Goal: Task Accomplishment & Management: Manage account settings

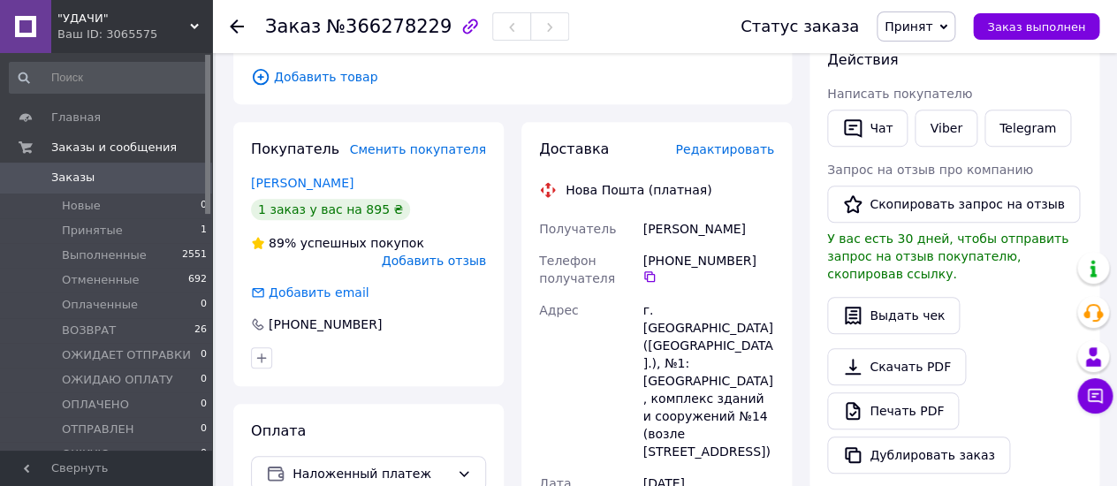
scroll to position [314, 0]
click at [953, 21] on span "Принят" at bounding box center [915, 26] width 79 height 30
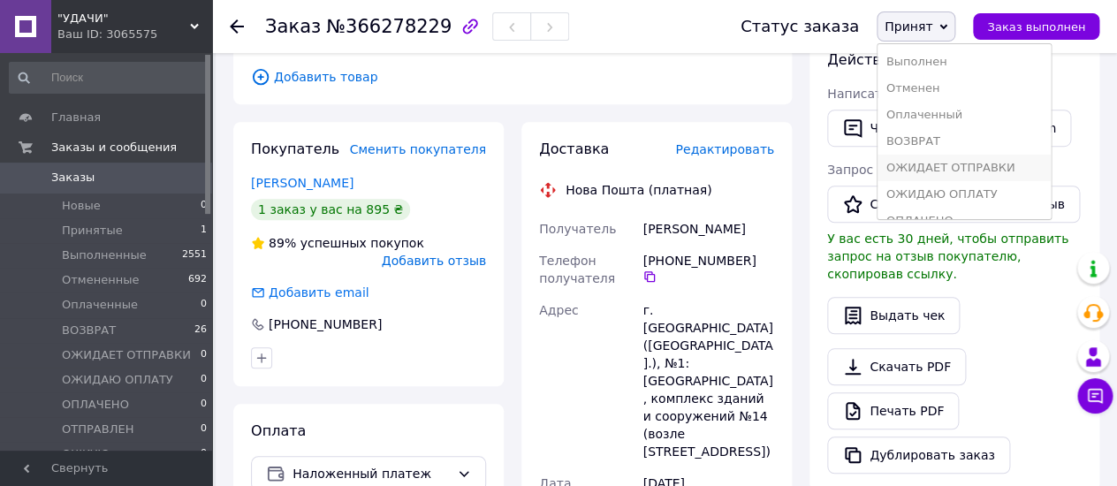
click at [928, 169] on li "ОЖИДАЕТ ОТПРАВКИ" at bounding box center [963, 168] width 173 height 27
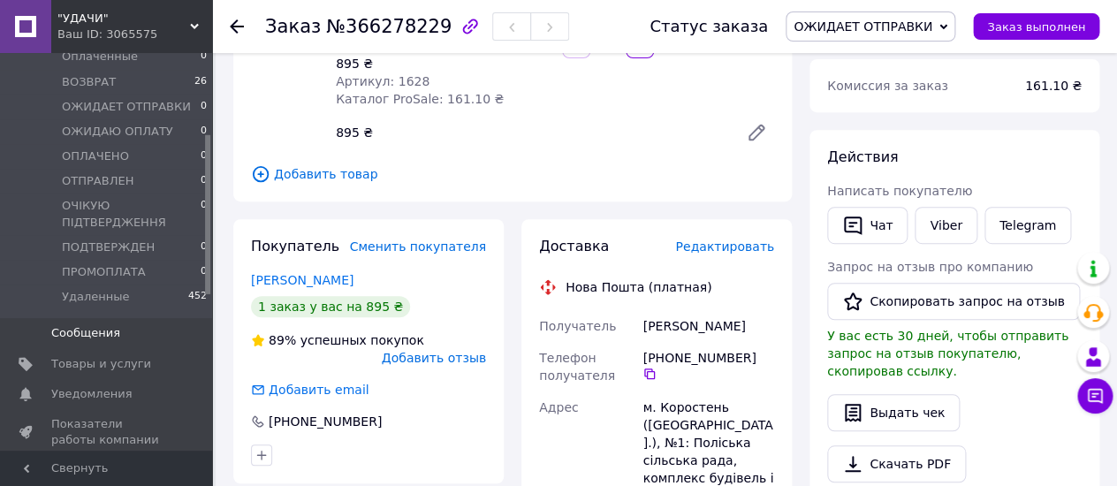
scroll to position [293, 0]
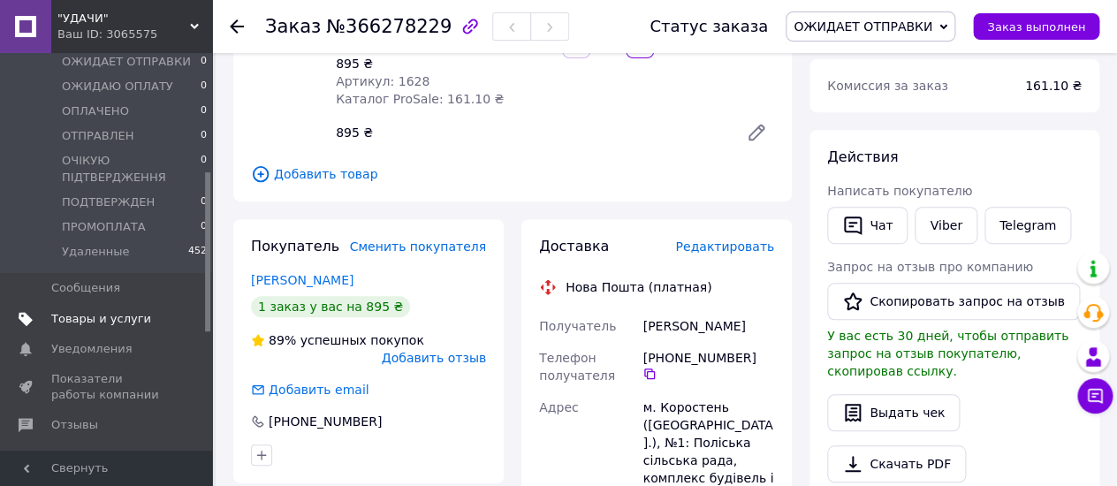
click at [108, 319] on span "Товары и услуги" at bounding box center [101, 319] width 100 height 16
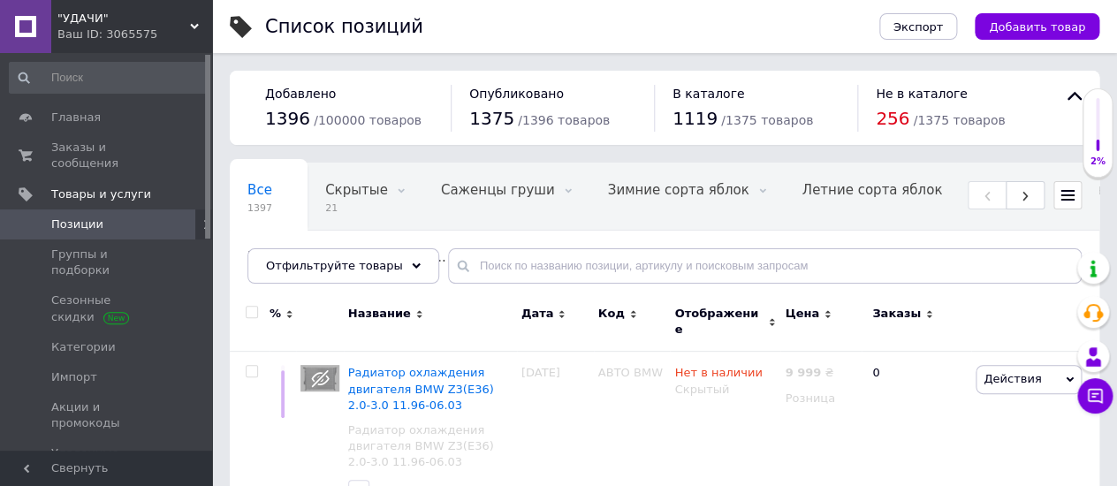
click at [87, 216] on span "Позиции" at bounding box center [77, 224] width 52 height 16
click at [412, 262] on icon at bounding box center [416, 265] width 9 height 9
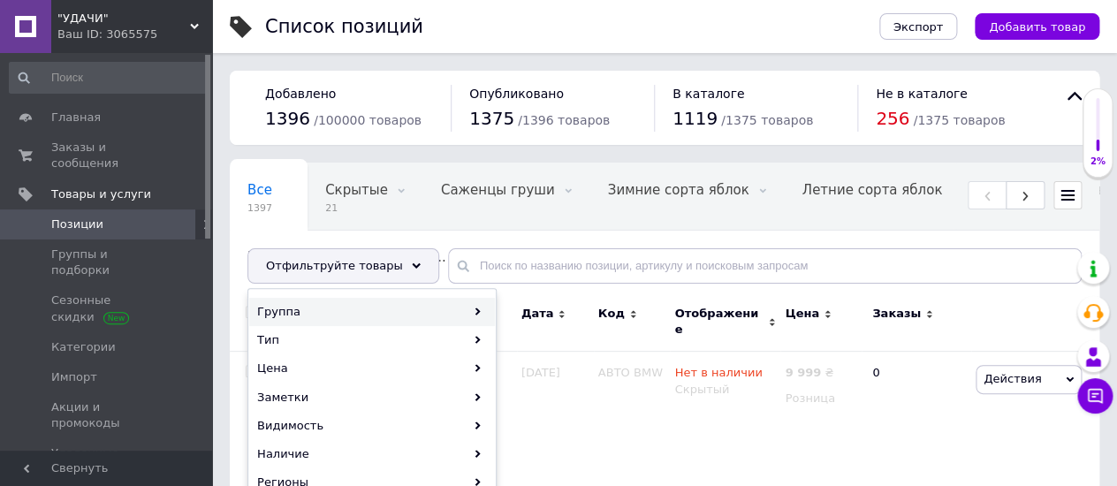
click at [321, 307] on div "Группа" at bounding box center [372, 312] width 246 height 28
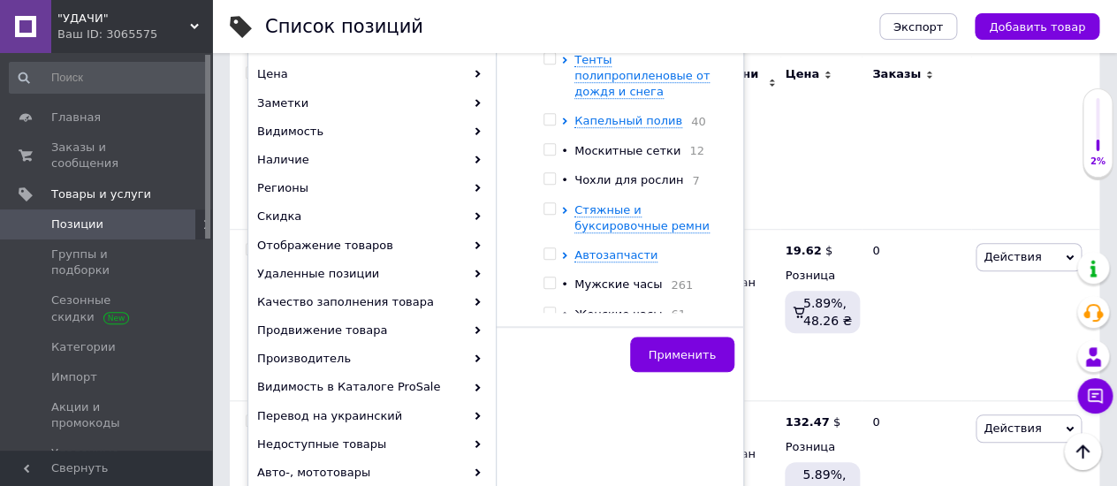
scroll to position [915, 0]
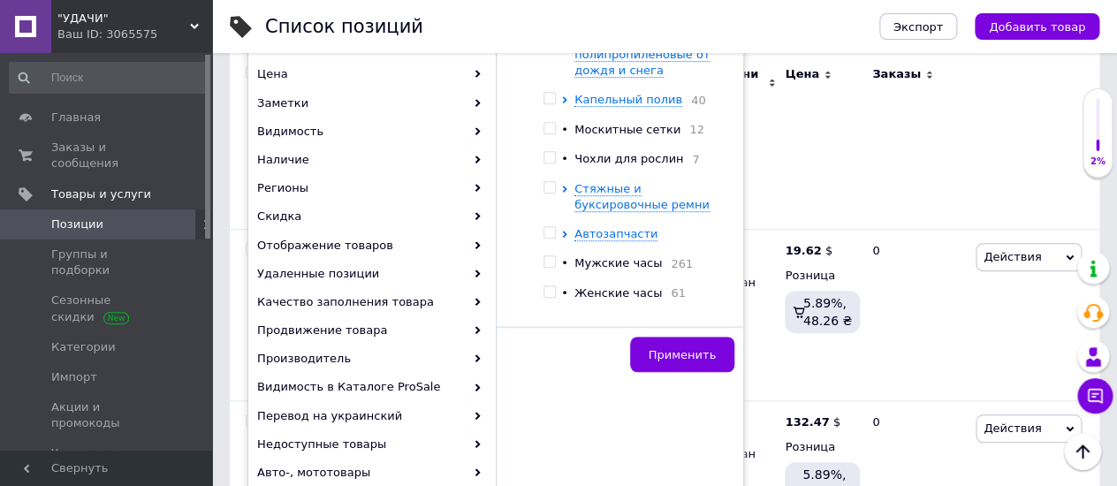
click at [550, 268] on input "checkbox" at bounding box center [548, 261] width 11 height 11
checkbox input "true"
click at [677, 355] on span "Применить" at bounding box center [681, 354] width 67 height 13
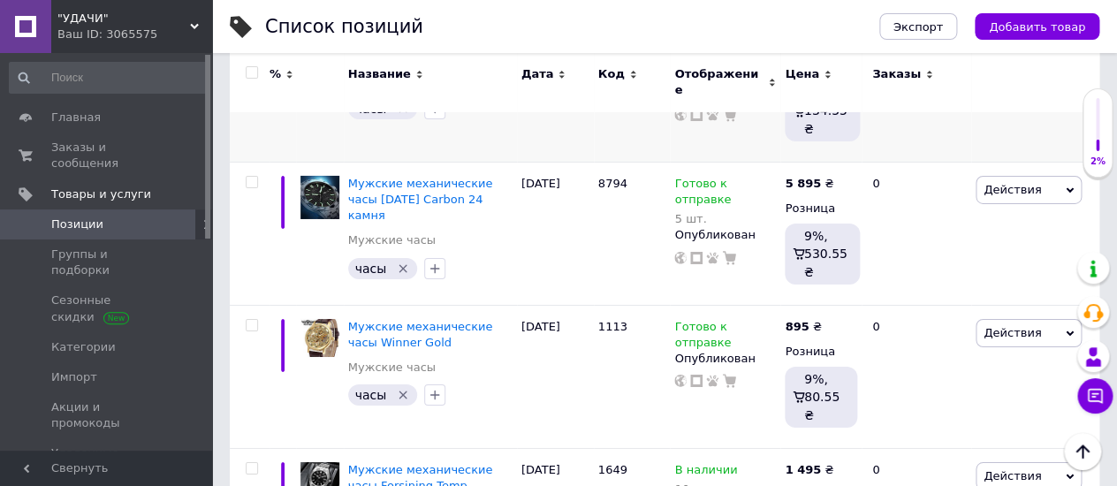
scroll to position [1963, 0]
click at [735, 192] on icon at bounding box center [740, 197] width 11 height 11
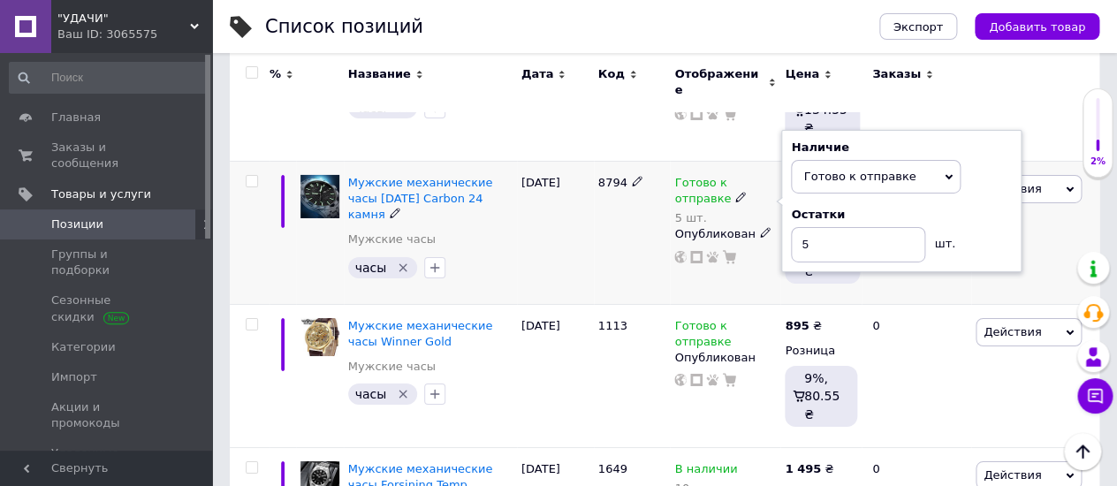
click at [735, 193] on use at bounding box center [740, 198] width 10 height 10
click at [808, 227] on input "5" at bounding box center [858, 244] width 134 height 35
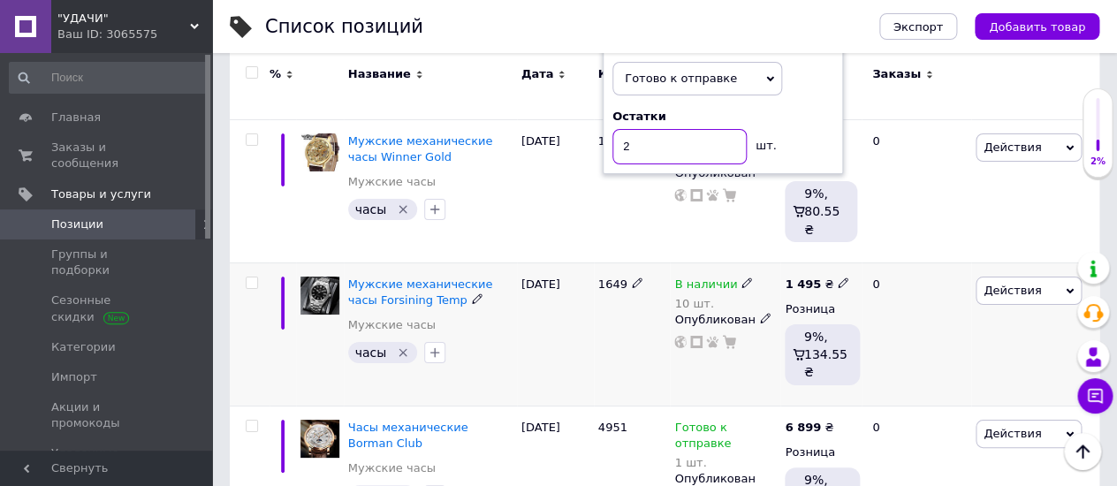
scroll to position [2159, 0]
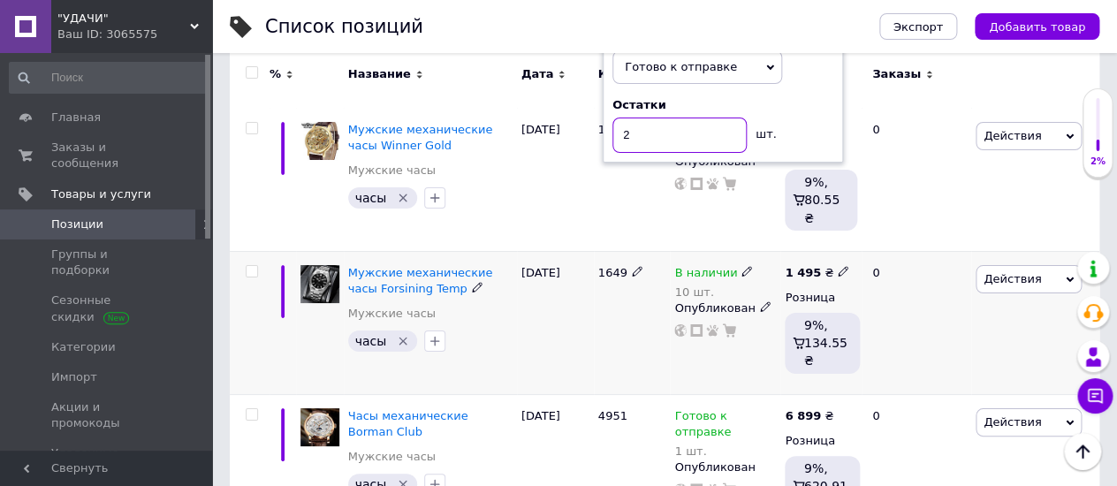
type input "2"
click at [497, 265] on div "Мужские механические часы Forsining Temp" at bounding box center [430, 281] width 164 height 32
click at [534, 186] on div "28.09.2025" at bounding box center [555, 179] width 77 height 143
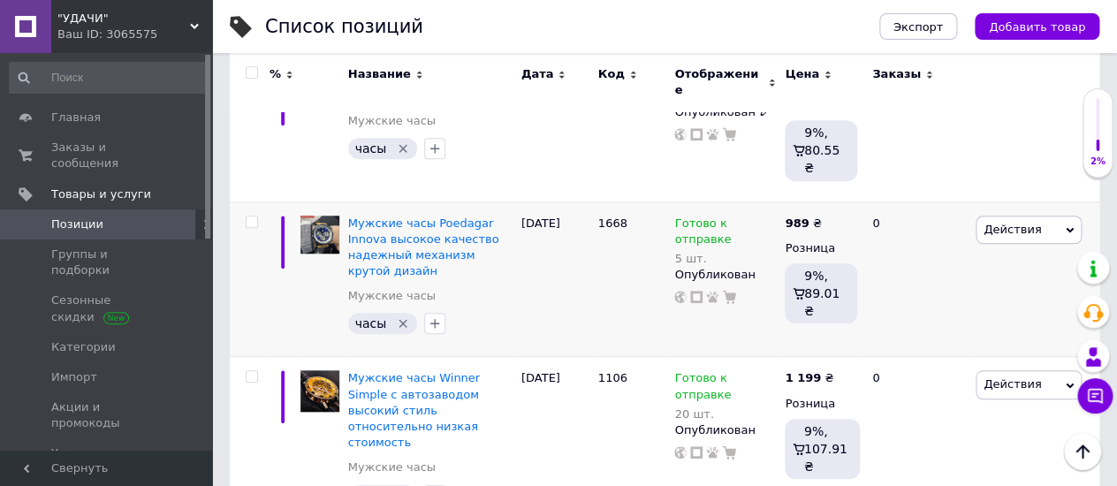
scroll to position [2650, 0]
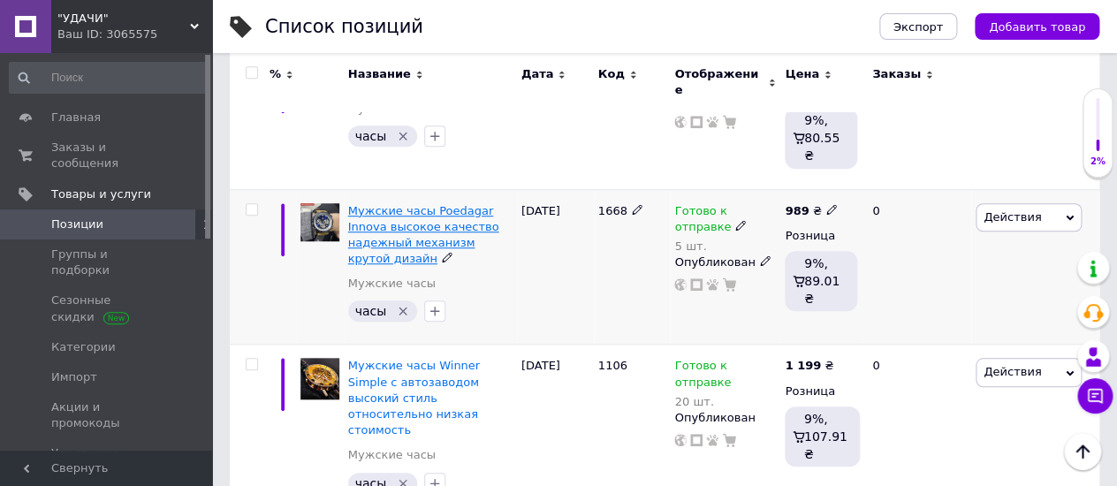
click at [412, 204] on span "Мужские часы Poedagar Innova высокое качество надежный механизм крутой дизайн" at bounding box center [423, 235] width 151 height 62
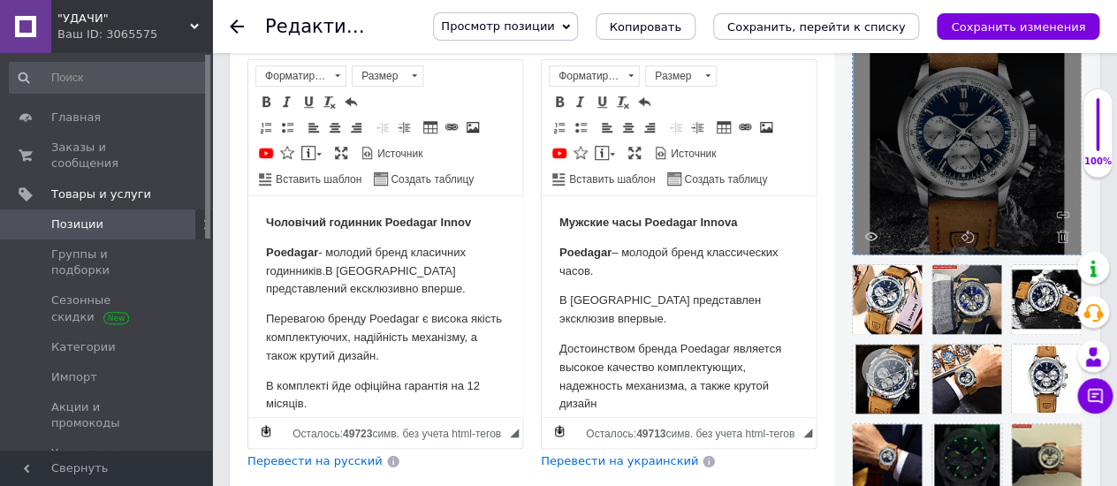
scroll to position [392, 0]
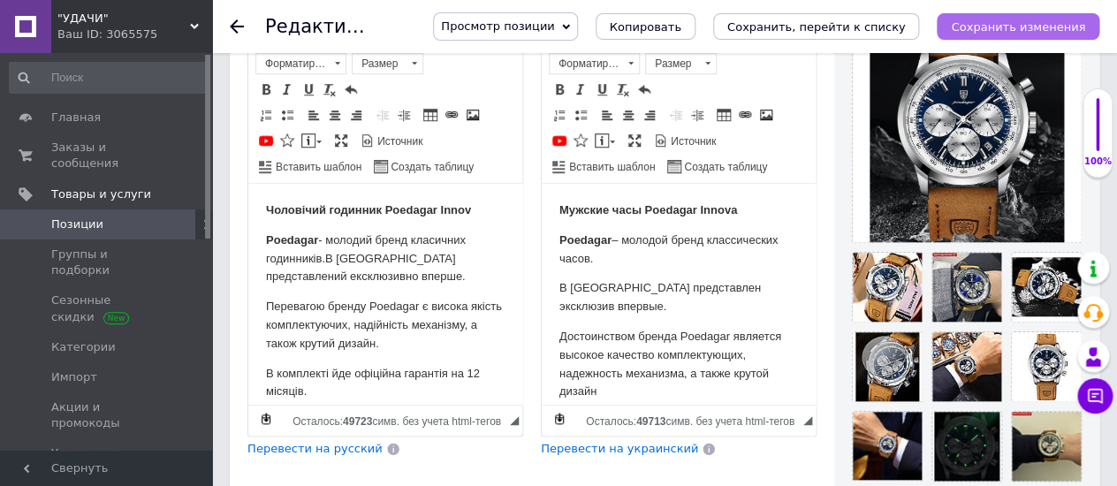
click at [1012, 23] on icon "Сохранить изменения" at bounding box center [1018, 26] width 134 height 13
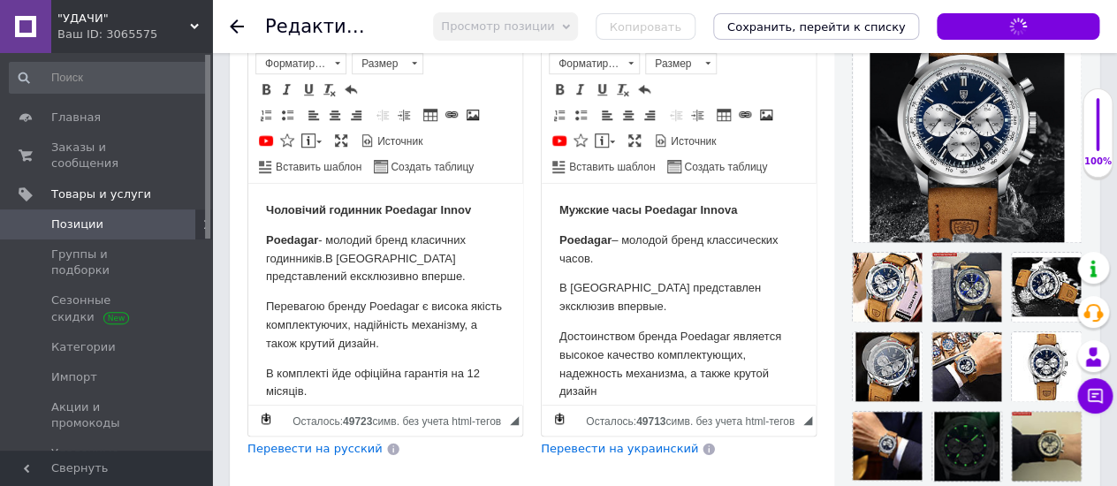
click at [231, 24] on icon at bounding box center [237, 26] width 14 height 14
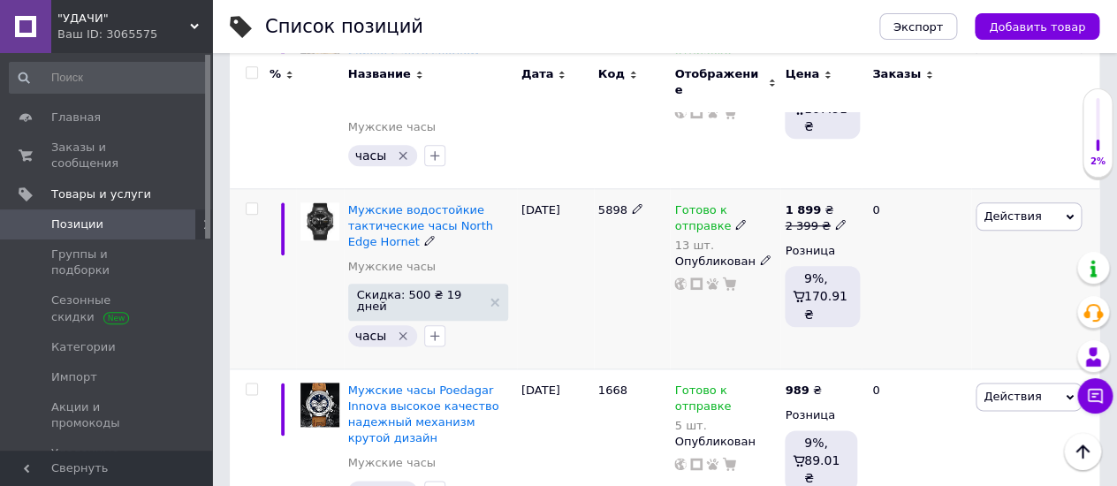
scroll to position [2832, 0]
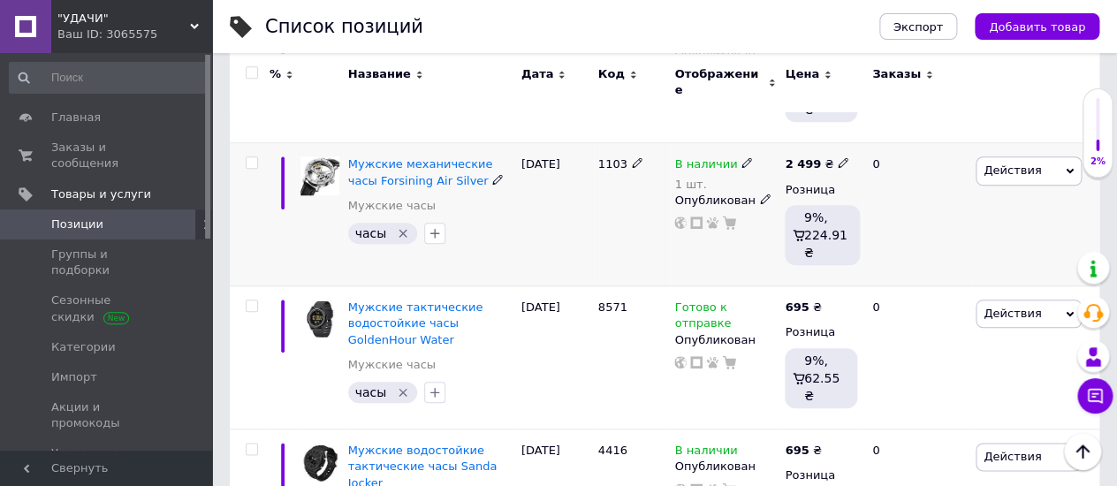
scroll to position [2738, 0]
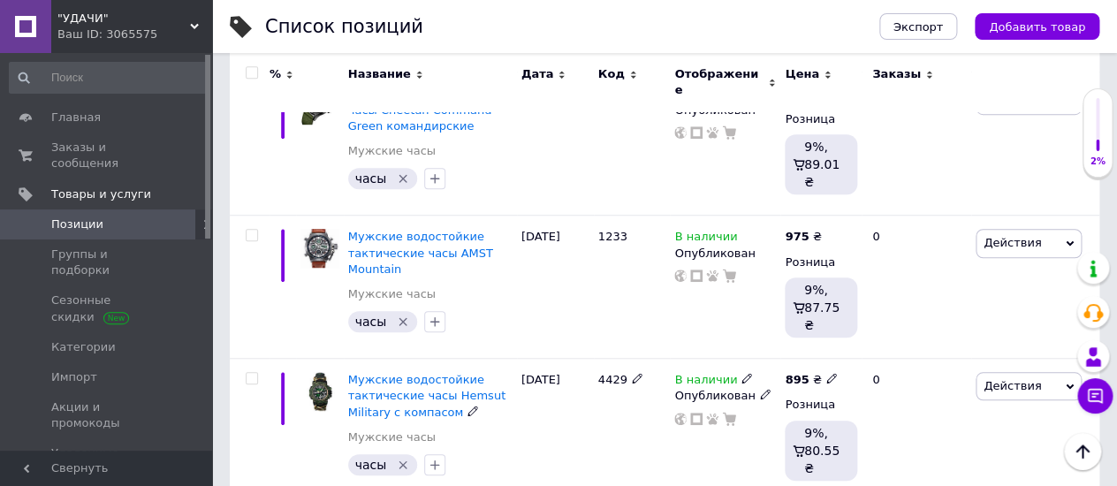
scroll to position [2630, 0]
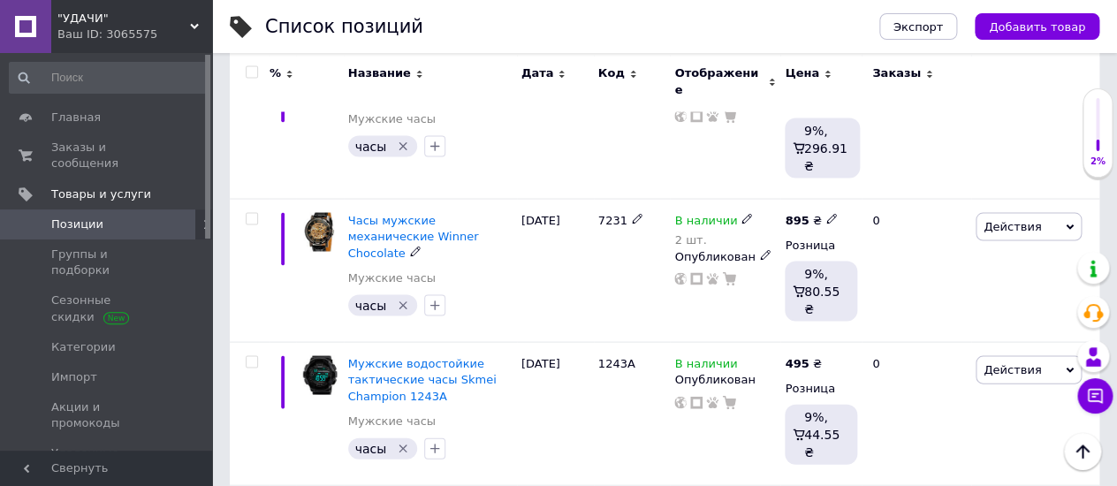
scroll to position [1079, 0]
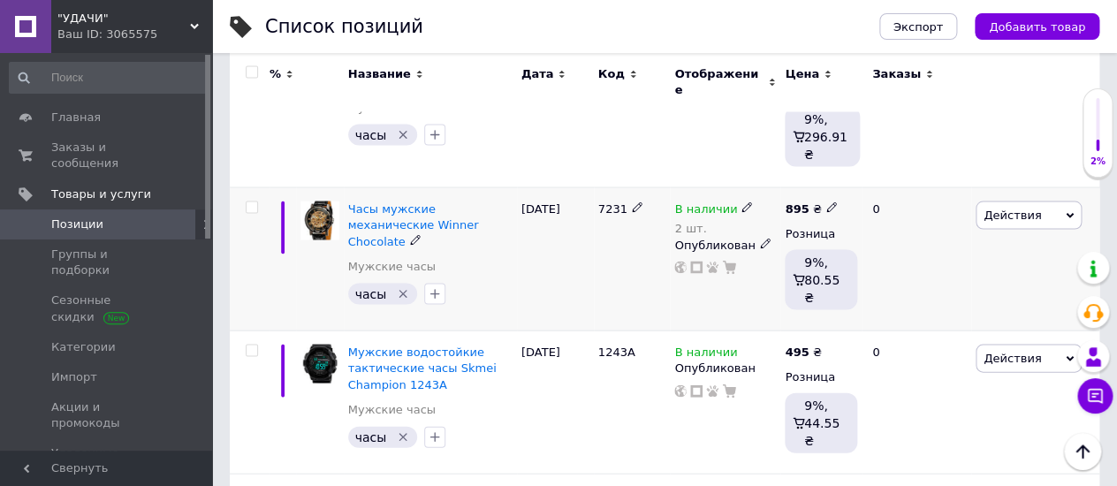
click at [741, 201] on icon at bounding box center [746, 206] width 11 height 11
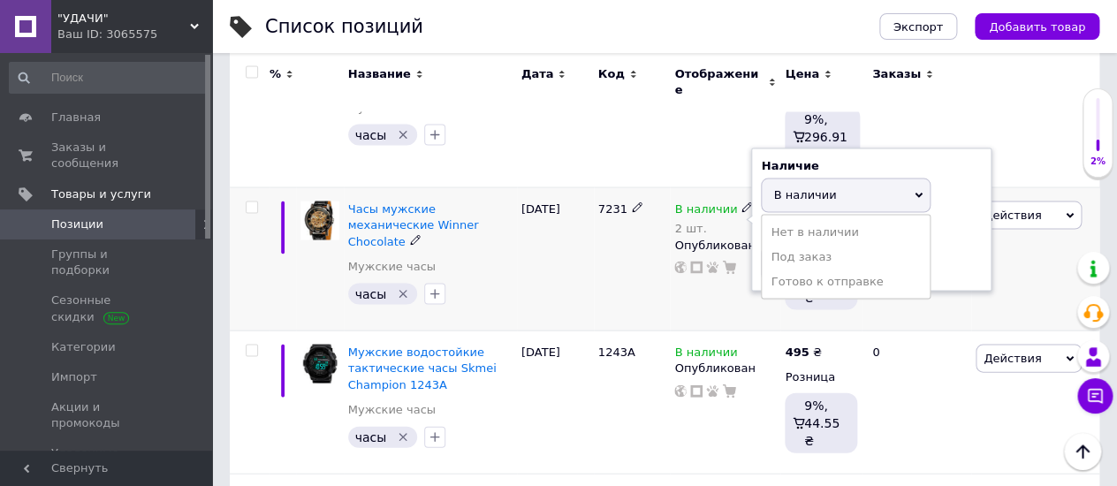
click at [826, 187] on span "В наличии" at bounding box center [804, 193] width 63 height 13
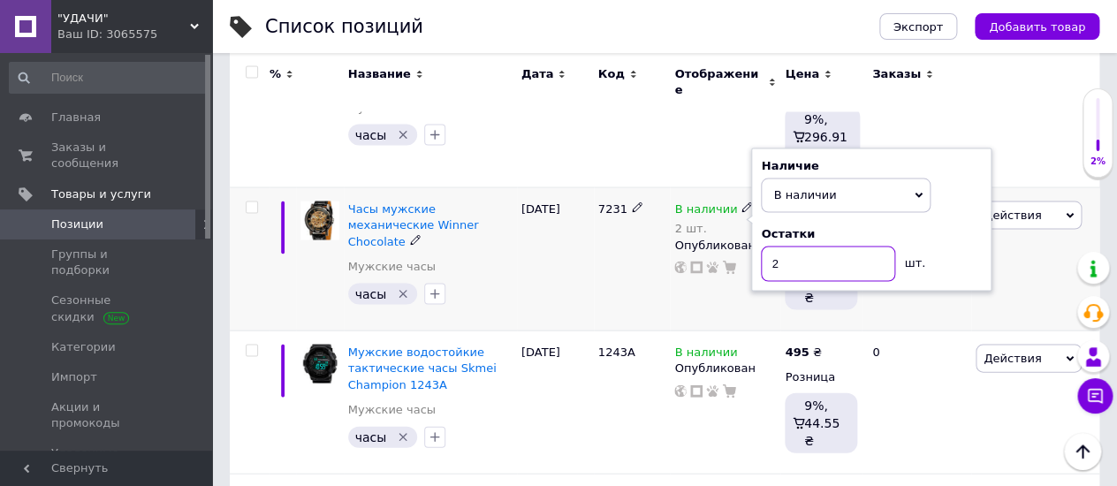
click at [786, 246] on input "2" at bounding box center [828, 263] width 134 height 35
type input "1"
click at [571, 190] on div "28.09.2025" at bounding box center [555, 258] width 77 height 143
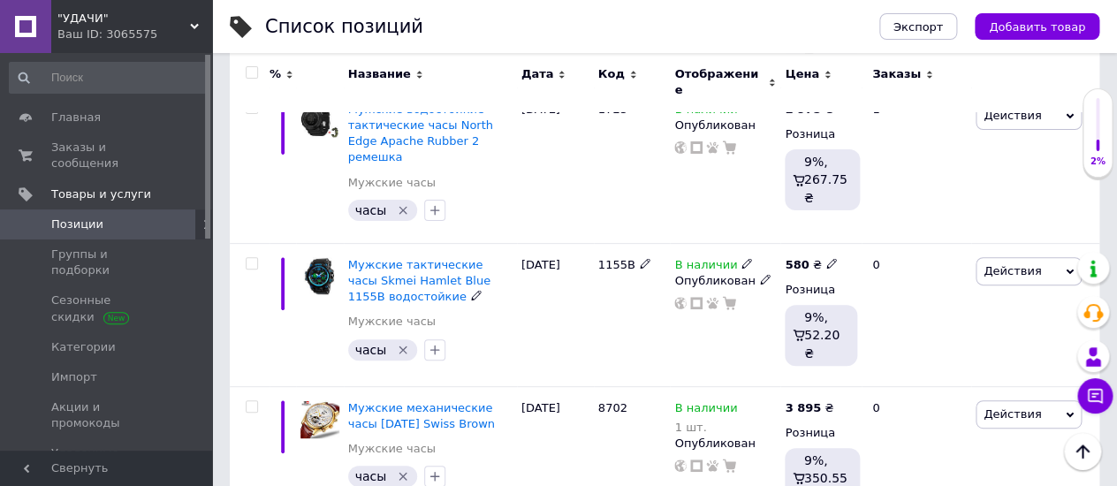
scroll to position [2355, 0]
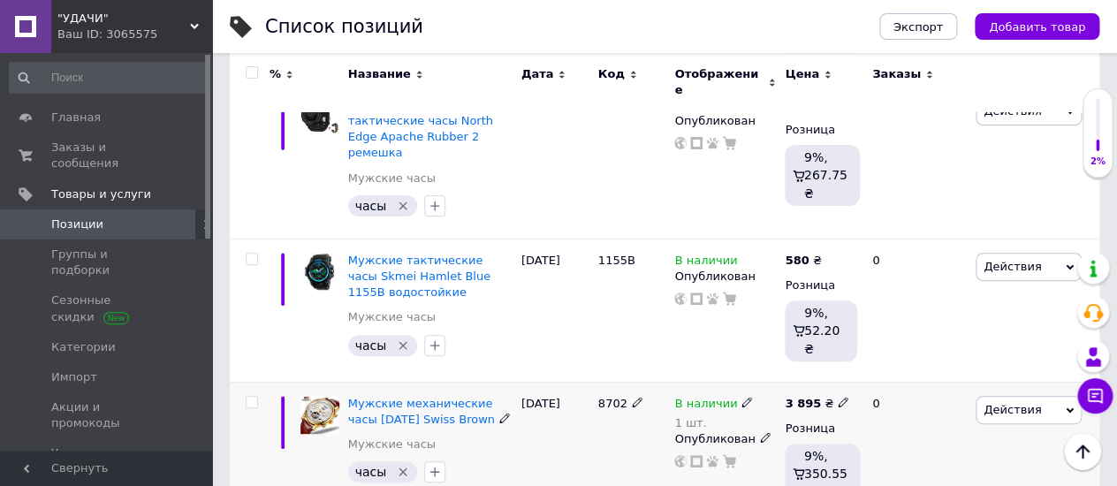
click at [741, 397] on icon at bounding box center [746, 402] width 11 height 11
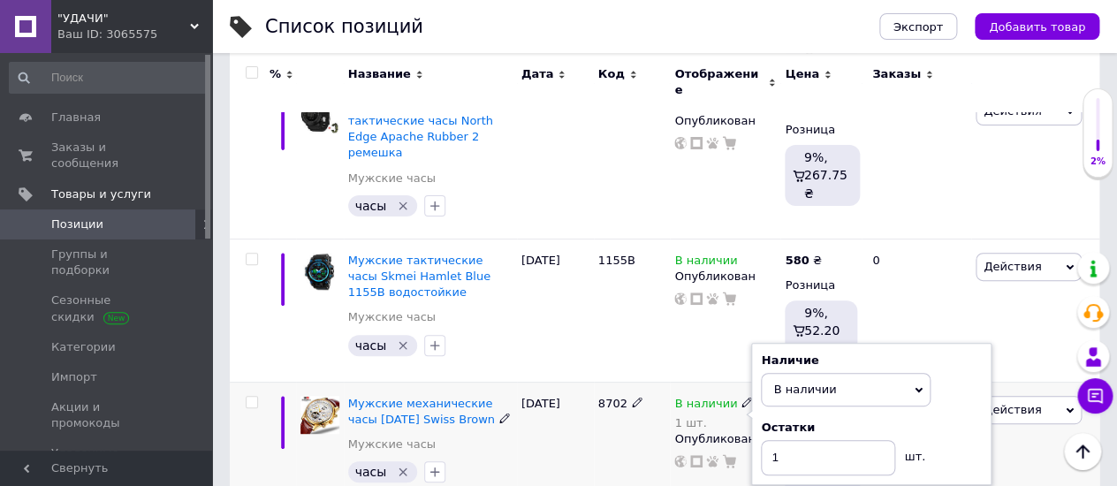
click at [741, 397] on icon at bounding box center [746, 402] width 11 height 11
click at [780, 440] on input "1" at bounding box center [828, 457] width 134 height 35
type input "11"
click at [599, 382] on div "8702" at bounding box center [632, 453] width 77 height 143
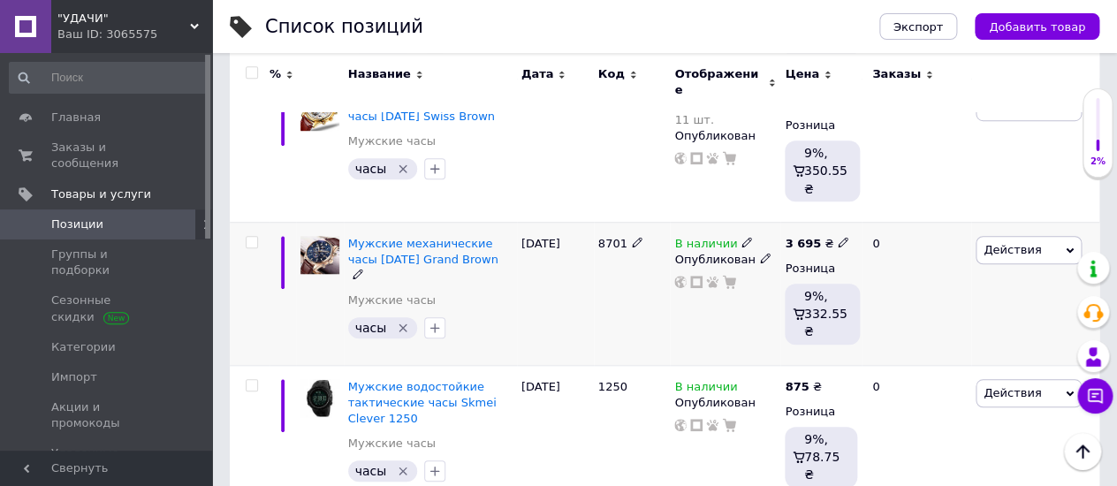
scroll to position [2705, 0]
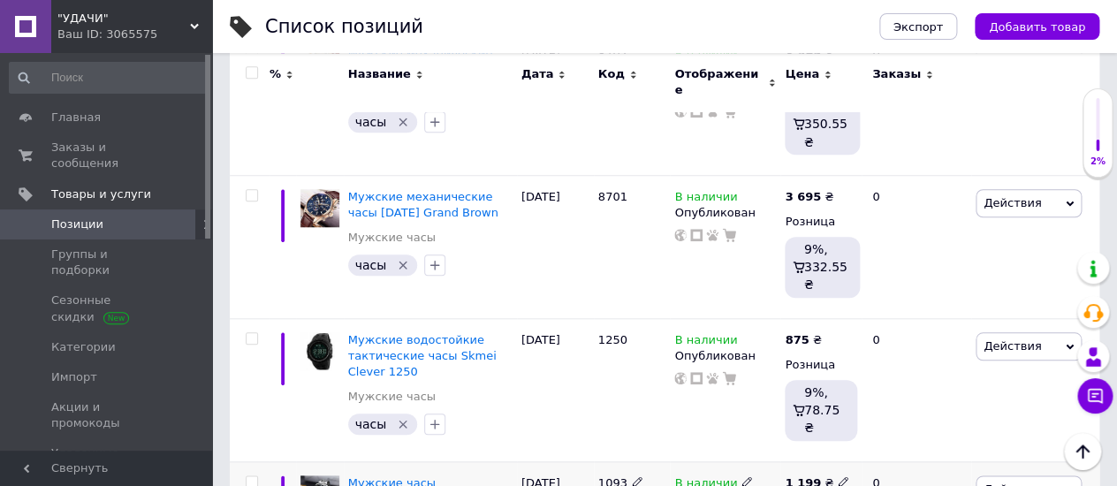
click at [741, 476] on use at bounding box center [746, 481] width 10 height 10
type input "15"
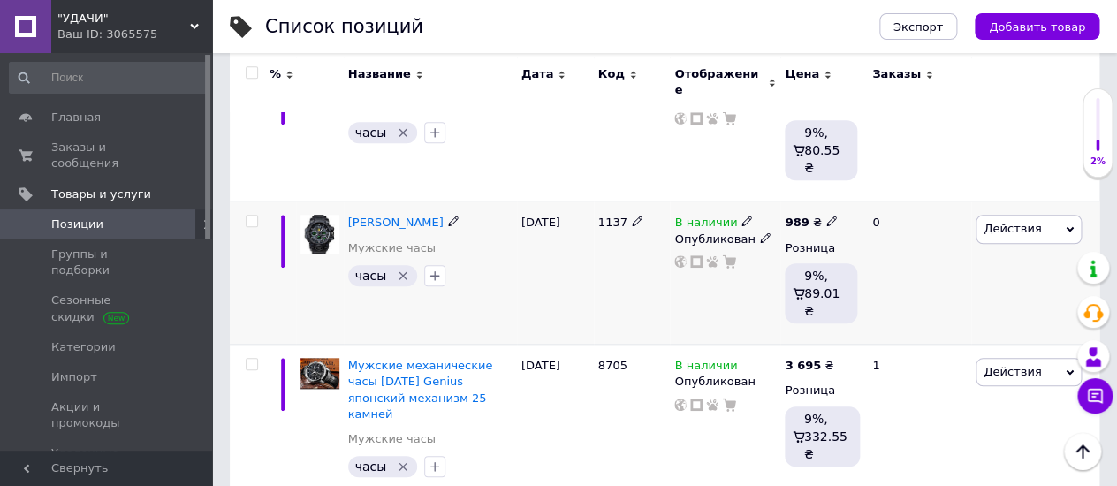
scroll to position [2678, 0]
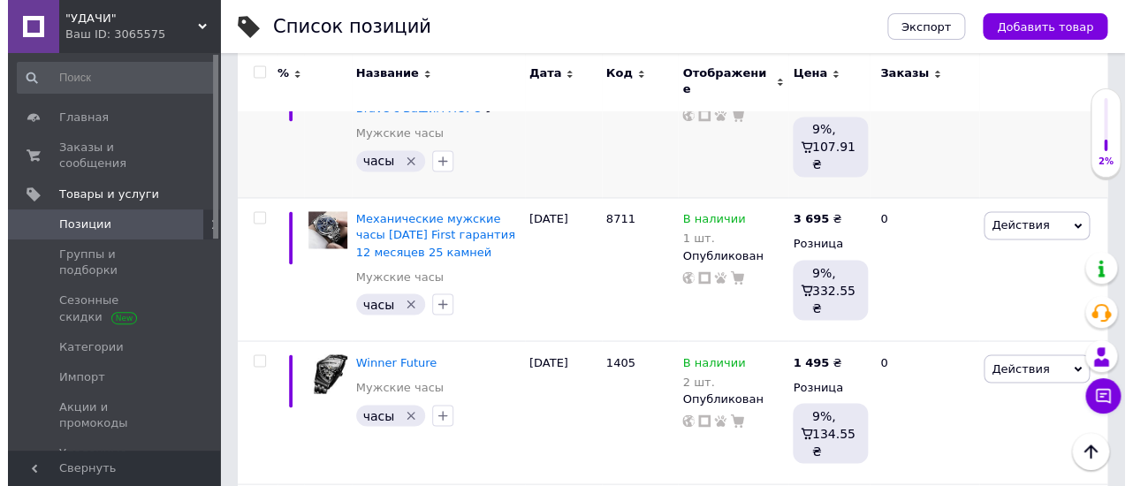
scroll to position [912, 0]
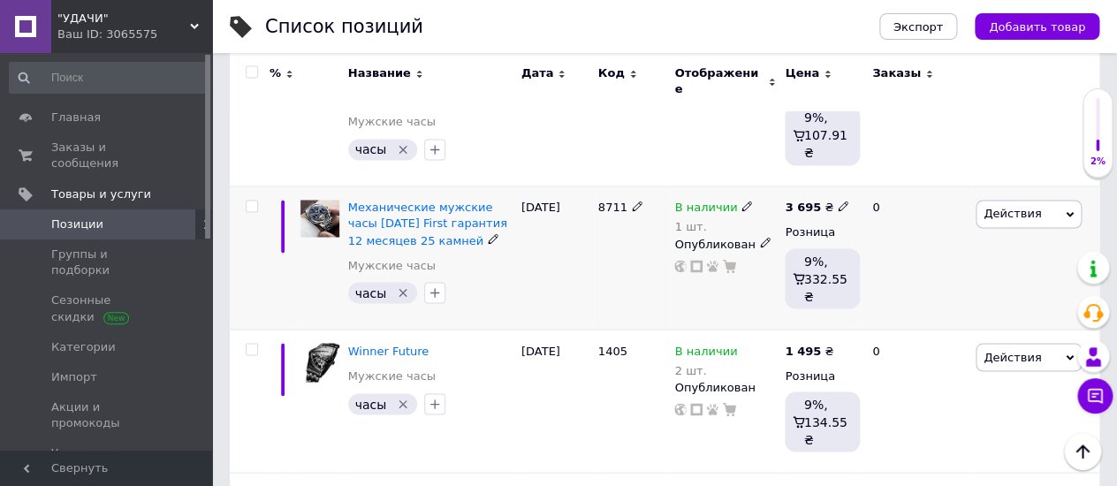
click at [1064, 200] on span "Действия" at bounding box center [1028, 214] width 106 height 28
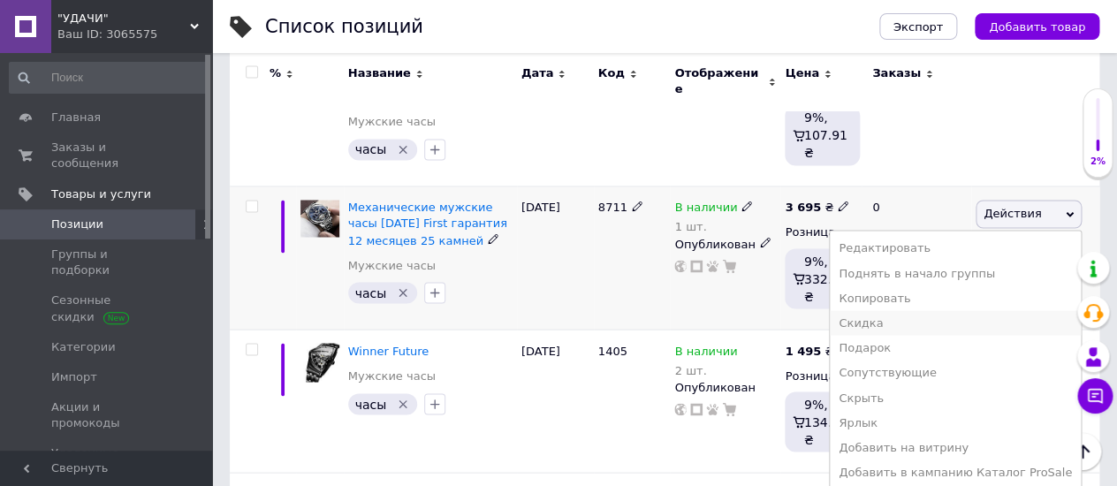
click at [876, 310] on li "Скидка" at bounding box center [955, 322] width 251 height 25
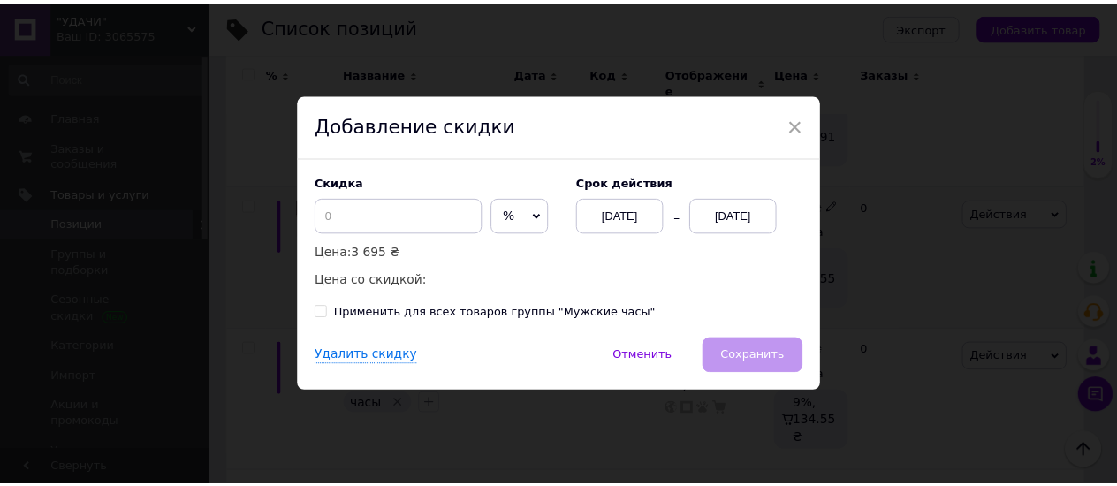
scroll to position [0, 1428]
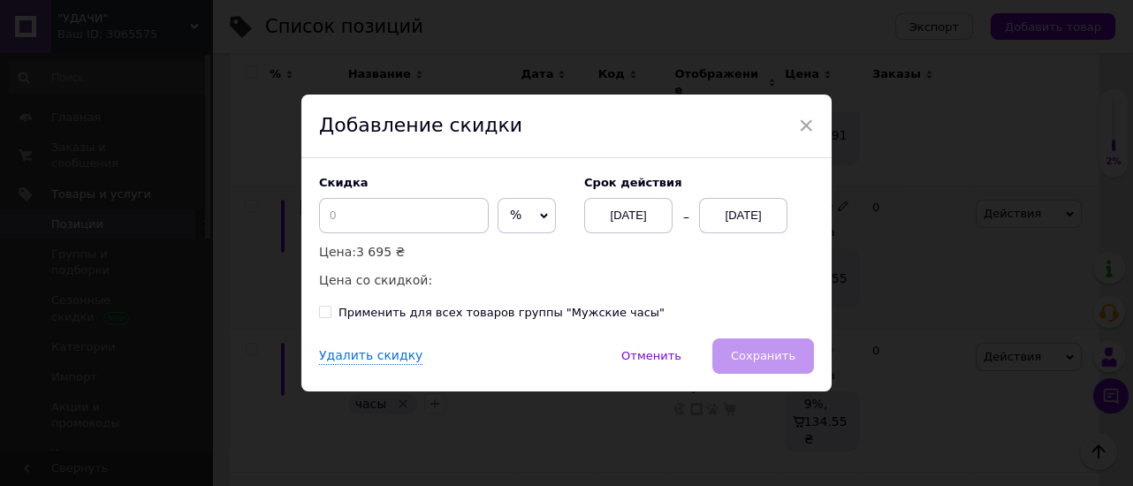
click at [540, 212] on icon at bounding box center [544, 216] width 8 height 8
click at [503, 246] on li "₴" at bounding box center [526, 252] width 57 height 25
click at [333, 206] on input at bounding box center [404, 215] width 170 height 35
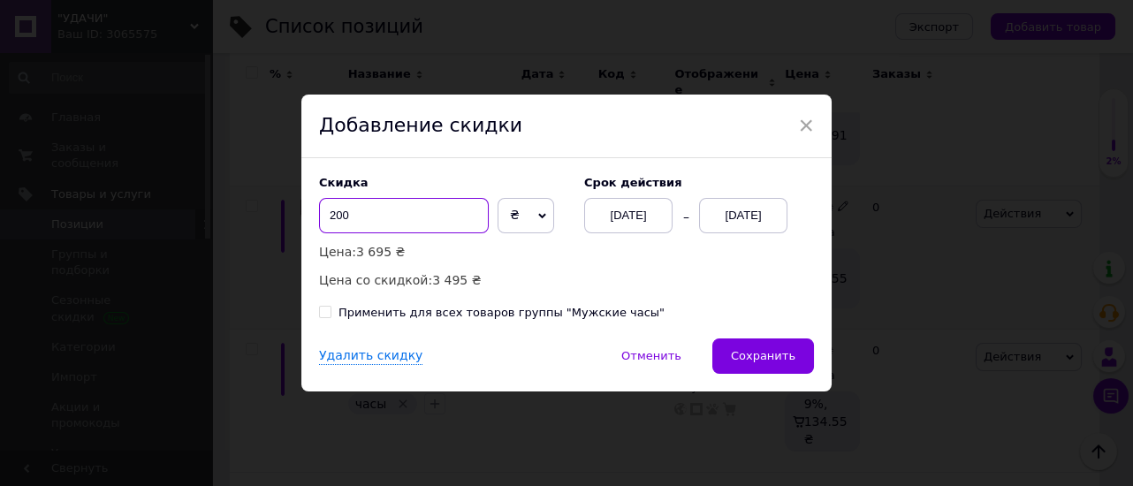
type input "200"
click at [756, 215] on div "[DATE]" at bounding box center [743, 215] width 88 height 35
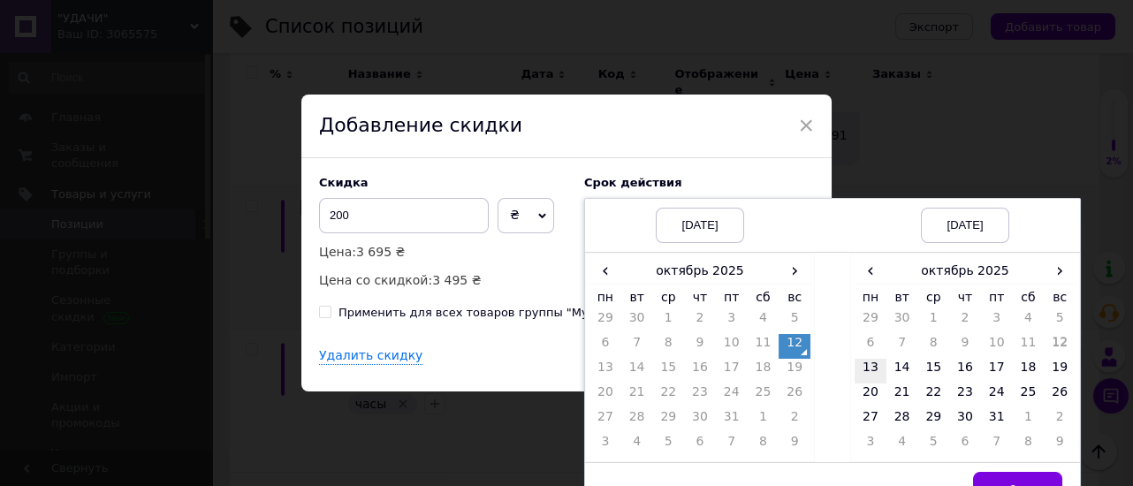
click at [867, 363] on td "13" at bounding box center [870, 371] width 32 height 25
click at [1004, 480] on button "Выбрать" at bounding box center [1017, 489] width 89 height 35
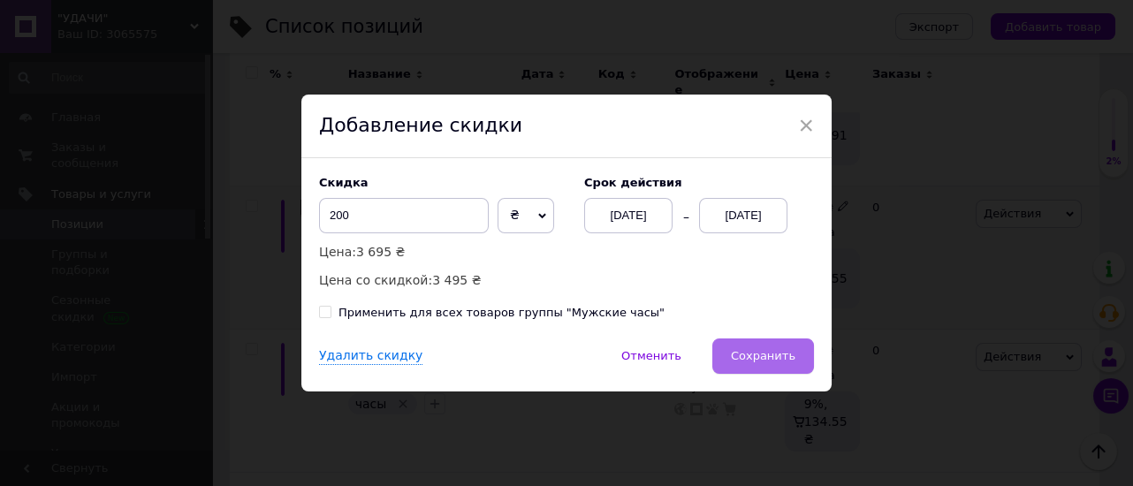
click at [779, 363] on button "Сохранить" at bounding box center [763, 355] width 102 height 35
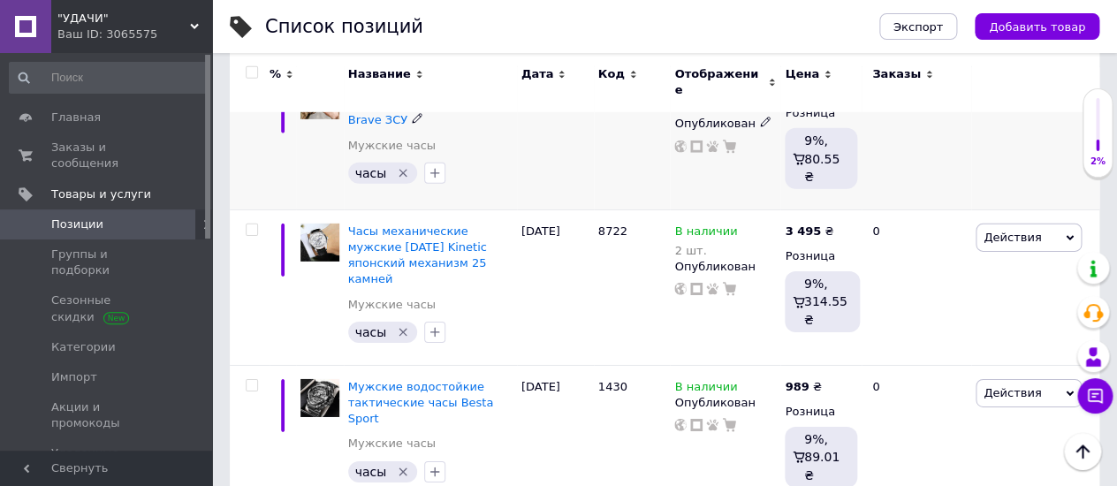
scroll to position [1795, 0]
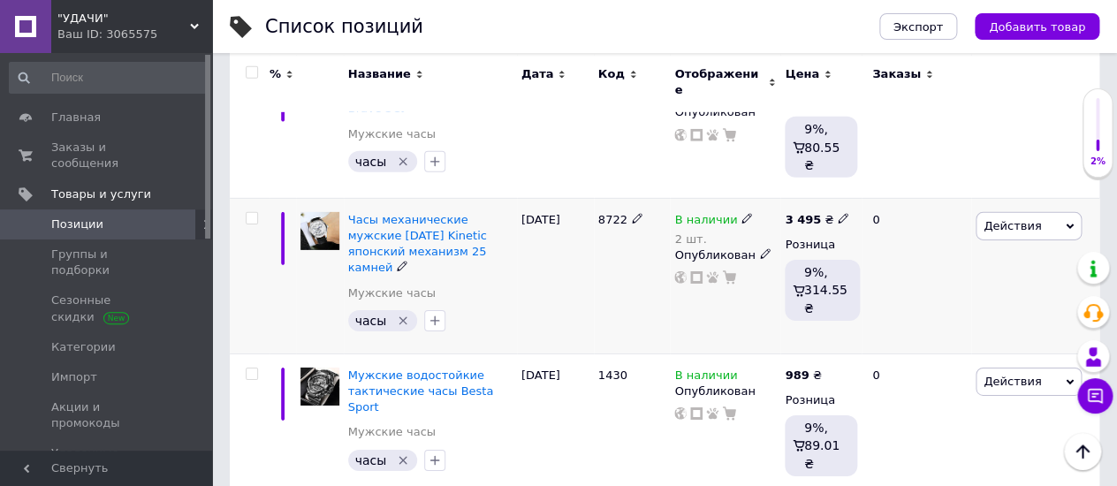
click at [741, 213] on icon at bounding box center [746, 218] width 11 height 11
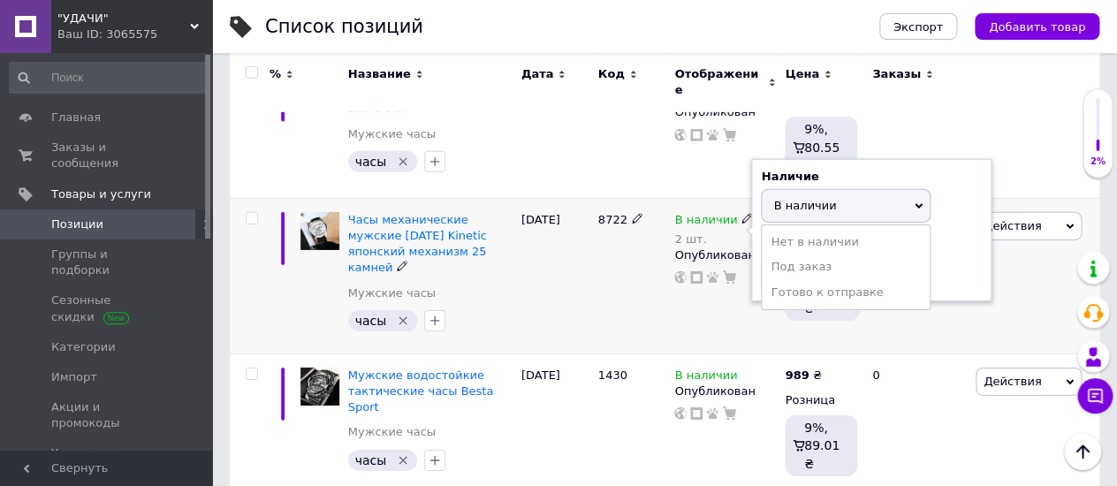
click at [741, 213] on icon at bounding box center [746, 218] width 11 height 11
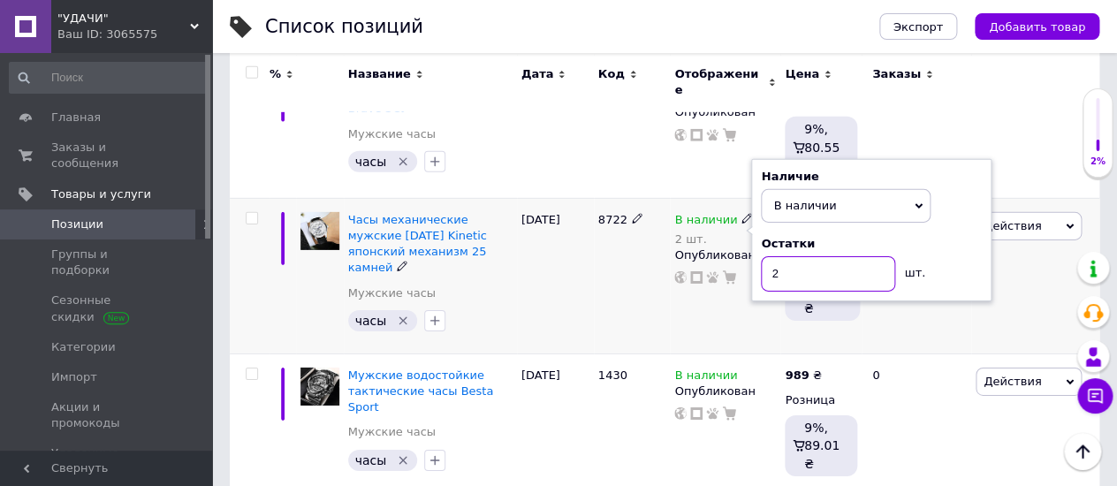
click at [769, 256] on input "2" at bounding box center [828, 273] width 134 height 35
type input "12"
click at [597, 233] on div "8722" at bounding box center [632, 275] width 77 height 155
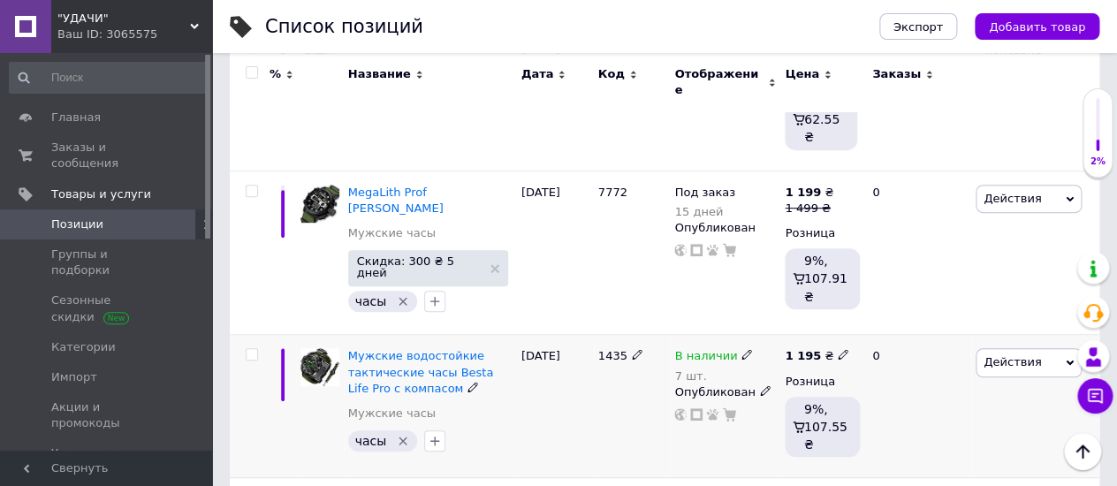
scroll to position [2482, 0]
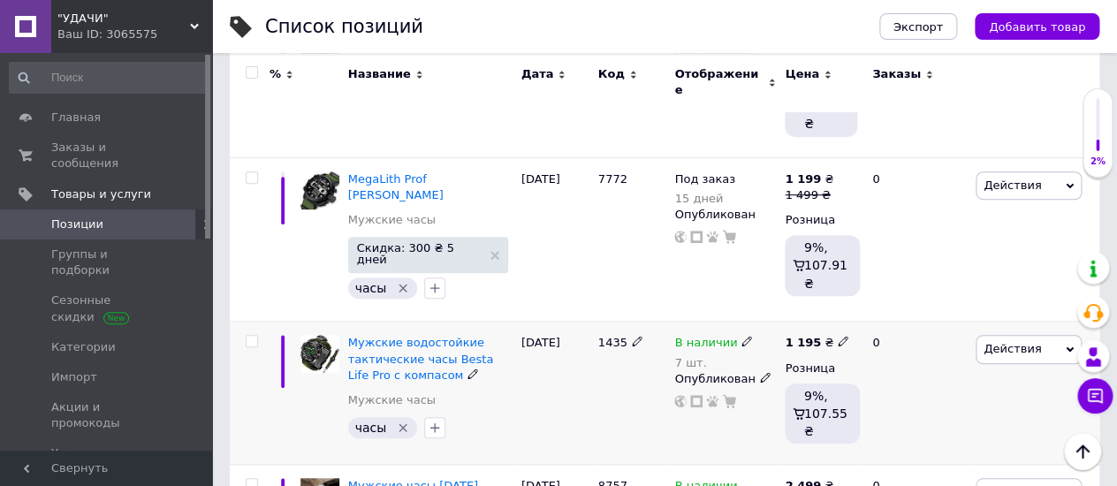
click at [741, 337] on use at bounding box center [746, 342] width 10 height 10
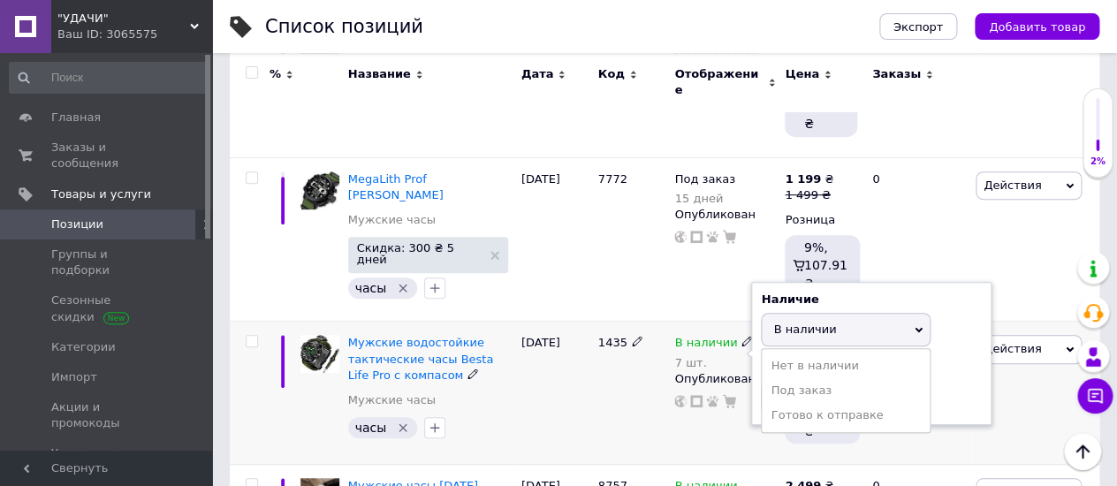
click at [789, 322] on span "В наличии" at bounding box center [804, 328] width 63 height 13
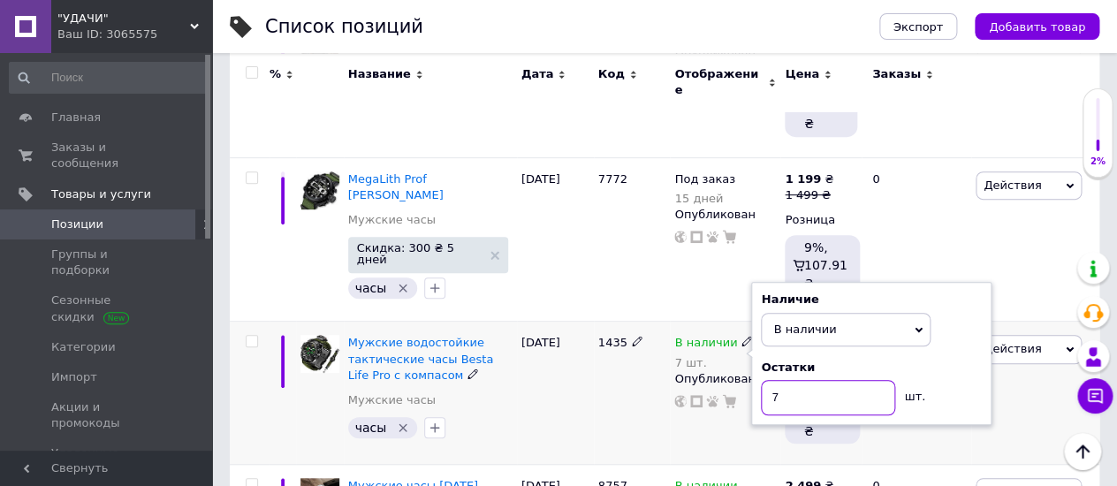
click at [772, 380] on input "7" at bounding box center [828, 397] width 134 height 35
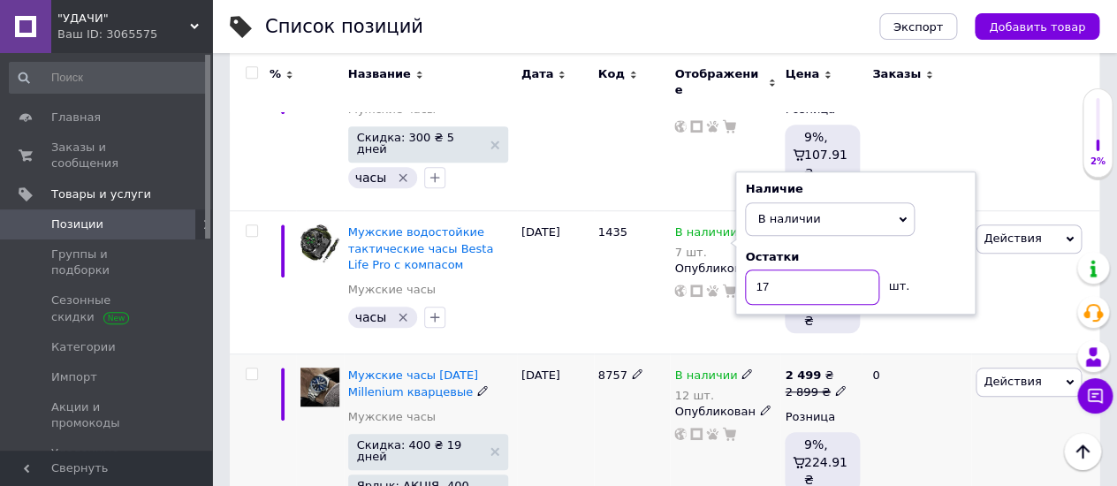
scroll to position [2678, 0]
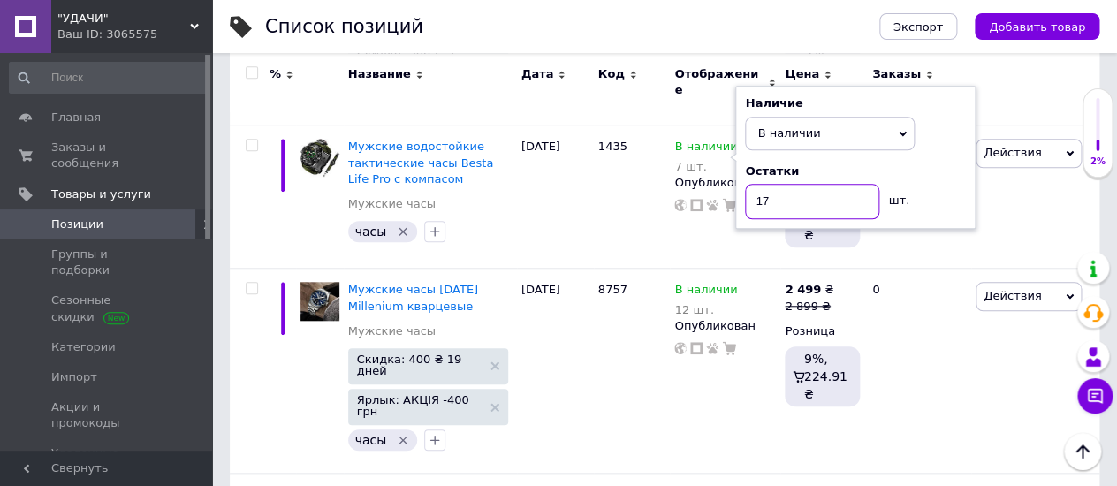
type input "17"
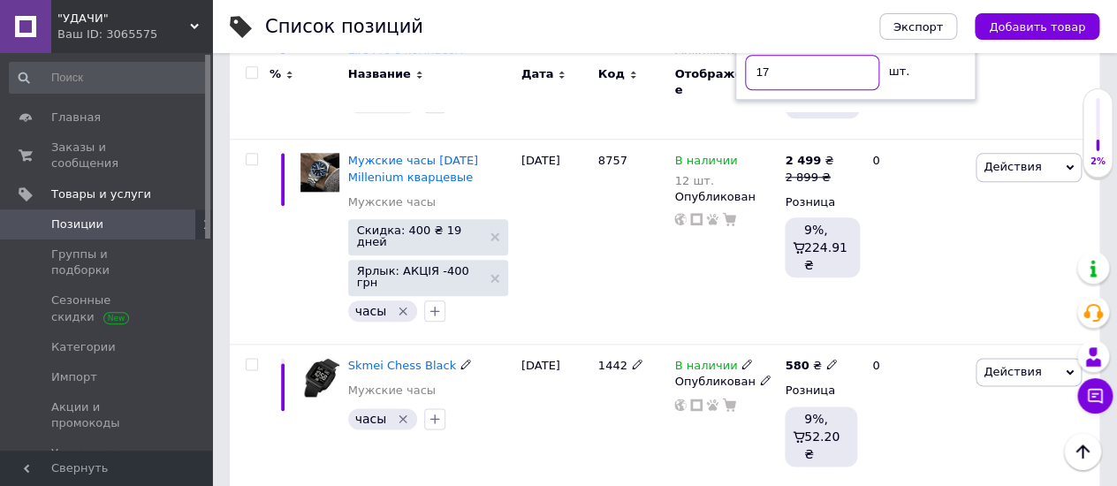
scroll to position [2812, 0]
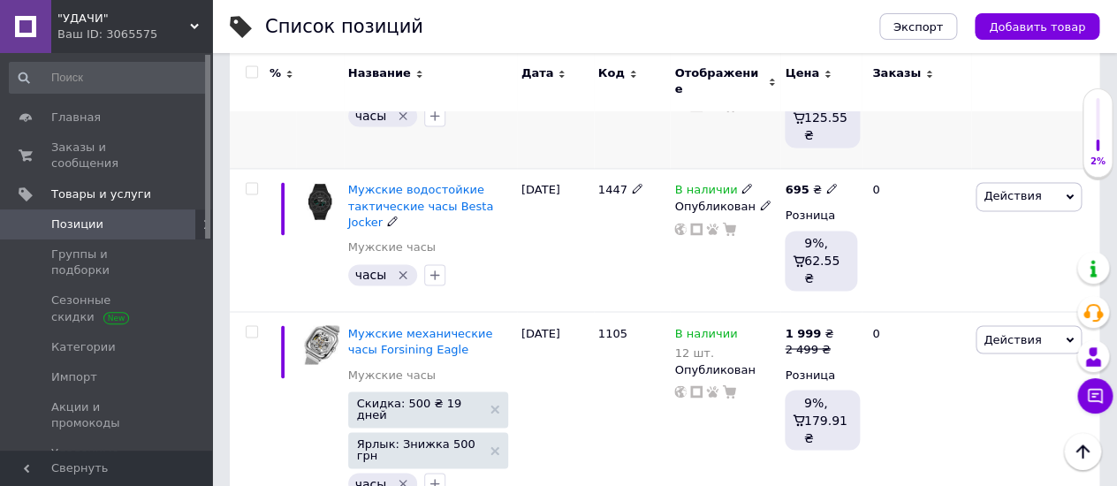
scroll to position [947, 0]
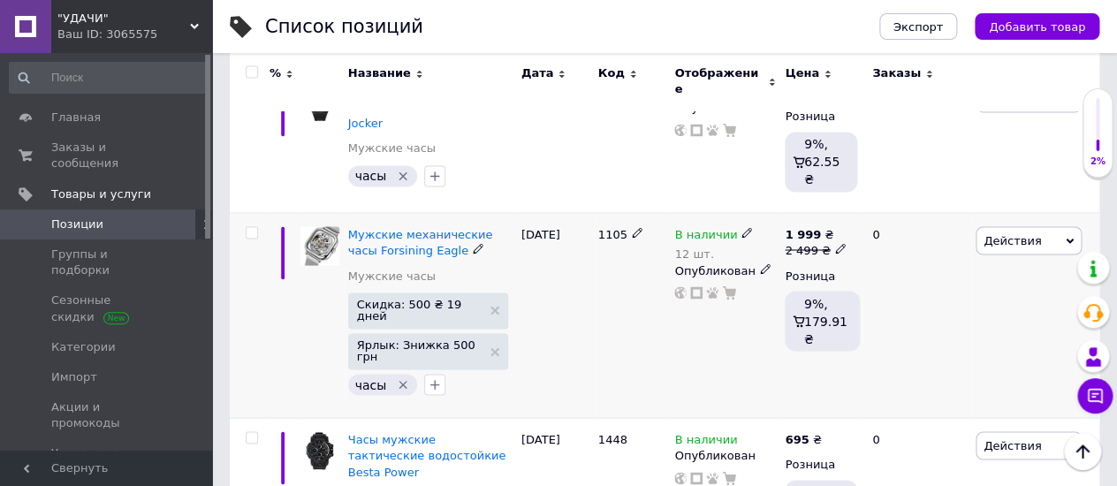
click at [741, 228] on use at bounding box center [746, 233] width 10 height 10
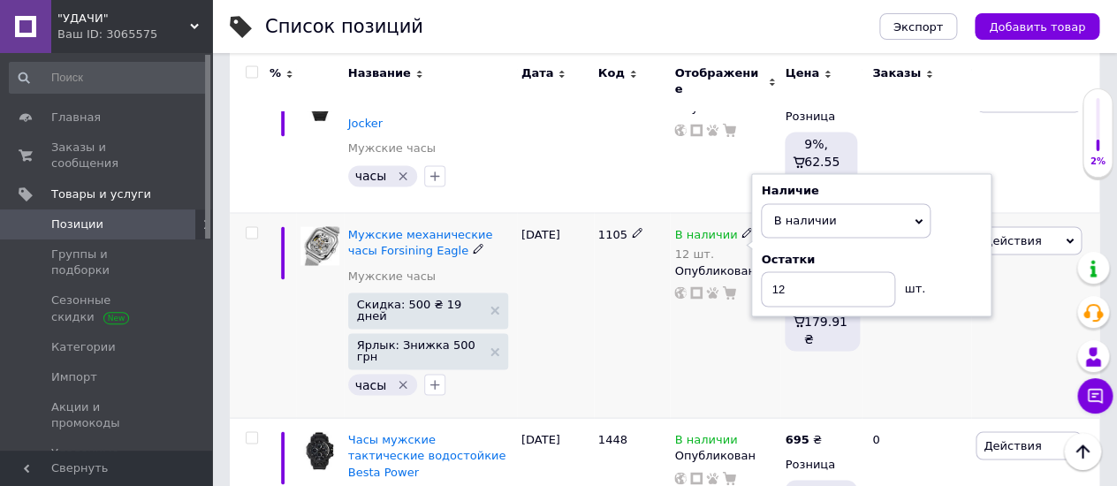
click at [741, 228] on use at bounding box center [746, 233] width 10 height 10
click at [778, 271] on input "12" at bounding box center [828, 288] width 134 height 35
type input "2"
click at [534, 238] on div "[DATE]" at bounding box center [555, 315] width 77 height 205
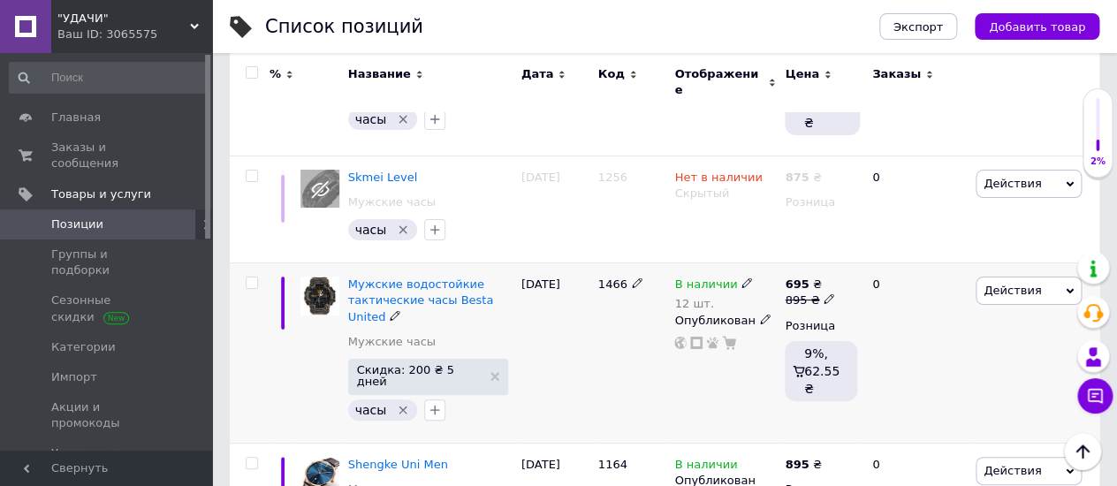
scroll to position [2224, 0]
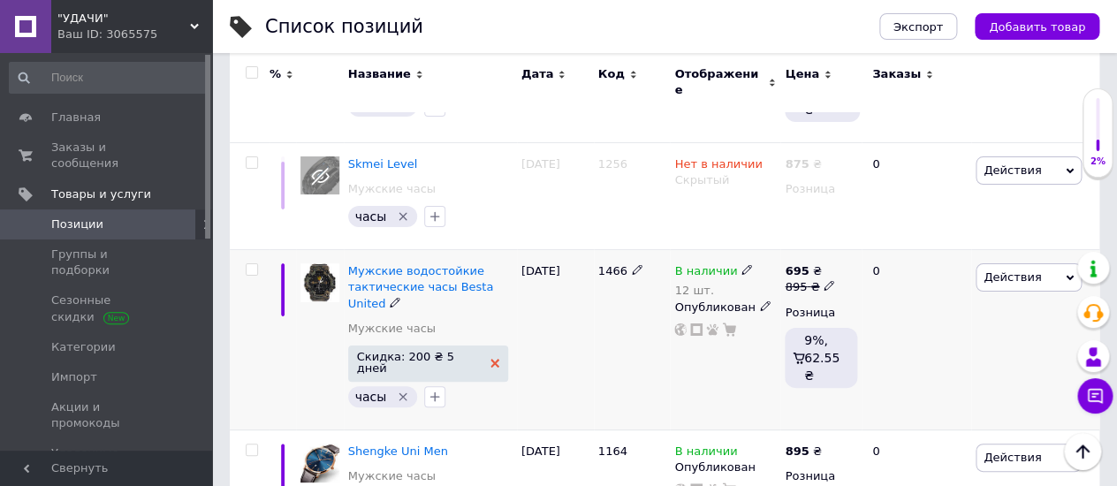
click at [490, 359] on use at bounding box center [494, 363] width 9 height 9
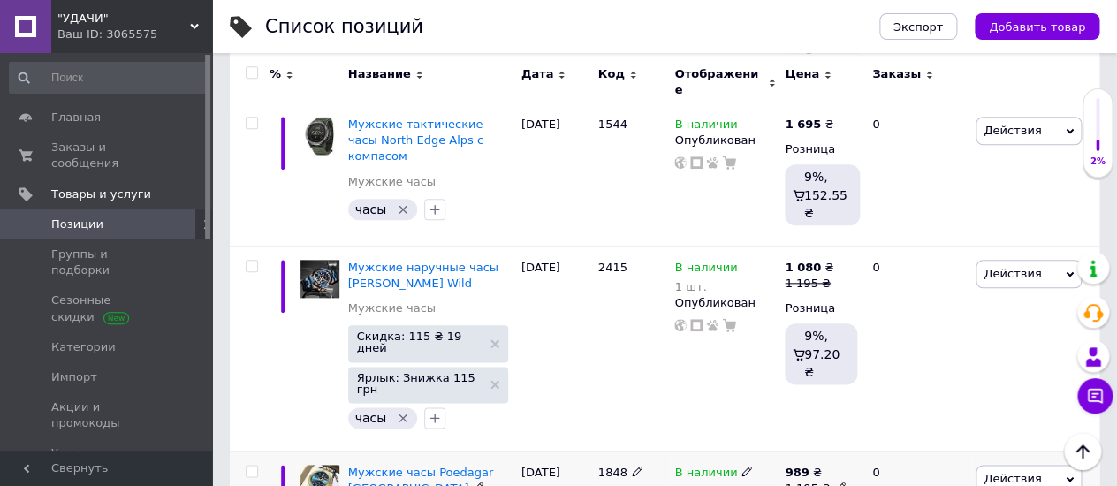
scroll to position [2814, 0]
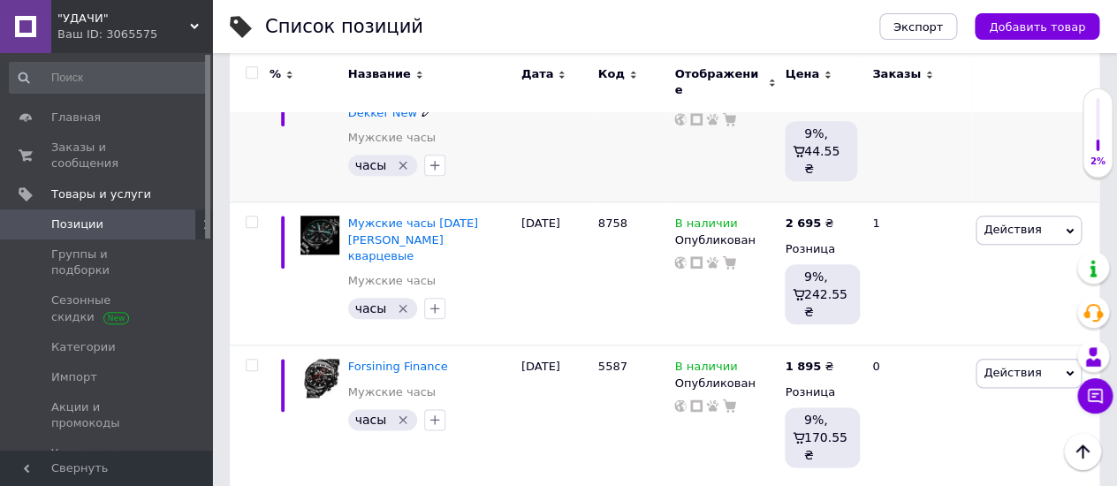
scroll to position [490, 0]
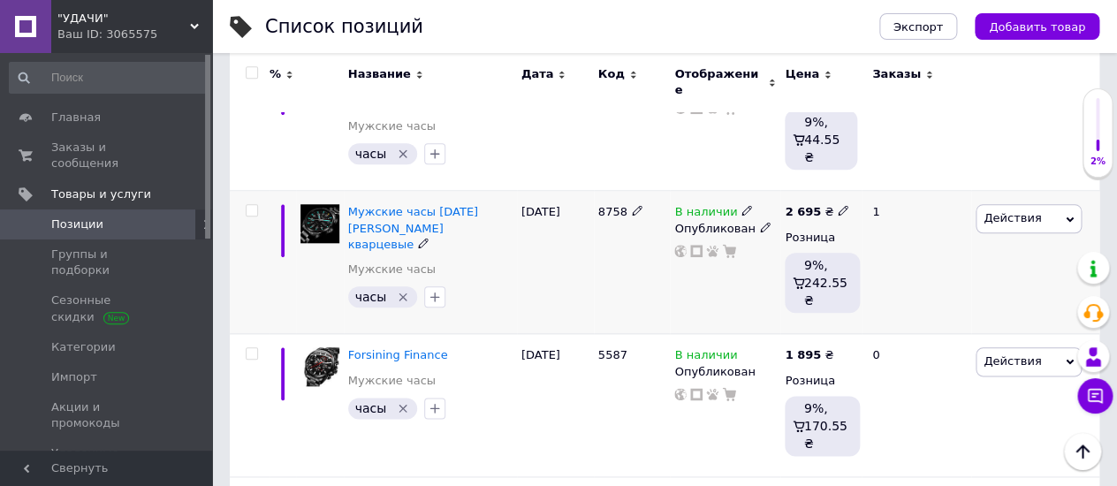
click at [741, 205] on icon at bounding box center [746, 210] width 11 height 11
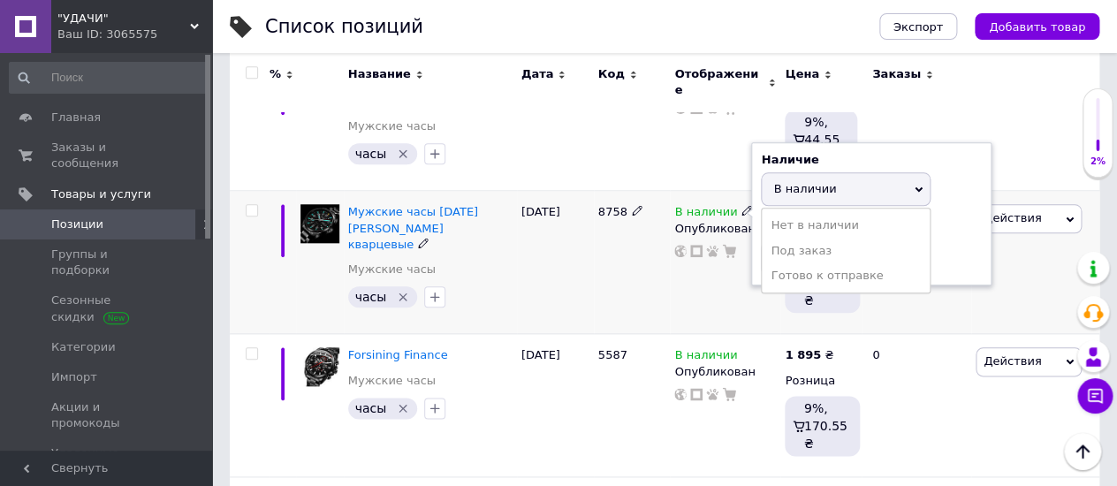
click at [741, 206] on use at bounding box center [746, 211] width 10 height 10
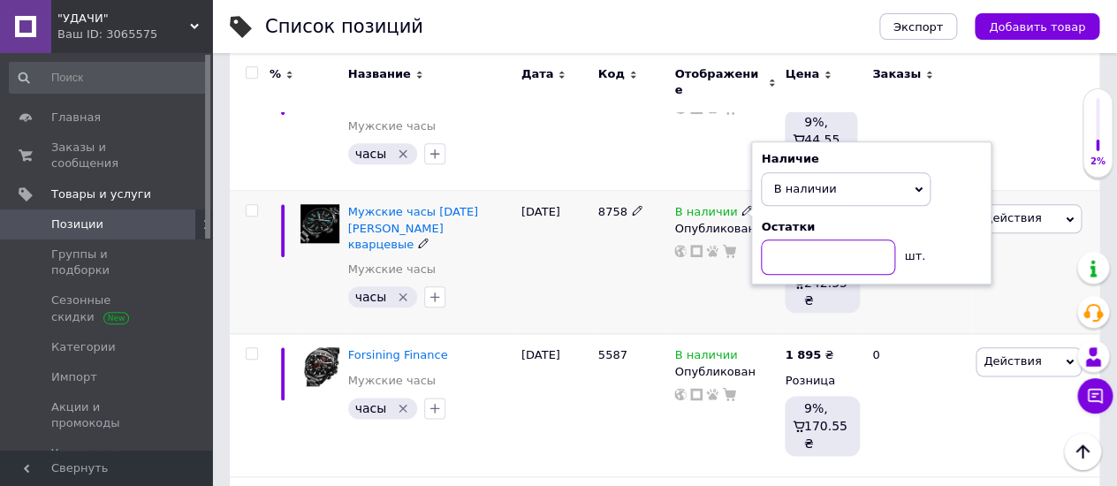
click at [780, 239] on input at bounding box center [828, 256] width 134 height 35
type input "2"
click at [537, 259] on div "28.09.2025" at bounding box center [555, 262] width 77 height 143
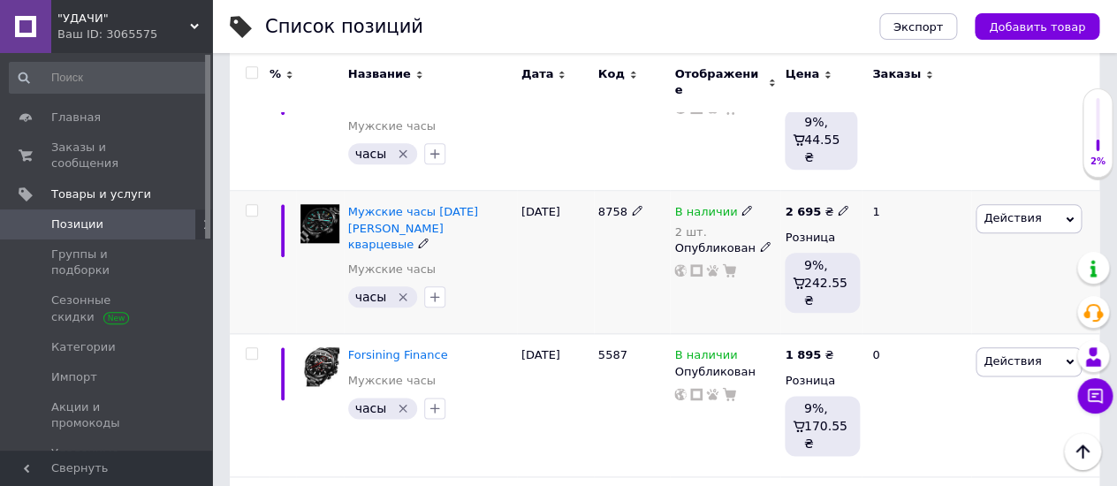
click at [534, 234] on div "28.09.2025" at bounding box center [555, 262] width 77 height 143
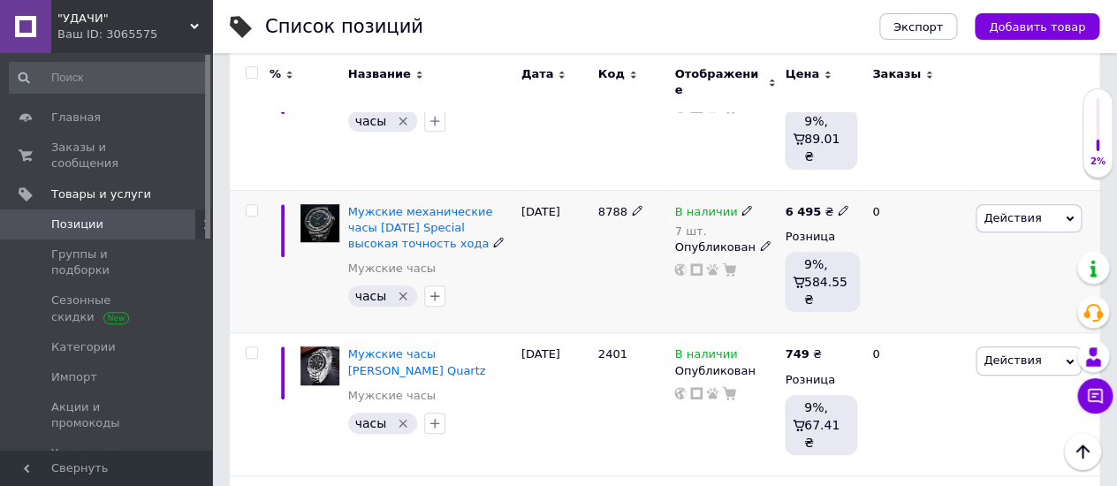
scroll to position [2650, 0]
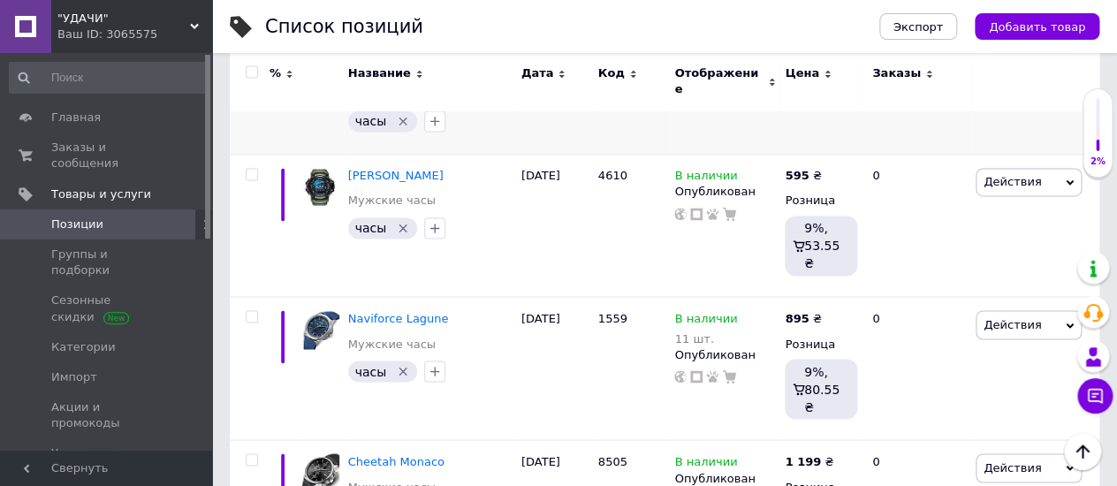
scroll to position [883, 0]
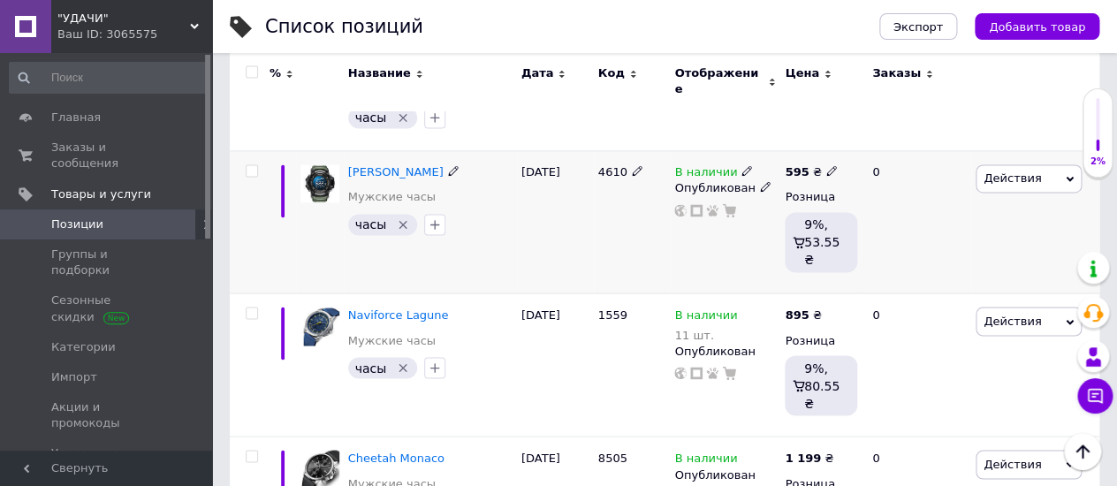
click at [741, 165] on icon at bounding box center [746, 170] width 11 height 11
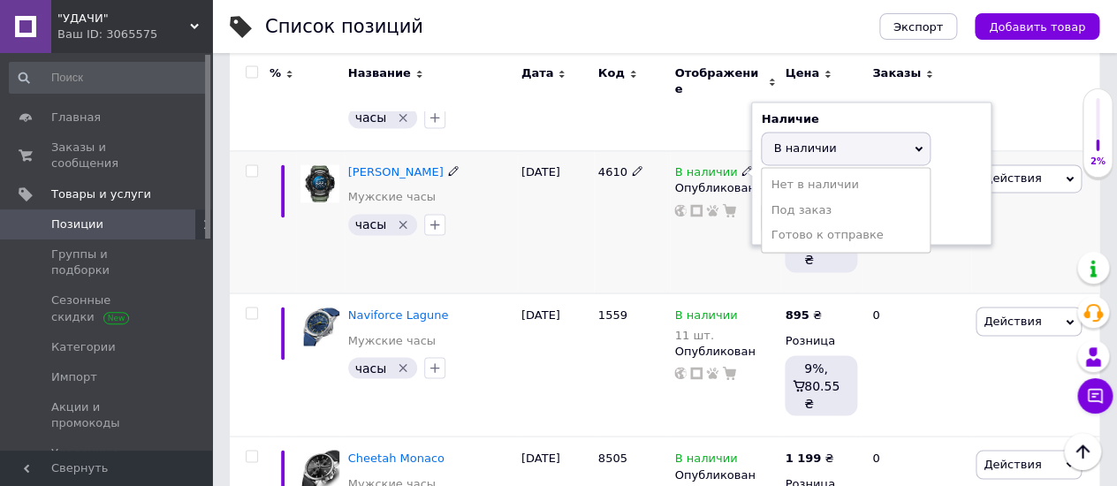
click at [809, 141] on span "В наличии" at bounding box center [804, 147] width 63 height 13
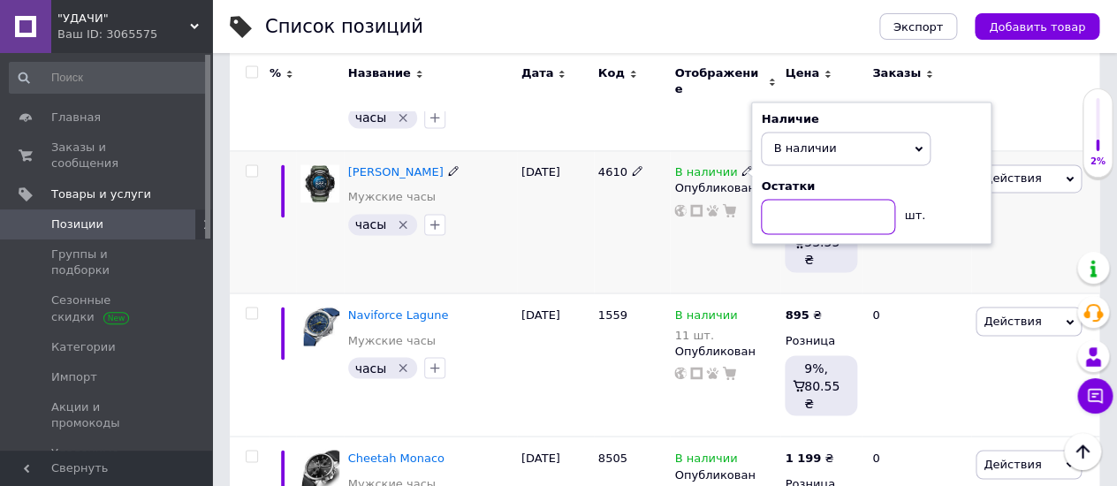
click at [775, 199] on input at bounding box center [828, 216] width 134 height 35
type input "2"
click at [559, 227] on div "[DATE]" at bounding box center [555, 221] width 77 height 143
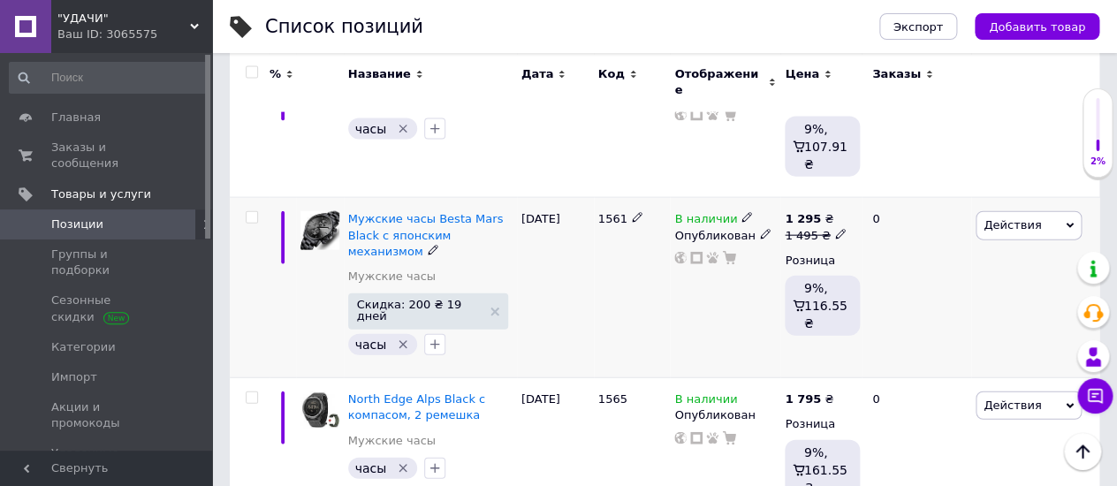
scroll to position [1276, 0]
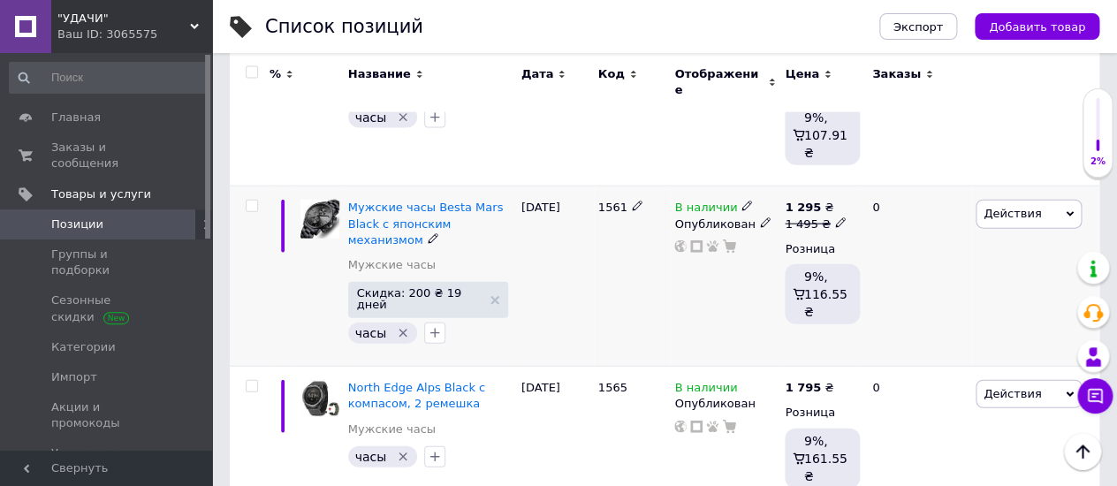
click at [835, 217] on icon at bounding box center [840, 222] width 11 height 11
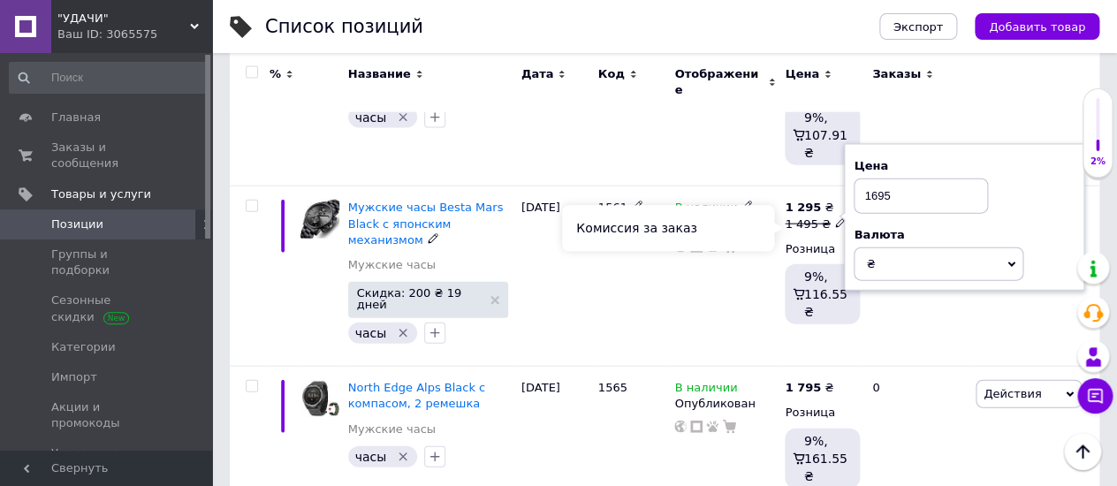
type input "1695"
click at [716, 221] on div "Комиссия за заказ" at bounding box center [668, 229] width 212 height 46
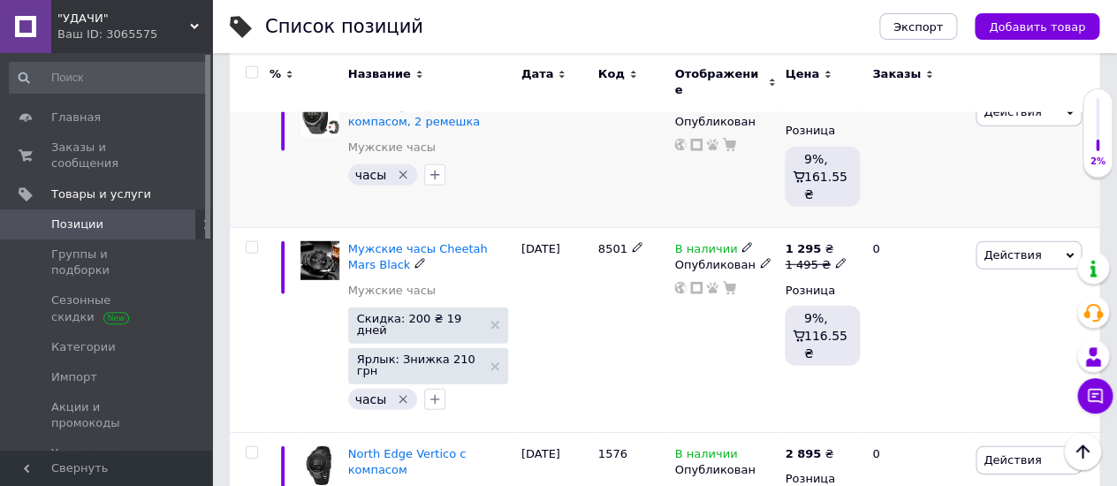
scroll to position [1570, 0]
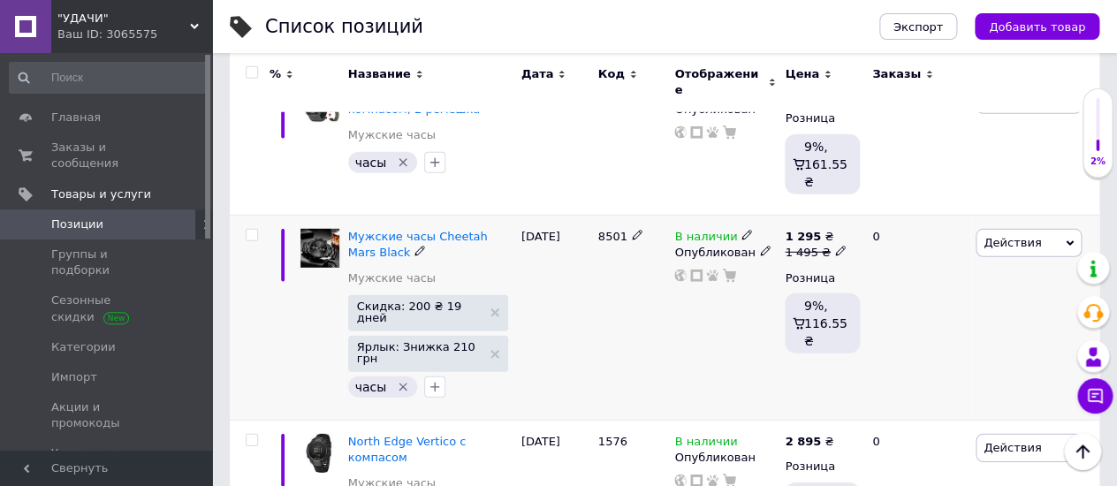
click at [835, 246] on use at bounding box center [840, 251] width 10 height 10
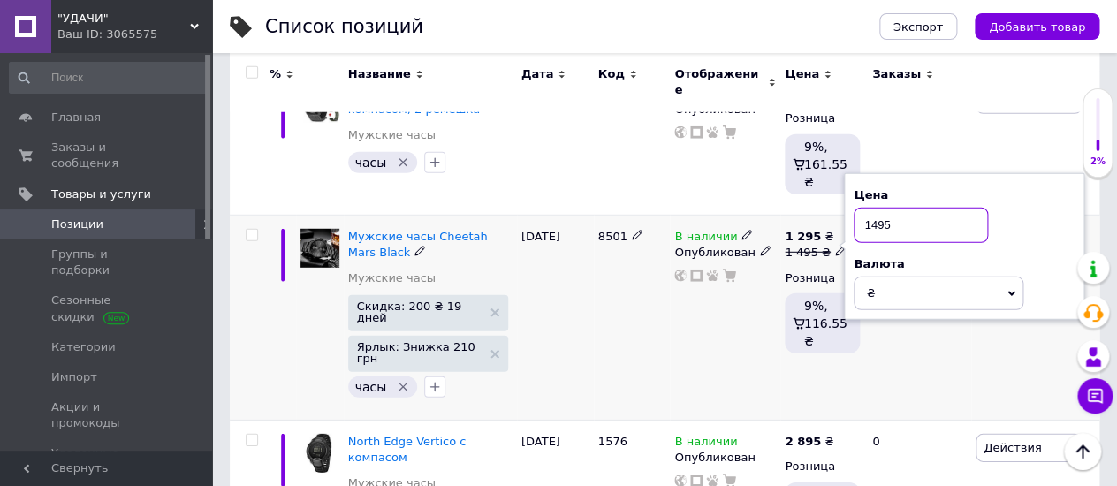
click at [877, 208] on input "1495" at bounding box center [920, 225] width 134 height 35
type input "1695"
click at [711, 225] on div "Комиссия за заказ" at bounding box center [668, 236] width 212 height 46
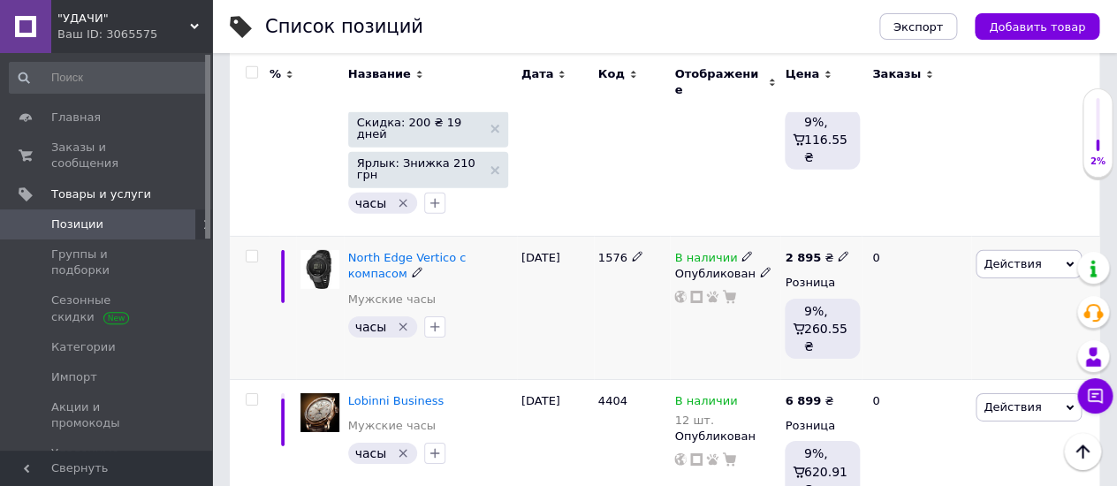
scroll to position [1767, 0]
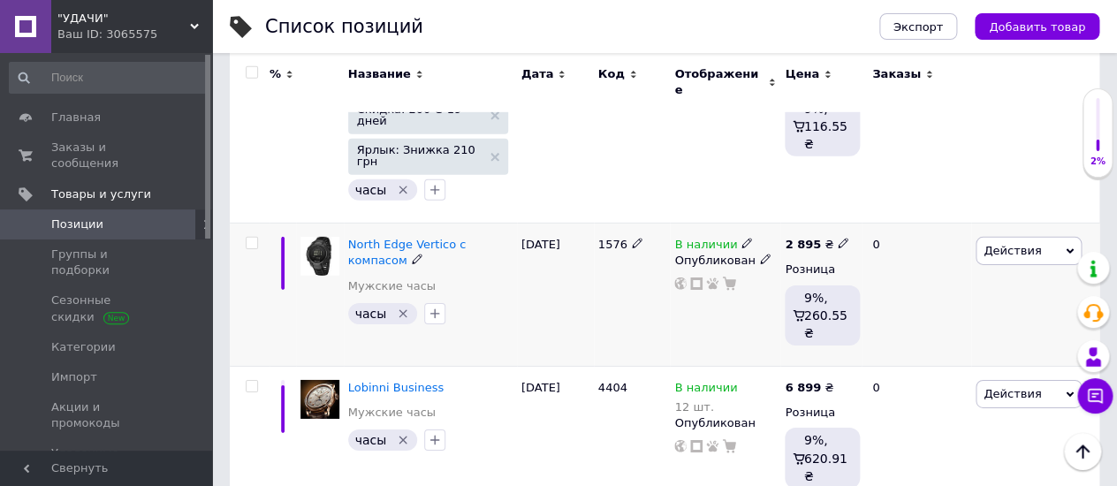
click at [741, 238] on icon at bounding box center [746, 243] width 11 height 11
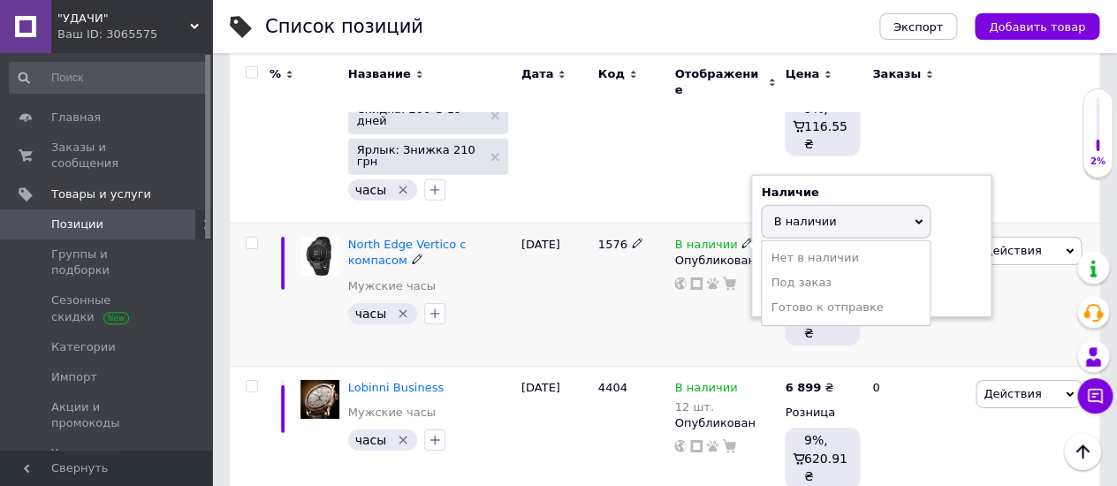
click at [778, 215] on span "В наличии" at bounding box center [804, 221] width 63 height 13
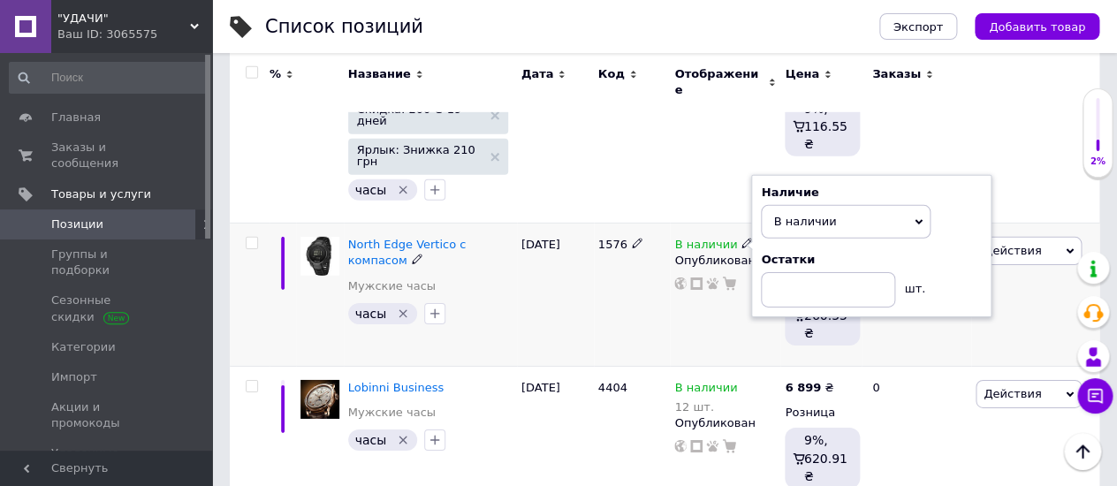
click at [778, 215] on span "В наличии" at bounding box center [804, 221] width 63 height 13
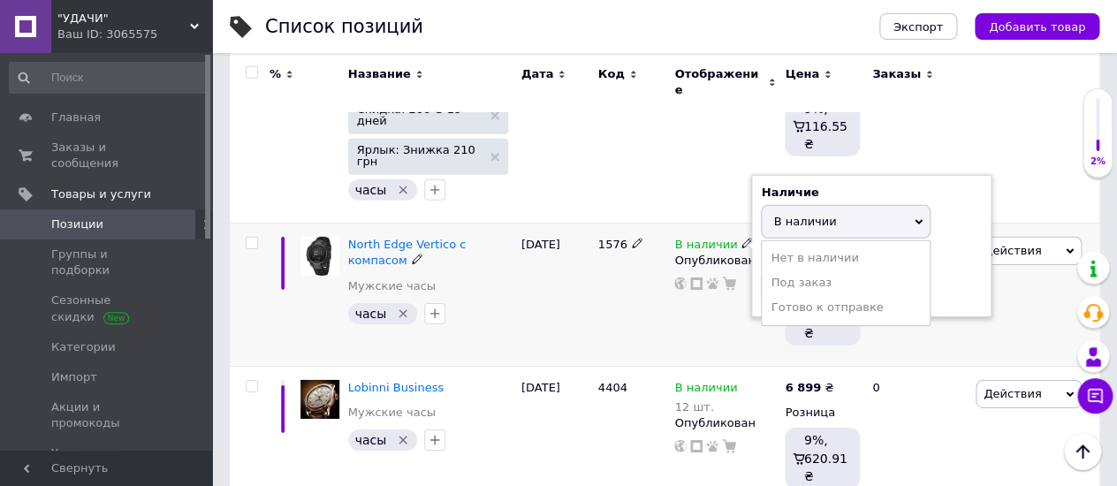
click at [778, 215] on span "В наличии" at bounding box center [804, 221] width 63 height 13
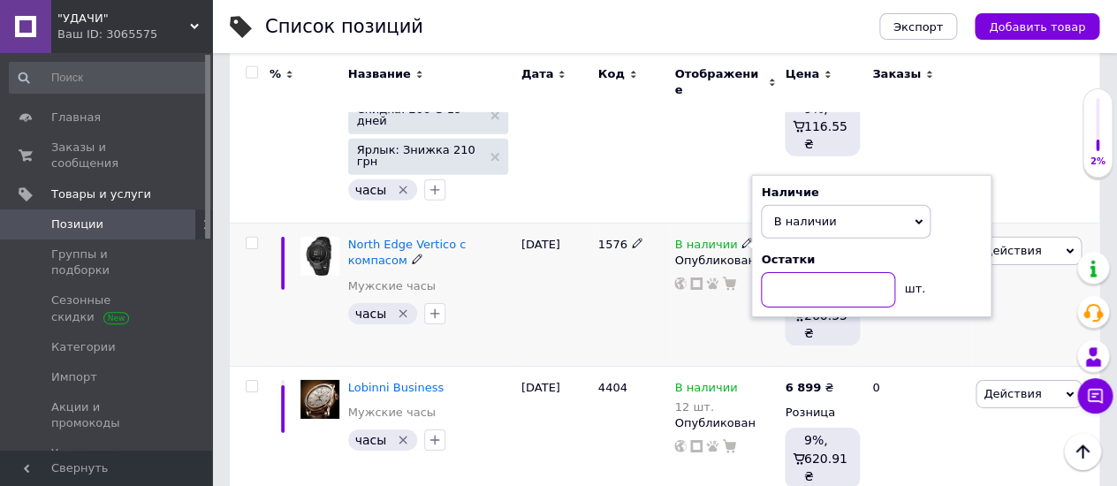
click at [777, 272] on input at bounding box center [828, 289] width 134 height 35
type input "2"
click at [463, 223] on div "North Edge Vertico с компасом Мужские часы часы" at bounding box center [430, 294] width 173 height 143
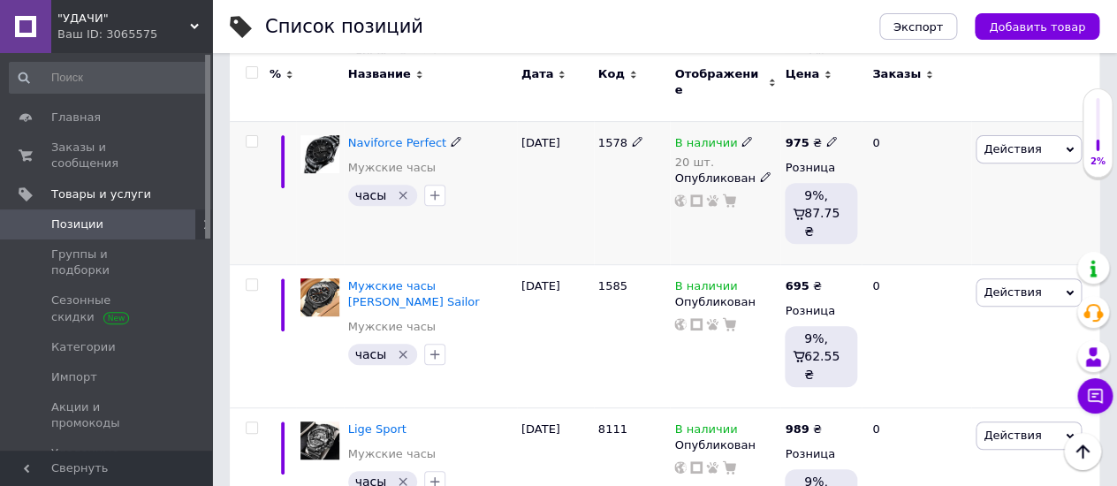
scroll to position [2454, 0]
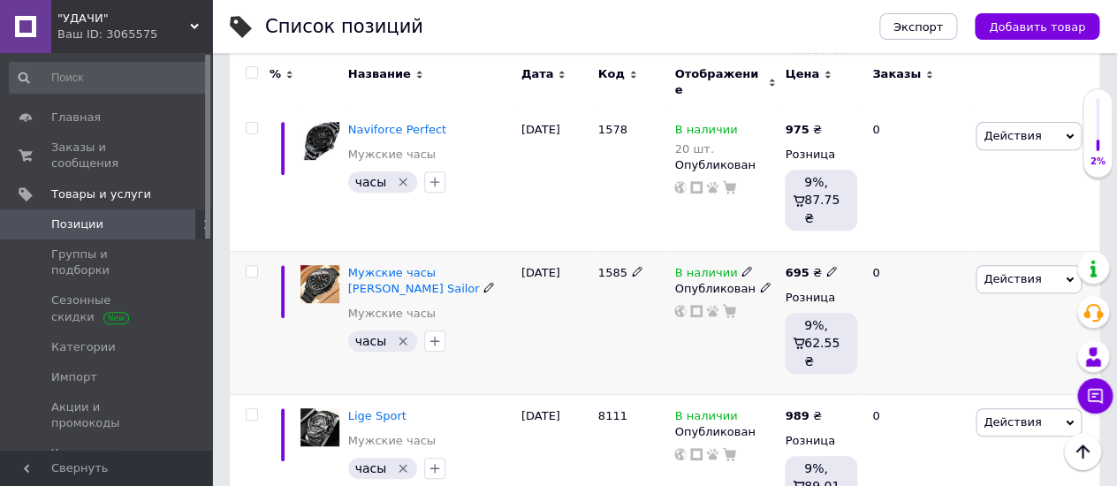
click at [741, 266] on icon at bounding box center [746, 271] width 11 height 11
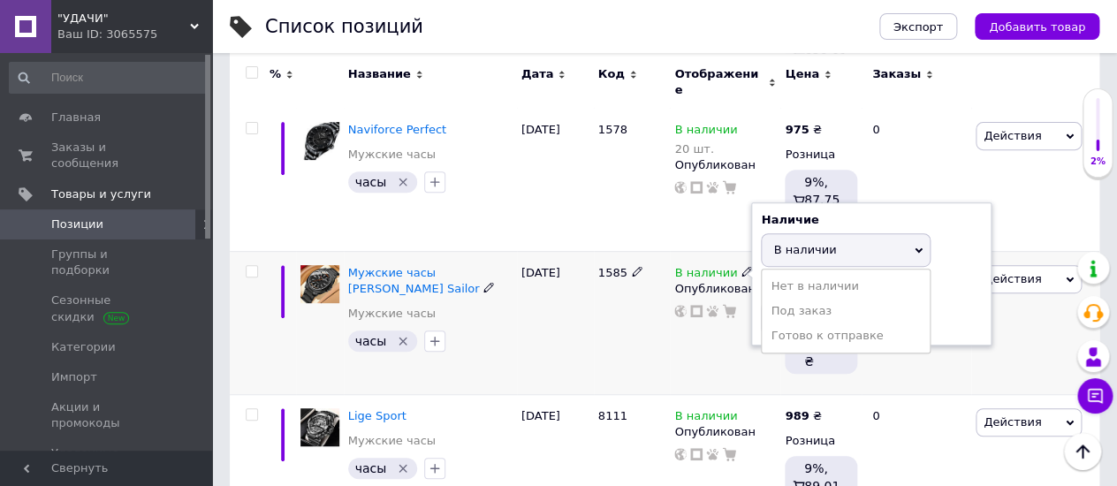
click at [741, 266] on icon at bounding box center [746, 271] width 11 height 11
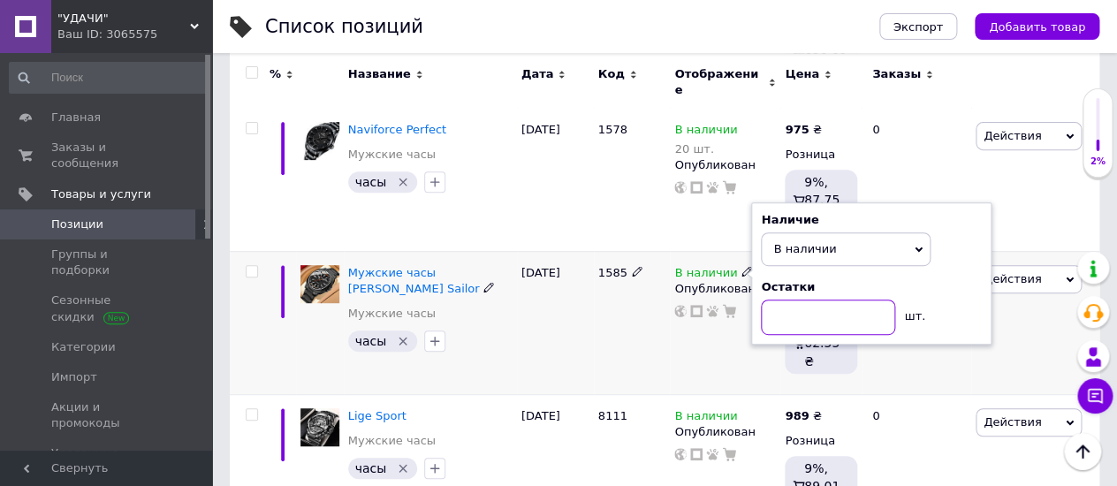
click at [782, 299] on input at bounding box center [828, 316] width 134 height 35
type input "1"
click at [557, 251] on div "[DATE]" at bounding box center [555, 322] width 77 height 143
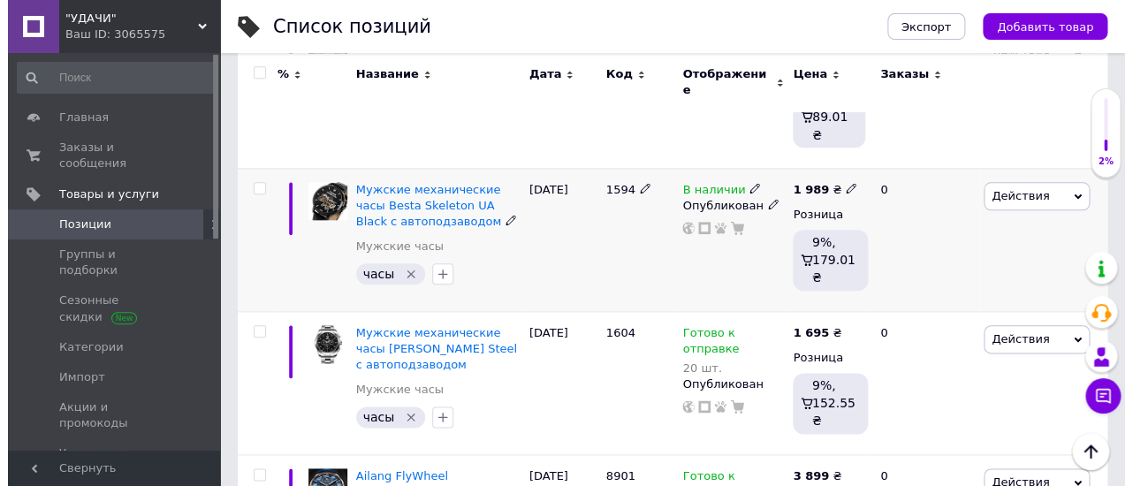
scroll to position [2827, 0]
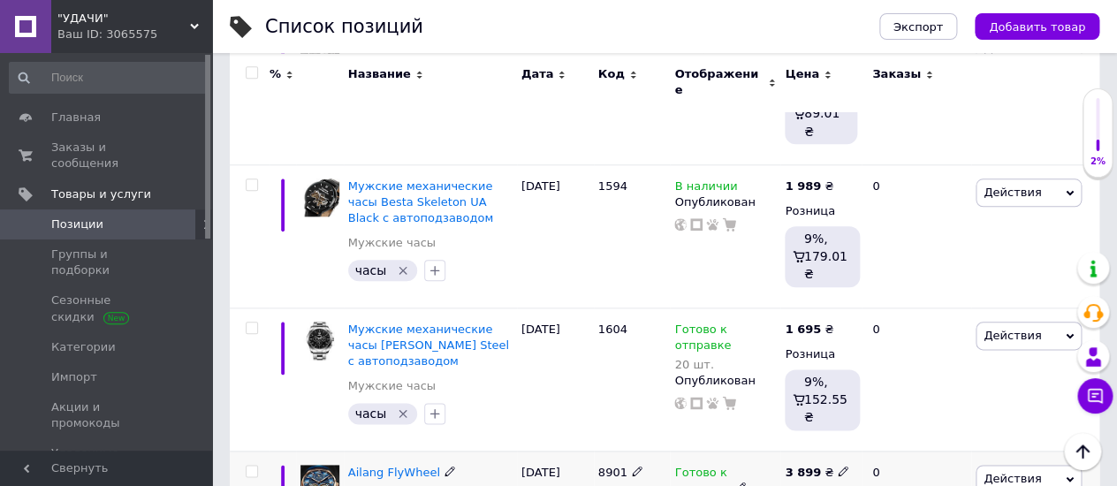
click at [1070, 475] on icon at bounding box center [1069, 479] width 8 height 8
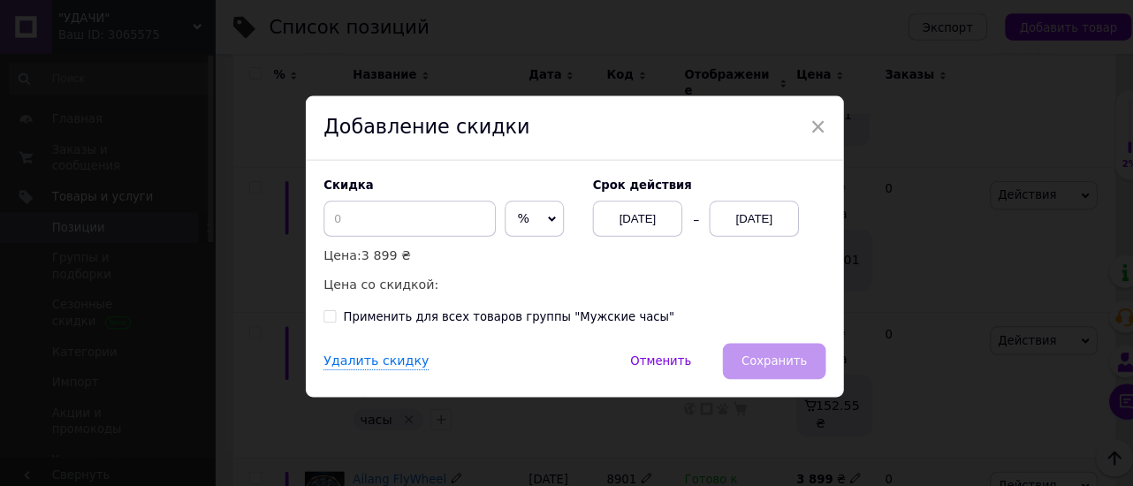
scroll to position [0, 1428]
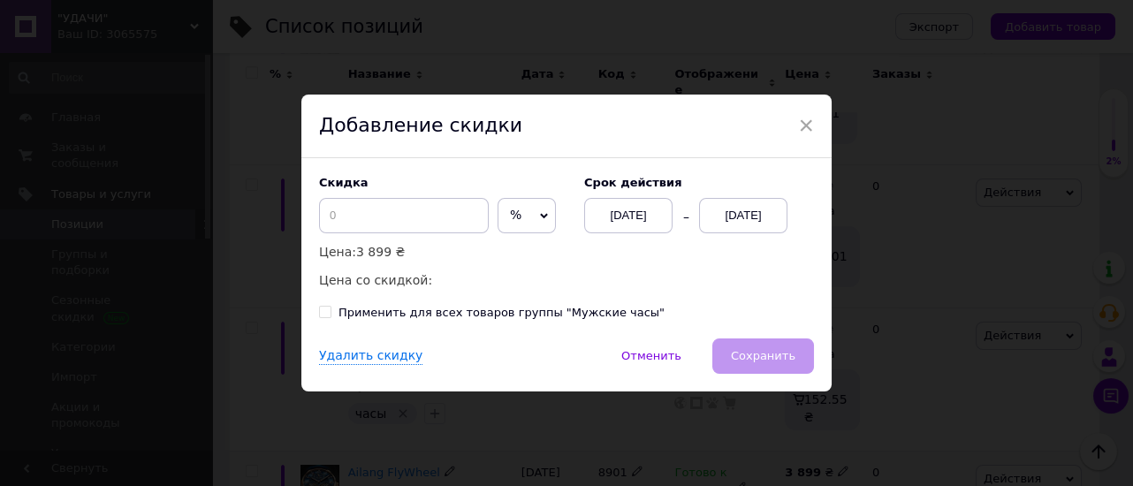
click at [540, 212] on icon at bounding box center [544, 216] width 8 height 8
click at [498, 249] on li "₴" at bounding box center [526, 252] width 57 height 25
click at [325, 211] on input at bounding box center [404, 215] width 170 height 35
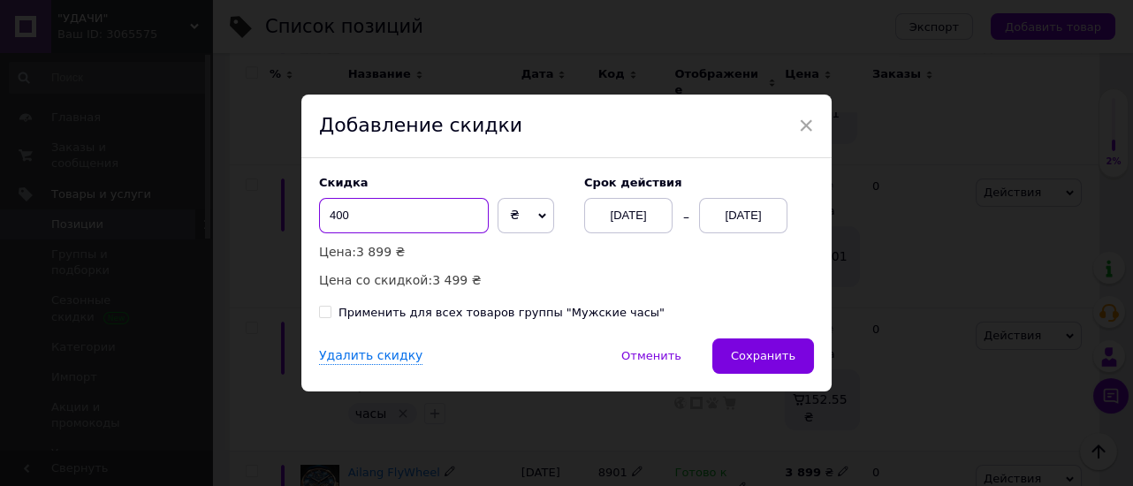
type input "400"
click at [739, 206] on div "[DATE]" at bounding box center [743, 215] width 88 height 35
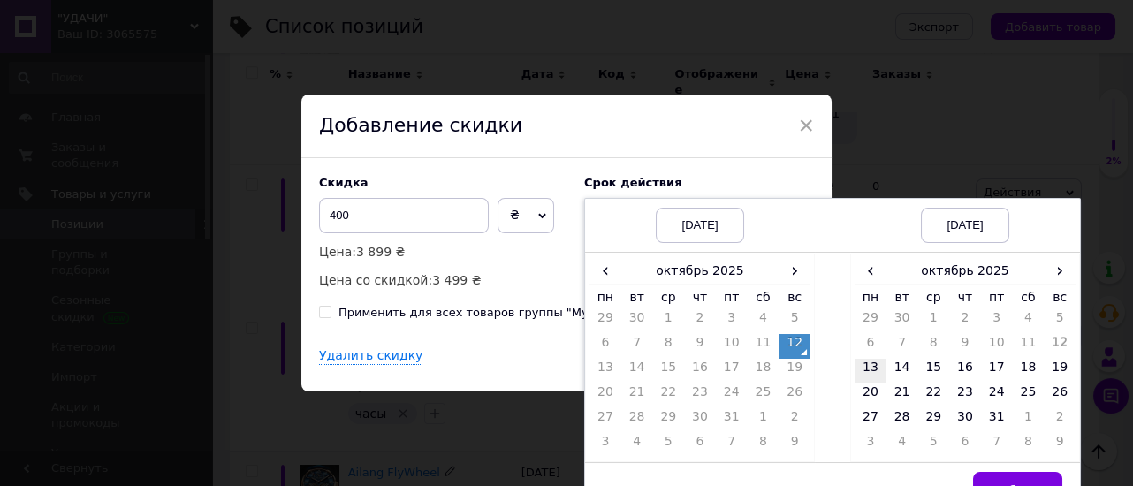
click at [868, 367] on td "13" at bounding box center [870, 371] width 32 height 25
click at [1025, 478] on button "Выбрать" at bounding box center [1017, 489] width 89 height 35
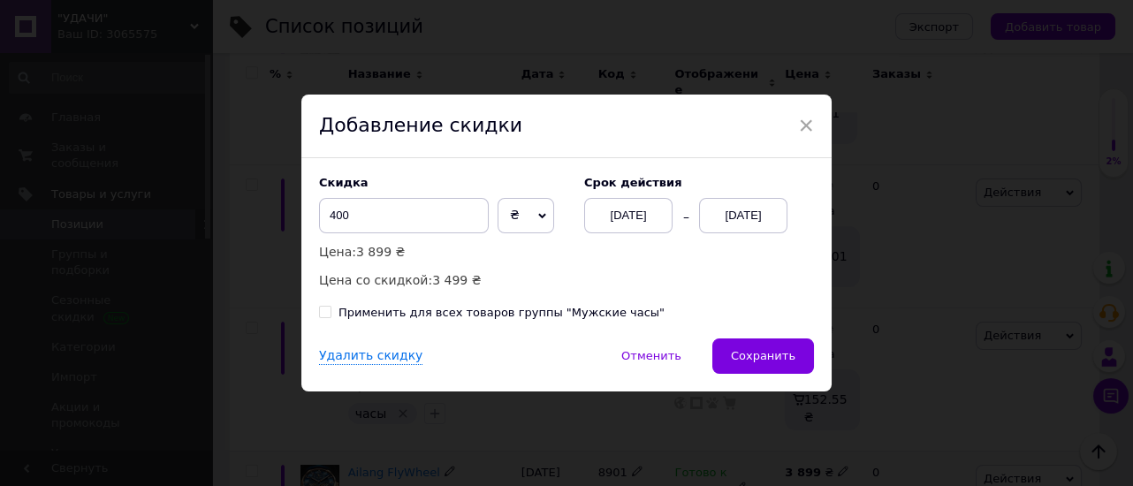
drag, startPoint x: 762, startPoint y: 359, endPoint x: 938, endPoint y: 338, distance: 177.0
click at [762, 358] on span "Сохранить" at bounding box center [763, 355] width 64 height 13
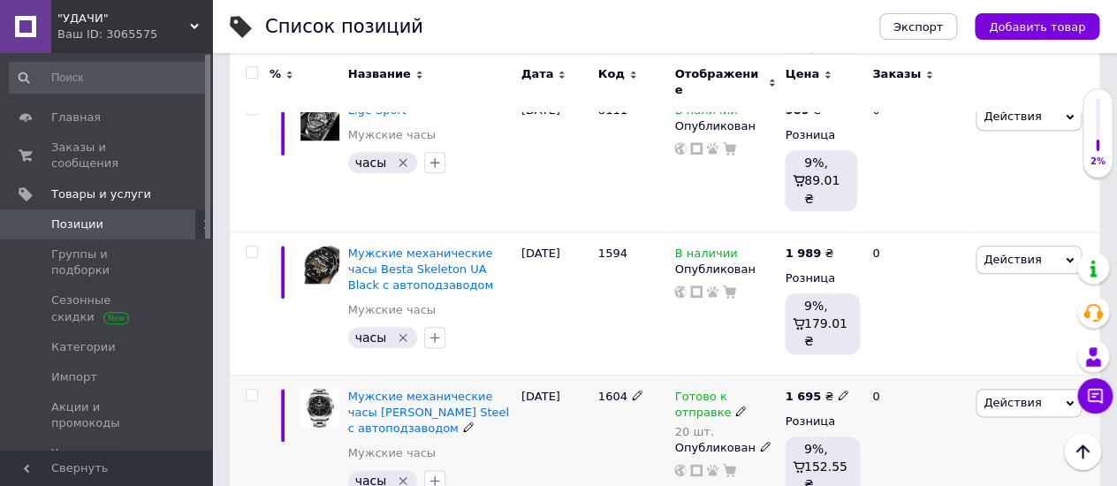
scroll to position [2844, 0]
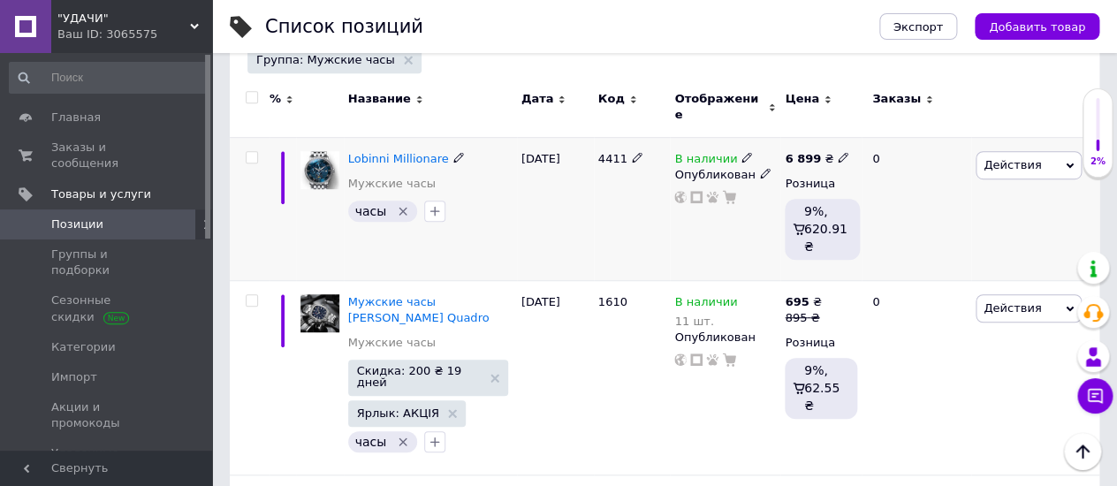
scroll to position [196, 0]
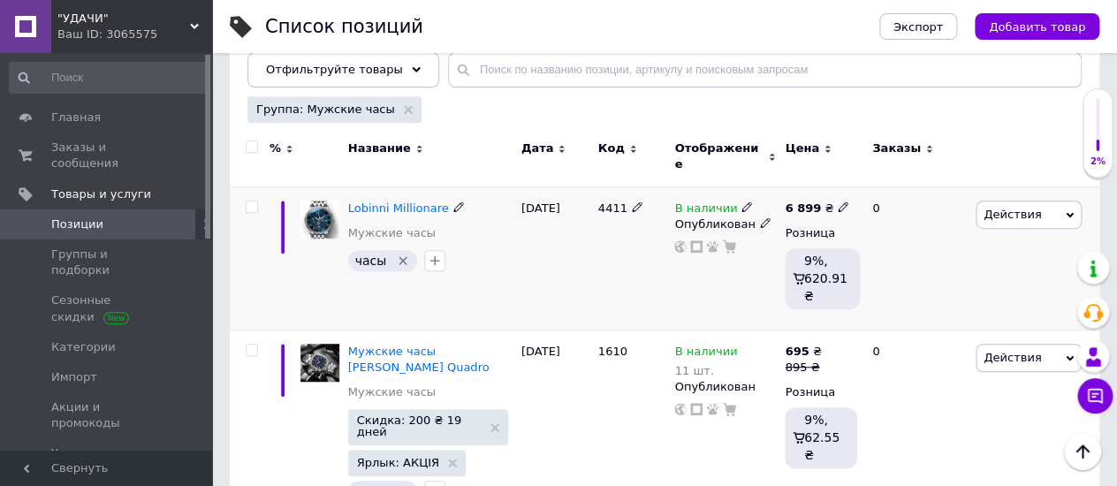
click at [837, 201] on use at bounding box center [842, 206] width 10 height 10
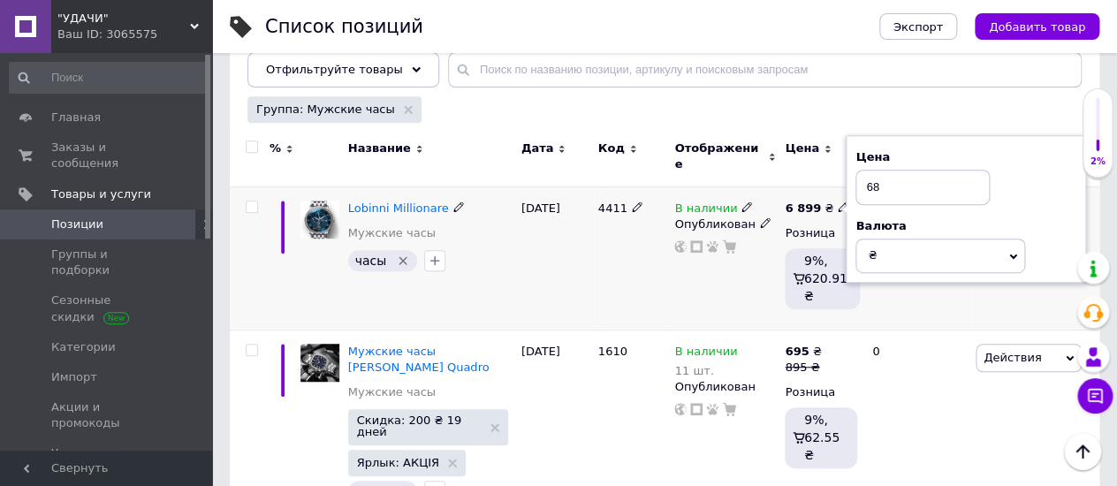
type input "6"
type input "7495"
click at [641, 212] on div "4411" at bounding box center [632, 257] width 77 height 143
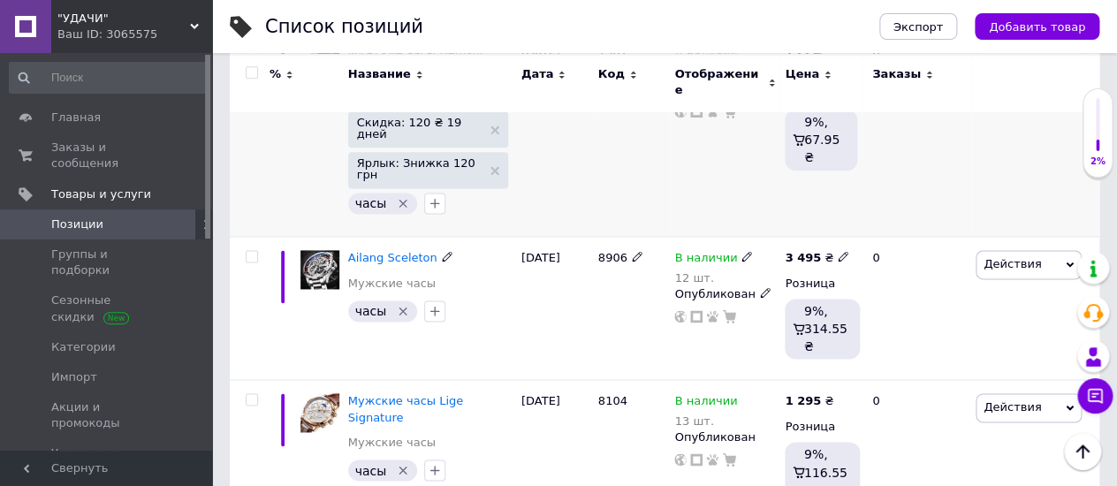
scroll to position [686, 0]
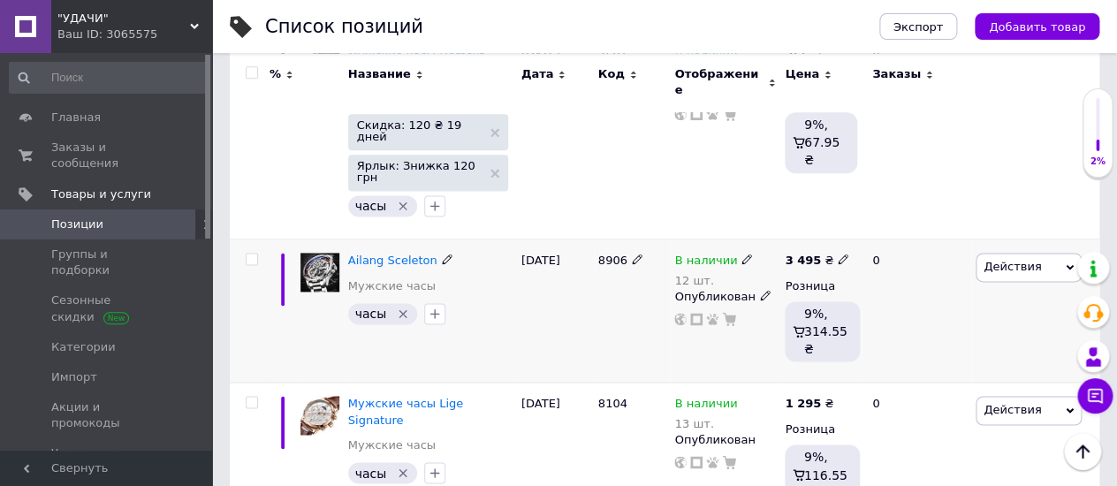
click at [741, 254] on icon at bounding box center [746, 259] width 11 height 11
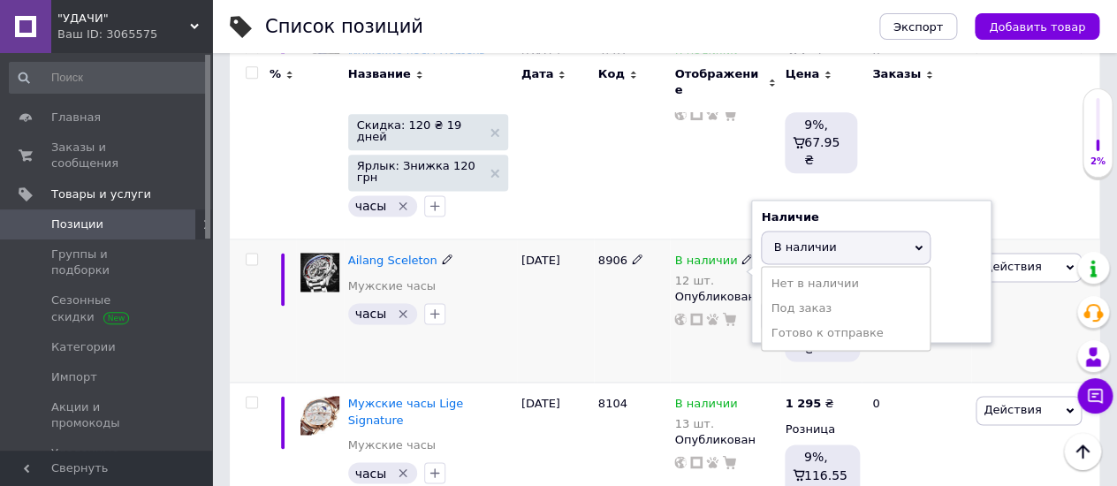
click at [741, 254] on icon at bounding box center [746, 259] width 11 height 11
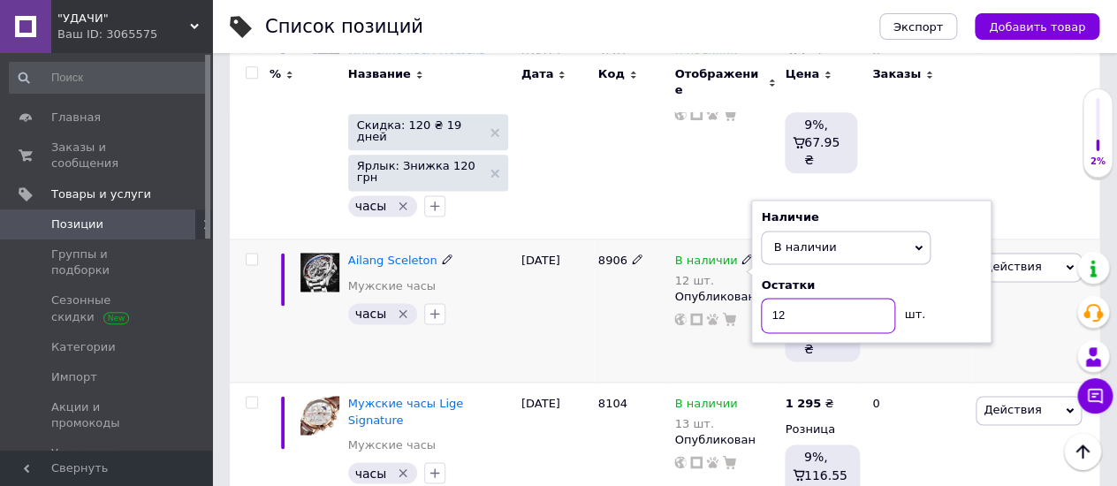
click at [776, 298] on input "12" at bounding box center [828, 315] width 134 height 35
type input "2"
click at [574, 261] on div "[DATE]" at bounding box center [555, 310] width 77 height 143
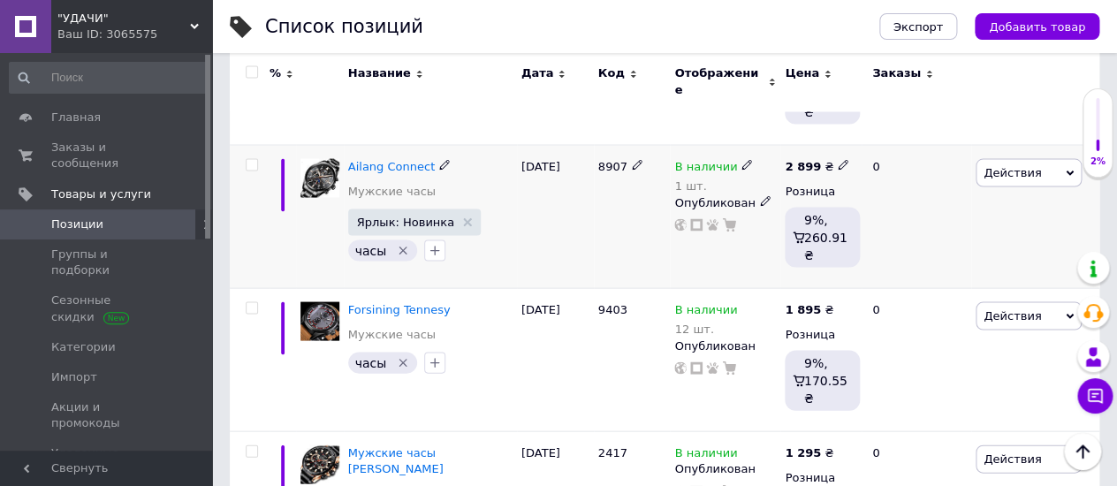
scroll to position [1079, 0]
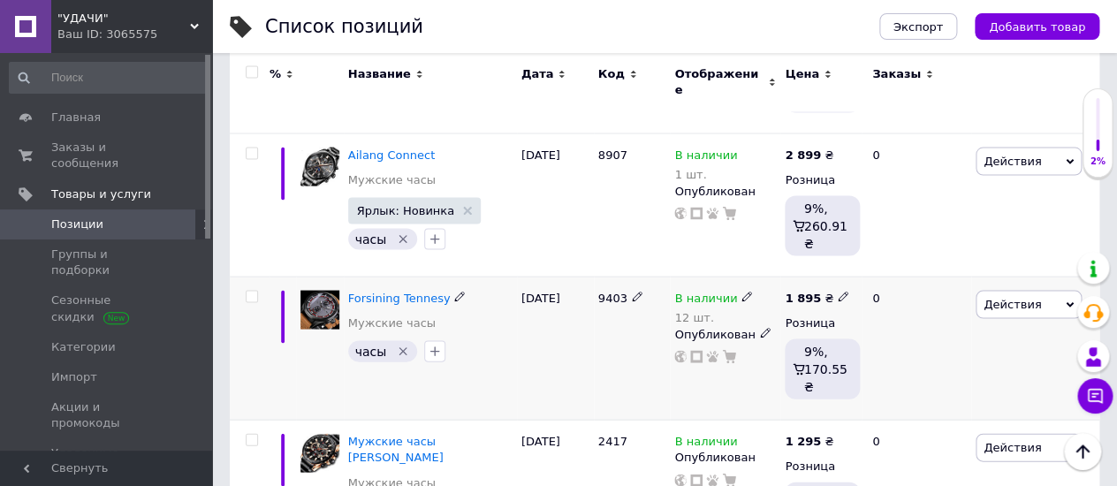
click at [741, 291] on icon at bounding box center [746, 296] width 11 height 11
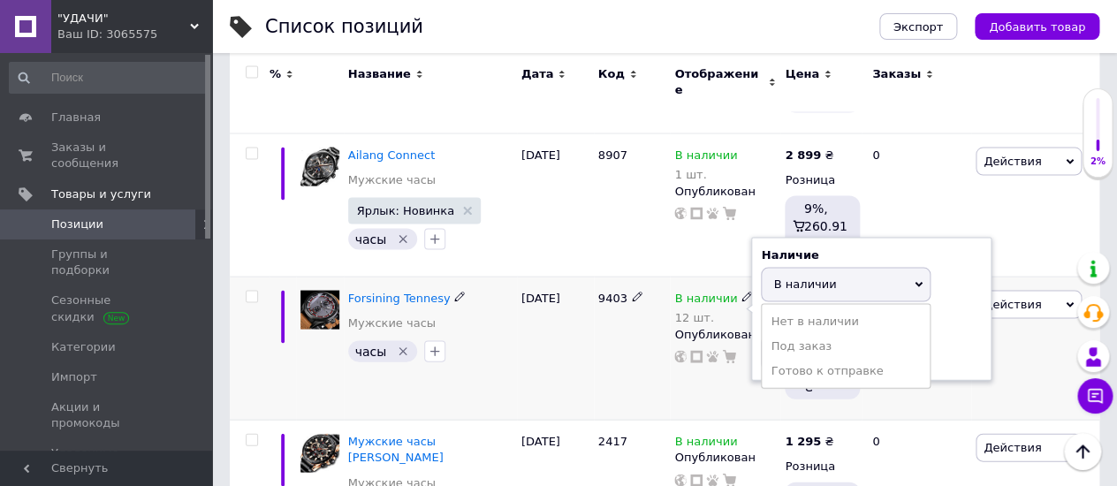
click at [741, 292] on use at bounding box center [746, 297] width 10 height 10
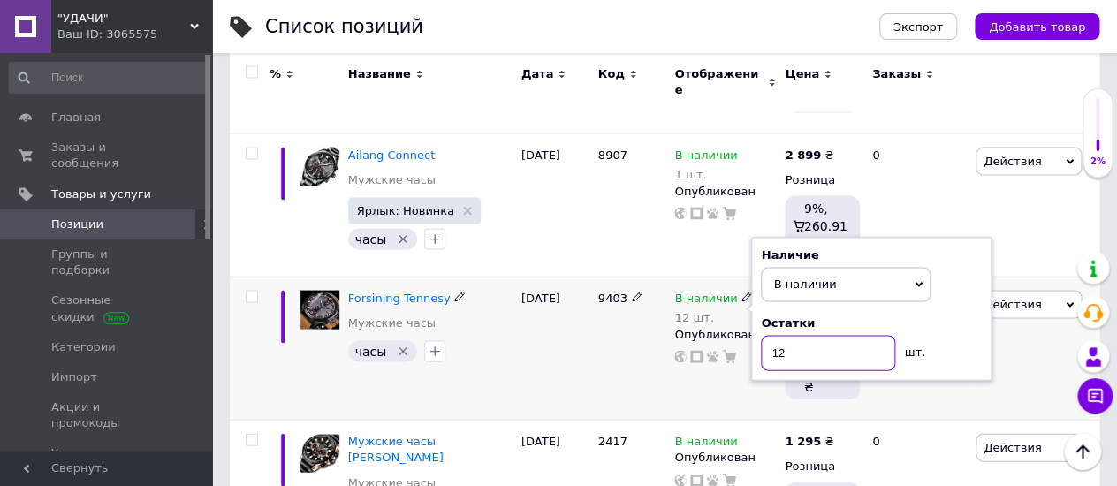
click at [777, 335] on input "12" at bounding box center [828, 352] width 134 height 35
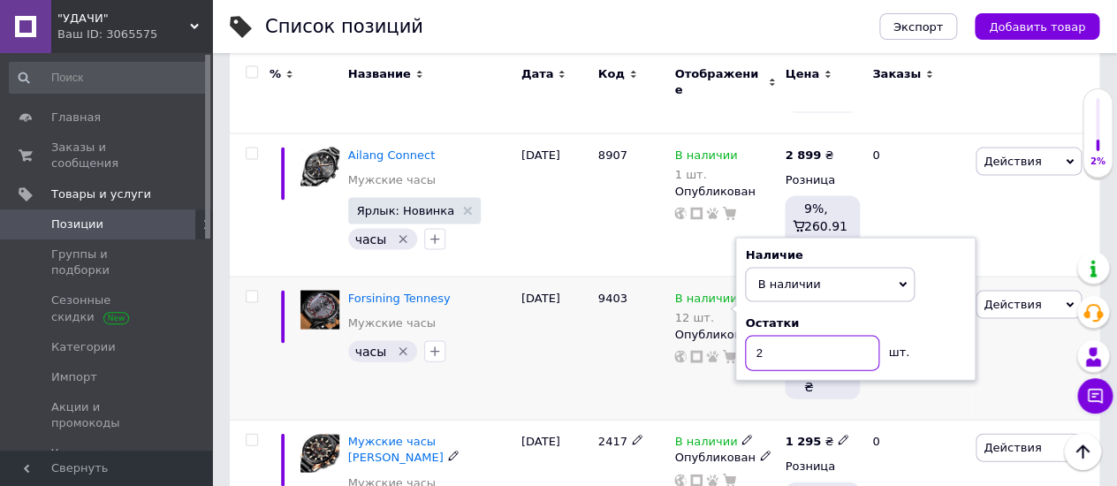
type input "2"
click at [655, 308] on div "9403" at bounding box center [632, 348] width 77 height 143
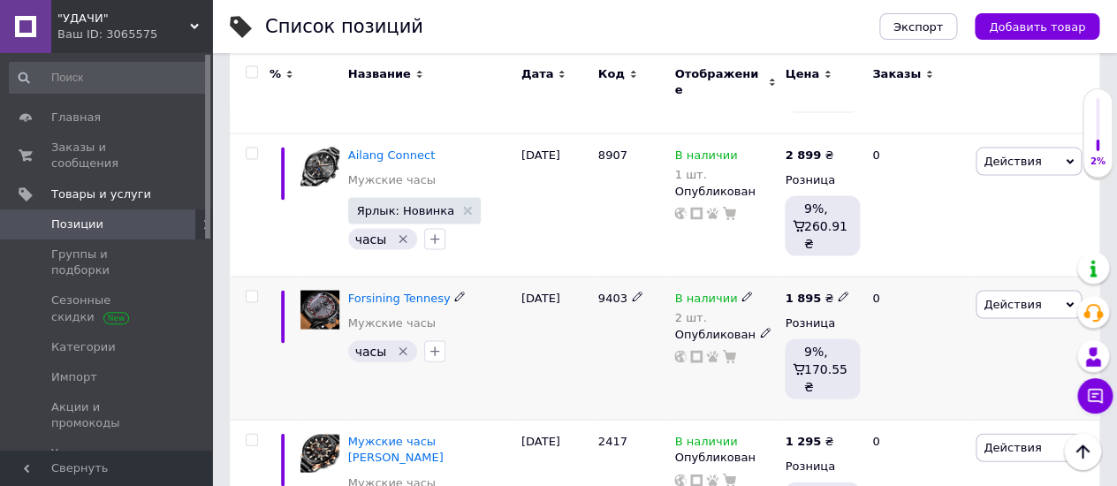
click at [554, 304] on div "[DATE]" at bounding box center [555, 348] width 77 height 143
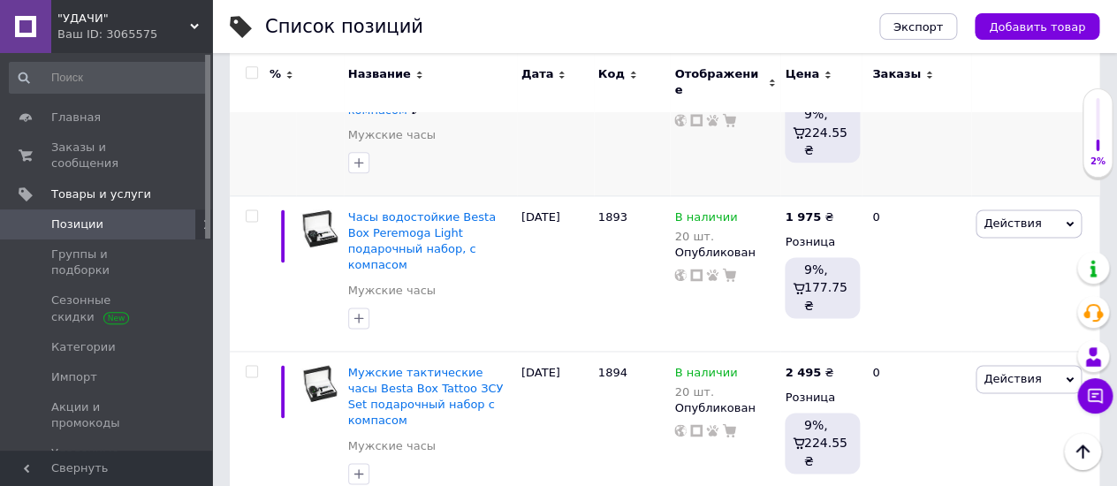
scroll to position [2989, 0]
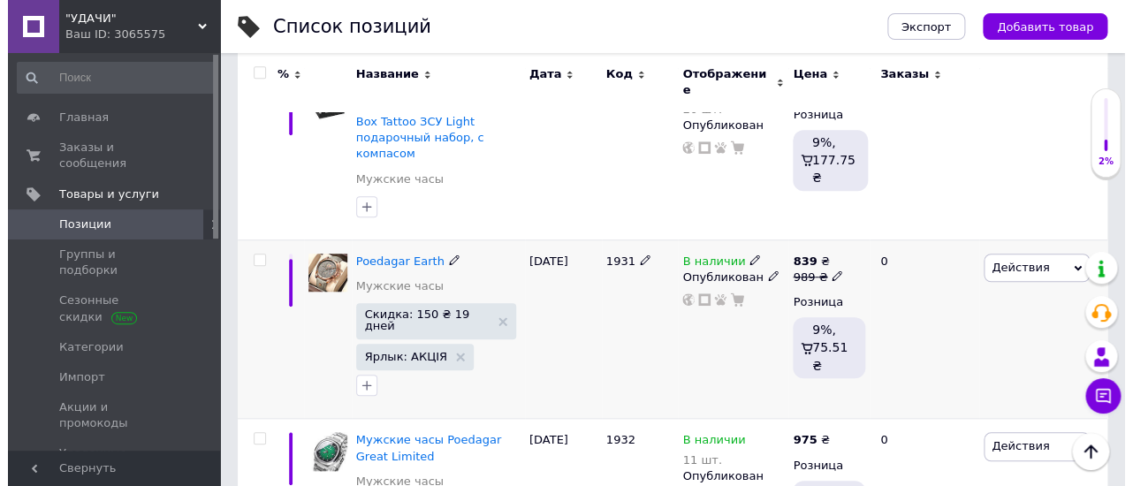
scroll to position [392, 0]
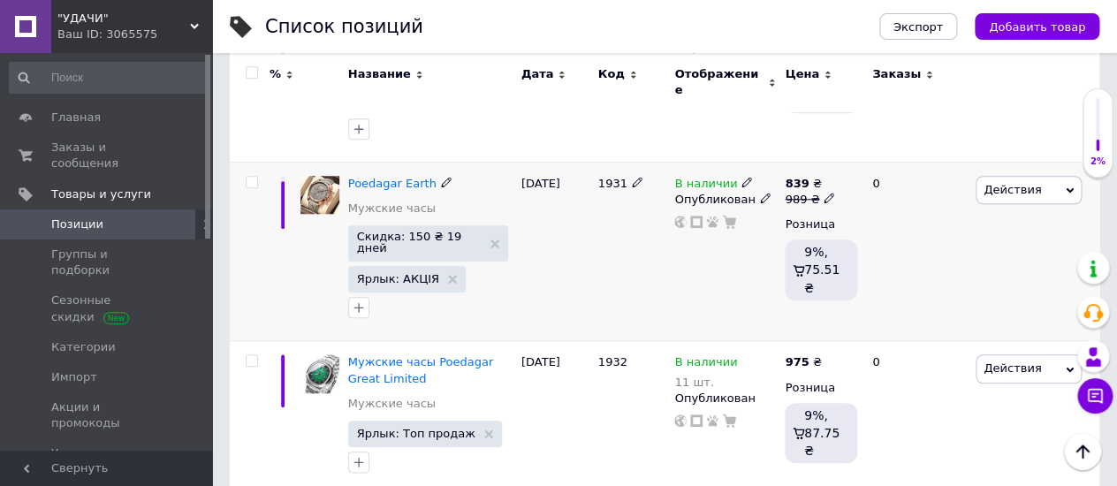
click at [741, 177] on icon at bounding box center [746, 182] width 11 height 11
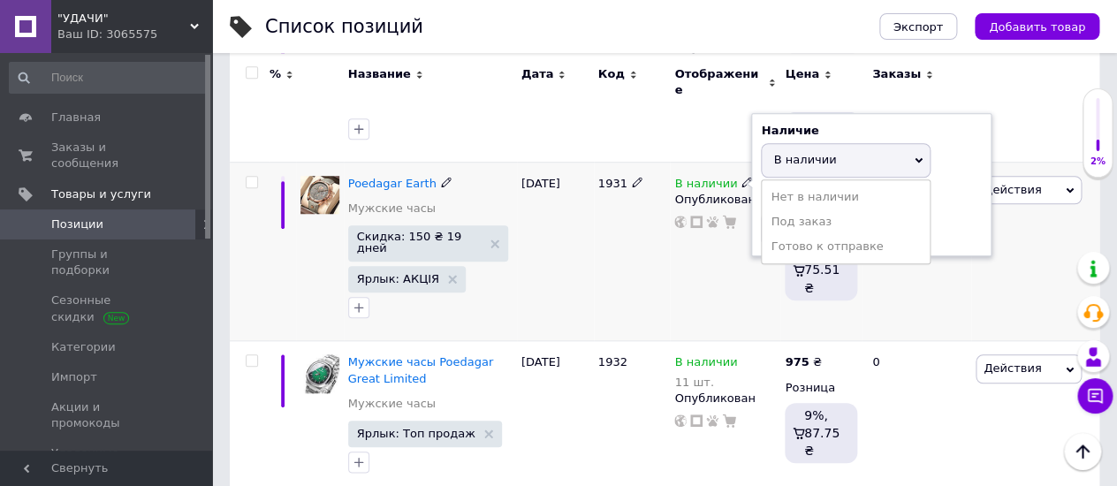
click at [741, 177] on icon at bounding box center [746, 182] width 11 height 11
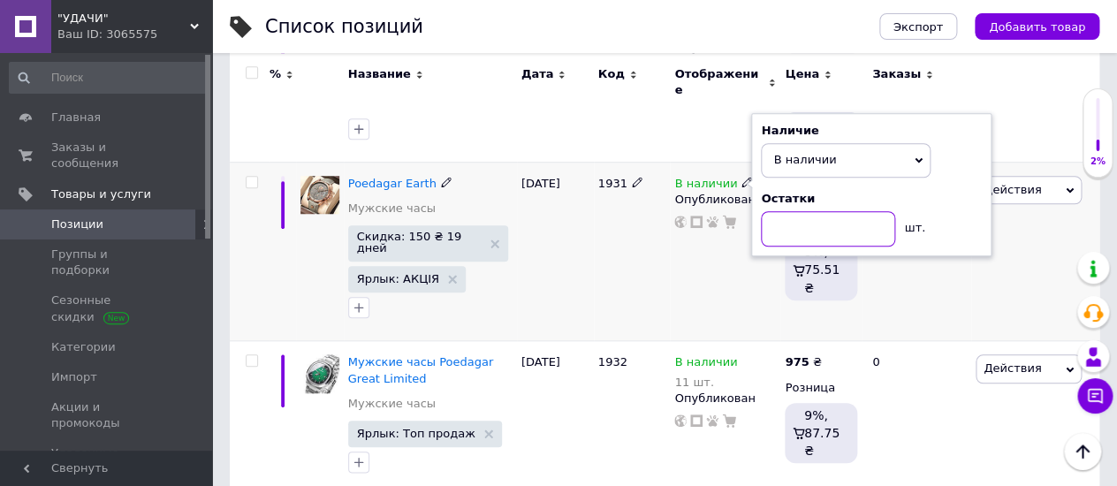
click at [771, 211] on input at bounding box center [828, 228] width 134 height 35
type input "1"
click at [1019, 219] on div "Действия Редактировать Поднять в начало группы Копировать Скидка Подарок Сопутс…" at bounding box center [1035, 251] width 128 height 179
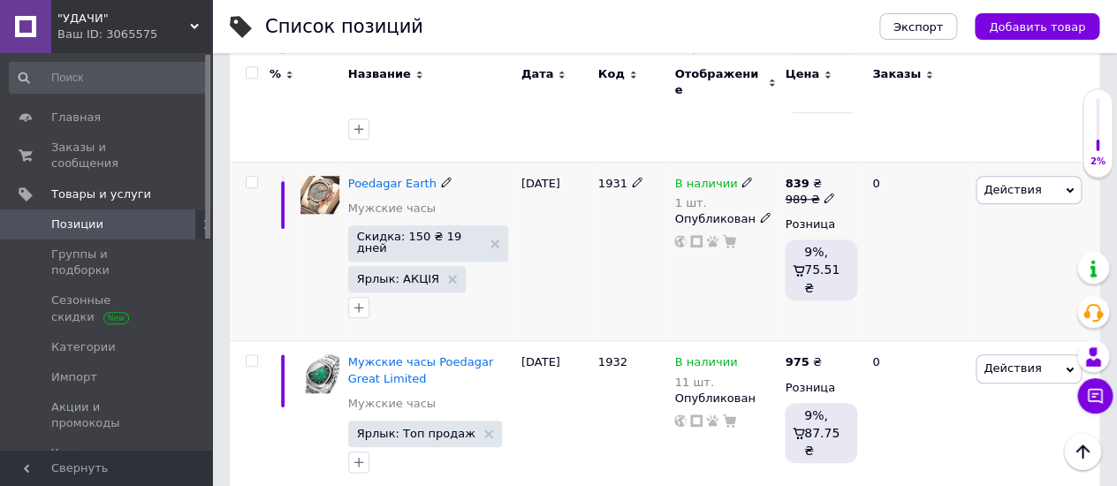
click at [1067, 186] on icon at bounding box center [1069, 190] width 8 height 8
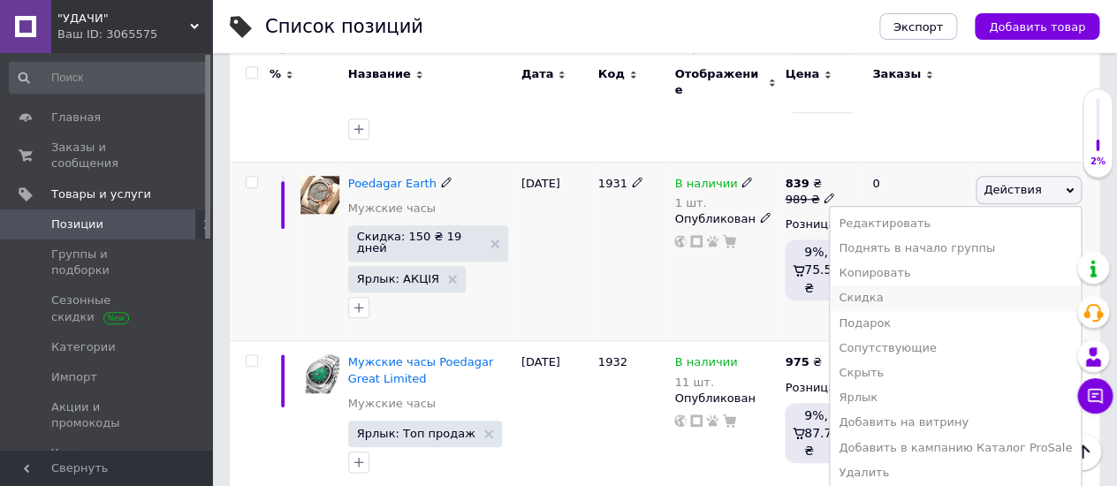
click at [901, 285] on li "Скидка" at bounding box center [955, 297] width 251 height 25
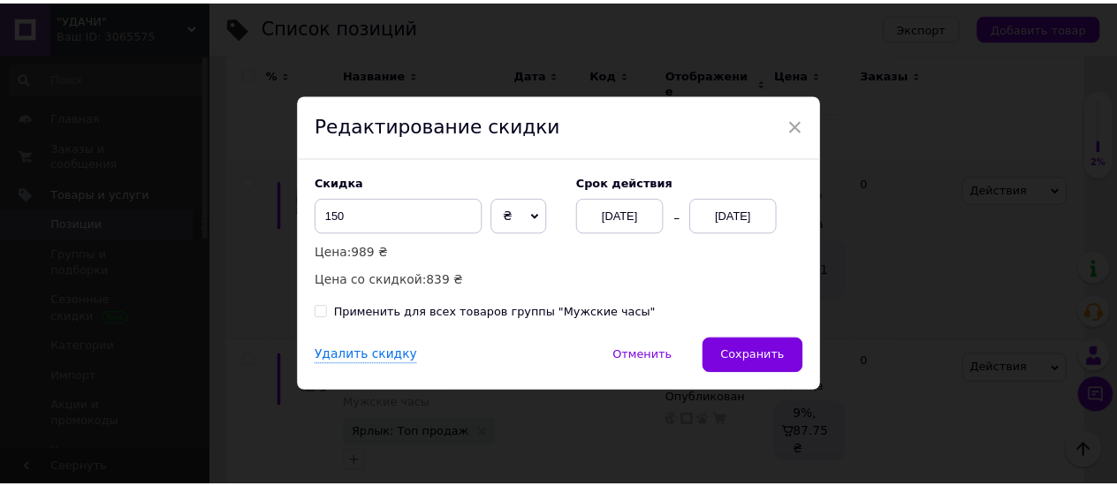
scroll to position [0, 1428]
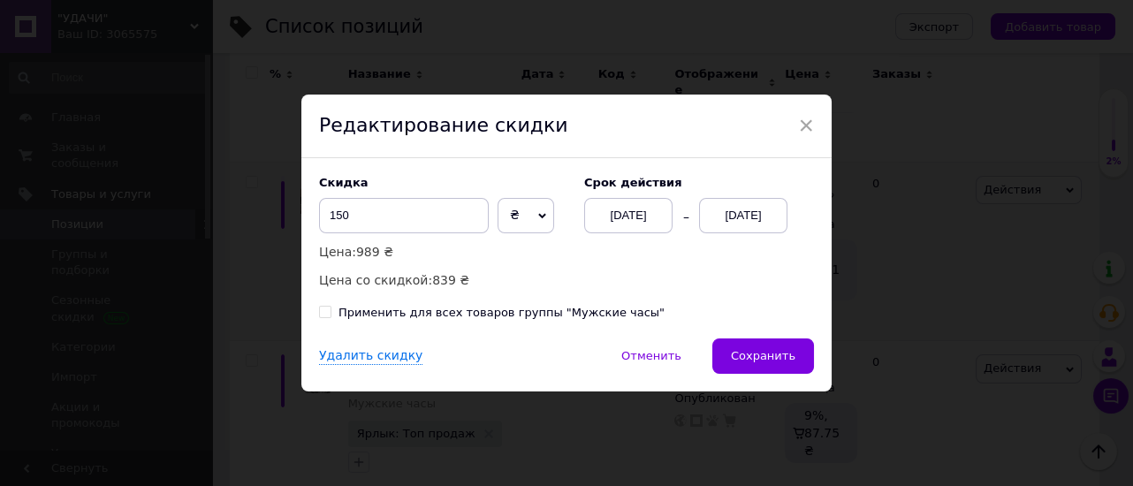
click at [538, 213] on icon at bounding box center [542, 216] width 8 height 8
drag, startPoint x: 347, startPoint y: 211, endPoint x: 320, endPoint y: 211, distance: 27.4
click at [320, 211] on input "150" at bounding box center [404, 215] width 170 height 35
type input "230"
click at [743, 357] on span "Сохранить" at bounding box center [763, 355] width 64 height 13
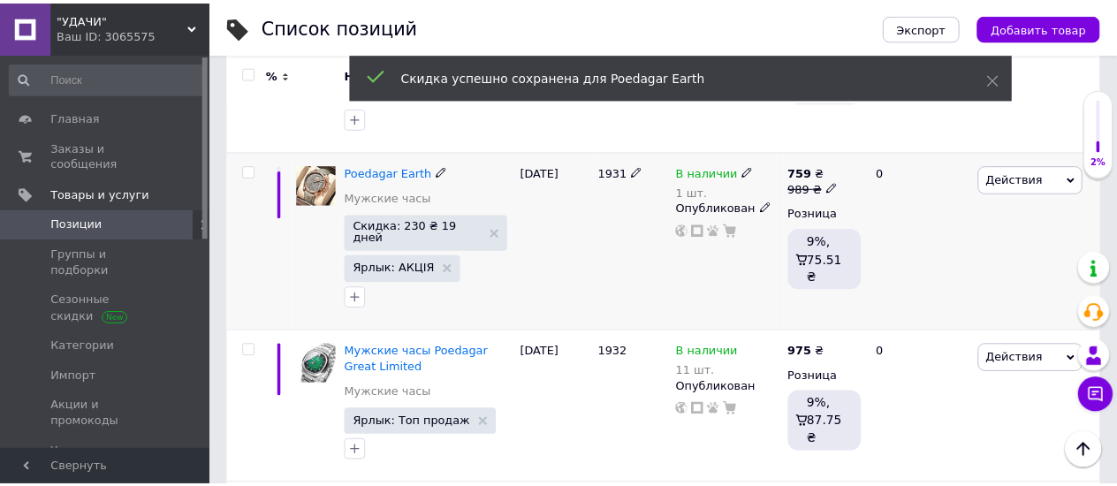
scroll to position [0, 1429]
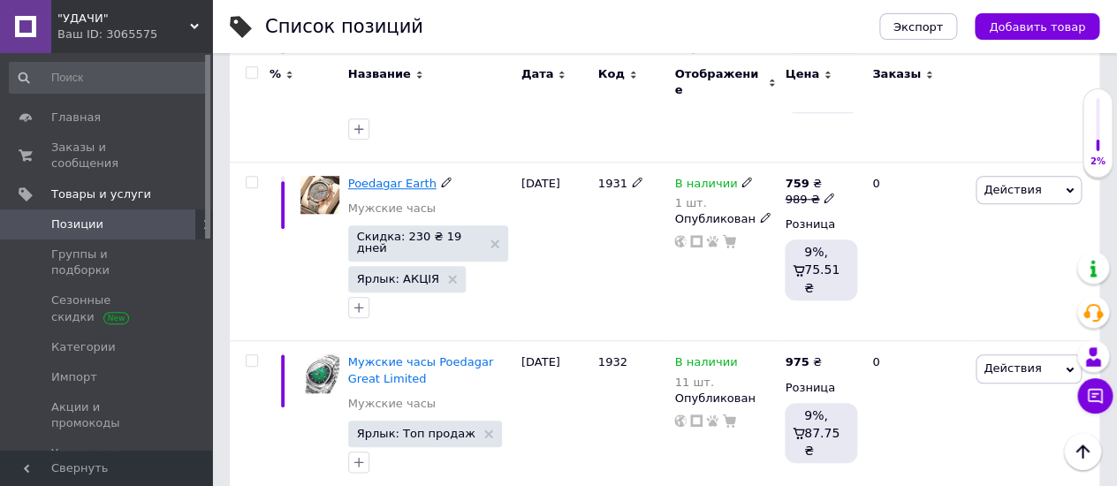
click at [373, 177] on span "Poedagar Earth" at bounding box center [392, 183] width 88 height 13
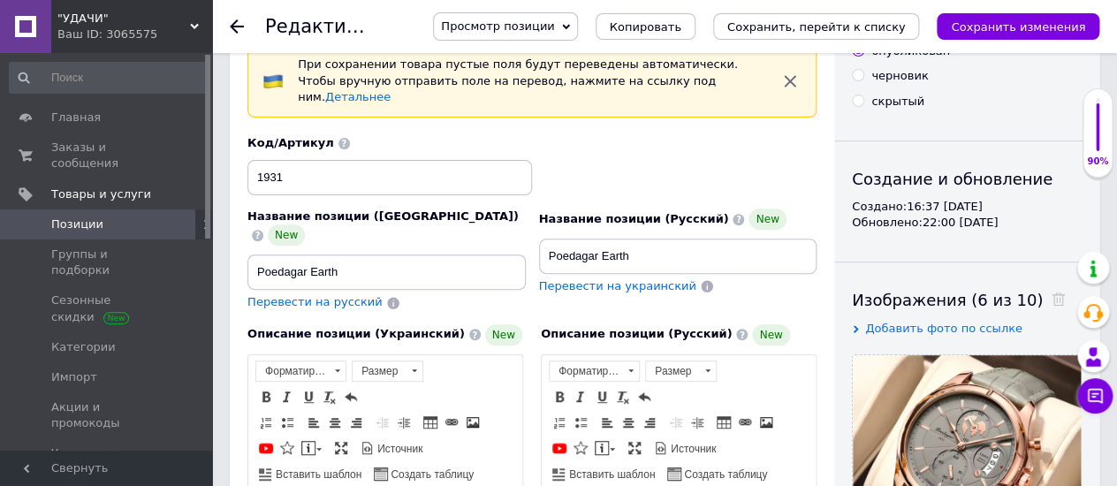
scroll to position [98, 0]
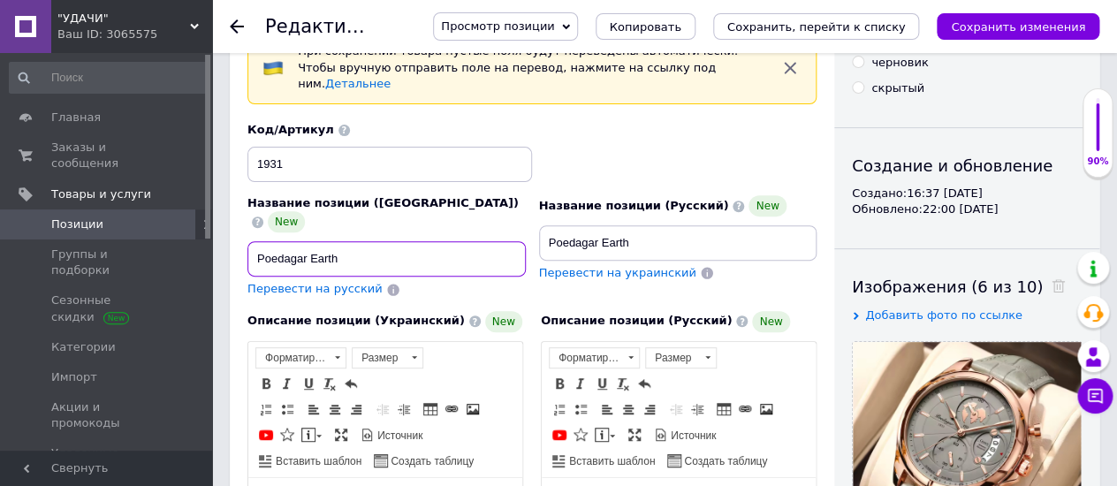
drag, startPoint x: 253, startPoint y: 223, endPoint x: 315, endPoint y: 226, distance: 62.8
click at [254, 241] on input "Poedagar Earth" at bounding box center [386, 258] width 278 height 35
click at [344, 241] on input "Чоловічій годиннк Poedagar Earth" at bounding box center [386, 258] width 278 height 35
type input "Чоловічій годинник Poedagar Earth"
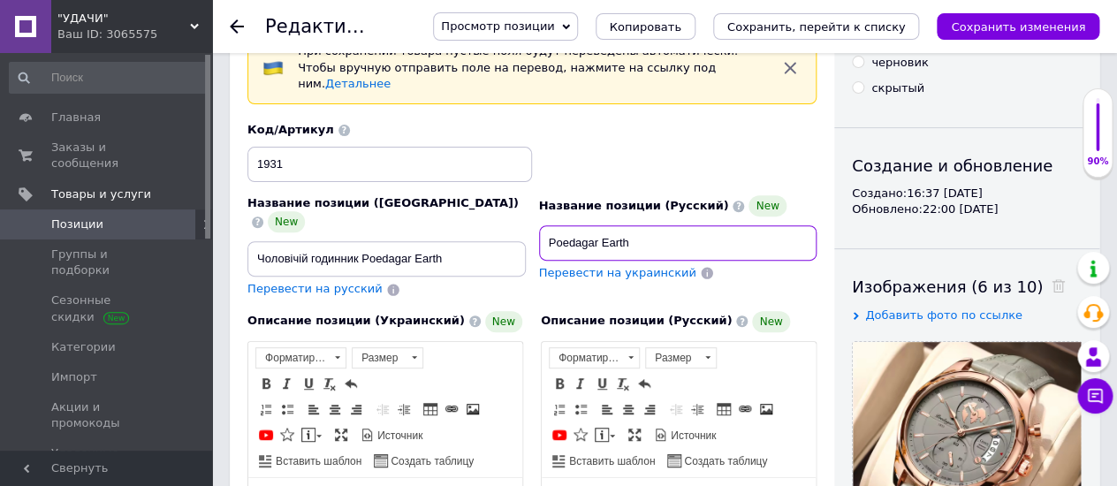
drag, startPoint x: 543, startPoint y: 222, endPoint x: 578, endPoint y: 227, distance: 34.9
click at [542, 225] on input "Poedagar Earth" at bounding box center [678, 242] width 278 height 35
type input "Мужские часы Poedagar Earth"
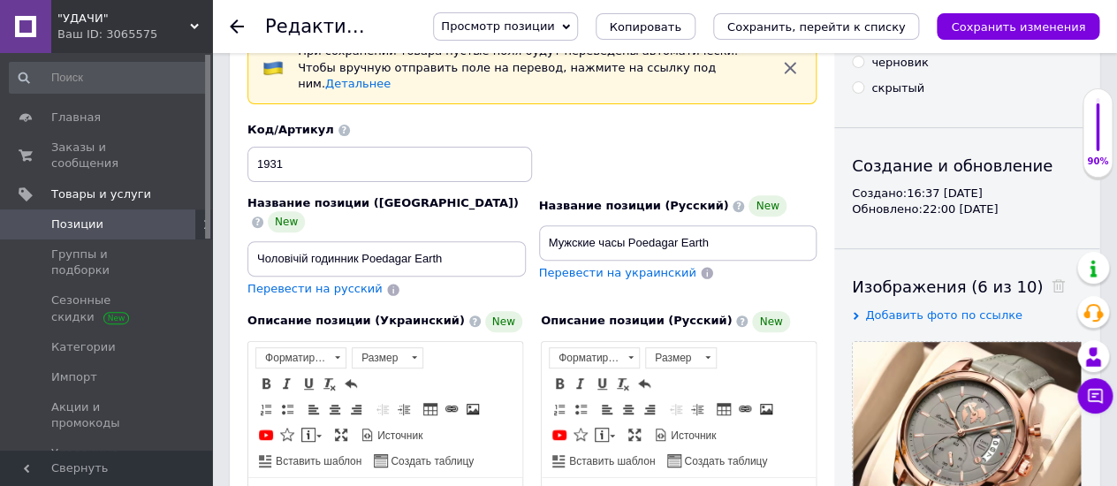
drag, startPoint x: 244, startPoint y: 216, endPoint x: 417, endPoint y: 222, distance: 173.3
click at [417, 222] on div "Название позиции (Украинский) New Чоловічій годинник Poedagar Earth Перевести н…" at bounding box center [387, 247] width 292 height 116
drag, startPoint x: 257, startPoint y: 221, endPoint x: 373, endPoint y: 230, distance: 116.1
click at [482, 241] on input "Чоловічій годинник Poedagar Earth" at bounding box center [386, 258] width 278 height 35
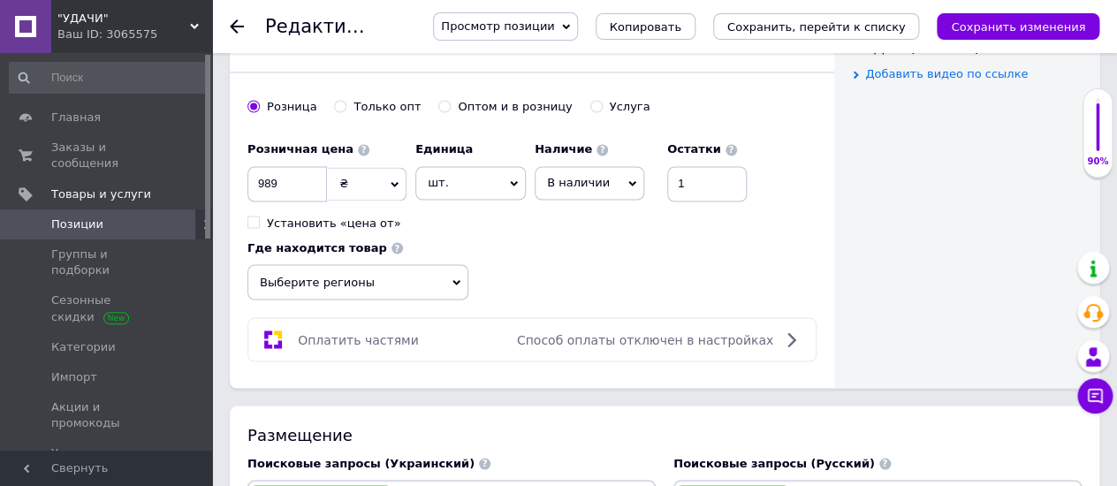
scroll to position [1079, 0]
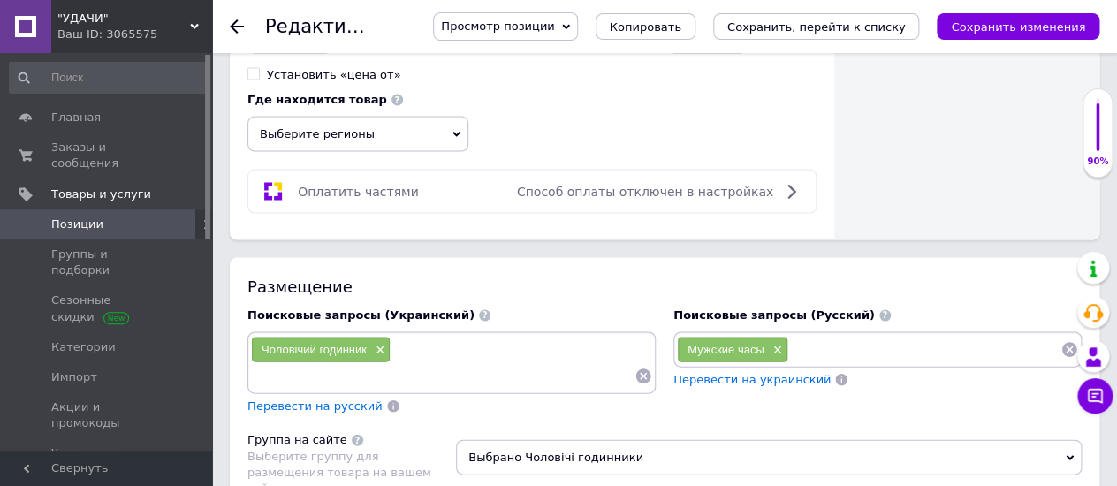
click at [284, 362] on input at bounding box center [442, 375] width 383 height 27
paste input "Чоловічій годинник Poedagar Earth"
type input "Чоловічій годинник Poedagar Earth"
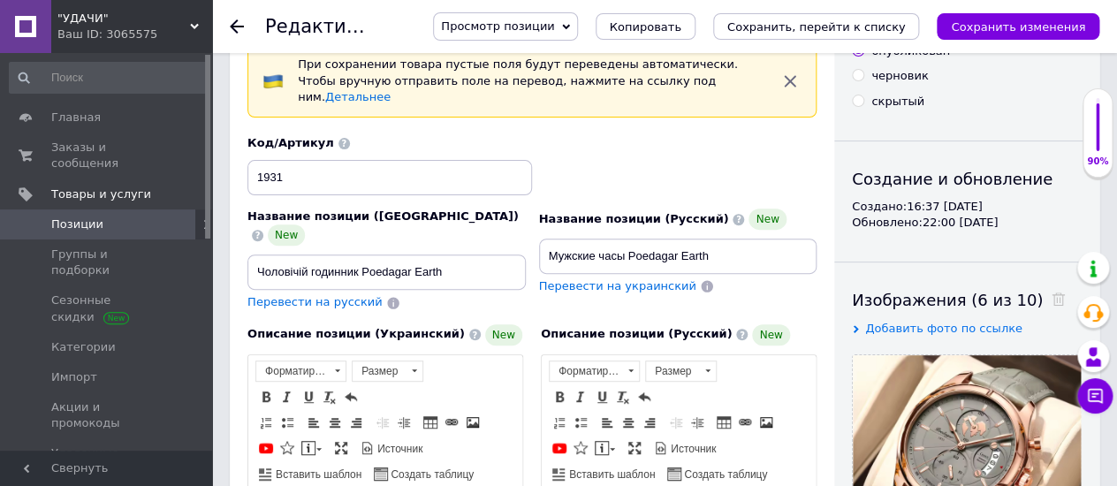
scroll to position [98, 0]
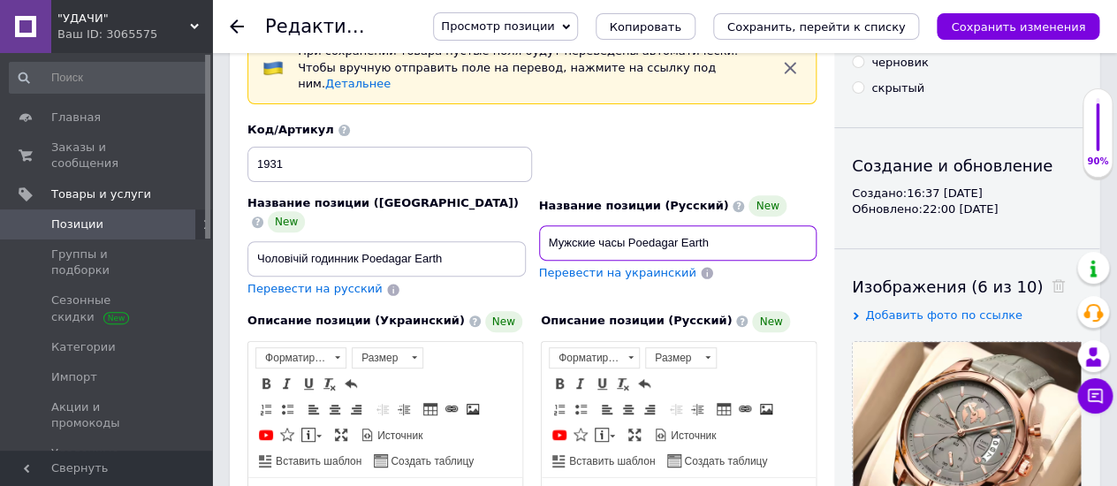
drag, startPoint x: 542, startPoint y: 222, endPoint x: 798, endPoint y: 226, distance: 256.2
click at [798, 226] on input "Мужские часы Poedagar Earth" at bounding box center [678, 242] width 278 height 35
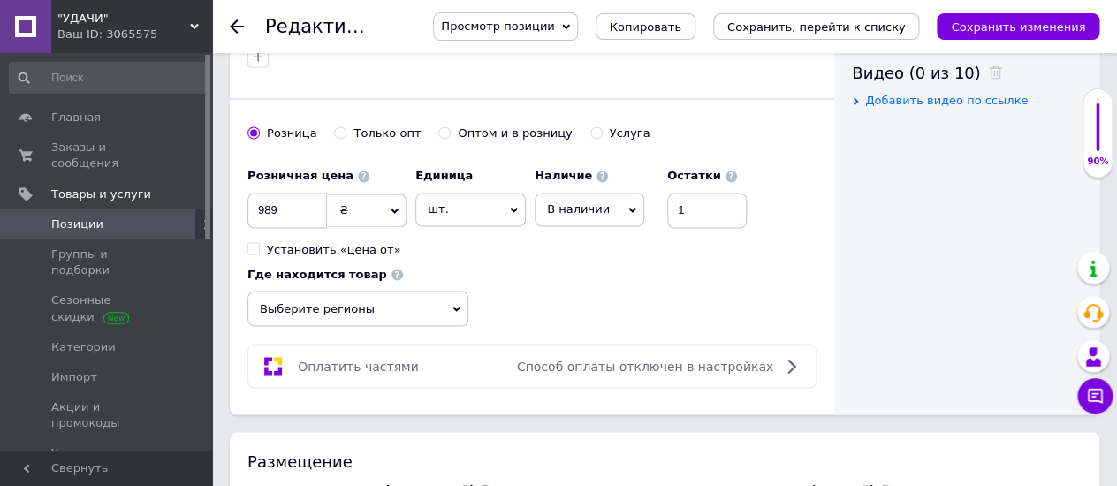
scroll to position [981, 0]
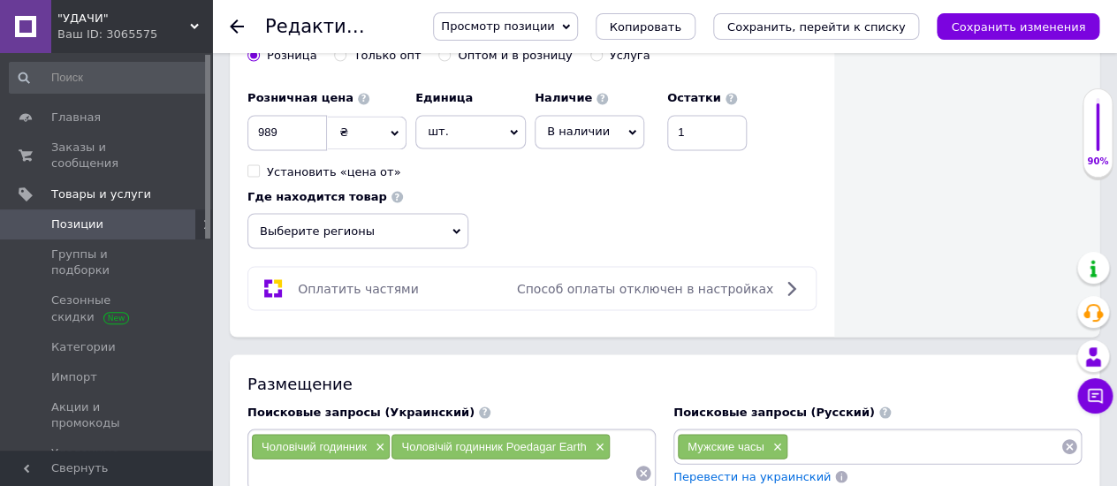
click at [807, 433] on input at bounding box center [924, 446] width 272 height 27
paste input "Мужские часы Poedagar Earth"
type input "Мужские часы Poedagar Earth"
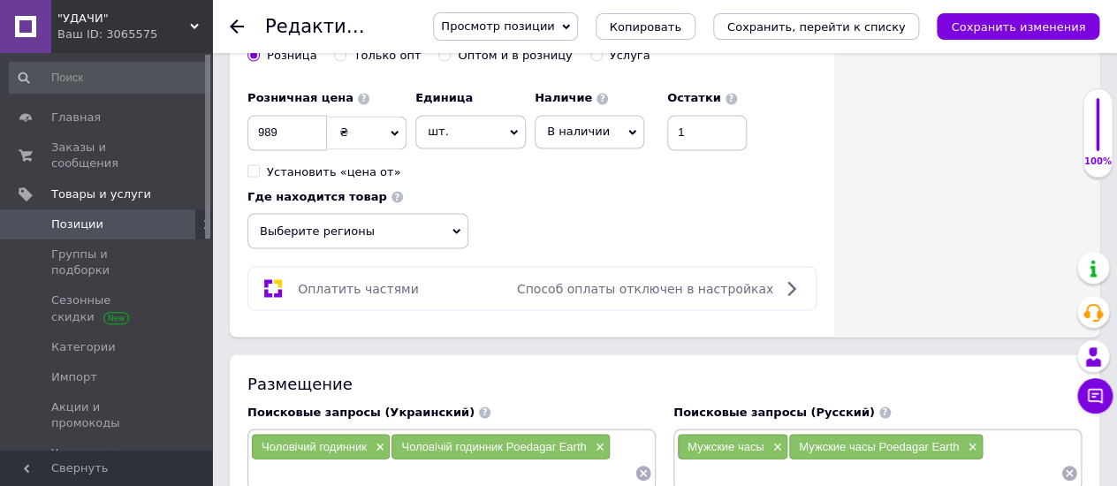
paste input "Мужские часы Poedagar Earth"
drag, startPoint x: 817, startPoint y: 440, endPoint x: 913, endPoint y: 440, distance: 96.3
click at [913, 459] on input "Мужские часы Poedagar Earth" at bounding box center [868, 472] width 383 height 27
type input "Мужские часы Poedagar"
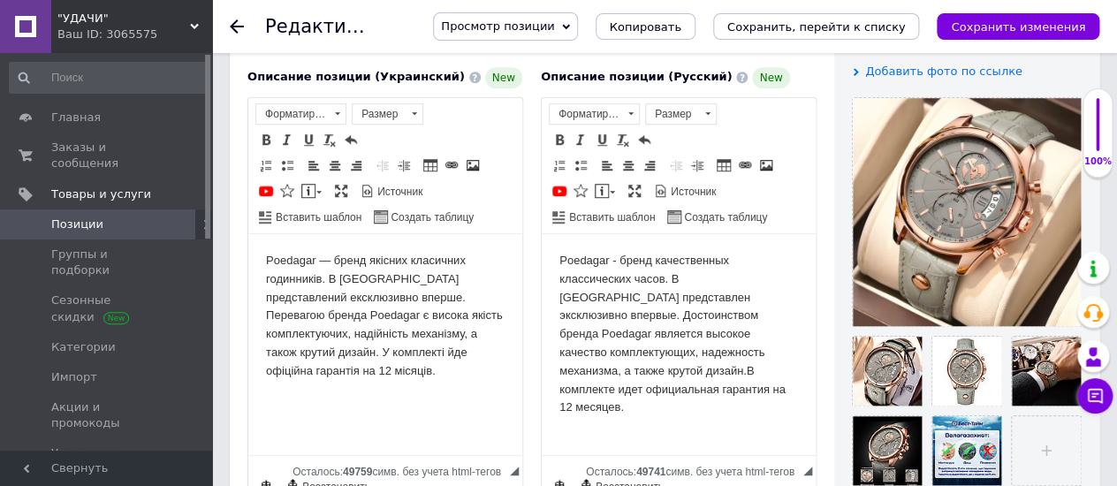
scroll to position [294, 0]
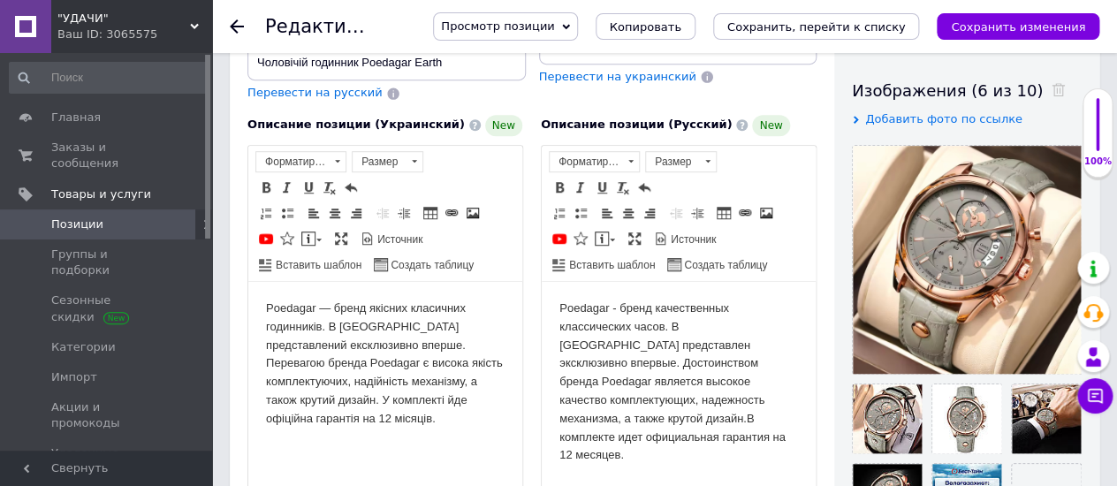
click at [309, 390] on body "Poedagar — бренд якісних класичних годинників. В Україні представлений ексклюзи…" at bounding box center [385, 363] width 239 height 129
click at [310, 400] on body "Poedagar — бренд якісних класичних годинників. В Україні представлений ексклюзи…" at bounding box center [385, 363] width 239 height 129
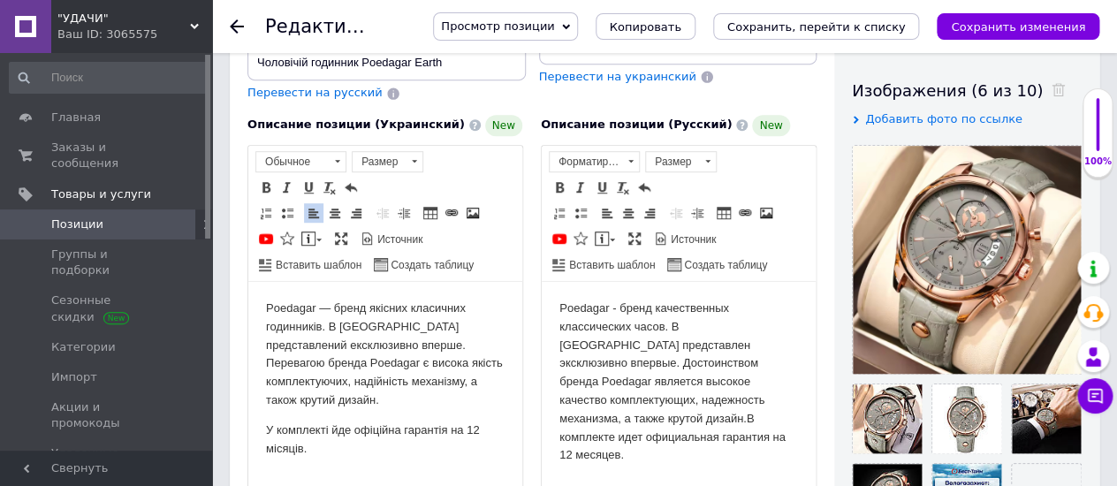
click at [384, 342] on p "Poedagar — бренд якісних класичних годинників. В Україні представлений ексклюзи…" at bounding box center [385, 354] width 239 height 110
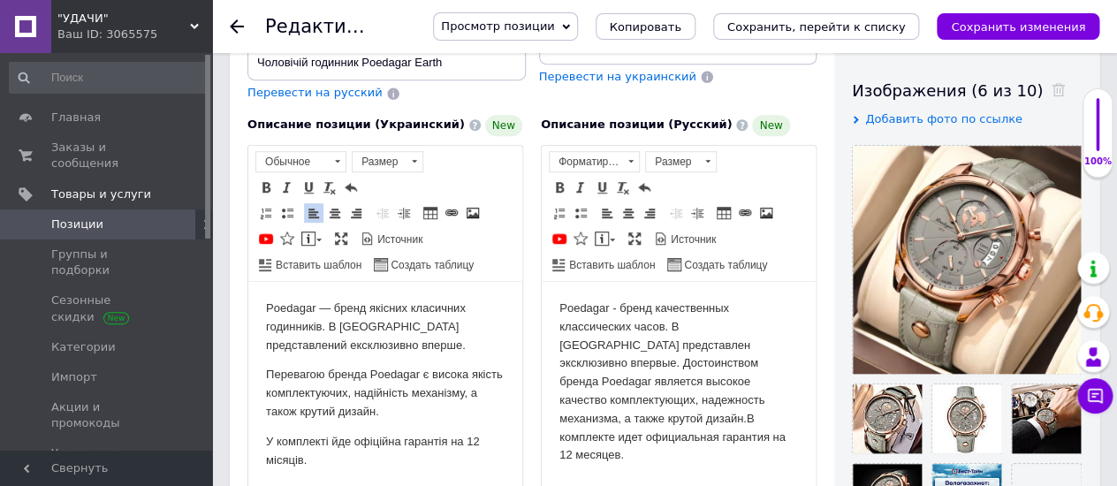
click at [342, 391] on p "Перевагою бренда Poedagar є висока якість комплектуючих, надійність механізму, …" at bounding box center [385, 393] width 239 height 55
click at [401, 420] on body "Poedagar — бренд якісних класичних годинників. В Україні представлений ексклюзи…" at bounding box center [385, 384] width 239 height 170
click at [338, 386] on p "Перевагою бренда Poedagar є висока якість комплектуючіх, надійність механізму, …" at bounding box center [385, 393] width 239 height 55
drag, startPoint x: 607, startPoint y: 299, endPoint x: 561, endPoint y: 301, distance: 46.0
click at [561, 301] on body "Poedagar - бренд качественных классических часов. В Украине представлен эксклюз…" at bounding box center [678, 381] width 239 height 165
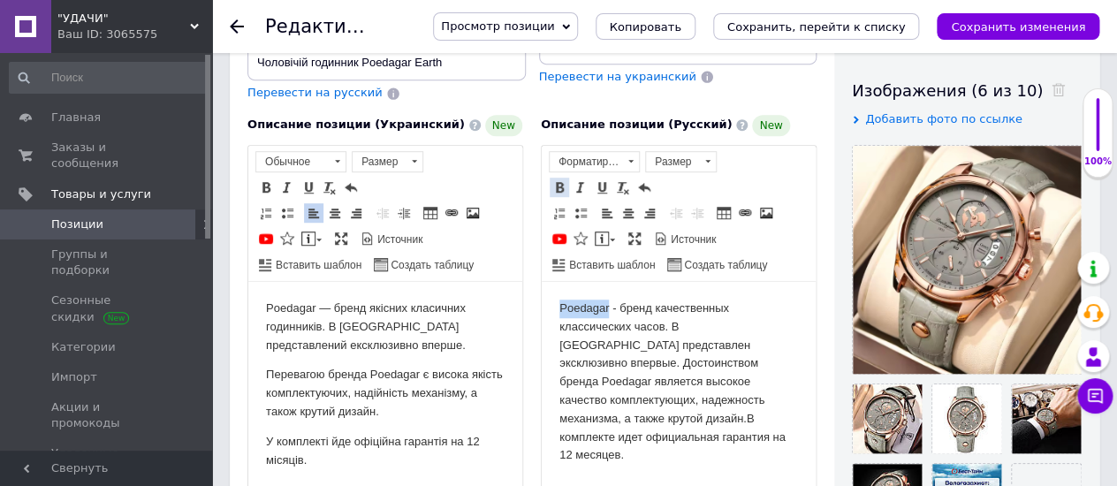
click at [556, 180] on span at bounding box center [559, 187] width 14 height 14
drag, startPoint x: 314, startPoint y: 305, endPoint x: 259, endPoint y: 310, distance: 55.9
click at [259, 310] on html "Poedagar — бренд якісних класичних годинників. В Україні представлений ексклюзи…" at bounding box center [385, 384] width 274 height 205
drag, startPoint x: 46, startPoint y: 29, endPoint x: 262, endPoint y: 154, distance: 249.7
click at [262, 180] on span at bounding box center [266, 187] width 14 height 14
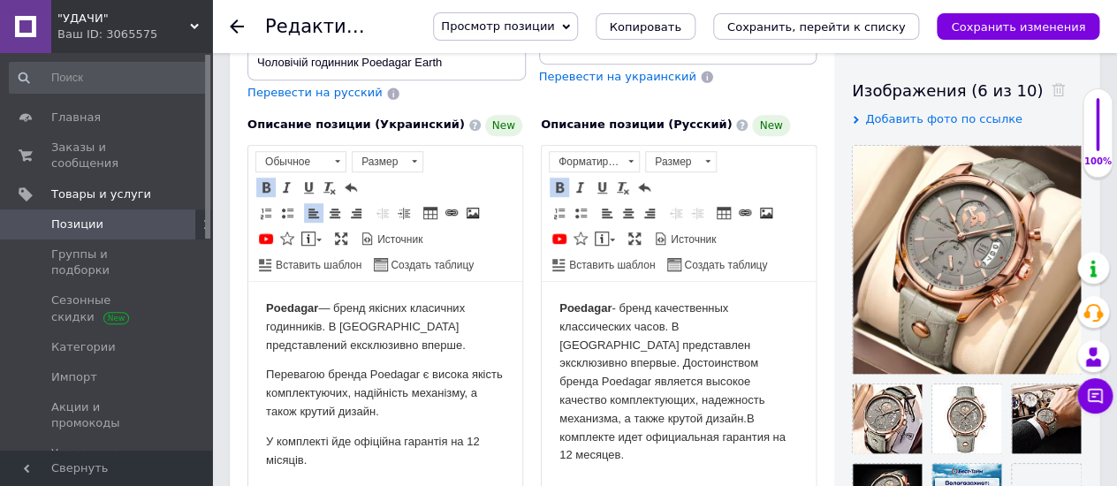
click at [669, 326] on body "Poedagar - бренд качественных классических часов. В Украине представлен эксклюз…" at bounding box center [678, 381] width 239 height 165
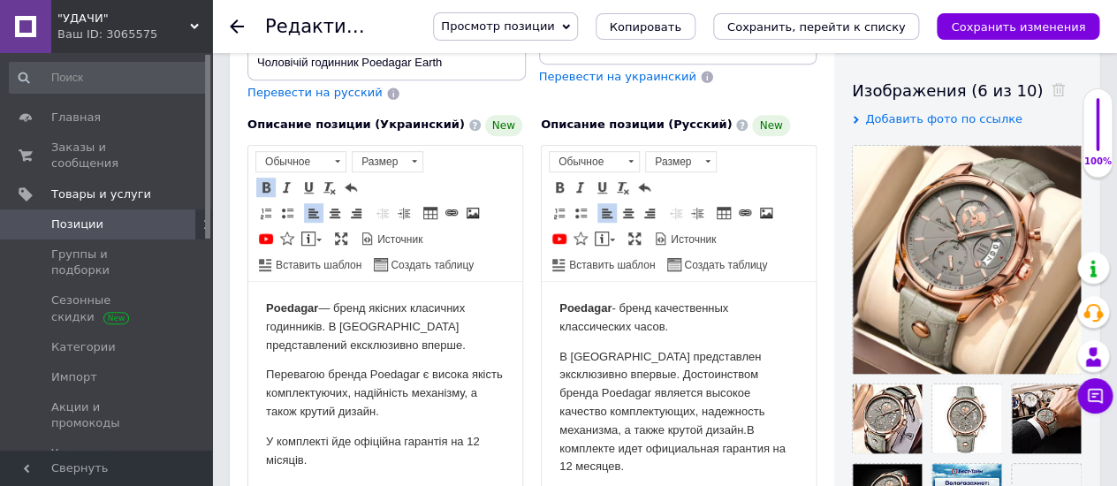
click at [327, 325] on p "Poedagar — бренд якісних класичних годинників. В Україні представлений ексклюзи…" at bounding box center [385, 326] width 239 height 55
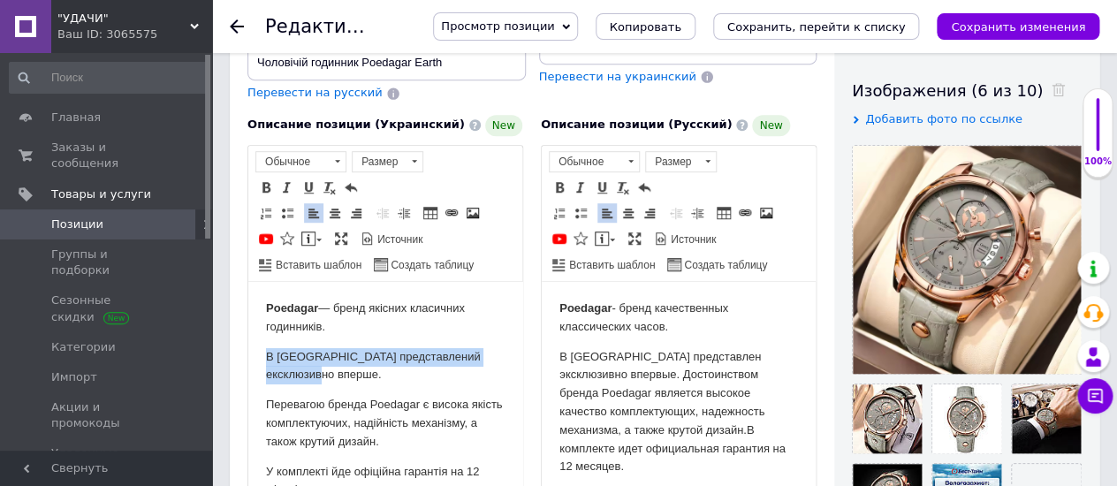
drag, startPoint x: 264, startPoint y: 341, endPoint x: 329, endPoint y: 377, distance: 74.0
click at [329, 377] on html "Poedagar — бренд якісних класичних годинників. В Україні представлений ексклюзи…" at bounding box center [385, 399] width 274 height 235
click at [263, 180] on span at bounding box center [266, 187] width 14 height 14
click at [600, 429] on p "В Украине представлен эксклюзивно впервые. Достоинством бренда Poedagar являетс…" at bounding box center [678, 412] width 239 height 129
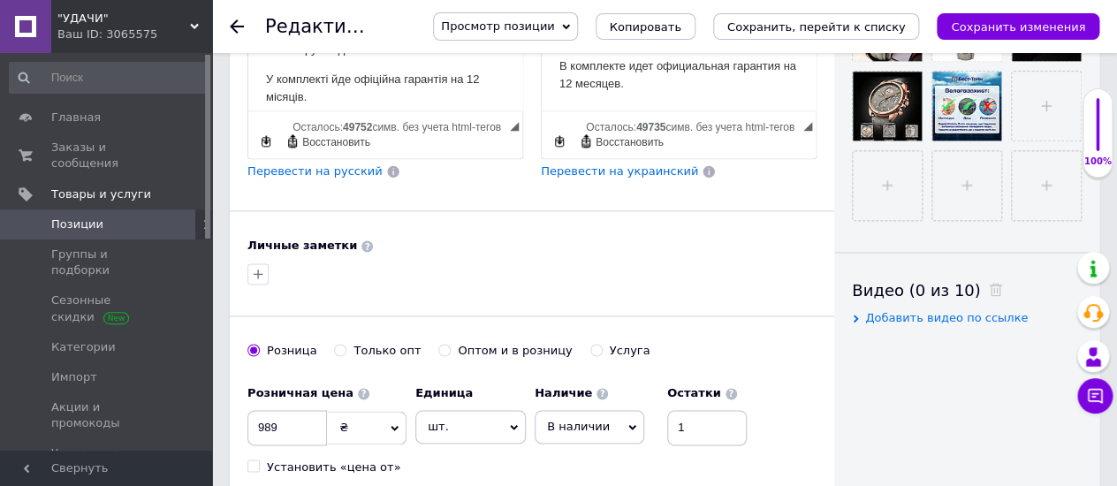
scroll to position [1079, 0]
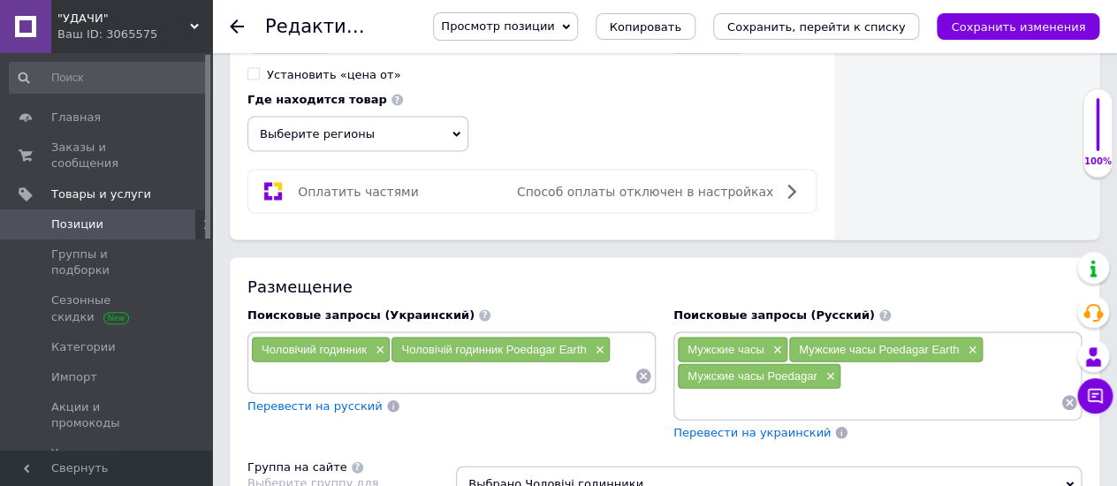
click at [690, 389] on input at bounding box center [868, 402] width 383 height 27
click at [691, 389] on input "Єксклюзивные" at bounding box center [868, 402] width 383 height 27
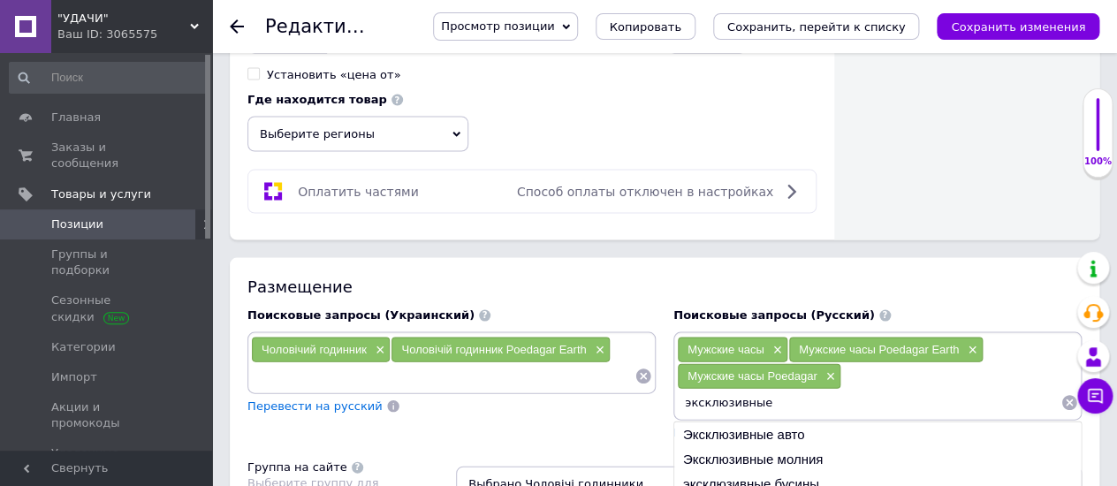
click at [773, 389] on input "эксклюзивные" at bounding box center [868, 402] width 383 height 27
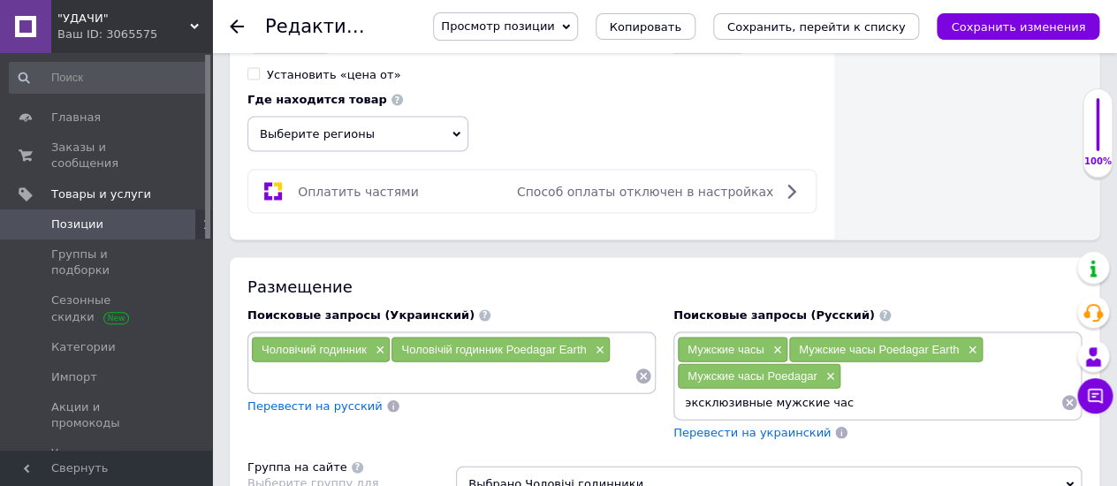
type input "эксклюзивные мужские часы"
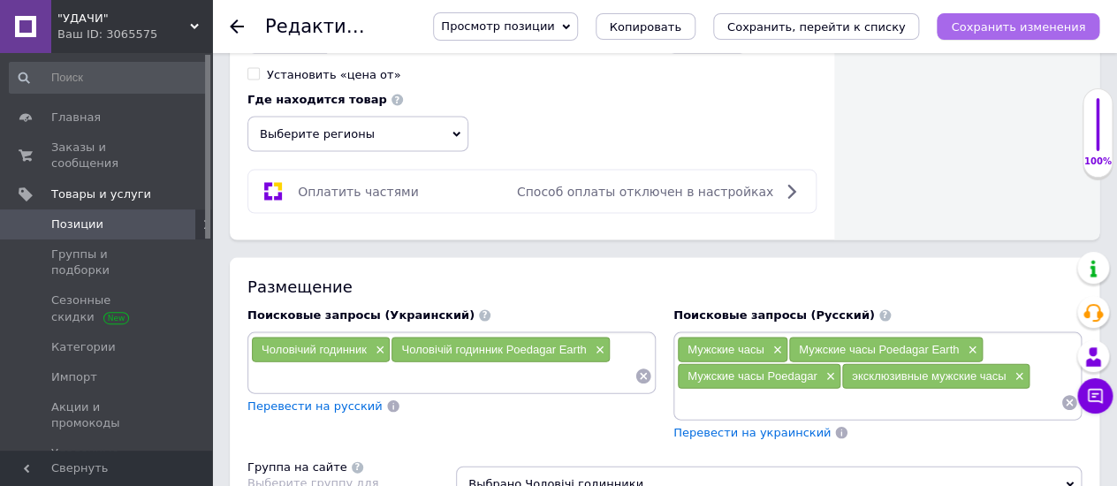
click at [975, 20] on icon "Сохранить изменения" at bounding box center [1018, 26] width 134 height 13
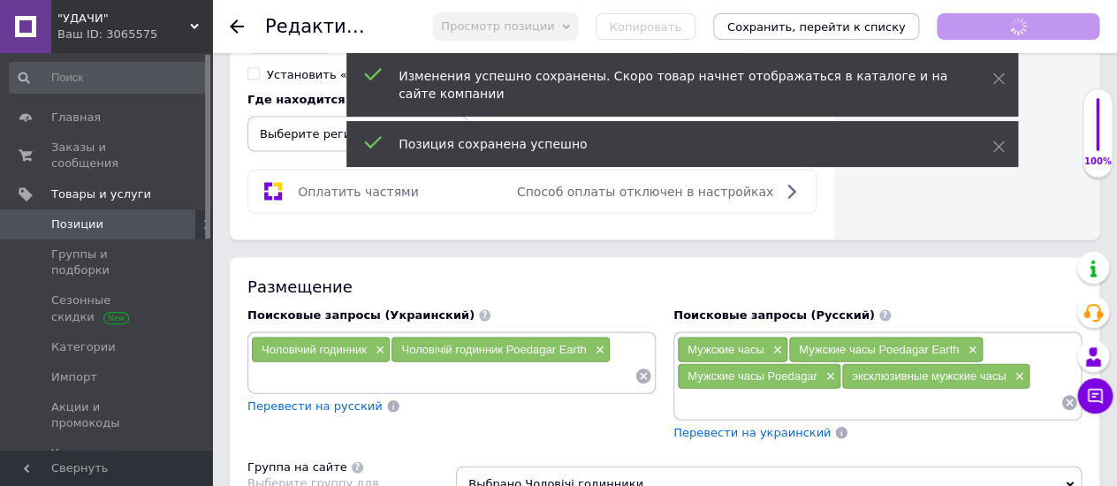
scroll to position [0, 0]
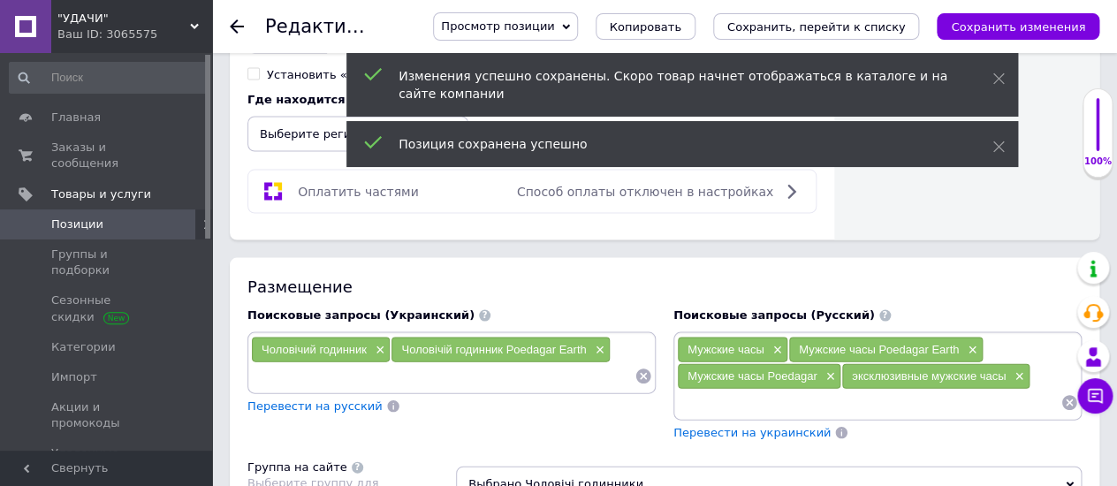
drag, startPoint x: 687, startPoint y: 375, endPoint x: 852, endPoint y: 375, distance: 164.3
click at [690, 389] on input at bounding box center [868, 402] width 383 height 27
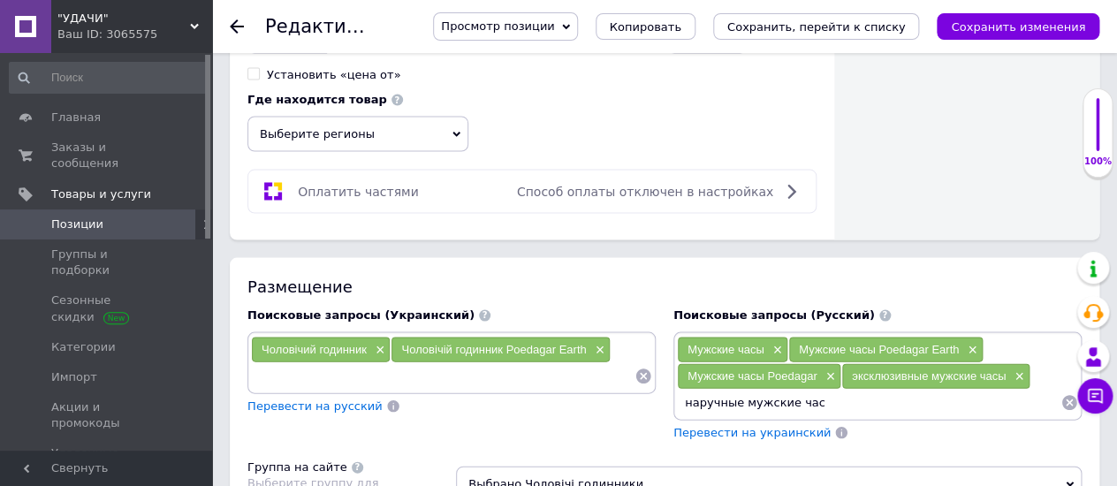
type input "наручные мужские часы"
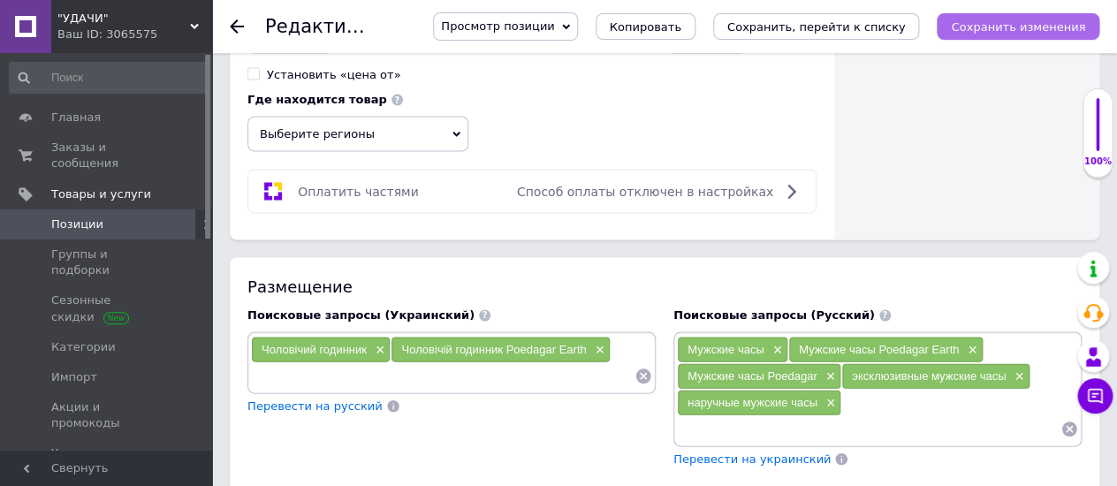
click at [978, 27] on icon "Сохранить изменения" at bounding box center [1018, 26] width 134 height 13
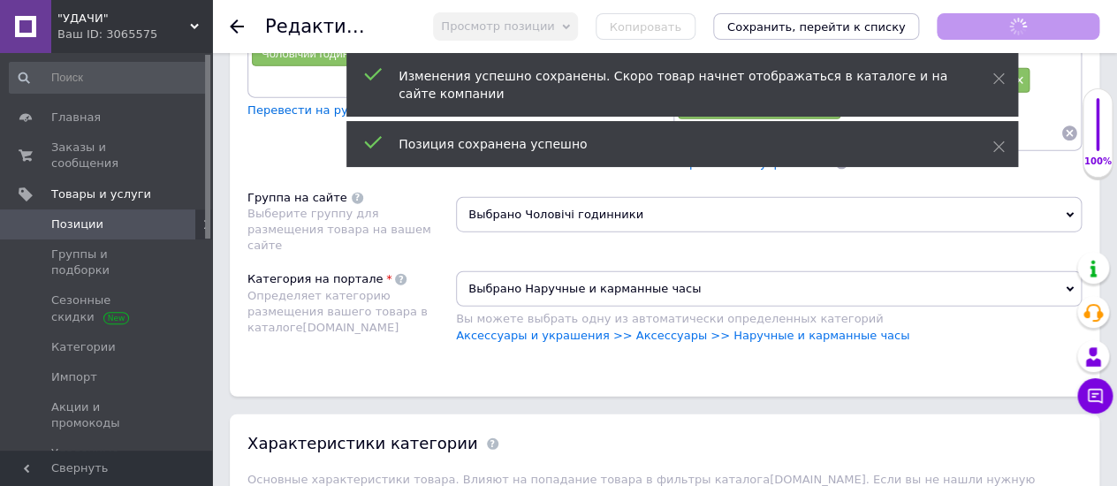
scroll to position [1570, 0]
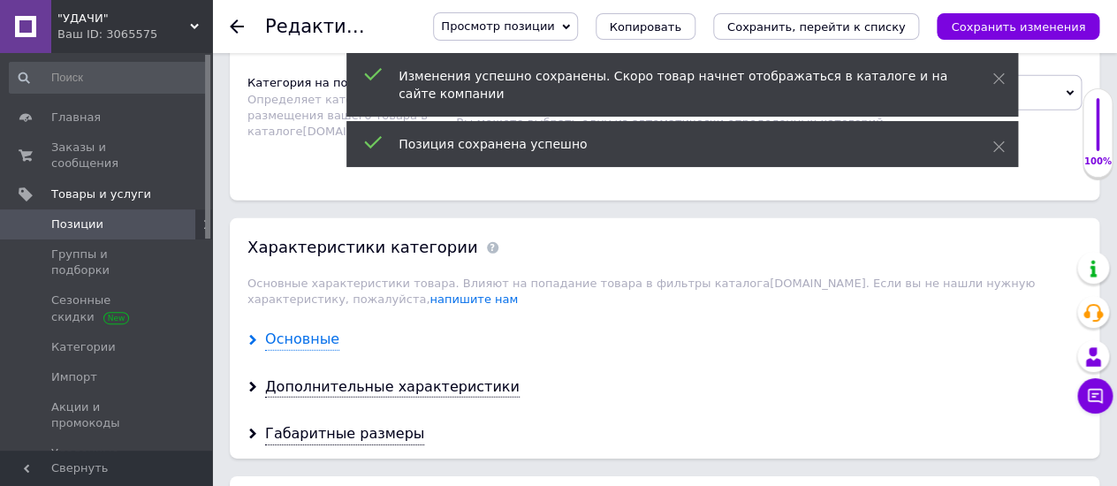
click at [295, 330] on div "Основные" at bounding box center [302, 340] width 74 height 20
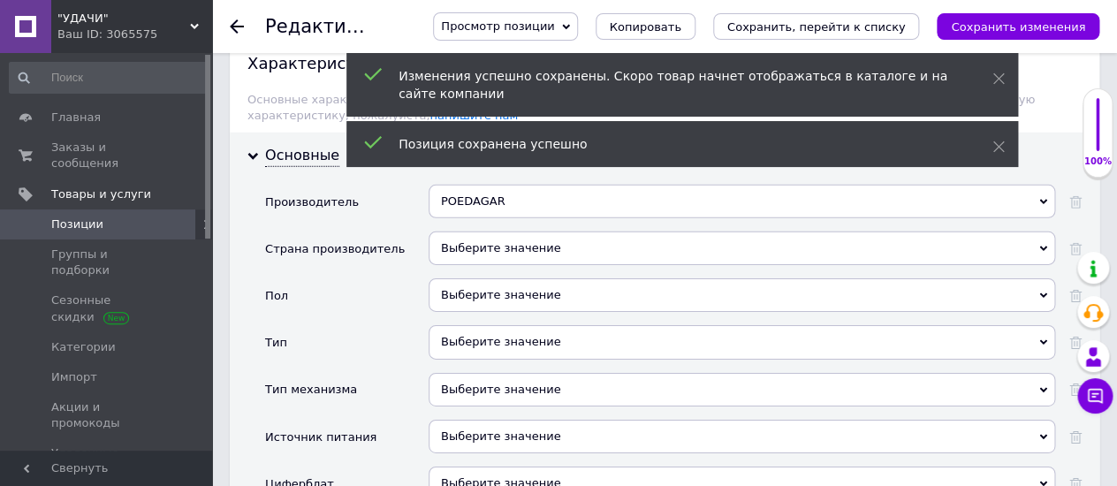
scroll to position [1767, 0]
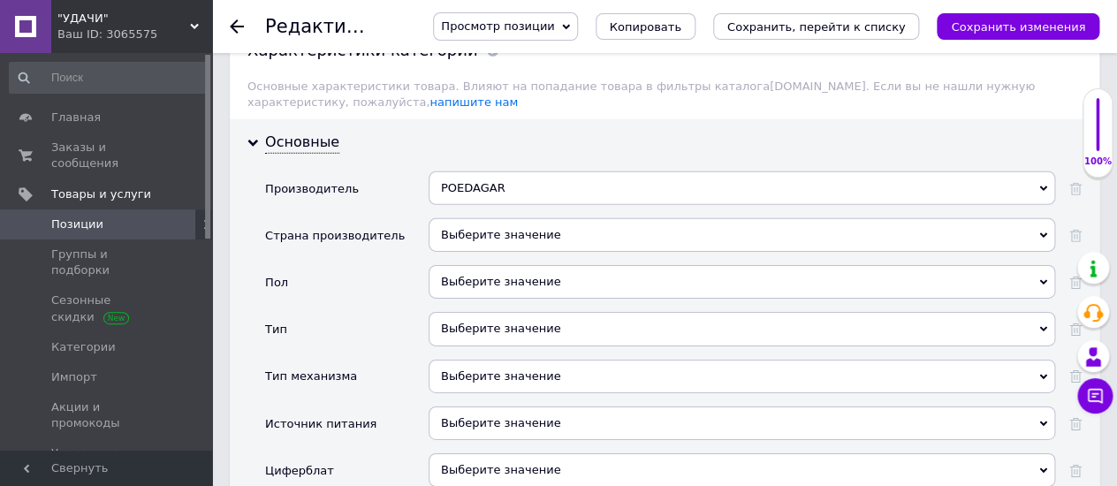
click at [493, 265] on div "Выберите значение" at bounding box center [741, 282] width 626 height 34
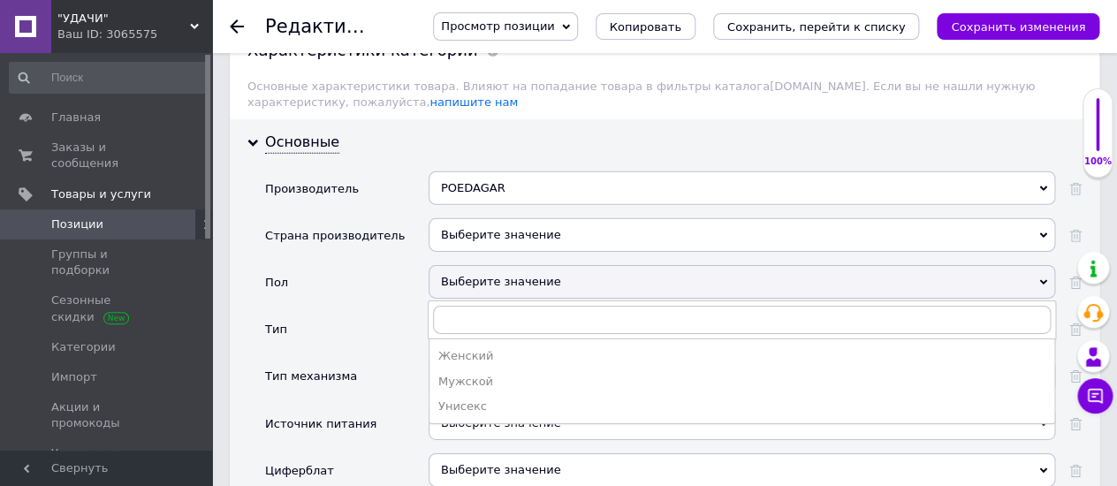
drag, startPoint x: 458, startPoint y: 337, endPoint x: 587, endPoint y: 291, distance: 136.9
click at [460, 374] on div "Мужской" at bounding box center [741, 382] width 607 height 16
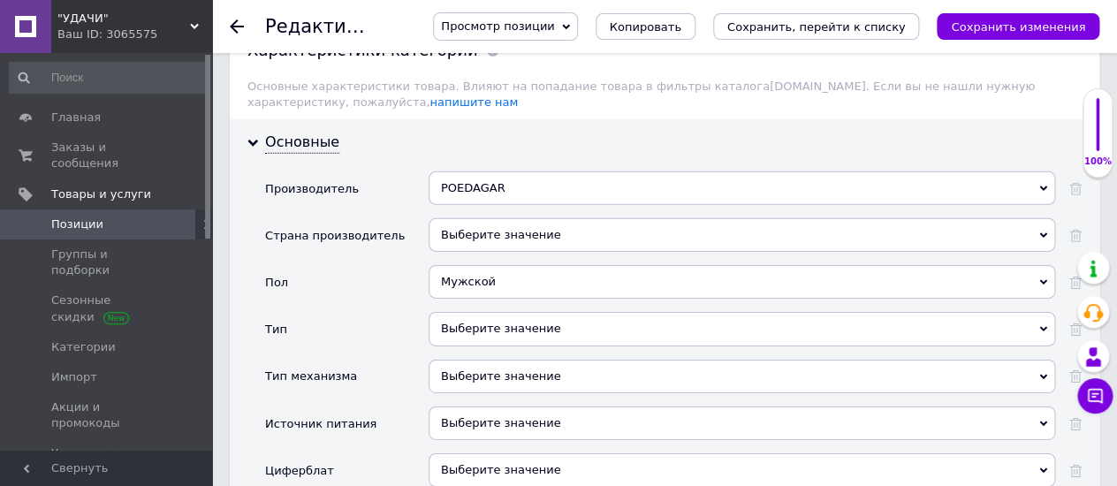
click at [457, 312] on div "Выберите значение" at bounding box center [741, 329] width 626 height 34
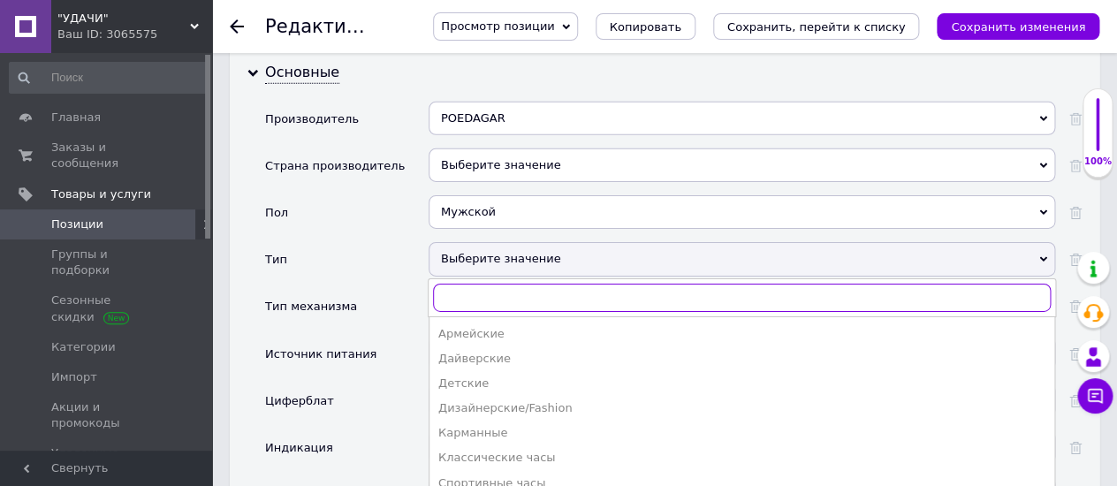
scroll to position [1865, 0]
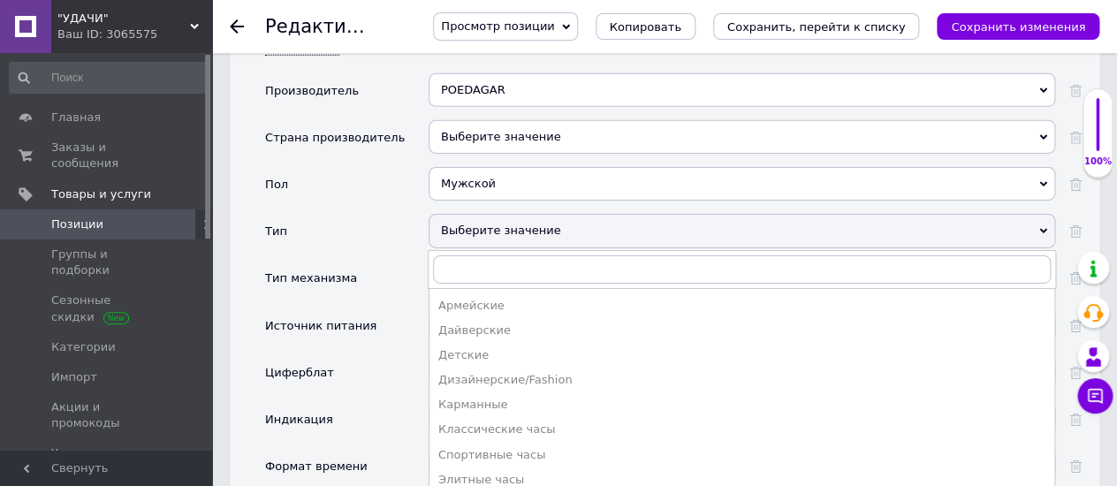
drag, startPoint x: 452, startPoint y: 434, endPoint x: 570, endPoint y: 380, distance: 129.3
click at [457, 472] on div "Элитные часы" at bounding box center [741, 480] width 607 height 16
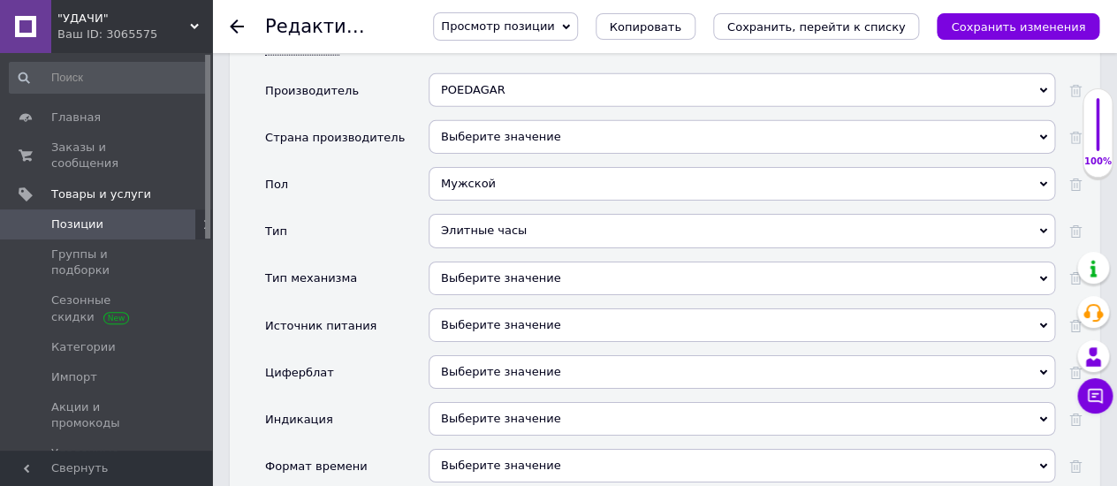
drag, startPoint x: 477, startPoint y: 221, endPoint x: 491, endPoint y: 231, distance: 17.7
click at [476, 261] on div "Выберите значение" at bounding box center [741, 278] width 626 height 34
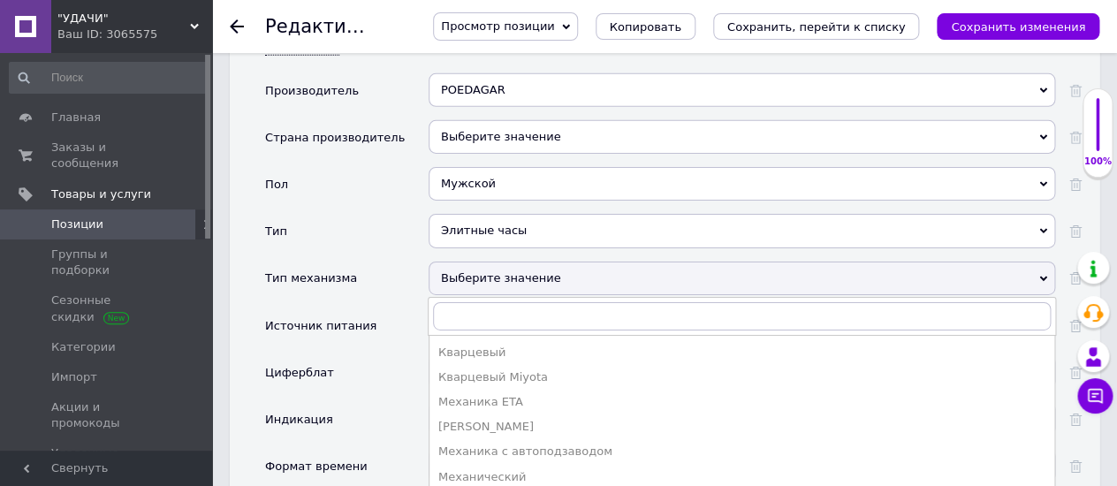
drag, startPoint x: 456, startPoint y: 306, endPoint x: 360, endPoint y: 3, distance: 317.7
click at [456, 345] on div "Кварцевый" at bounding box center [741, 353] width 607 height 16
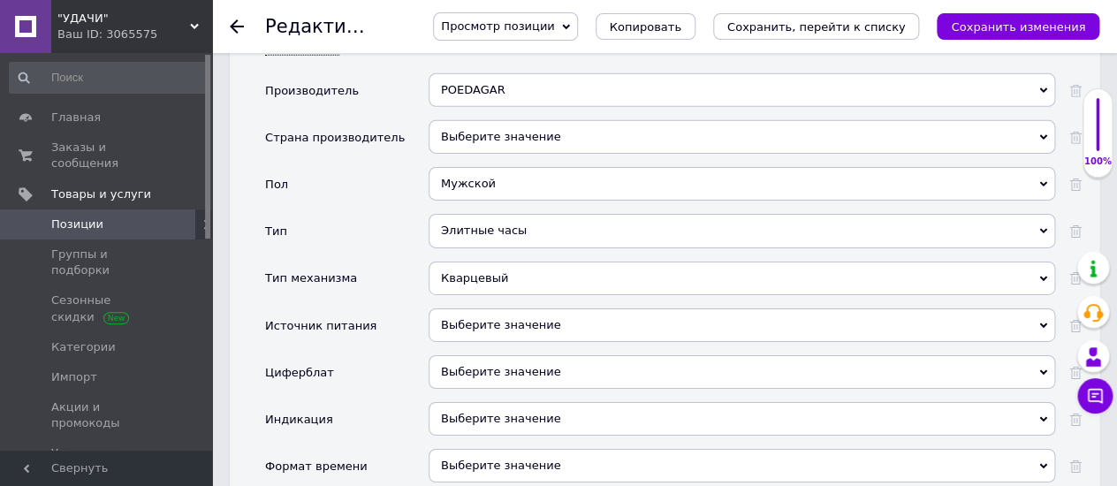
click at [443, 214] on div "Элитные часы" at bounding box center [741, 231] width 626 height 34
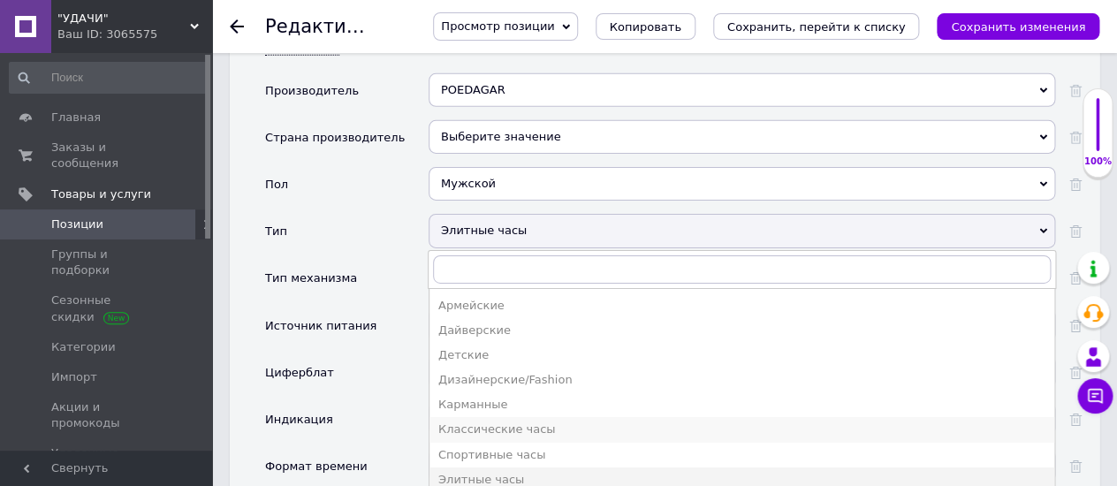
click at [472, 421] on div "Классические часы" at bounding box center [741, 429] width 607 height 16
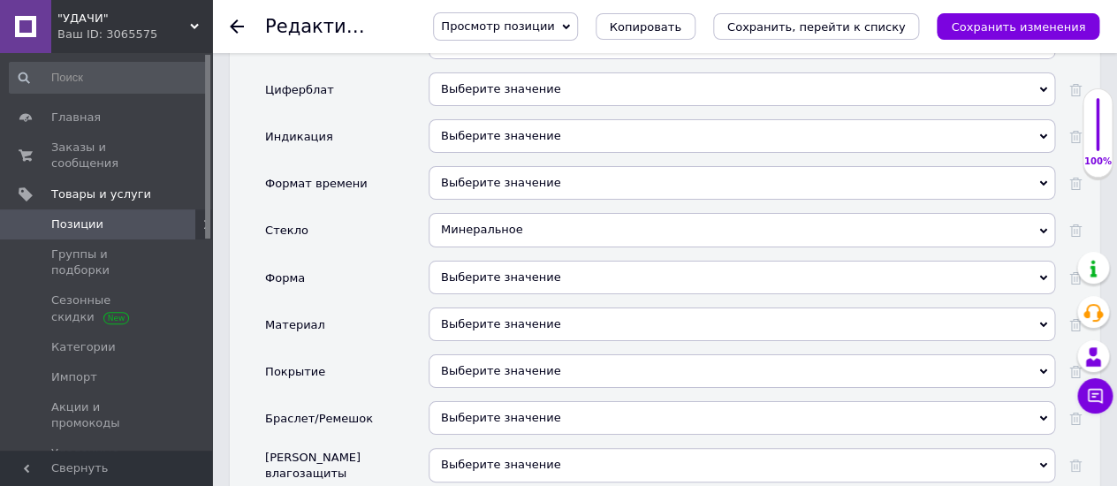
scroll to position [2159, 0]
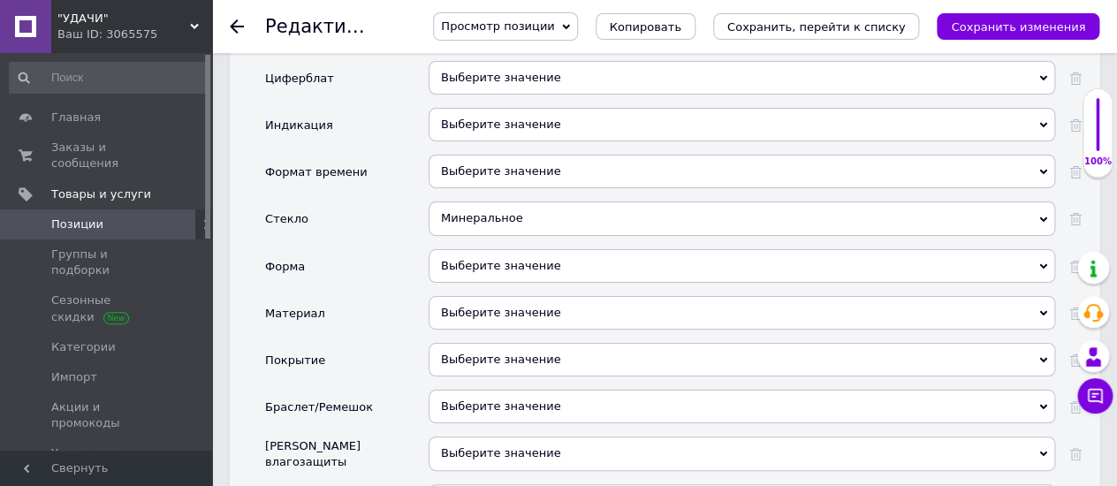
drag, startPoint x: 504, startPoint y: 216, endPoint x: 547, endPoint y: 222, distance: 42.9
click at [504, 249] on div "Выберите значение" at bounding box center [741, 266] width 626 height 34
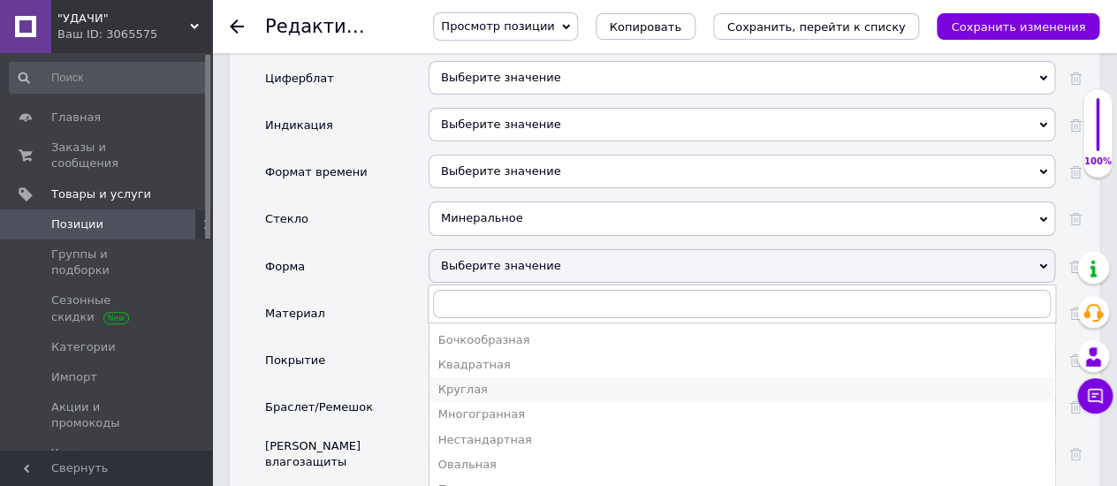
click at [460, 382] on div "Круглая" at bounding box center [741, 390] width 607 height 16
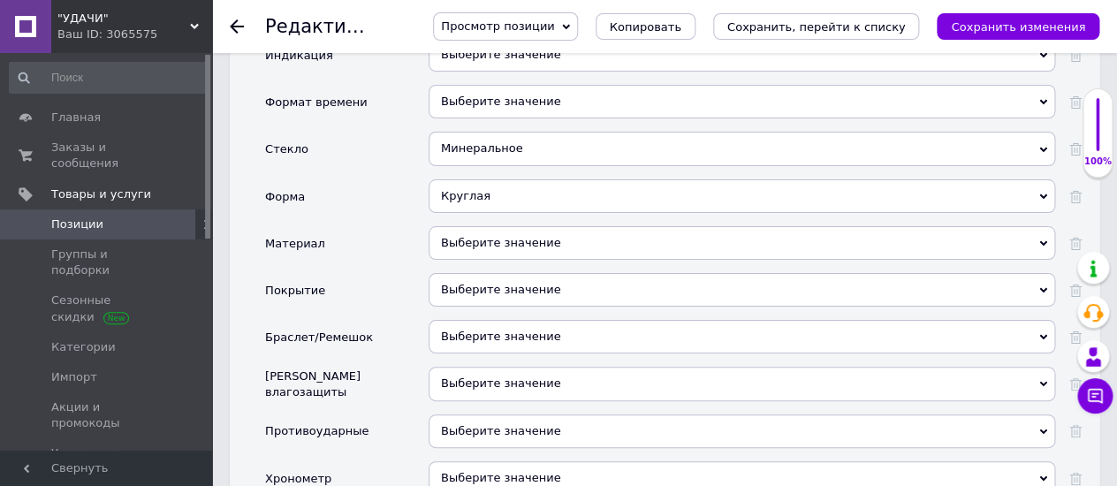
scroll to position [2257, 0]
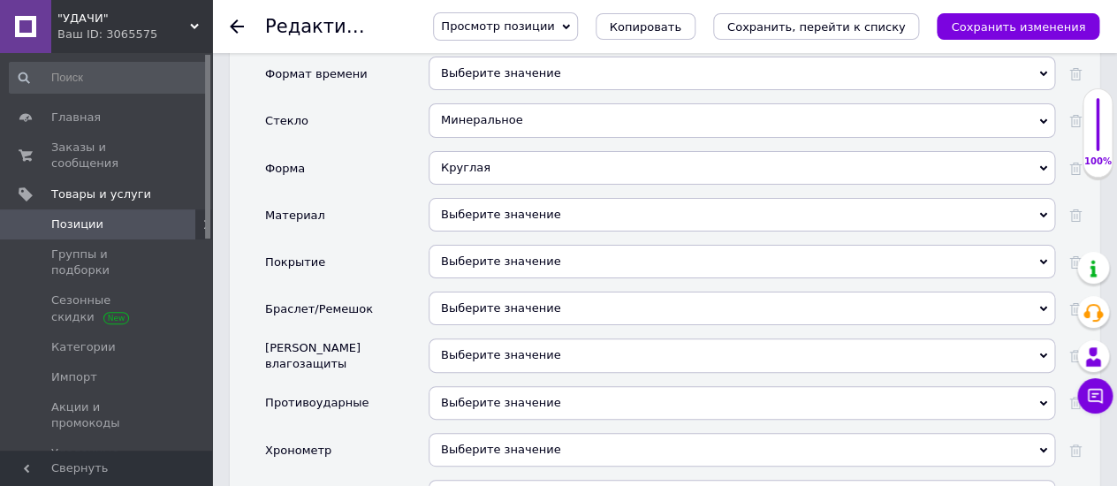
click at [456, 292] on div "Выберите значение" at bounding box center [741, 309] width 626 height 34
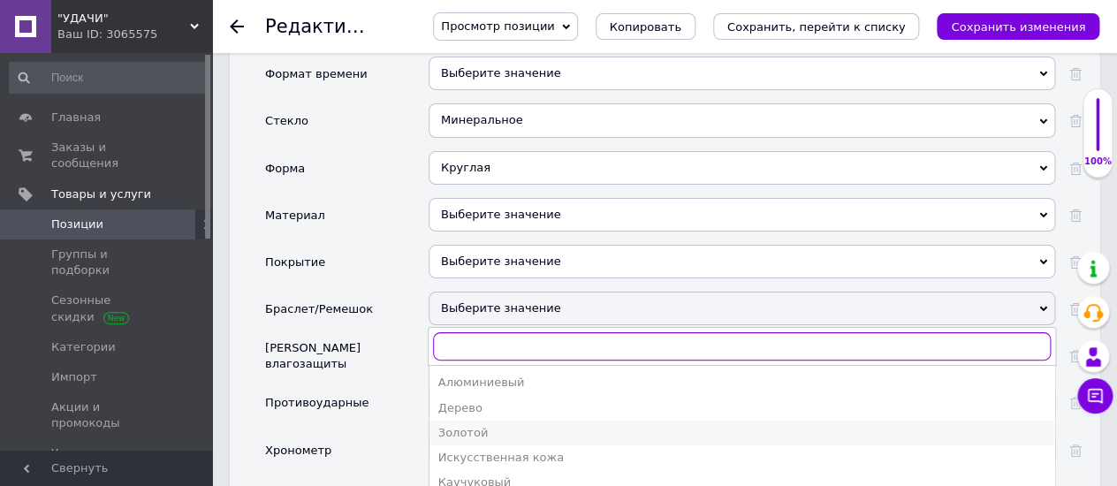
scroll to position [98, 0]
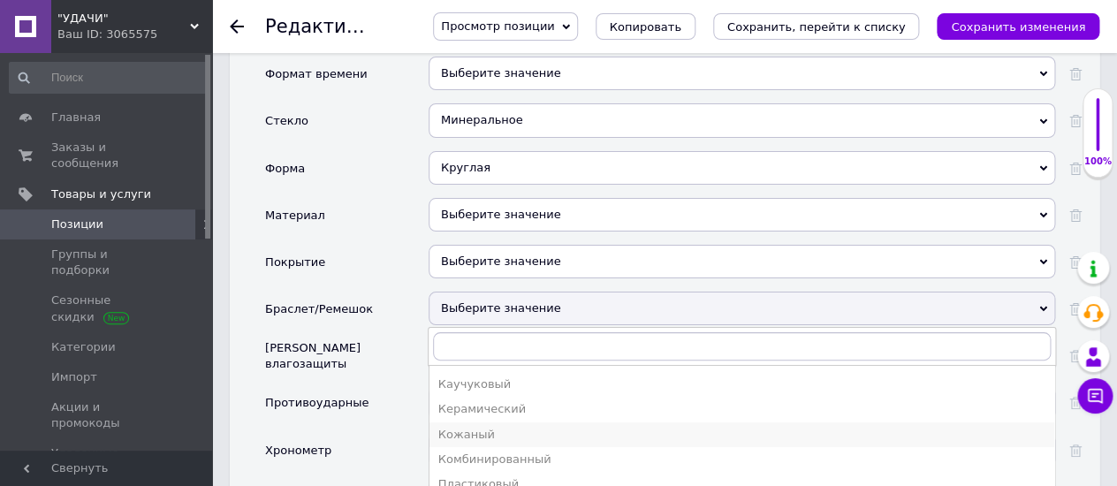
click at [462, 427] on div "Кожаный" at bounding box center [741, 435] width 607 height 16
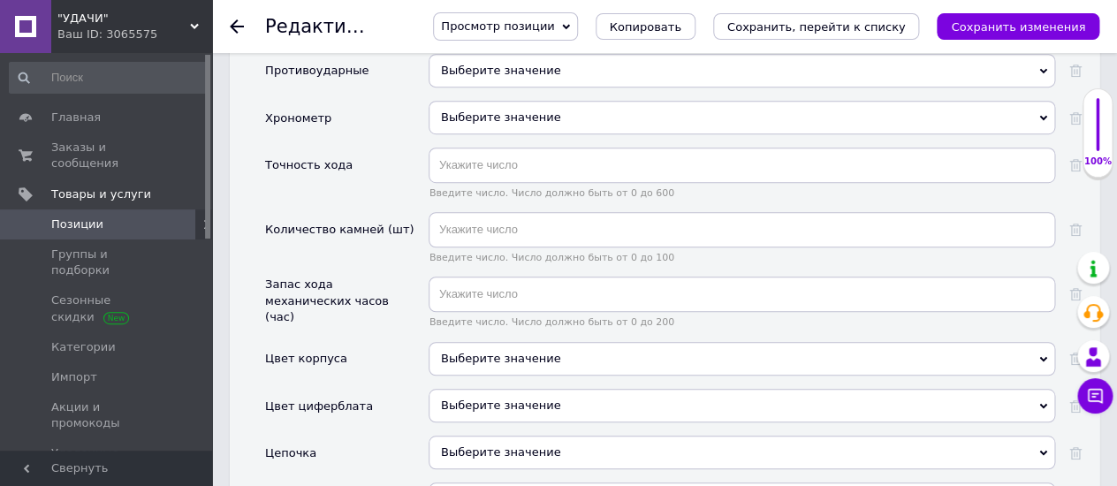
scroll to position [2650, 0]
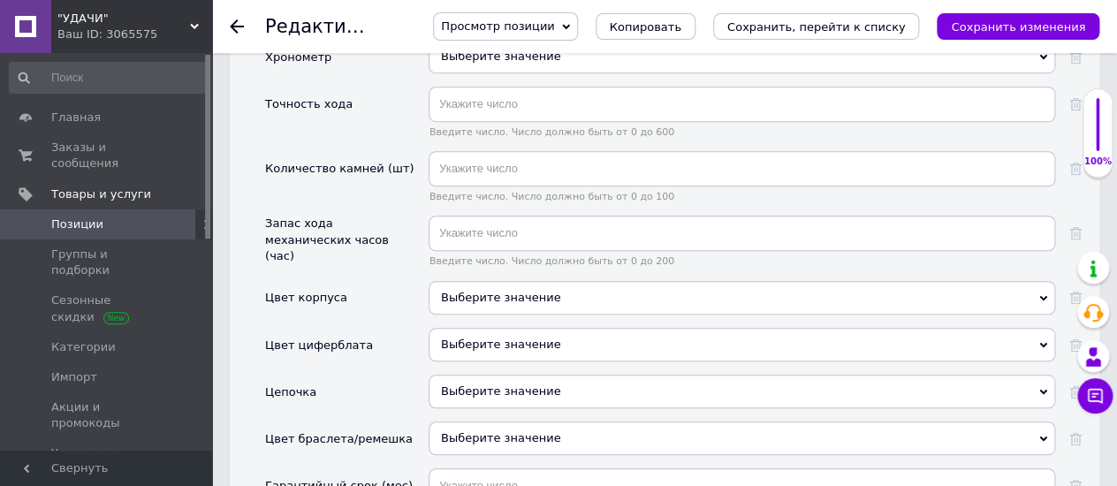
drag, startPoint x: 458, startPoint y: 245, endPoint x: 481, endPoint y: 246, distance: 22.2
click at [458, 281] on div "Выберите значение" at bounding box center [741, 298] width 626 height 34
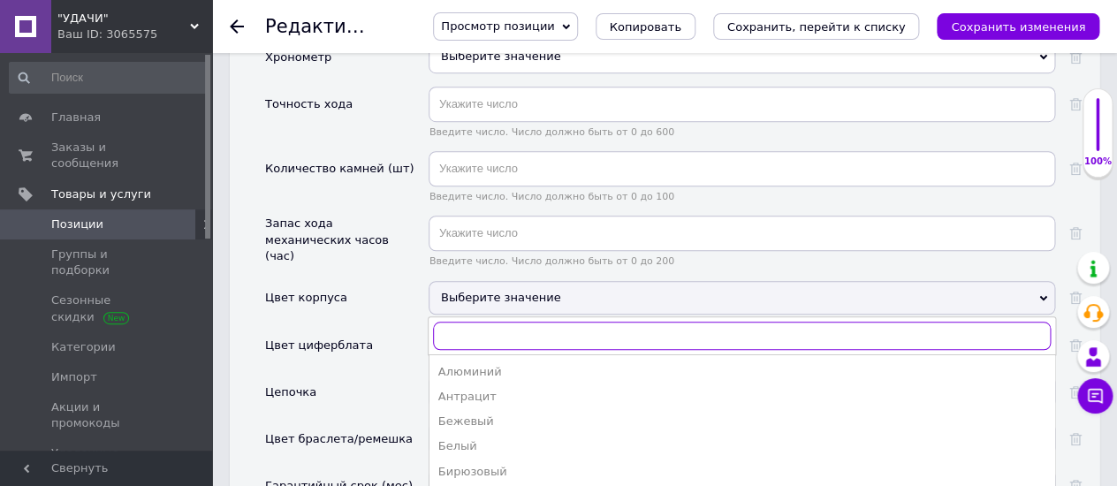
type input "з"
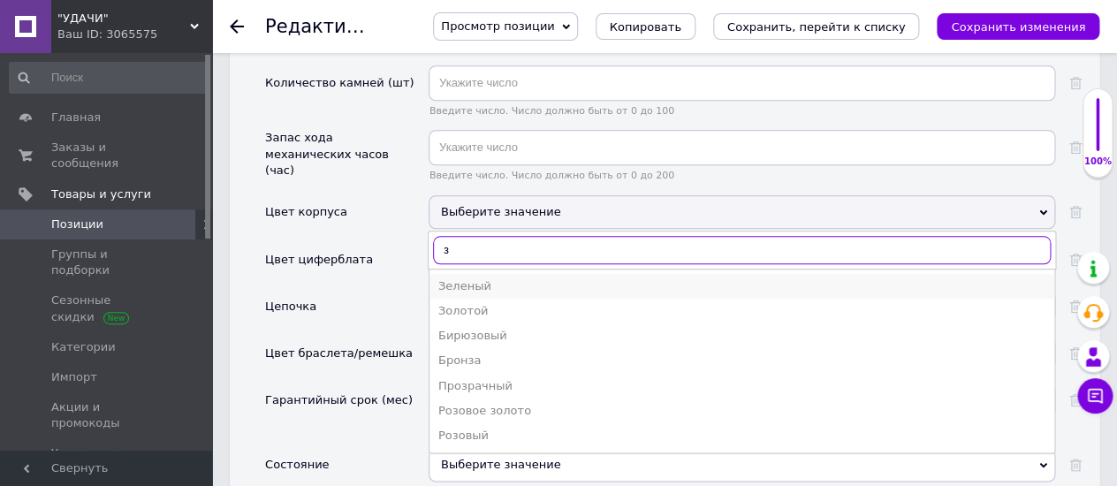
scroll to position [2747, 0]
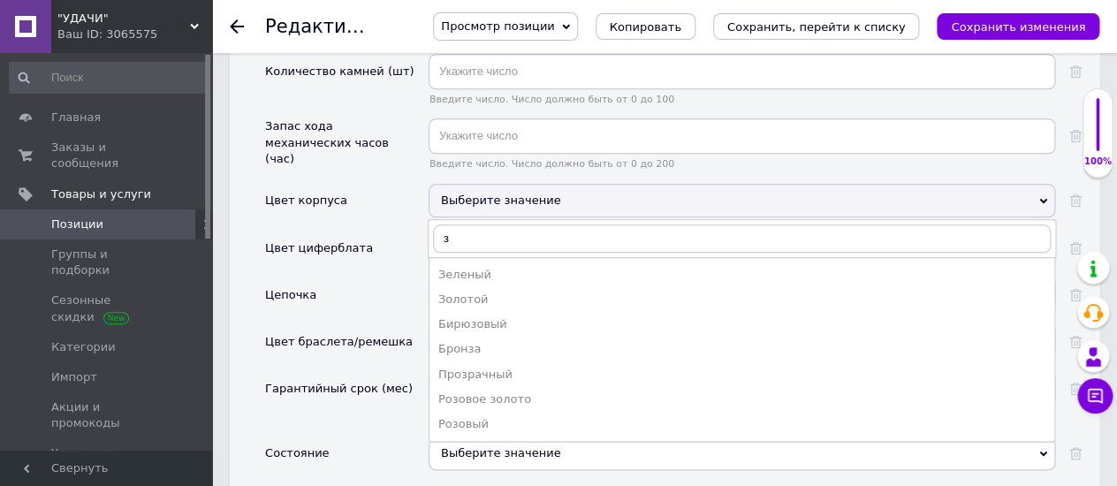
click at [388, 277] on div "Цепочка" at bounding box center [346, 300] width 163 height 47
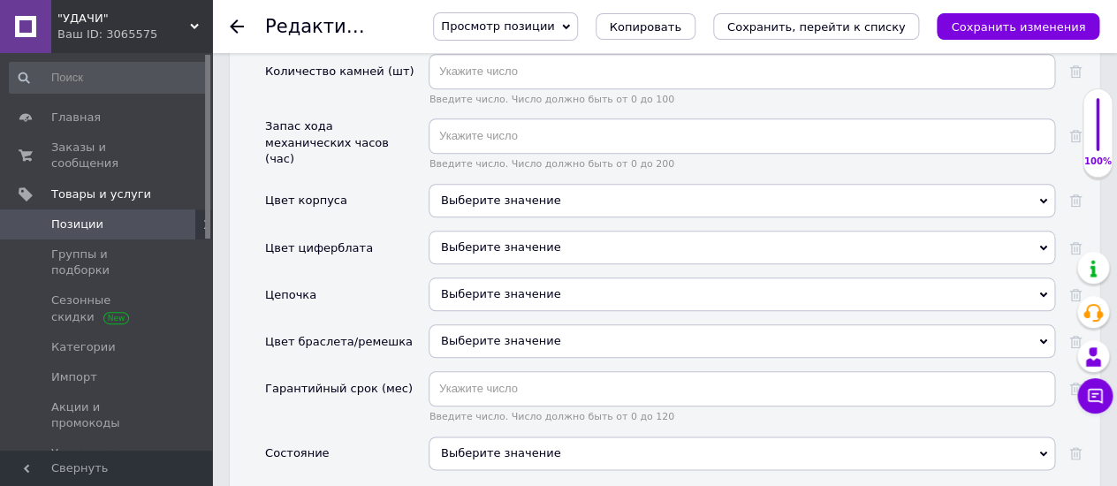
click at [452, 324] on div "Выберите значение" at bounding box center [741, 341] width 626 height 34
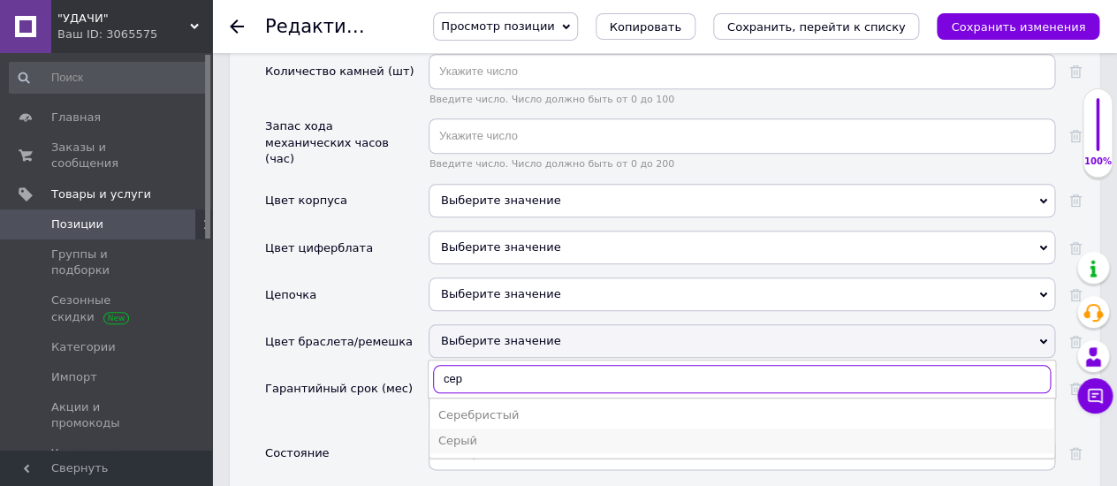
type input "сер"
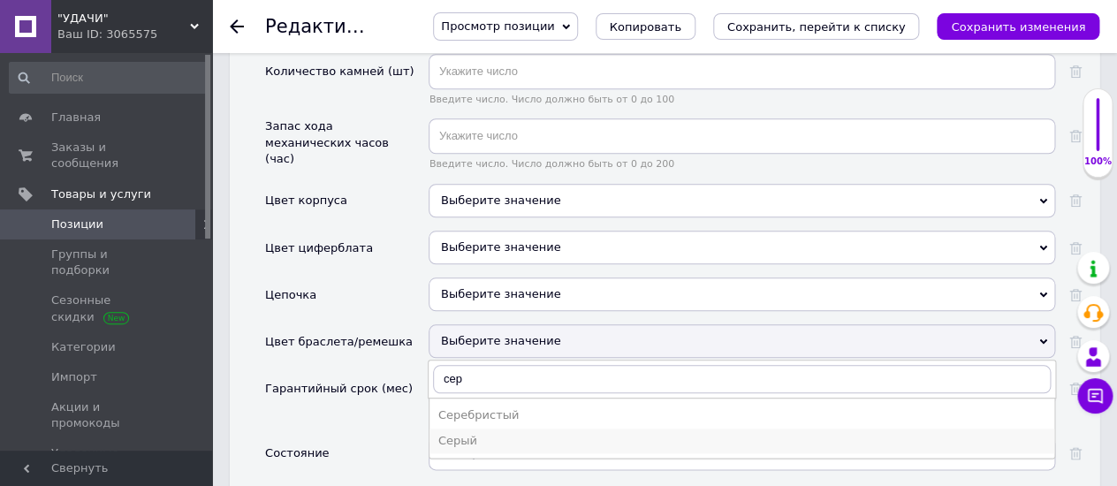
click at [466, 433] on div "Серый" at bounding box center [741, 441] width 607 height 16
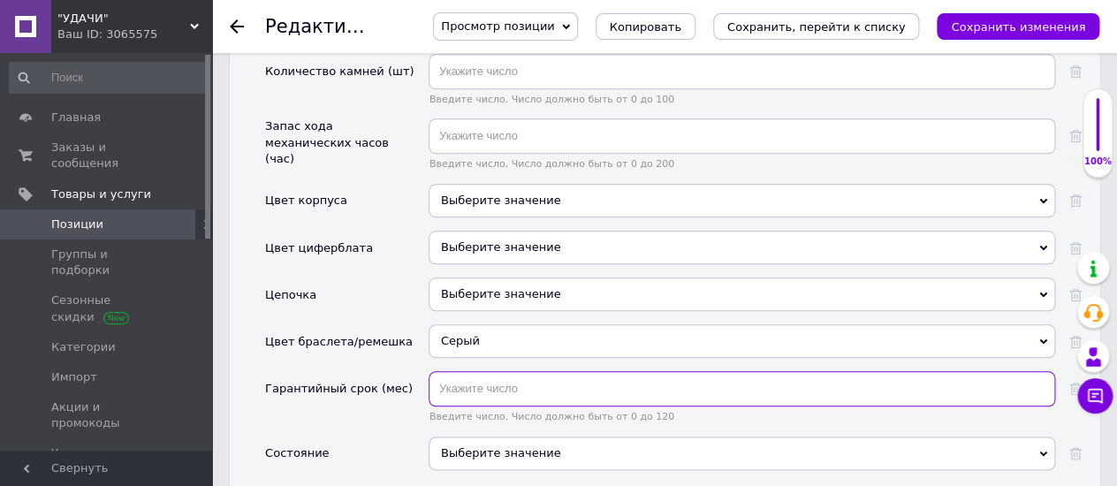
click at [496, 371] on input "text" at bounding box center [741, 388] width 626 height 35
type input "12"
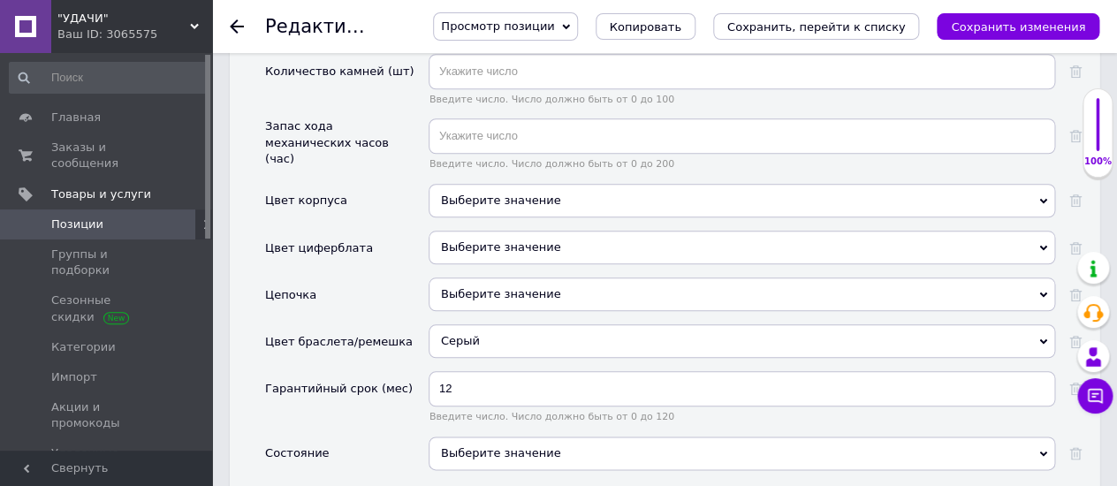
click at [457, 436] on div "Выберите значение" at bounding box center [741, 453] width 626 height 34
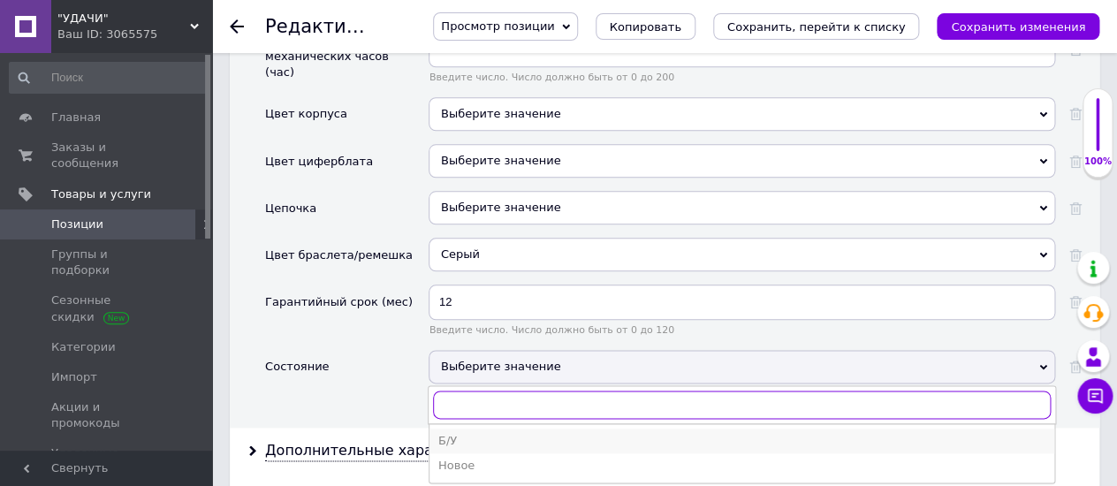
scroll to position [2846, 0]
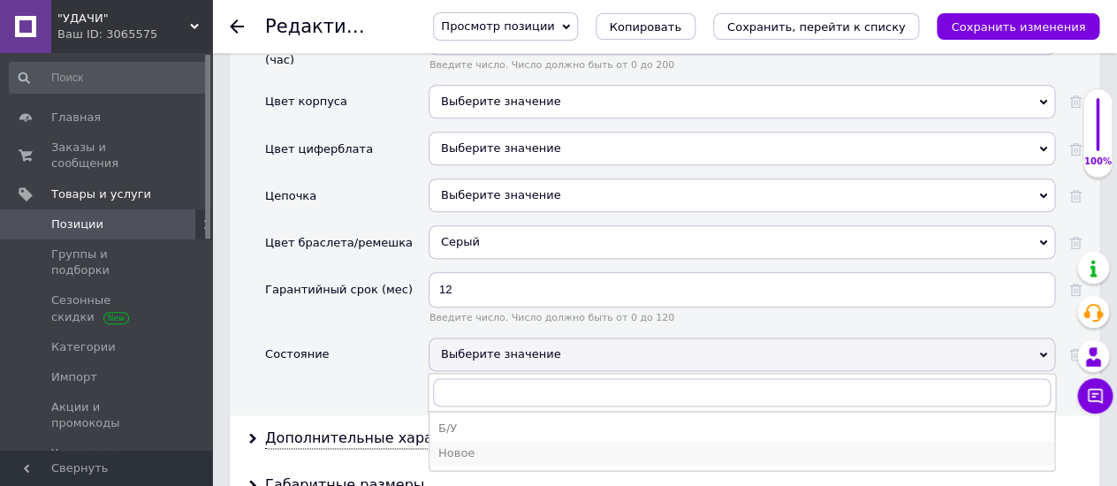
click at [448, 445] on div "Новое" at bounding box center [741, 453] width 607 height 16
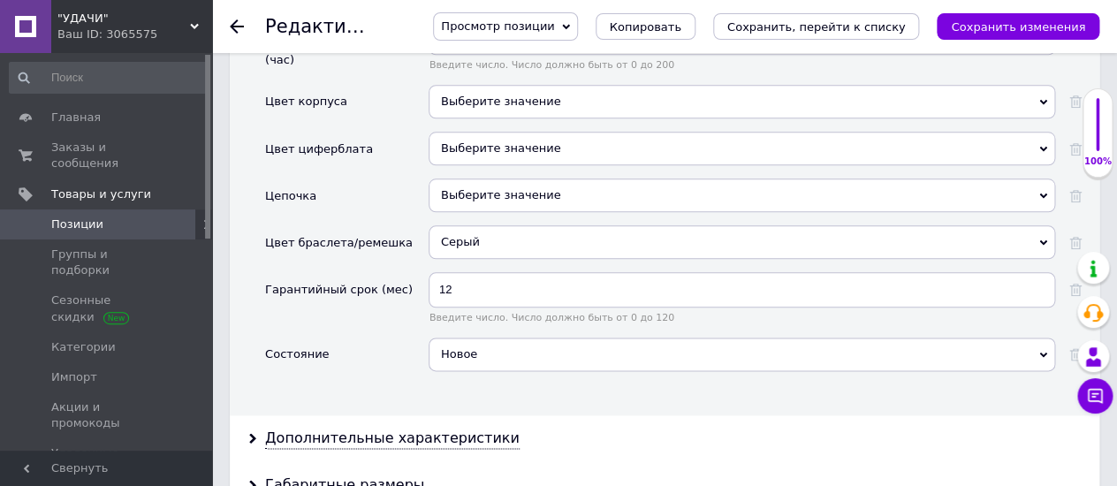
drag, startPoint x: 989, startPoint y: 21, endPoint x: 921, endPoint y: 136, distance: 133.0
click at [989, 20] on icon "Сохранить изменения" at bounding box center [1018, 26] width 134 height 13
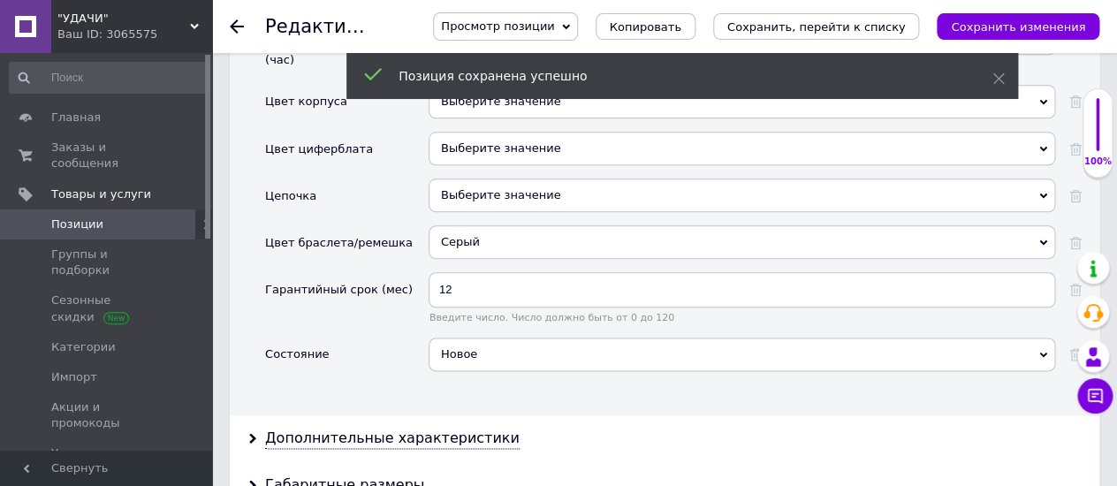
scroll to position [2747, 0]
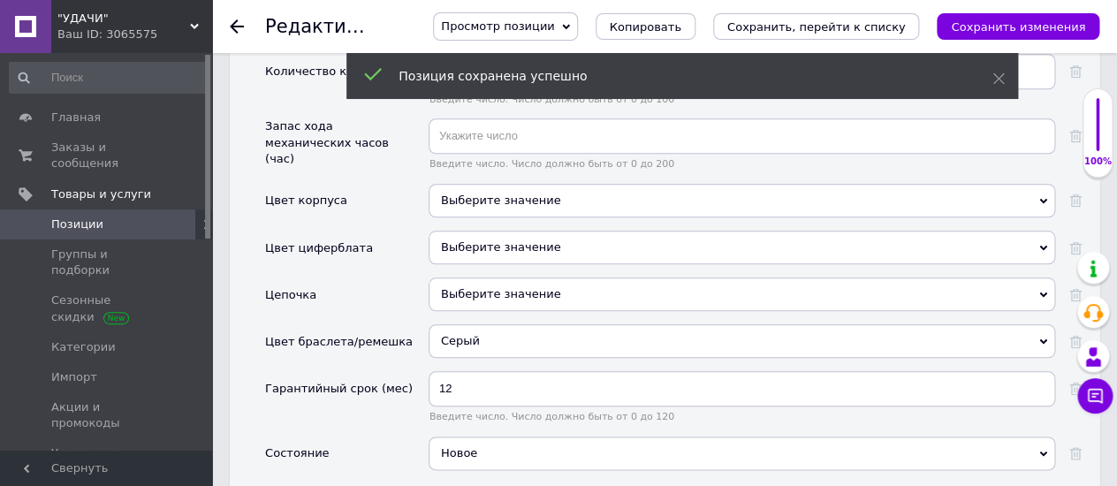
click at [239, 27] on use at bounding box center [237, 26] width 14 height 14
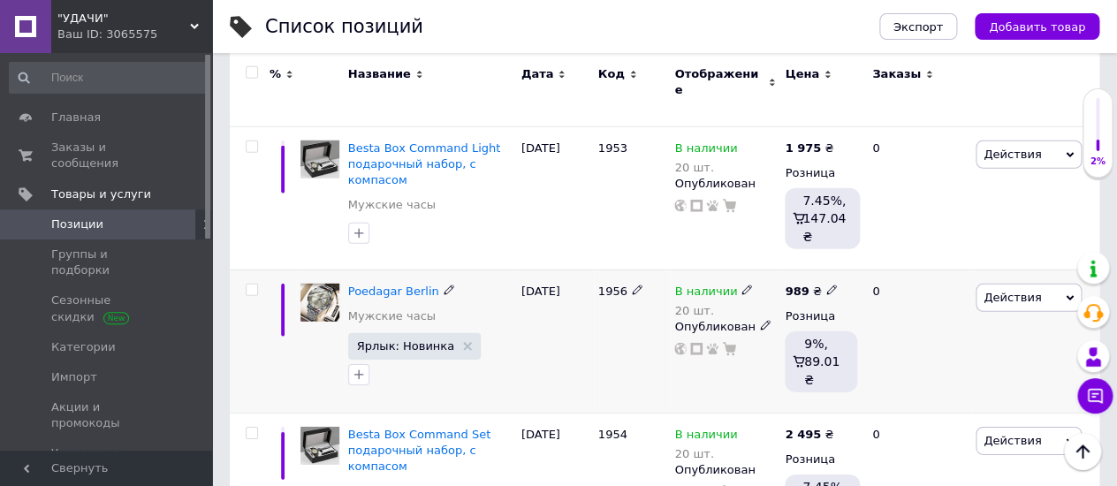
scroll to position [1668, 0]
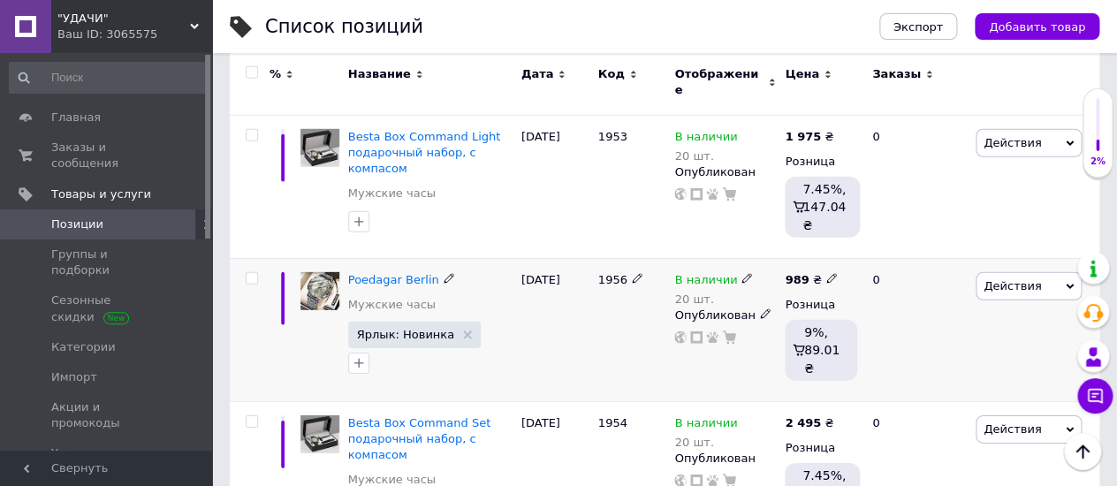
click at [741, 273] on icon at bounding box center [746, 278] width 11 height 11
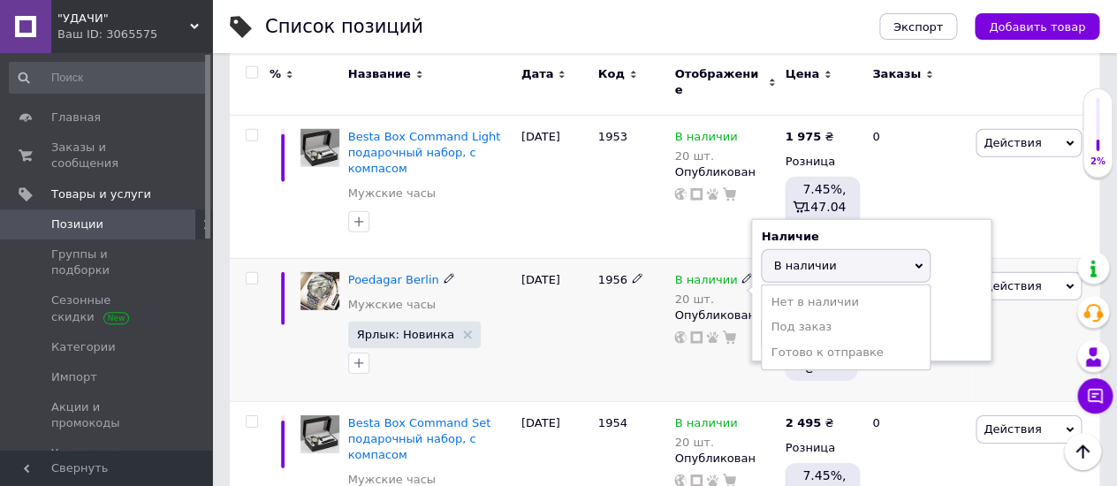
click at [788, 259] on span "В наличии" at bounding box center [804, 265] width 63 height 13
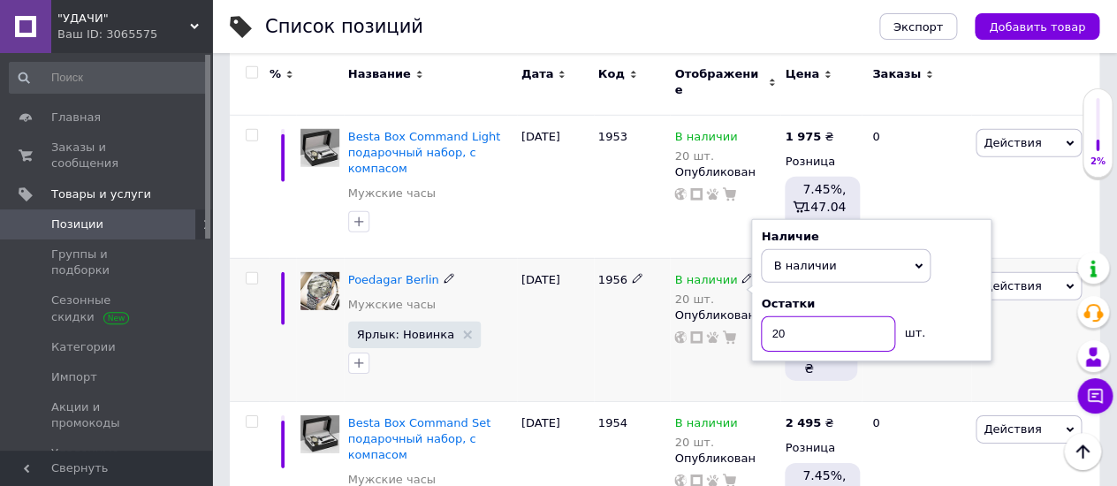
drag, startPoint x: 787, startPoint y: 190, endPoint x: 744, endPoint y: 202, distance: 45.0
click at [744, 272] on div "В наличии 20 шт. Наличие В наличии Нет в наличии Под заказ Готово к отправке Ос…" at bounding box center [725, 308] width 102 height 73
type input "15"
click at [665, 258] on div "1956" at bounding box center [632, 329] width 77 height 143
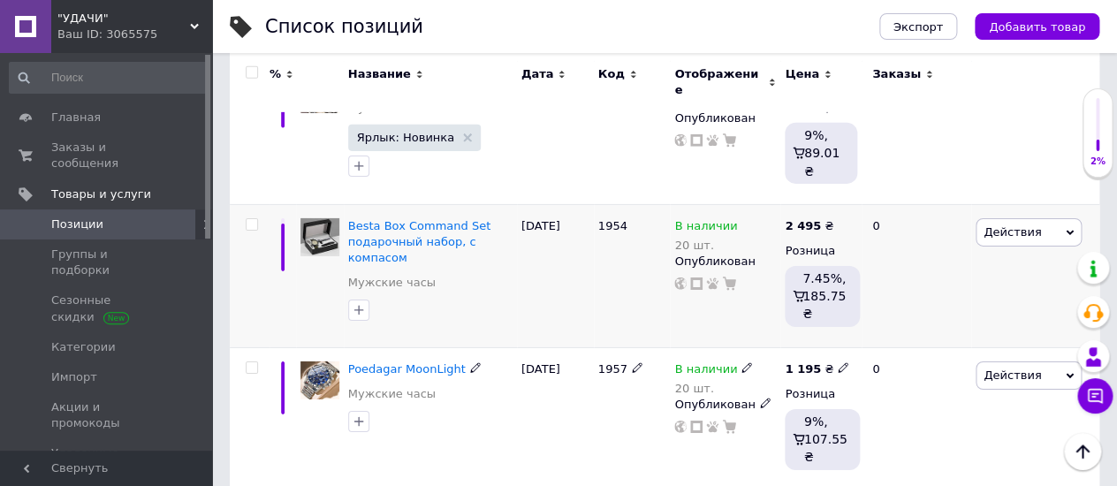
scroll to position [1963, 0]
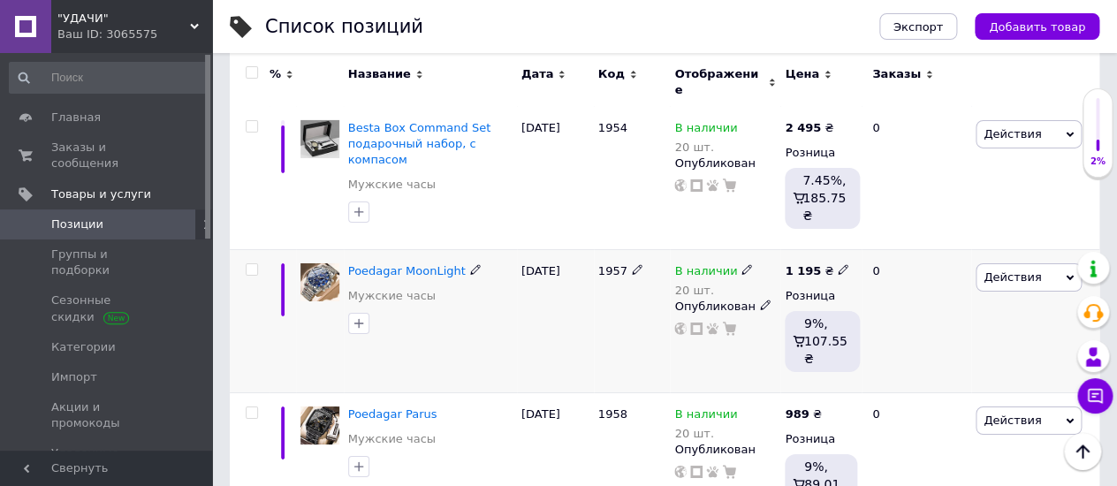
click at [741, 264] on icon at bounding box center [746, 269] width 11 height 11
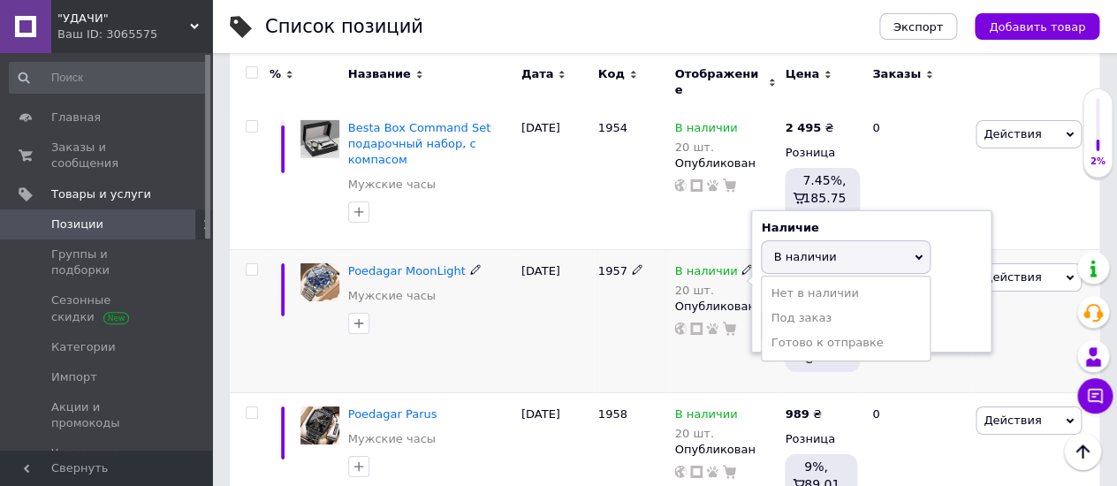
drag, startPoint x: 788, startPoint y: 97, endPoint x: 786, endPoint y: 117, distance: 20.4
click at [788, 240] on span "В наличии" at bounding box center [846, 257] width 170 height 34
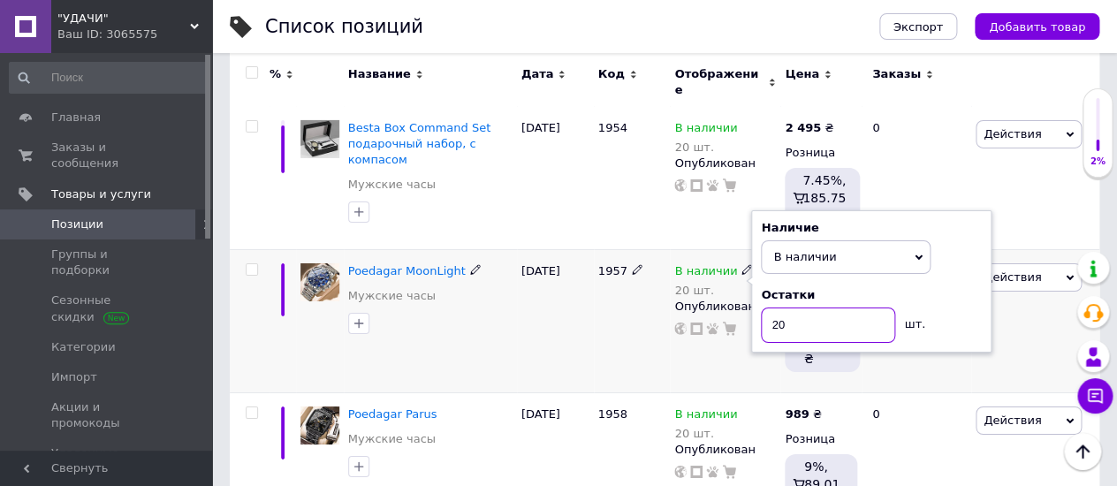
click at [783, 307] on input "20" at bounding box center [828, 324] width 134 height 35
type input "2"
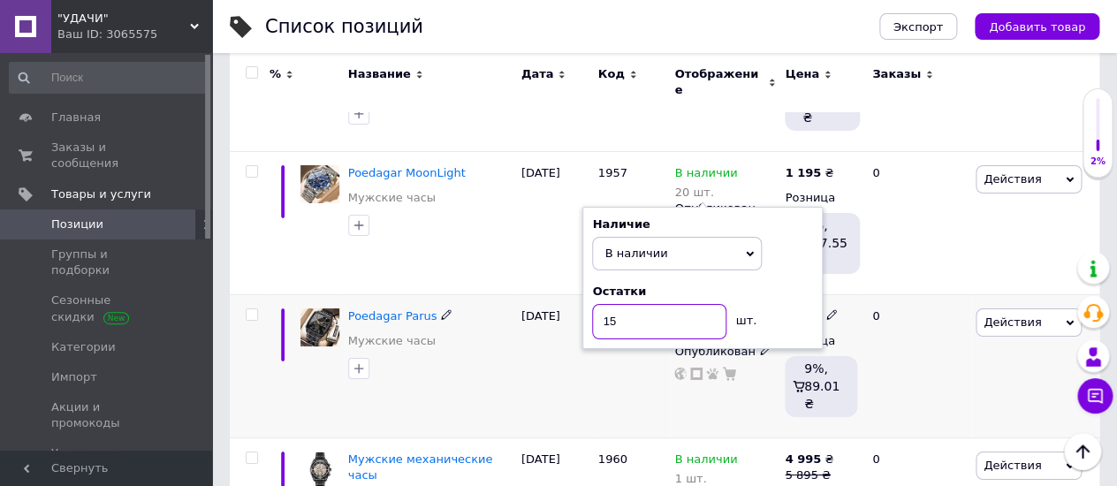
type input "15"
click at [571, 294] on div "[DATE]" at bounding box center [555, 365] width 77 height 143
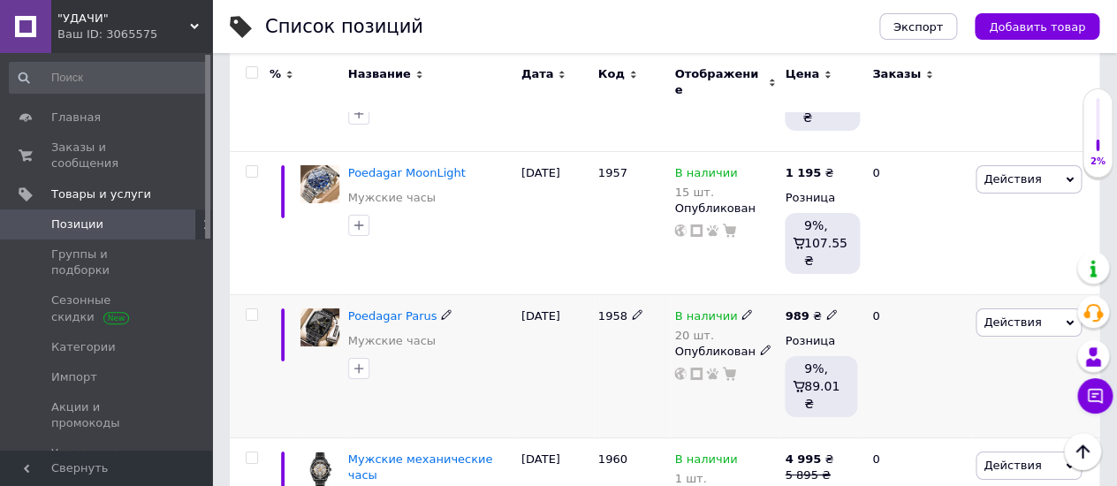
click at [741, 309] on use at bounding box center [746, 314] width 10 height 10
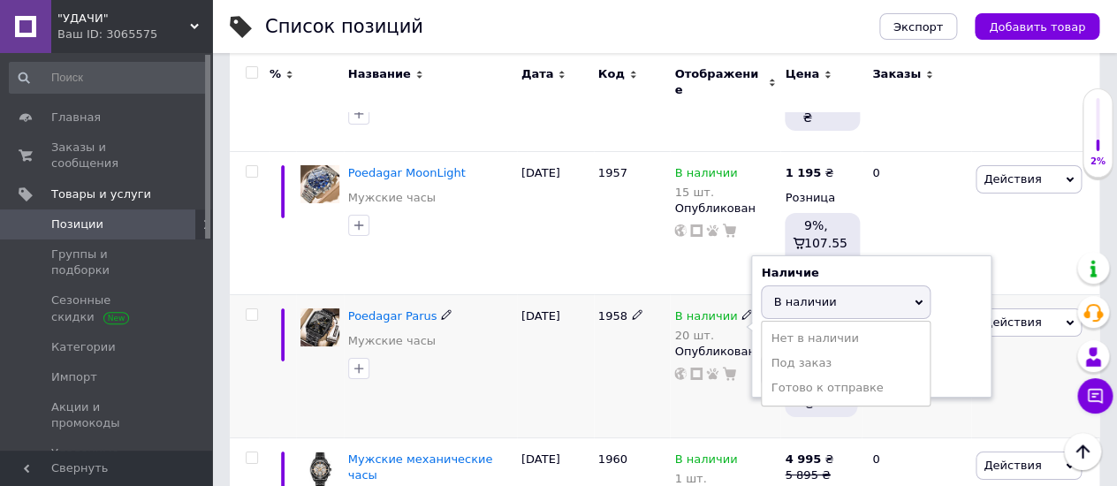
click at [741, 309] on use at bounding box center [746, 314] width 10 height 10
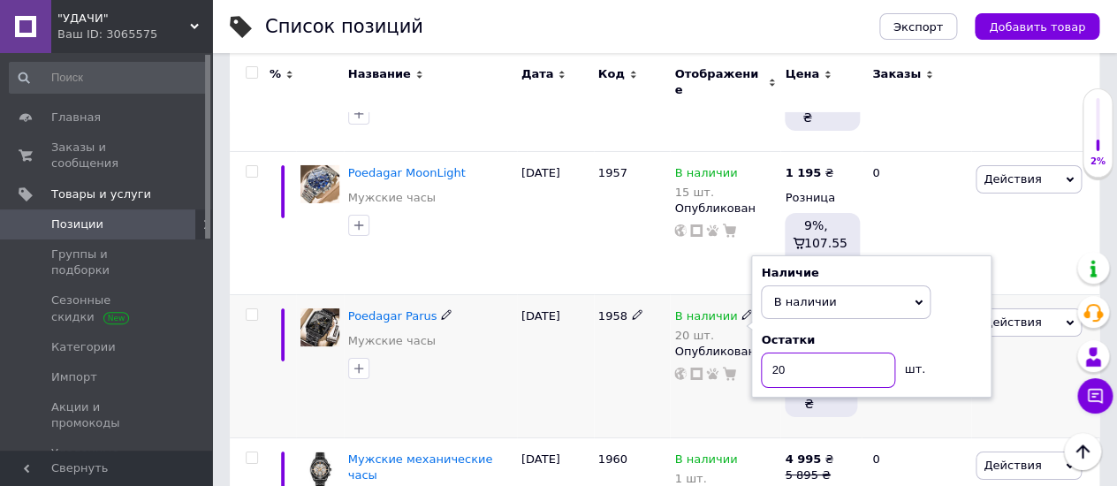
drag, startPoint x: 800, startPoint y: 216, endPoint x: 761, endPoint y: 228, distance: 41.4
click at [761, 352] on input "20" at bounding box center [828, 369] width 134 height 35
type input "15"
drag, startPoint x: 591, startPoint y: 242, endPoint x: 589, endPoint y: 225, distance: 16.9
click at [590, 294] on div "[DATE]" at bounding box center [555, 365] width 77 height 143
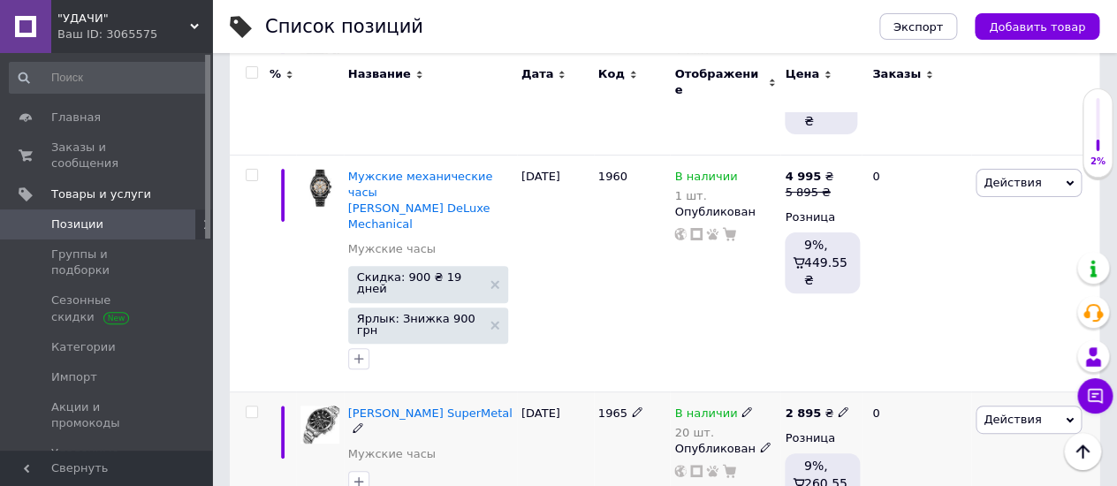
scroll to position [2355, 0]
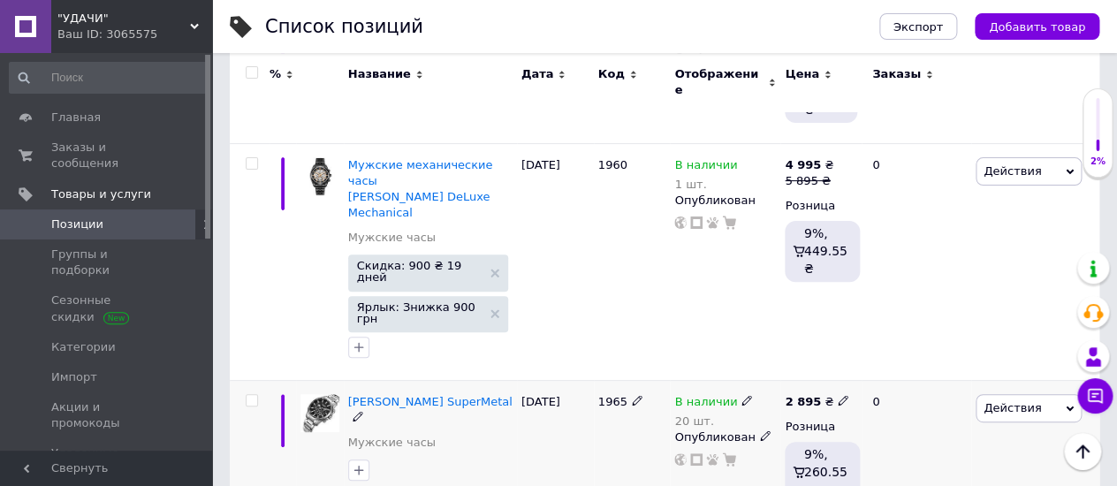
click at [739, 380] on div "В наличии 20 шт. Опубликован" at bounding box center [725, 451] width 110 height 143
click at [741, 395] on icon at bounding box center [746, 400] width 11 height 11
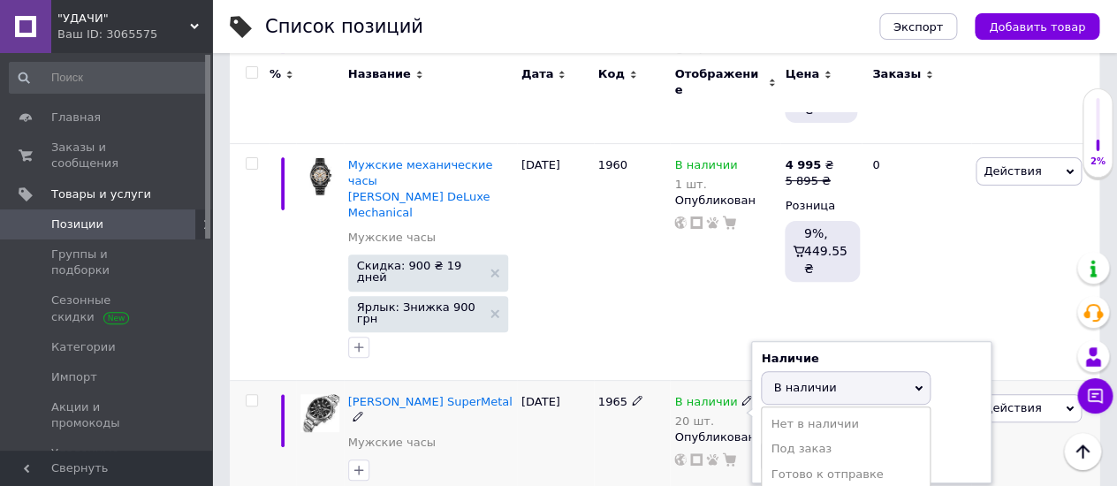
click at [741, 395] on icon at bounding box center [746, 400] width 11 height 11
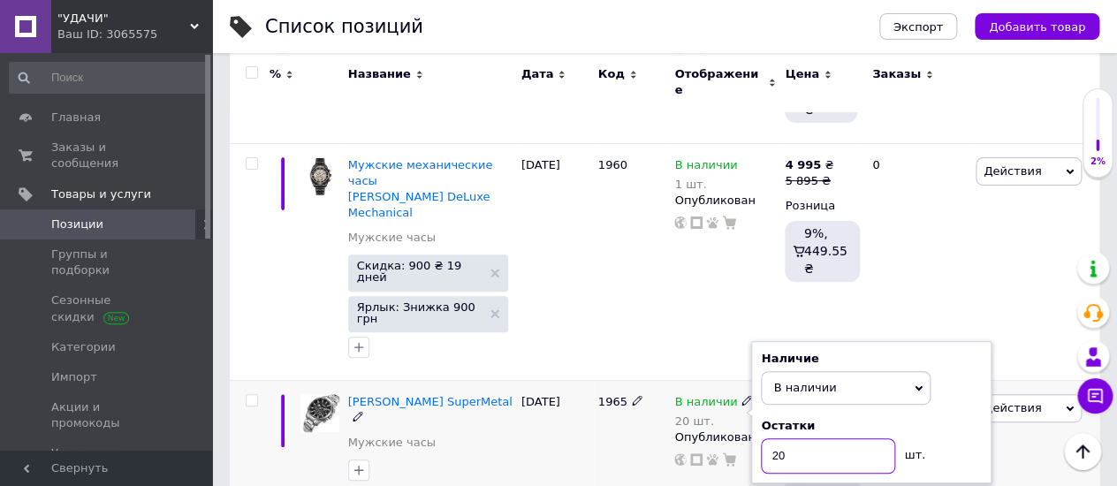
click at [768, 438] on input "20" at bounding box center [828, 455] width 134 height 35
type input "15"
click at [538, 380] on div "[DATE]" at bounding box center [555, 451] width 77 height 143
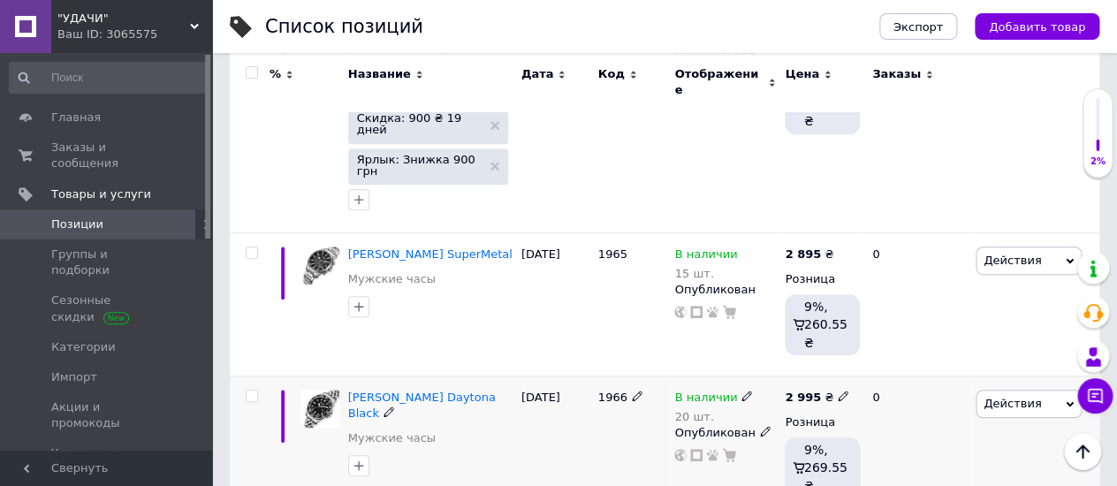
scroll to position [2551, 0]
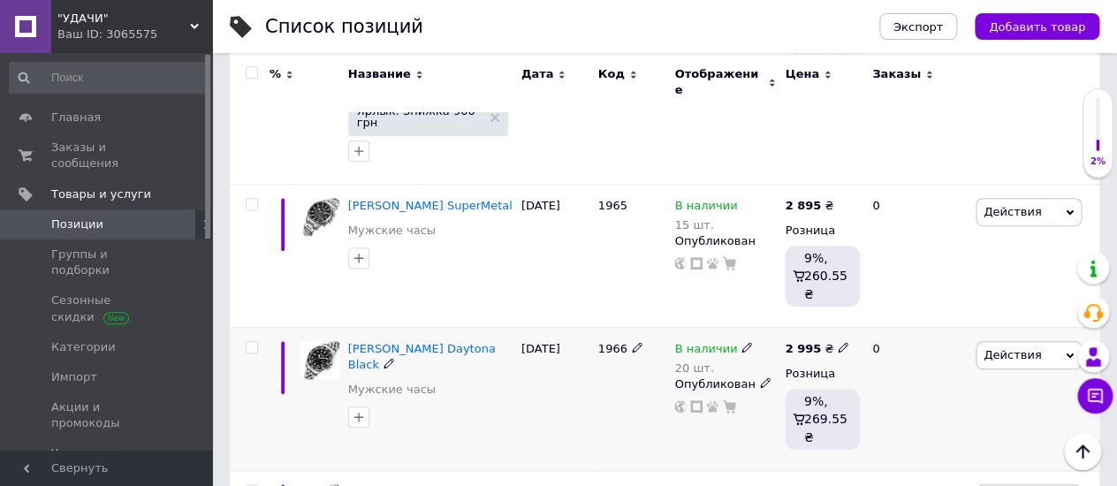
click at [741, 342] on icon at bounding box center [746, 347] width 11 height 11
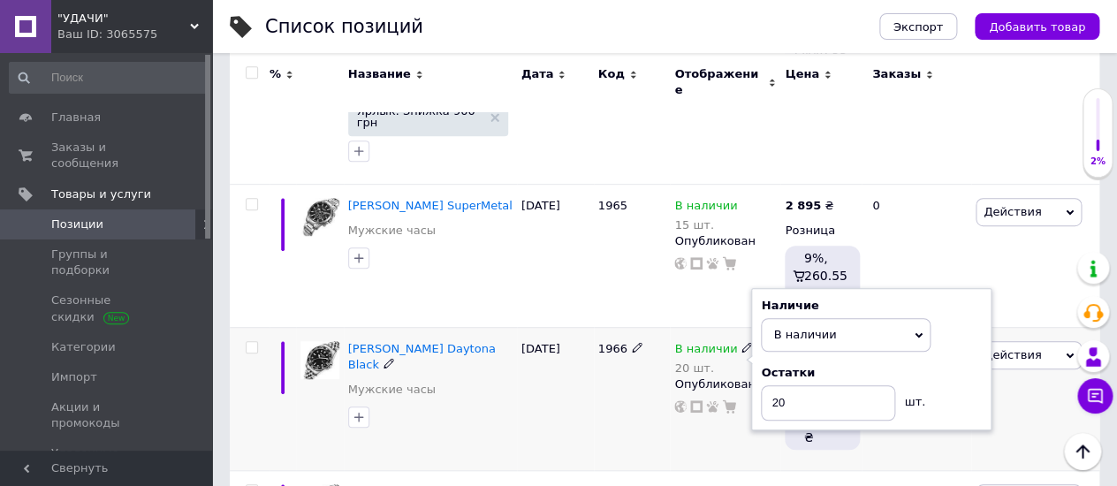
click at [741, 342] on icon at bounding box center [746, 347] width 11 height 11
drag, startPoint x: 788, startPoint y: 176, endPoint x: 769, endPoint y: 187, distance: 22.6
click at [769, 385] on input "20" at bounding box center [828, 402] width 134 height 35
type input "15"
click at [595, 327] on div "1966" at bounding box center [632, 398] width 77 height 143
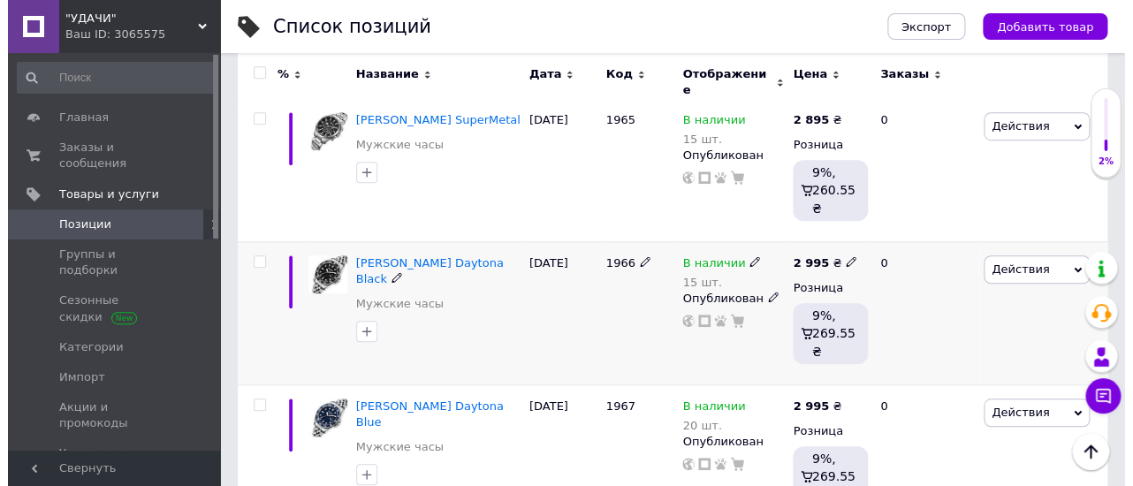
scroll to position [2650, 0]
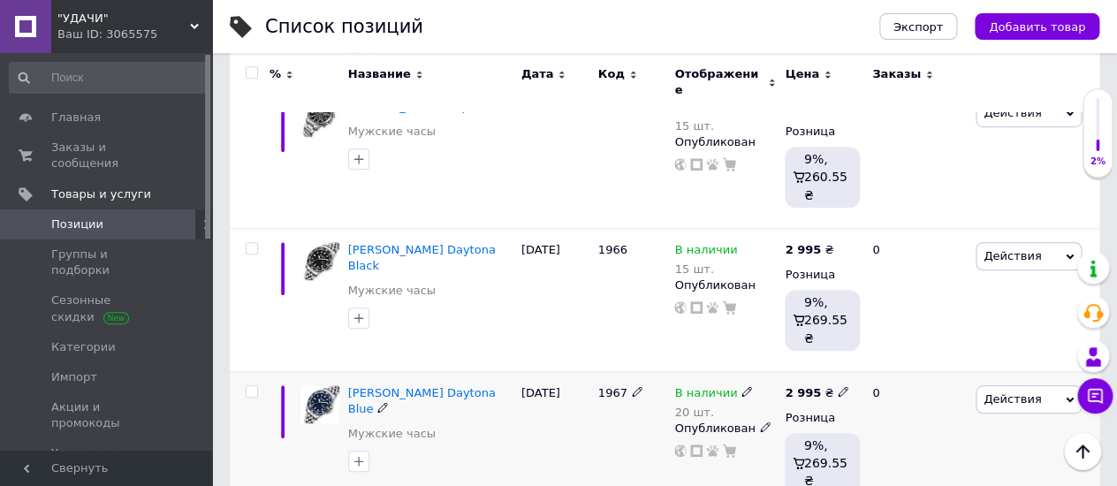
click at [1067, 385] on span "Действия" at bounding box center [1028, 399] width 106 height 28
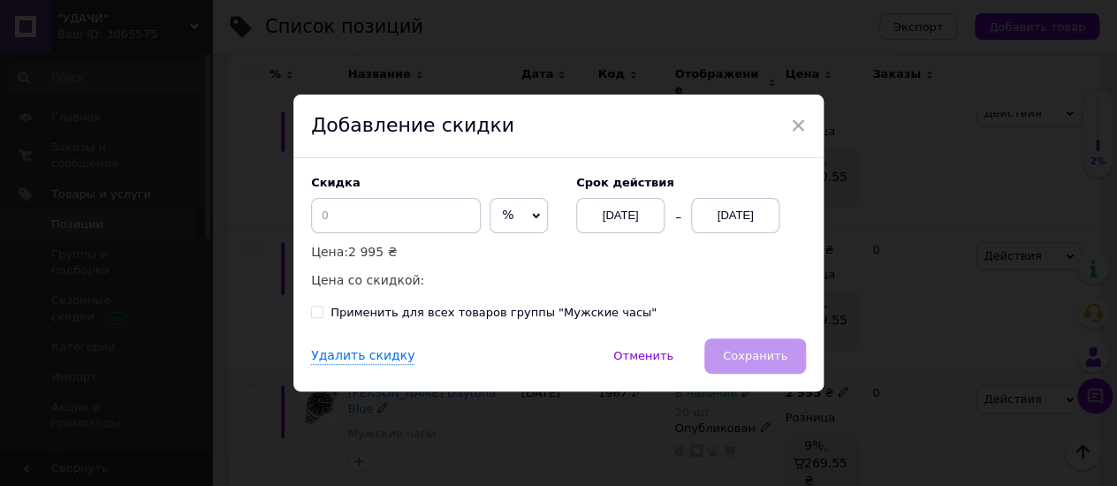
scroll to position [0, 1428]
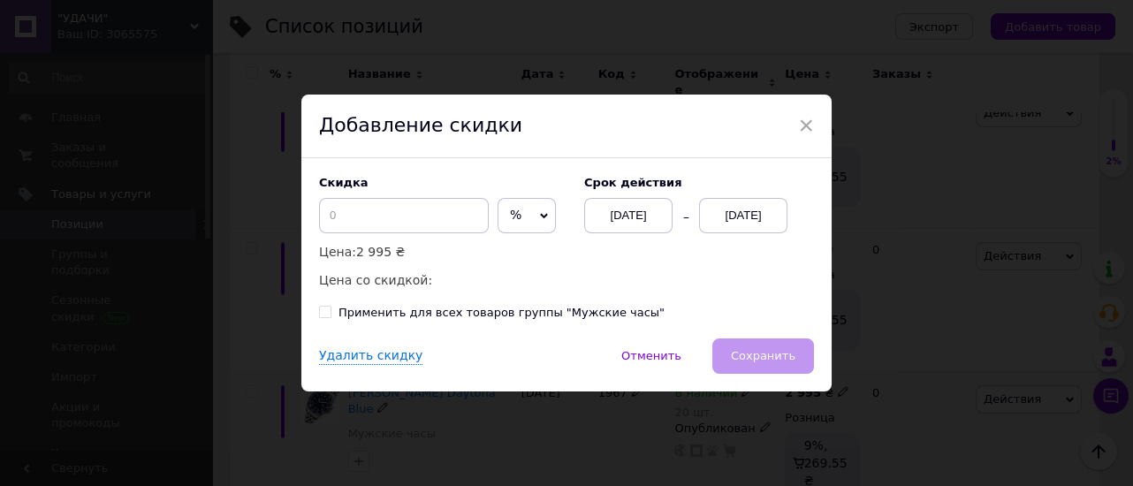
click at [540, 212] on icon at bounding box center [544, 216] width 8 height 8
drag, startPoint x: 497, startPoint y: 250, endPoint x: 385, endPoint y: 216, distance: 117.4
click at [498, 251] on li "₴" at bounding box center [526, 252] width 57 height 25
click at [322, 211] on input at bounding box center [404, 215] width 170 height 35
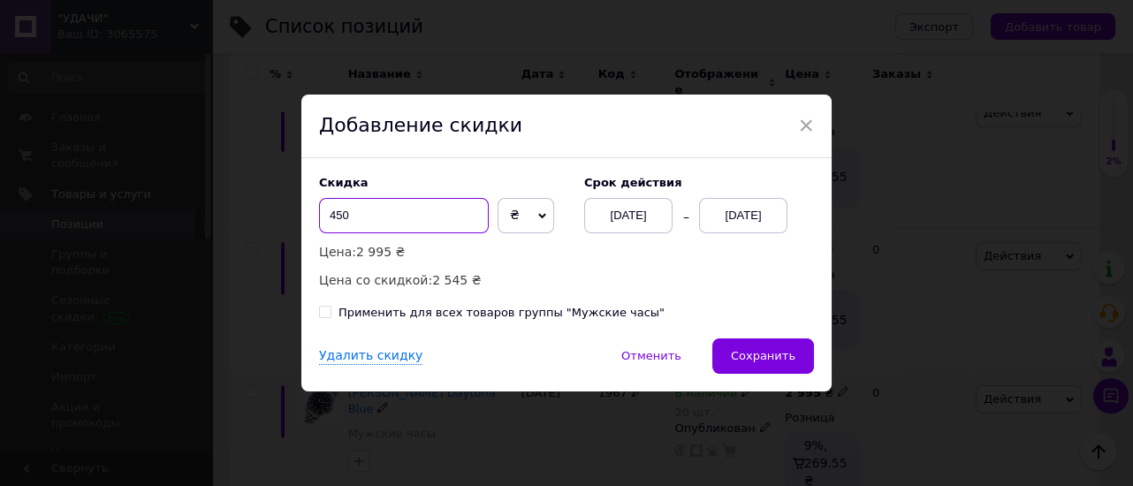
type input "450"
click at [731, 212] on div "[DATE]" at bounding box center [743, 215] width 88 height 35
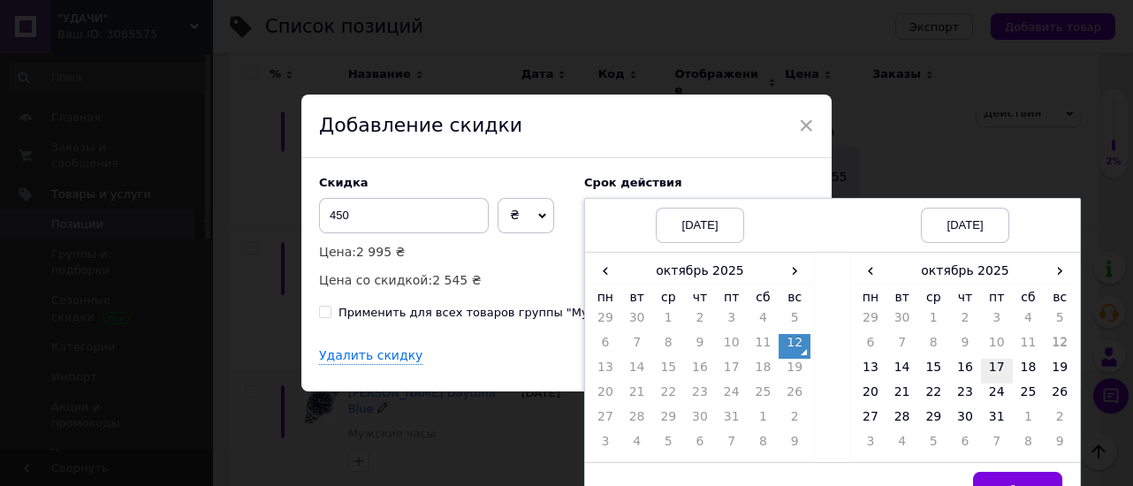
click at [994, 372] on td "17" at bounding box center [997, 371] width 32 height 25
click at [999, 477] on button "Выбрать" at bounding box center [1017, 489] width 89 height 35
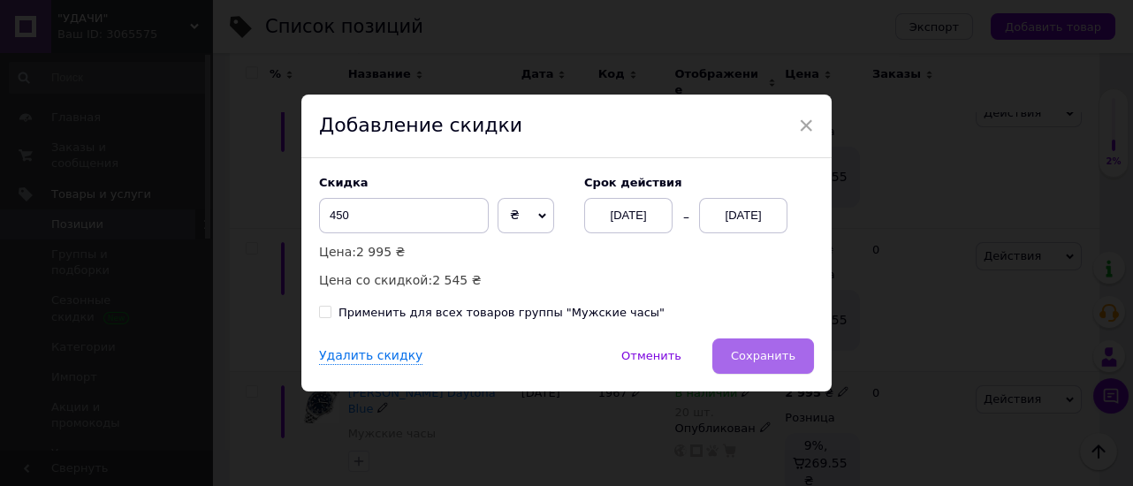
click at [773, 351] on span "Сохранить" at bounding box center [763, 355] width 64 height 13
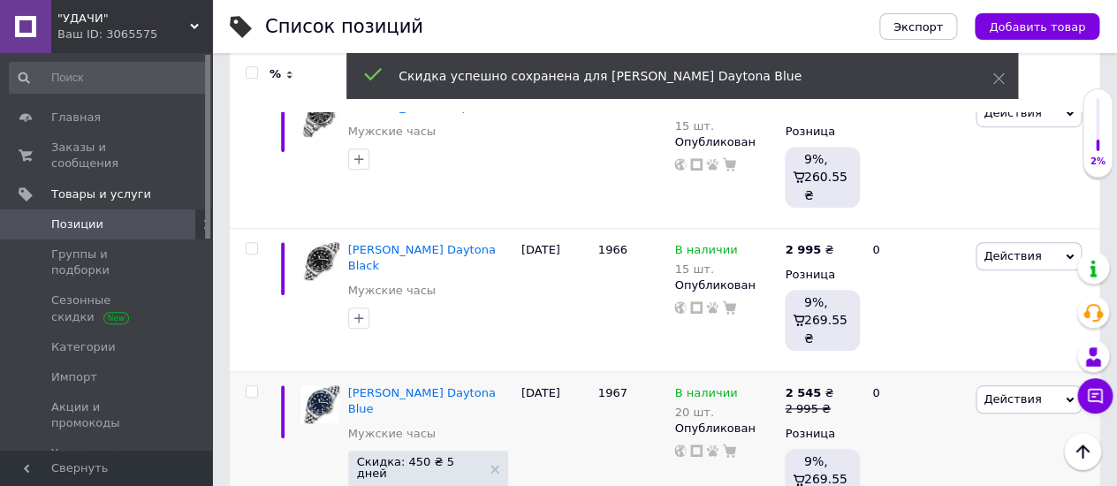
scroll to position [0, 1429]
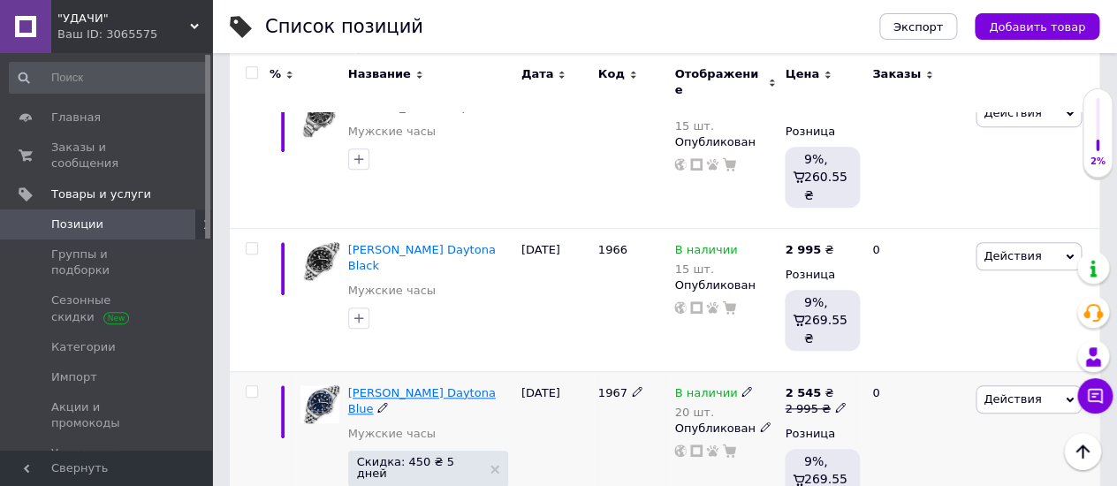
click at [395, 386] on span "Lee Cooper Daytona Blue" at bounding box center [422, 400] width 148 height 29
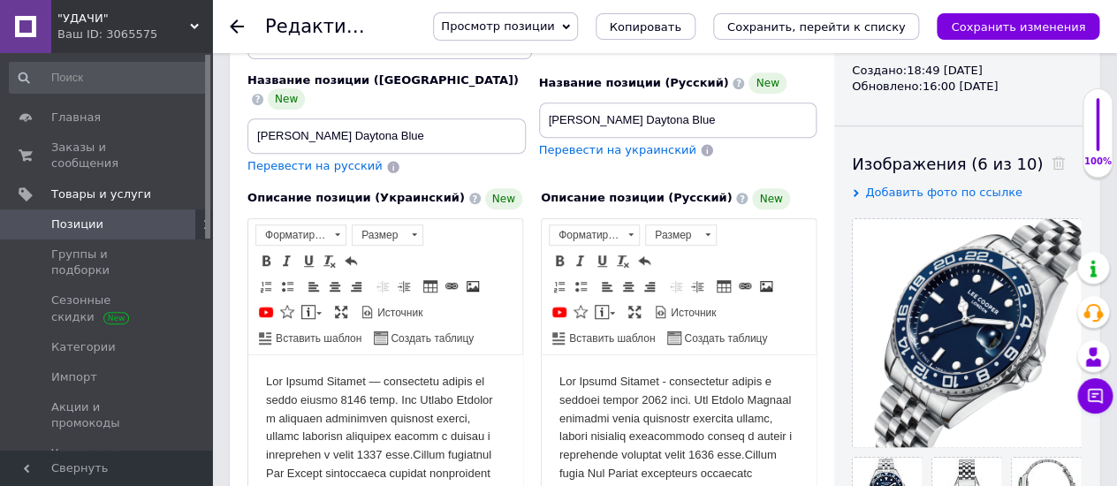
scroll to position [196, 0]
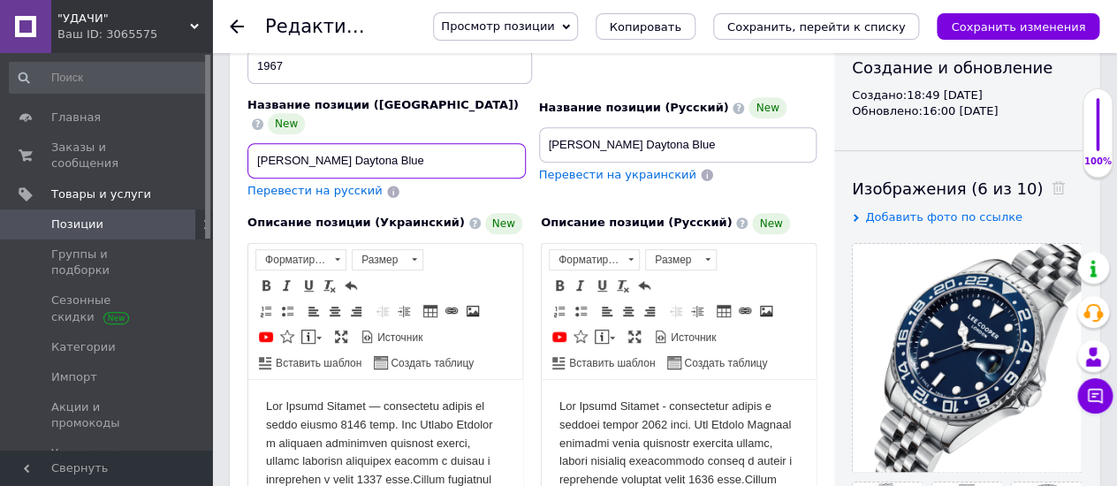
drag, startPoint x: 252, startPoint y: 125, endPoint x: 331, endPoint y: 105, distance: 81.8
click at [429, 143] on input "Lee Cooper Daytona Blue" at bounding box center [386, 160] width 278 height 35
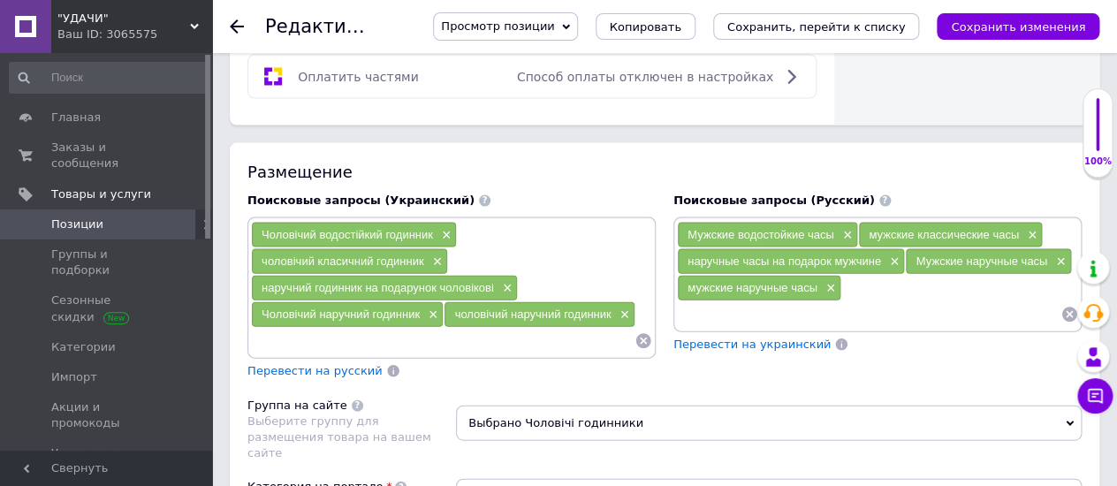
scroll to position [1276, 0]
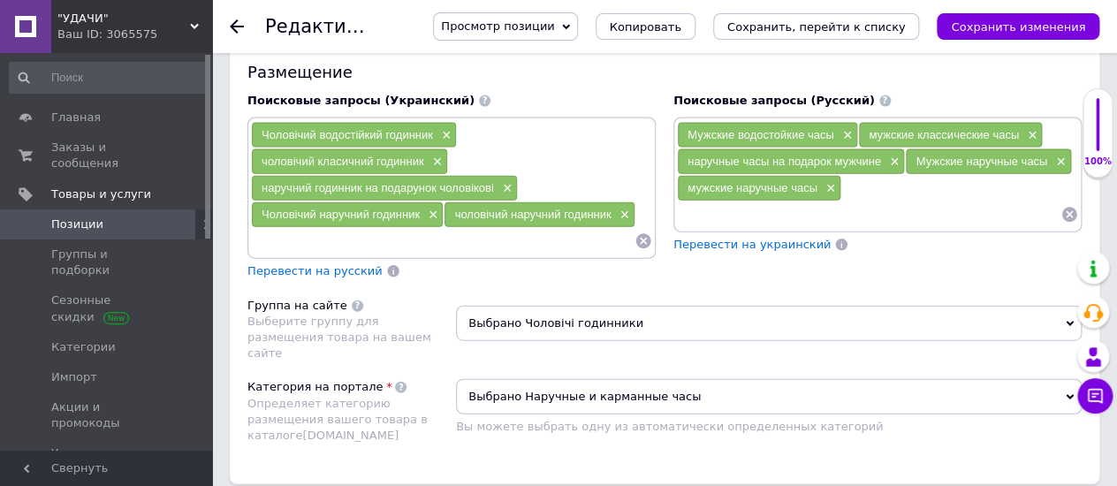
click at [279, 228] on input at bounding box center [442, 241] width 383 height 27
paste input "Lee Cooper Daytona Blue"
type input "Lee Cooper Daytona Blue"
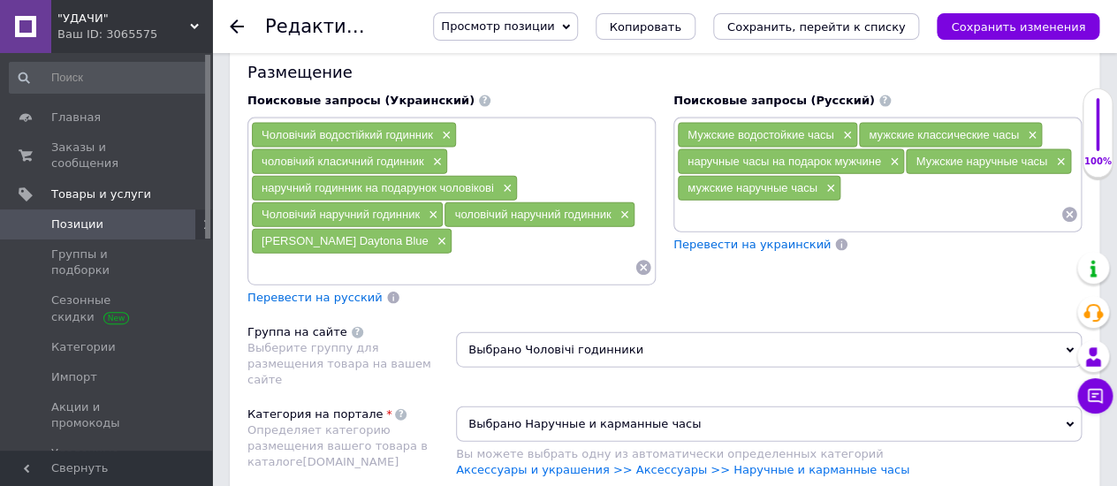
paste input "Lee Cooper Daytona Blue"
drag, startPoint x: 366, startPoint y: 246, endPoint x: 423, endPoint y: 246, distance: 57.4
click at [423, 254] on input "Lee Cooper Daytona Blue" at bounding box center [442, 267] width 383 height 27
type input "Lee Cooper Daytona"
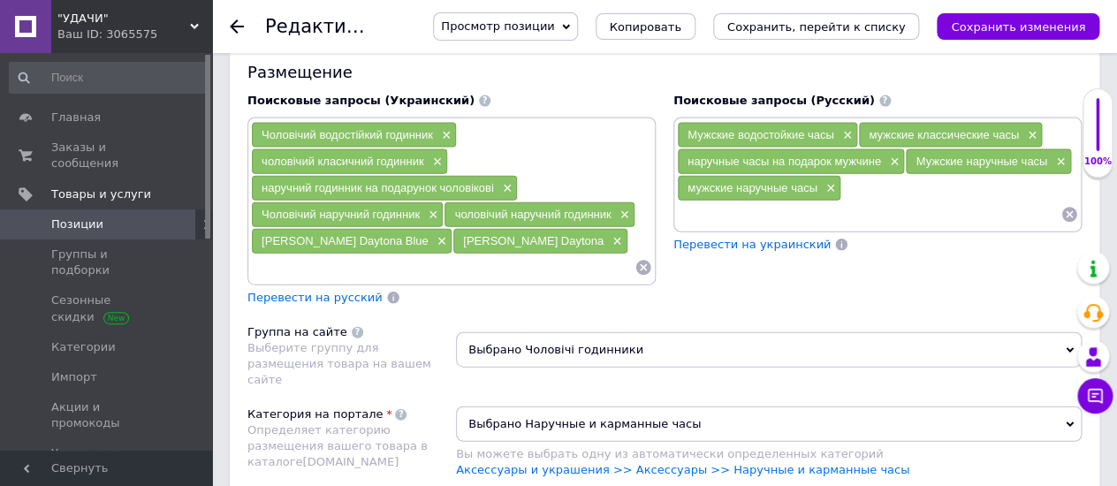
paste input "Lee Cooper Daytona Blue"
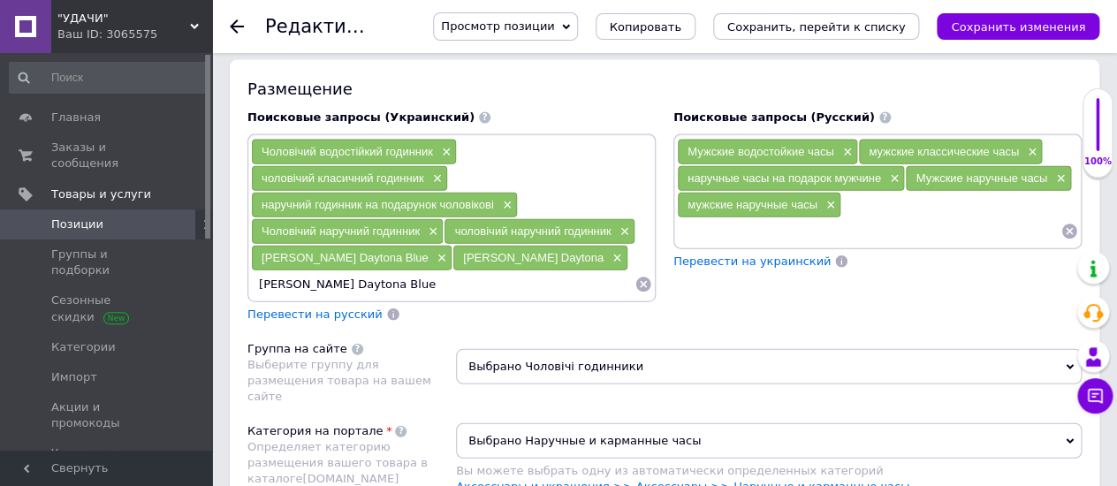
drag, startPoint x: 320, startPoint y: 249, endPoint x: 474, endPoint y: 248, distance: 154.6
click at [474, 271] on input "Lee Cooper Daytona Blue" at bounding box center [442, 284] width 383 height 27
type input "[PERSON_NAME]"
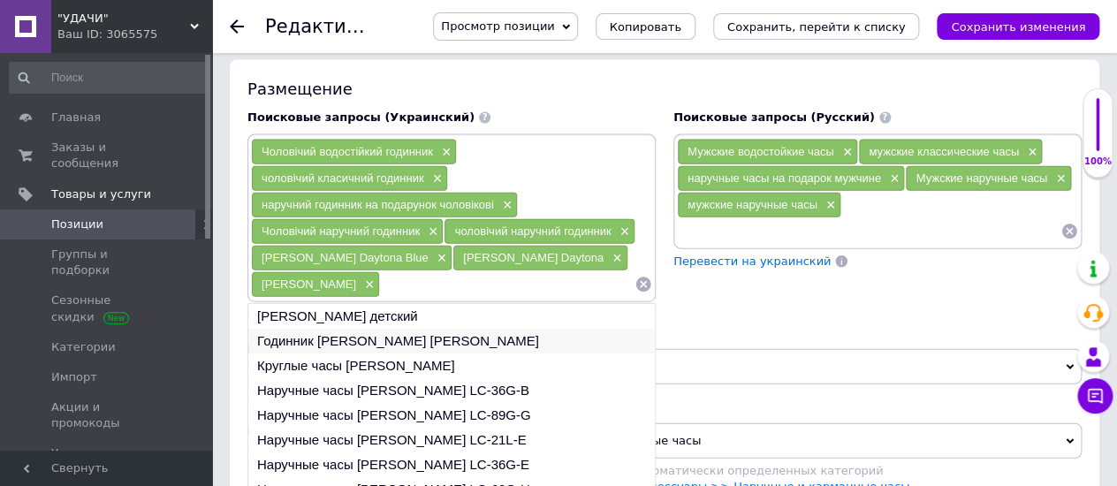
paste input "Lee Cooper Daytona Blue"
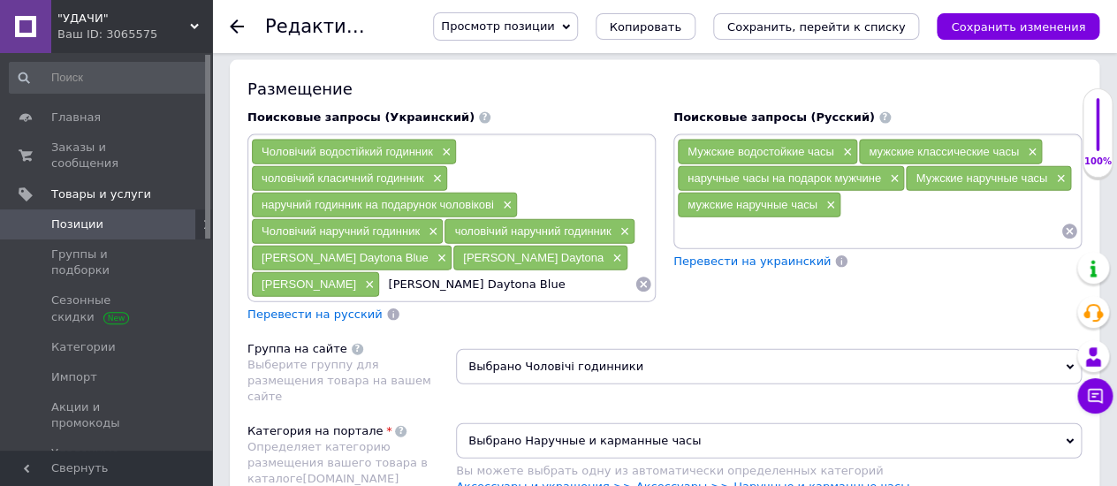
drag, startPoint x: 376, startPoint y: 250, endPoint x: 539, endPoint y: 249, distance: 162.5
click at [539, 271] on input "Lee Cooper Daytona Blue" at bounding box center [507, 284] width 254 height 27
type input "Lee"
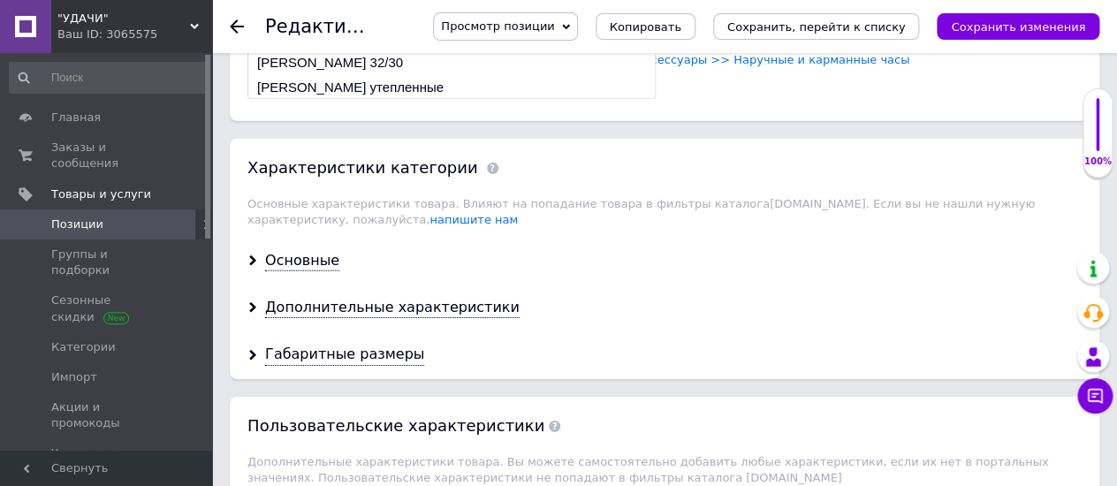
scroll to position [1767, 0]
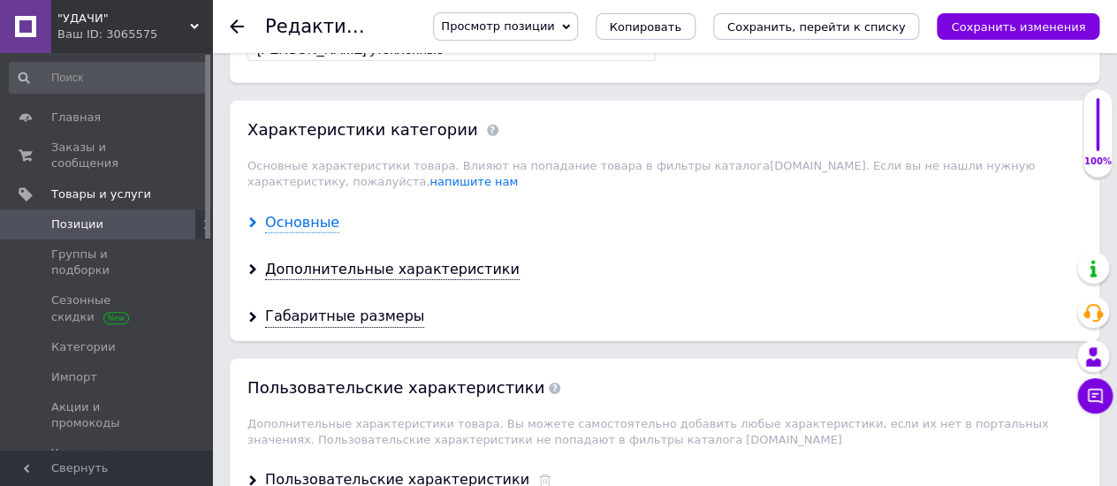
click at [275, 213] on div "Основные" at bounding box center [302, 223] width 74 height 20
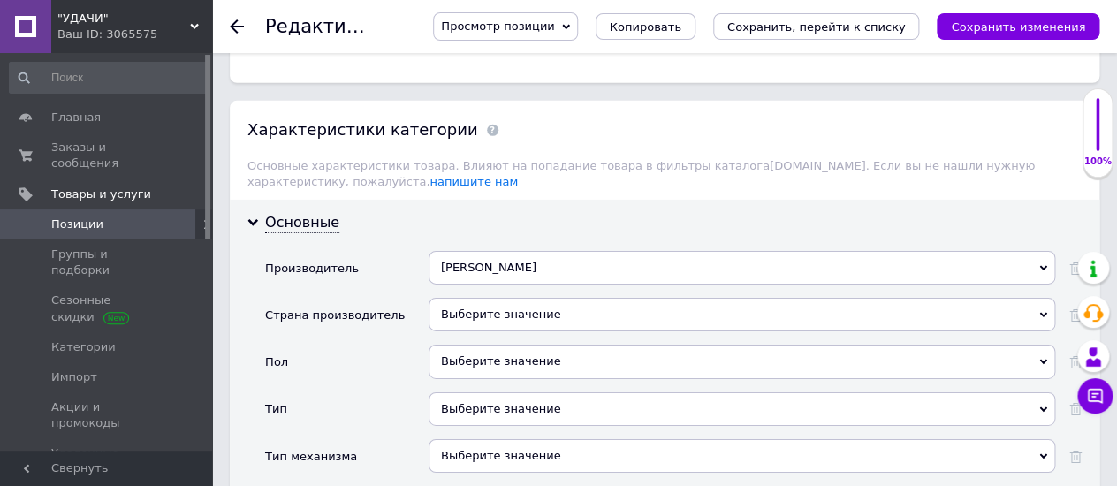
click at [489, 345] on div "Выберите значение" at bounding box center [741, 362] width 626 height 34
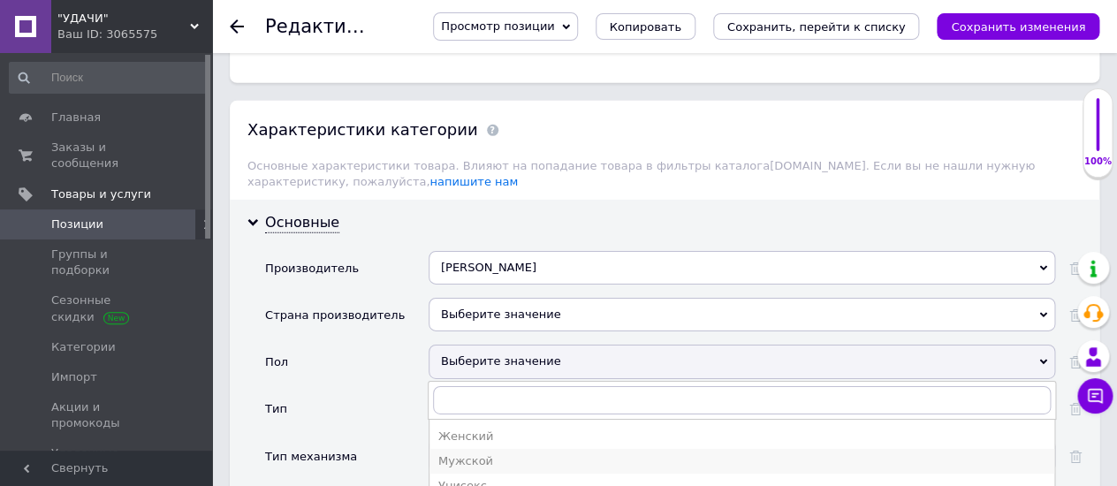
click at [452, 453] on div "Мужской" at bounding box center [741, 461] width 607 height 16
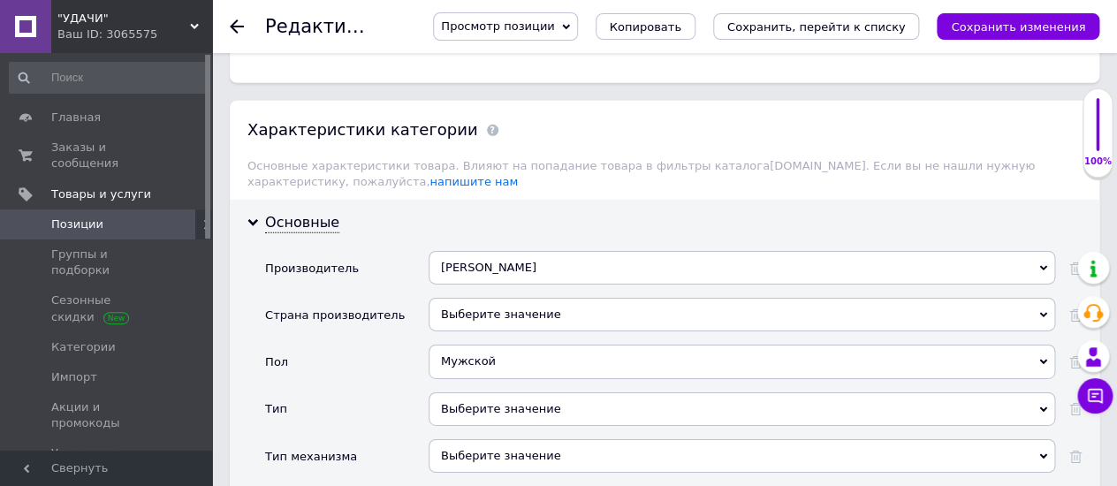
scroll to position [1865, 0]
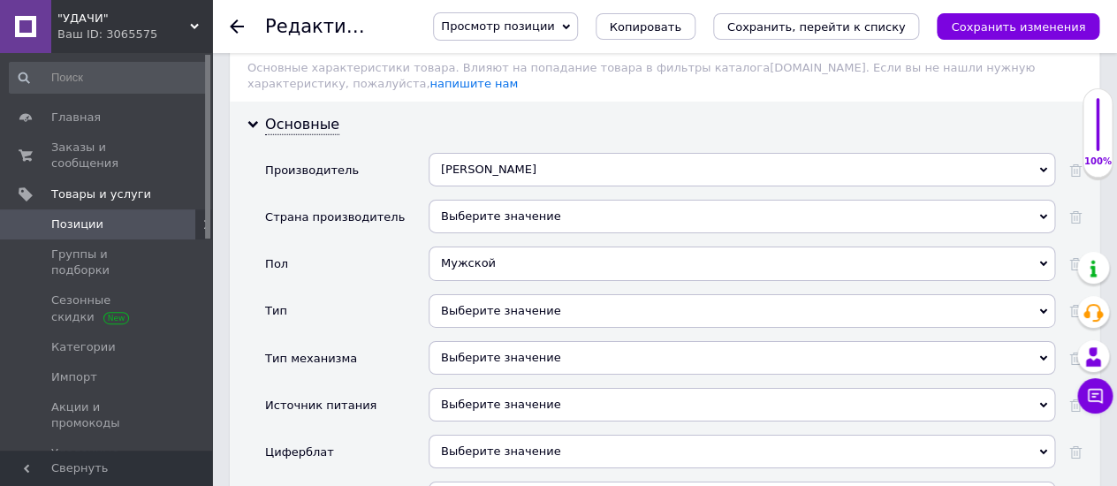
click at [448, 294] on div "Выберите значение" at bounding box center [741, 311] width 626 height 34
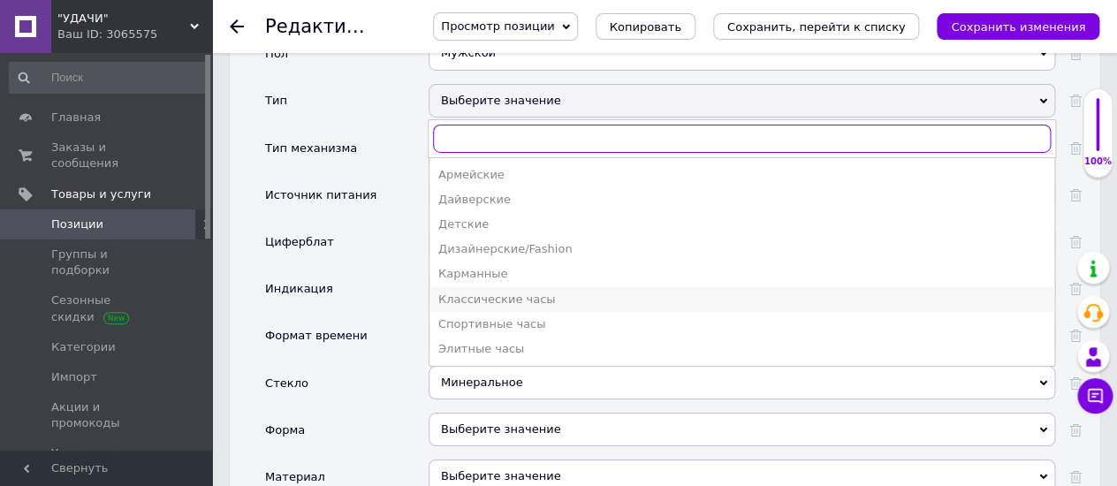
scroll to position [2159, 0]
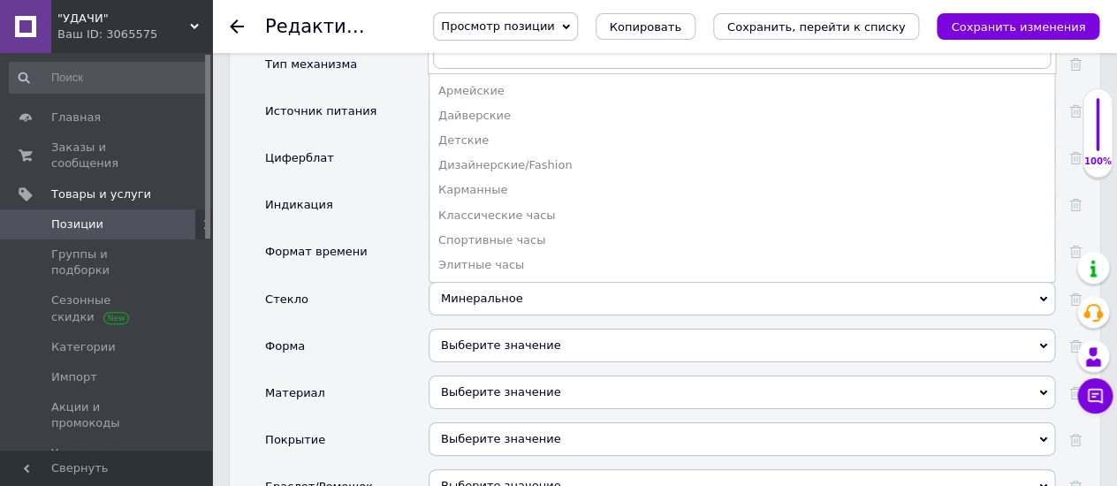
drag, startPoint x: 462, startPoint y: 294, endPoint x: 551, endPoint y: 326, distance: 94.7
click at [462, 329] on div "Выберите значение" at bounding box center [741, 346] width 626 height 34
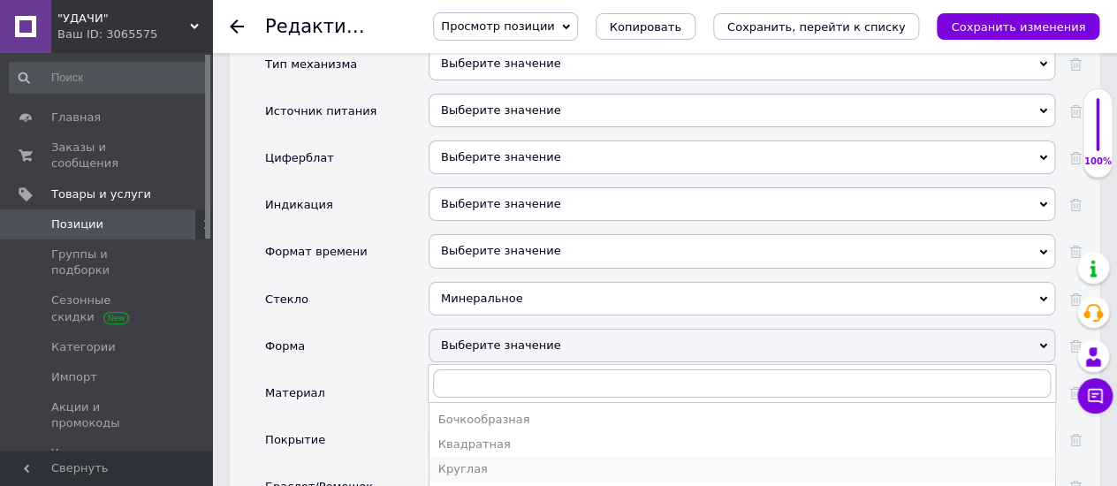
click at [458, 461] on div "Круглая" at bounding box center [741, 469] width 607 height 16
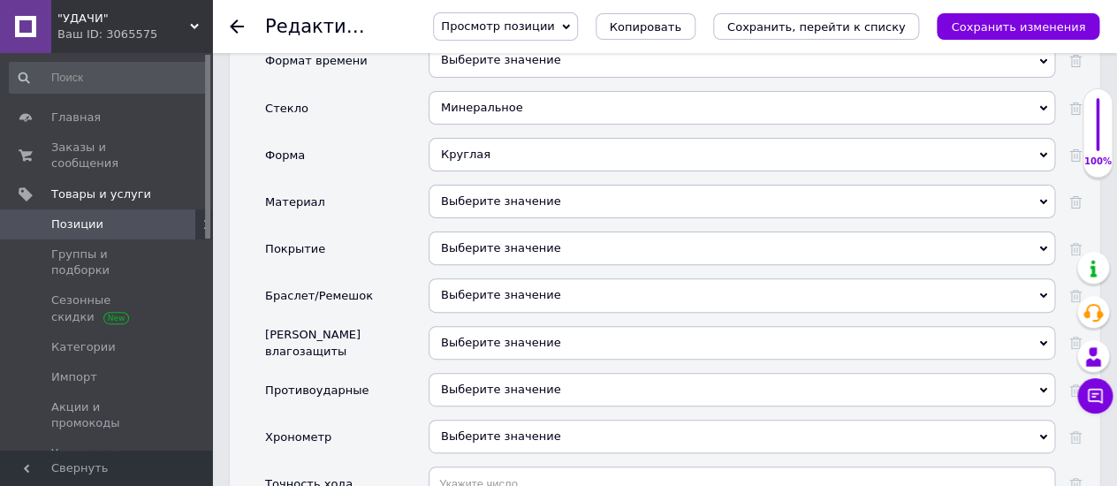
scroll to position [2355, 0]
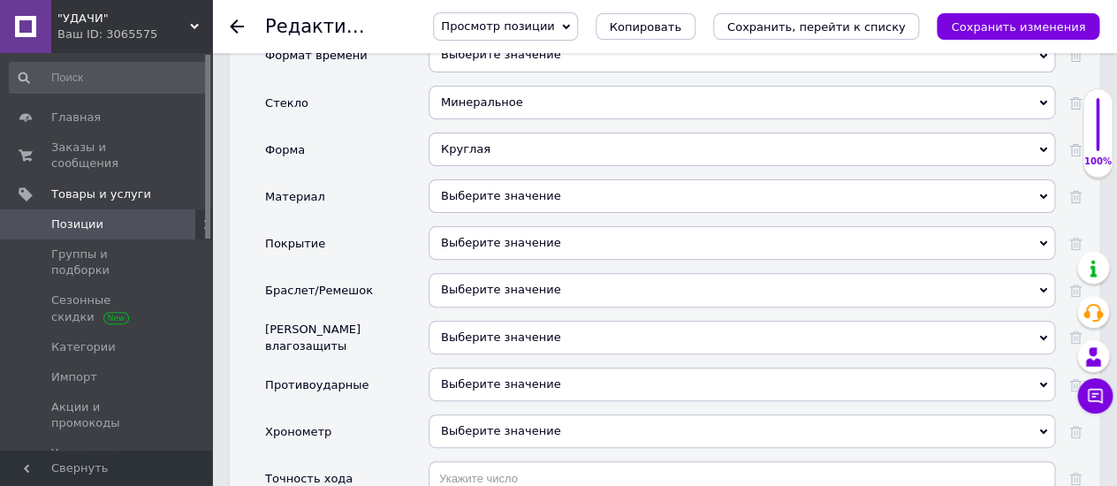
click at [458, 273] on div "Выберите значение" at bounding box center [741, 290] width 626 height 34
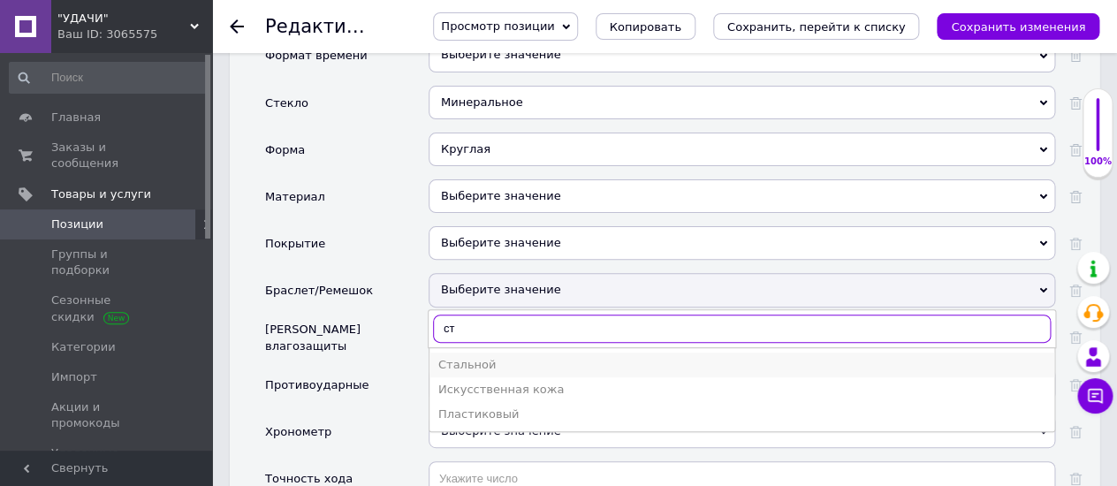
type input "ст"
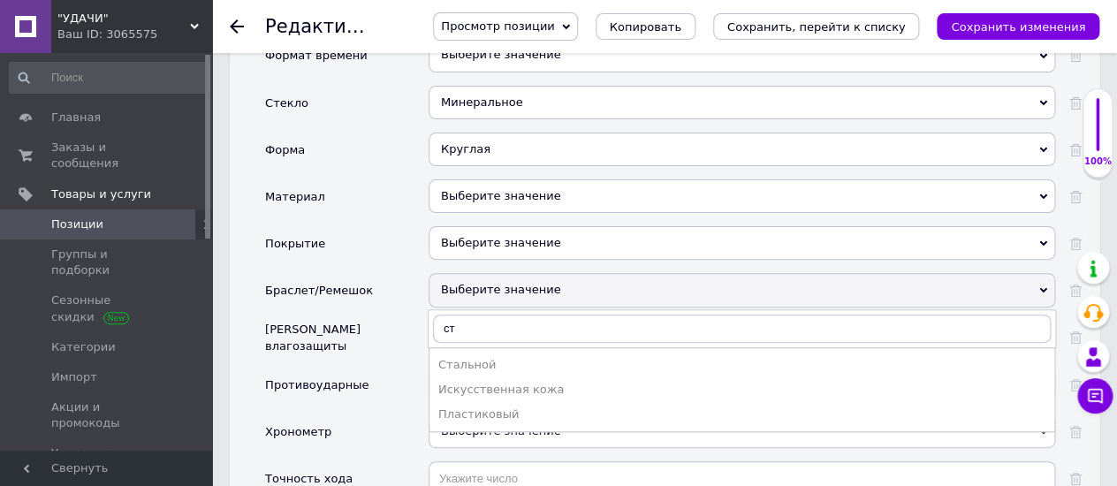
drag, startPoint x: 458, startPoint y: 315, endPoint x: 431, endPoint y: 108, distance: 209.4
click at [458, 357] on div "Стальной" at bounding box center [741, 365] width 607 height 16
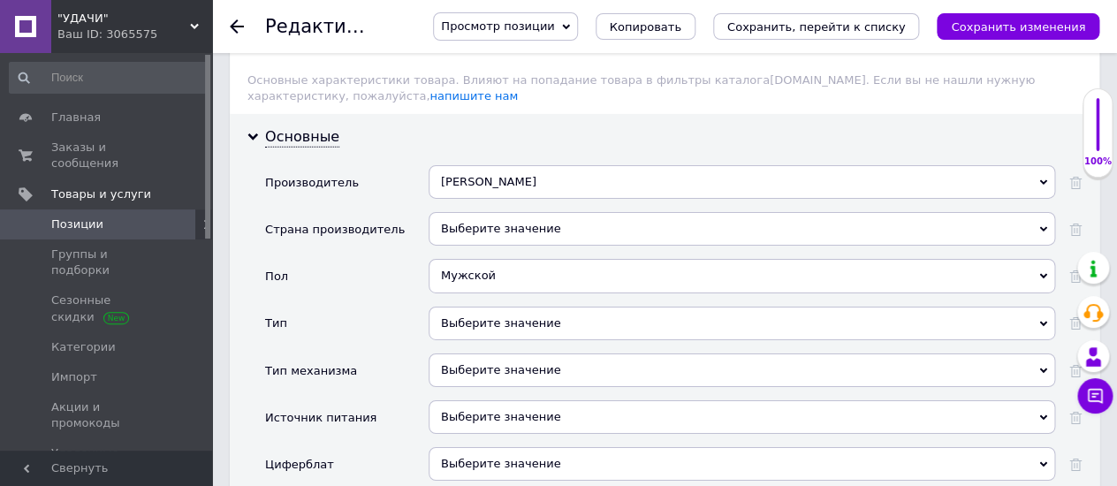
scroll to position [1865, 0]
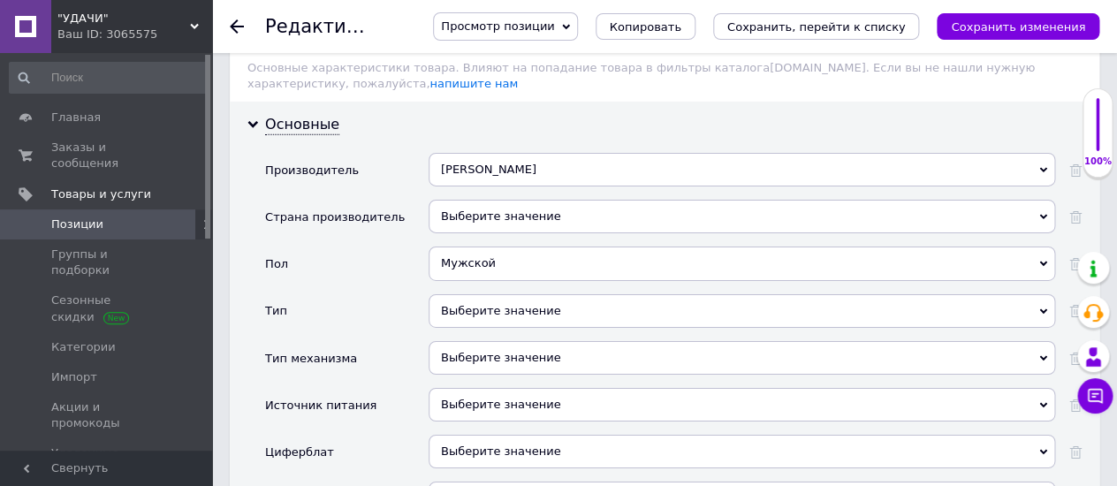
click at [450, 294] on div "Выберите значение" at bounding box center [741, 311] width 626 height 34
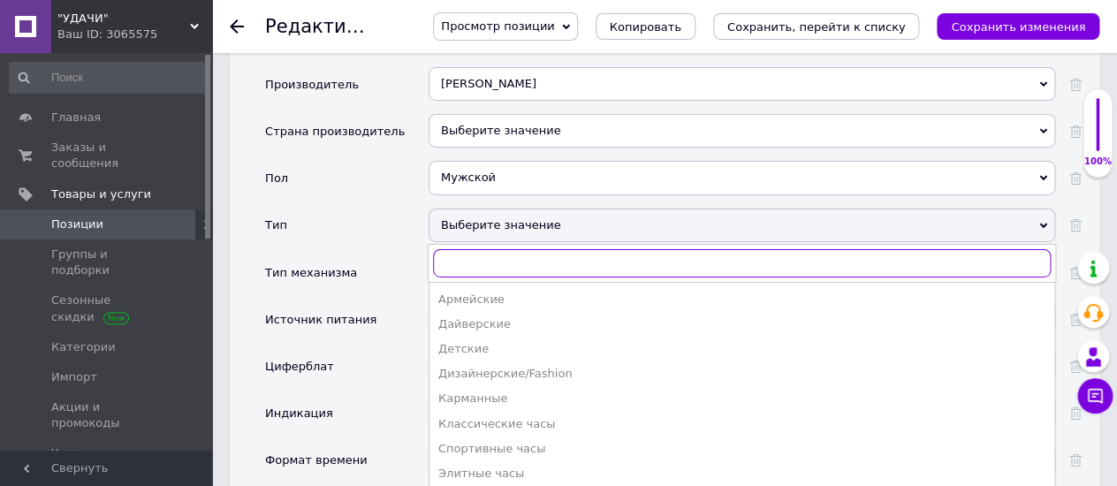
scroll to position [1963, 0]
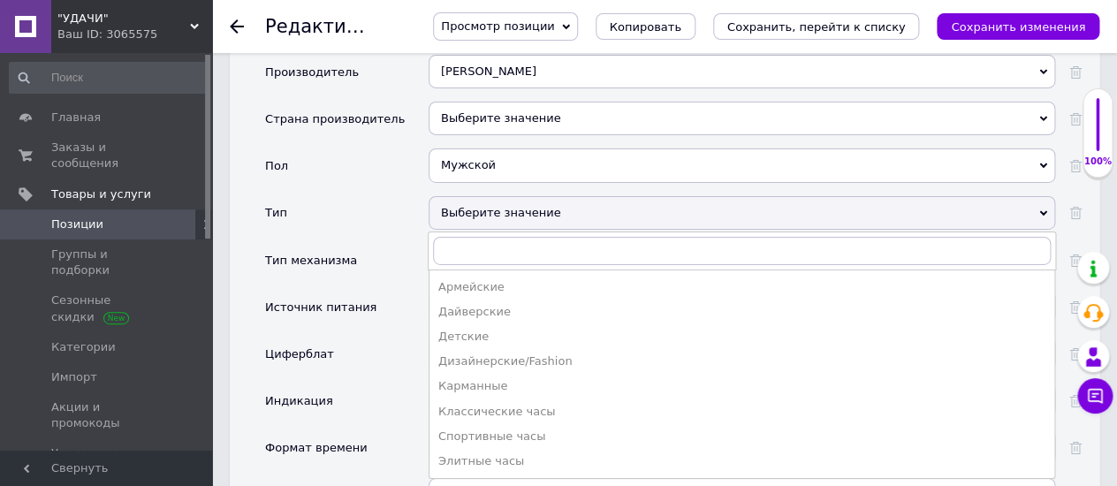
click at [365, 243] on div "Тип механизма" at bounding box center [346, 266] width 163 height 47
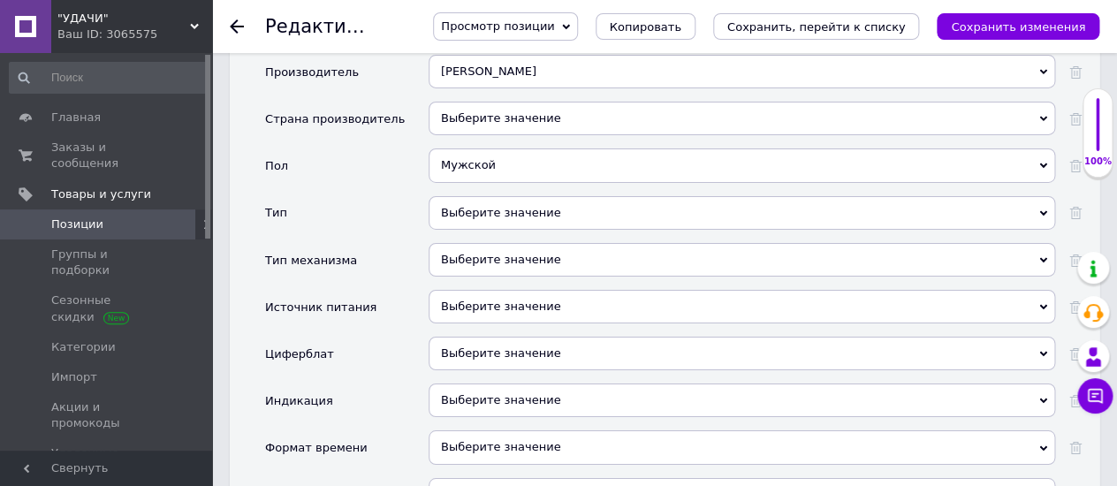
click at [446, 243] on div "Выберите значение" at bounding box center [741, 260] width 626 height 34
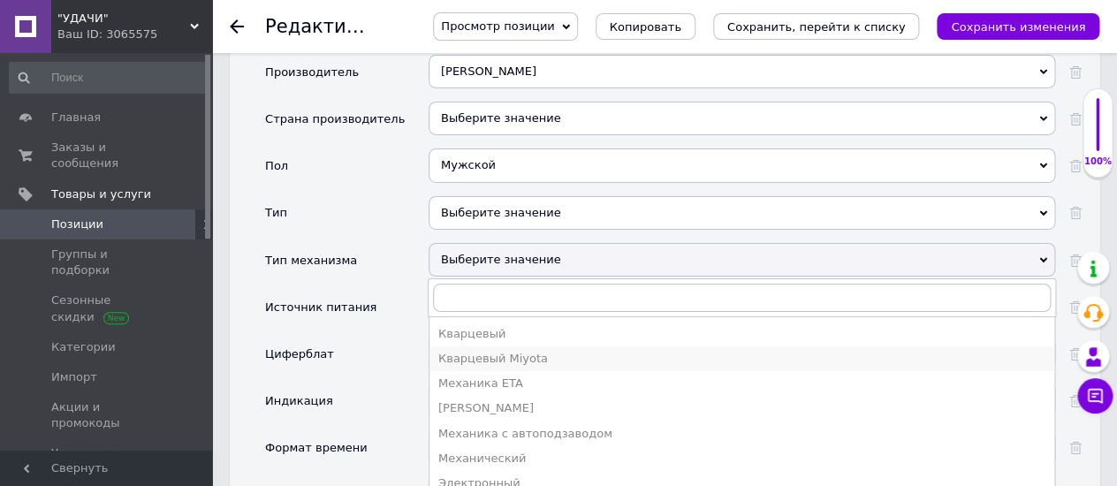
click at [504, 351] on div "Кварцевый Miyota" at bounding box center [741, 359] width 607 height 16
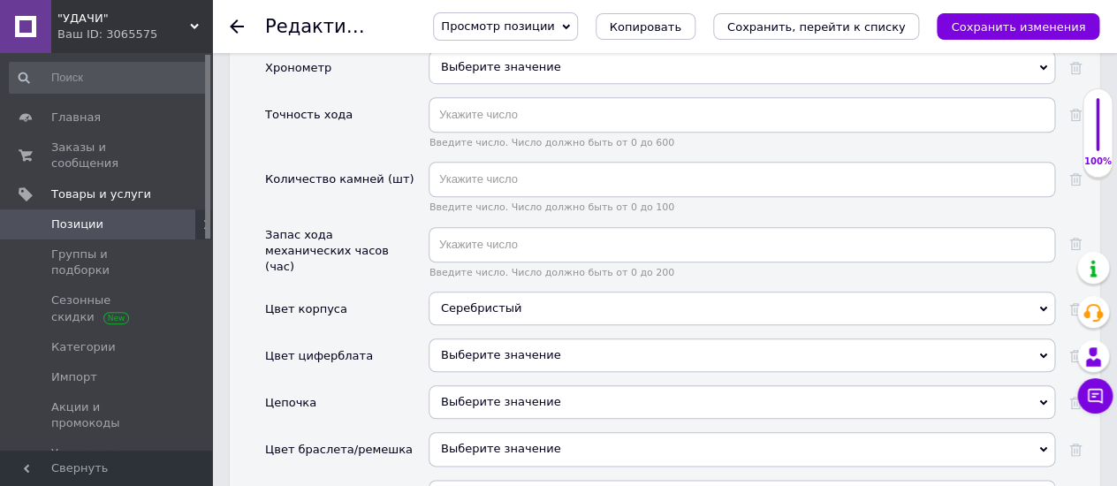
scroll to position [2747, 0]
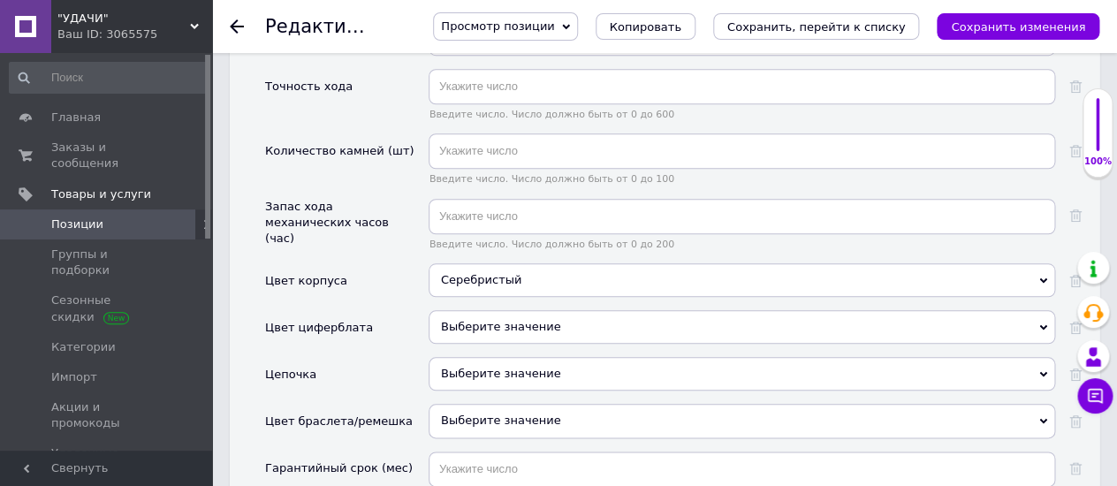
click at [443, 404] on div "Выберите значение" at bounding box center [741, 421] width 626 height 34
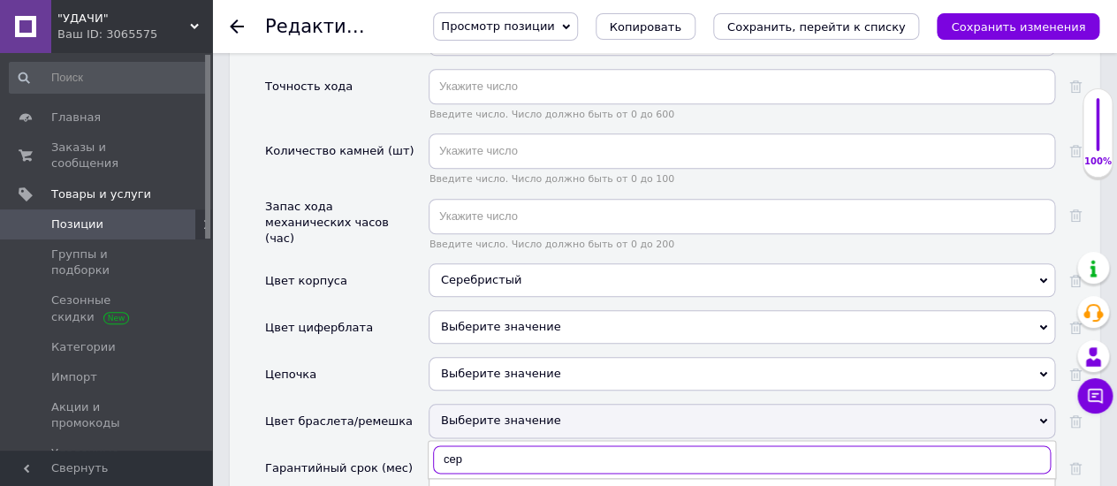
type input "сере"
drag, startPoint x: 501, startPoint y: 445, endPoint x: 683, endPoint y: 289, distance: 239.9
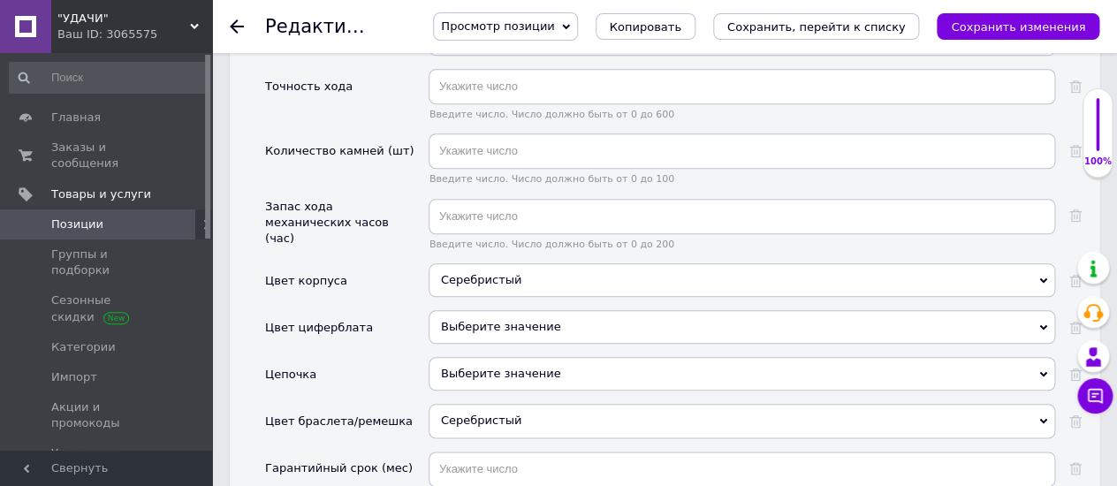
scroll to position [2943, 0]
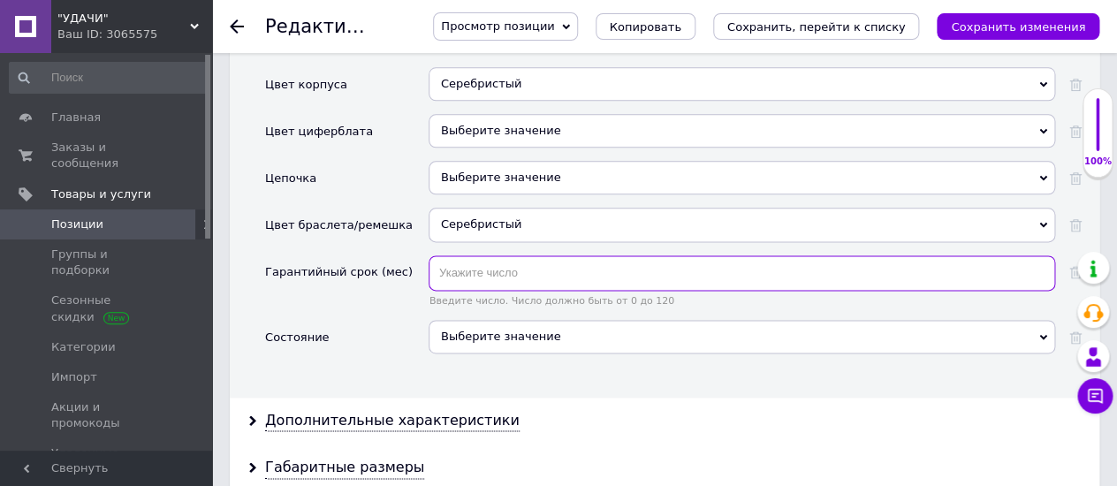
click at [466, 255] on input "text" at bounding box center [741, 272] width 626 height 35
type input "12"
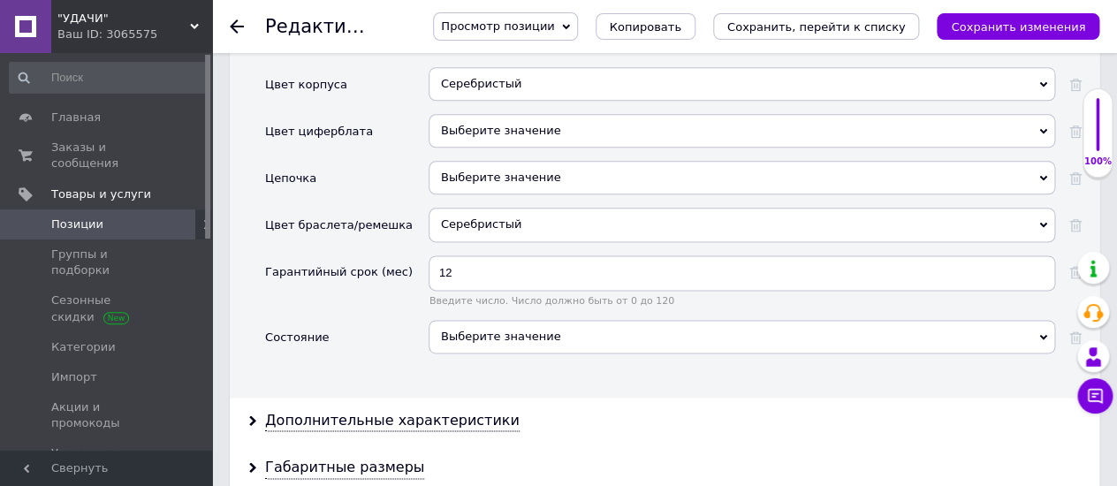
click at [458, 320] on div "Выберите значение" at bounding box center [741, 337] width 626 height 34
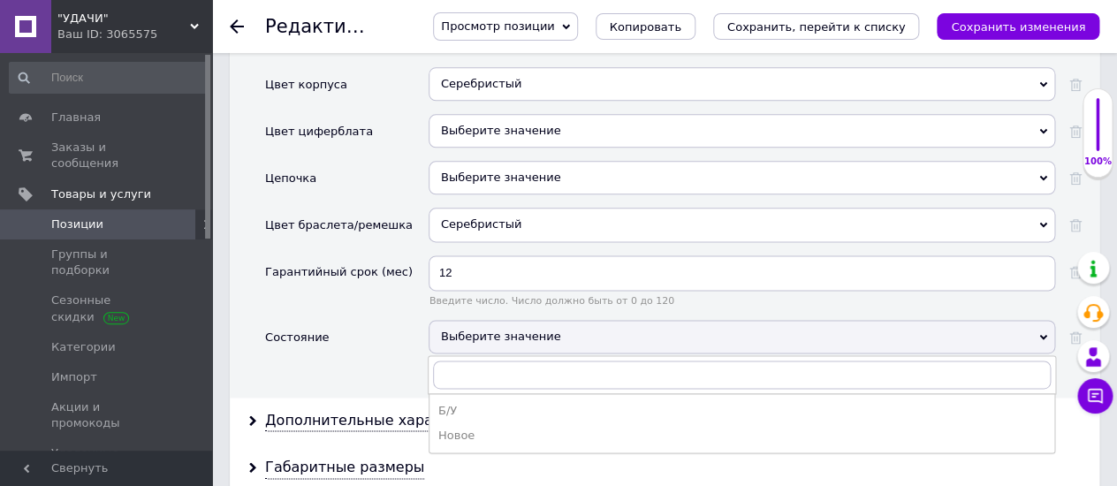
drag, startPoint x: 439, startPoint y: 387, endPoint x: 653, endPoint y: 333, distance: 220.5
click at [440, 428] on div "Новое" at bounding box center [741, 436] width 607 height 16
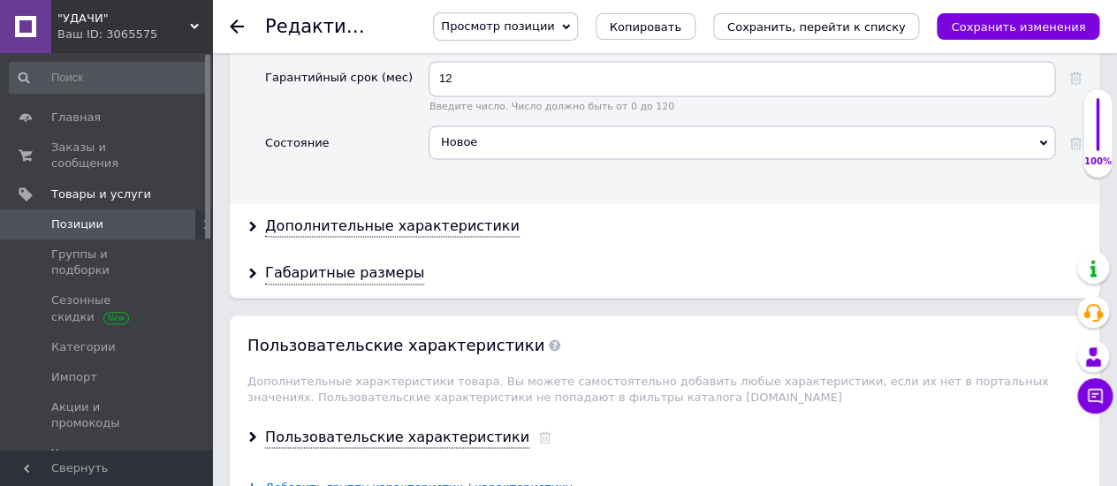
scroll to position [3140, 0]
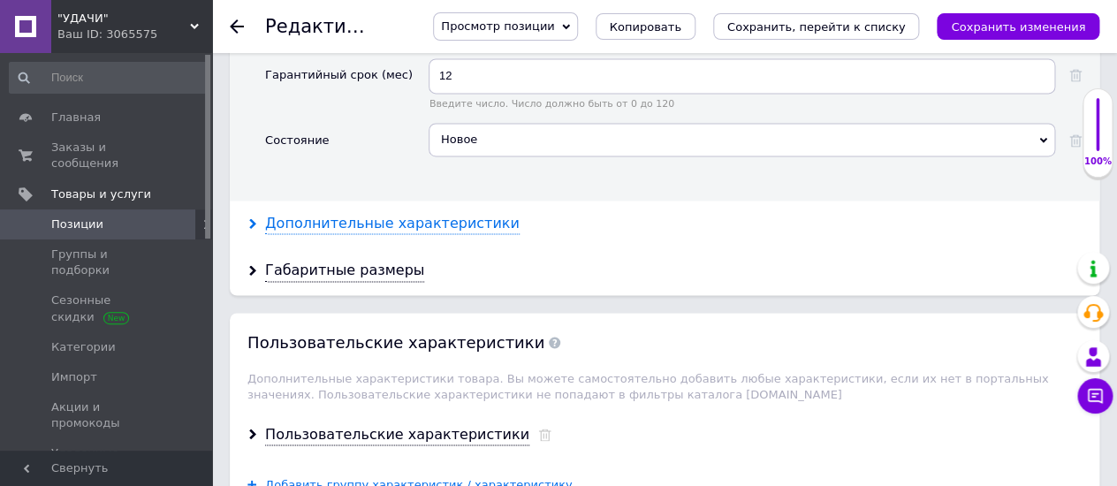
click at [408, 214] on div "Дополнительные характеристики" at bounding box center [392, 224] width 254 height 20
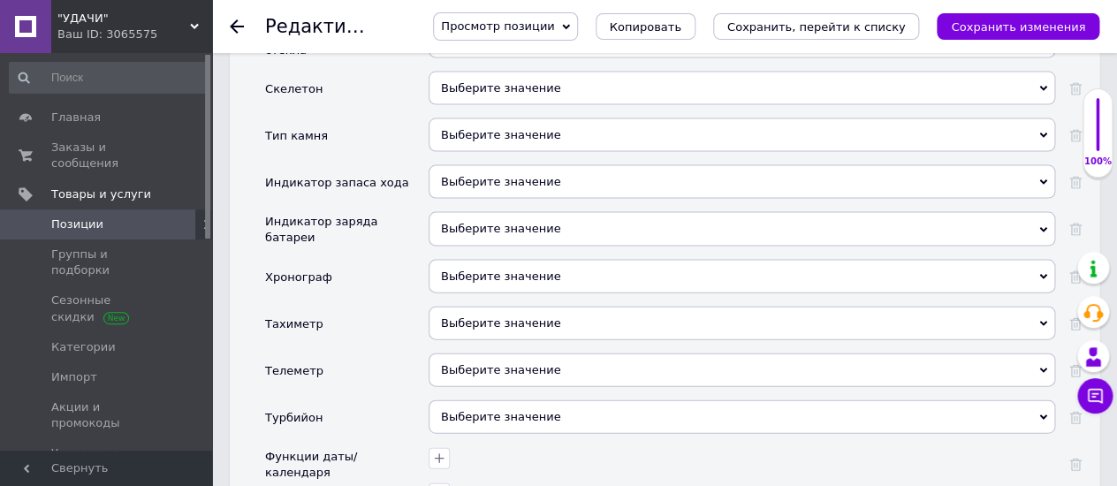
scroll to position [3435, 0]
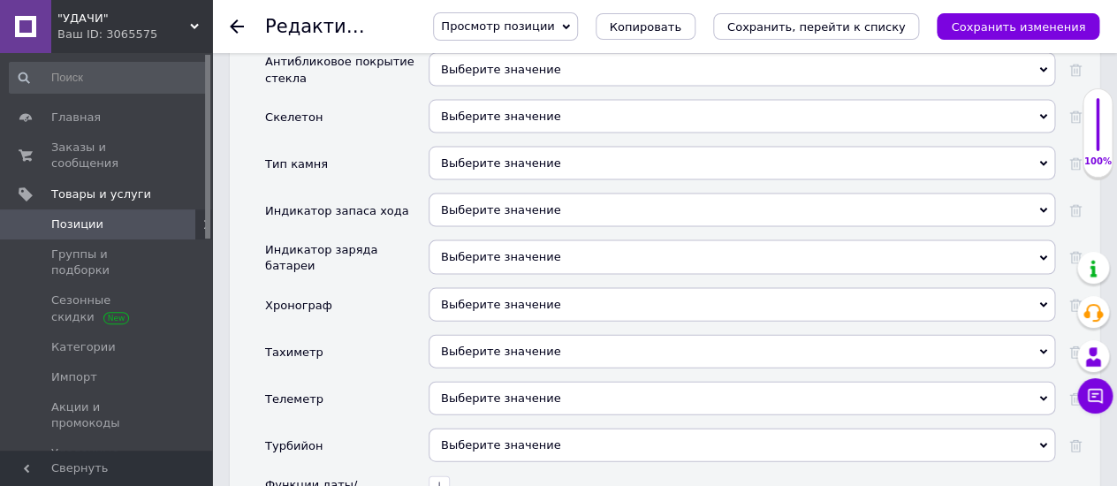
drag, startPoint x: 1004, startPoint y: 27, endPoint x: 666, endPoint y: 108, distance: 346.9
click at [1003, 26] on icon "Сохранить изменения" at bounding box center [1018, 26] width 134 height 13
click at [239, 27] on icon at bounding box center [237, 26] width 14 height 14
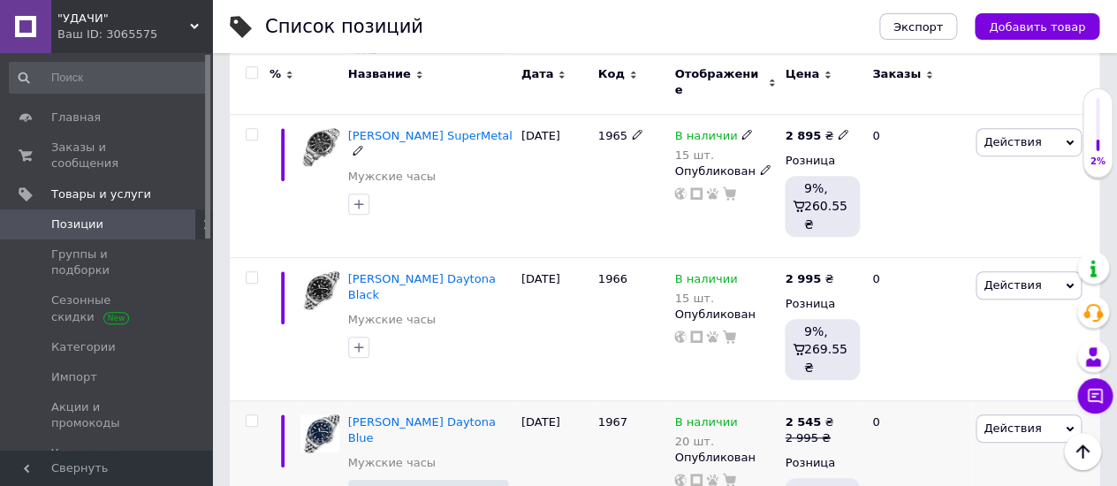
scroll to position [2650, 0]
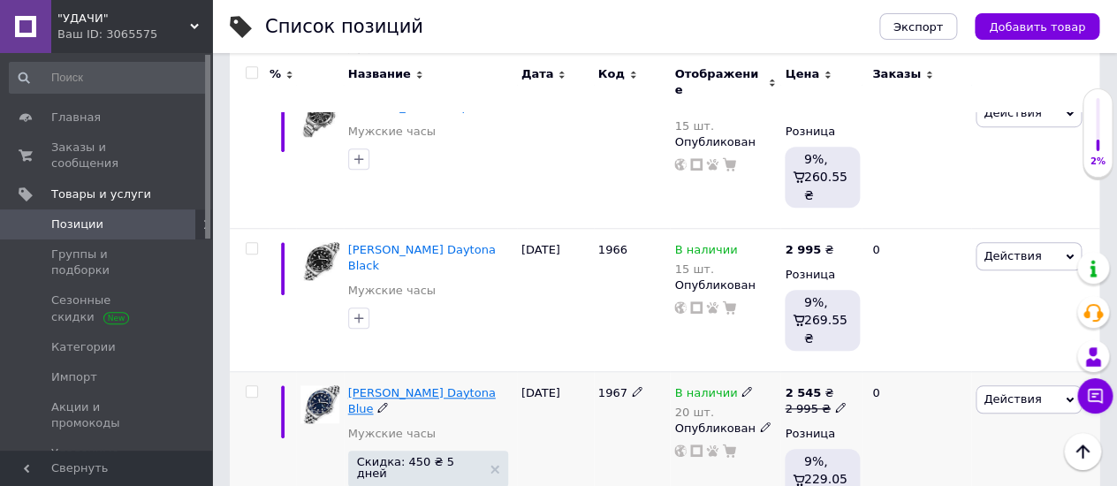
click at [396, 386] on span "Lee Cooper Daytona Blue" at bounding box center [422, 400] width 148 height 29
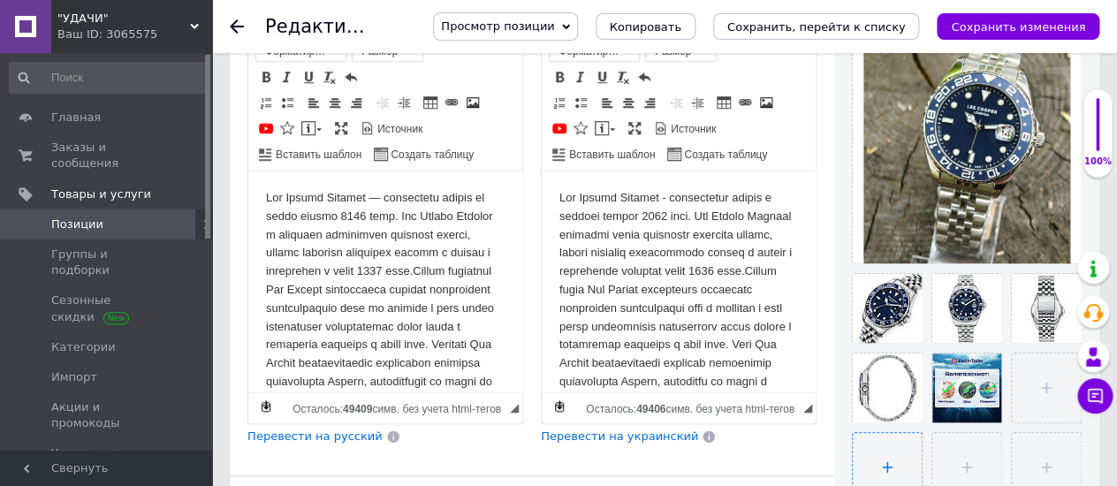
scroll to position [392, 0]
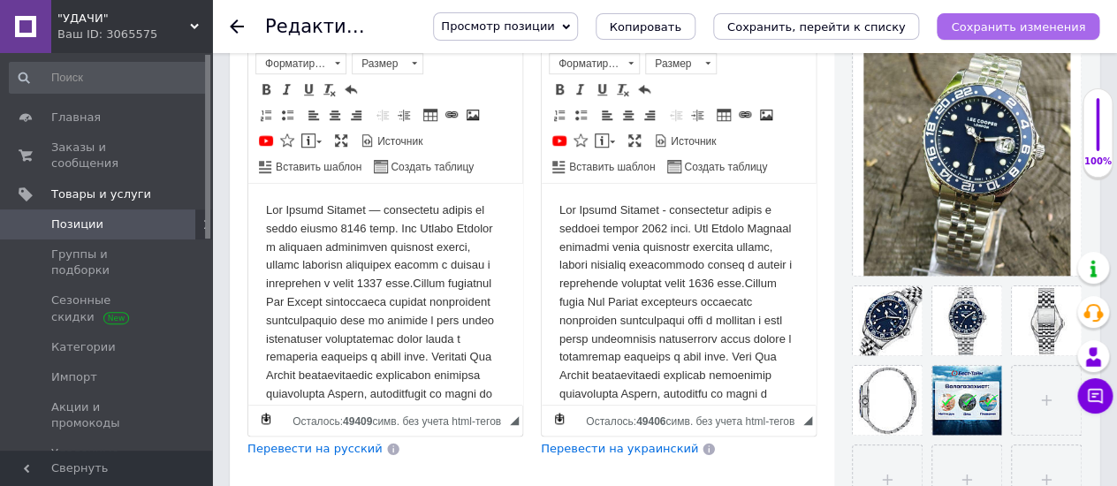
click at [1002, 14] on button "Сохранить изменения" at bounding box center [1017, 26] width 163 height 27
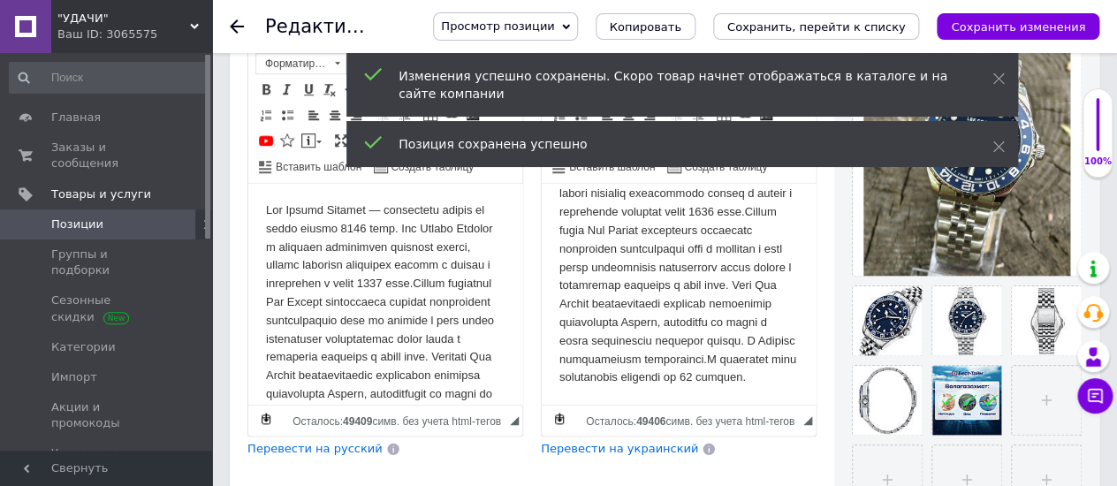
scroll to position [144, 0]
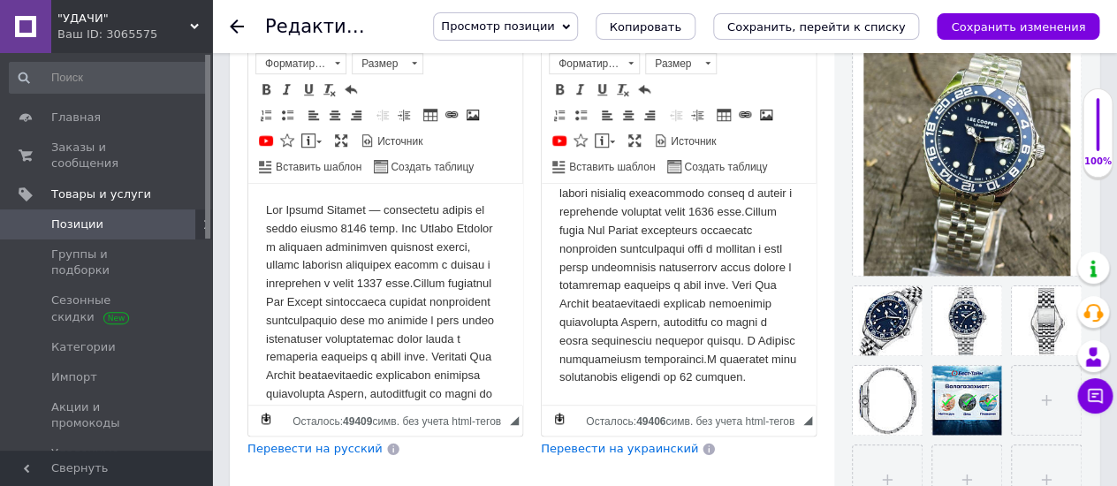
click at [231, 25] on use at bounding box center [237, 26] width 14 height 14
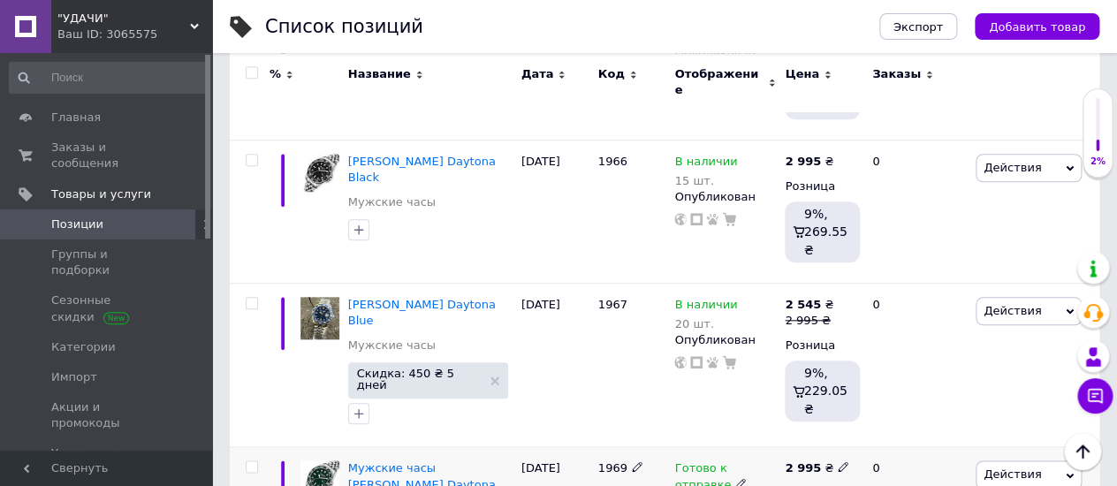
scroll to position [2750, 0]
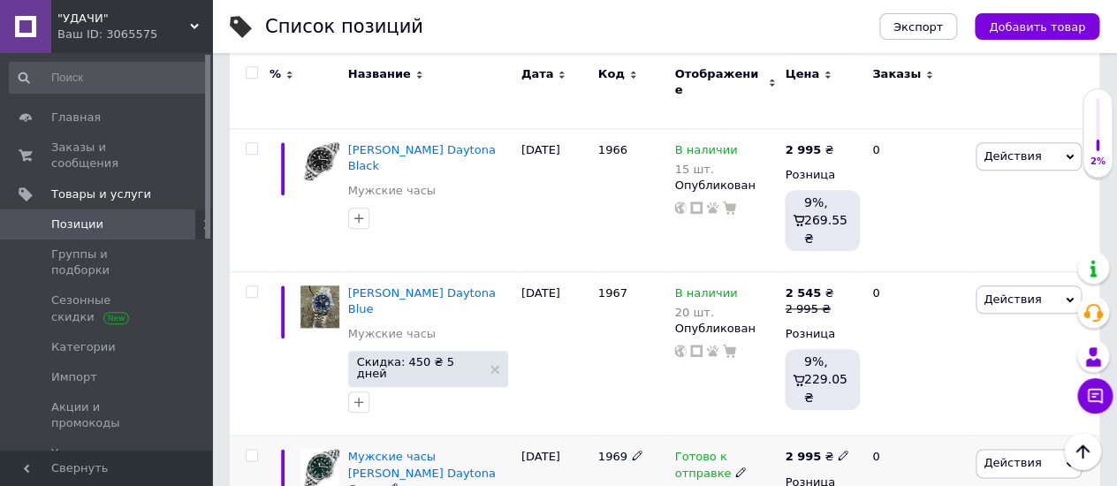
click at [1060, 449] on span "Действия" at bounding box center [1028, 463] width 106 height 28
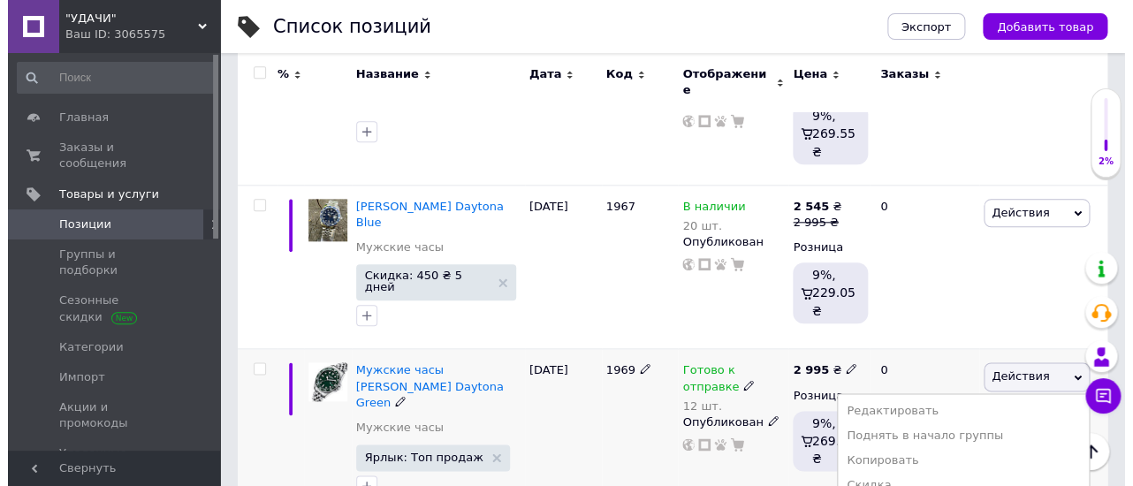
scroll to position [2849, 0]
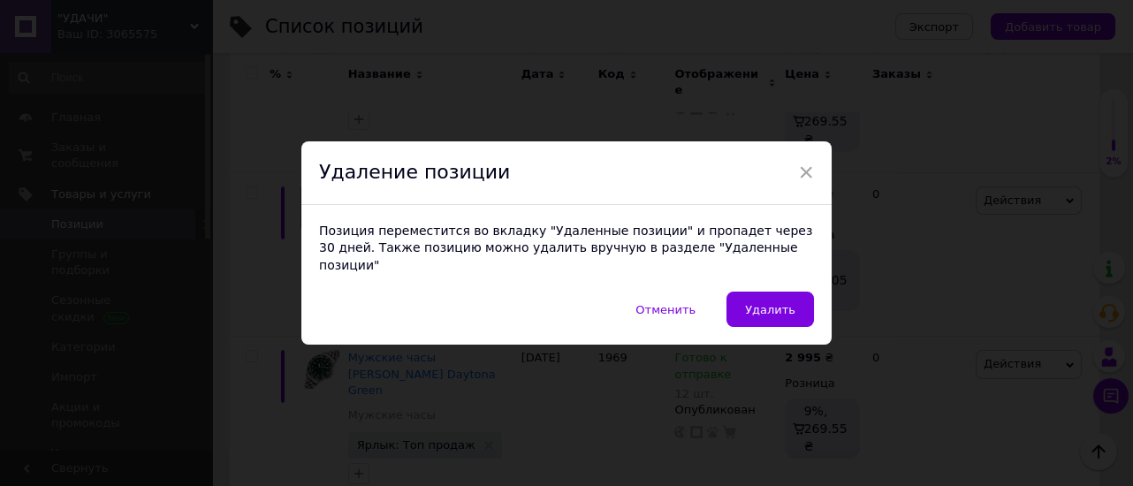
scroll to position [0, 1428]
drag, startPoint x: 783, startPoint y: 298, endPoint x: 1130, endPoint y: 272, distance: 348.1
click at [782, 303] on span "Удалить" at bounding box center [770, 309] width 50 height 13
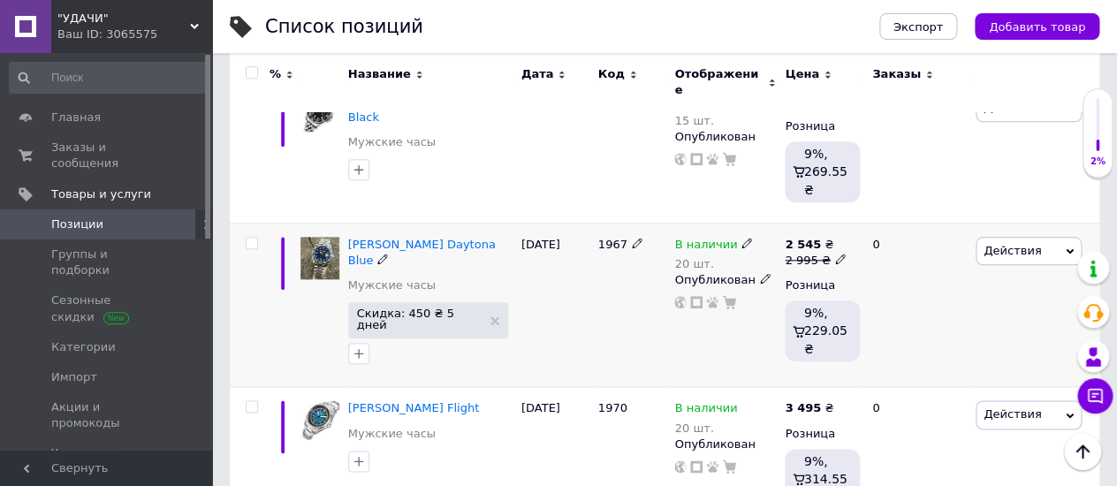
scroll to position [2812, 0]
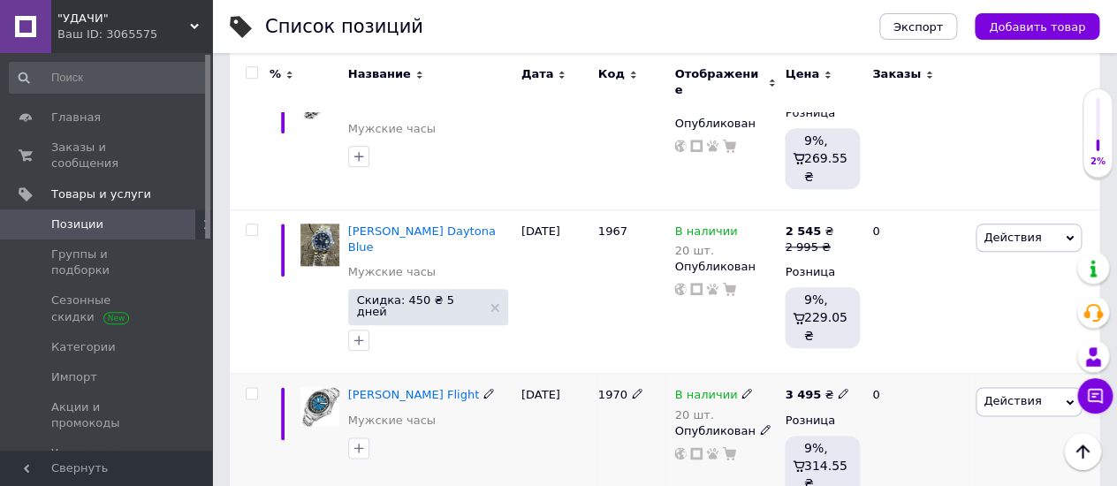
click at [741, 388] on icon at bounding box center [746, 393] width 11 height 11
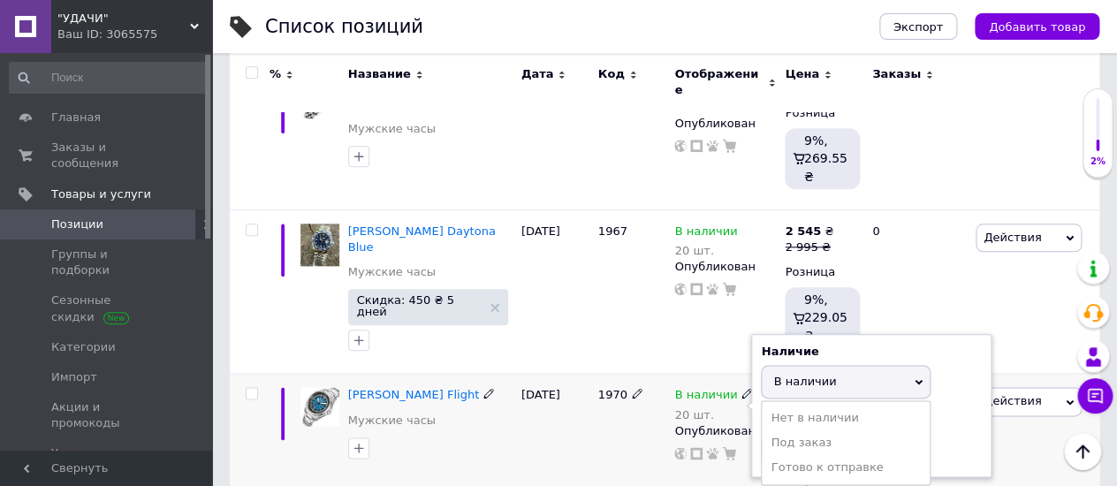
click at [778, 375] on span "В наличии" at bounding box center [804, 381] width 63 height 13
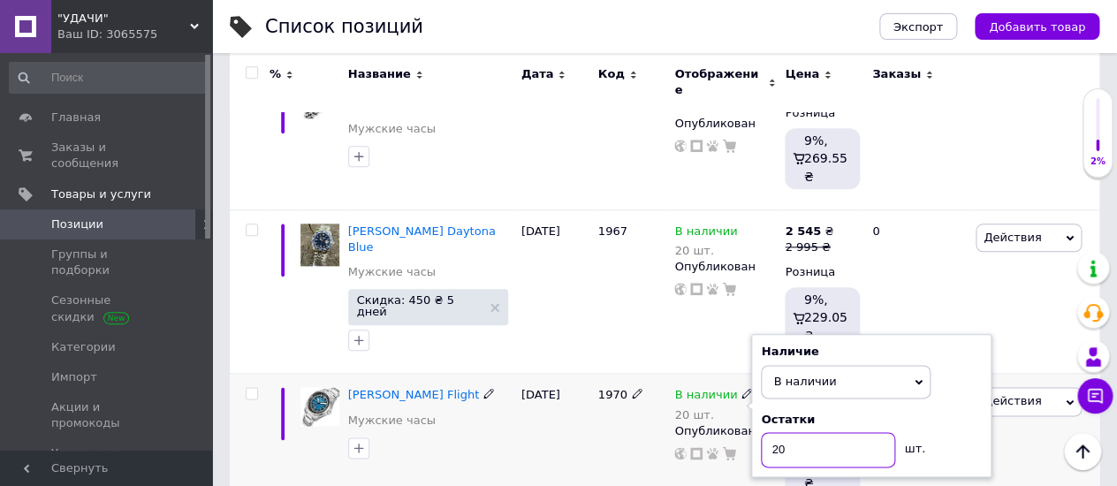
drag, startPoint x: 767, startPoint y: 218, endPoint x: 732, endPoint y: 231, distance: 36.6
click at [732, 387] on div "В наличии 20 шт. Наличие В наличии Нет в наличии Под заказ Готово к отправке Ос…" at bounding box center [725, 423] width 102 height 73
type input "15"
click at [613, 374] on div "1970" at bounding box center [632, 445] width 77 height 143
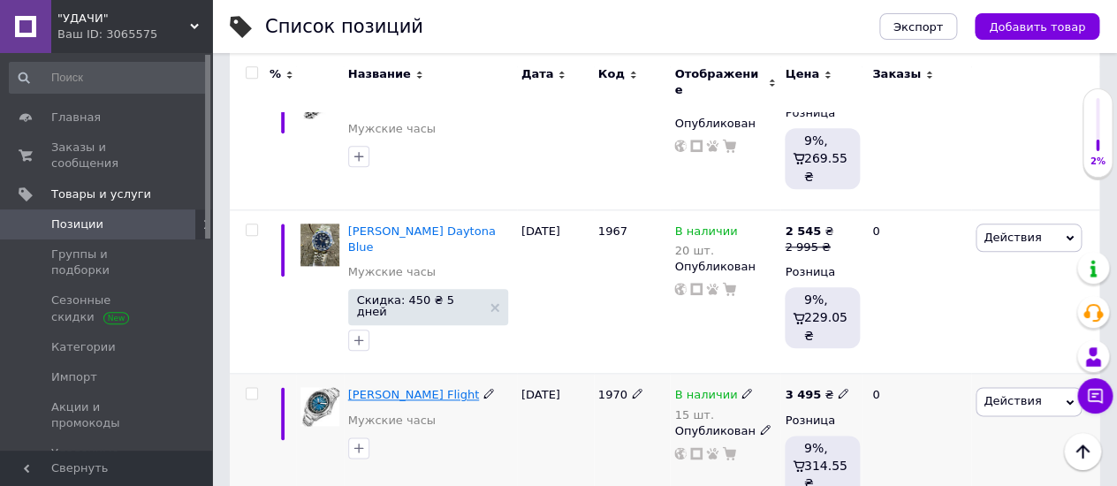
drag, startPoint x: 376, startPoint y: 170, endPoint x: 403, endPoint y: 176, distance: 27.2
click at [403, 388] on span "Lee Cooper Flight" at bounding box center [413, 394] width 131 height 13
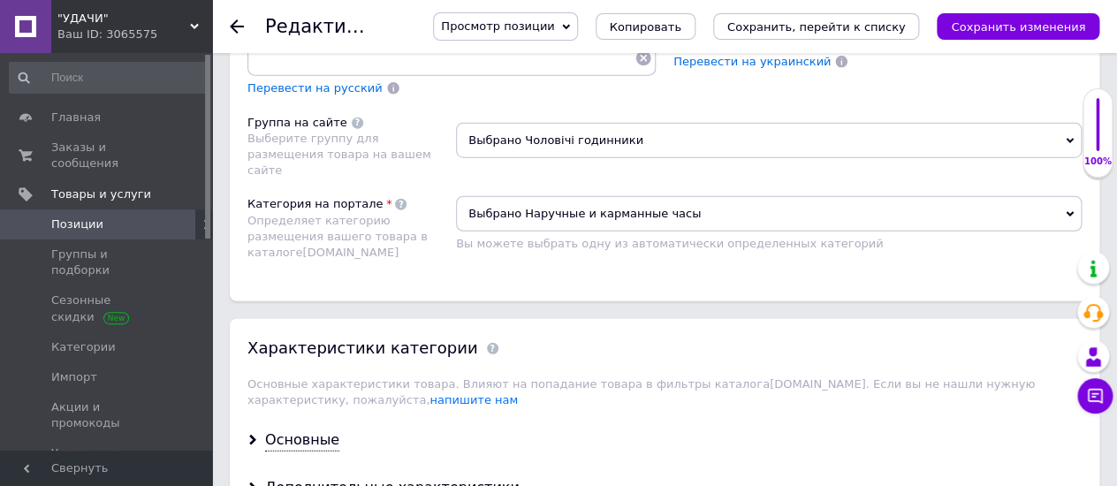
scroll to position [1472, 0]
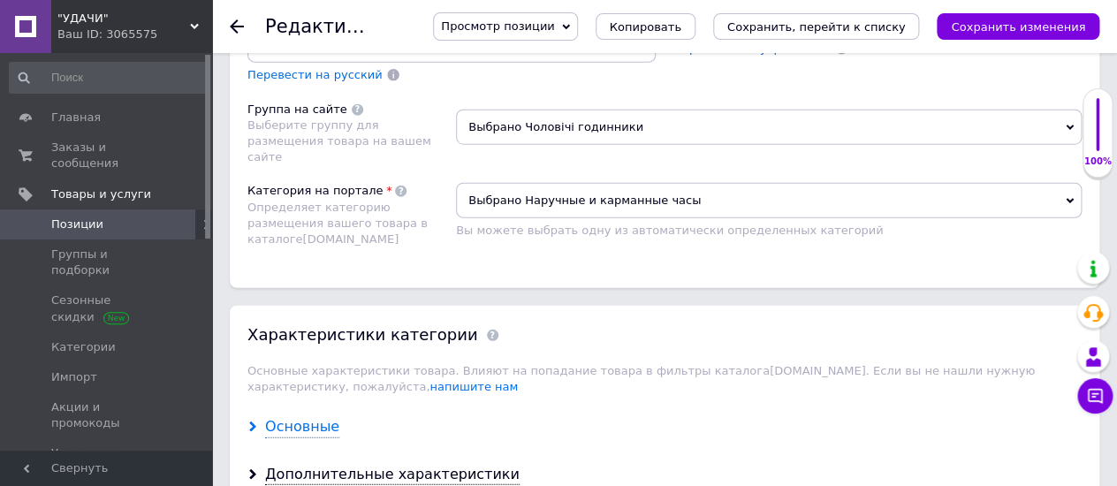
click at [296, 417] on div "Основные" at bounding box center [302, 427] width 74 height 20
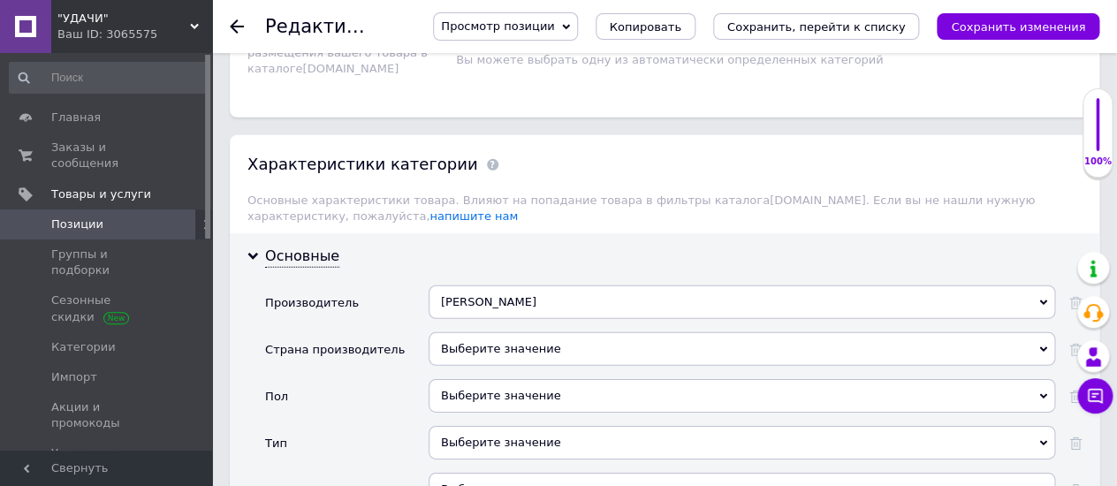
scroll to position [1668, 0]
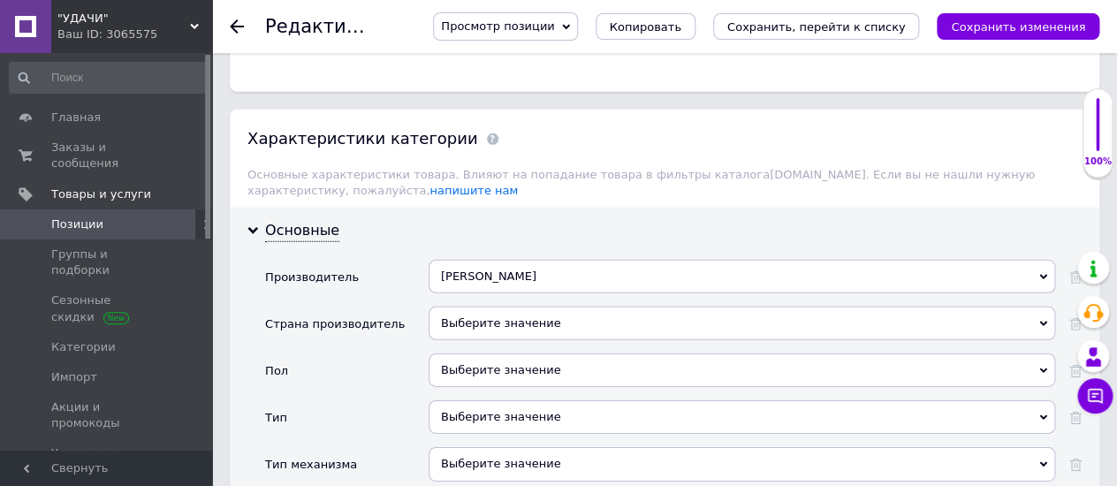
drag, startPoint x: 446, startPoint y: 335, endPoint x: 664, endPoint y: 330, distance: 218.3
click at [445, 353] on div "Выберите значение" at bounding box center [741, 370] width 626 height 34
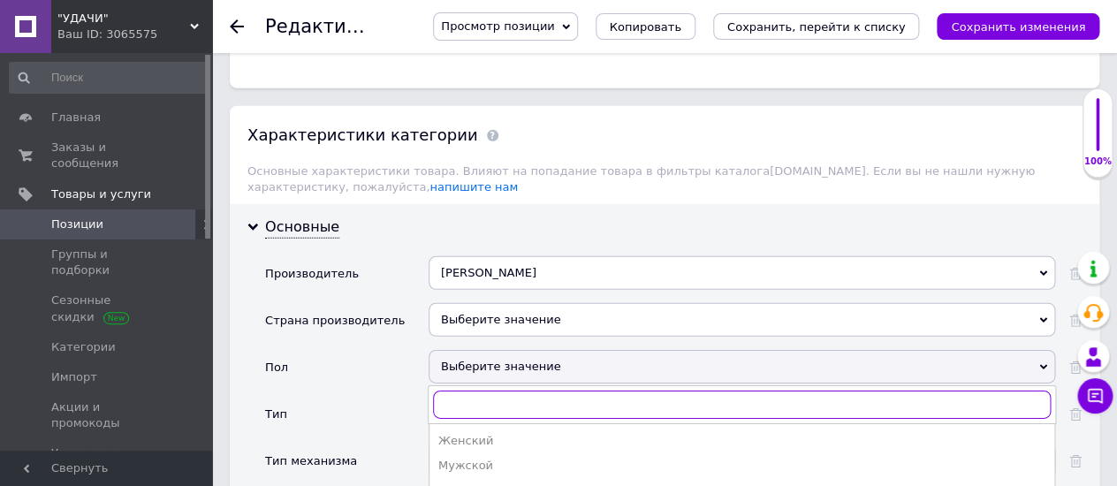
scroll to position [1767, 0]
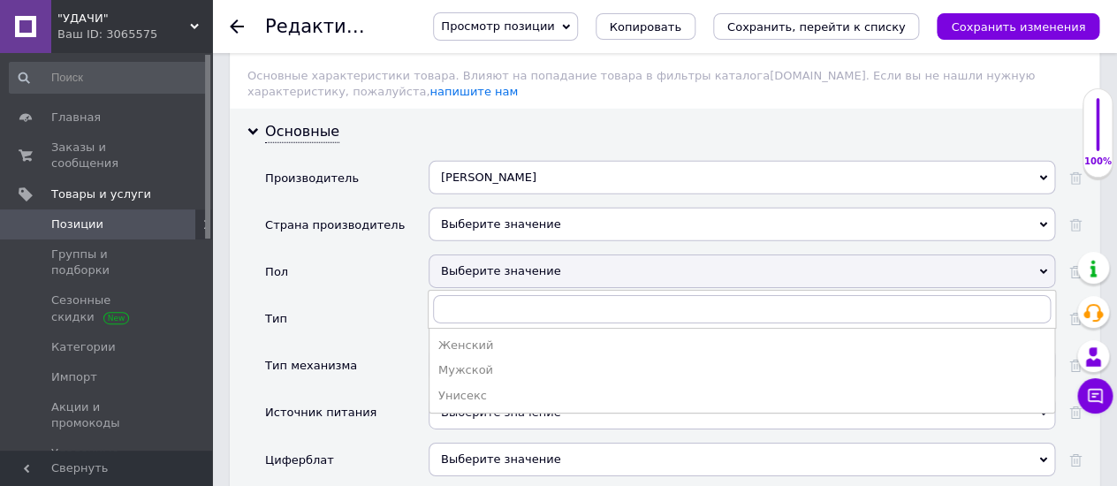
click at [466, 362] on div "Мужской" at bounding box center [741, 370] width 607 height 16
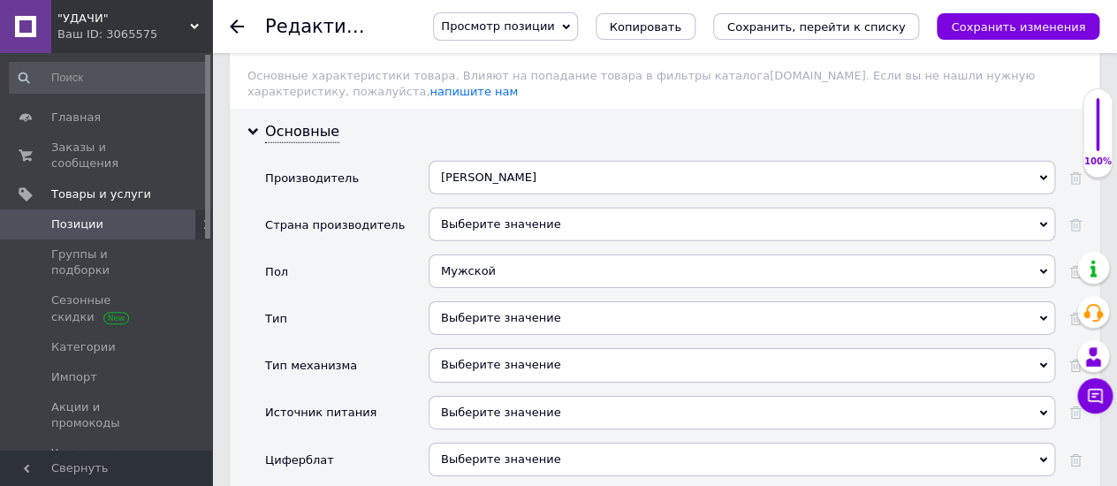
click at [457, 348] on div "Выберите значение" at bounding box center [741, 365] width 626 height 34
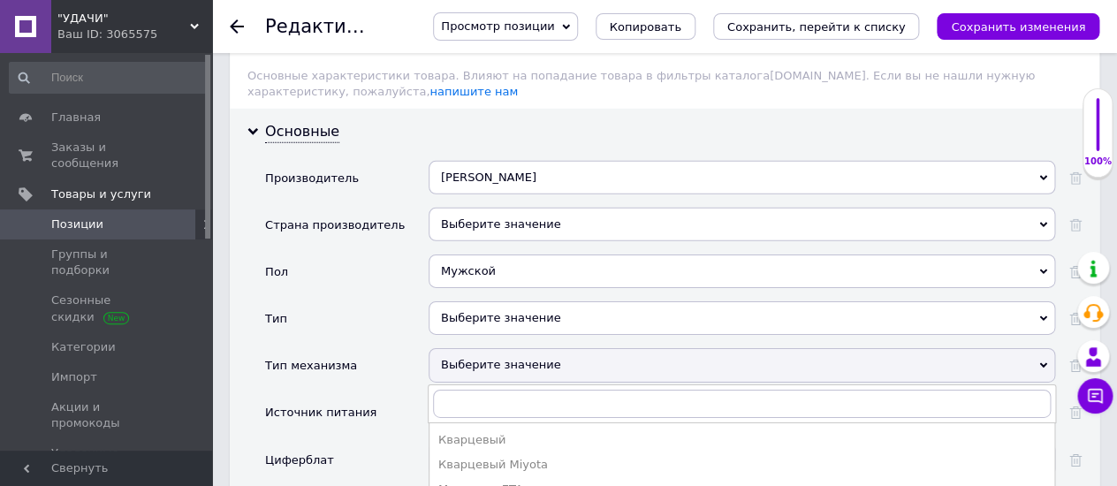
drag, startPoint x: 485, startPoint y: 435, endPoint x: 620, endPoint y: 399, distance: 139.7
click at [485, 457] on div "Кварцевый Miyota" at bounding box center [741, 465] width 607 height 16
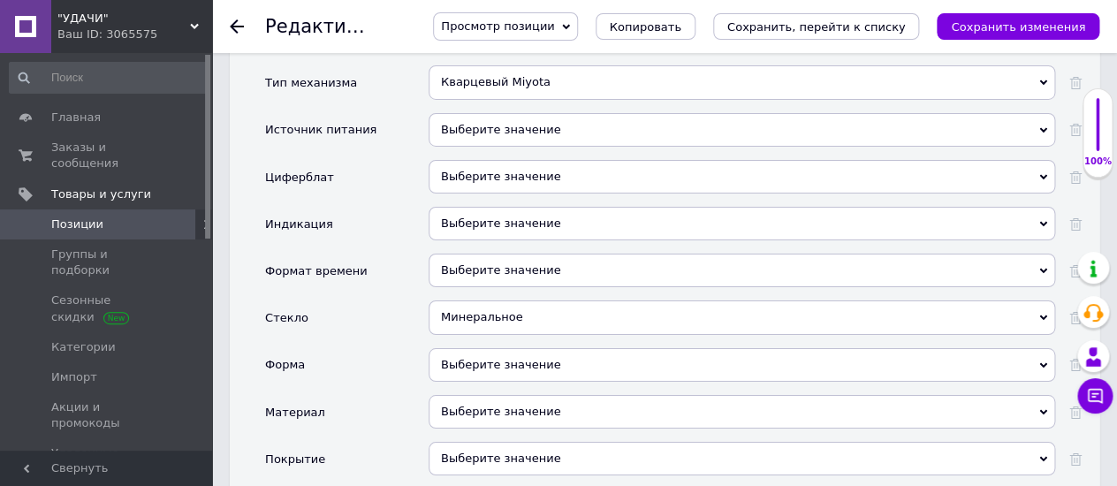
scroll to position [2061, 0]
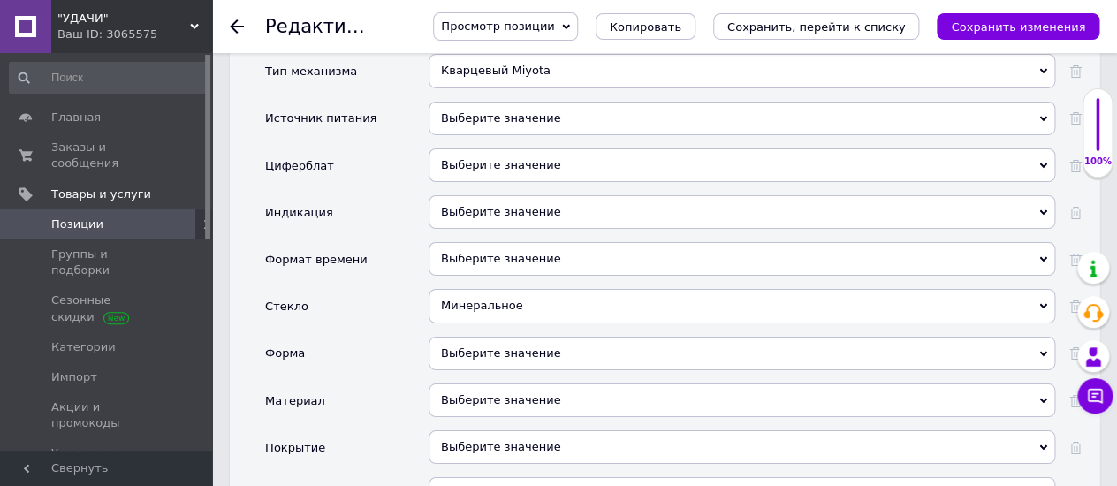
click at [462, 337] on div "Выберите значение" at bounding box center [741, 354] width 626 height 34
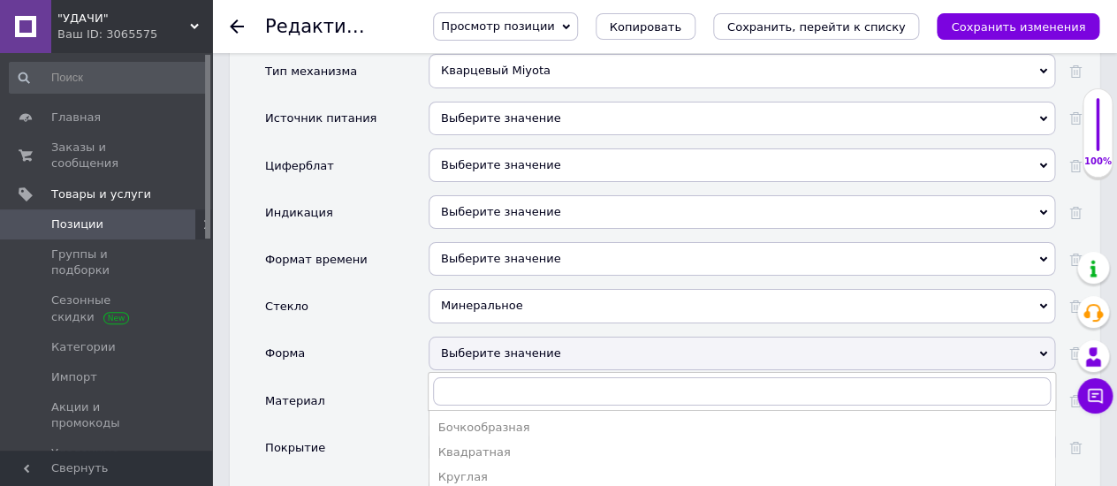
drag, startPoint x: 468, startPoint y: 443, endPoint x: 866, endPoint y: 205, distance: 463.1
click at [467, 469] on div "Круглая" at bounding box center [741, 477] width 607 height 16
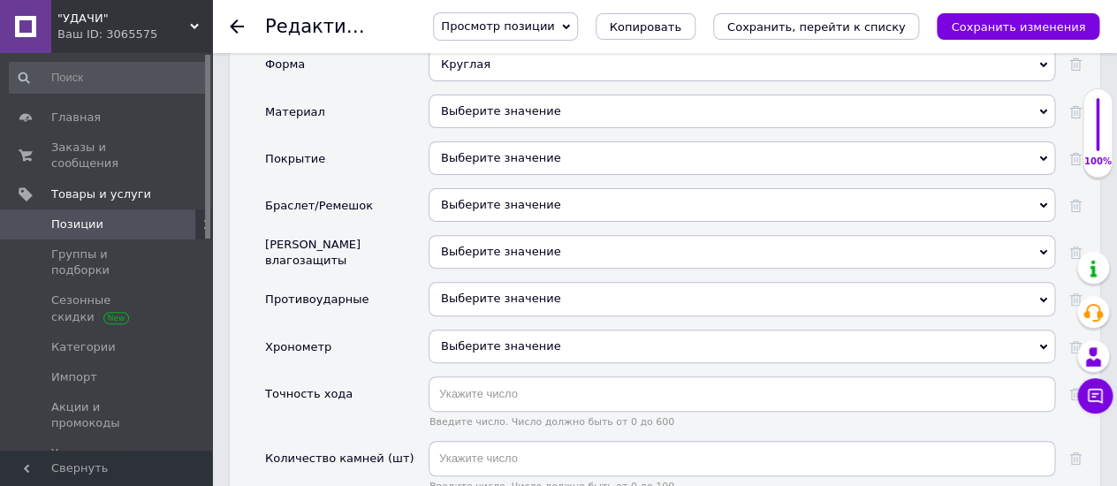
scroll to position [2355, 0]
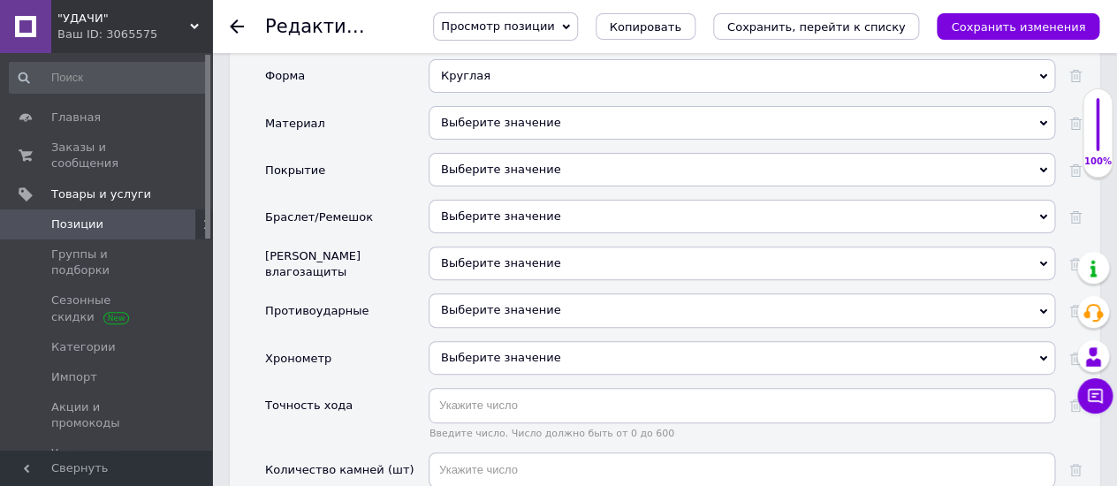
click at [457, 200] on div "Выберите значение" at bounding box center [741, 217] width 626 height 34
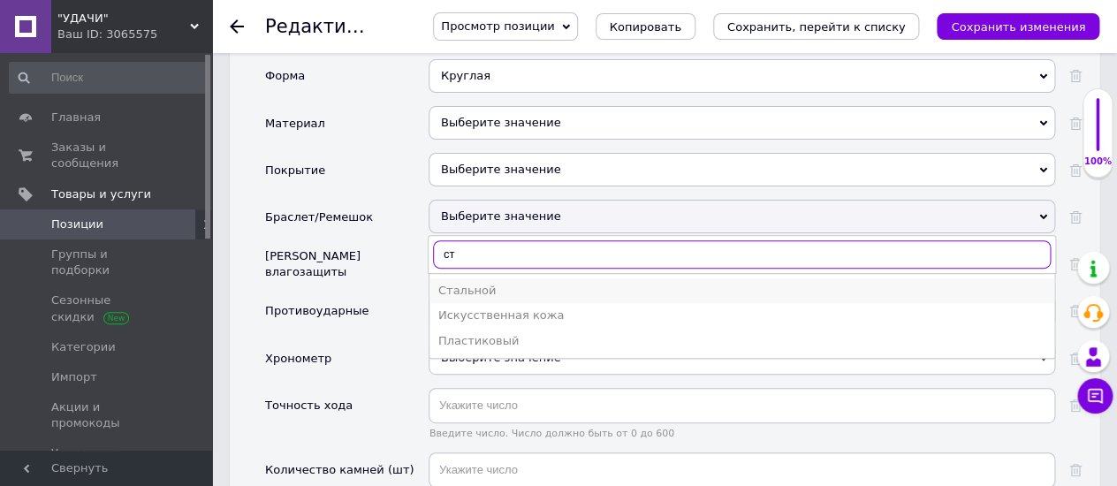
type input "ст"
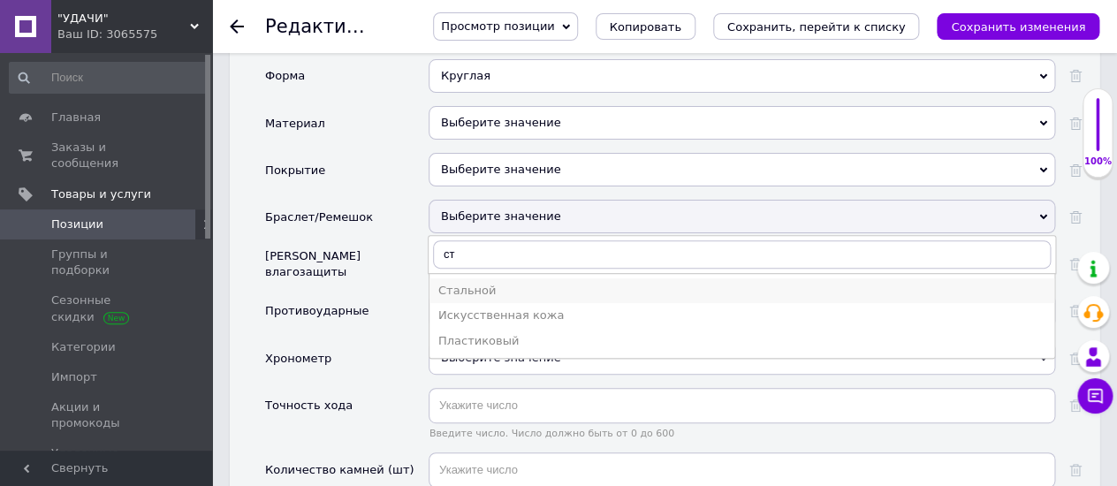
click at [452, 283] on div "Стальной" at bounding box center [741, 291] width 607 height 16
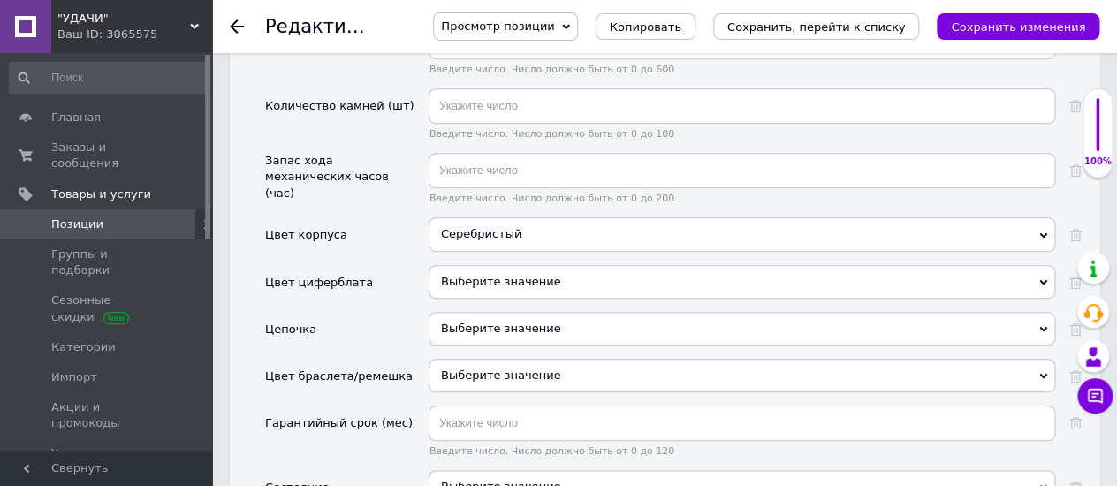
scroll to position [2747, 0]
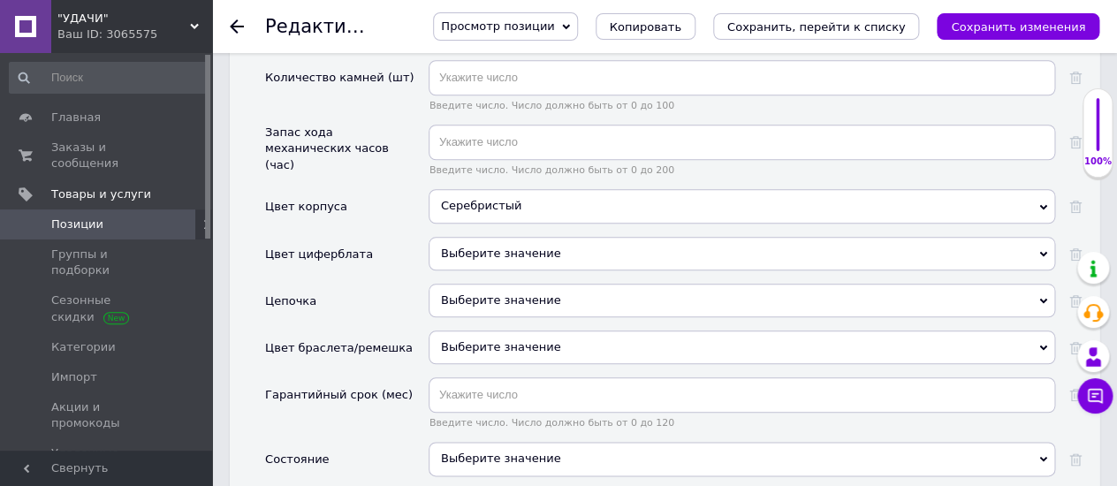
click at [450, 330] on div "Выберите значение" at bounding box center [741, 347] width 626 height 34
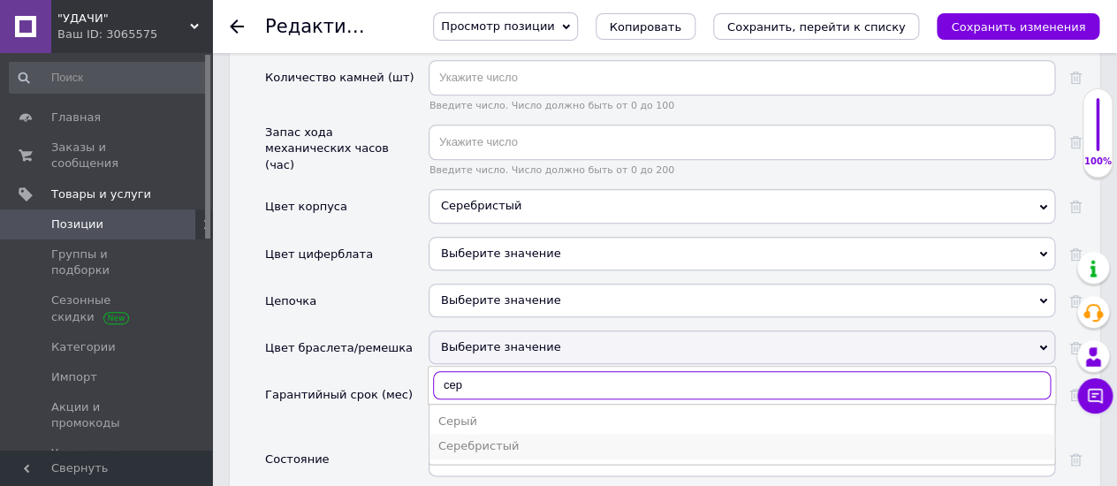
type input "сер"
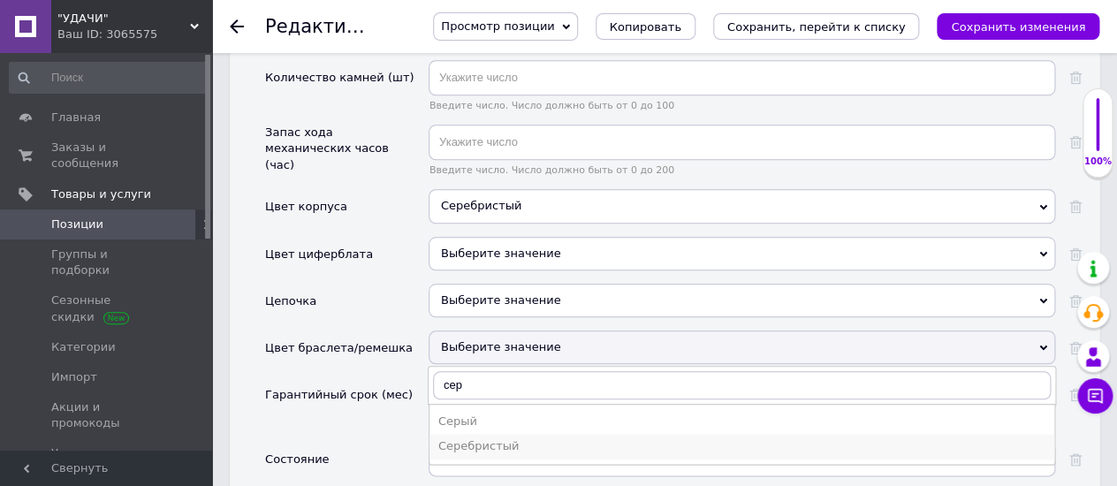
click at [464, 438] on div "Серебристый" at bounding box center [741, 446] width 607 height 16
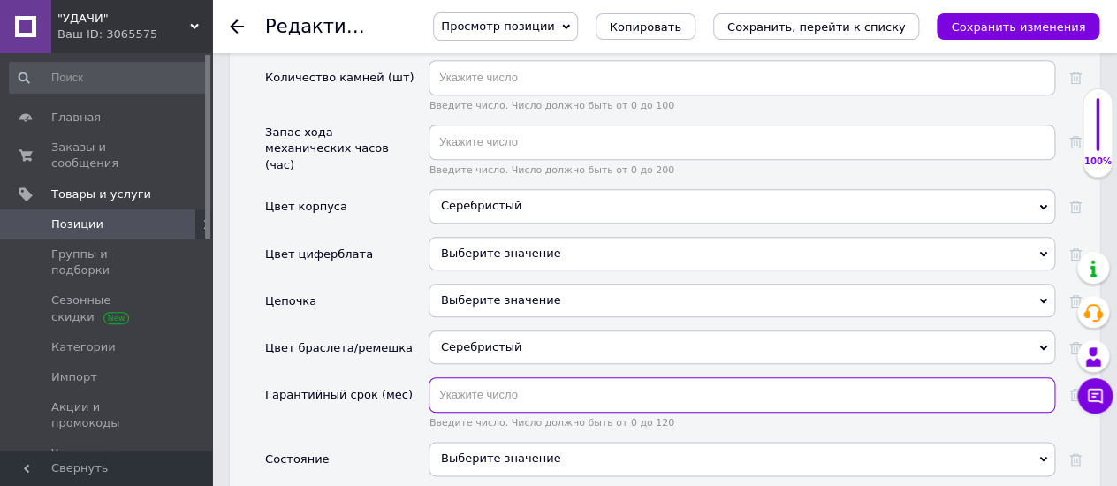
click at [454, 377] on input "text" at bounding box center [741, 394] width 626 height 35
type input "12"
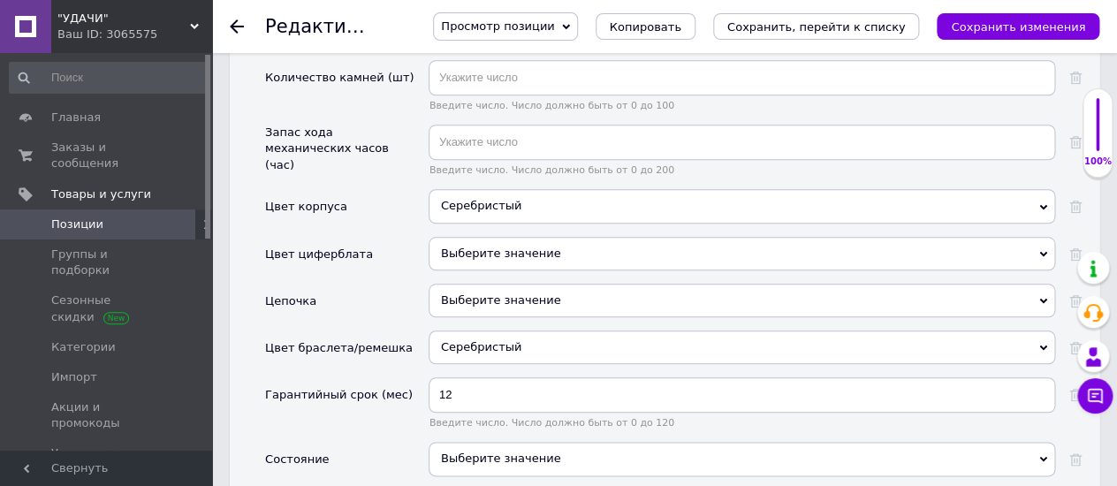
click at [432, 442] on div "Выберите значение" at bounding box center [741, 459] width 626 height 34
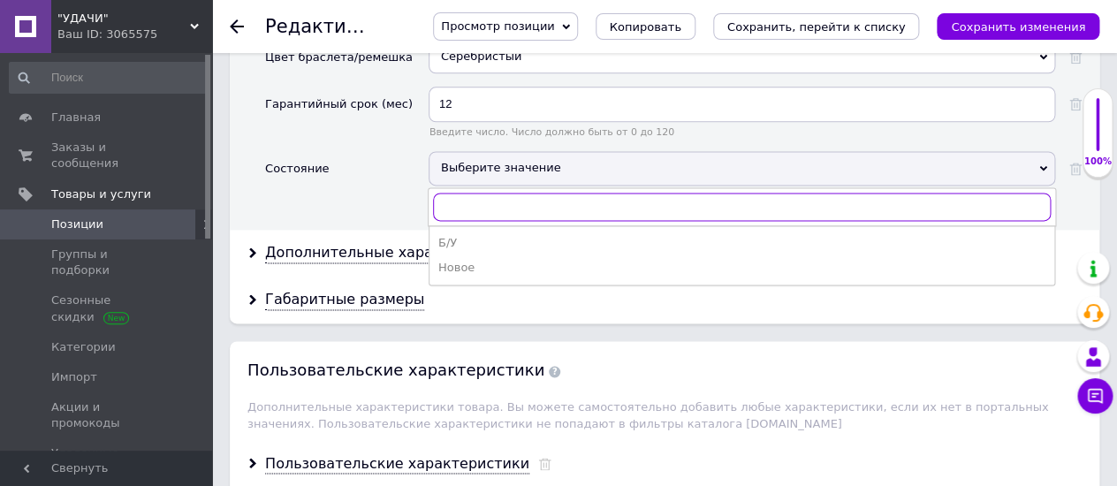
scroll to position [3042, 0]
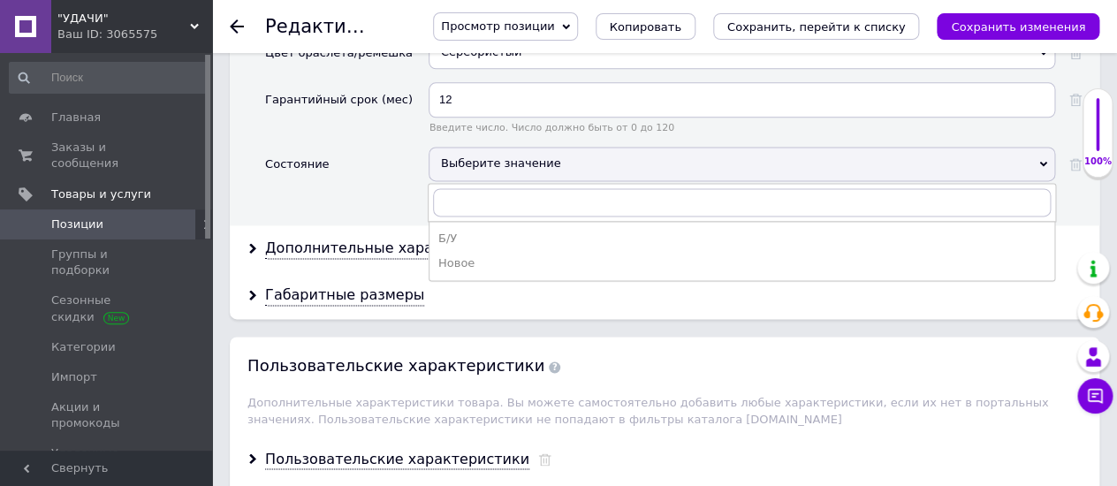
drag, startPoint x: 460, startPoint y: 217, endPoint x: 527, endPoint y: 208, distance: 67.7
click at [460, 255] on div "Новое" at bounding box center [741, 263] width 607 height 16
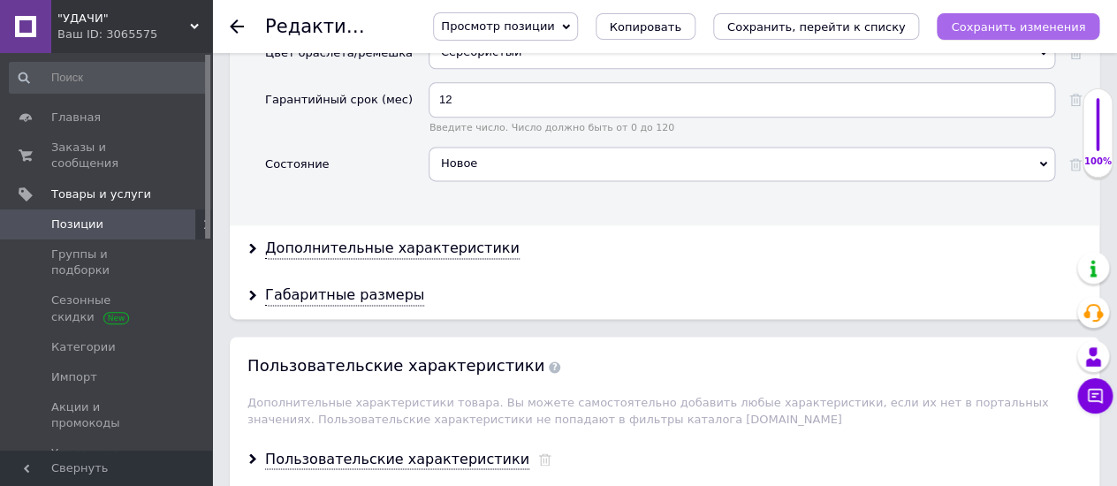
click at [1004, 22] on icon "Сохранить изменения" at bounding box center [1018, 26] width 134 height 13
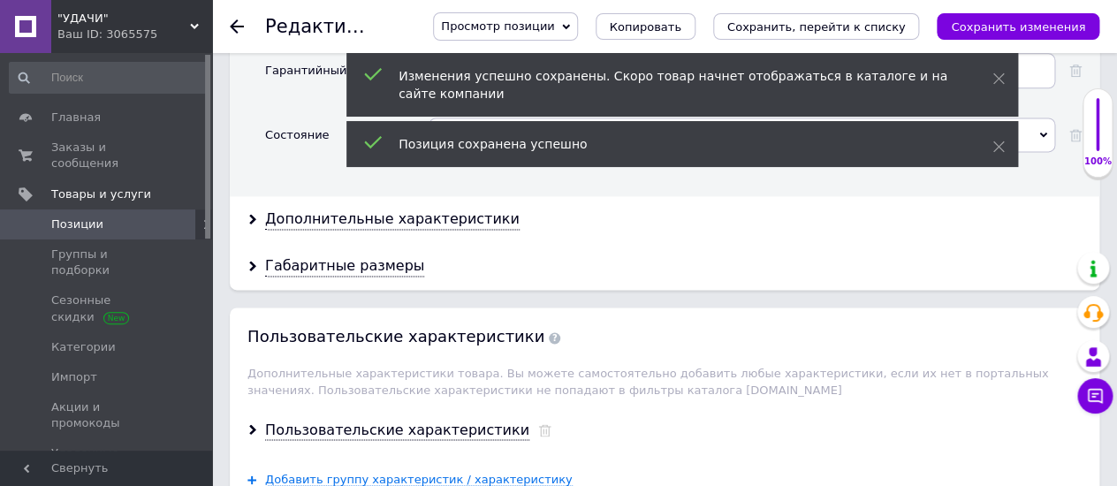
scroll to position [2943, 0]
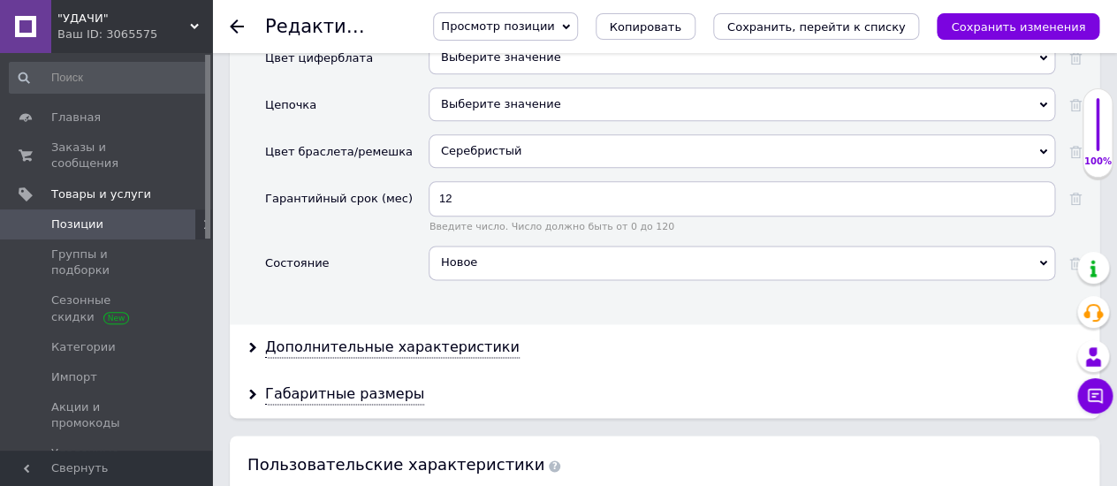
click at [240, 19] on icon at bounding box center [237, 26] width 14 height 14
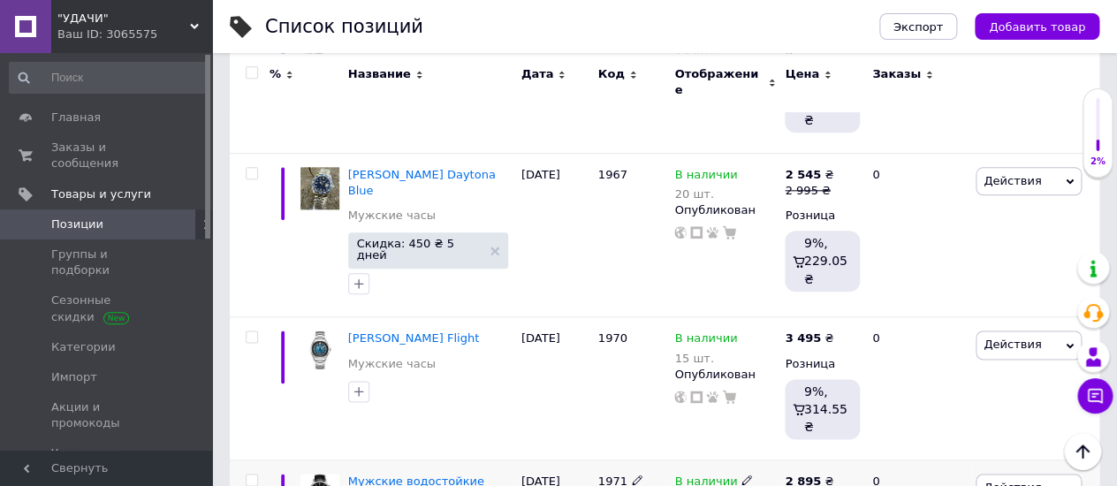
scroll to position [2880, 0]
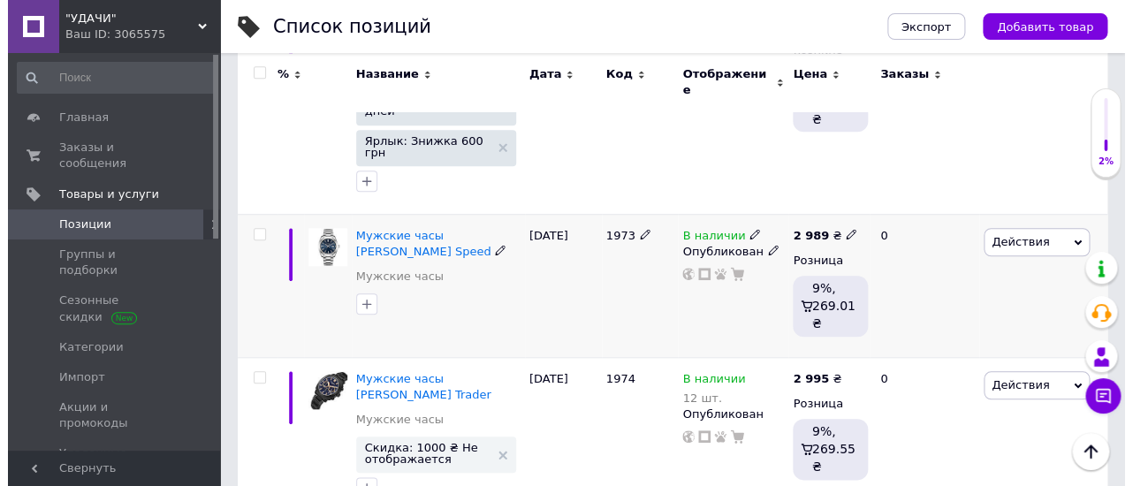
scroll to position [392, 0]
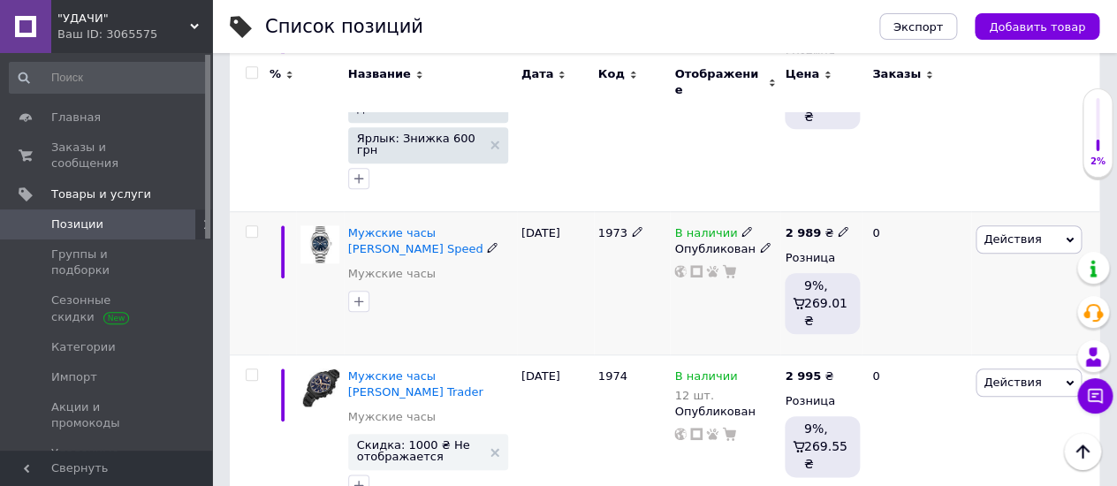
click at [1065, 236] on icon at bounding box center [1069, 240] width 8 height 8
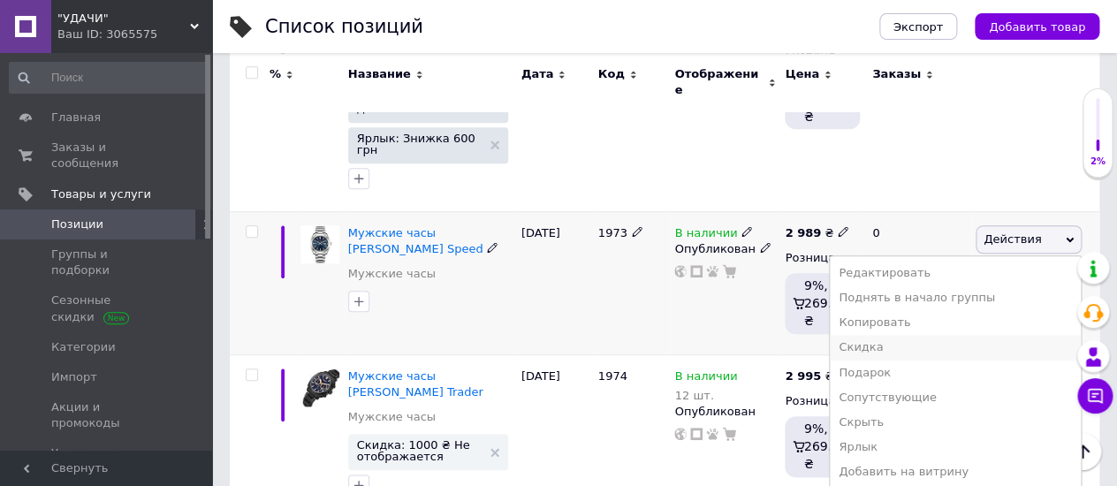
click at [898, 335] on li "Скидка" at bounding box center [955, 347] width 251 height 25
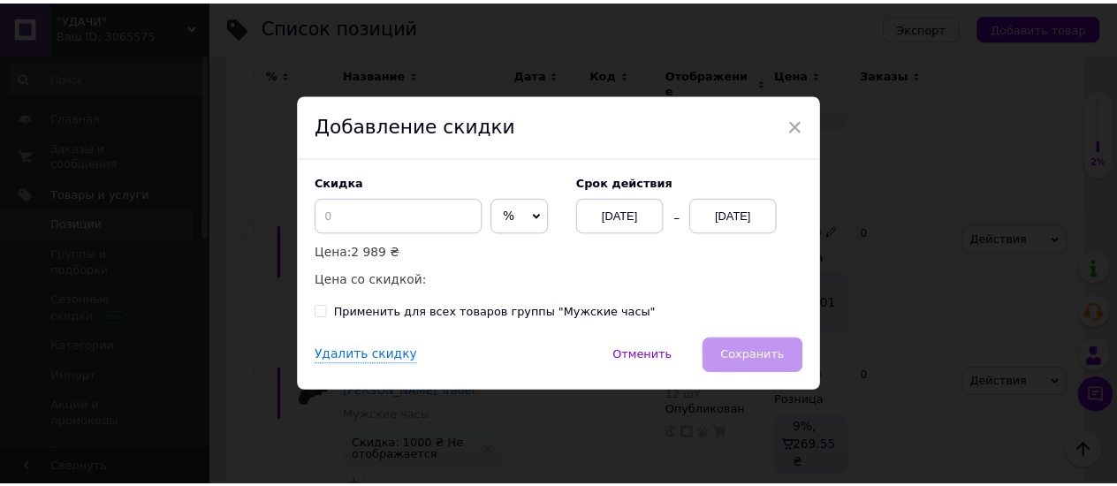
scroll to position [0, 1428]
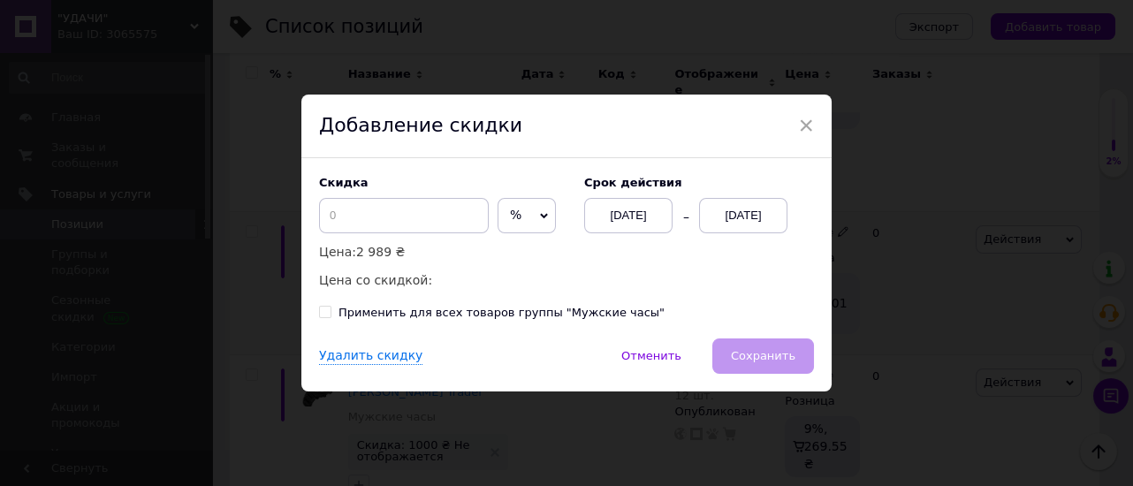
click at [534, 208] on span "%" at bounding box center [526, 215] width 58 height 35
click at [501, 244] on li "₴" at bounding box center [526, 252] width 57 height 25
click at [332, 209] on input at bounding box center [404, 215] width 170 height 35
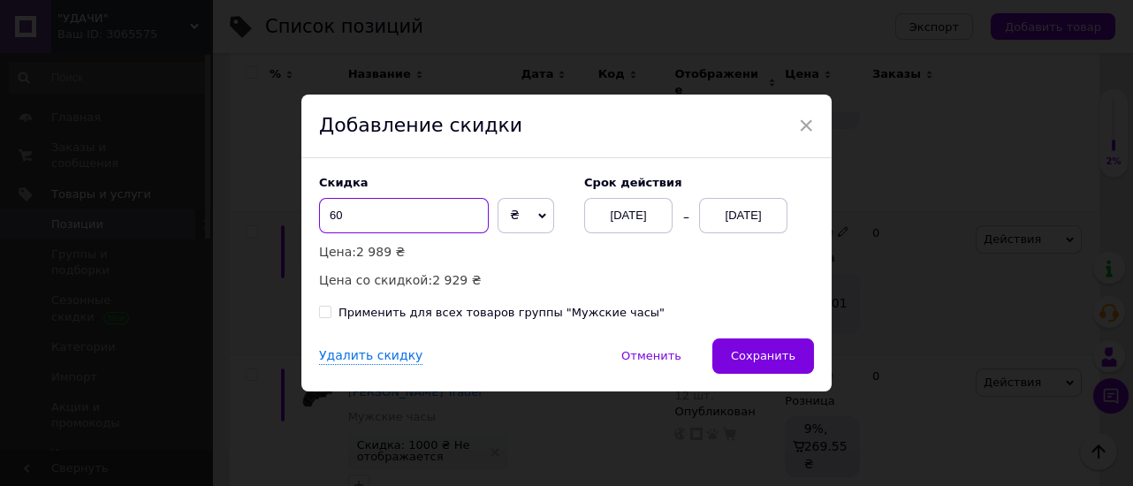
type input "6"
type input "590"
click at [756, 215] on div "[DATE]" at bounding box center [743, 215] width 88 height 35
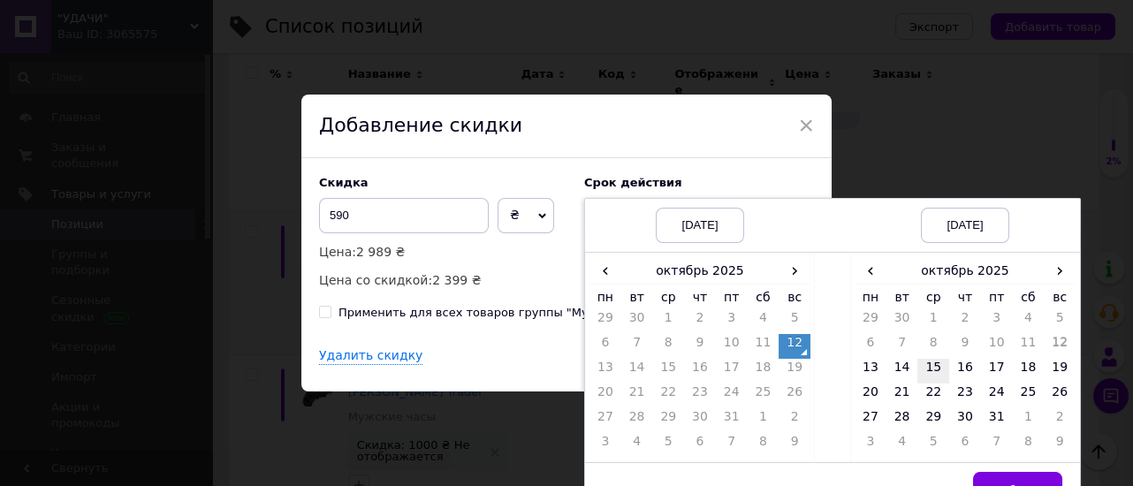
click at [931, 370] on td "15" at bounding box center [933, 371] width 32 height 25
click at [1009, 478] on button "Выбрать" at bounding box center [1017, 489] width 89 height 35
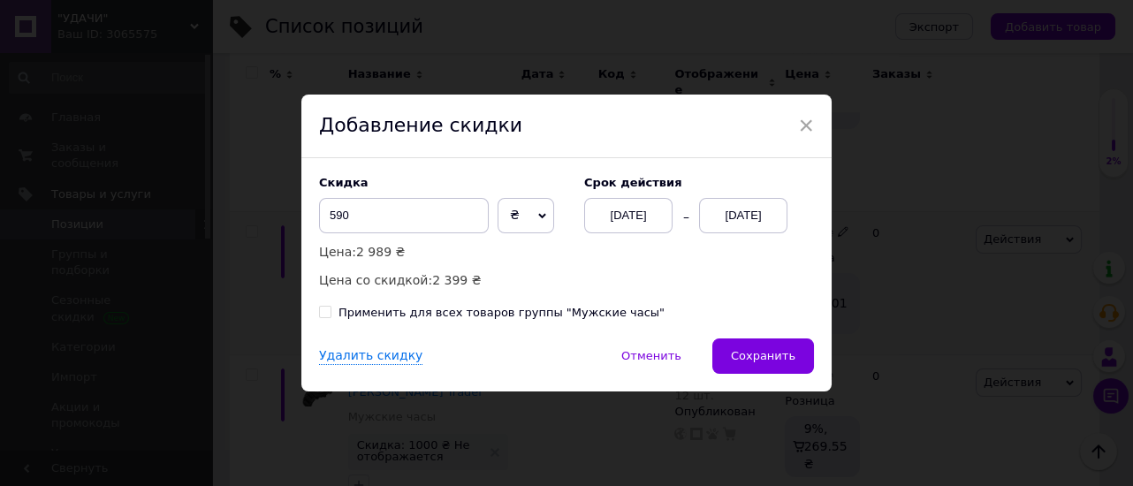
drag, startPoint x: 755, startPoint y: 365, endPoint x: 742, endPoint y: 340, distance: 28.1
click at [754, 365] on button "Сохранить" at bounding box center [763, 355] width 102 height 35
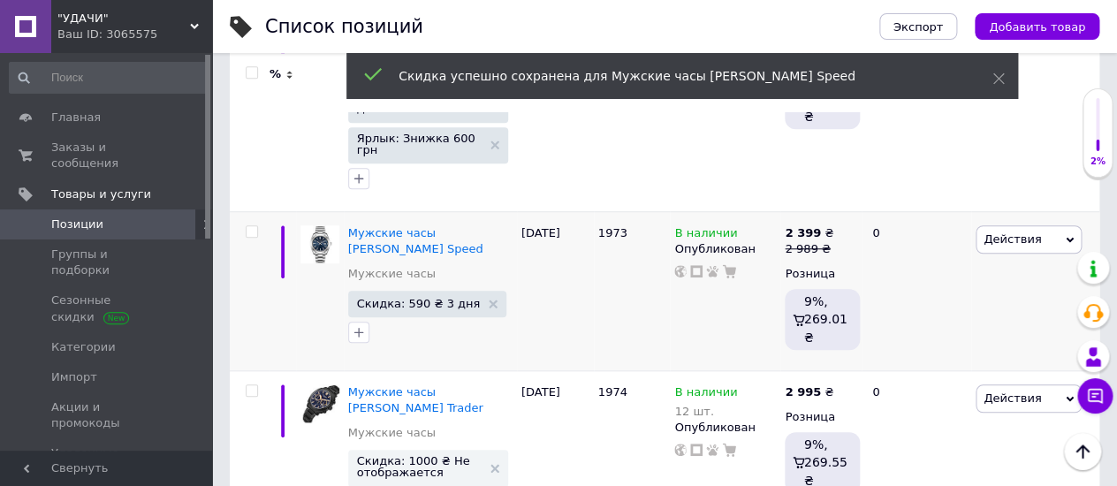
scroll to position [0, 1429]
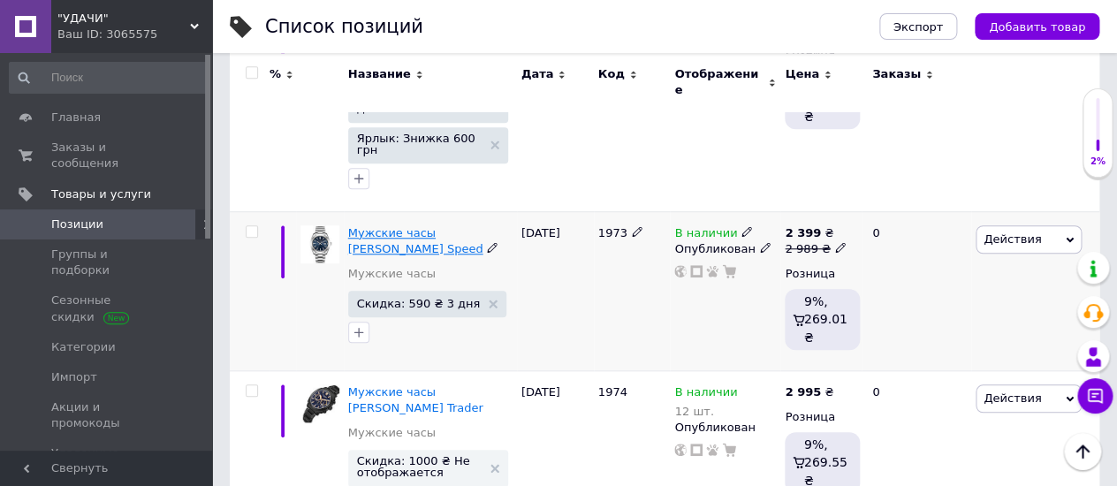
click at [367, 226] on span "Мужские часы Lee Cooper Speed" at bounding box center [415, 240] width 135 height 29
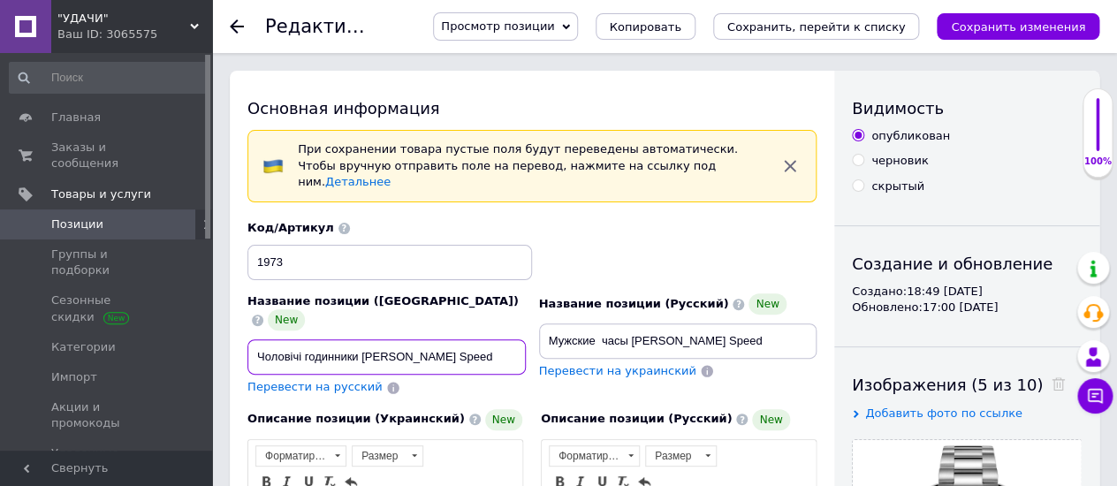
click at [360, 339] on input "Чоловічі годинники Lee Cooper Speed" at bounding box center [386, 356] width 278 height 35
click at [428, 339] on input "Чоловічі годинники вологостійки Lee Cooper Speed" at bounding box center [386, 356] width 278 height 35
type input "Чоловічі годинники вологостійкі Lee Cooper Speed"
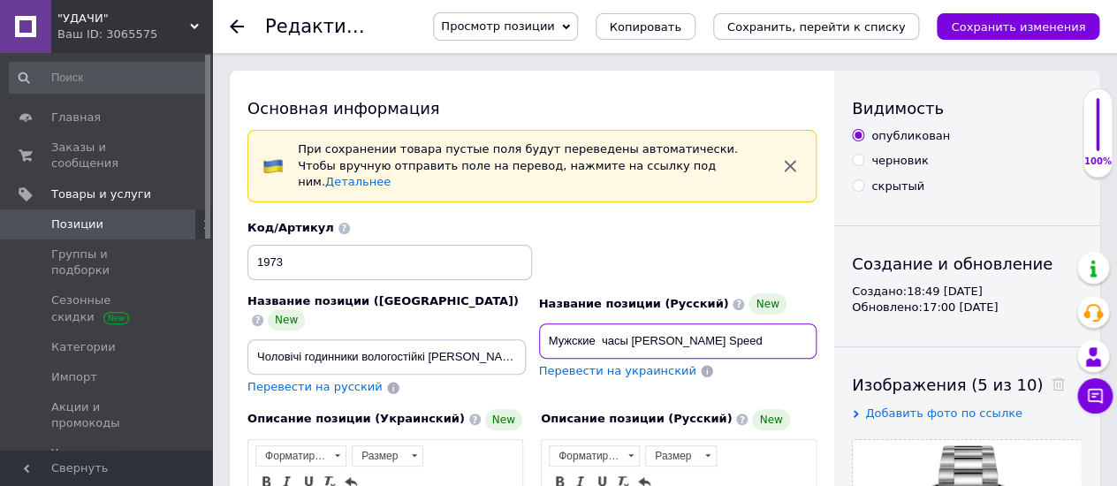
drag, startPoint x: 596, startPoint y: 324, endPoint x: 702, endPoint y: 330, distance: 106.2
click at [596, 323] on input "Мужские часы Lee Cooper Speed" at bounding box center [678, 340] width 278 height 35
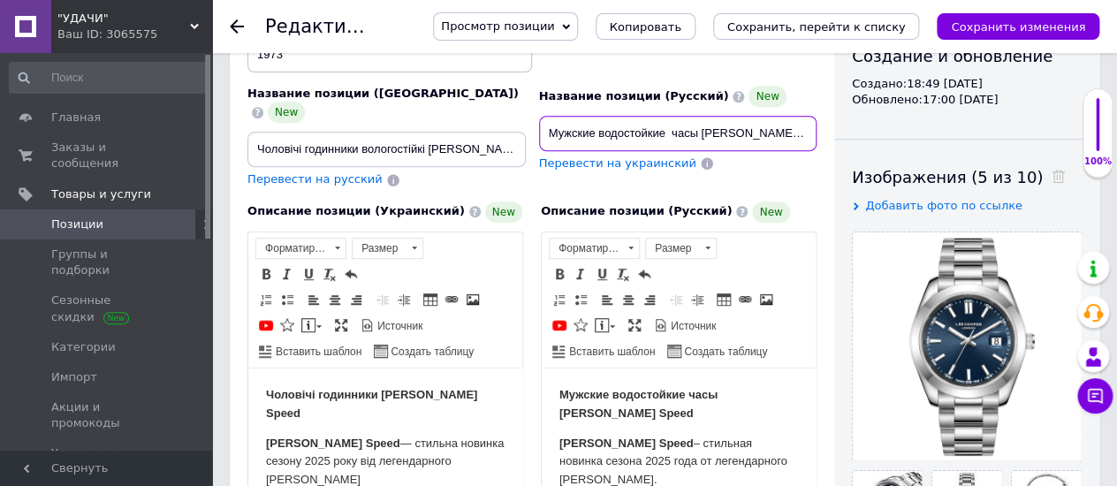
scroll to position [196, 0]
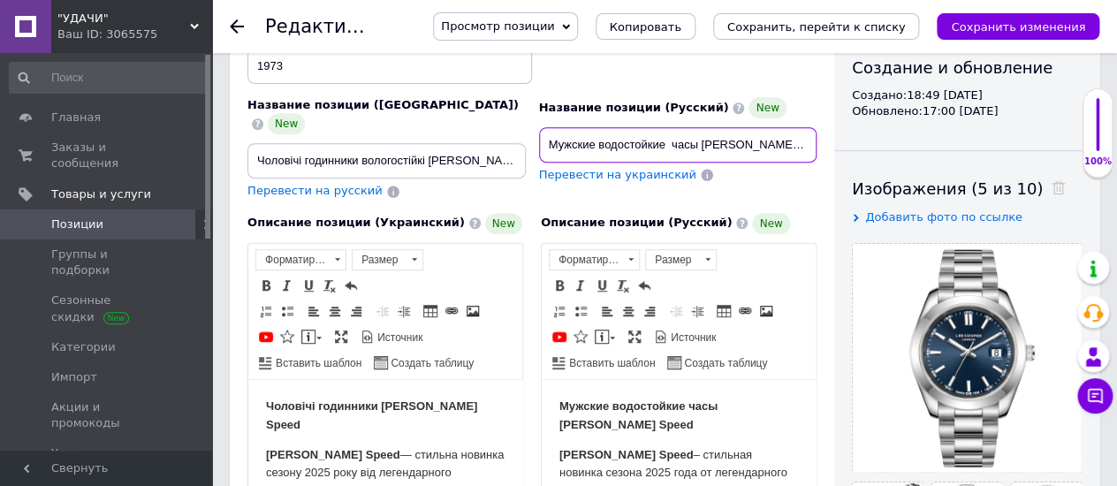
type input "Мужские водостойкие часы [PERSON_NAME] Speed"
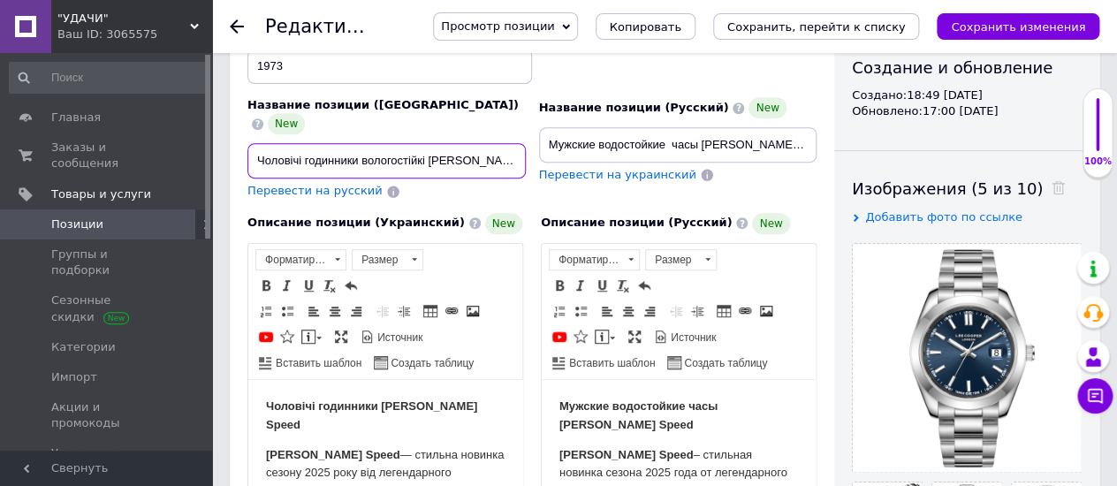
scroll to position [0, 10]
drag, startPoint x: 250, startPoint y: 121, endPoint x: 440, endPoint y: 123, distance: 189.9
click at [554, 137] on div "Название позиции (Украинский) New Чоловічі годинники вологостійкі Lee Cooper Sp…" at bounding box center [532, 111] width 582 height 189
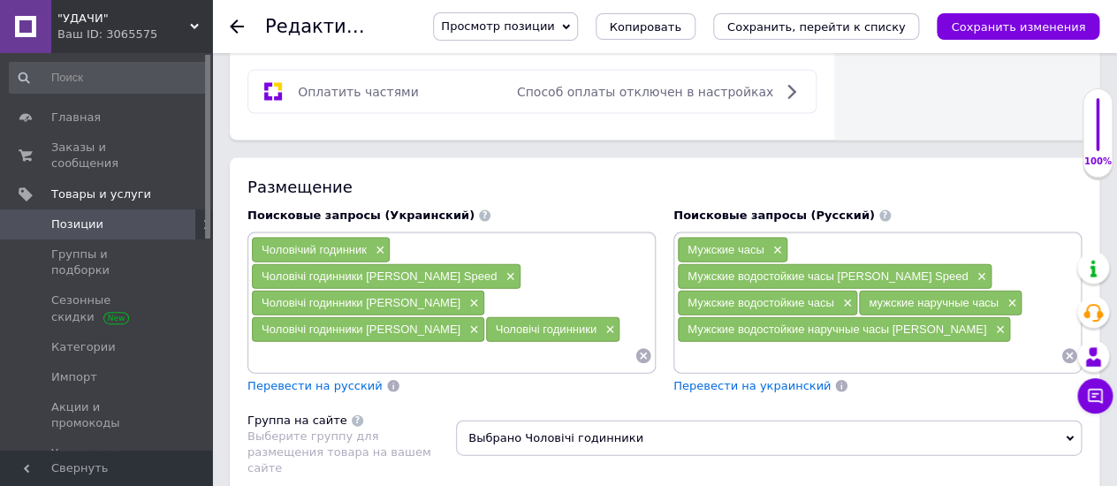
scroll to position [0, 0]
click at [267, 343] on input at bounding box center [442, 356] width 383 height 27
paste input "Чоловічі годинники вологостійкі Lee Cooper Speed"
type input "Чоловічі годинники вологостійкі Lee Cooper Speed"
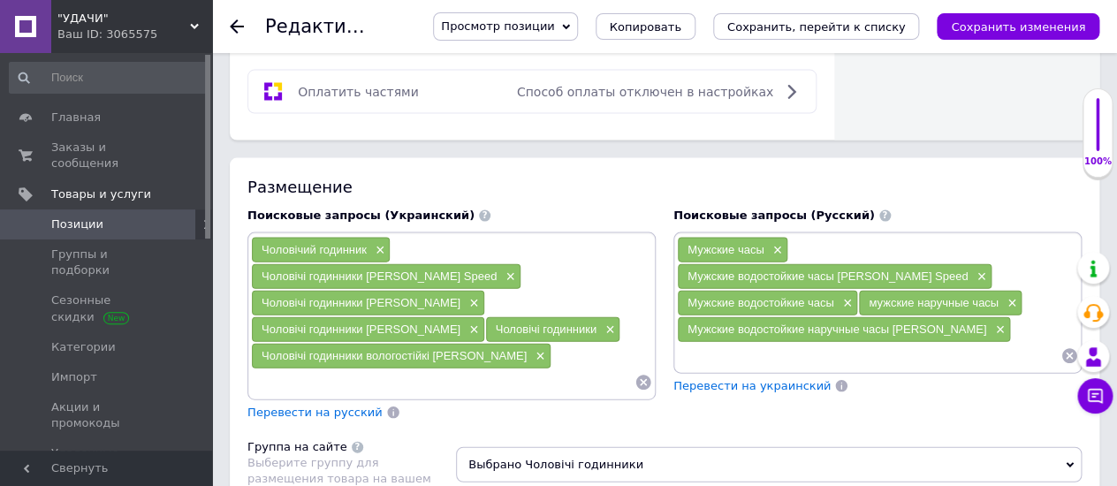
paste input "Чоловічі годинники вологостійкі Lee Cooper Speed"
drag, startPoint x: 496, startPoint y: 322, endPoint x: 581, endPoint y: 324, distance: 85.7
click at [581, 369] on input "Чоловічі годинники вологостійкі Lee Cooper Speed" at bounding box center [442, 382] width 383 height 27
type input "Чоловічі годинники вологостійкі Lee Cooper"
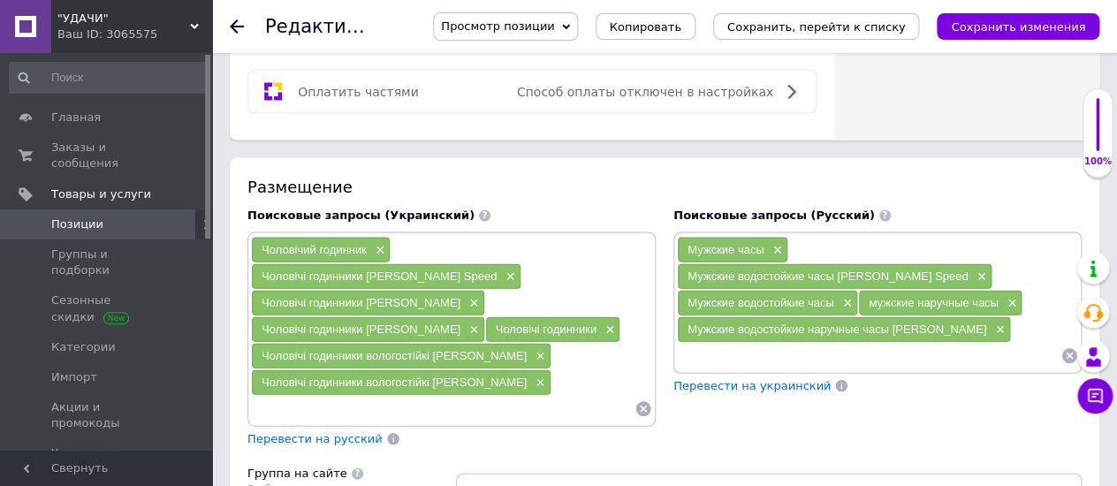
paste input "Чоловічі годинники вологостійкі Lee Cooper Speed"
drag, startPoint x: 430, startPoint y: 345, endPoint x: 657, endPoint y: 362, distance: 227.7
click at [657, 362] on div "Поисковые запросы (Украинский) Чоловічий годинник × Чоловічі годинники Lee Coop…" at bounding box center [452, 328] width 426 height 258
type input "Чоловічі годинники вологостійкі"
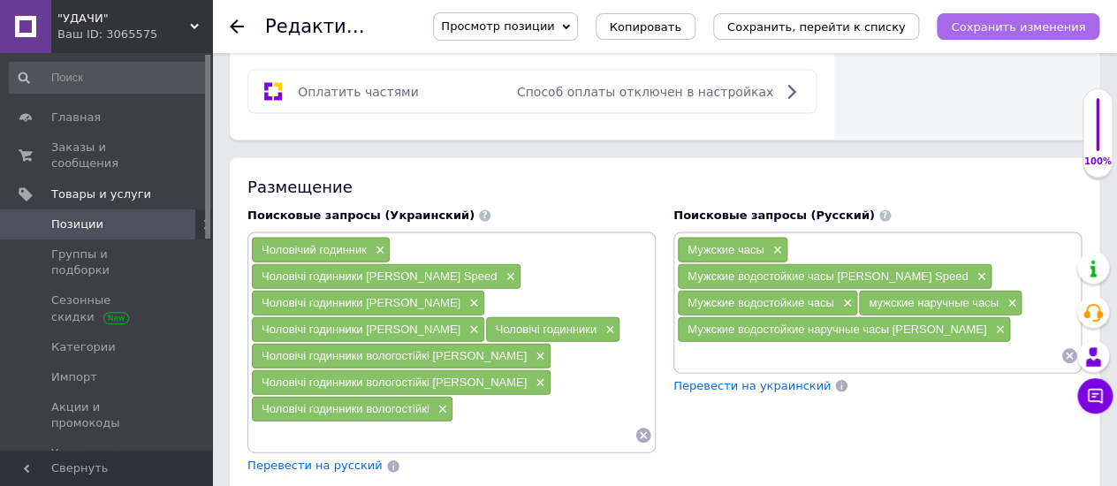
click at [1019, 24] on icon "Сохранить изменения" at bounding box center [1018, 26] width 134 height 13
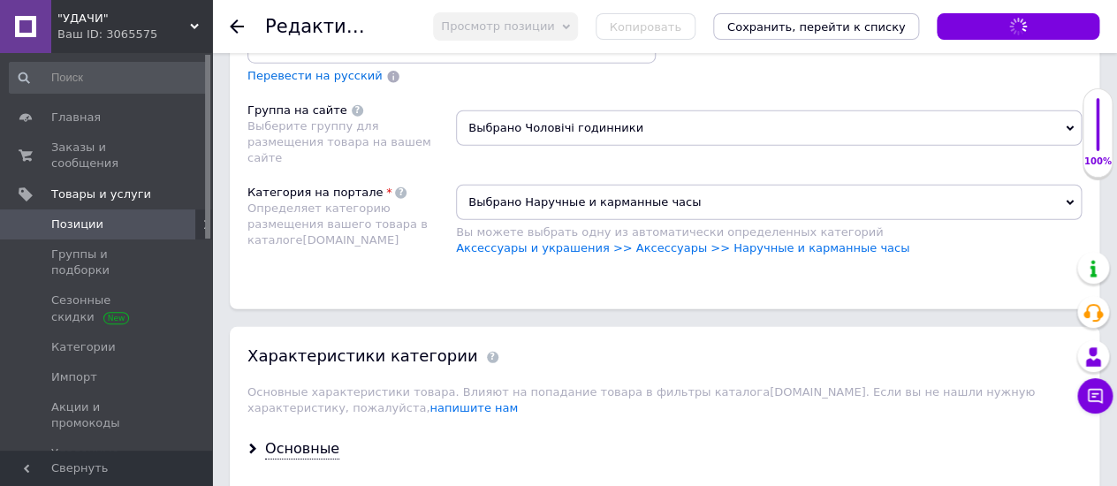
scroll to position [1570, 0]
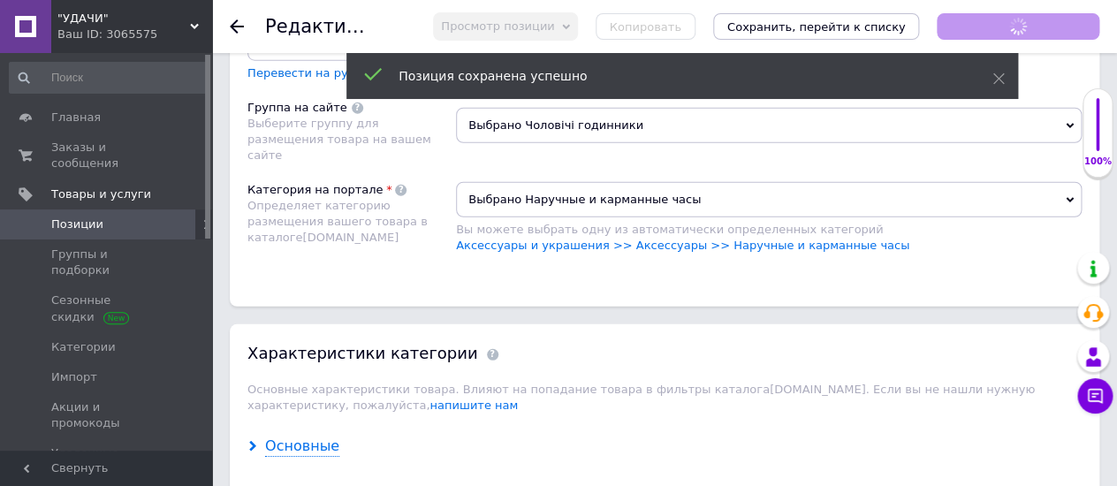
click at [307, 436] on div "Основные" at bounding box center [302, 446] width 74 height 20
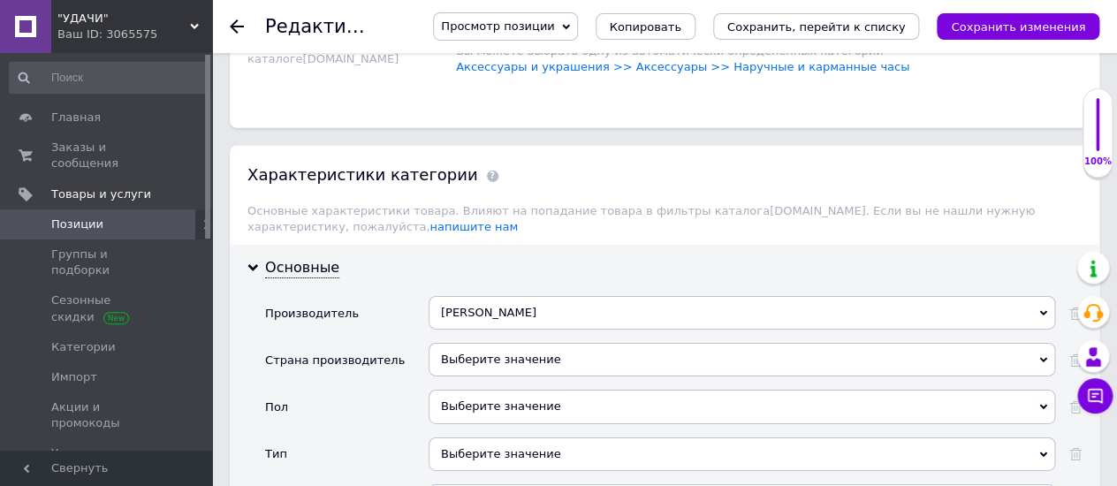
scroll to position [1767, 0]
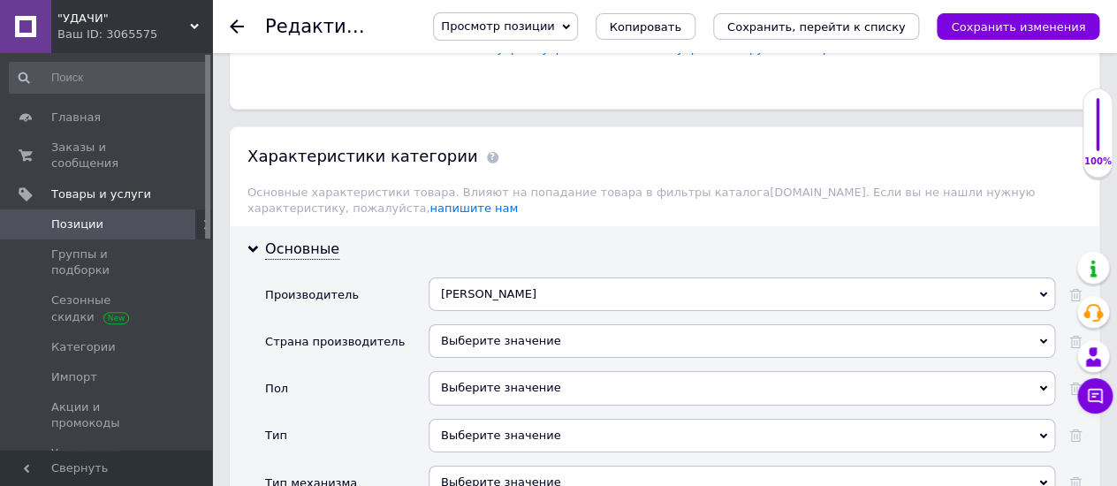
drag, startPoint x: 499, startPoint y: 308, endPoint x: 734, endPoint y: 306, distance: 235.0
click at [498, 371] on div "Выберите значение" at bounding box center [741, 388] width 626 height 34
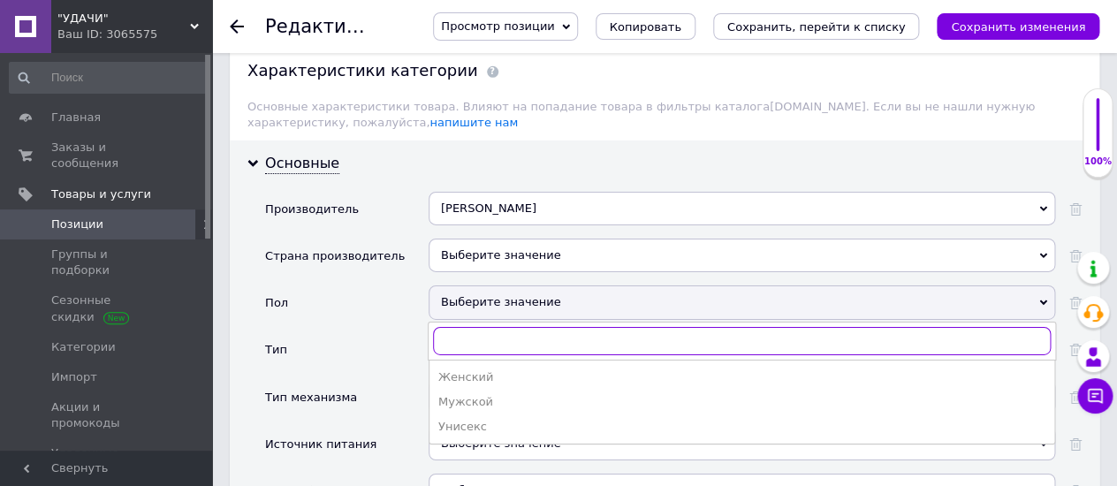
scroll to position [1865, 0]
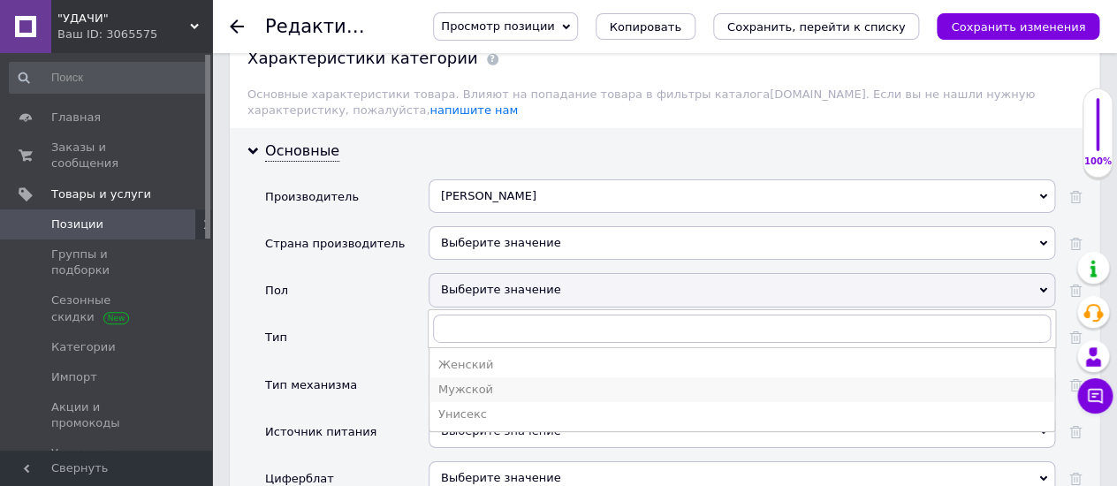
click at [459, 382] on div "Мужской" at bounding box center [741, 390] width 607 height 16
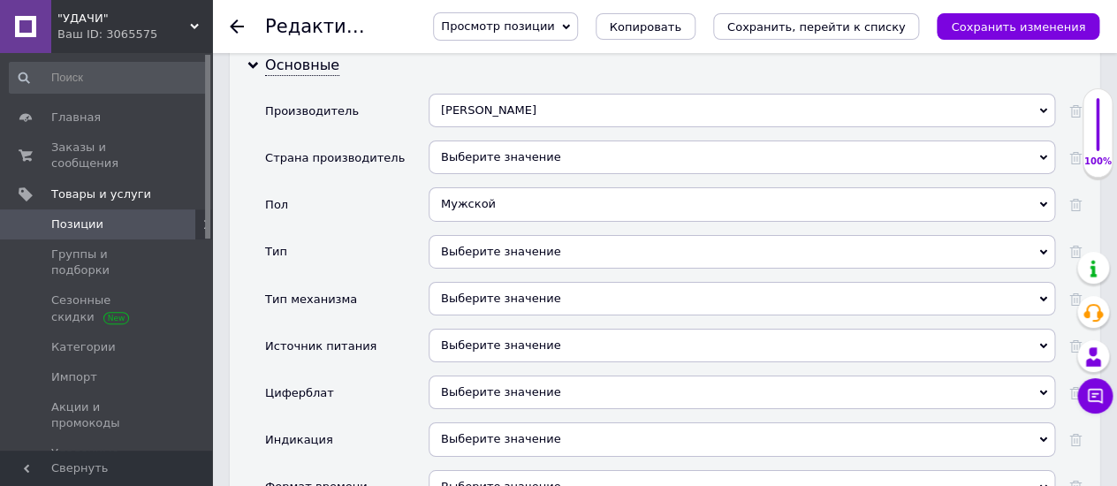
scroll to position [1963, 0]
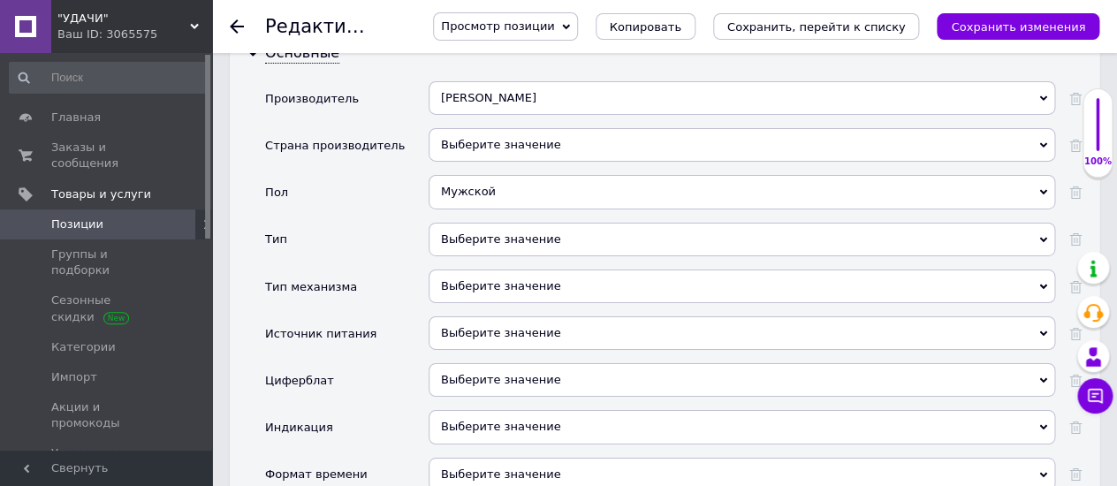
click at [452, 269] on div "Выберите значение" at bounding box center [741, 286] width 626 height 34
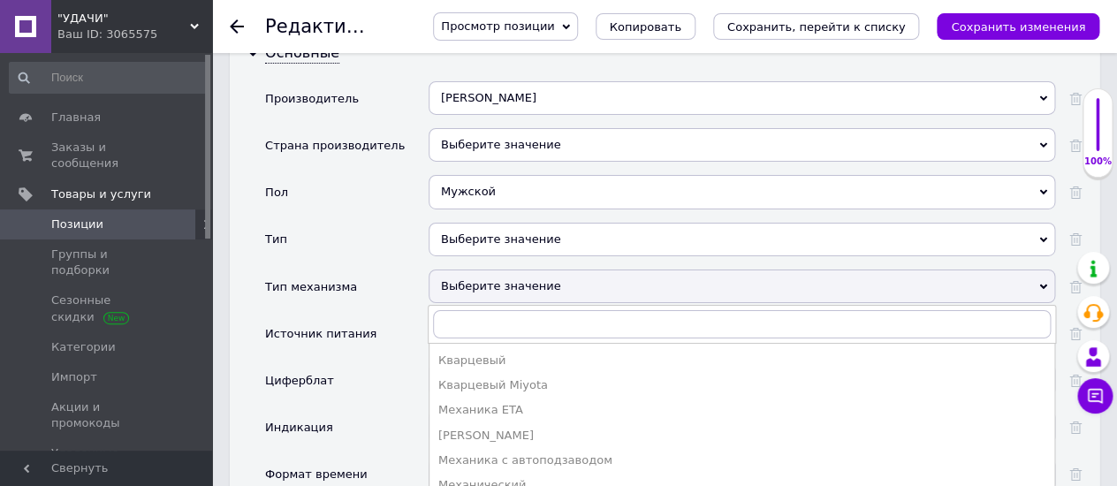
click at [460, 352] on div "Кварцевый" at bounding box center [741, 360] width 607 height 16
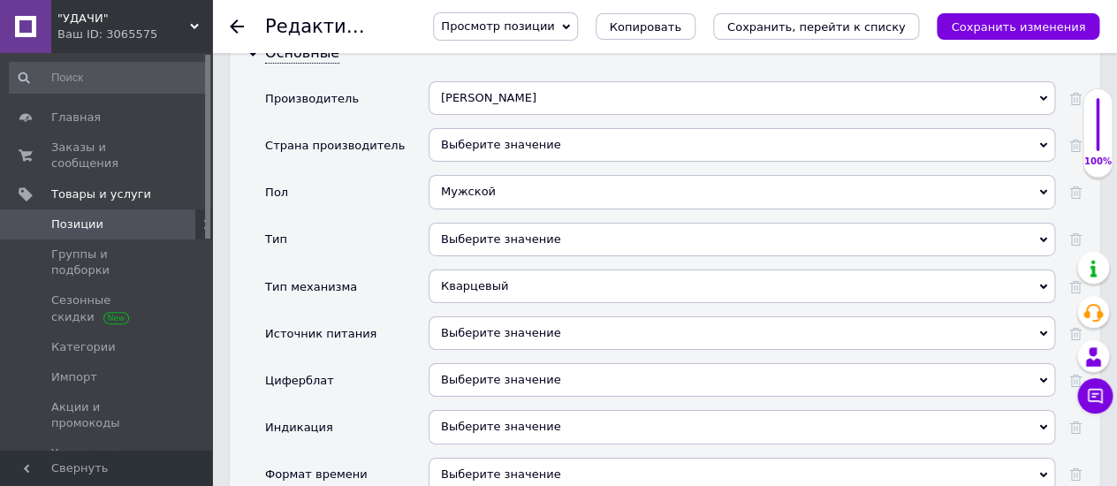
click at [445, 269] on div "Кварцевый" at bounding box center [741, 286] width 626 height 34
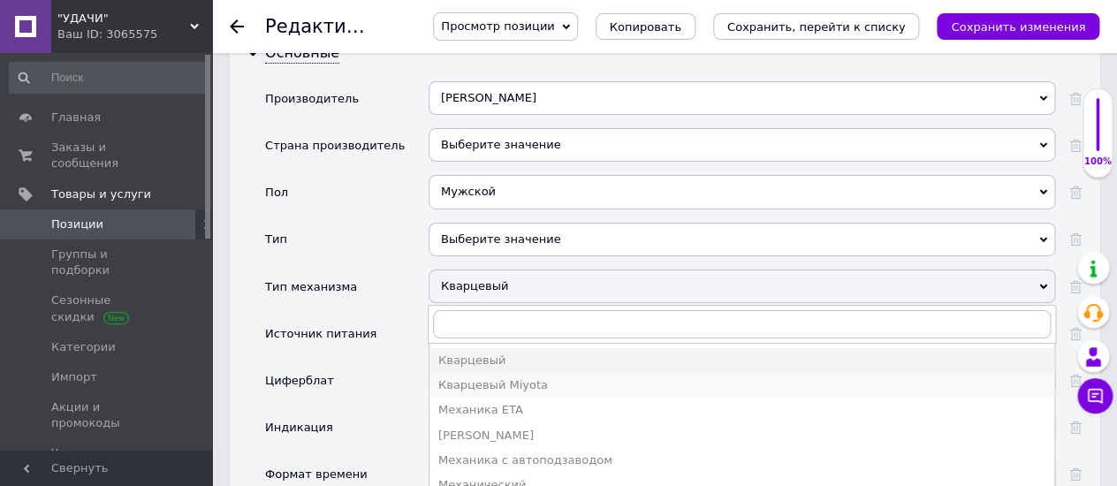
click at [488, 377] on div "Кварцевый Miyota" at bounding box center [741, 385] width 607 height 16
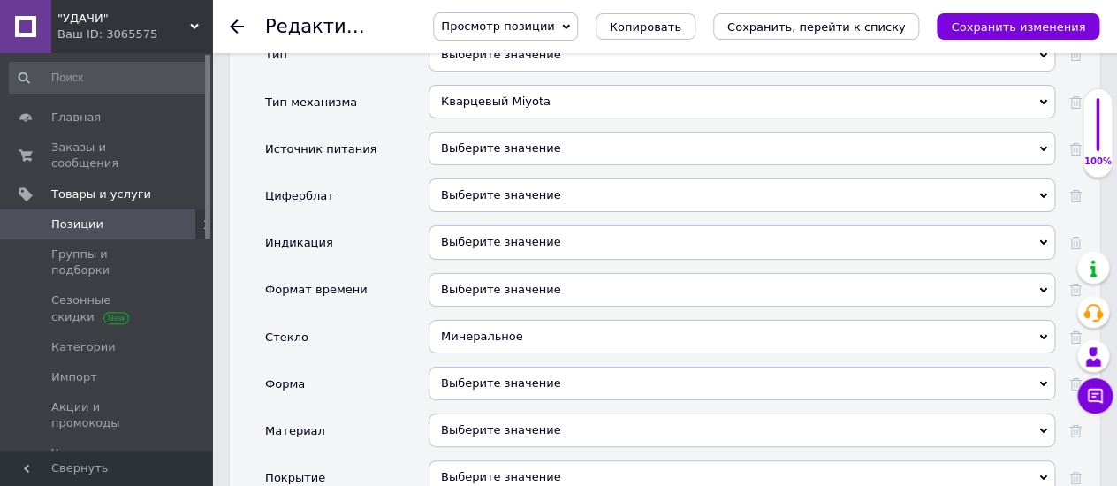
scroll to position [2159, 0]
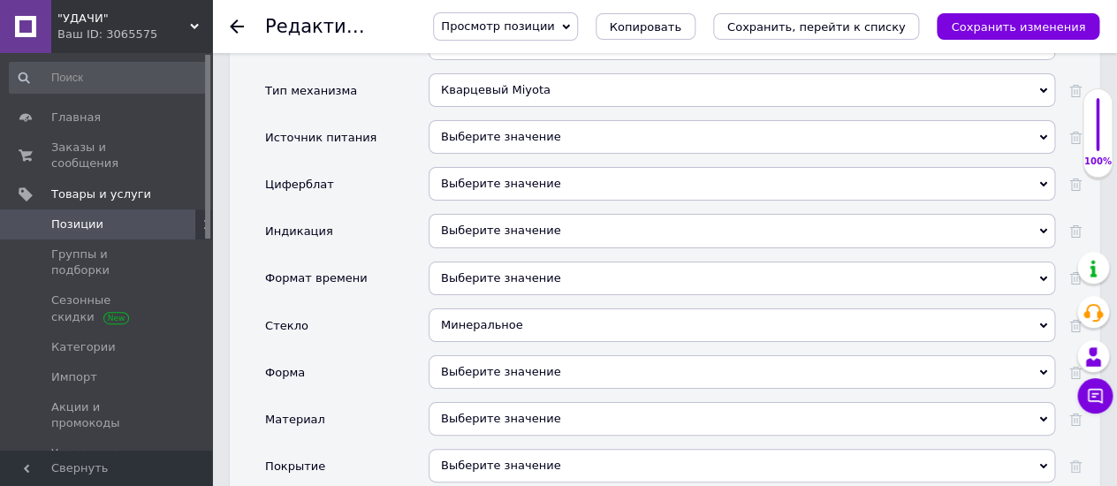
click at [459, 355] on div "Выберите значение" at bounding box center [741, 372] width 626 height 34
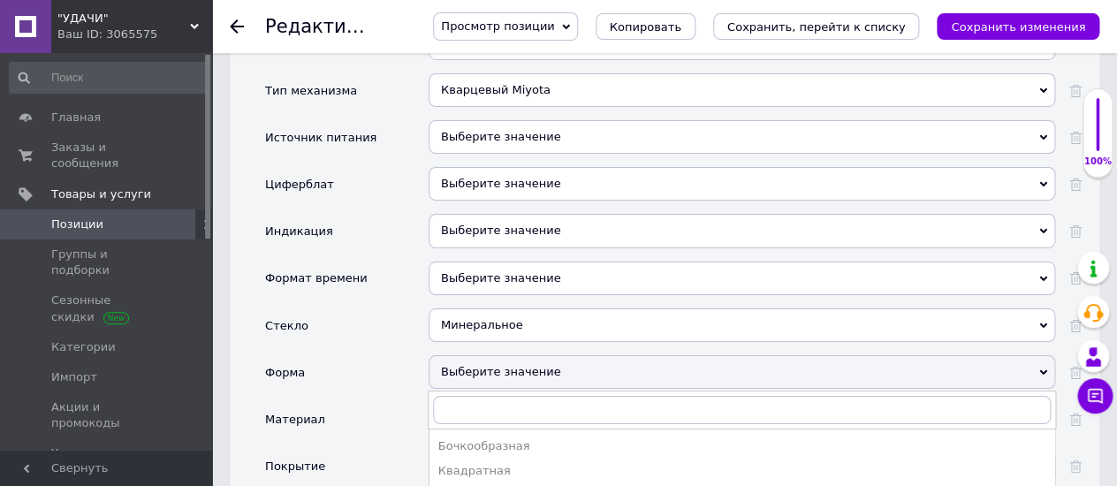
drag, startPoint x: 458, startPoint y: 418, endPoint x: 610, endPoint y: 370, distance: 159.3
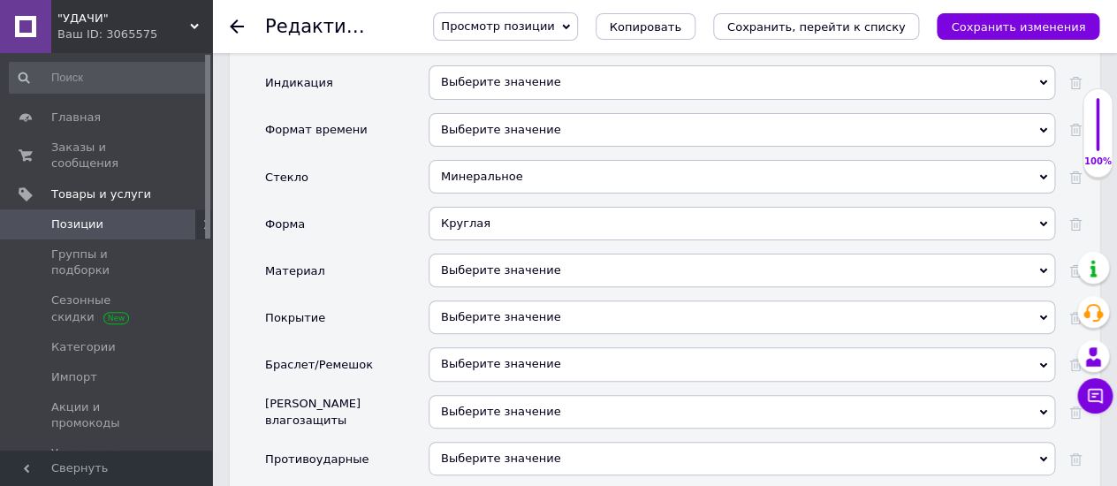
scroll to position [2355, 0]
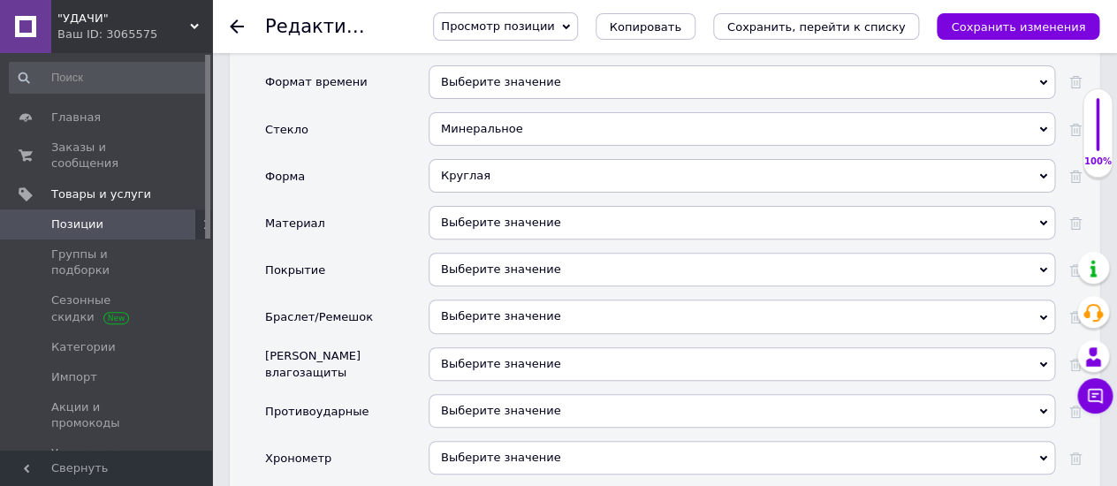
click at [456, 299] on div "Выберите значение" at bounding box center [741, 316] width 626 height 34
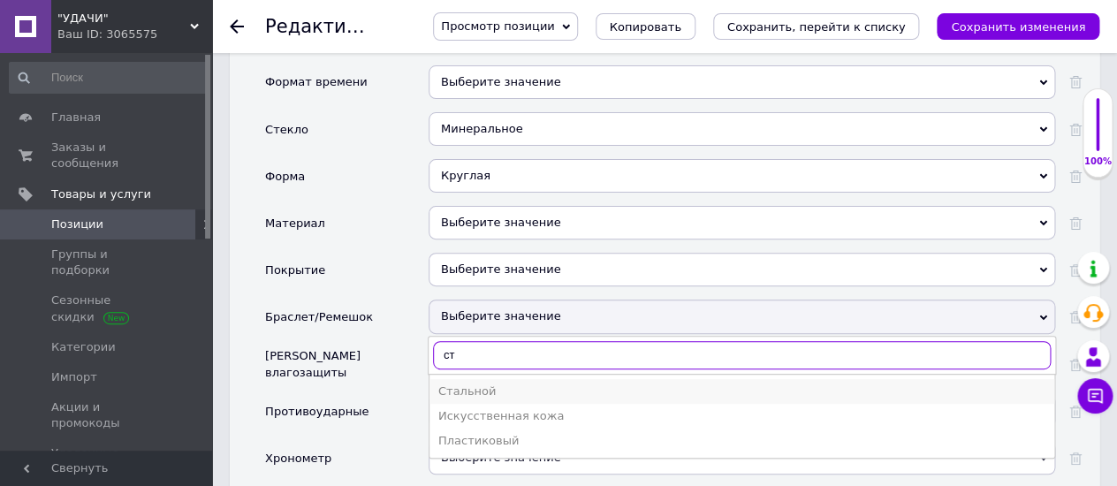
type input "ст"
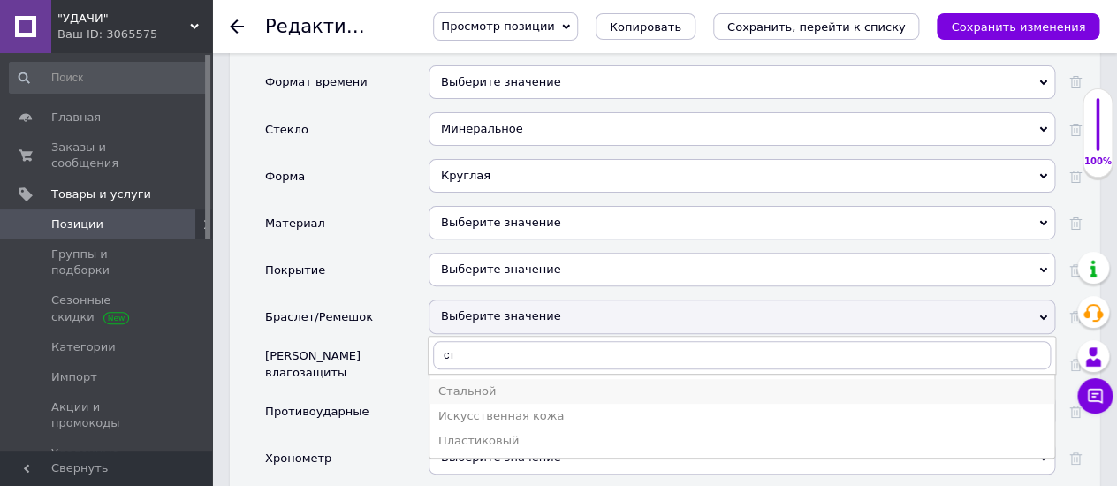
click at [463, 383] on div "Стальной" at bounding box center [741, 391] width 607 height 16
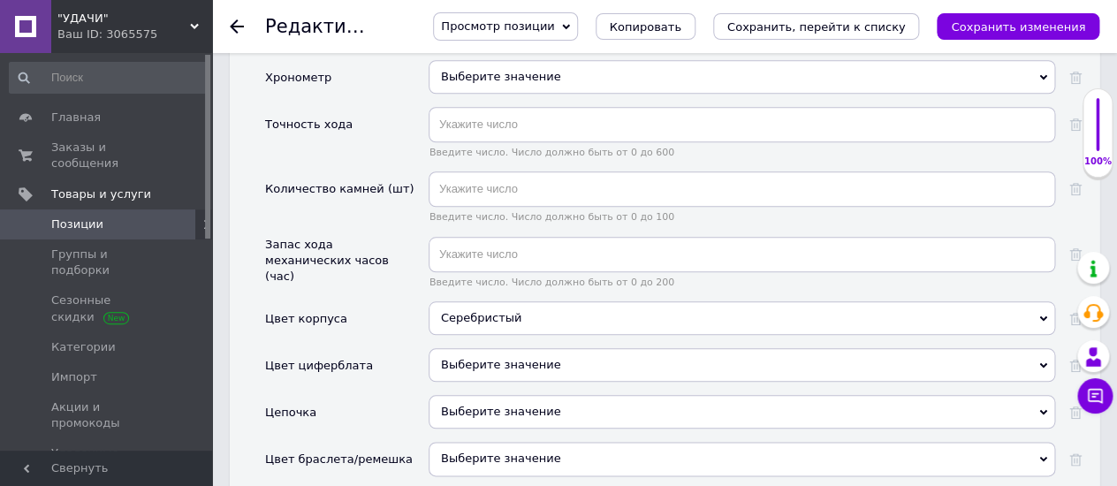
scroll to position [2747, 0]
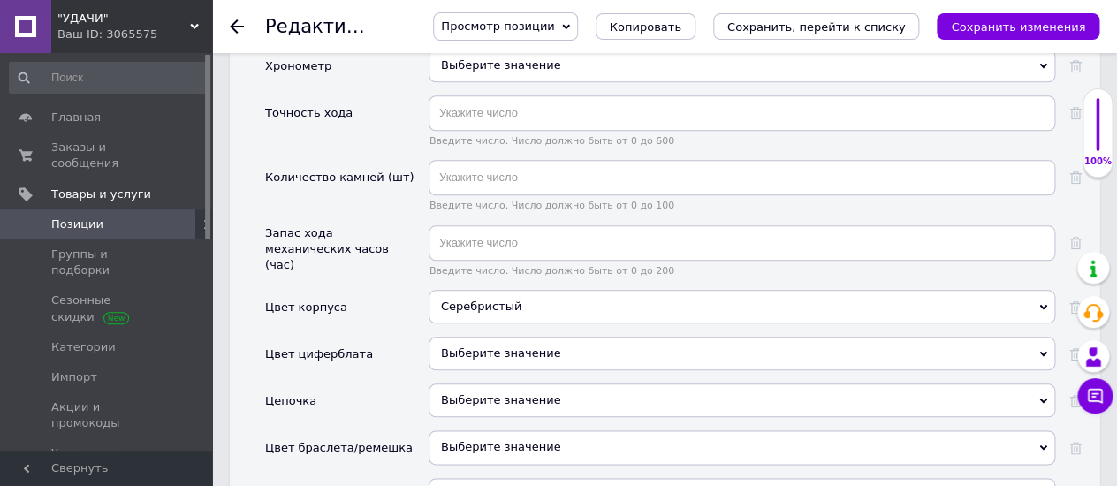
click at [456, 430] on div "Выберите значение" at bounding box center [741, 447] width 626 height 34
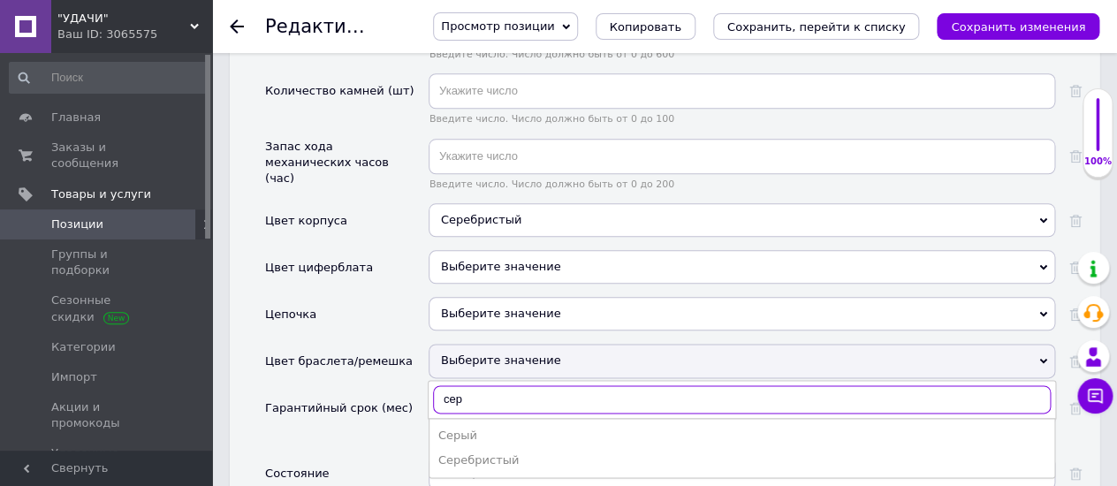
scroll to position [2846, 0]
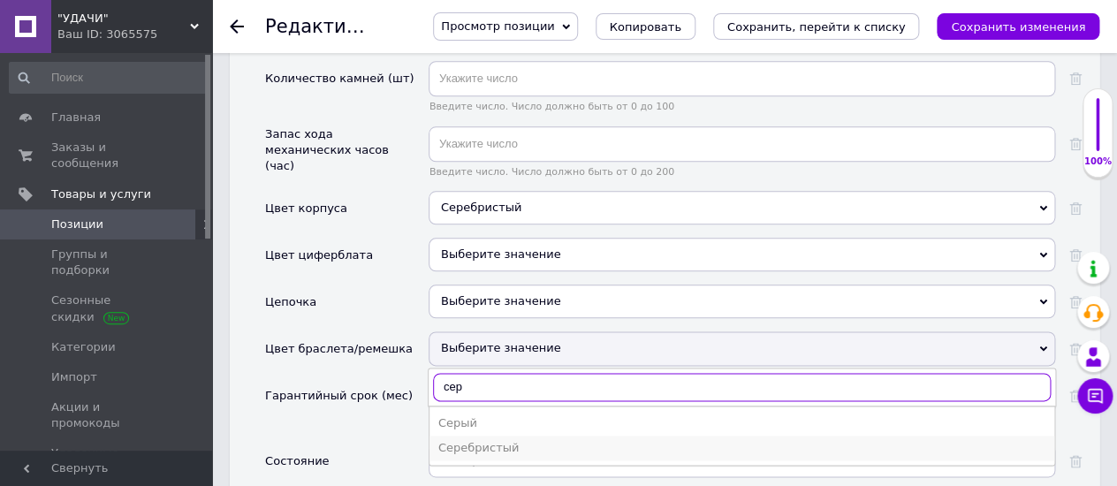
type input "сер"
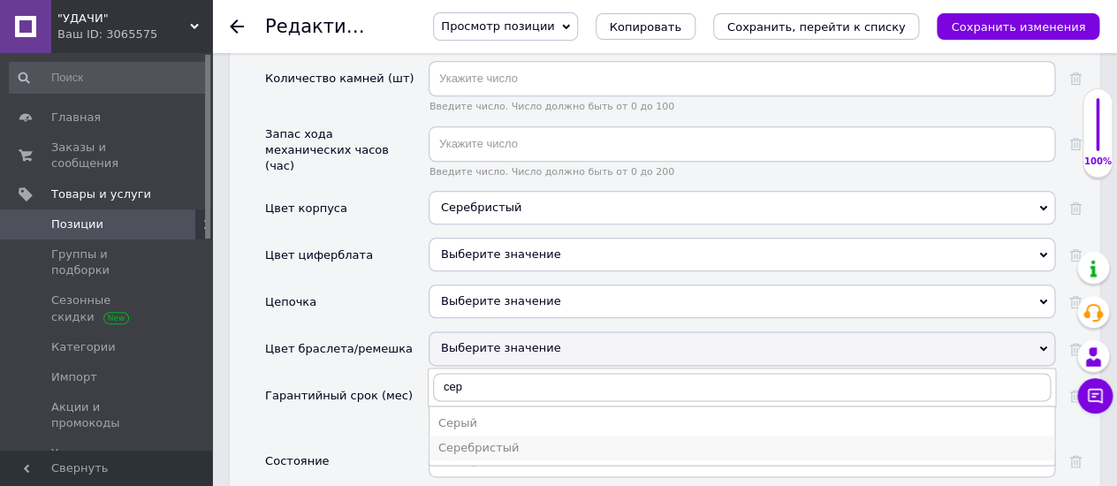
click at [488, 440] on div "Серебристый" at bounding box center [741, 448] width 607 height 16
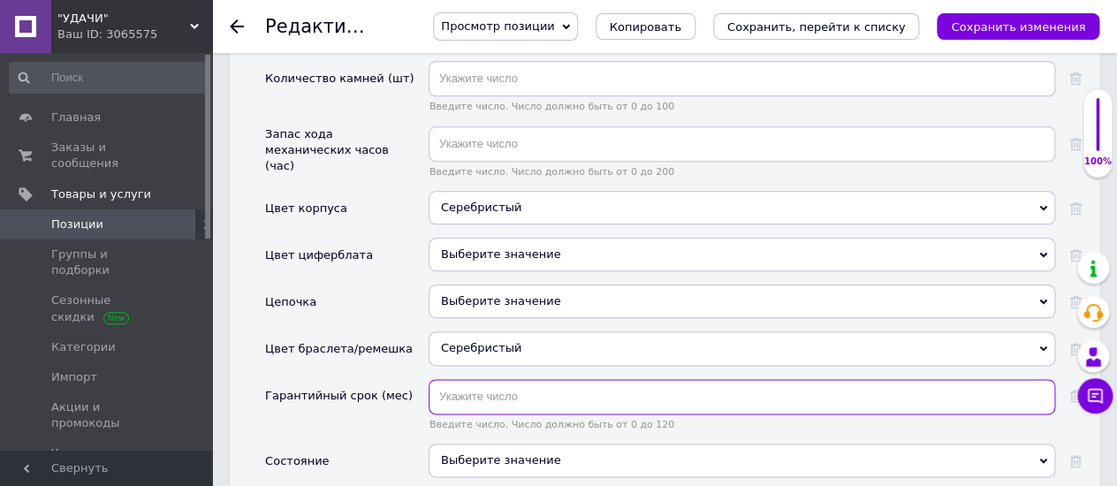
click at [465, 379] on input "text" at bounding box center [741, 396] width 626 height 35
type input "12"
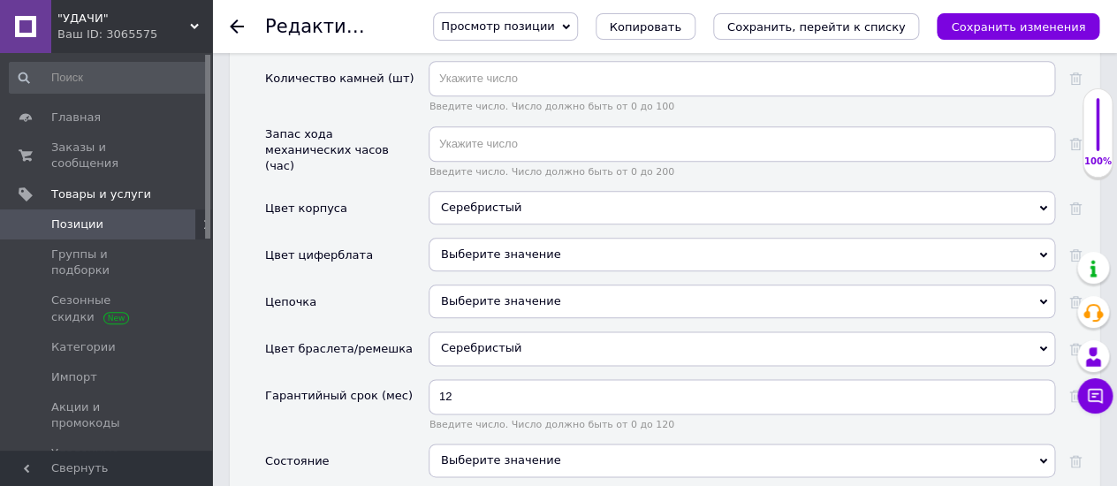
click at [465, 443] on div "Выберите значение" at bounding box center [741, 460] width 626 height 34
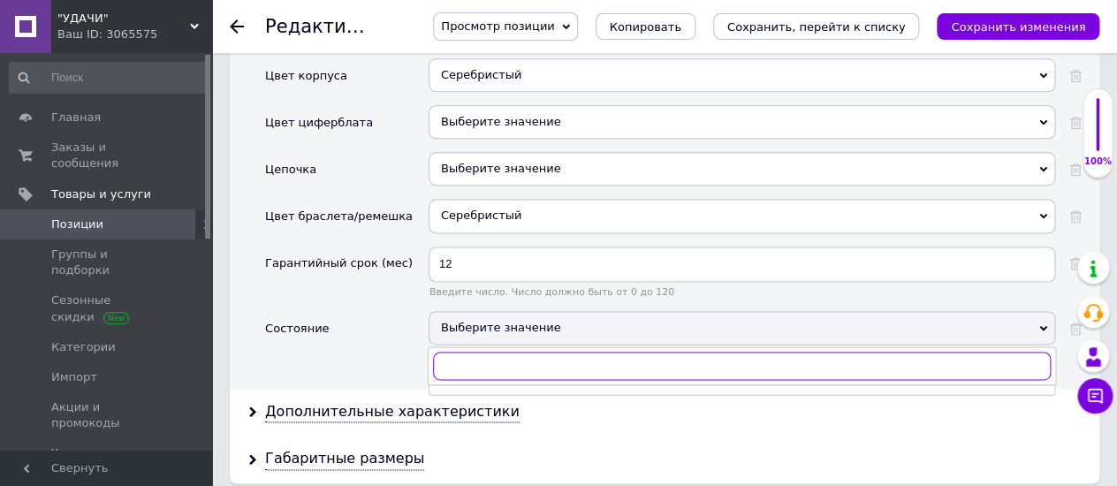
scroll to position [3042, 0]
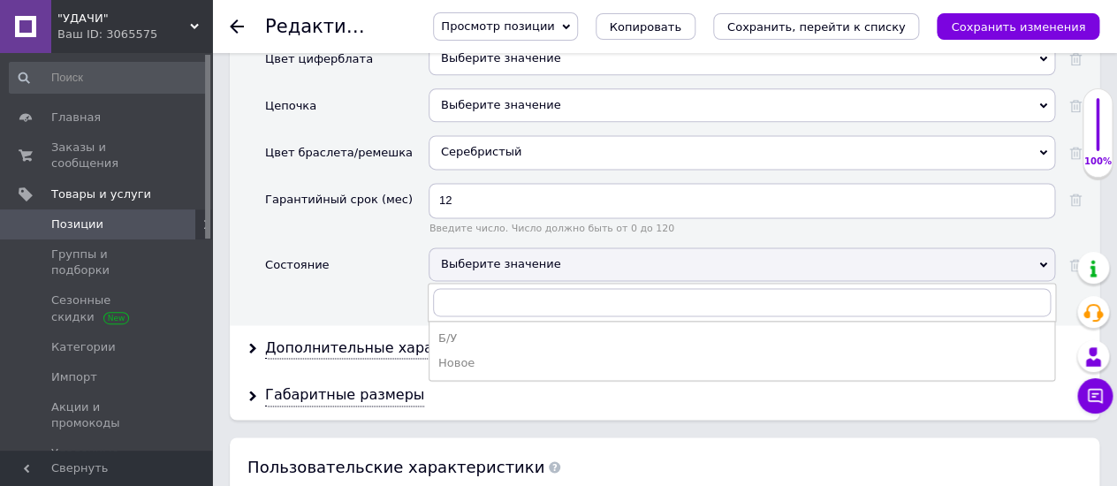
drag, startPoint x: 446, startPoint y: 291, endPoint x: 482, endPoint y: 284, distance: 36.7
click at [449, 355] on div "Новое" at bounding box center [741, 363] width 607 height 16
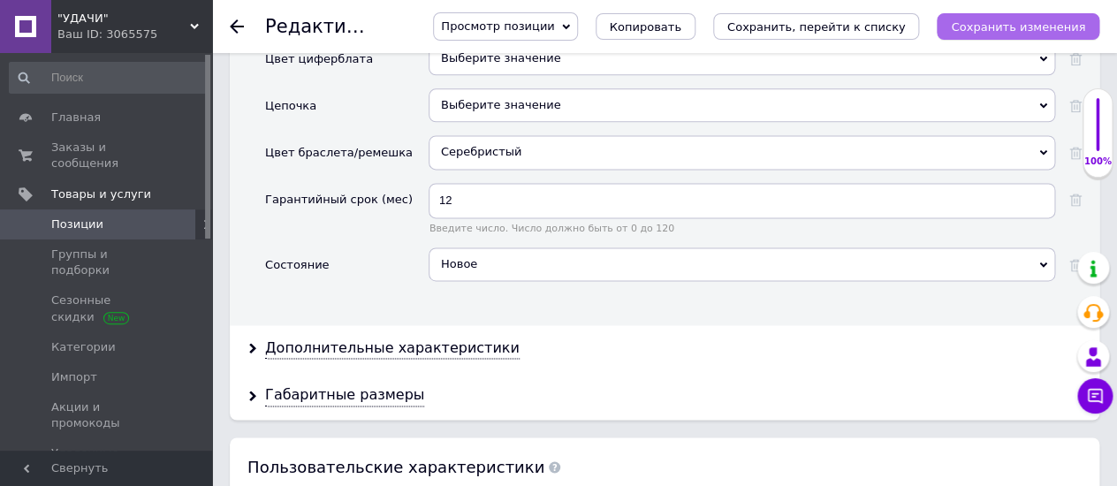
click at [1014, 23] on icon "Сохранить изменения" at bounding box center [1018, 26] width 134 height 13
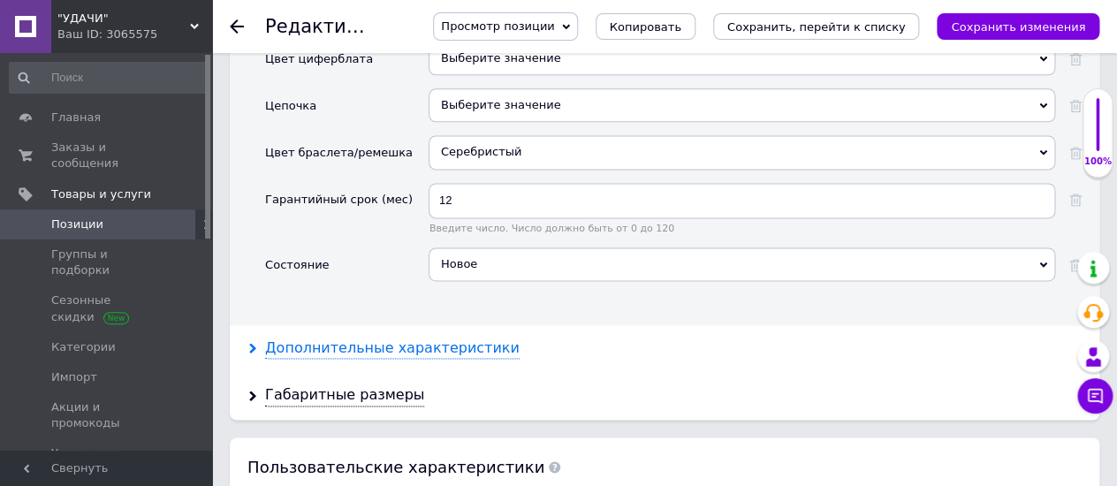
click at [315, 338] on div "Дополнительные характеристики" at bounding box center [392, 348] width 254 height 20
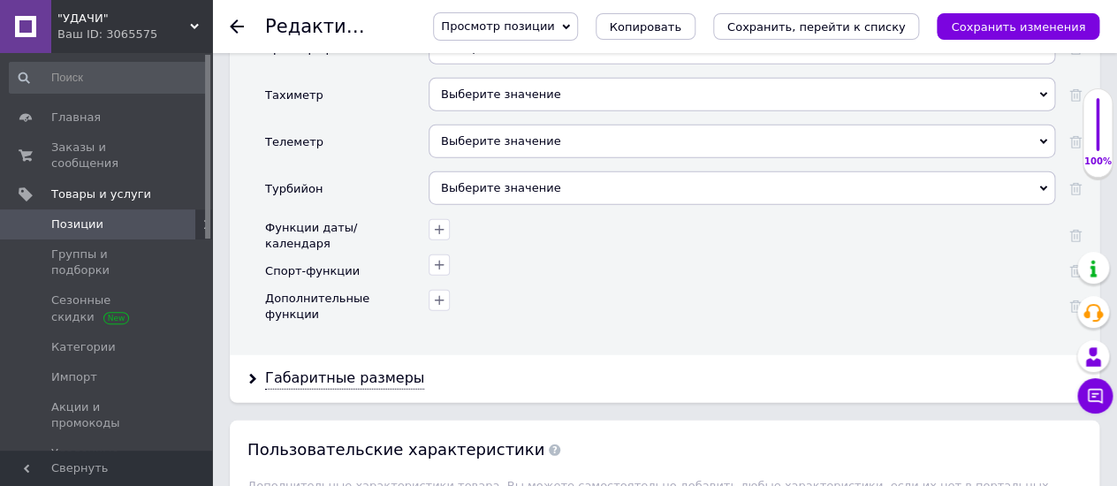
scroll to position [3730, 0]
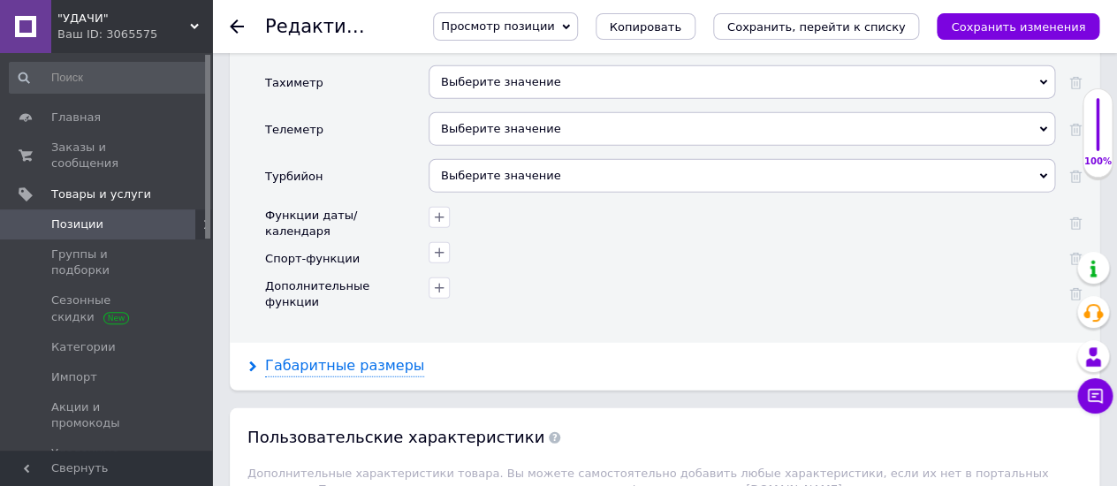
click at [312, 356] on div "Габаритные размеры" at bounding box center [344, 366] width 159 height 20
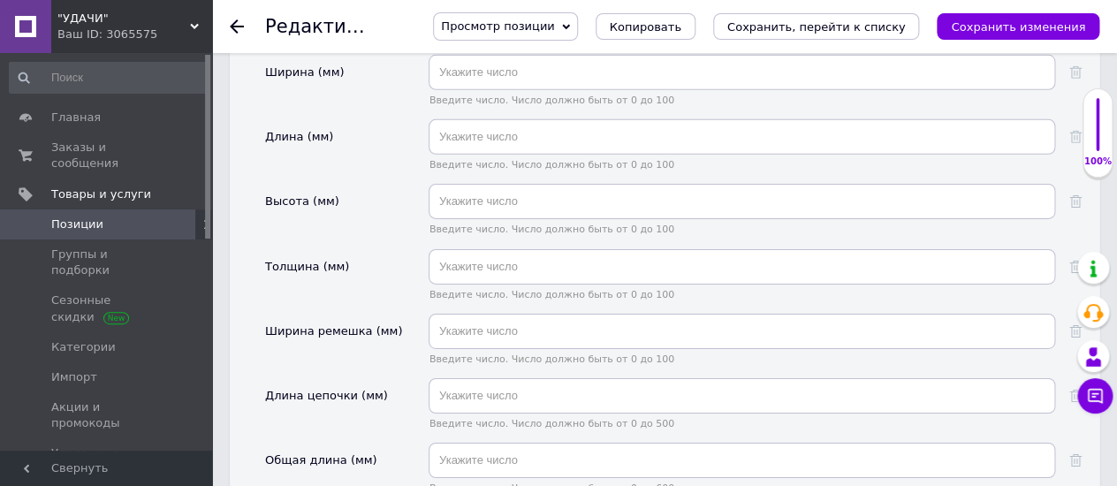
scroll to position [4123, 0]
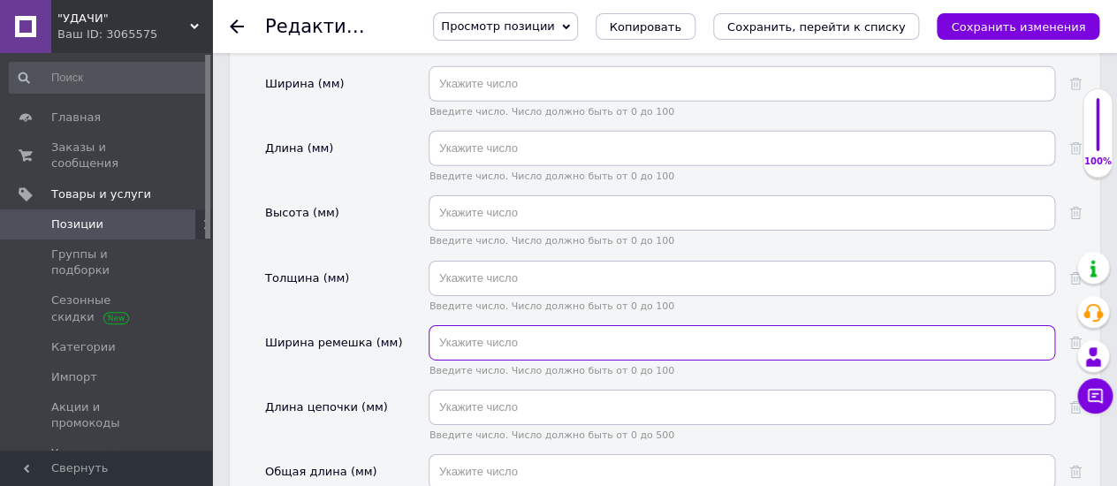
click at [443, 325] on input "text" at bounding box center [741, 342] width 626 height 35
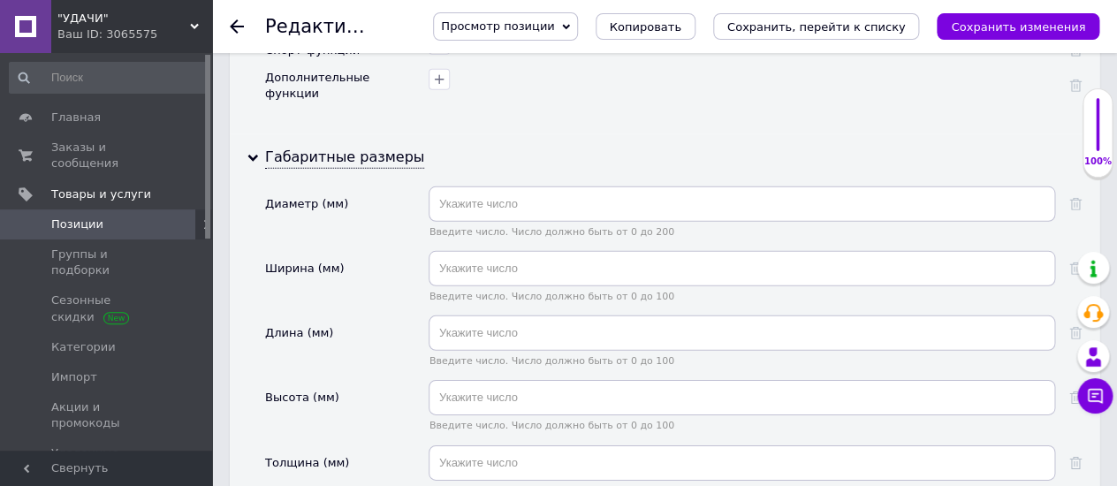
scroll to position [3926, 0]
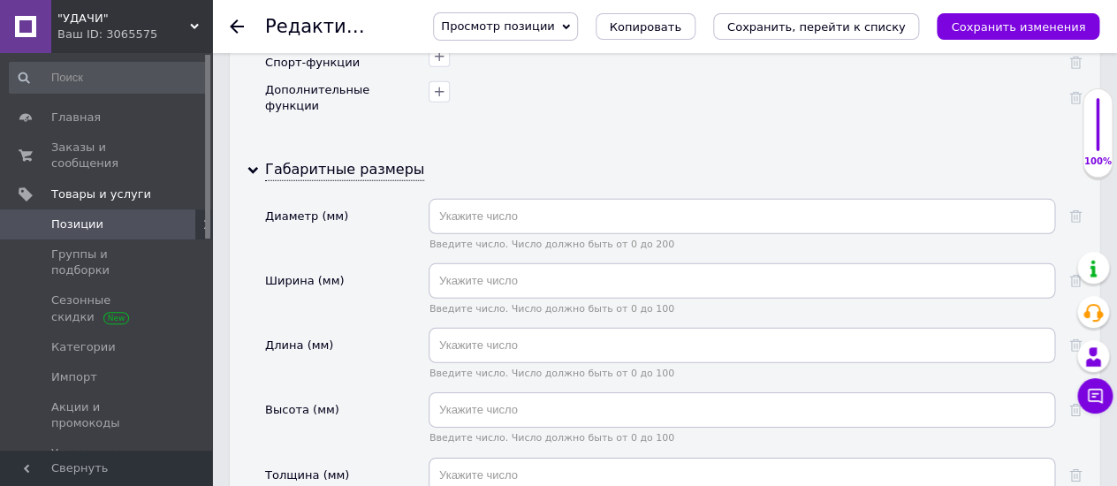
type input "21"
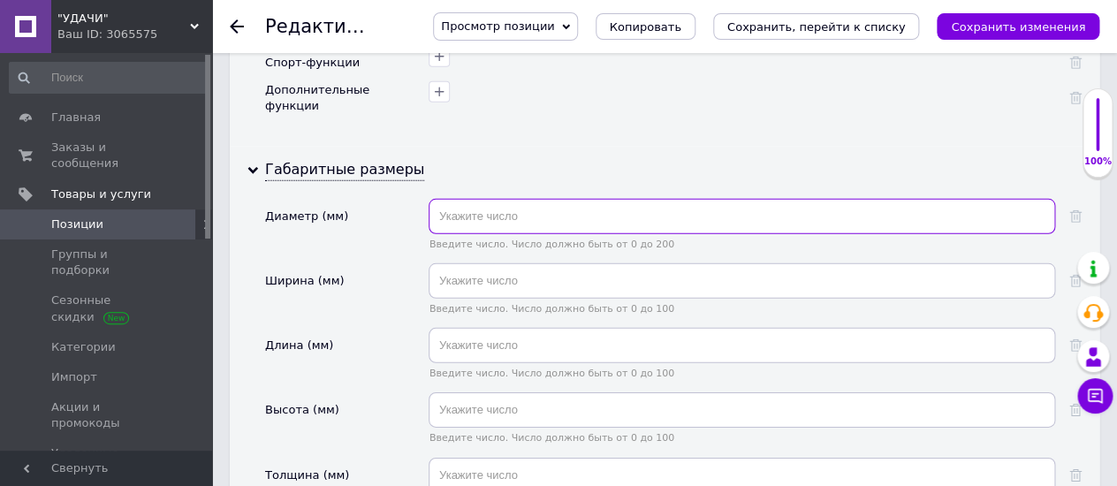
click at [451, 199] on input "text" at bounding box center [741, 216] width 626 height 35
type input "41"
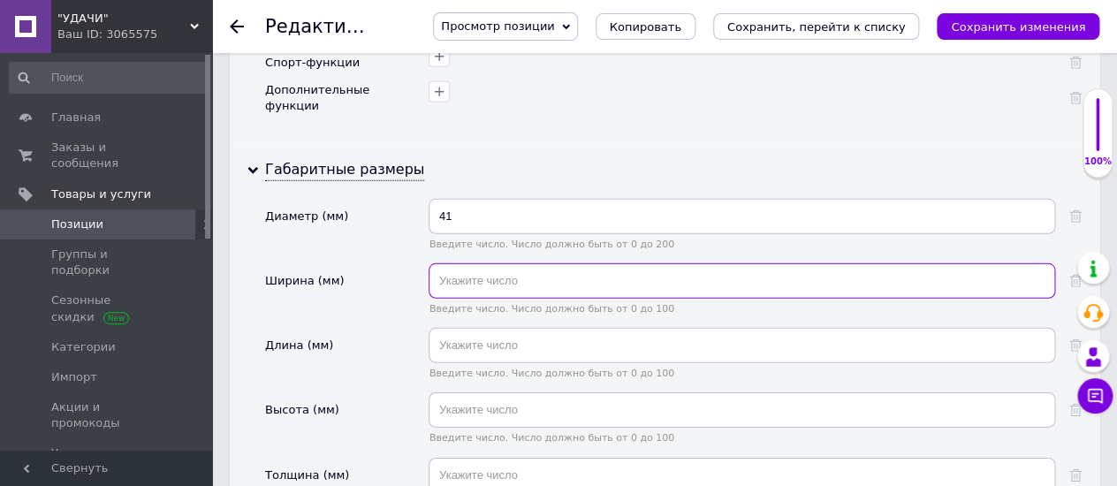
click at [449, 263] on input "text" at bounding box center [741, 280] width 626 height 35
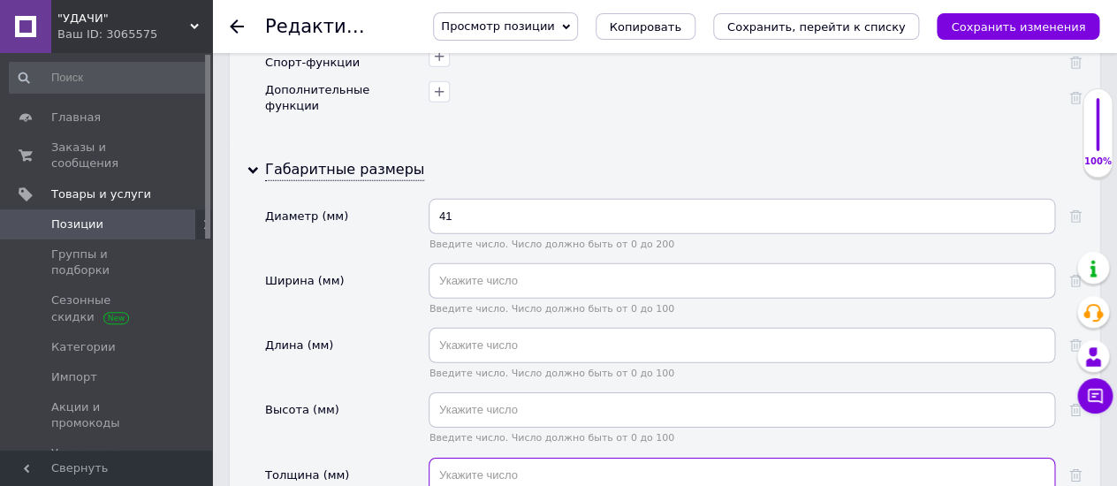
click at [444, 458] on input "text" at bounding box center [741, 475] width 626 height 35
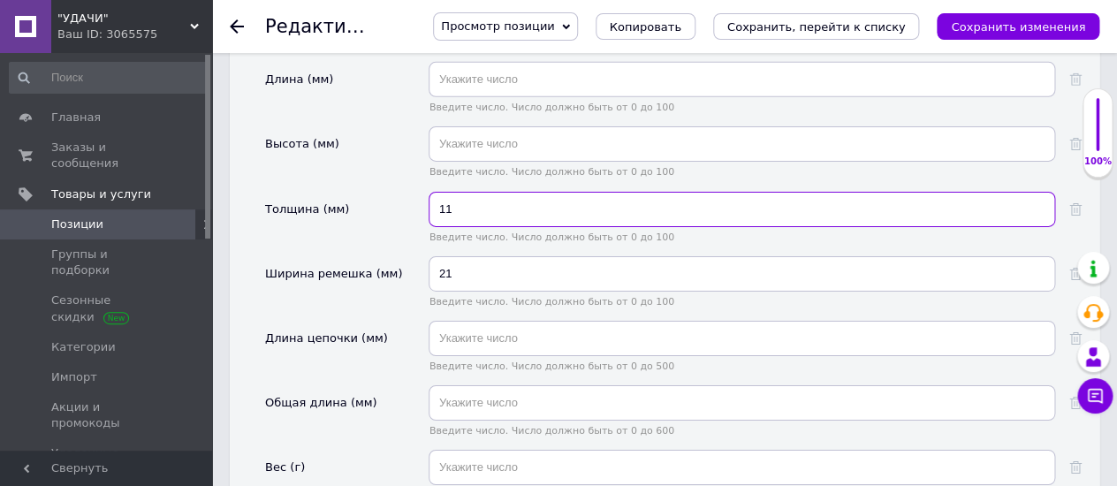
scroll to position [4220, 0]
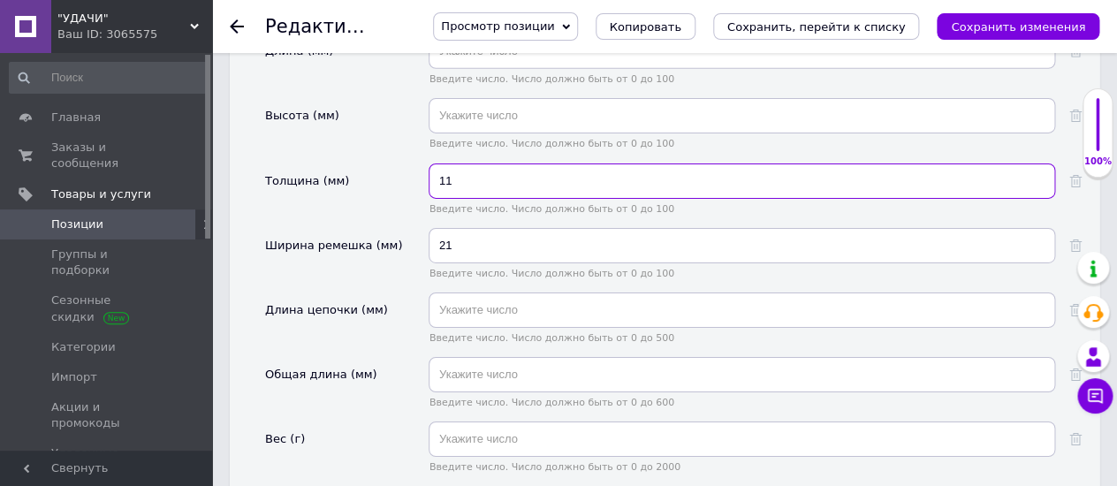
type input "11"
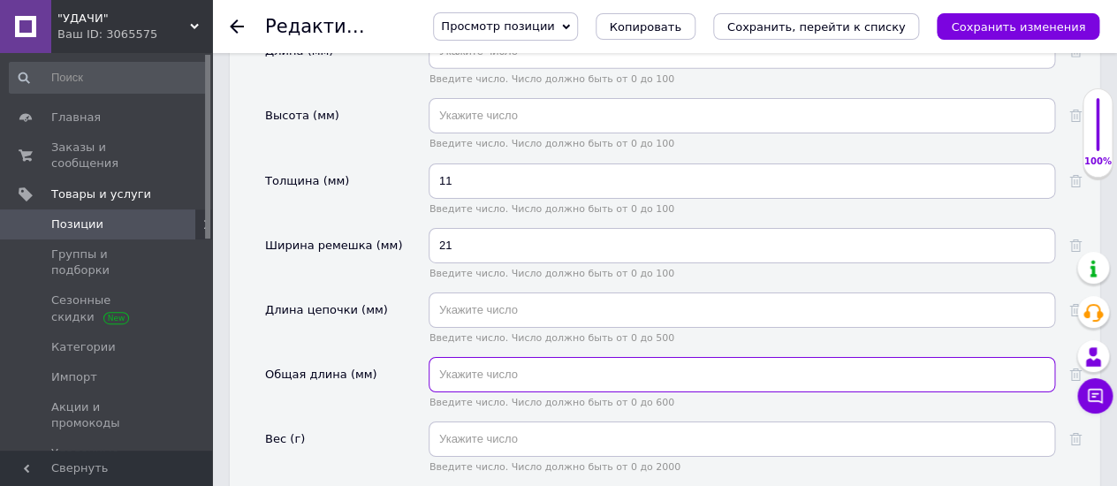
click at [458, 357] on input "text" at bounding box center [741, 374] width 626 height 35
type input "25"
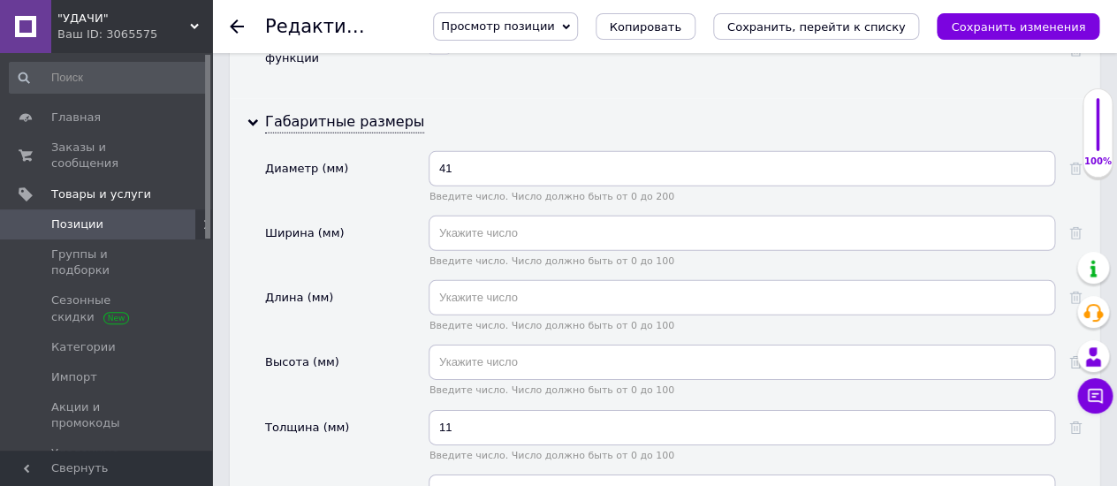
scroll to position [3926, 0]
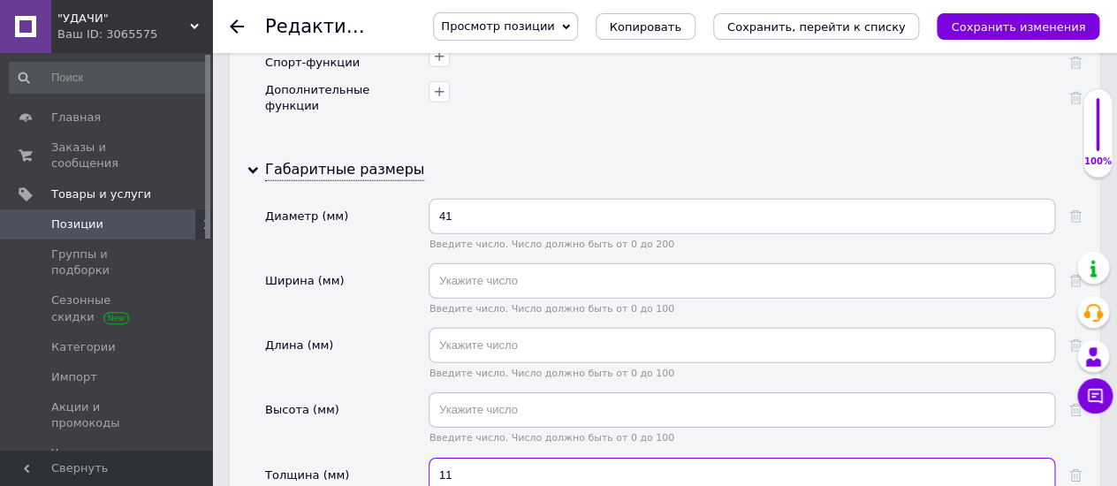
drag, startPoint x: 457, startPoint y: 400, endPoint x: 420, endPoint y: 391, distance: 37.3
click at [420, 458] on div "Толщина (мм) 11 Введите число. Число должно быть от 0 до 100" at bounding box center [673, 490] width 816 height 64
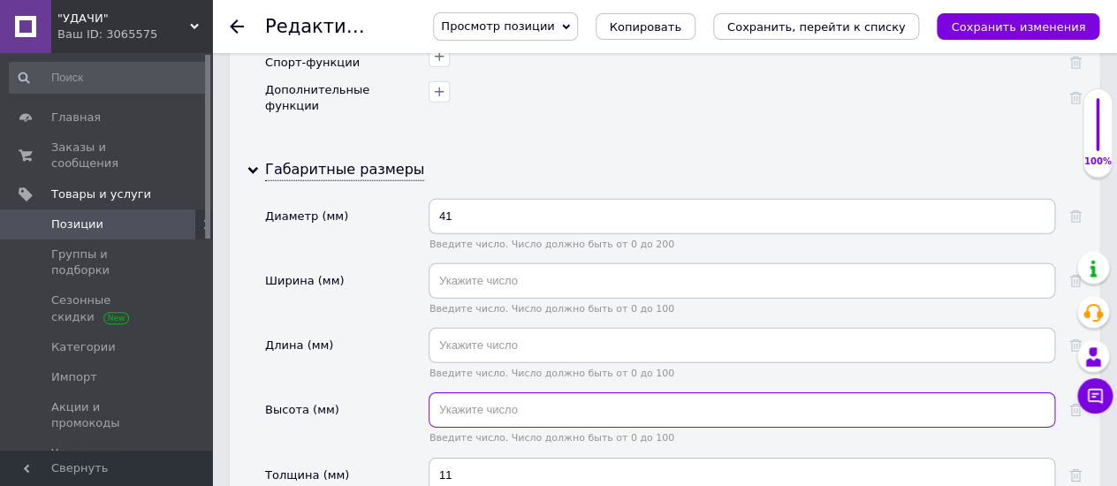
click at [453, 392] on input "text" at bounding box center [741, 409] width 626 height 35
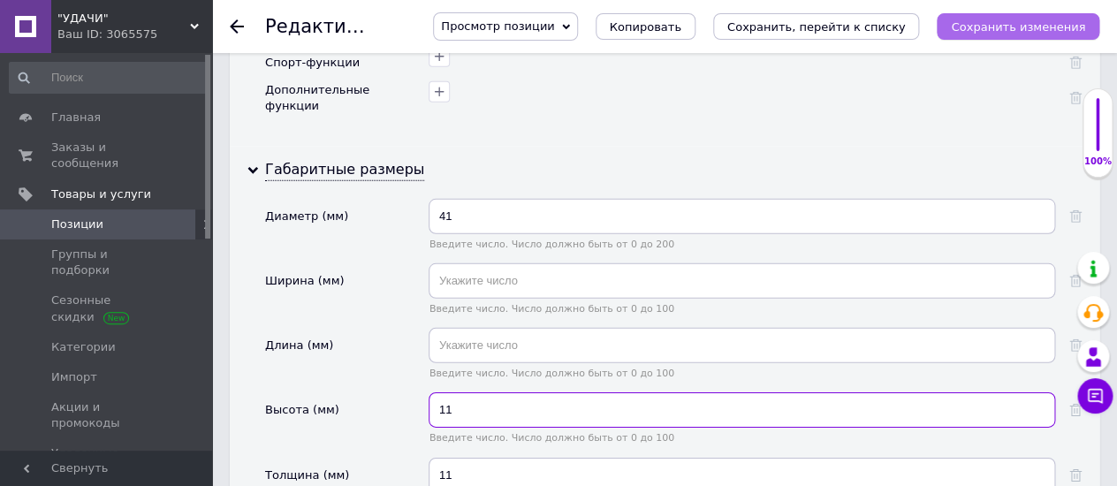
type input "11"
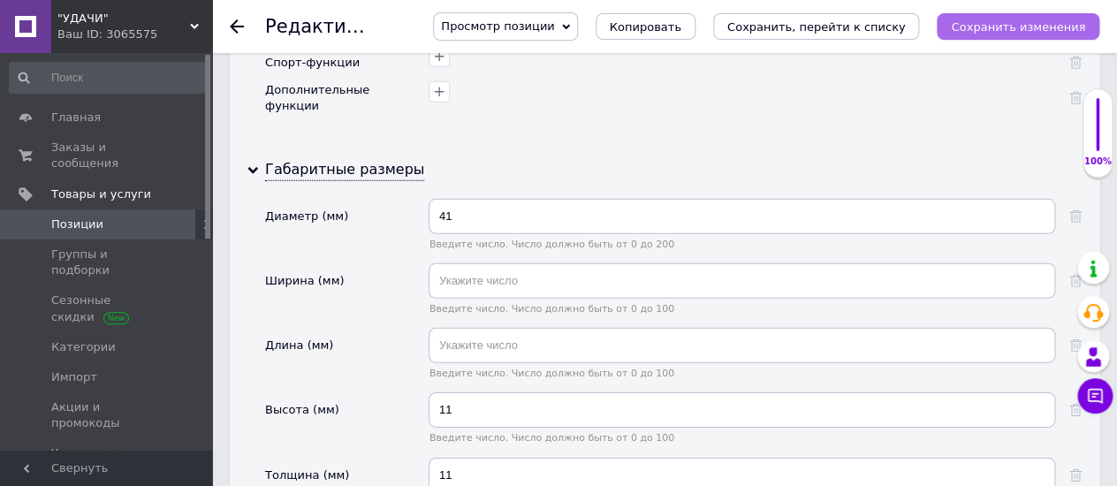
click at [980, 18] on button "Сохранить изменения" at bounding box center [1017, 26] width 163 height 27
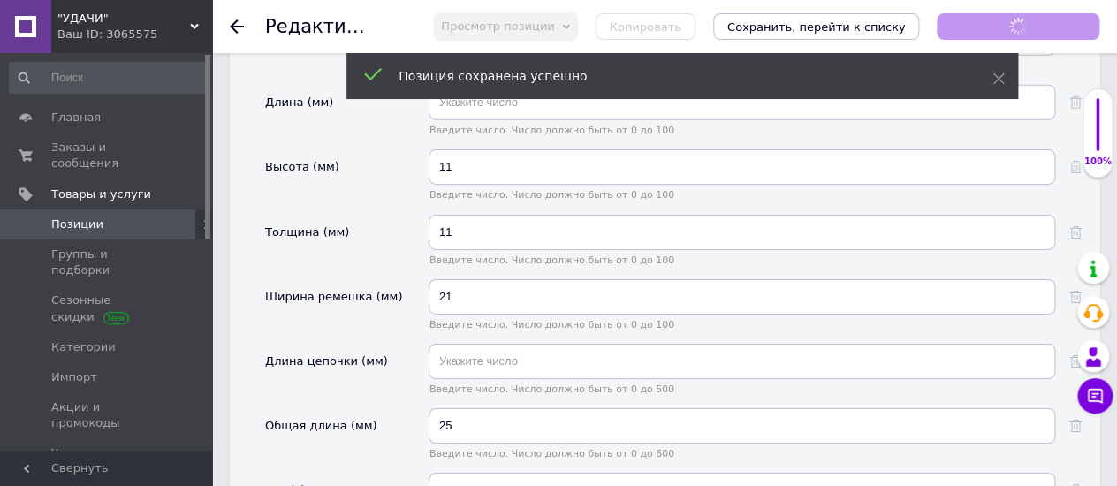
scroll to position [4220, 0]
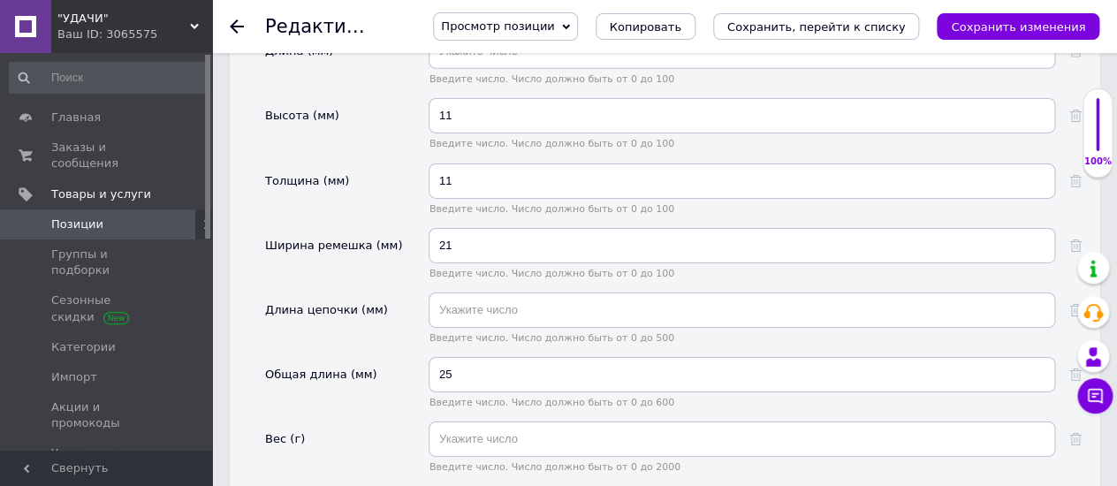
click at [240, 33] on icon at bounding box center [237, 26] width 14 height 14
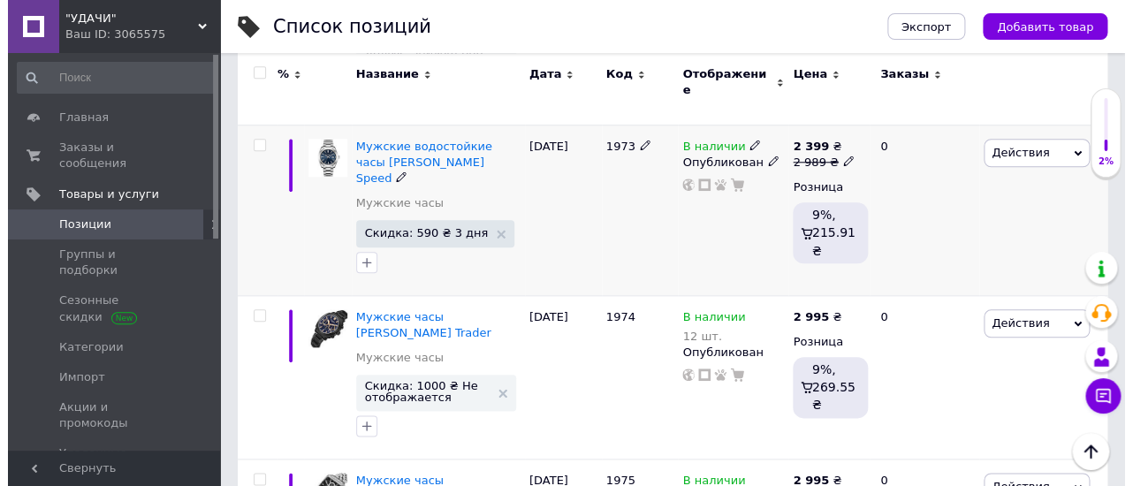
scroll to position [490, 0]
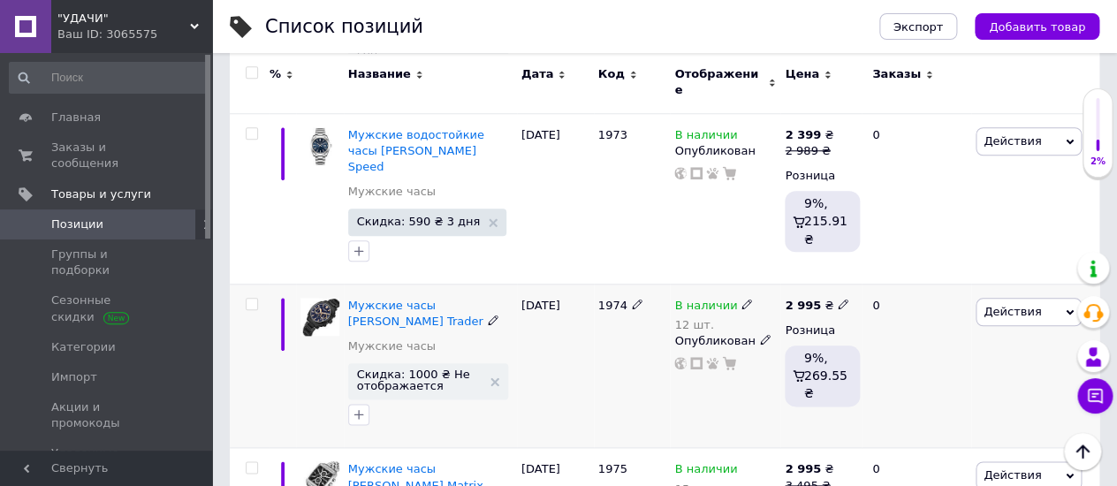
click at [1066, 309] on icon at bounding box center [1069, 311] width 8 height 5
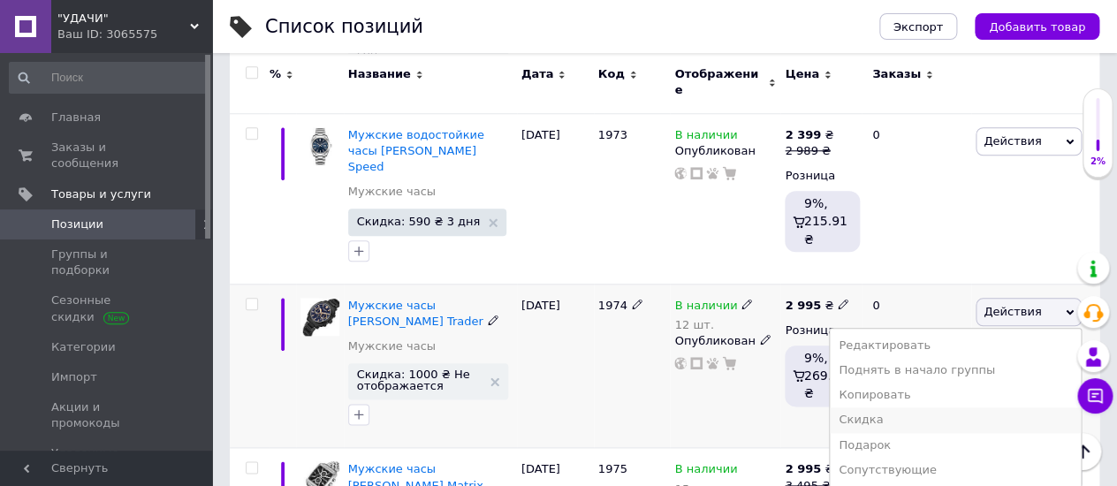
click at [906, 407] on li "Скидка" at bounding box center [955, 419] width 251 height 25
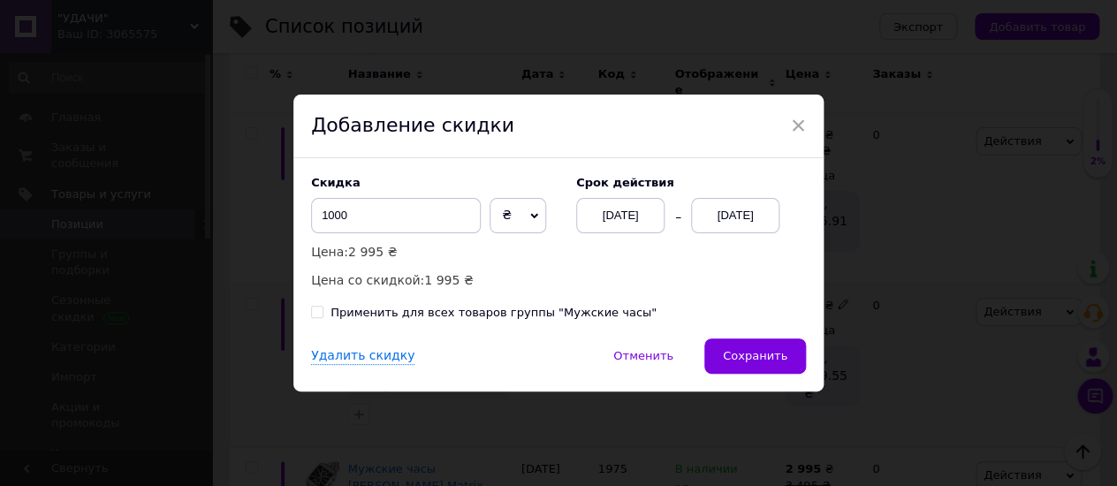
scroll to position [0, 1428]
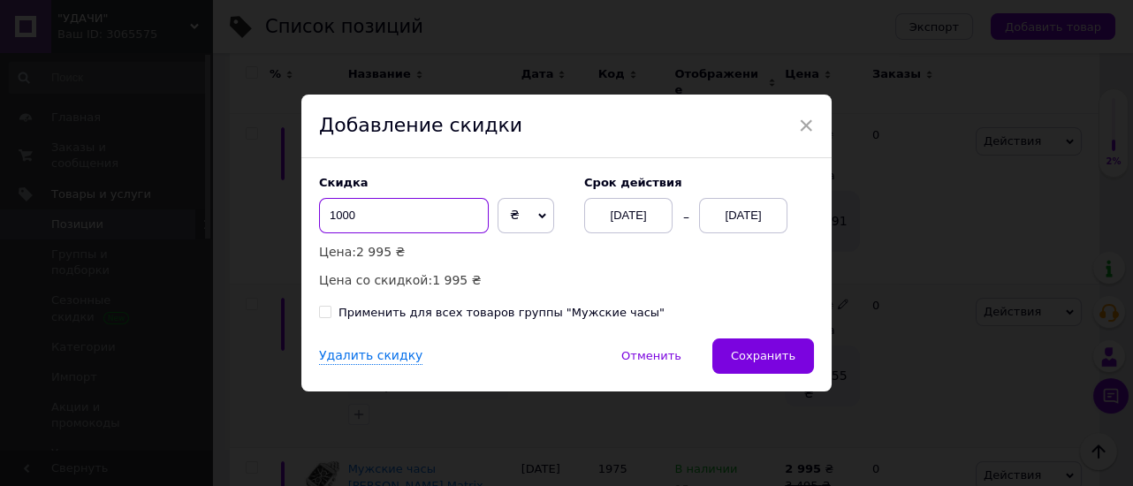
drag, startPoint x: 367, startPoint y: 208, endPoint x: 323, endPoint y: 204, distance: 43.4
click at [323, 204] on input "1000" at bounding box center [404, 215] width 170 height 35
type input "500"
click at [757, 209] on div "[DATE]" at bounding box center [743, 215] width 88 height 35
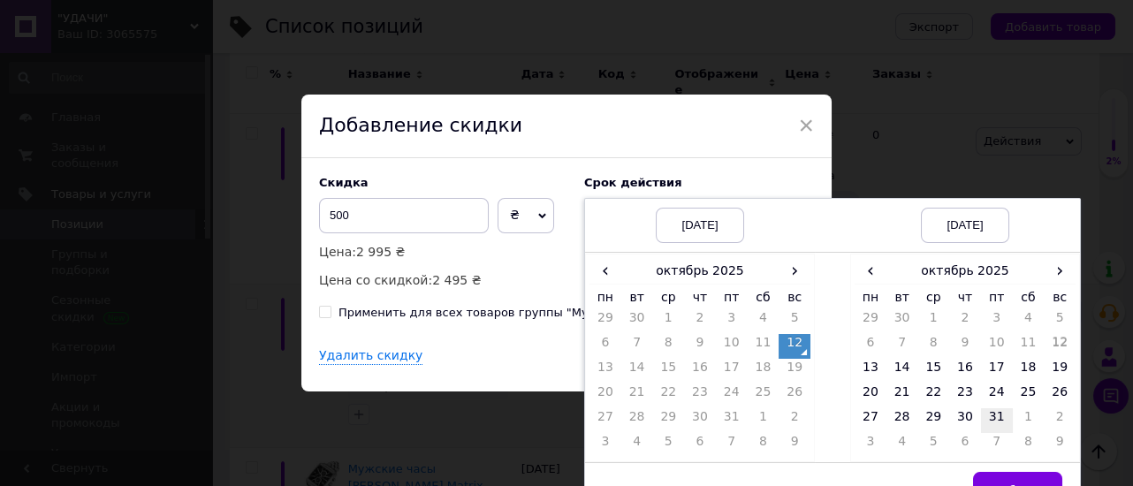
click at [992, 416] on td "31" at bounding box center [997, 420] width 32 height 25
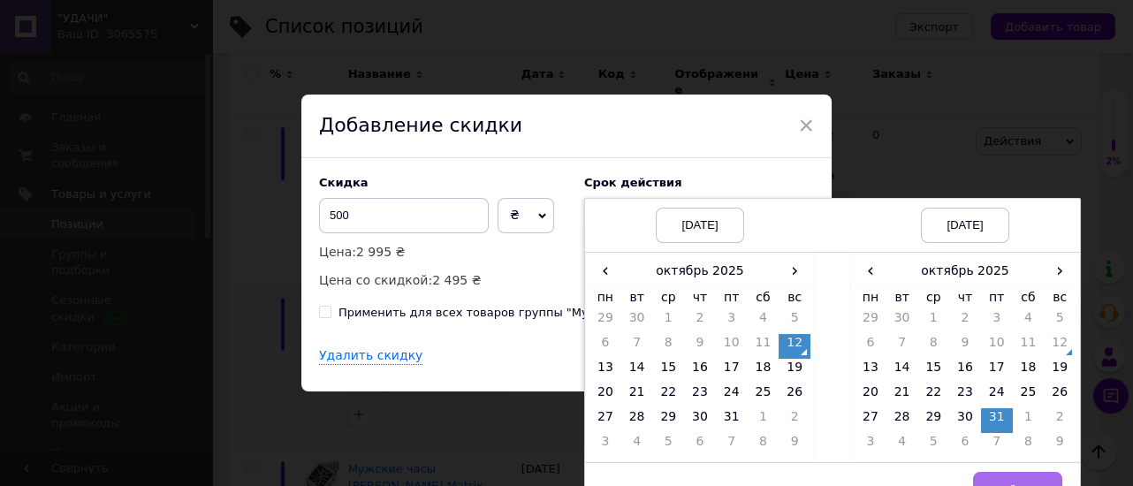
click at [1004, 475] on button "Выбрать" at bounding box center [1017, 489] width 89 height 35
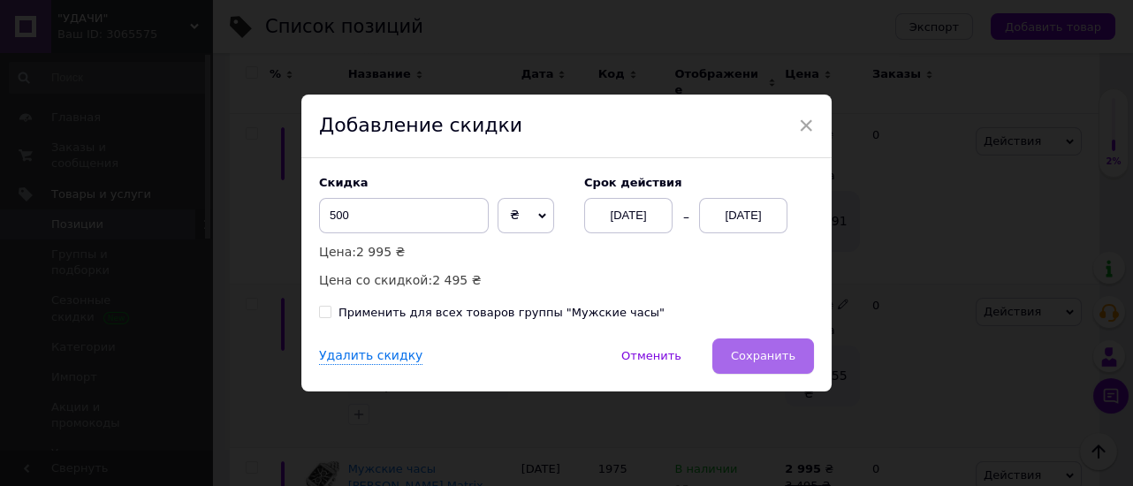
click at [760, 366] on button "Сохранить" at bounding box center [763, 355] width 102 height 35
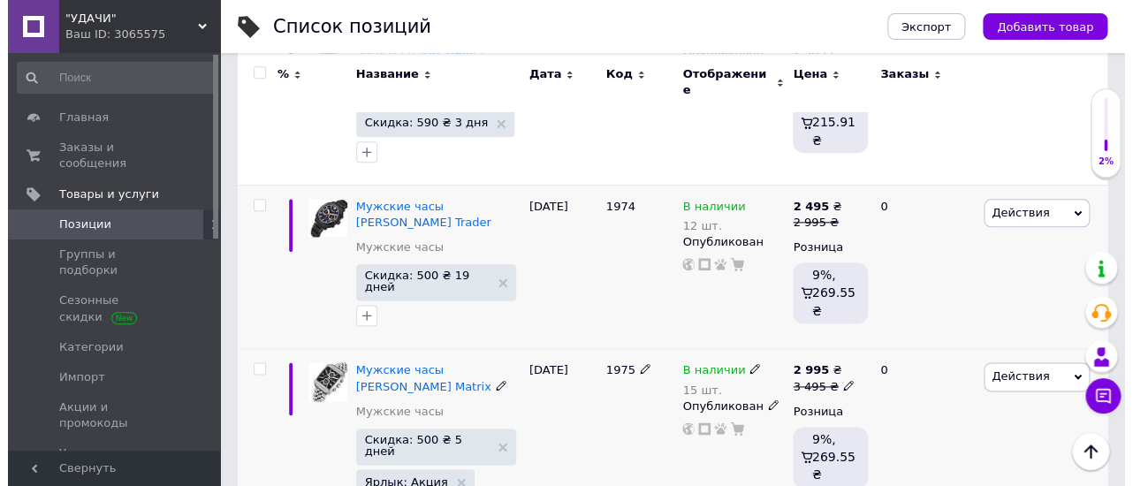
scroll to position [686, 0]
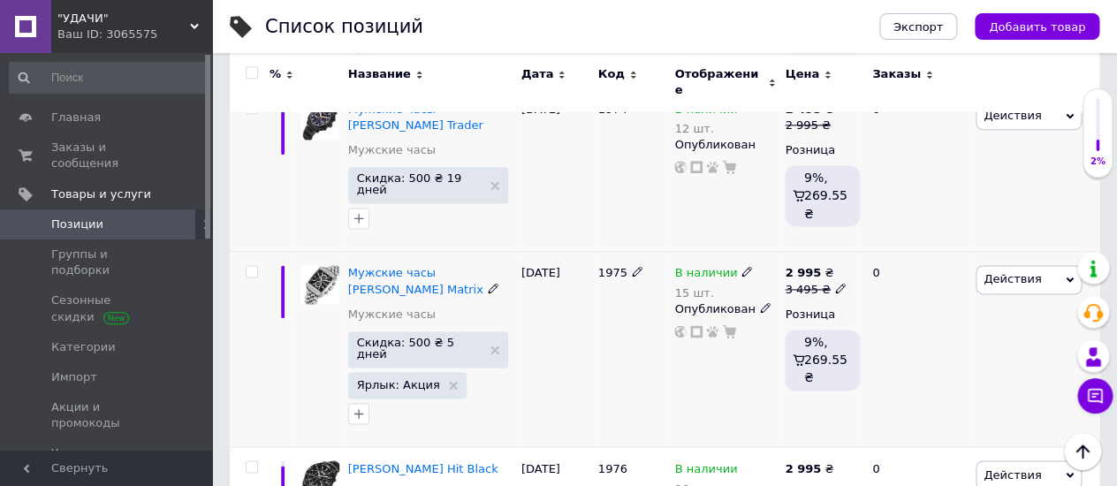
click at [1072, 276] on icon at bounding box center [1069, 280] width 8 height 8
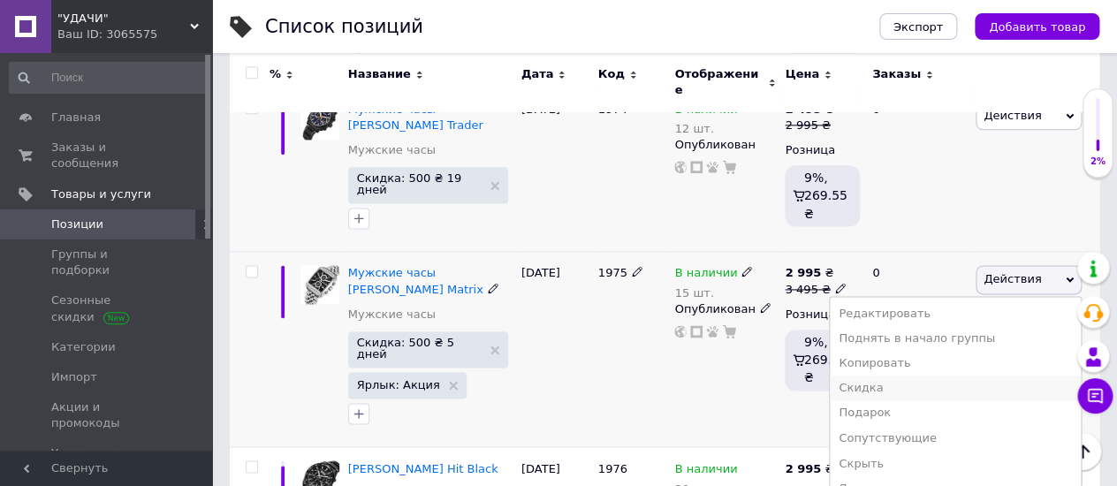
click at [883, 375] on li "Скидка" at bounding box center [955, 387] width 251 height 25
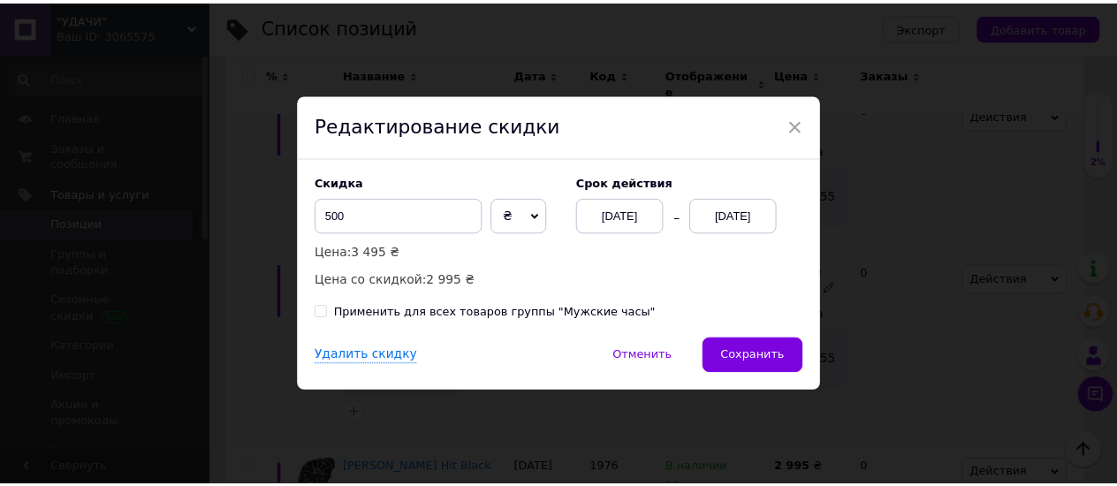
scroll to position [0, 1428]
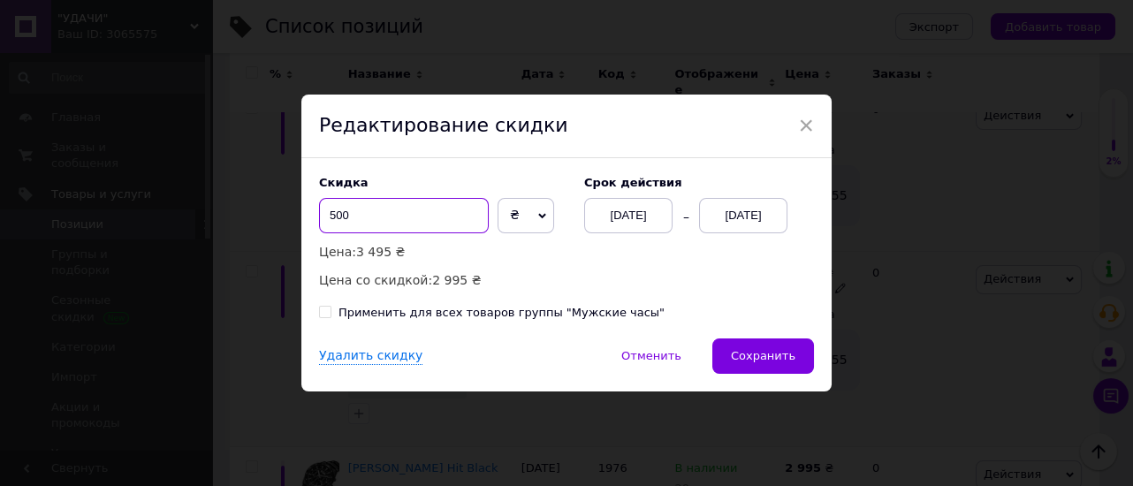
drag, startPoint x: 352, startPoint y: 208, endPoint x: 329, endPoint y: 209, distance: 23.9
click at [329, 209] on input "500" at bounding box center [404, 215] width 170 height 35
type input "800"
click at [755, 214] on div "17.10.2025" at bounding box center [743, 215] width 88 height 35
click at [1028, 139] on div "× Редактирование скидки Скидка 800 ₴ % Цена: 3 495 ₴ Цена со скидкой: 2 695 ₴ C…" at bounding box center [566, 243] width 1133 height 486
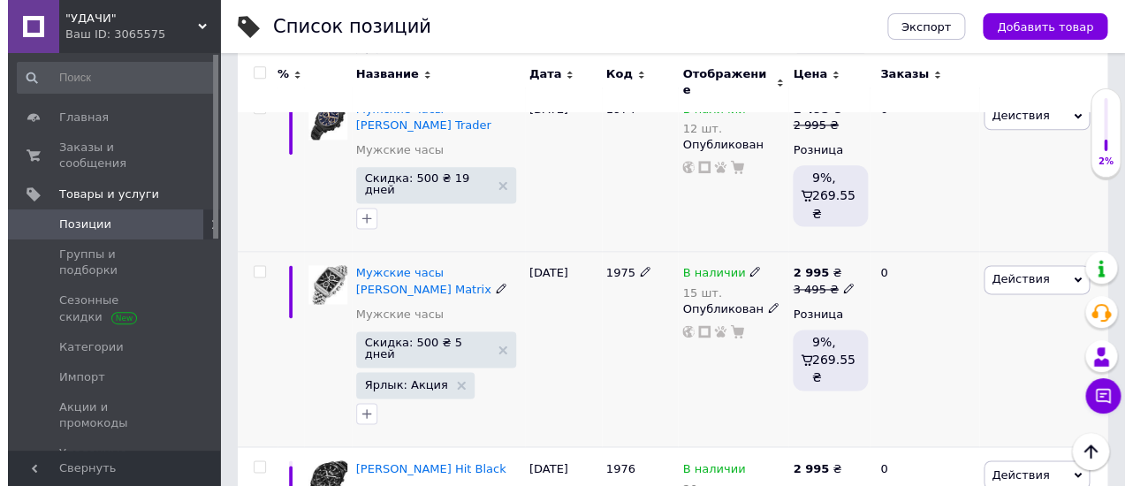
scroll to position [0, 1429]
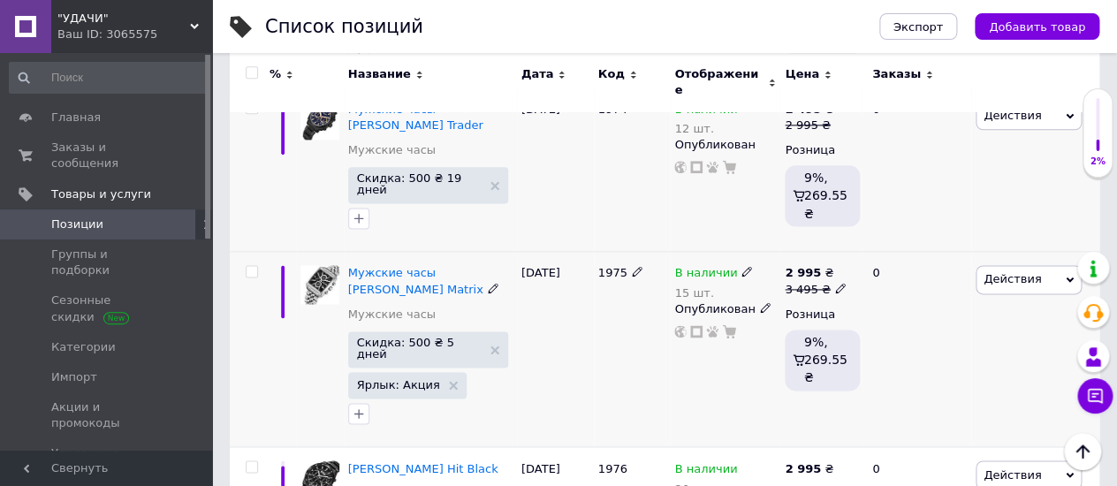
click at [1067, 277] on icon at bounding box center [1069, 279] width 8 height 5
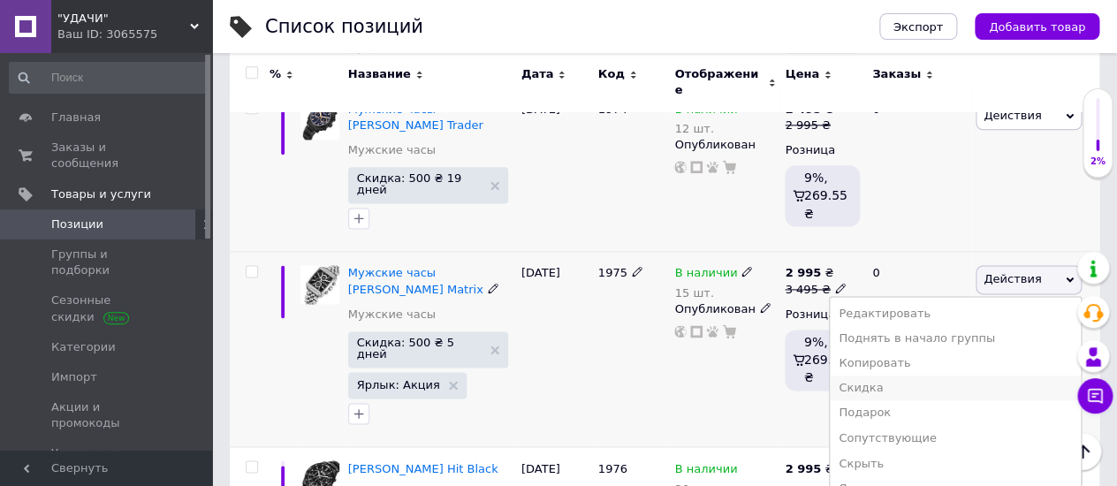
click at [897, 375] on li "Скидка" at bounding box center [955, 387] width 251 height 25
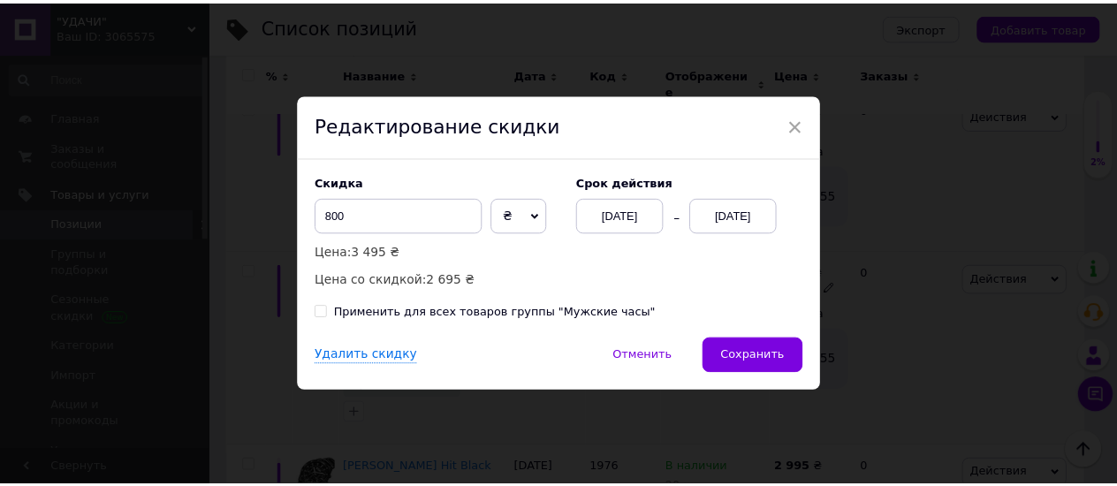
scroll to position [0, 1428]
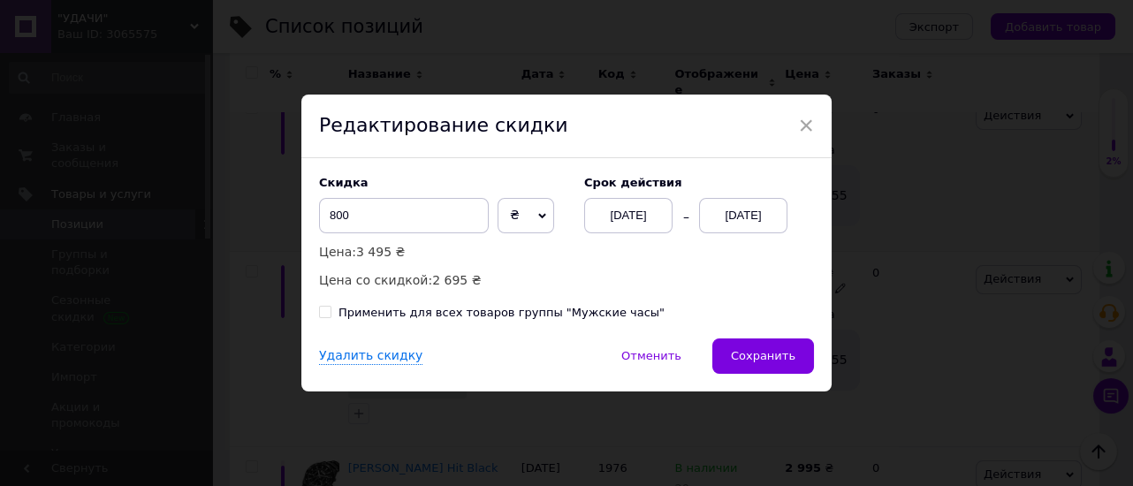
click at [750, 219] on div "17.10.2025" at bounding box center [743, 215] width 88 height 35
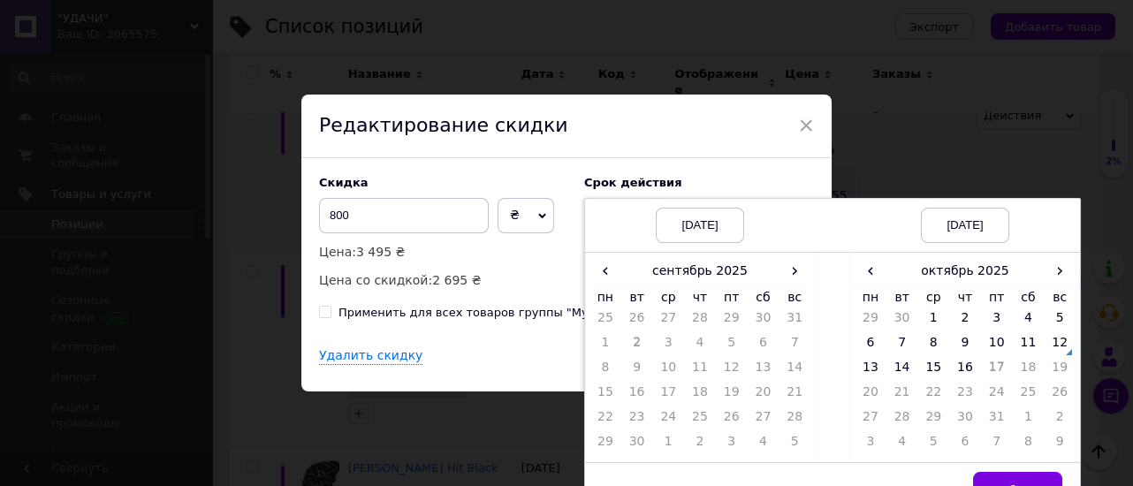
click at [683, 223] on div "[DATE]" at bounding box center [699, 225] width 88 height 35
click at [790, 276] on span "›" at bounding box center [794, 271] width 32 height 26
click at [789, 276] on span "›" at bounding box center [794, 271] width 32 height 26
click at [797, 275] on span "›" at bounding box center [794, 271] width 32 height 26
click at [600, 267] on span "‹" at bounding box center [605, 271] width 32 height 26
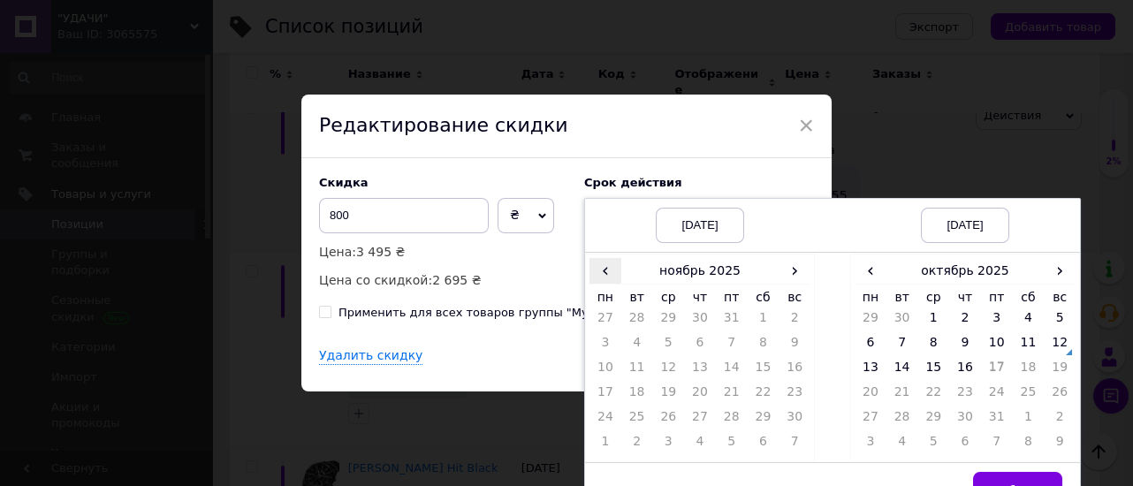
click at [600, 267] on span "‹" at bounding box center [605, 271] width 32 height 26
click at [730, 369] on td "17" at bounding box center [732, 371] width 32 height 25
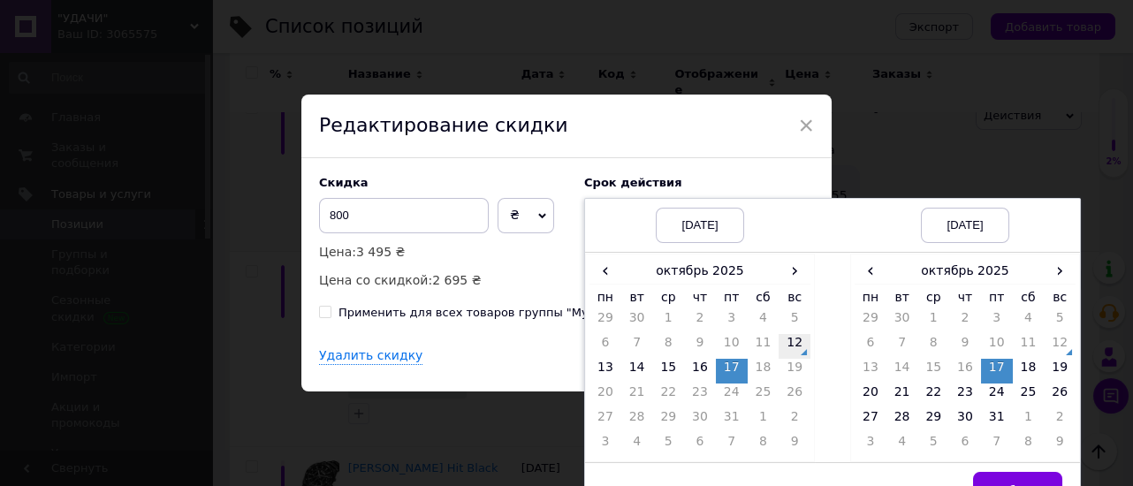
click at [792, 346] on td "12" at bounding box center [794, 346] width 32 height 25
click at [995, 412] on td "31" at bounding box center [997, 420] width 32 height 25
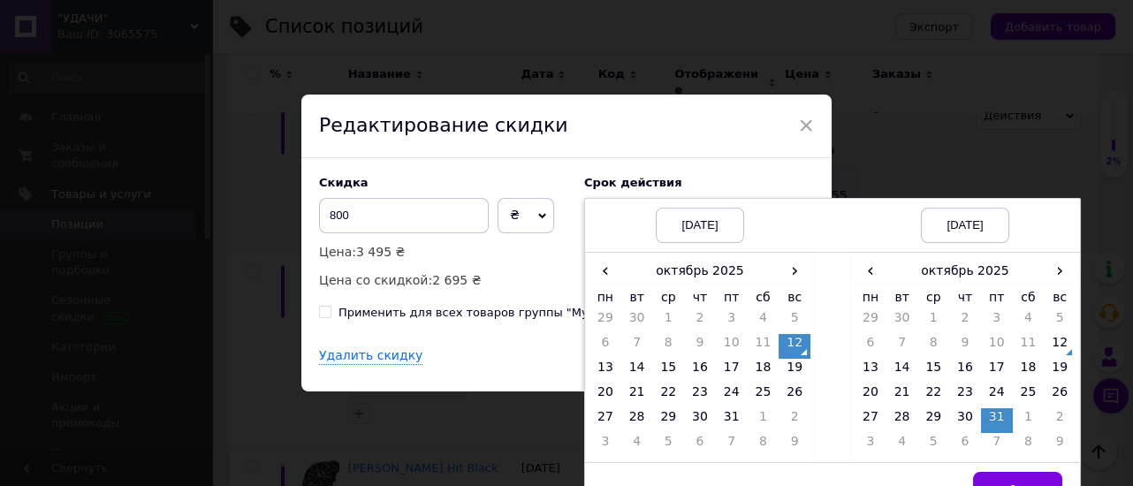
drag, startPoint x: 1003, startPoint y: 478, endPoint x: 1090, endPoint y: 352, distance: 153.6
click at [1003, 477] on button "Выбрать" at bounding box center [1017, 489] width 89 height 35
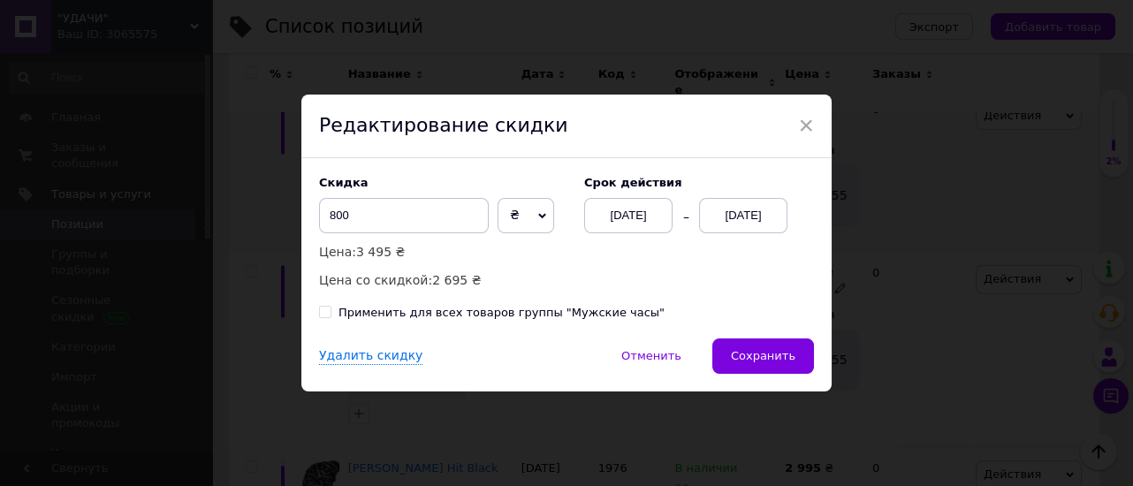
drag, startPoint x: 780, startPoint y: 347, endPoint x: 798, endPoint y: 345, distance: 17.9
click at [779, 347] on button "Сохранить" at bounding box center [763, 355] width 102 height 35
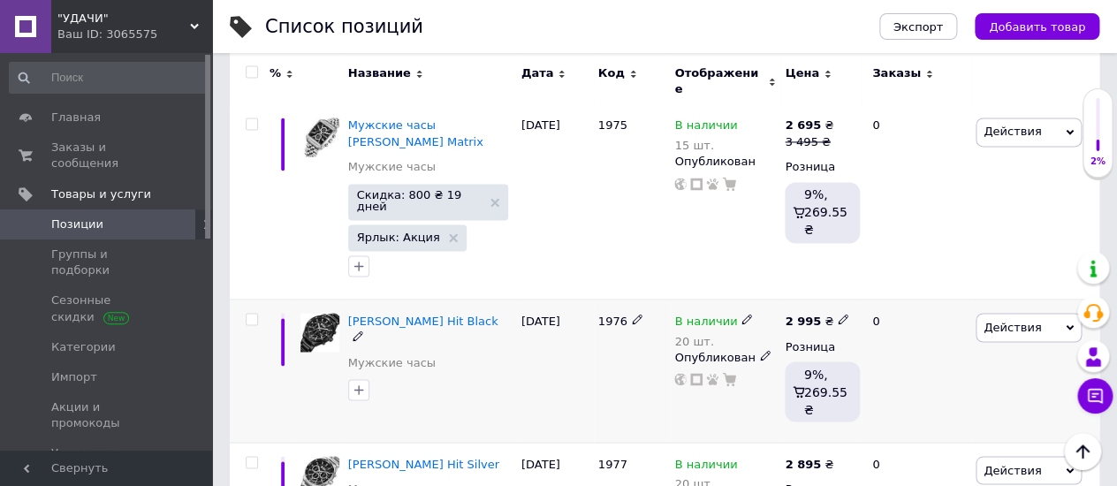
scroll to position [883, 0]
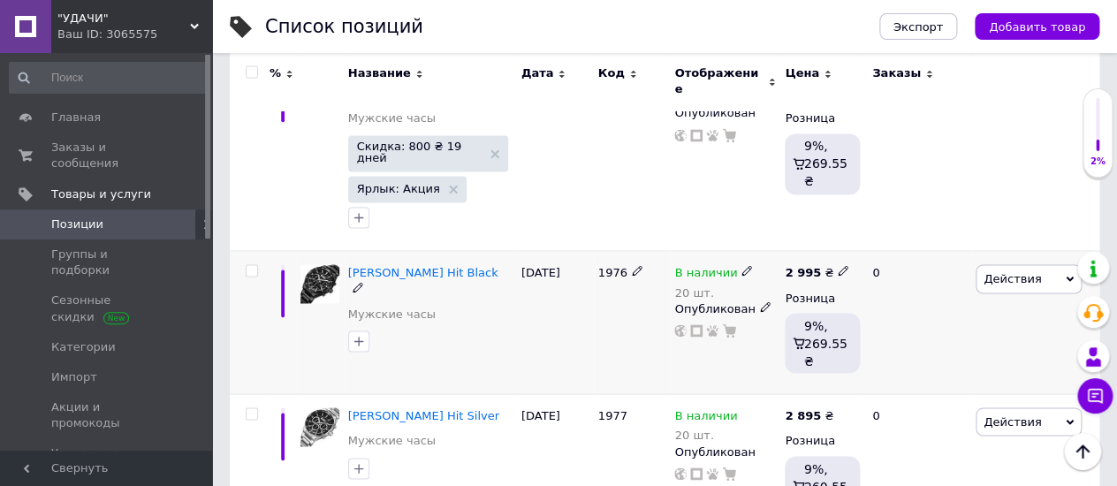
drag, startPoint x: 738, startPoint y: 192, endPoint x: 748, endPoint y: 197, distance: 11.9
click at [741, 264] on span at bounding box center [746, 270] width 11 height 12
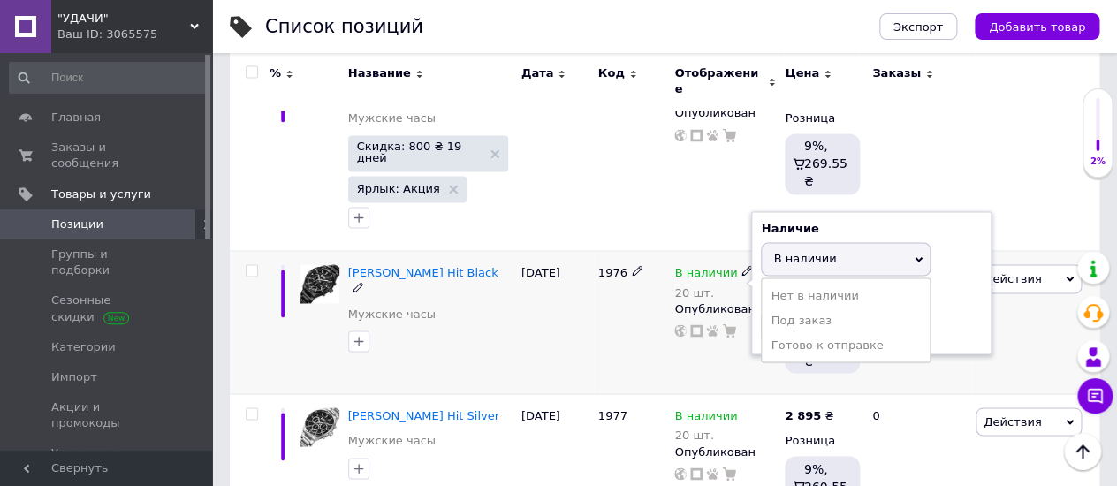
click at [780, 242] on span "В наличии" at bounding box center [846, 259] width 170 height 34
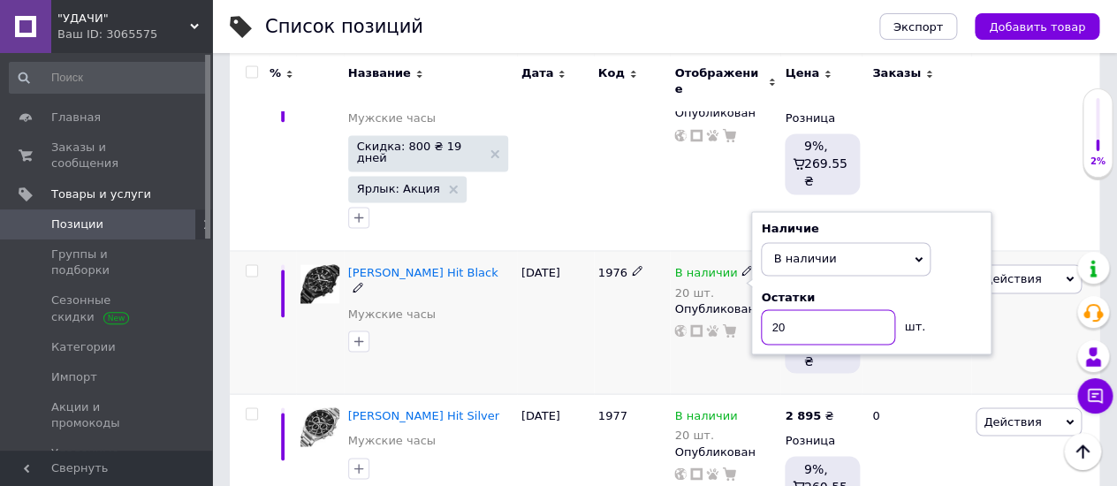
drag, startPoint x: 761, startPoint y: 254, endPoint x: 750, endPoint y: 256, distance: 10.9
click at [751, 256] on div "Наличие В наличии Нет в наличии Под заказ Готово к отправке Остатки 20 шт." at bounding box center [871, 282] width 240 height 143
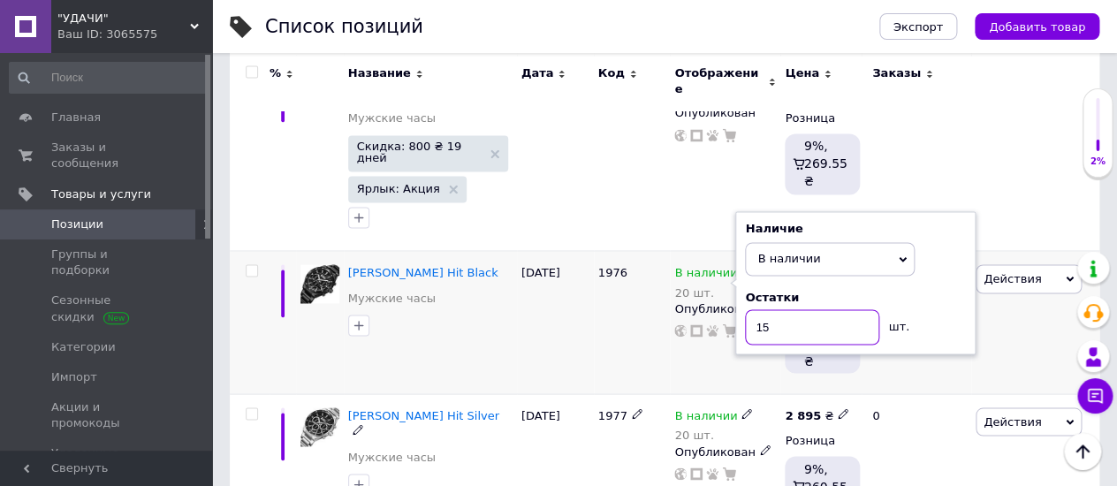
type input "15"
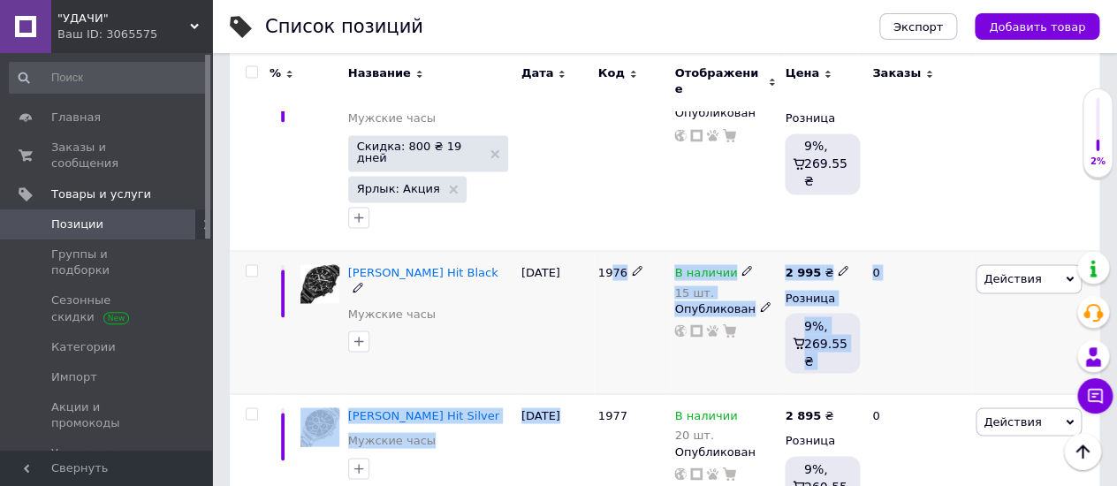
click at [621, 259] on div "1976" at bounding box center [632, 322] width 77 height 143
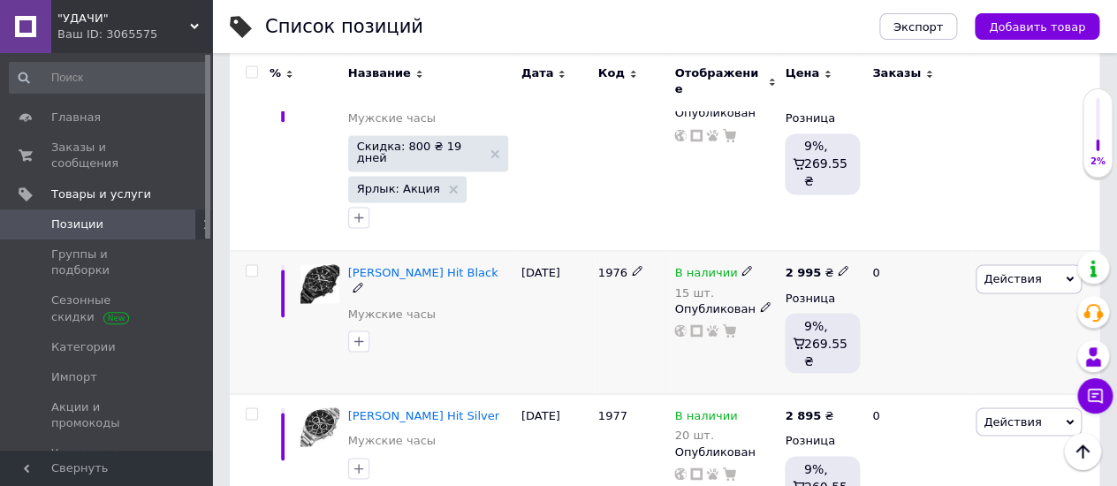
click at [598, 251] on div "1976" at bounding box center [632, 322] width 77 height 143
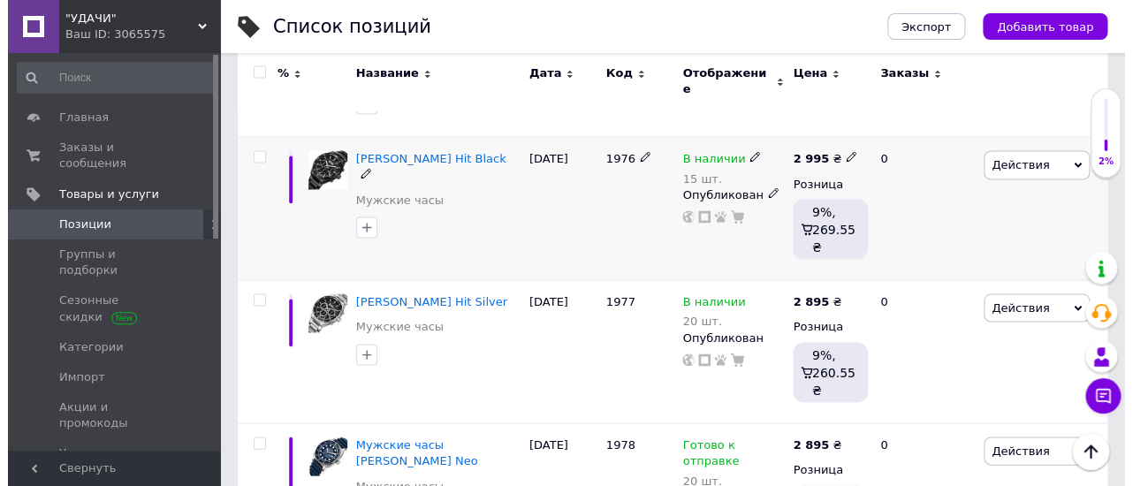
scroll to position [1079, 0]
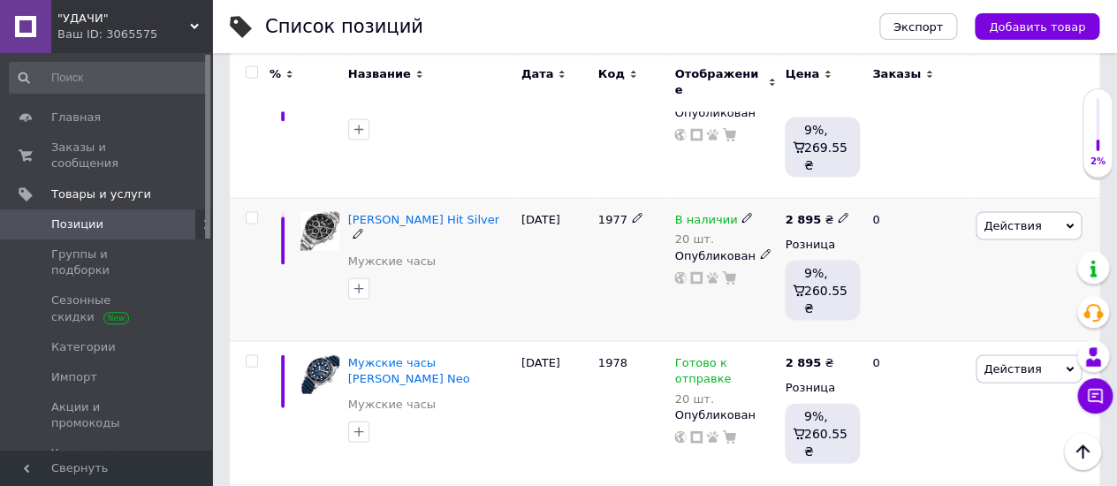
click at [1071, 222] on icon at bounding box center [1069, 226] width 8 height 8
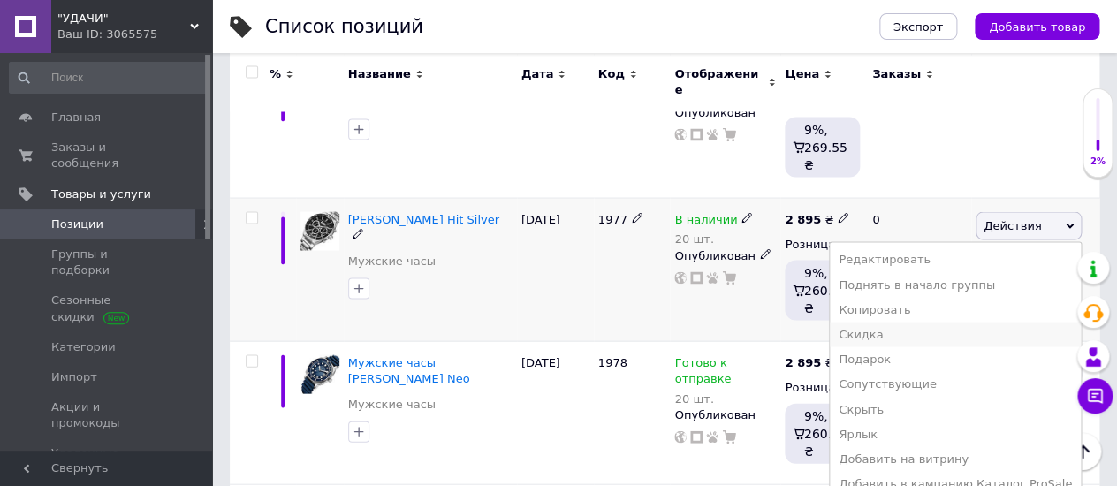
click at [912, 322] on li "Скидка" at bounding box center [955, 334] width 251 height 25
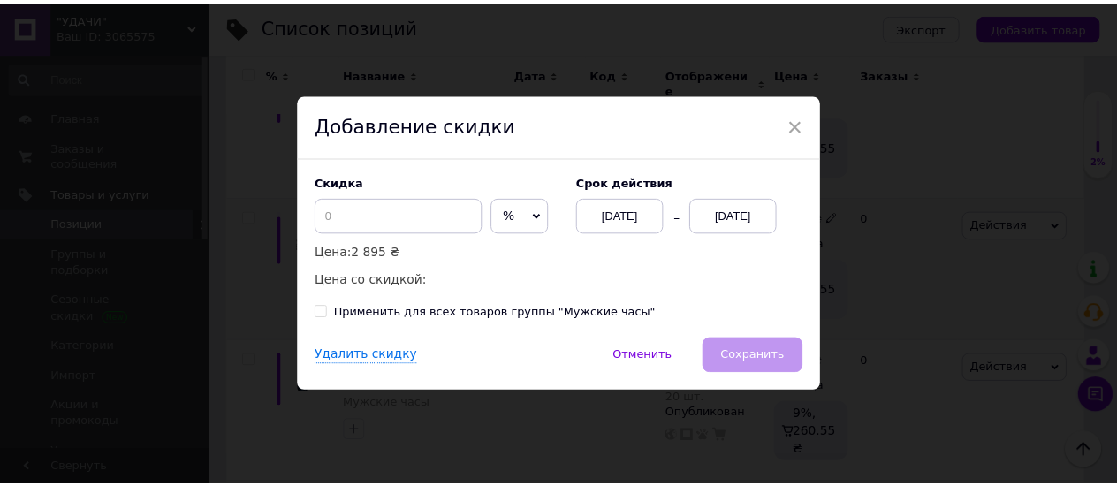
scroll to position [0, 1428]
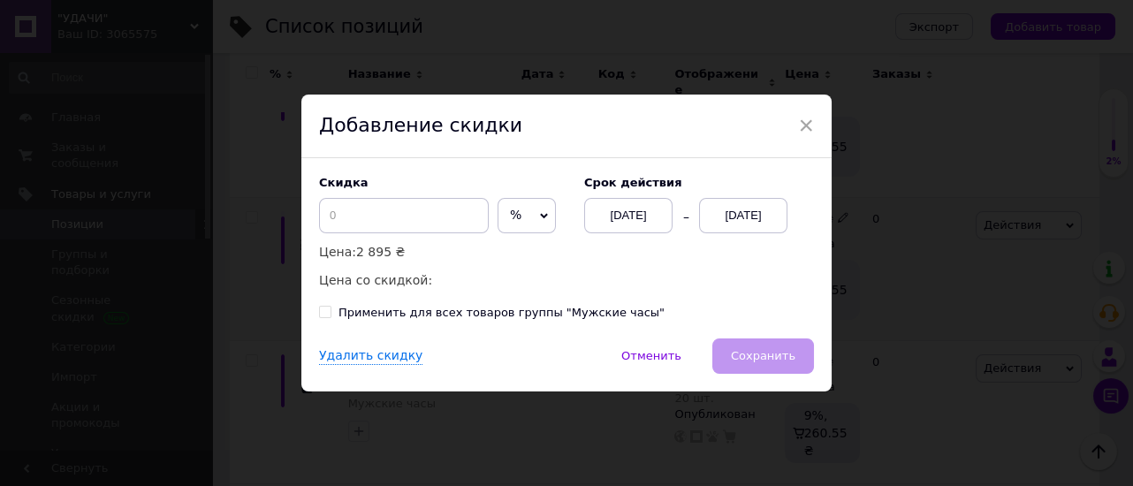
click at [540, 217] on icon at bounding box center [544, 216] width 8 height 8
drag, startPoint x: 511, startPoint y: 255, endPoint x: 480, endPoint y: 246, distance: 33.0
click at [511, 254] on li "₴" at bounding box center [526, 252] width 57 height 25
click at [338, 213] on input at bounding box center [404, 215] width 170 height 35
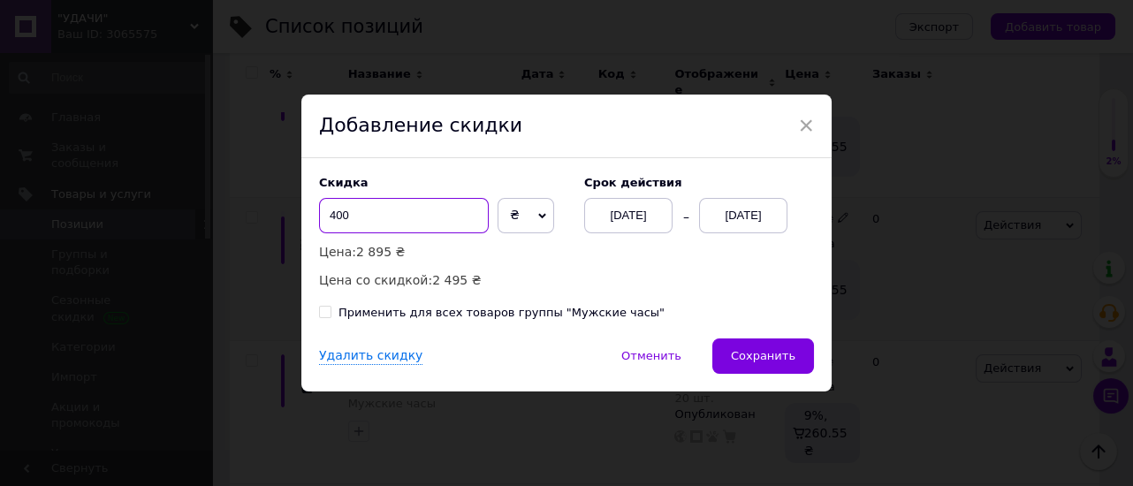
type input "400"
click at [776, 207] on div "[DATE]" at bounding box center [743, 215] width 88 height 35
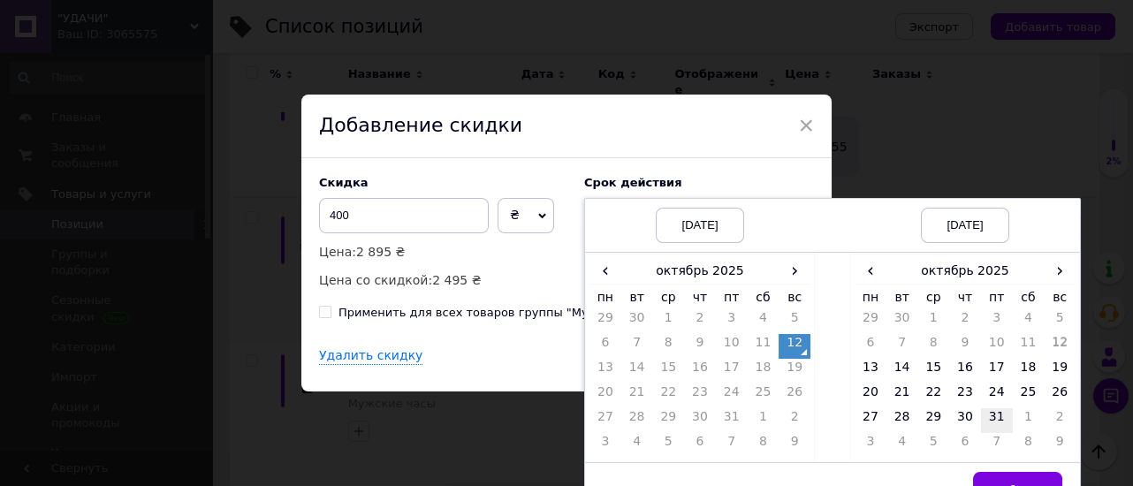
click at [991, 414] on td "31" at bounding box center [997, 420] width 32 height 25
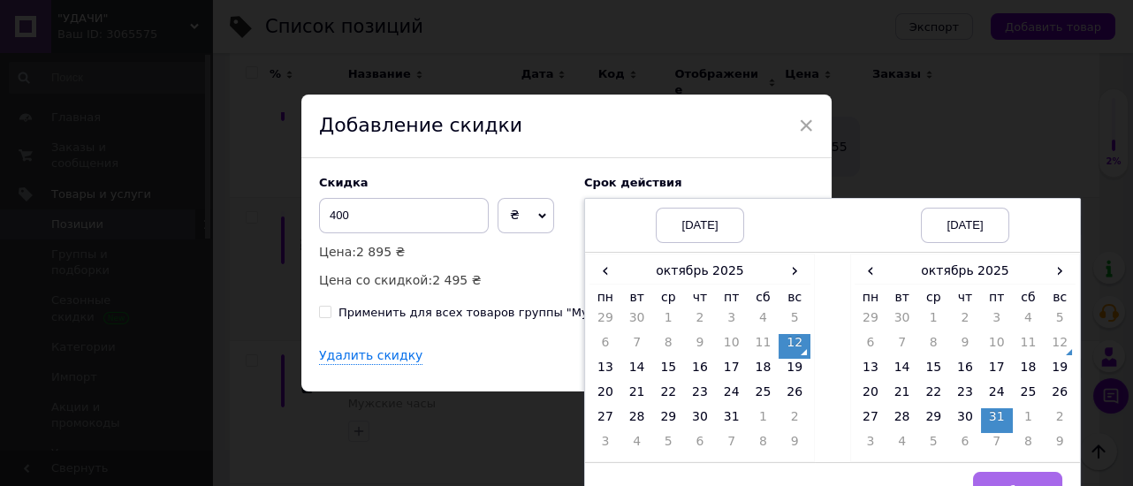
click at [1025, 475] on button "Выбрать" at bounding box center [1017, 489] width 89 height 35
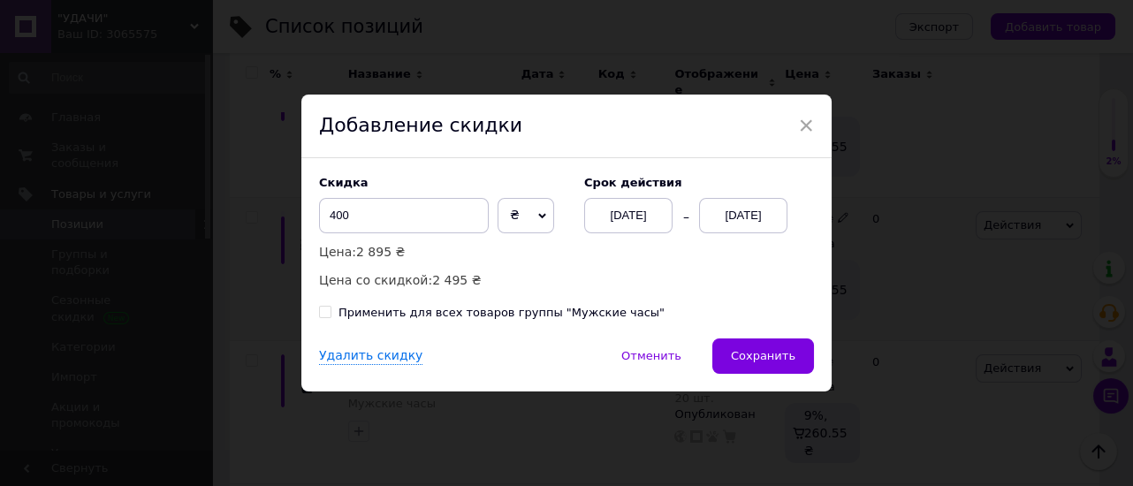
click at [745, 343] on button "Сохранить" at bounding box center [763, 355] width 102 height 35
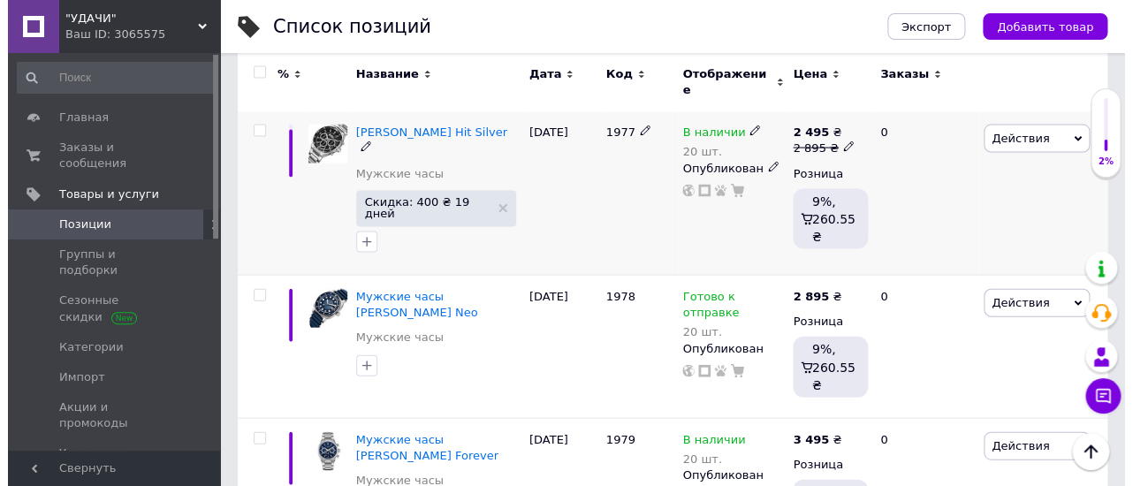
scroll to position [1178, 0]
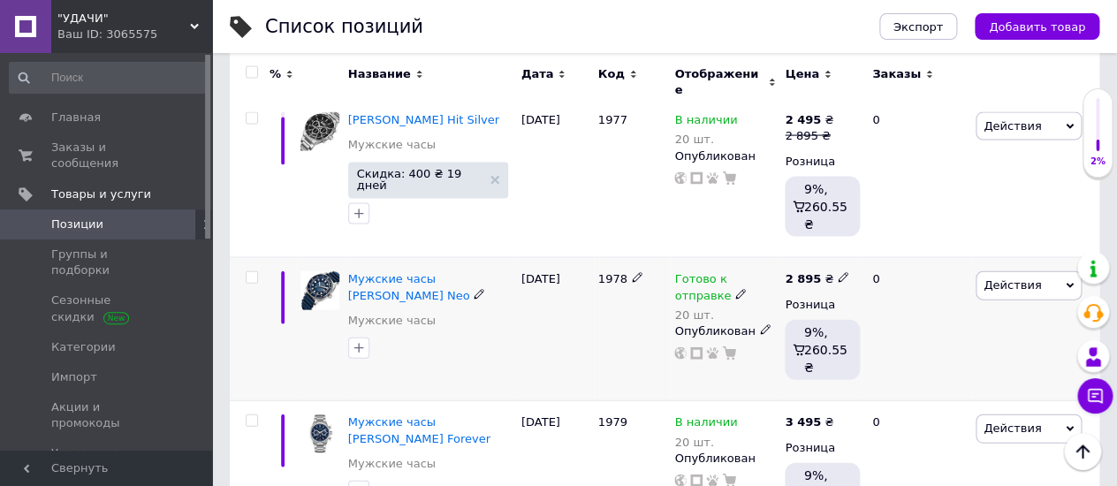
click at [1066, 271] on span "Действия" at bounding box center [1028, 285] width 106 height 28
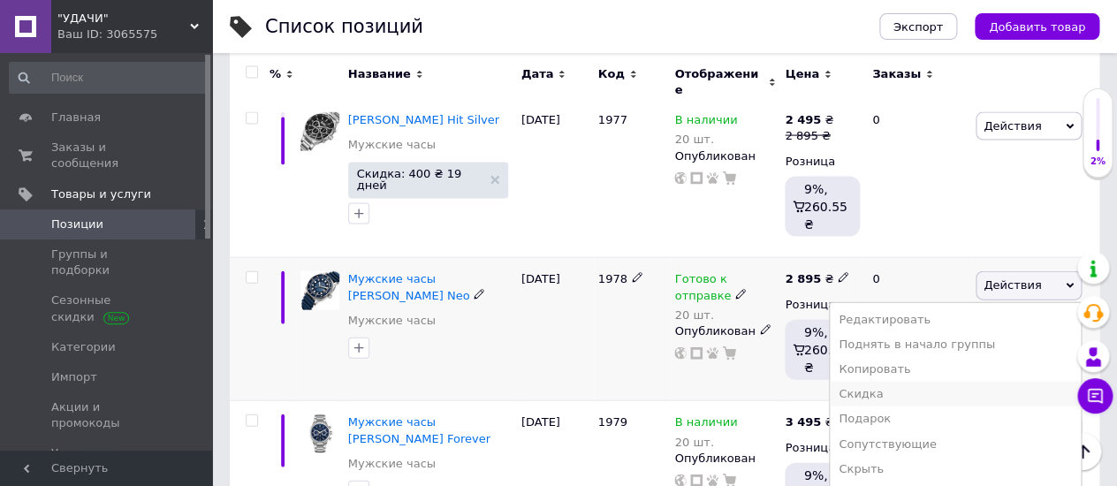
click at [883, 382] on li "Скидка" at bounding box center [955, 394] width 251 height 25
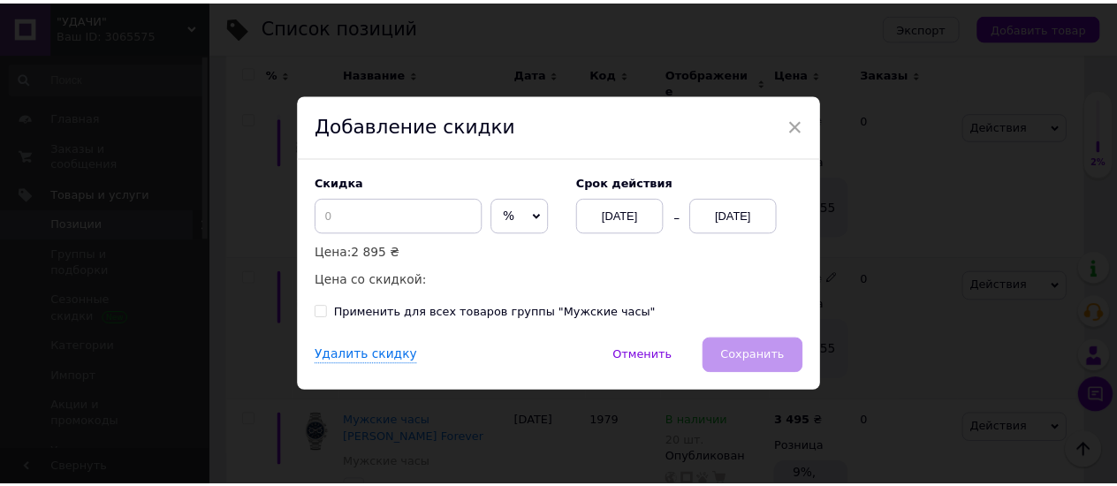
scroll to position [0, 1428]
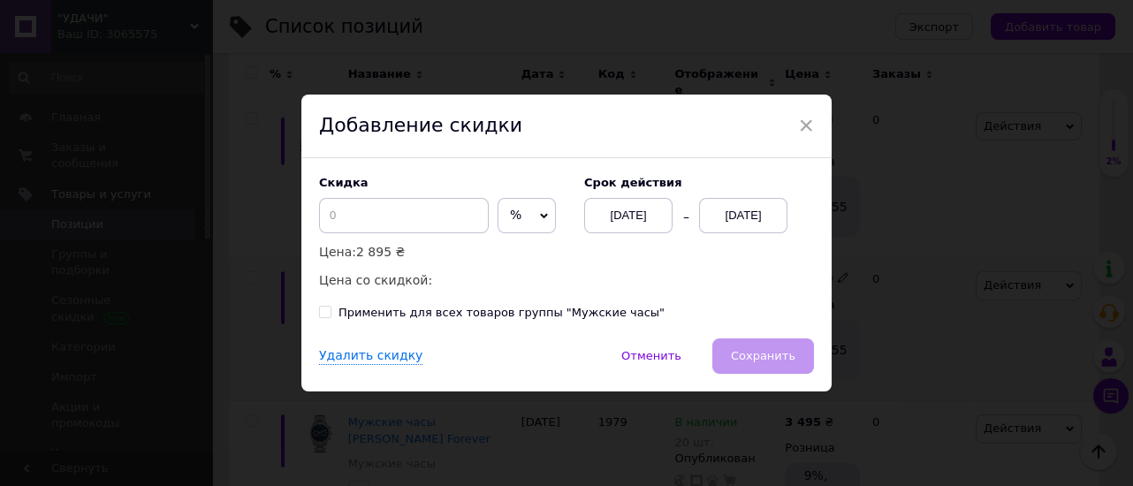
click at [530, 213] on span "%" at bounding box center [526, 215] width 58 height 35
drag, startPoint x: 511, startPoint y: 253, endPoint x: 465, endPoint y: 238, distance: 49.2
click at [511, 252] on li "₴" at bounding box center [526, 252] width 57 height 25
click at [330, 211] on input at bounding box center [404, 215] width 170 height 35
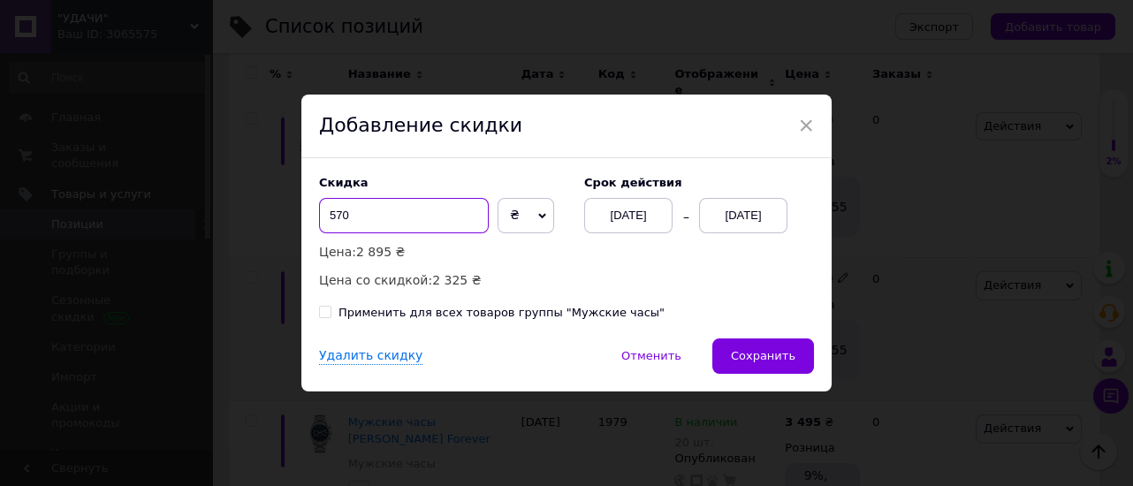
type input "570"
click at [735, 214] on div "[DATE]" at bounding box center [743, 215] width 88 height 35
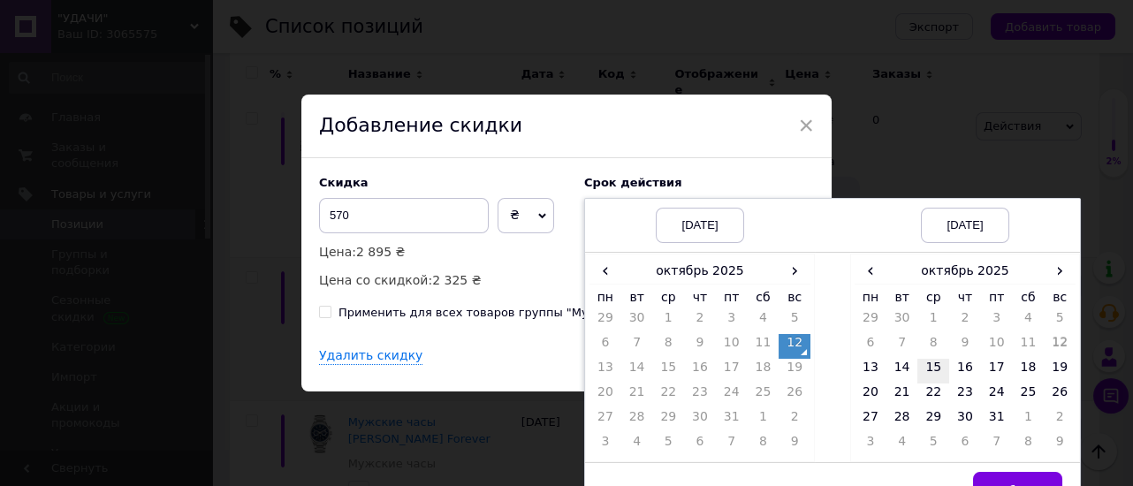
click at [931, 366] on td "15" at bounding box center [933, 371] width 32 height 25
click at [994, 477] on button "Выбрать" at bounding box center [1017, 489] width 89 height 35
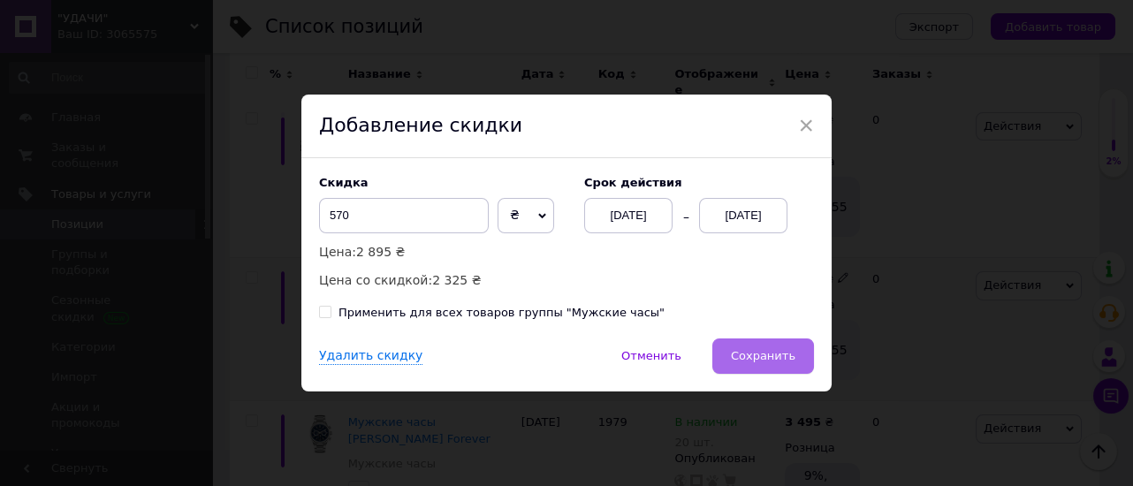
click at [777, 360] on span "Сохранить" at bounding box center [763, 355] width 64 height 13
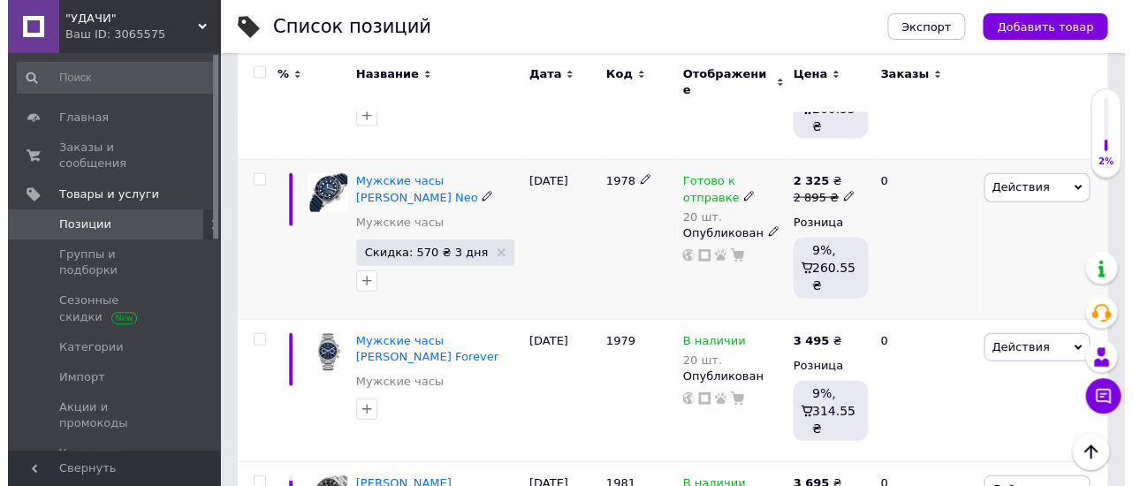
scroll to position [1374, 0]
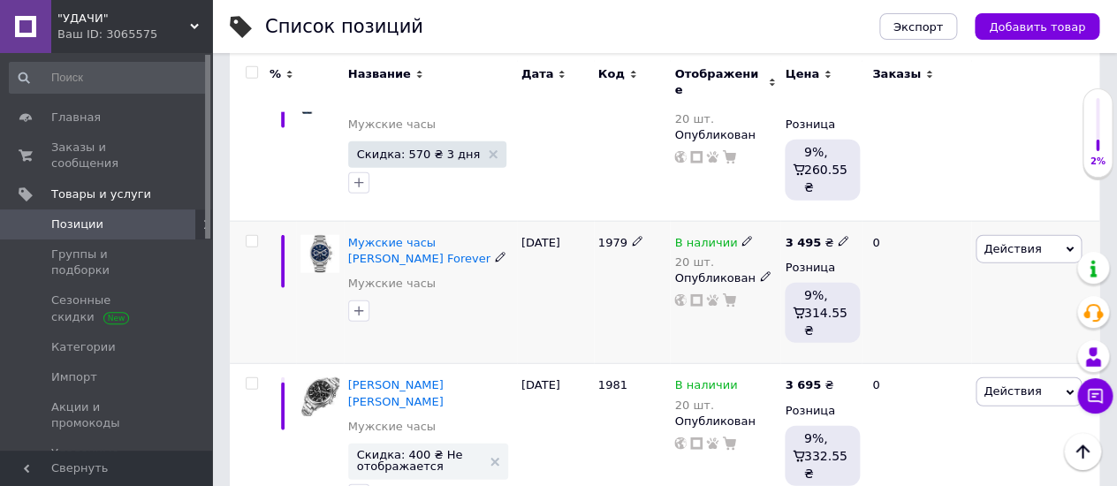
click at [1069, 246] on icon at bounding box center [1069, 250] width 8 height 8
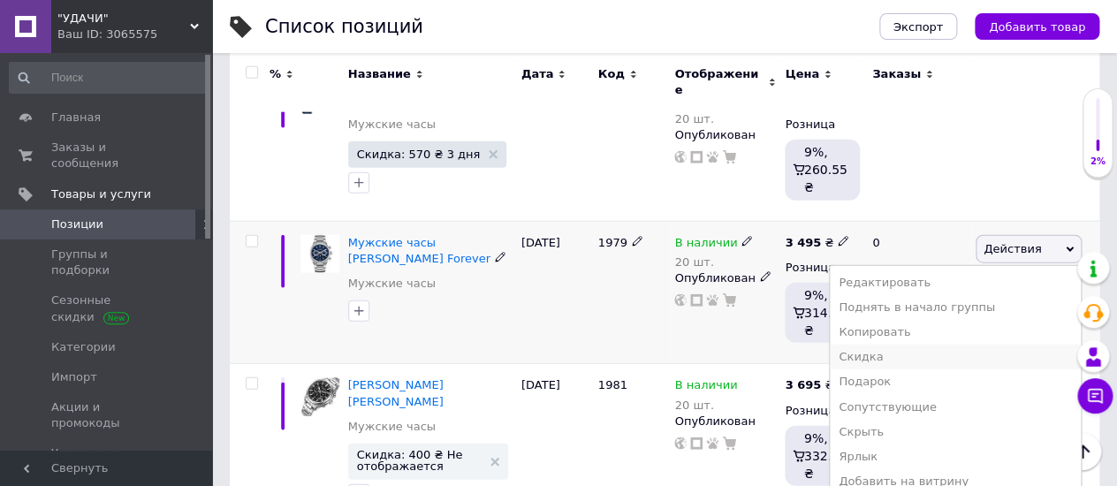
click at [889, 345] on li "Скидка" at bounding box center [955, 357] width 251 height 25
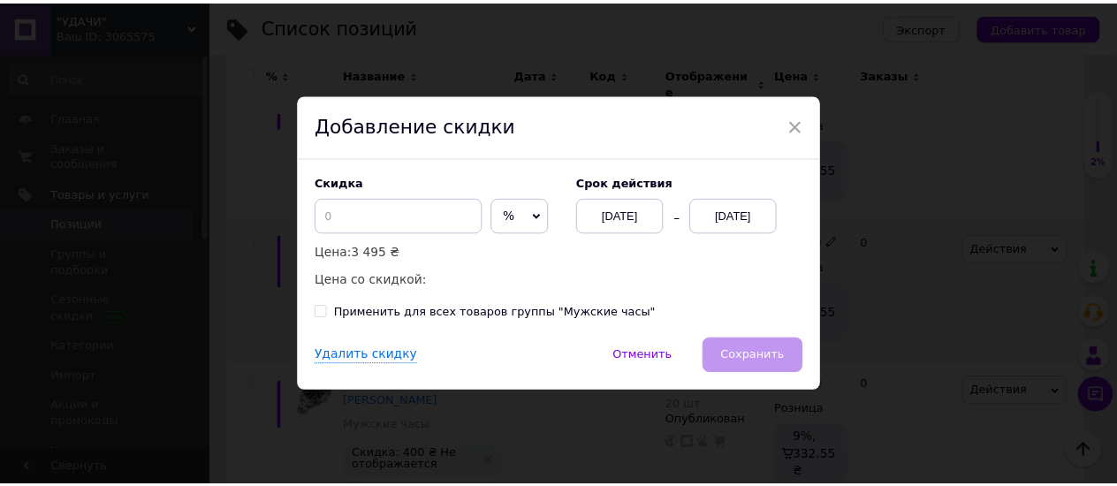
scroll to position [0, 1428]
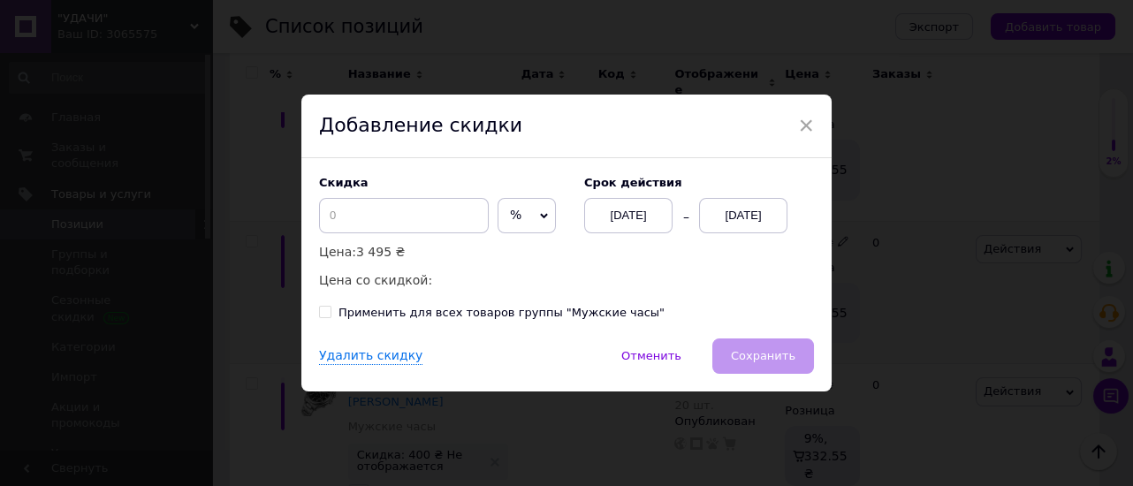
click at [537, 210] on span "%" at bounding box center [526, 215] width 58 height 35
click at [498, 250] on li "₴" at bounding box center [526, 252] width 57 height 25
click at [322, 210] on input at bounding box center [404, 215] width 170 height 35
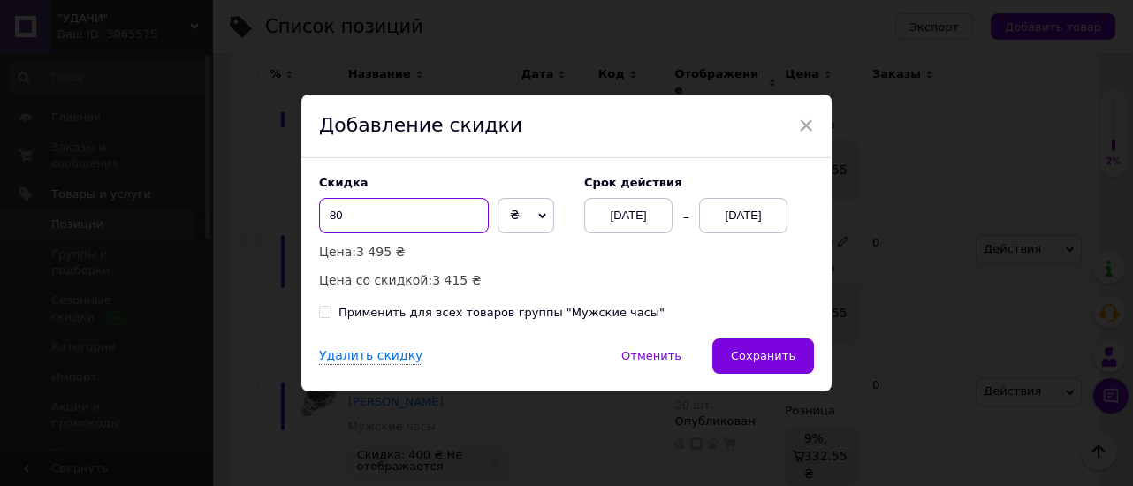
type input "8"
type input "600"
click at [728, 215] on div "[DATE]" at bounding box center [743, 215] width 88 height 35
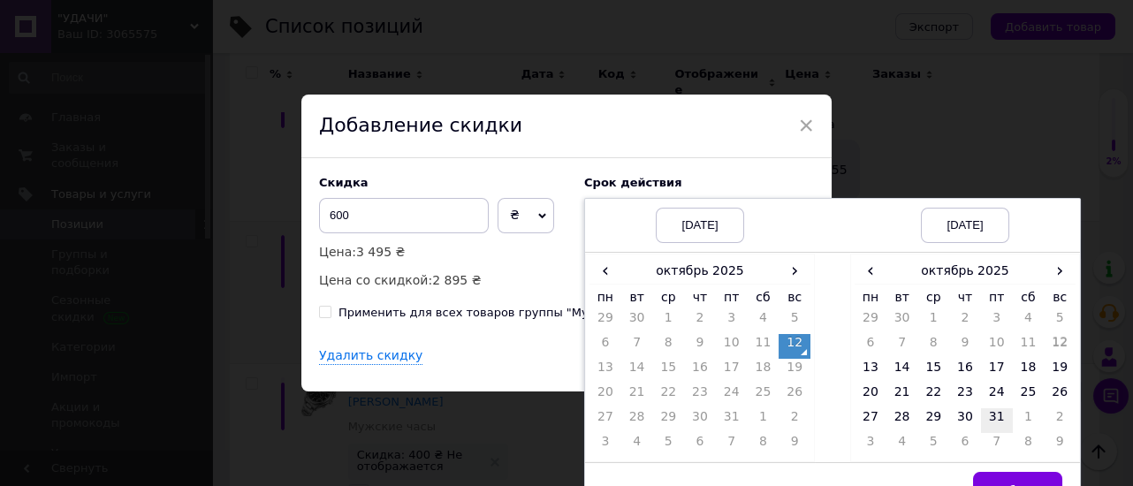
click at [994, 413] on td "31" at bounding box center [997, 420] width 32 height 25
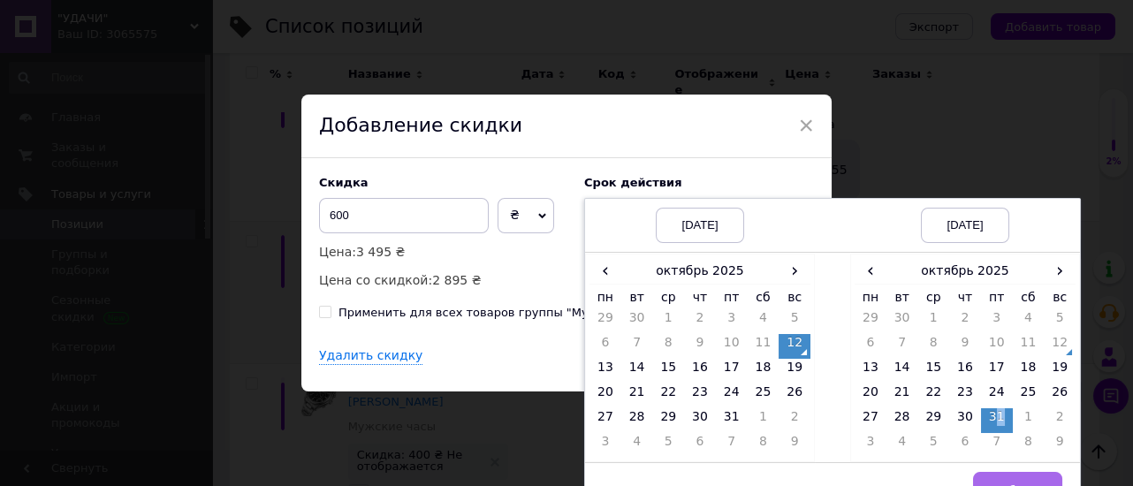
click at [994, 476] on button "Выбрать" at bounding box center [1017, 489] width 89 height 35
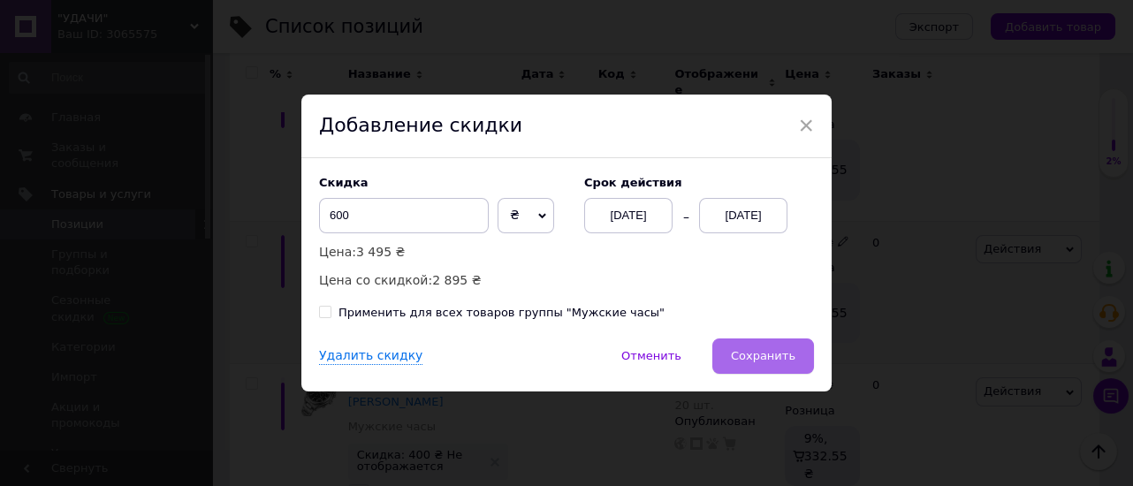
click at [760, 357] on span "Сохранить" at bounding box center [763, 355] width 64 height 13
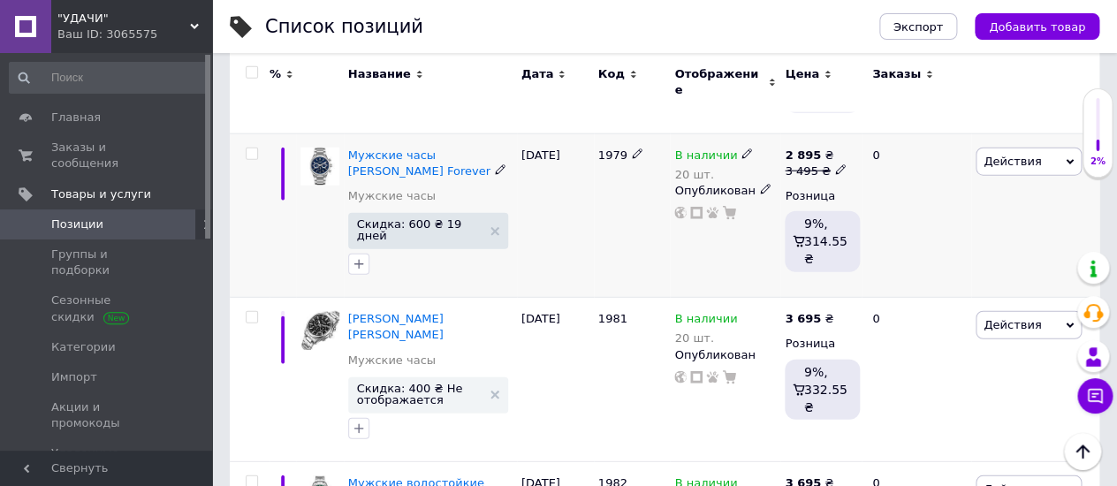
scroll to position [1570, 0]
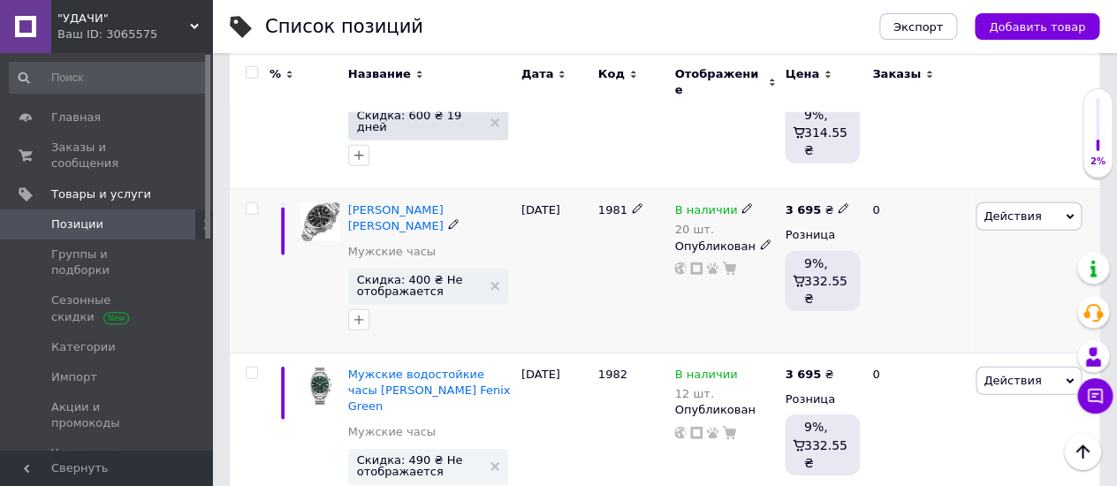
click at [741, 203] on icon at bounding box center [746, 208] width 11 height 11
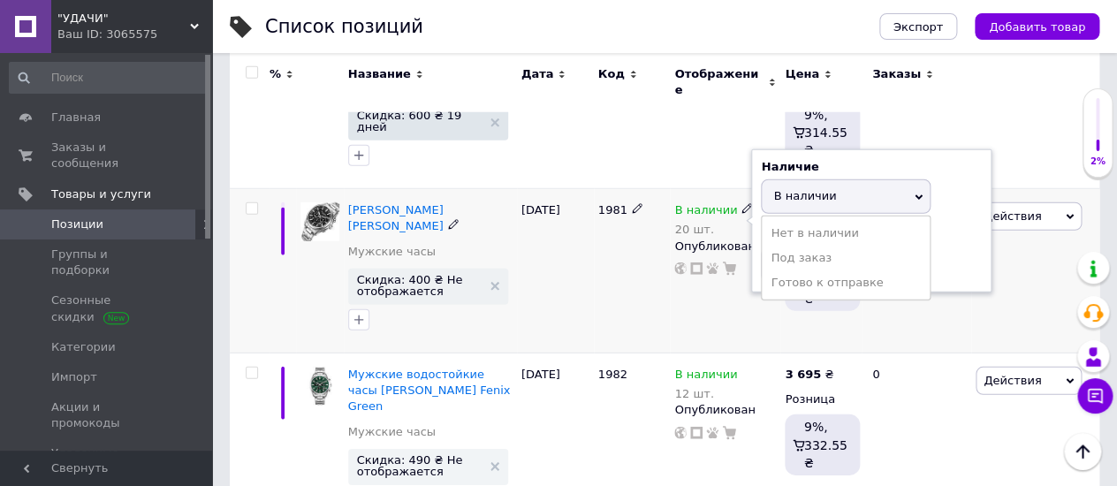
click at [737, 202] on div "В наличии" at bounding box center [713, 210] width 79 height 16
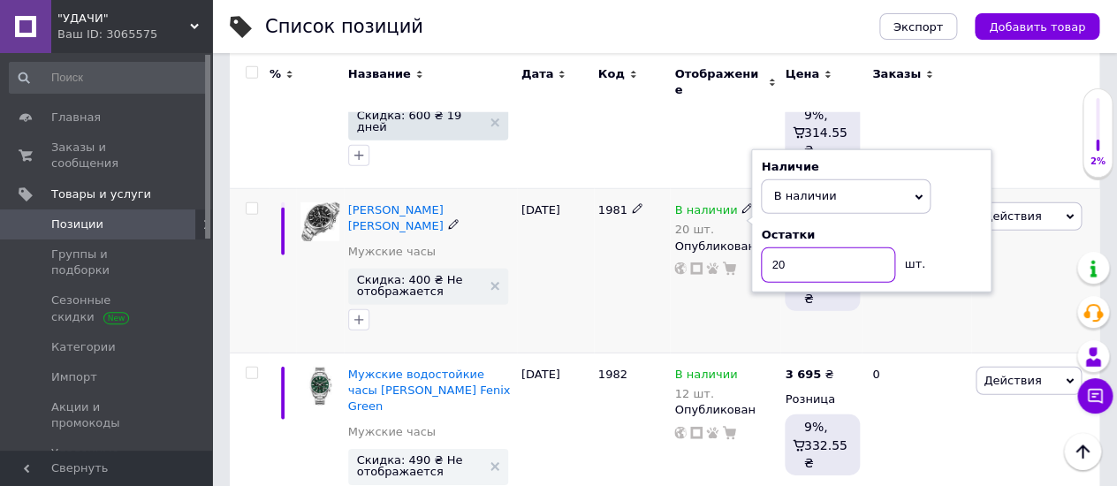
drag, startPoint x: 797, startPoint y: 180, endPoint x: 767, endPoint y: 190, distance: 31.6
click at [767, 247] on input "20" at bounding box center [828, 264] width 134 height 35
type input "15"
click at [557, 222] on div "[DATE]" at bounding box center [555, 271] width 77 height 164
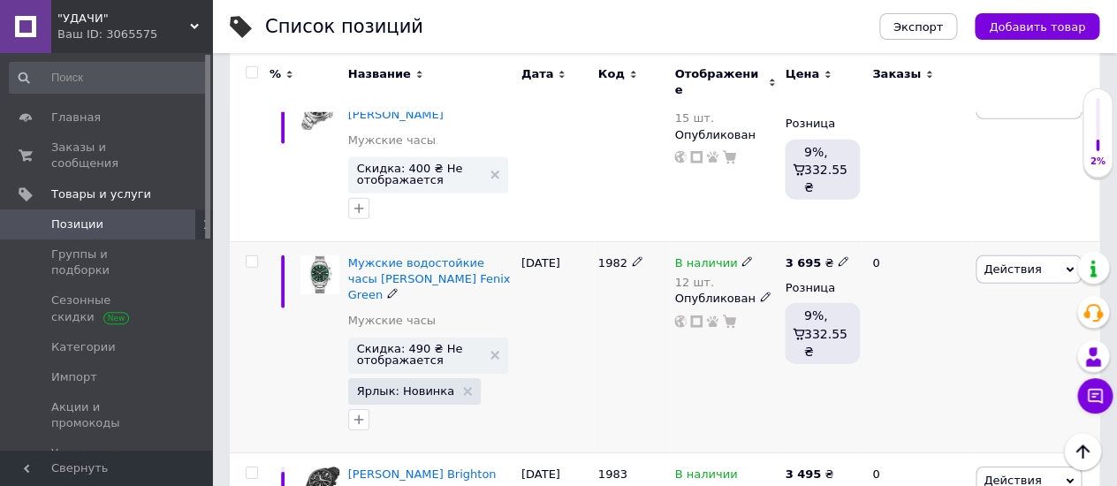
scroll to position [1668, 0]
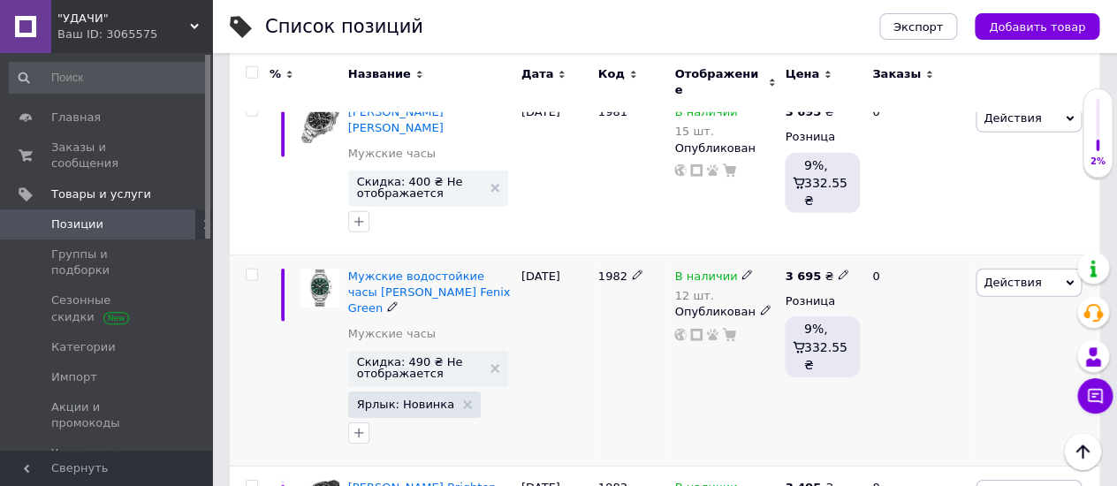
click at [741, 269] on icon at bounding box center [746, 274] width 11 height 11
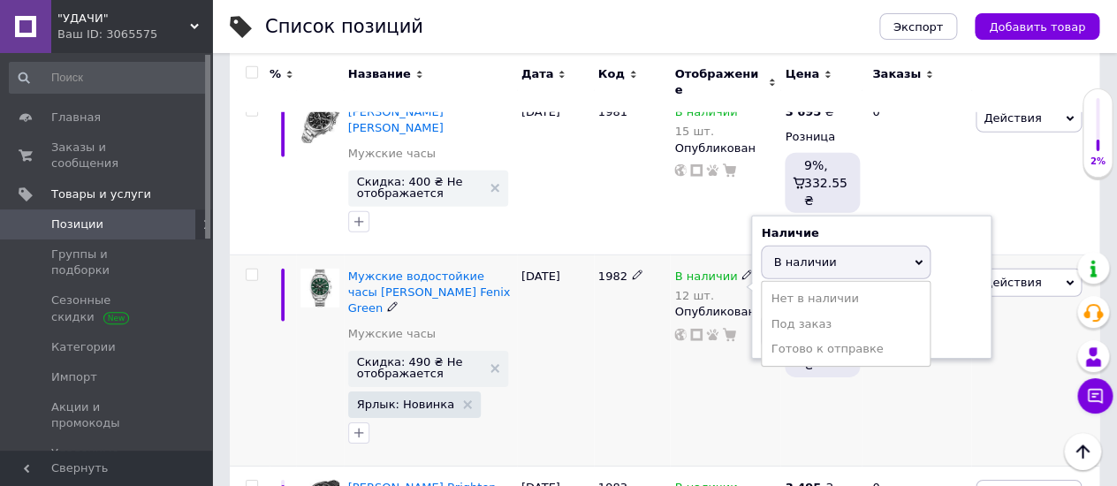
click at [773, 255] on span "В наличии" at bounding box center [804, 261] width 63 height 13
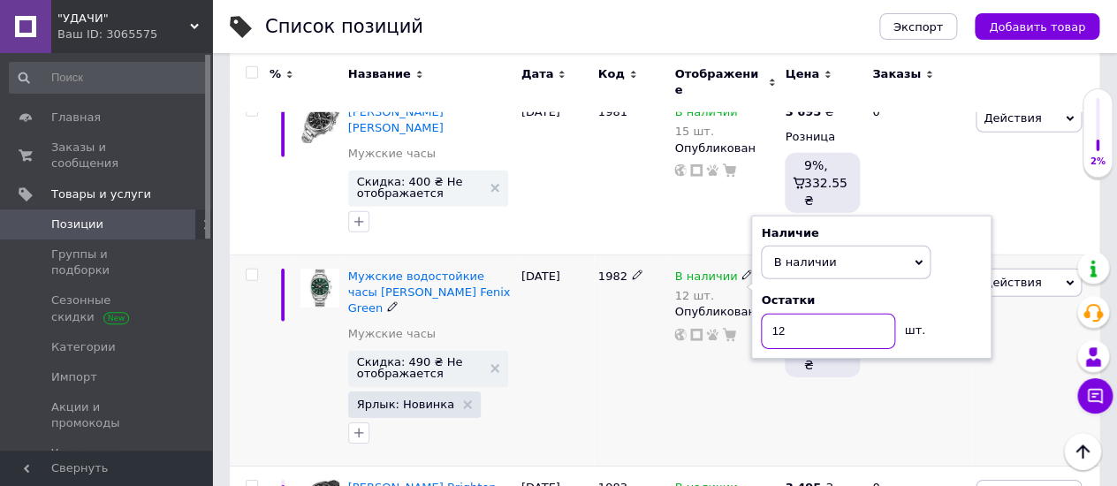
click at [784, 314] on input "12" at bounding box center [828, 331] width 134 height 35
type input "1"
type input "2"
click at [584, 269] on div "[DATE]" at bounding box center [555, 360] width 77 height 211
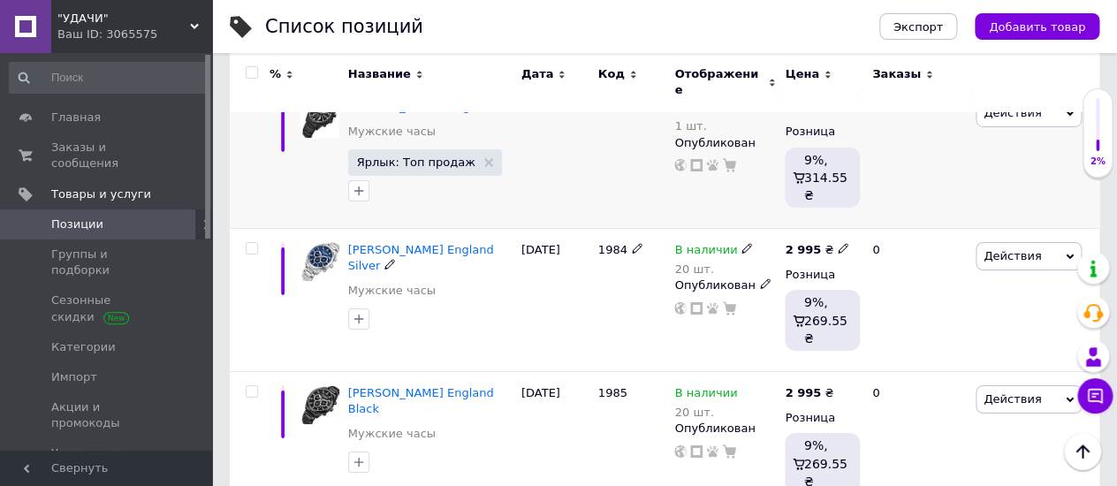
scroll to position [2061, 0]
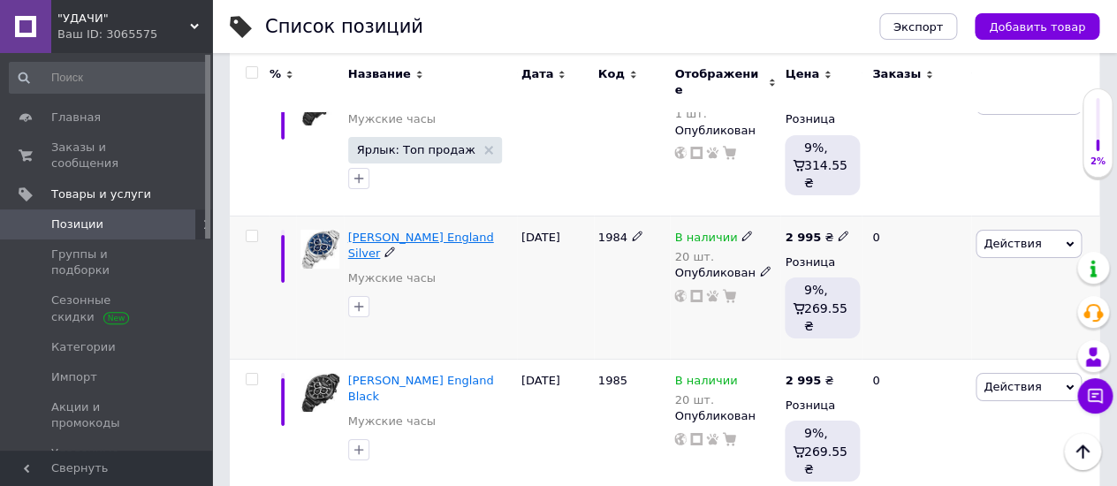
click at [372, 231] on span "Lee Cooper England Silver" at bounding box center [421, 245] width 146 height 29
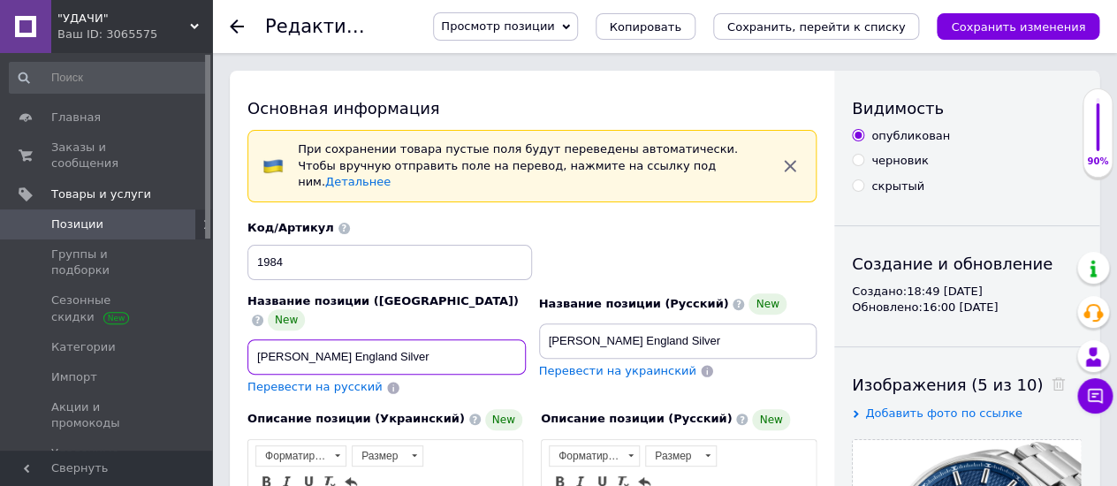
click at [252, 339] on input "Lee Cooper England Silver" at bounding box center [386, 356] width 278 height 35
paste input "Чоловічий водостійкий годинник"
type input "Чоловічий водостійкий годинник Lee Cooper England Silver"
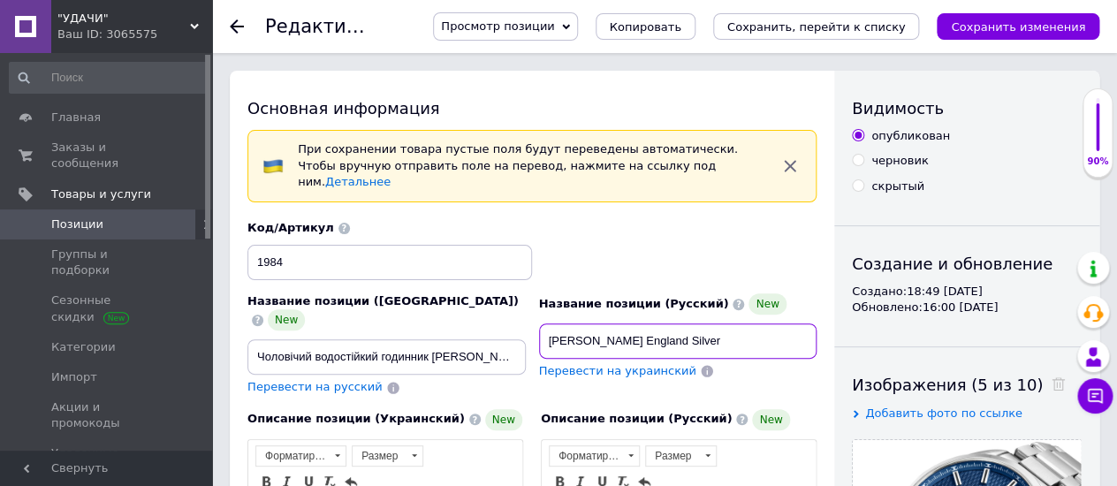
click at [543, 323] on input "Lee Cooper England Silver" at bounding box center [678, 340] width 278 height 35
drag, startPoint x: 548, startPoint y: 321, endPoint x: 835, endPoint y: 332, distance: 287.3
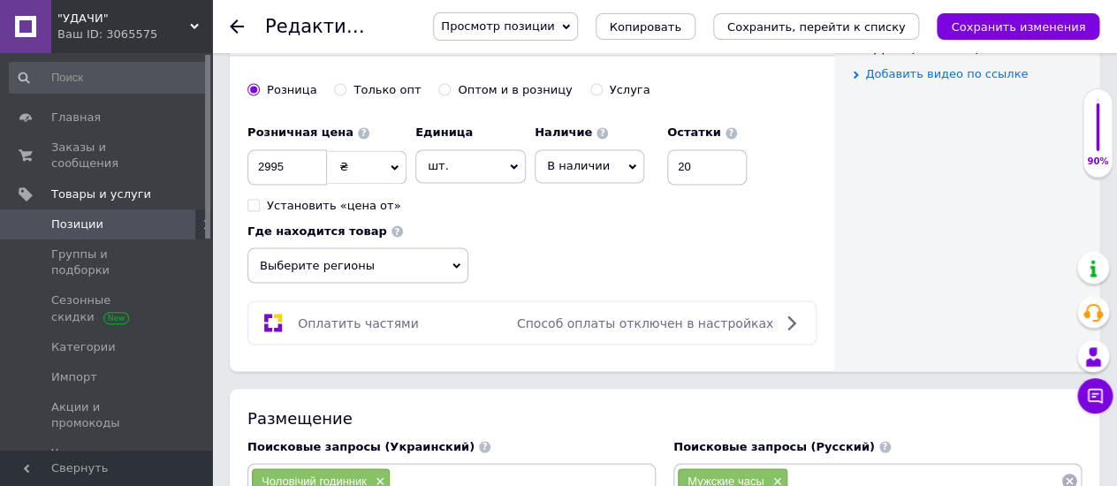
scroll to position [1079, 0]
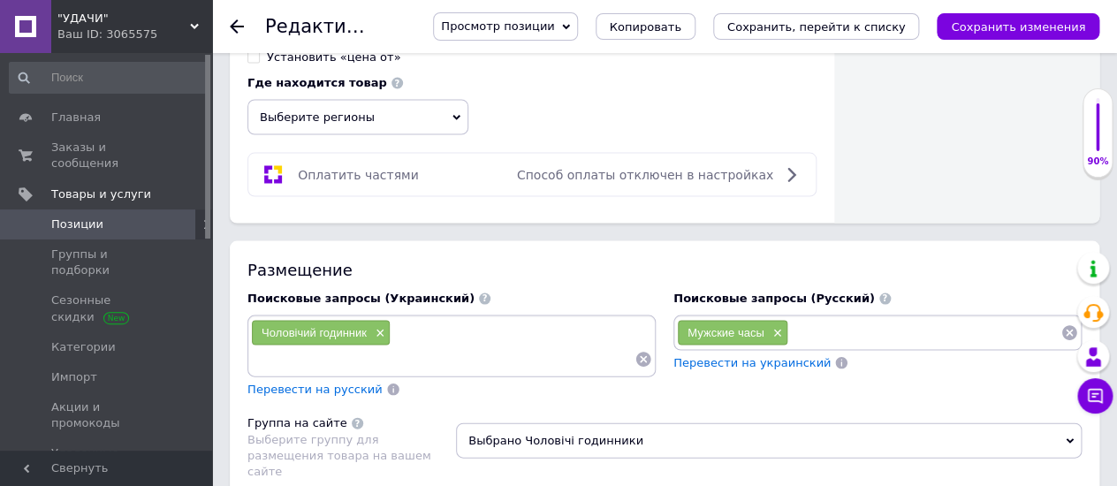
type input "Мужские водостойкие часы [PERSON_NAME] England Silver"
click at [804, 322] on input at bounding box center [924, 332] width 272 height 27
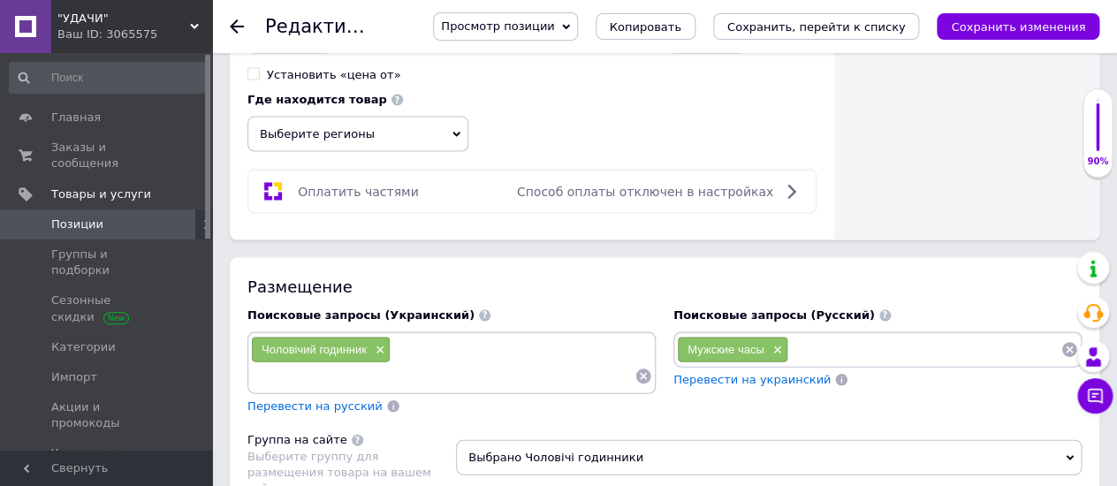
paste input "Мужские водостойкие часы [PERSON_NAME] England Silver"
type input "Мужские водостойкие часы [PERSON_NAME] England Silver"
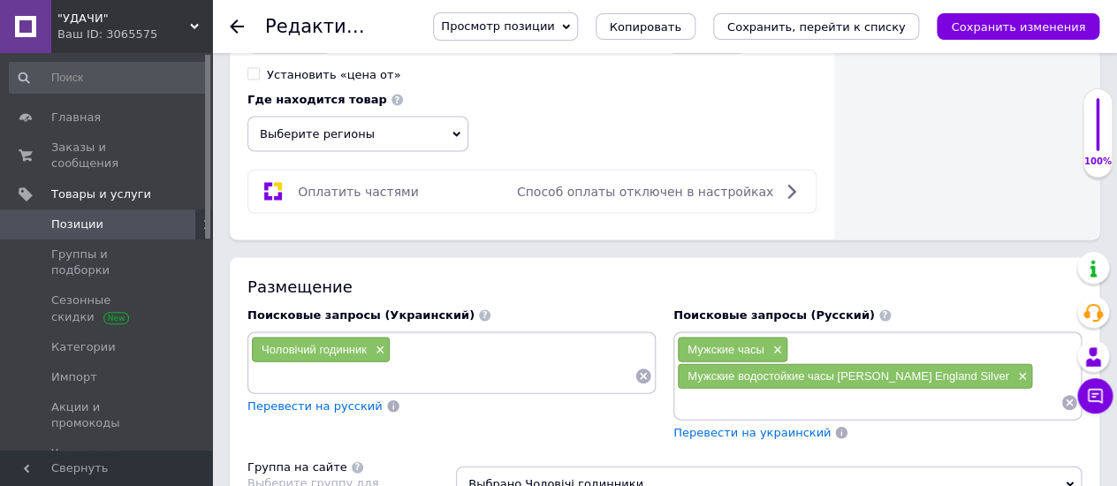
scroll to position [0, 0]
paste input "Мужские водостойкие часы [PERSON_NAME] England Silver"
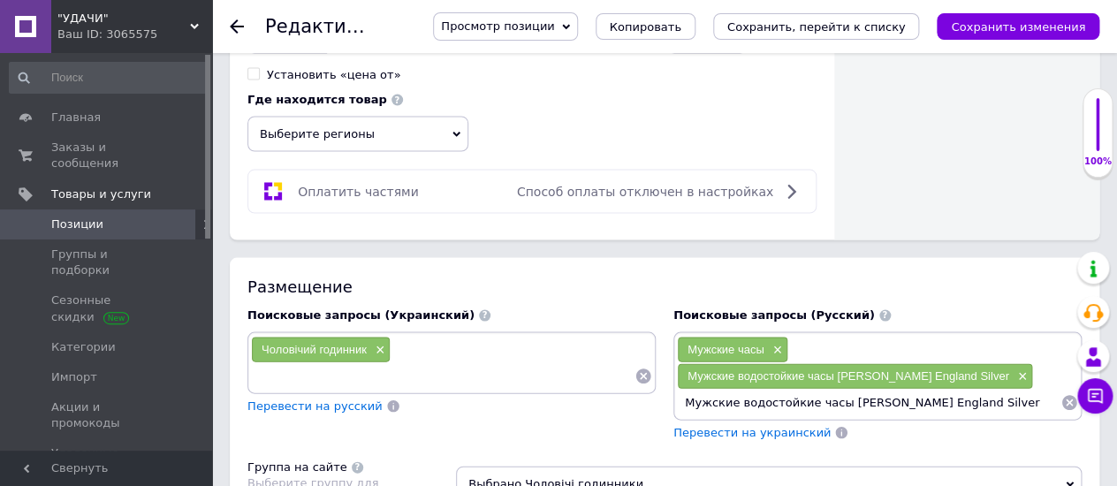
drag, startPoint x: 895, startPoint y: 367, endPoint x: 1023, endPoint y: 376, distance: 128.5
click at [1027, 389] on input "Мужские водостойкие часы [PERSON_NAME] England Silver" at bounding box center [868, 402] width 383 height 27
type input "Мужские водостойкие часы [PERSON_NAME]"
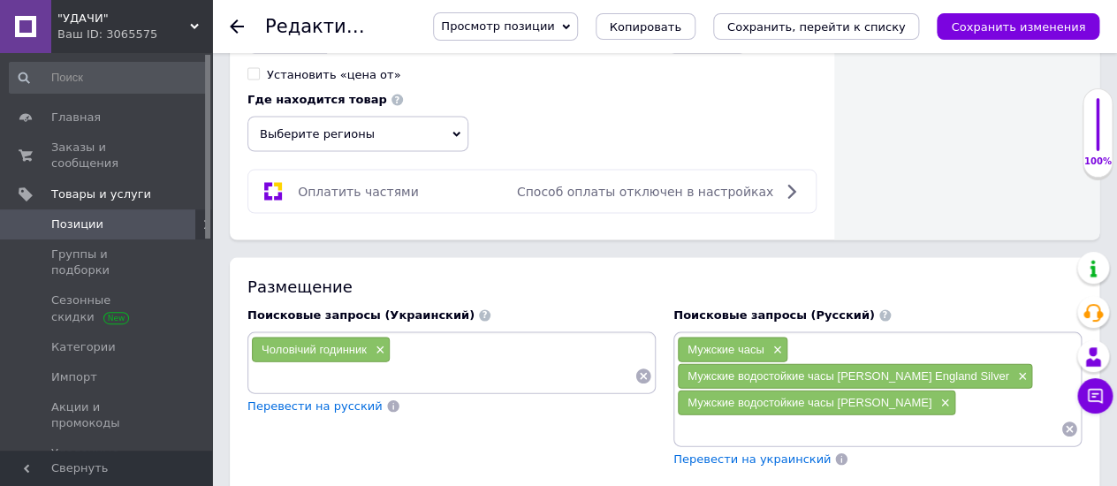
paste input "Мужские водостойкие часы [PERSON_NAME] England Silver"
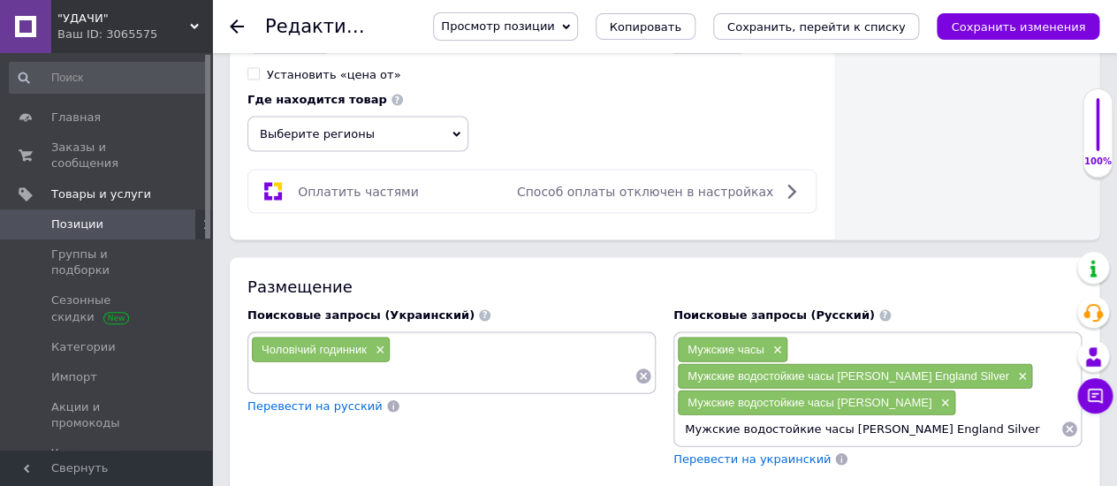
drag, startPoint x: 833, startPoint y: 397, endPoint x: 1065, endPoint y: 405, distance: 232.5
click at [1065, 415] on div "Мужские водостойкие часы [PERSON_NAME] England Silver" at bounding box center [877, 428] width 401 height 27
type input "Мужские водостойкие часы"
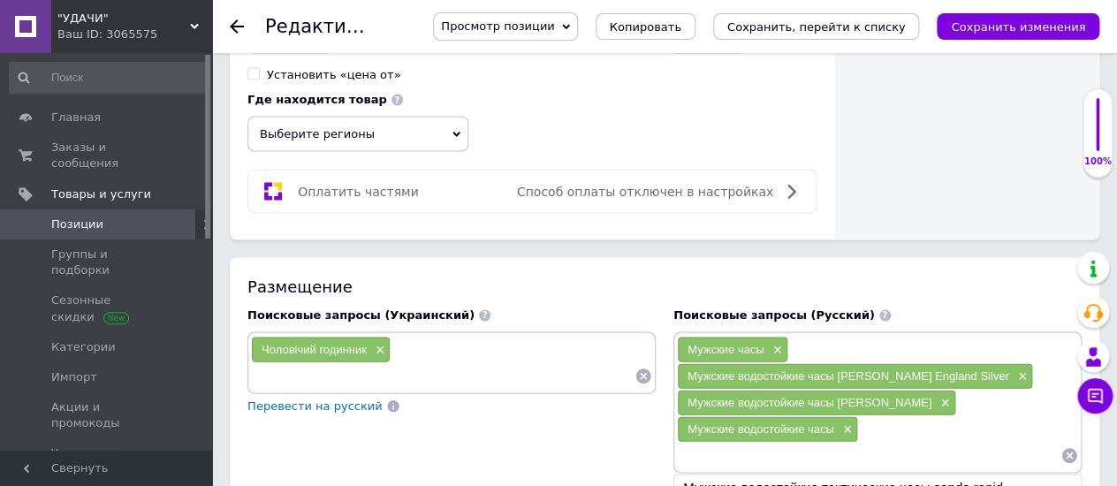
paste input "Мужские водостойкие часы [PERSON_NAME] England Silver"
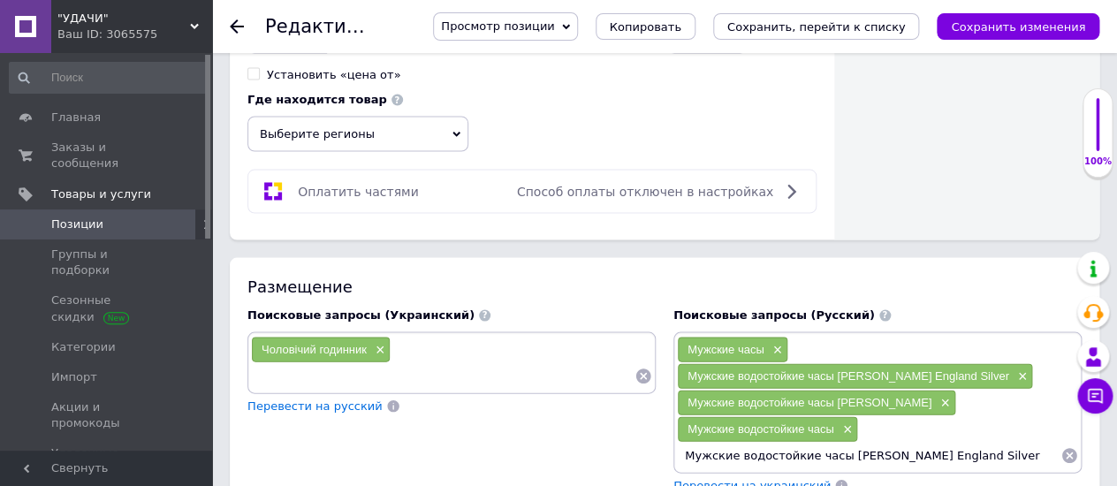
drag, startPoint x: 855, startPoint y: 415, endPoint x: 1026, endPoint y: 436, distance: 171.8
click at [1026, 436] on div "Мужские часы × Мужские водостойкие часы Lee Cooper England Silver × Мужские вод…" at bounding box center [877, 401] width 408 height 141
type input "Мужские водостойкие часы Lee"
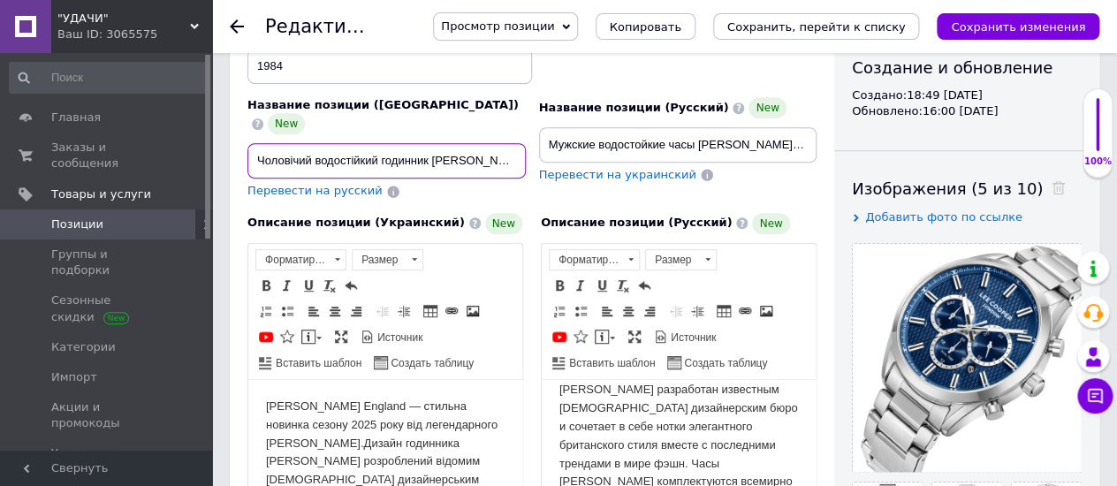
scroll to position [0, 55]
drag, startPoint x: 252, startPoint y: 124, endPoint x: 466, endPoint y: 128, distance: 213.8
click at [527, 147] on div "Название позиции (Украинский) New Чоловічий водостійкий годинник Lee Cooper Eng…" at bounding box center [387, 149] width 292 height 116
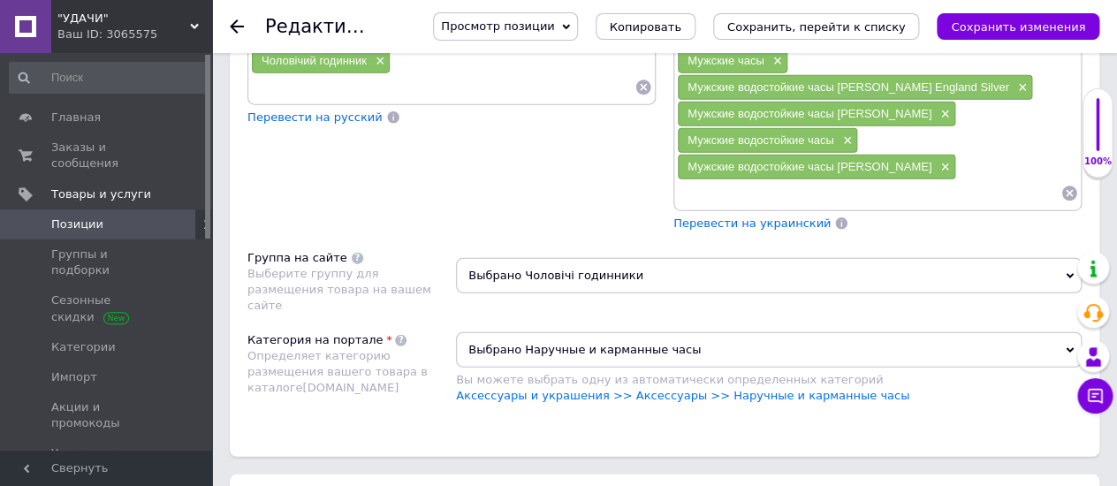
scroll to position [1276, 0]
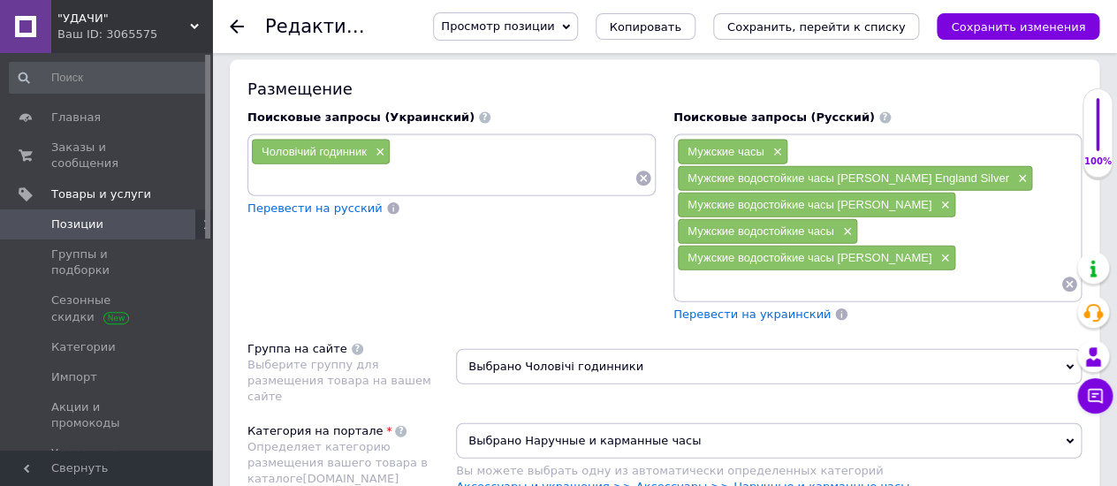
click at [264, 165] on input at bounding box center [442, 178] width 383 height 27
paste input "Чоловічий водостійкий годинник Lee Cooper England Silver"
type input "Чоловічий водостійкий годинник Lee Cooper England Silver"
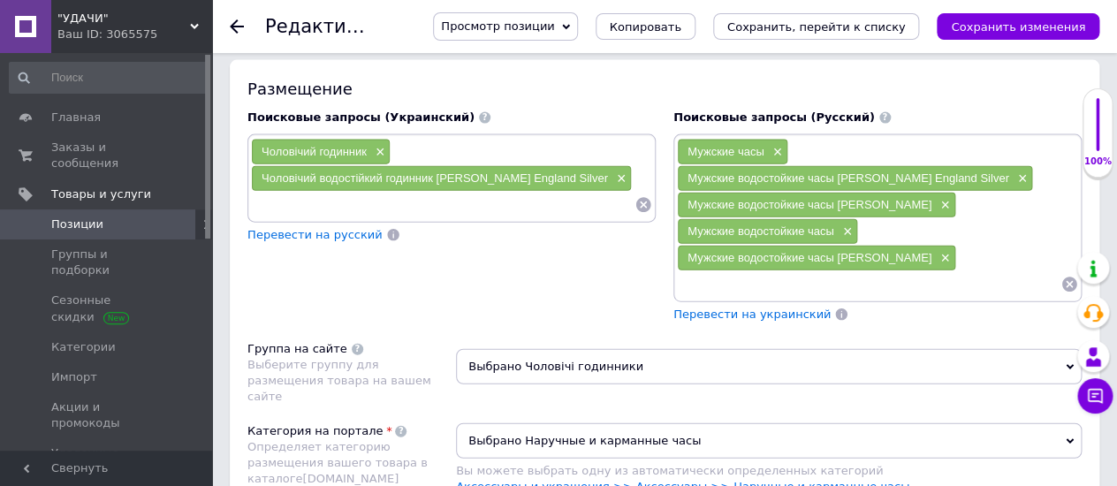
paste input "Чоловічий водостійкий годинник Lee Cooper England Silver"
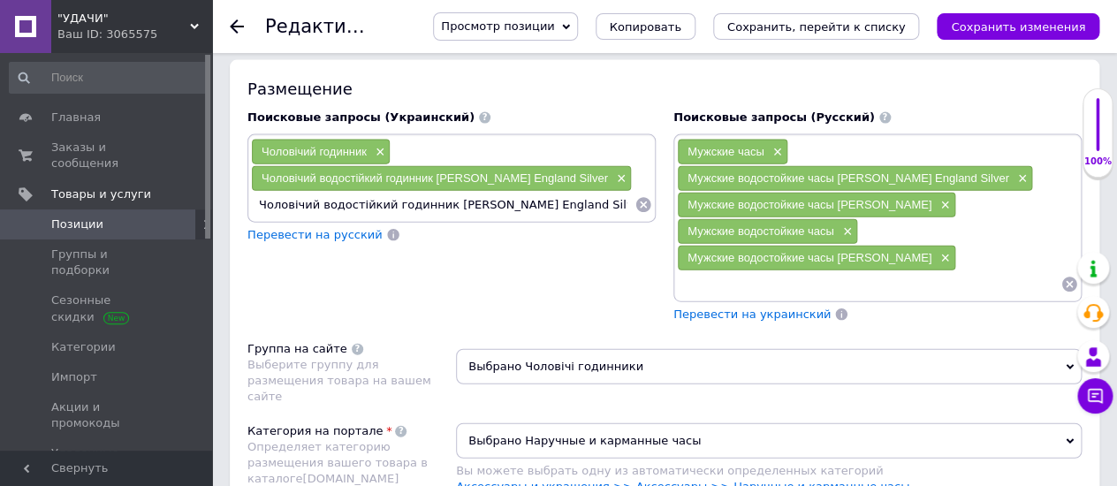
drag, startPoint x: 496, startPoint y: 170, endPoint x: 645, endPoint y: 186, distance: 149.2
click at [645, 192] on div "Чоловічий водостійкий годинник Lee Cooper England Silver" at bounding box center [451, 205] width 401 height 27
drag, startPoint x: 499, startPoint y: 172, endPoint x: 566, endPoint y: 178, distance: 67.4
click at [599, 192] on input "Чоловічий водостійкий годинник Lee Cooper England Silver" at bounding box center [442, 205] width 383 height 27
type input "Чоловічий водостійкий годинник Lee Cooper"
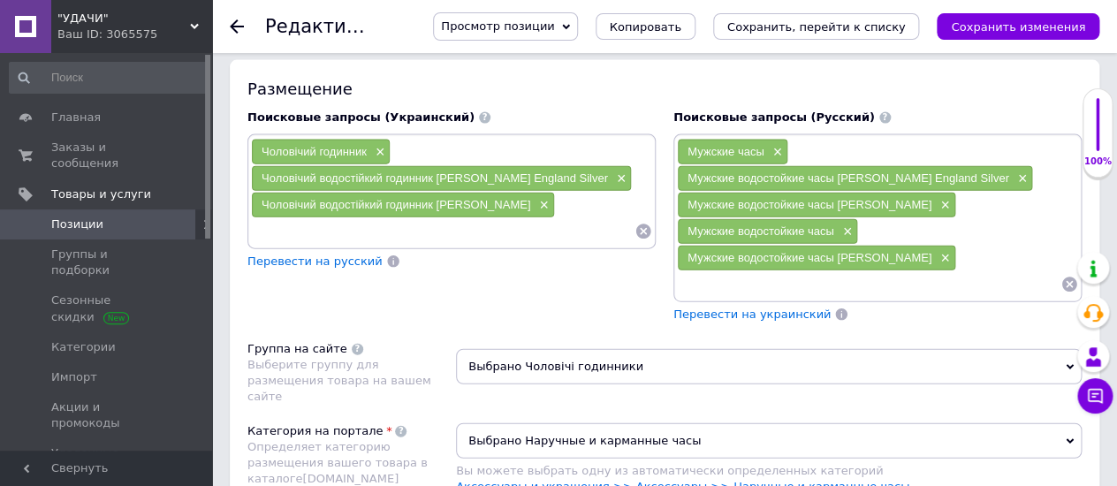
paste input "Чоловічий водостійкий годинник Lee Cooper England Silver"
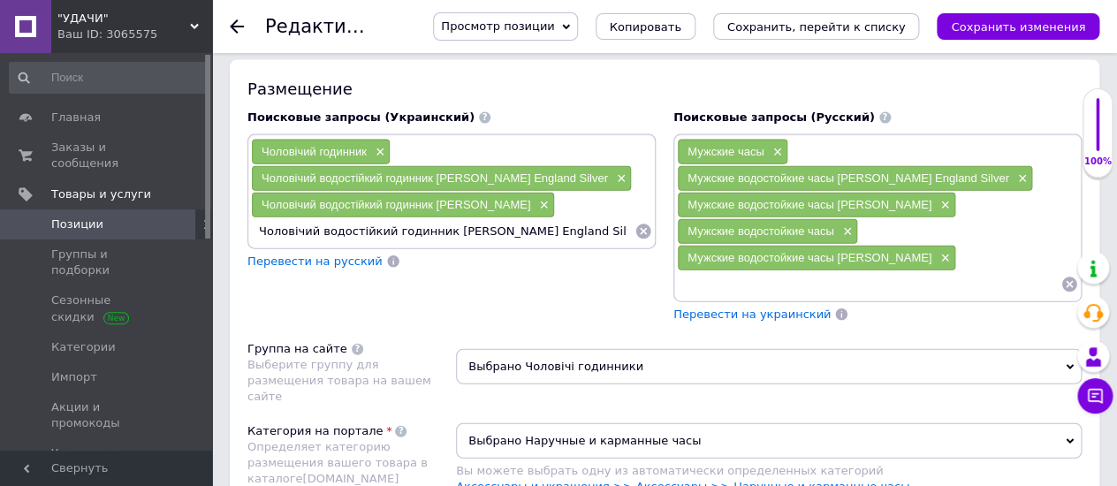
drag, startPoint x: 436, startPoint y: 198, endPoint x: 628, endPoint y: 224, distance: 193.5
click at [628, 224] on div "Чоловічий годинник × Чоловічий водостійкий годинник Lee Cooper England Silver ×…" at bounding box center [451, 202] width 408 height 136
type input "Чоловічий водостійкий годинник"
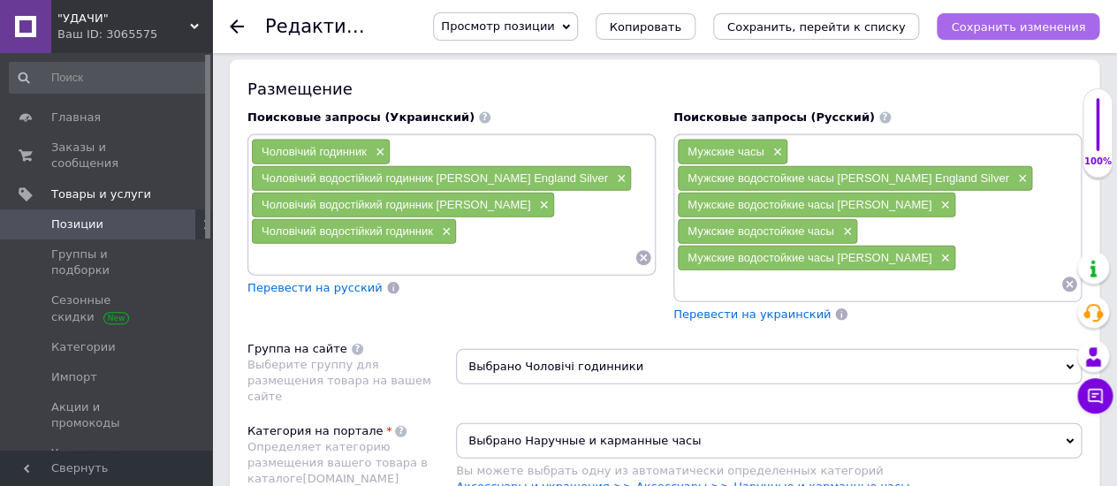
click at [981, 20] on icon "Сохранить изменения" at bounding box center [1018, 26] width 134 height 13
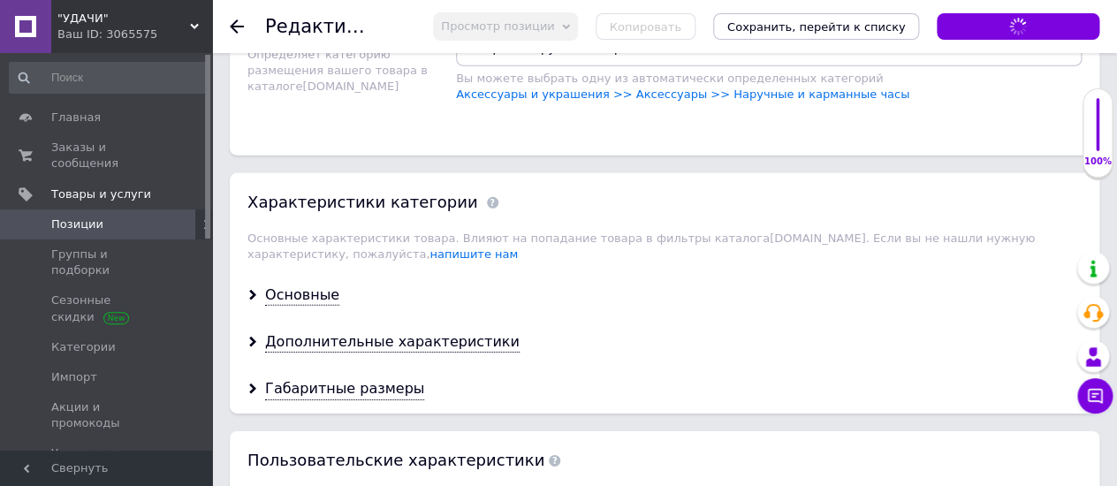
scroll to position [1668, 0]
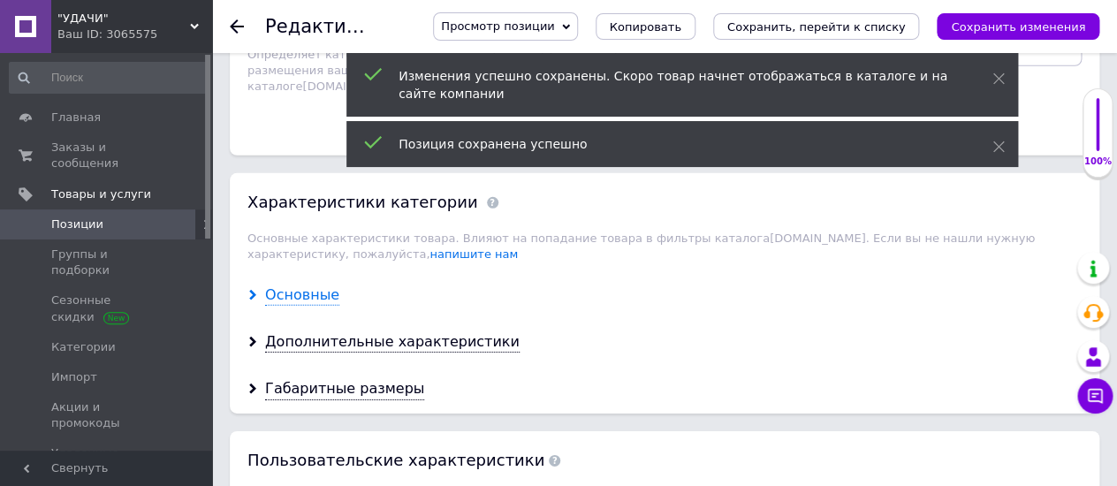
click at [285, 285] on div "Основные" at bounding box center [302, 295] width 74 height 20
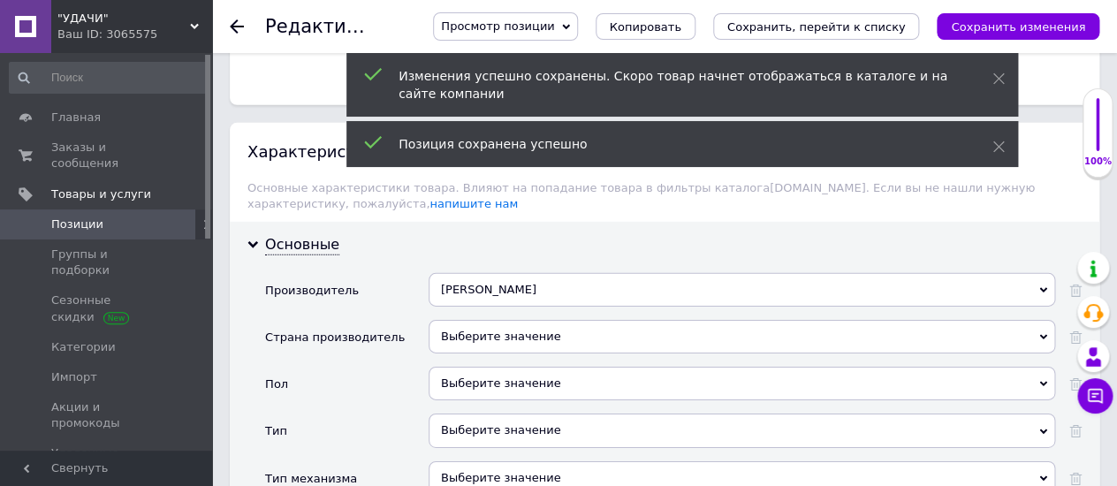
scroll to position [1767, 0]
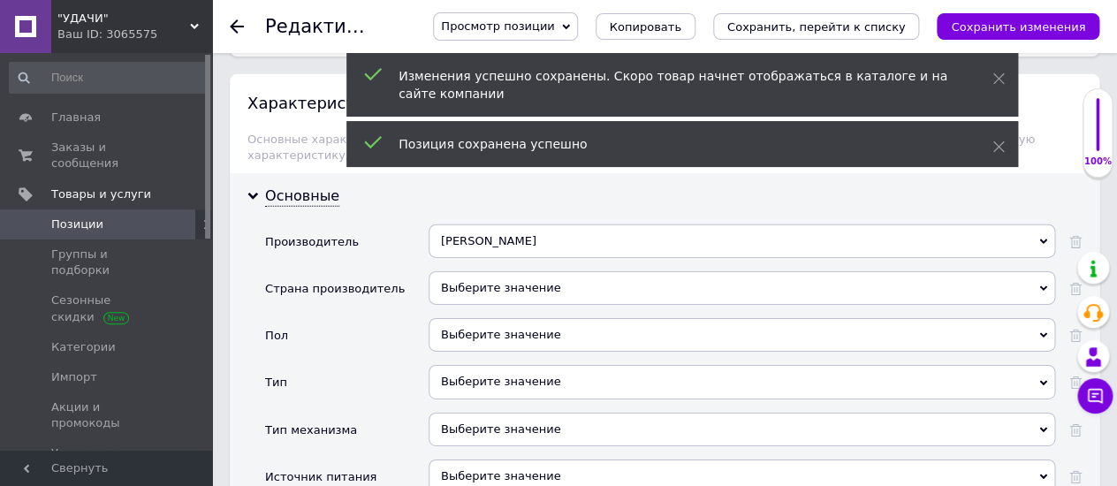
click at [462, 318] on div "Выберите значение" at bounding box center [741, 335] width 626 height 34
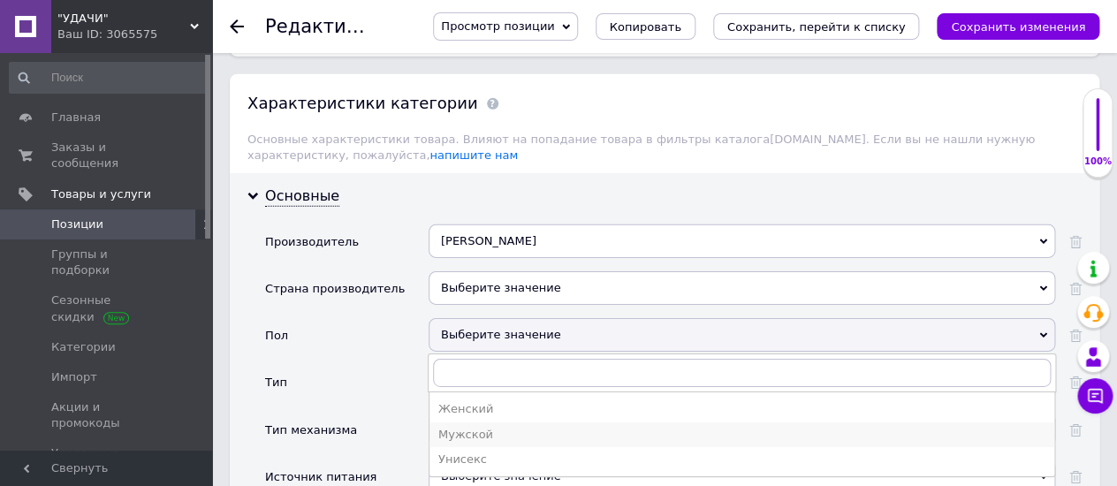
click at [469, 427] on div "Мужской" at bounding box center [741, 435] width 607 height 16
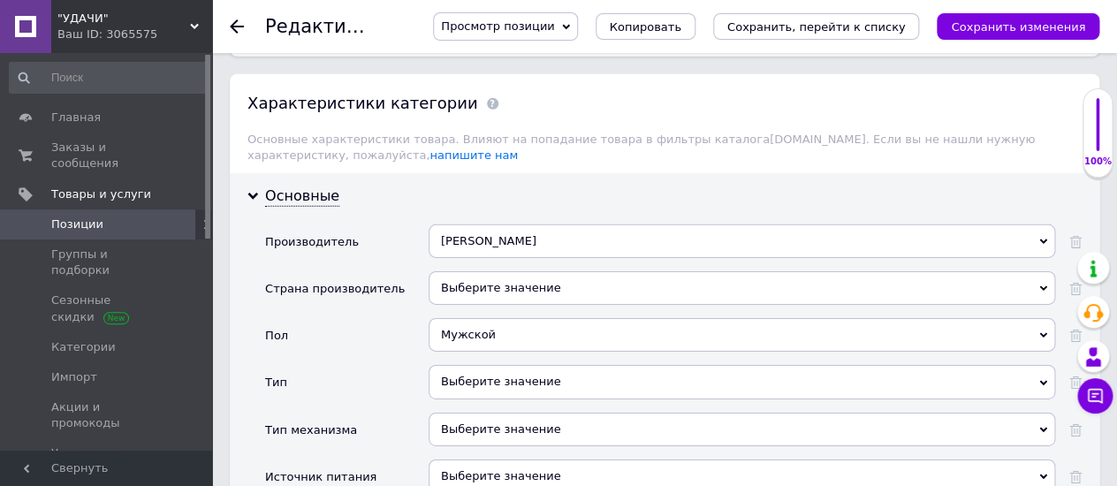
click at [453, 365] on div "Выберите значение" at bounding box center [741, 382] width 626 height 34
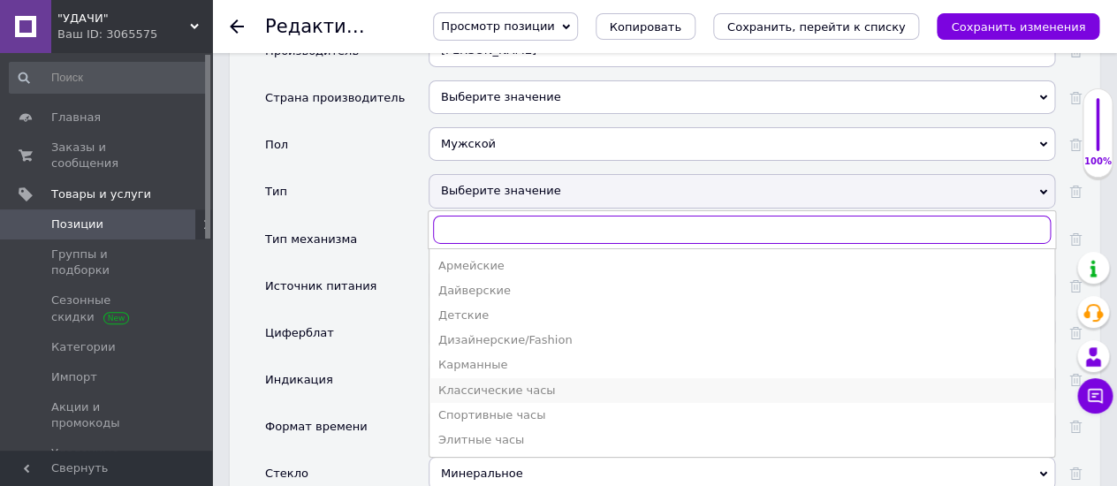
scroll to position [1963, 0]
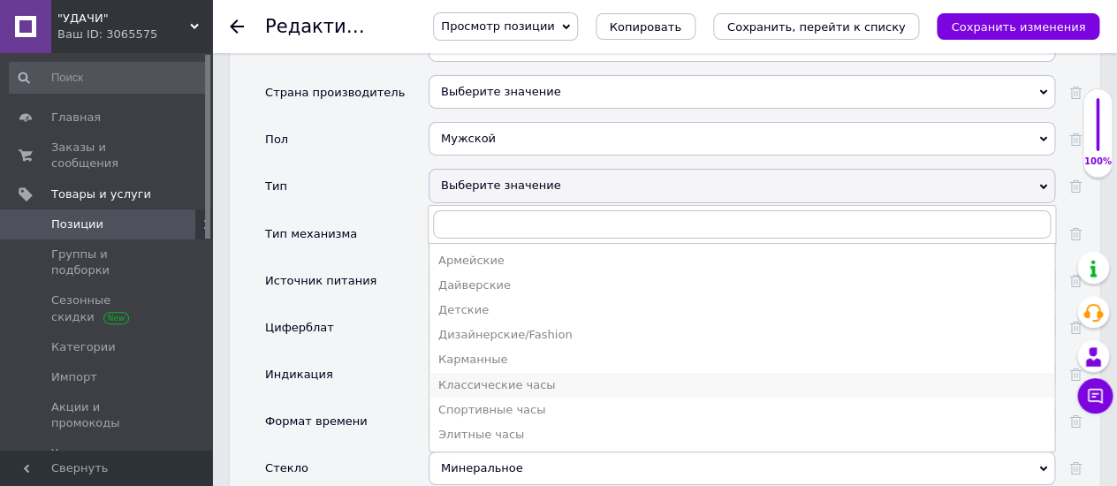
click at [480, 377] on div "Классические часы" at bounding box center [741, 385] width 607 height 16
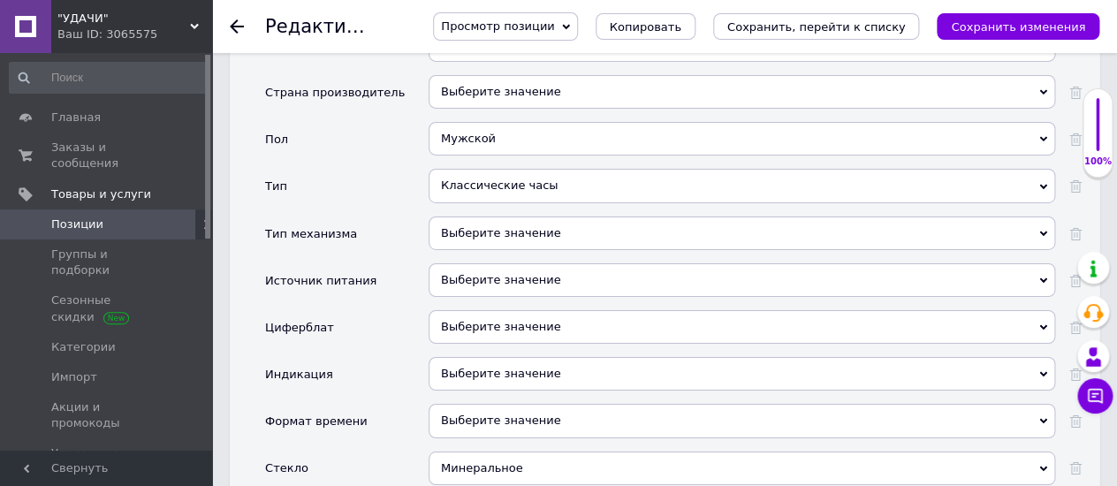
click at [444, 216] on div "Выберите значение" at bounding box center [741, 233] width 626 height 34
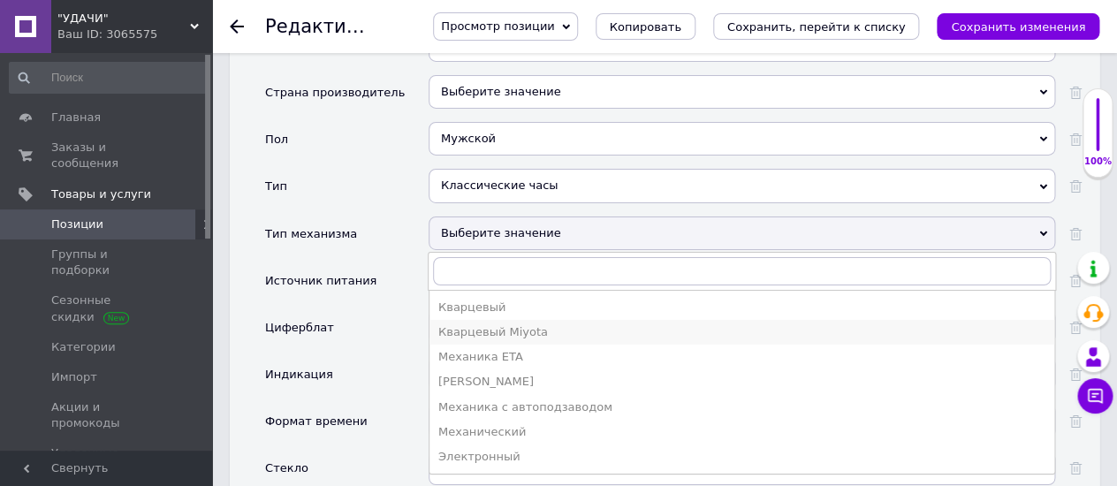
click at [459, 324] on div "Кварцевый Miyota" at bounding box center [741, 332] width 607 height 16
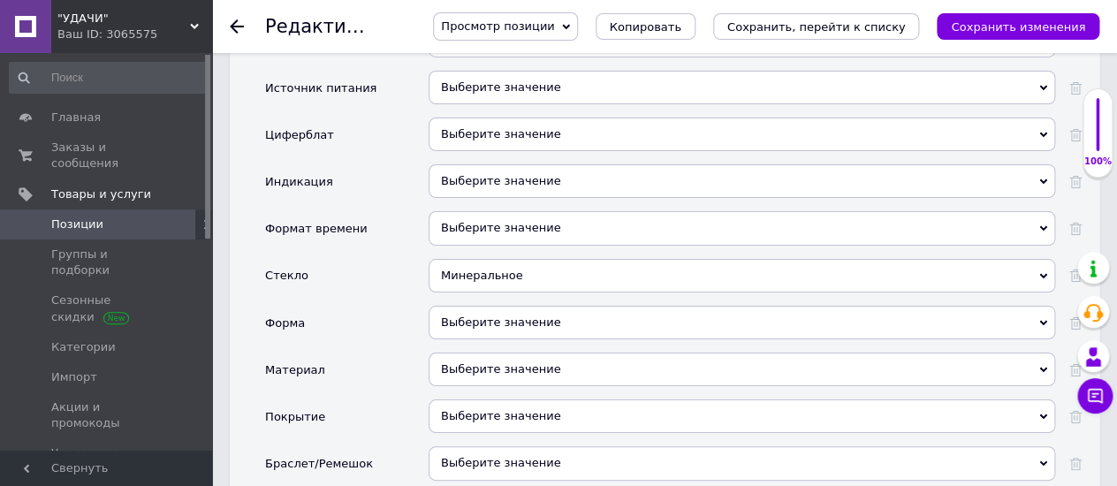
scroll to position [2159, 0]
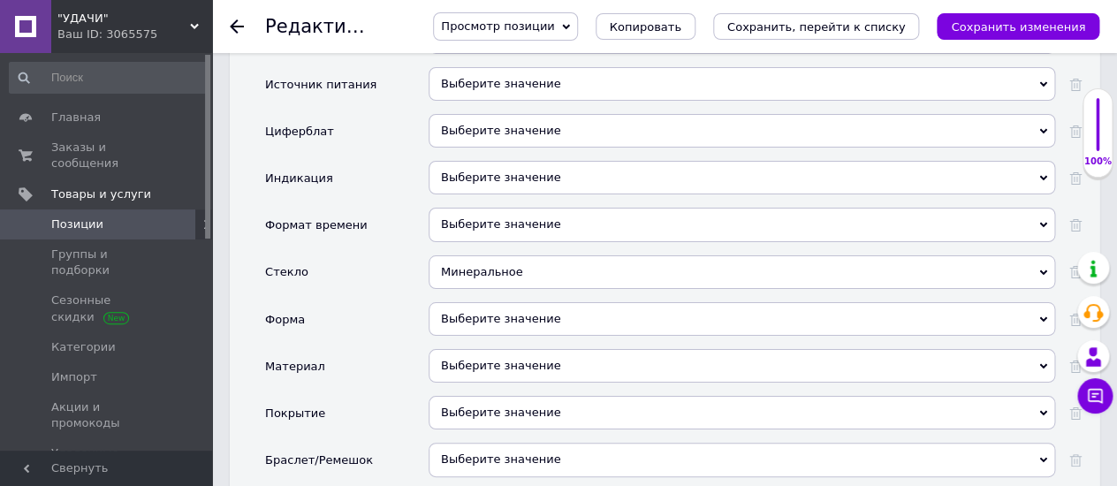
click at [458, 302] on div "Выберите значение" at bounding box center [741, 319] width 626 height 34
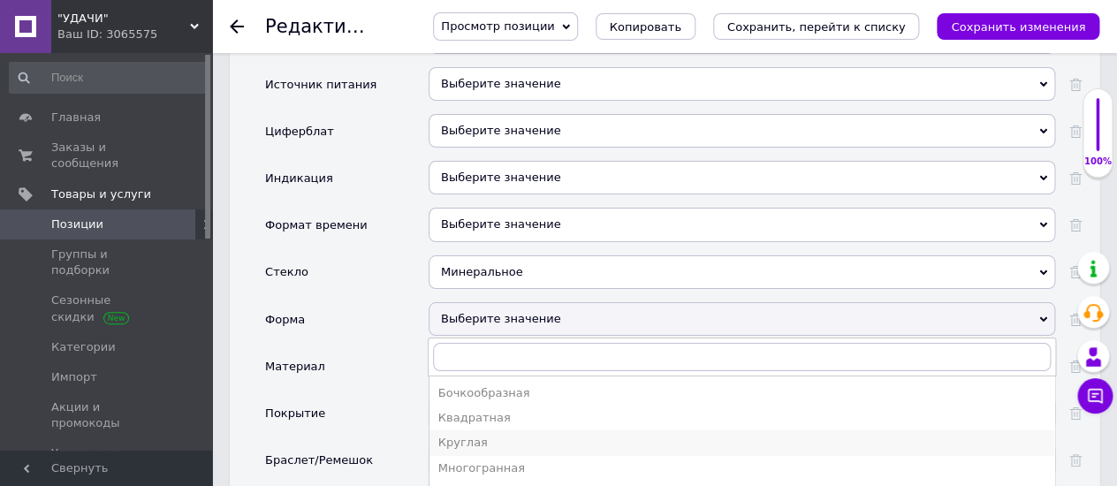
click at [464, 435] on div "Круглая" at bounding box center [741, 443] width 607 height 16
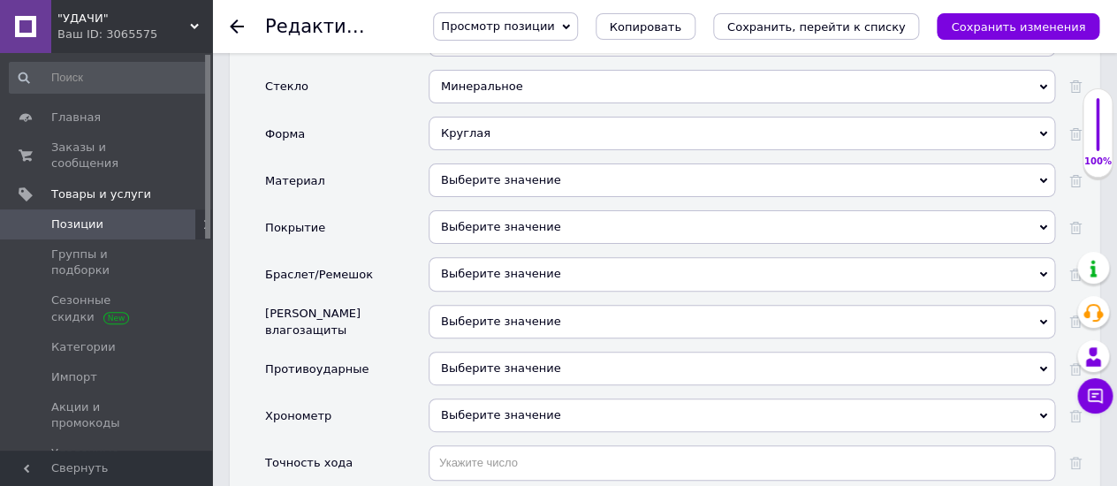
scroll to position [2355, 0]
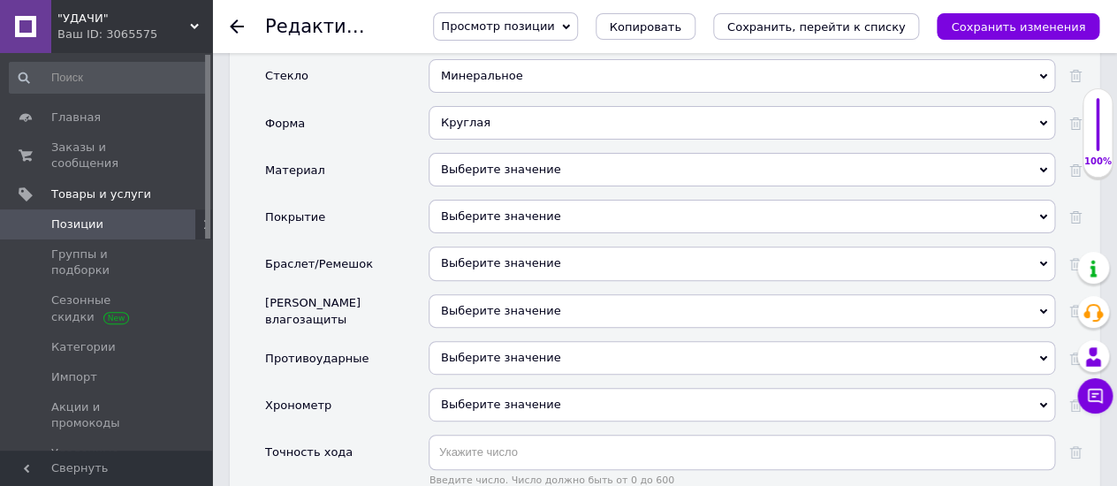
drag, startPoint x: 440, startPoint y: 186, endPoint x: 448, endPoint y: 178, distance: 11.2
click at [440, 246] on div "Выберите значение" at bounding box center [741, 263] width 626 height 34
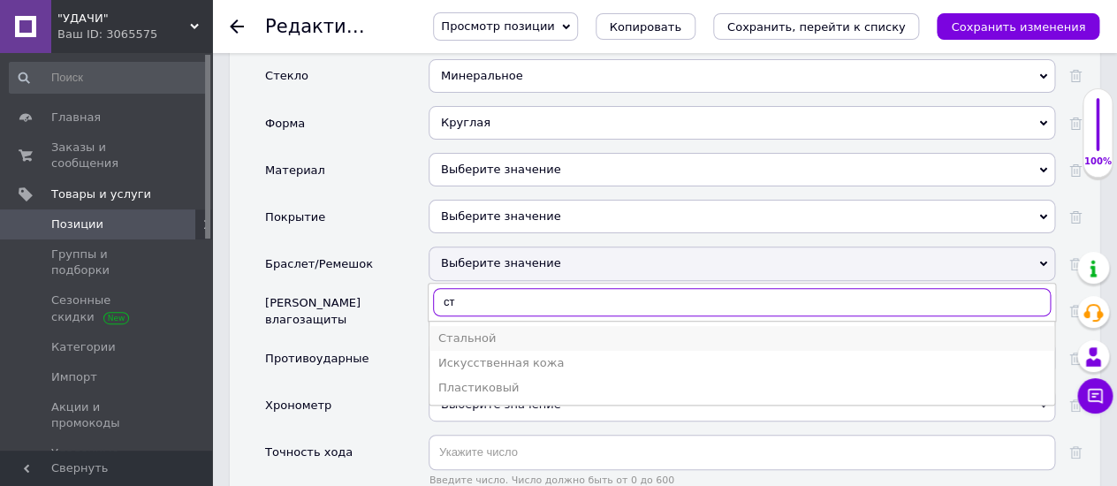
type input "ст"
click at [461, 330] on div "Стальной" at bounding box center [741, 338] width 607 height 16
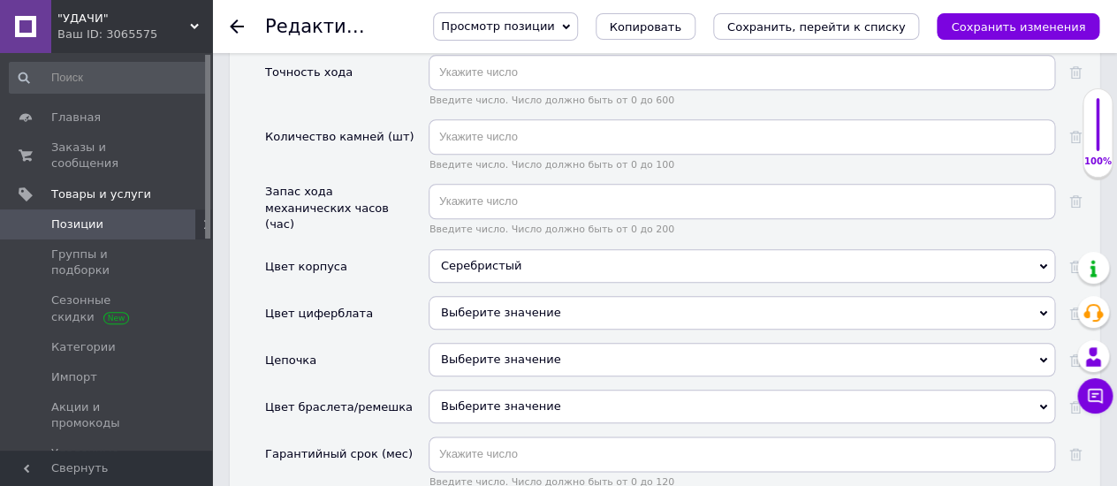
scroll to position [2747, 0]
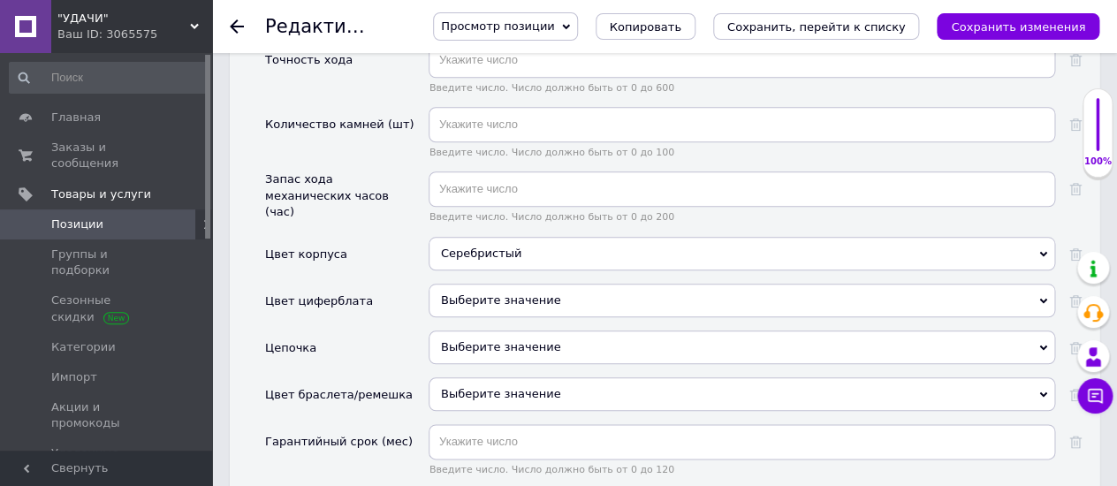
click at [466, 377] on div "Выберите значение" at bounding box center [741, 394] width 626 height 34
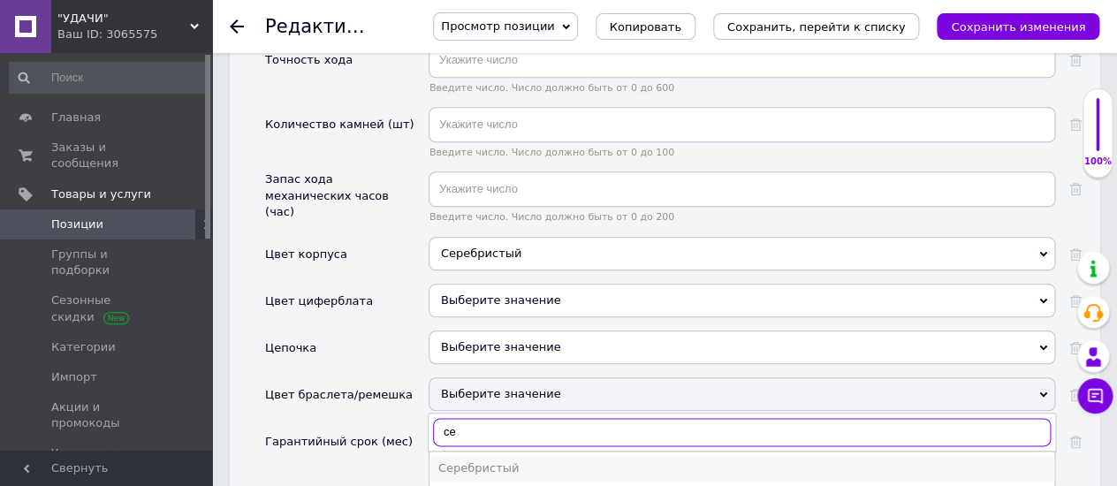
type input "се"
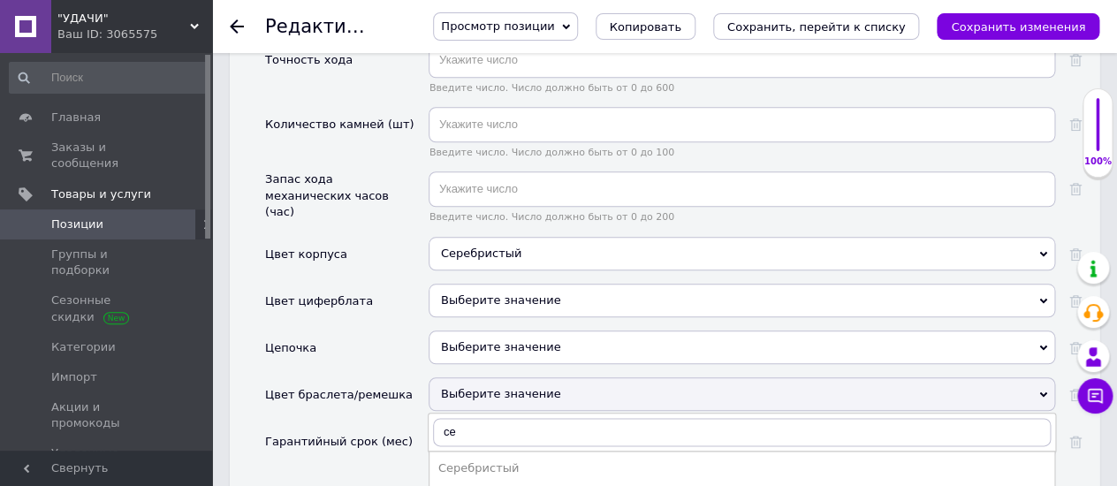
drag, startPoint x: 461, startPoint y: 392, endPoint x: 484, endPoint y: 332, distance: 64.3
click at [462, 460] on div "Серебристый" at bounding box center [741, 468] width 607 height 16
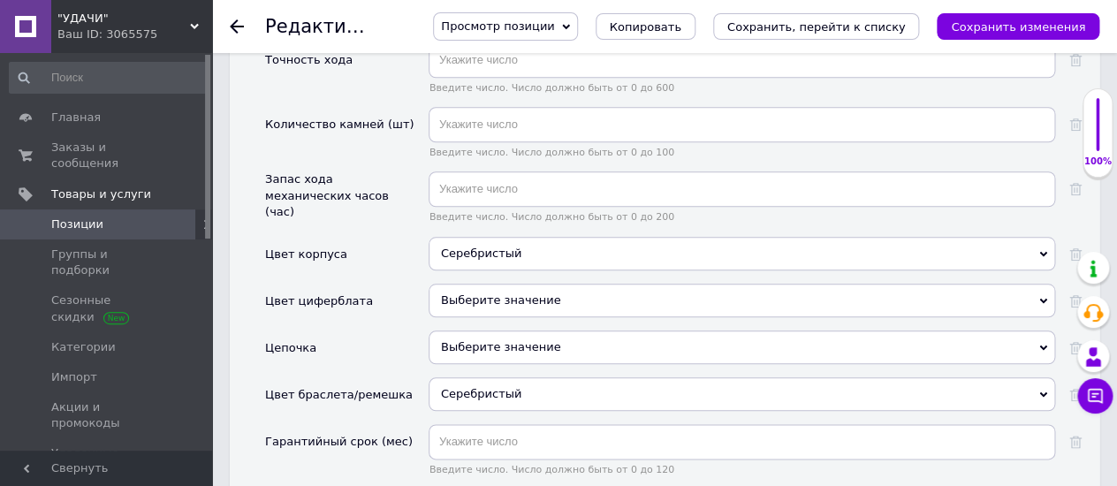
click at [466, 284] on div "Выберите значение" at bounding box center [741, 301] width 626 height 34
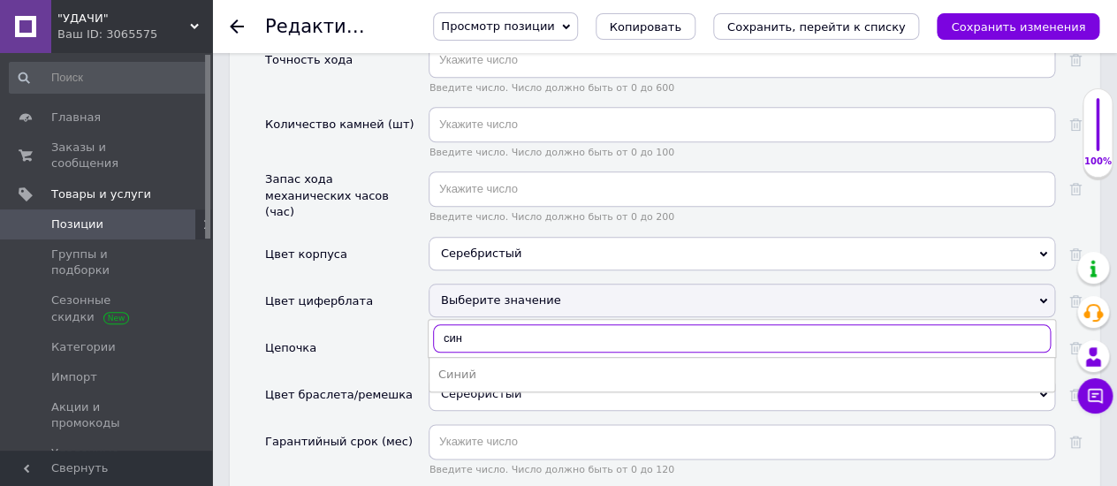
type input "син"
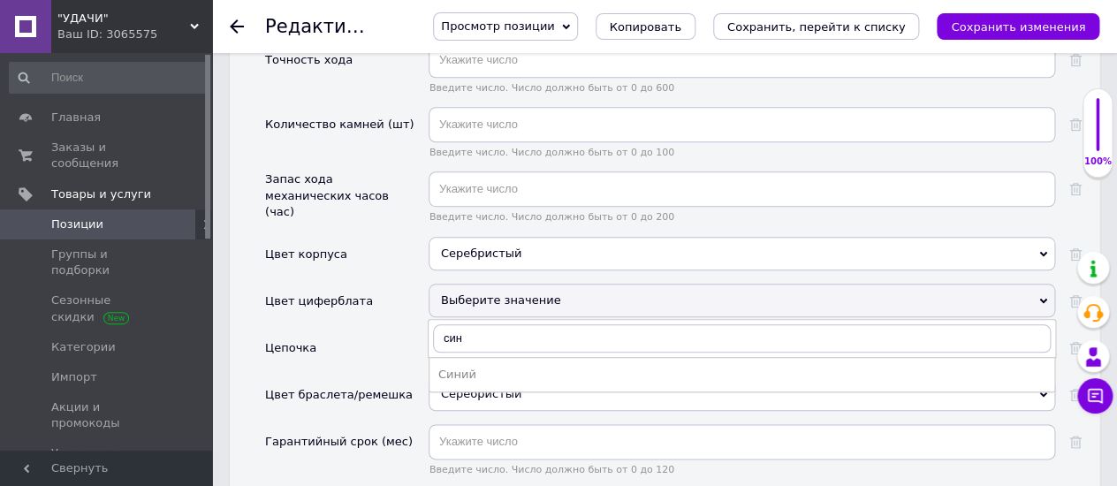
click at [460, 367] on div "Синий" at bounding box center [741, 375] width 607 height 16
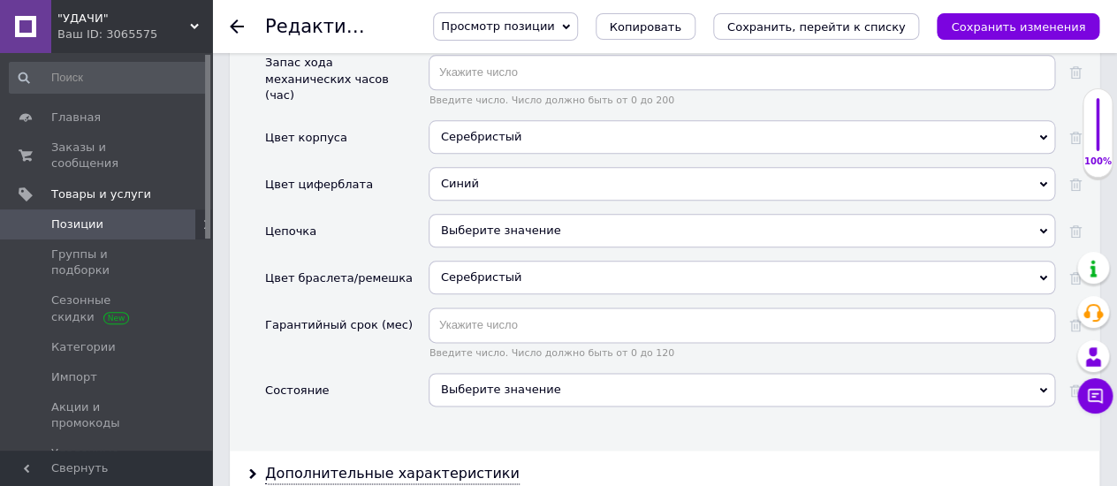
scroll to position [3042, 0]
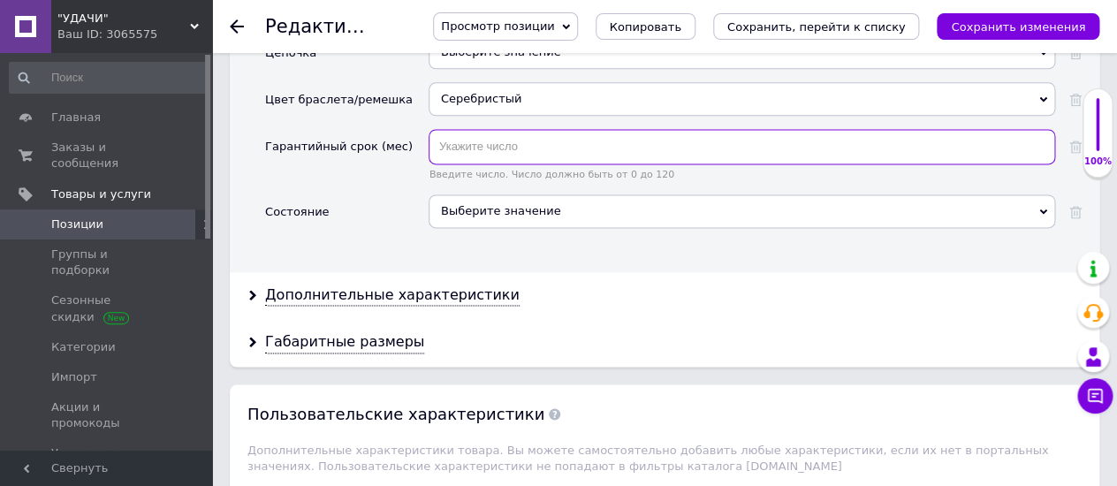
click at [448, 129] on input "text" at bounding box center [741, 146] width 626 height 35
type input "12"
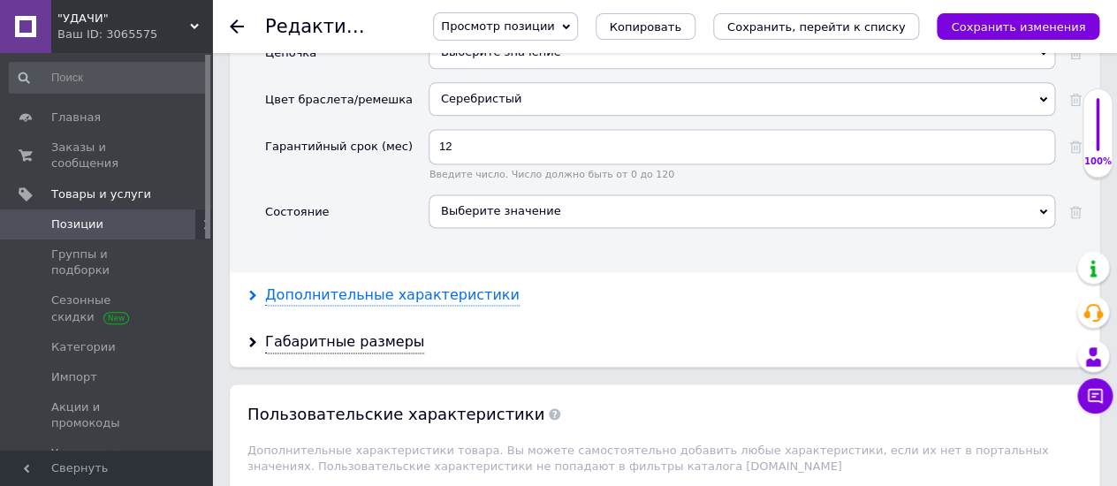
click at [397, 285] on div "Дополнительные характеристики" at bounding box center [392, 295] width 254 height 20
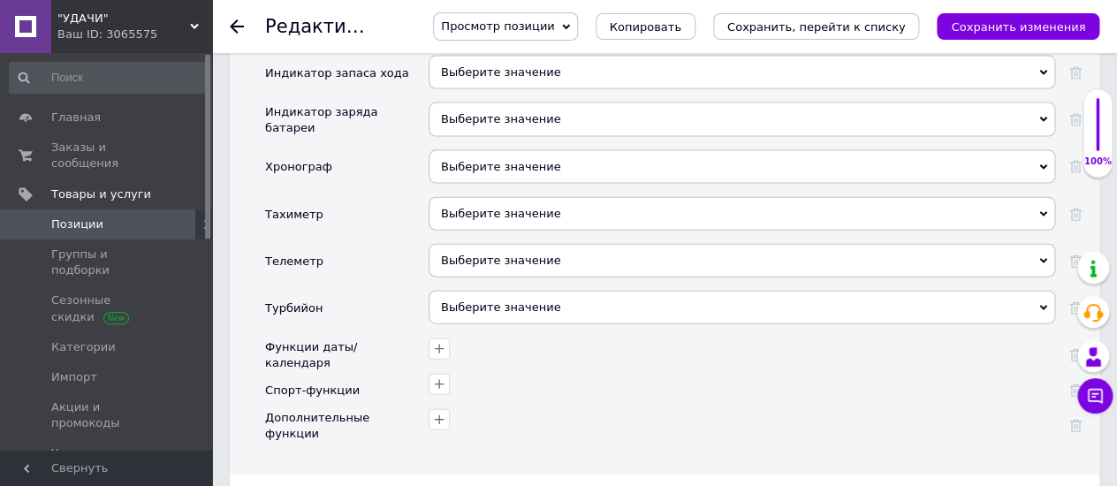
scroll to position [3534, 0]
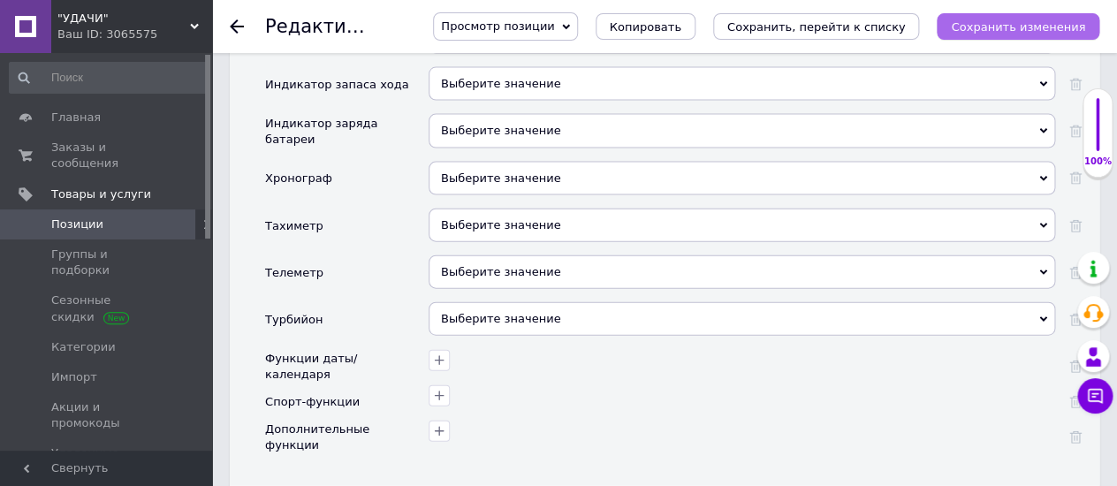
click at [975, 29] on icon "Сохранить изменения" at bounding box center [1018, 26] width 134 height 13
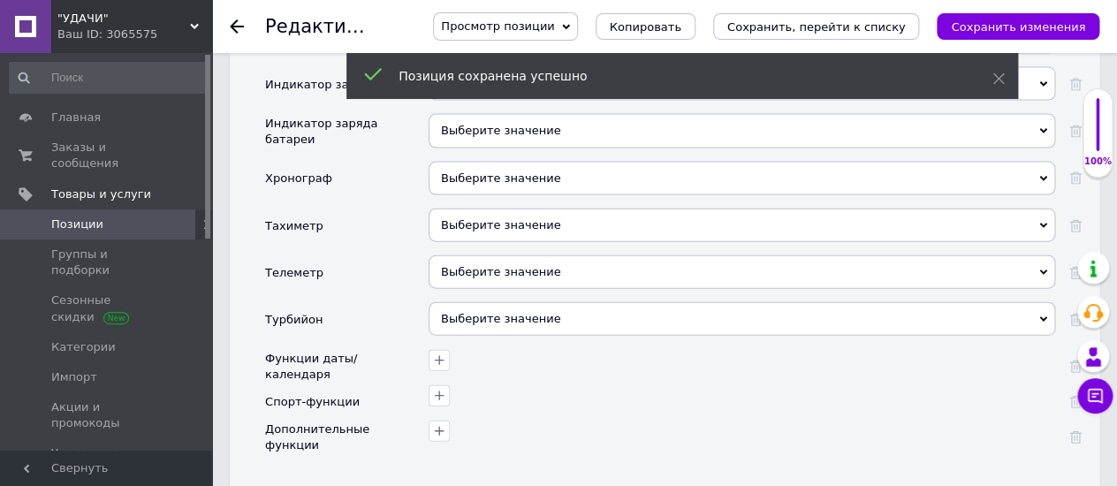
click at [237, 16] on div at bounding box center [247, 26] width 35 height 53
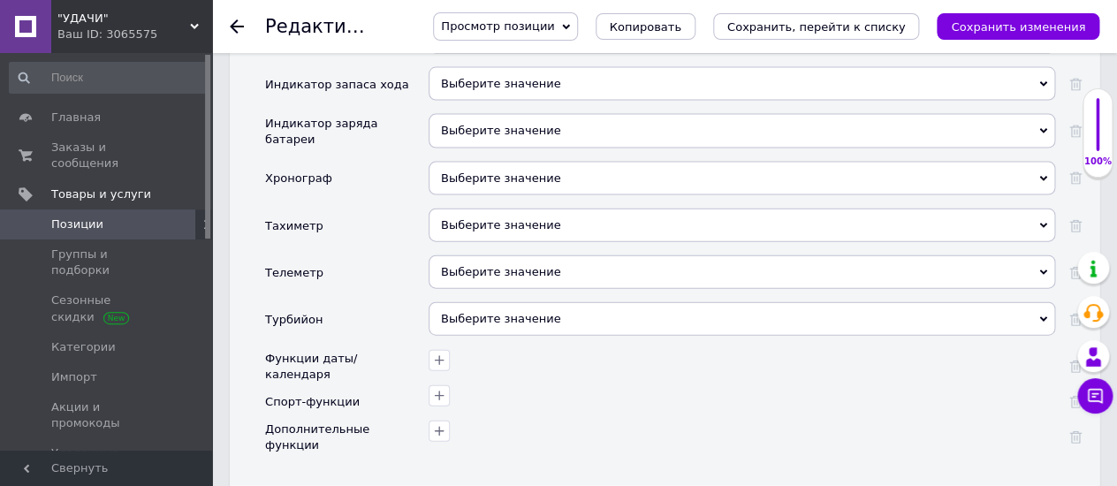
click at [231, 19] on icon at bounding box center [237, 26] width 14 height 14
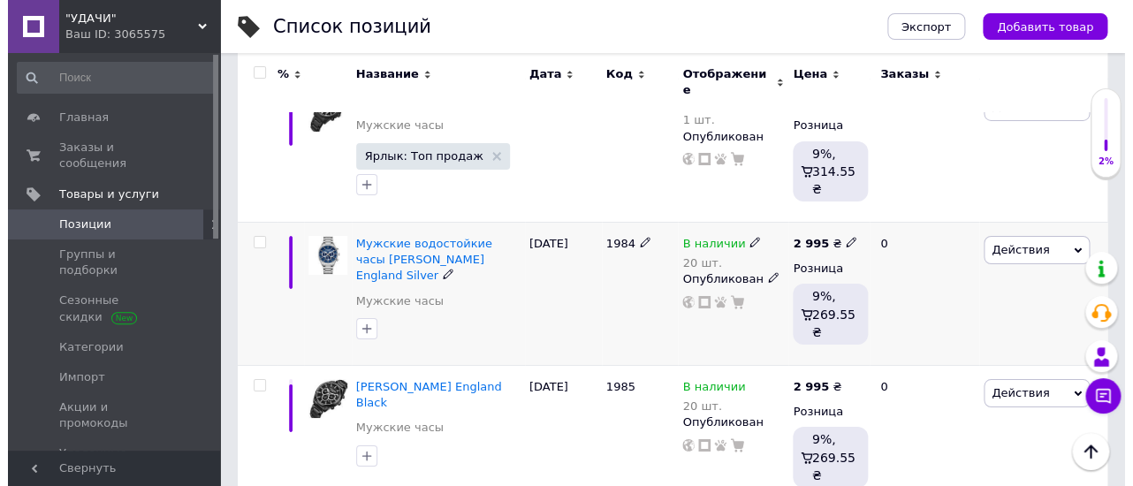
scroll to position [2159, 0]
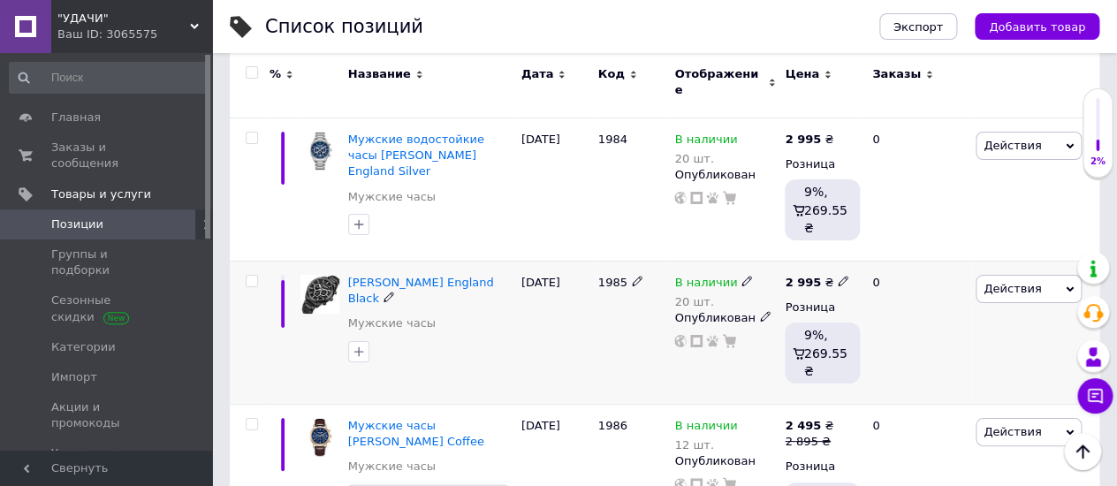
click at [1065, 285] on icon at bounding box center [1069, 289] width 8 height 8
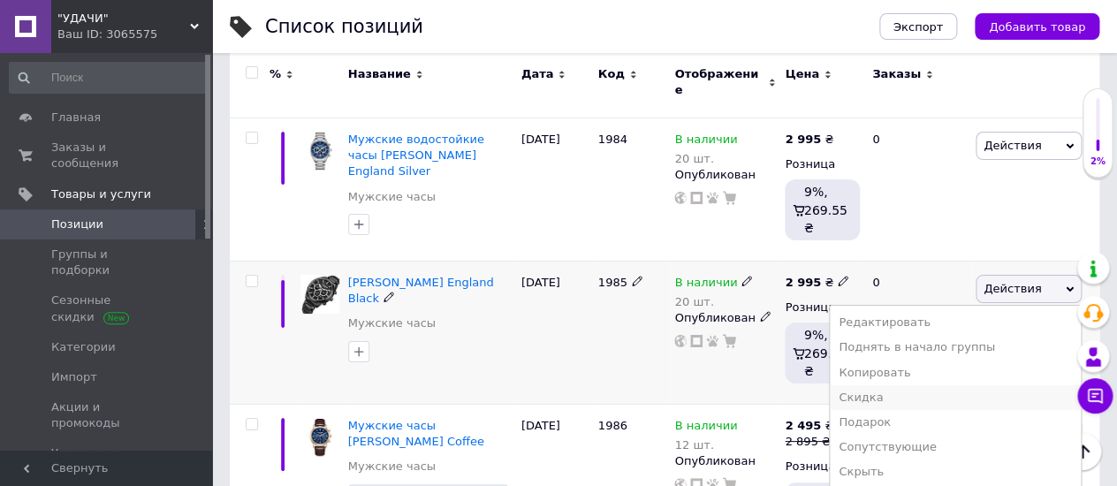
click at [884, 385] on li "Скидка" at bounding box center [955, 397] width 251 height 25
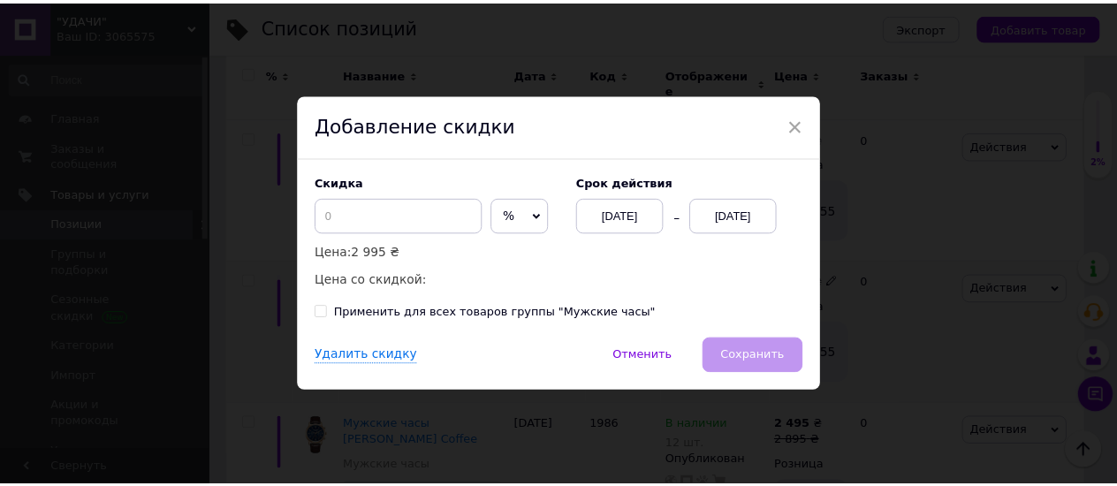
scroll to position [0, 1428]
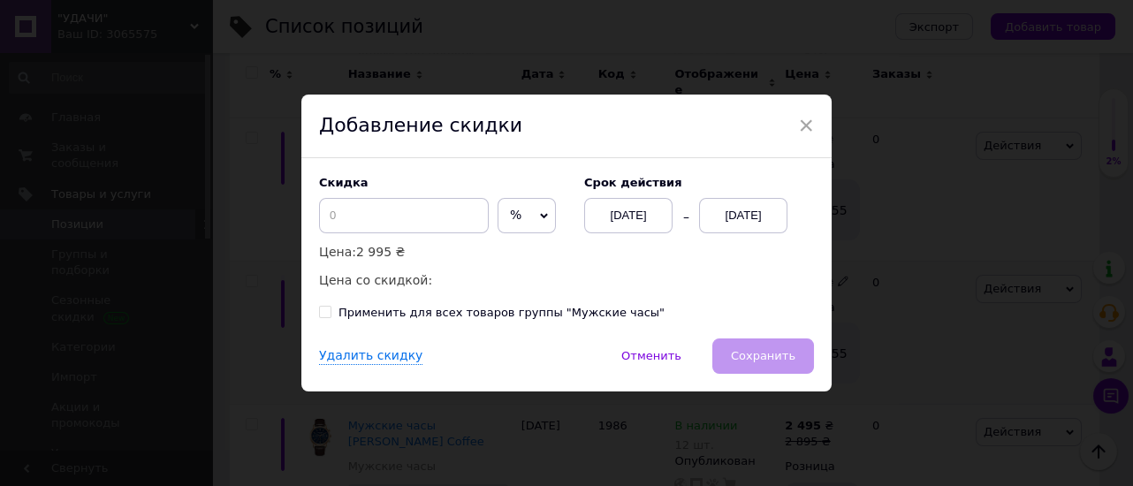
click at [540, 212] on icon at bounding box center [544, 216] width 8 height 8
click at [501, 244] on li "₴" at bounding box center [526, 252] width 57 height 25
click at [336, 211] on input at bounding box center [404, 215] width 170 height 35
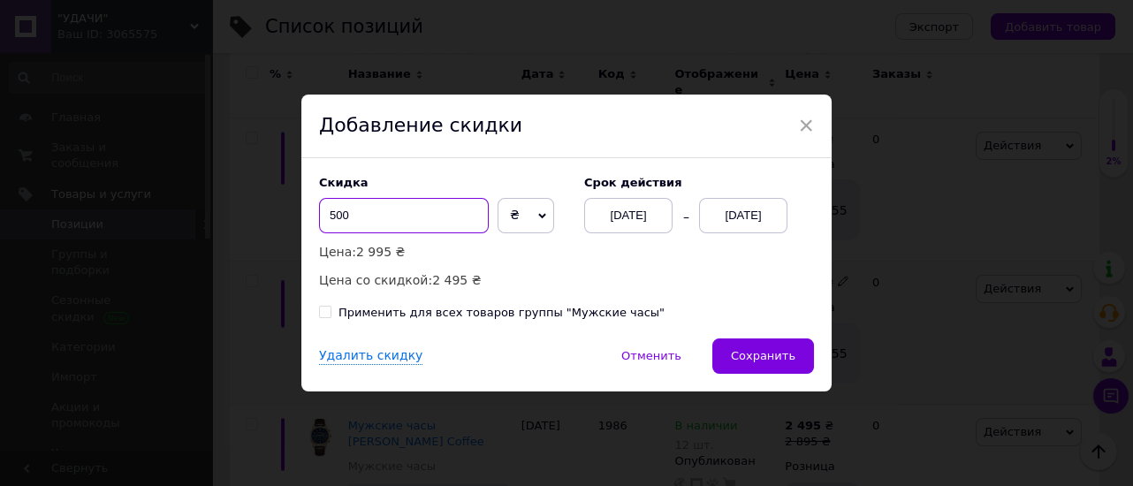
type input "500"
click at [754, 208] on div "[DATE]" at bounding box center [743, 215] width 88 height 35
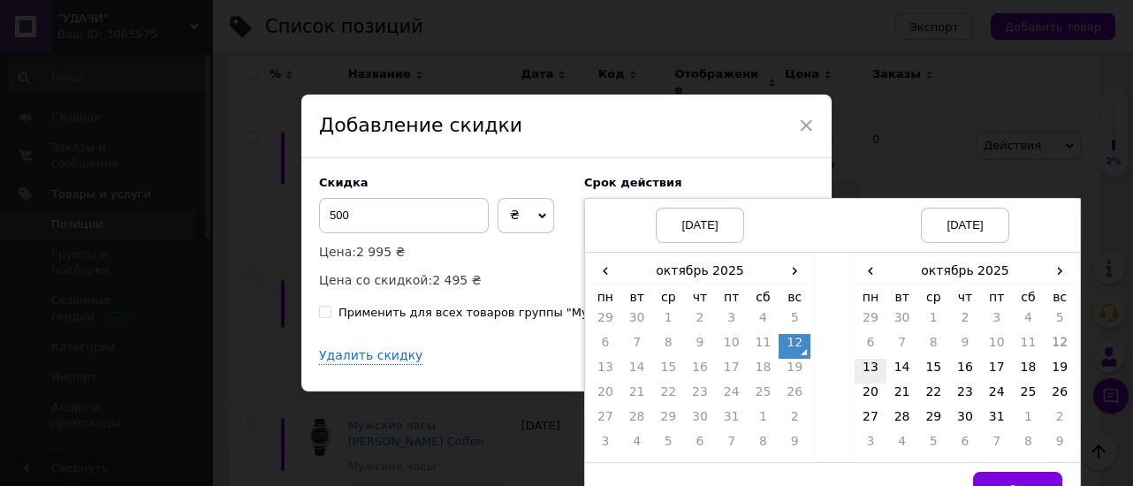
click at [866, 363] on td "13" at bounding box center [870, 371] width 32 height 25
drag, startPoint x: 992, startPoint y: 481, endPoint x: 997, endPoint y: 466, distance: 15.9
click at [993, 480] on button "Выбрать" at bounding box center [1017, 489] width 89 height 35
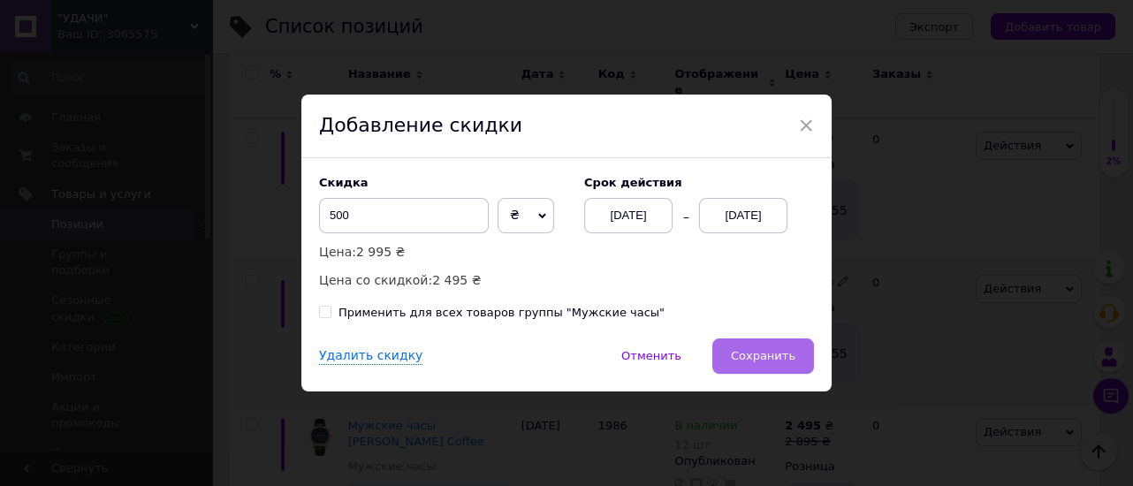
click at [771, 364] on button "Сохранить" at bounding box center [763, 355] width 102 height 35
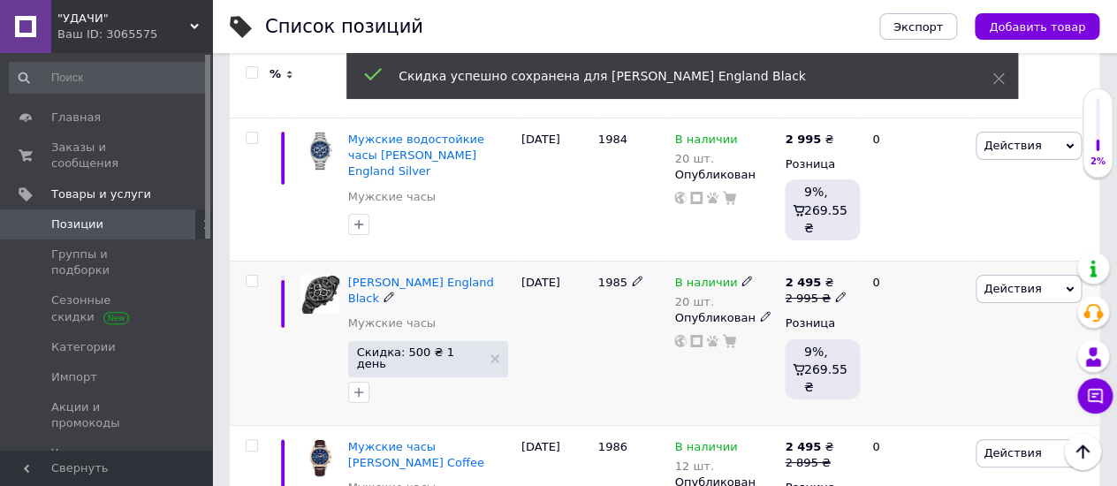
scroll to position [0, 1429]
click at [351, 276] on span "[PERSON_NAME] England Black" at bounding box center [421, 290] width 146 height 29
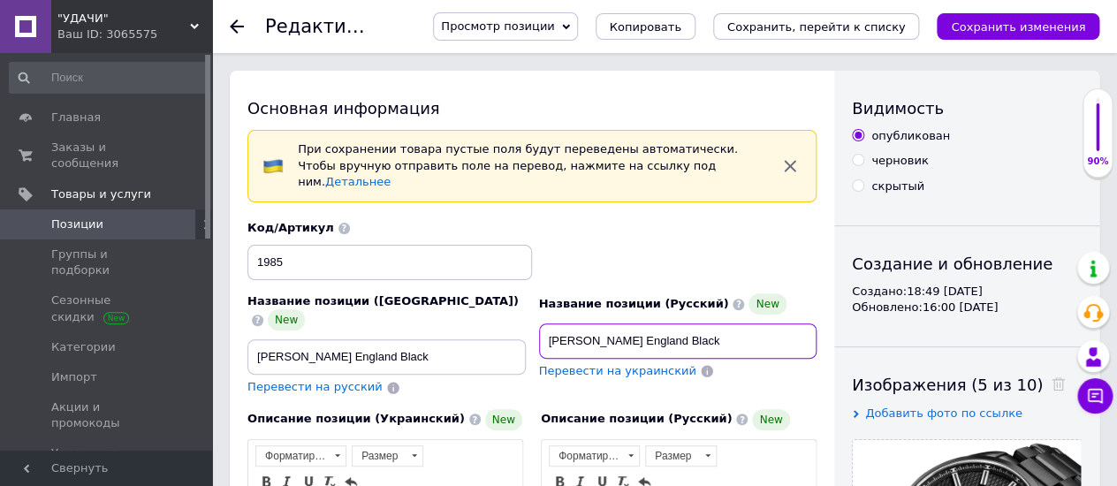
drag, startPoint x: 540, startPoint y: 321, endPoint x: 695, endPoint y: 330, distance: 155.7
click at [747, 328] on input "[PERSON_NAME] England Black" at bounding box center [678, 340] width 278 height 35
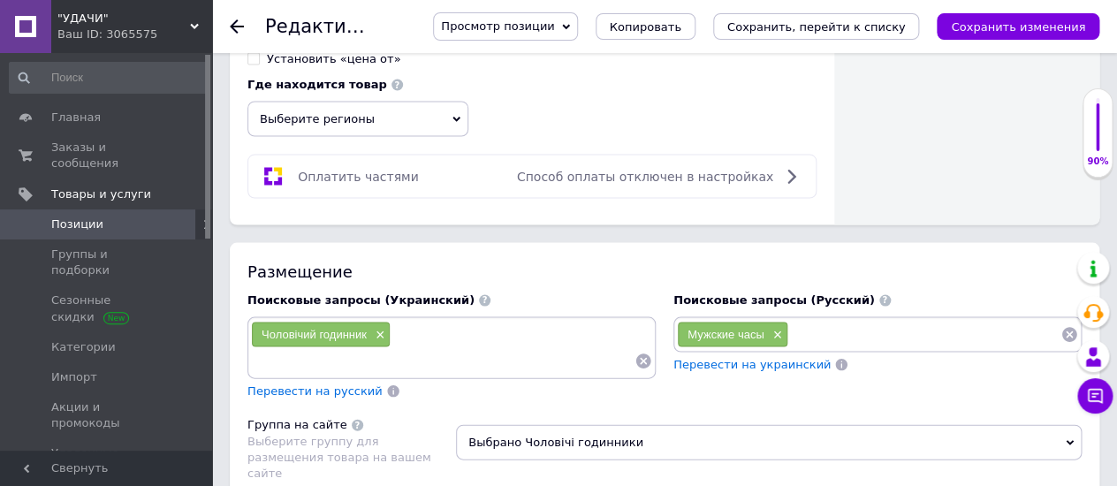
scroll to position [1079, 0]
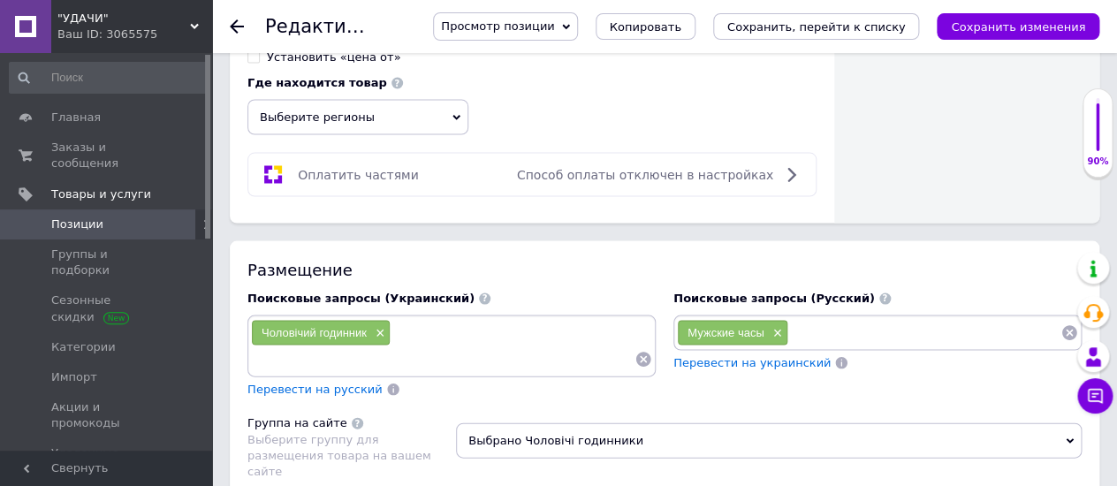
click at [808, 319] on input at bounding box center [924, 332] width 272 height 27
paste input "[PERSON_NAME] England Black"
type input "[PERSON_NAME] England Black"
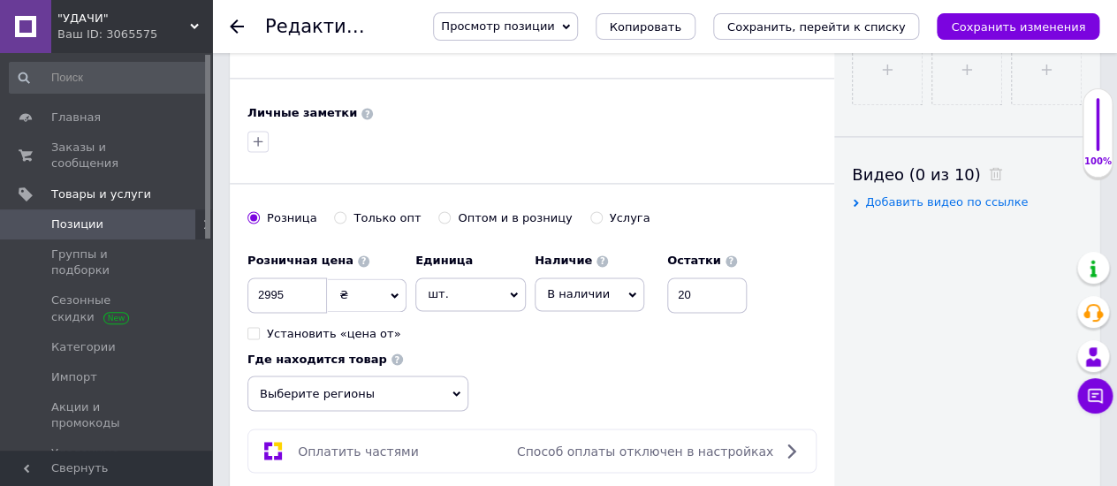
scroll to position [785, 0]
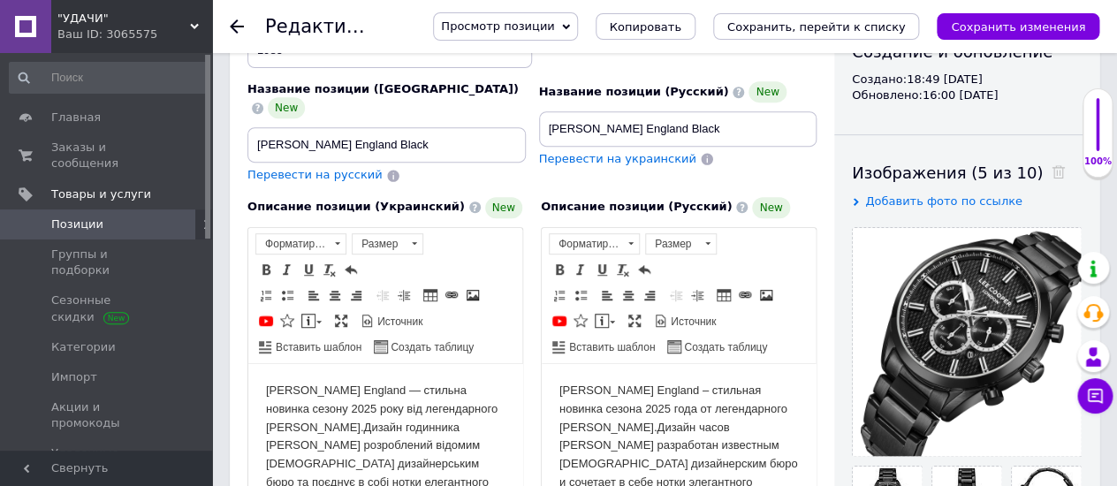
scroll to position [196, 0]
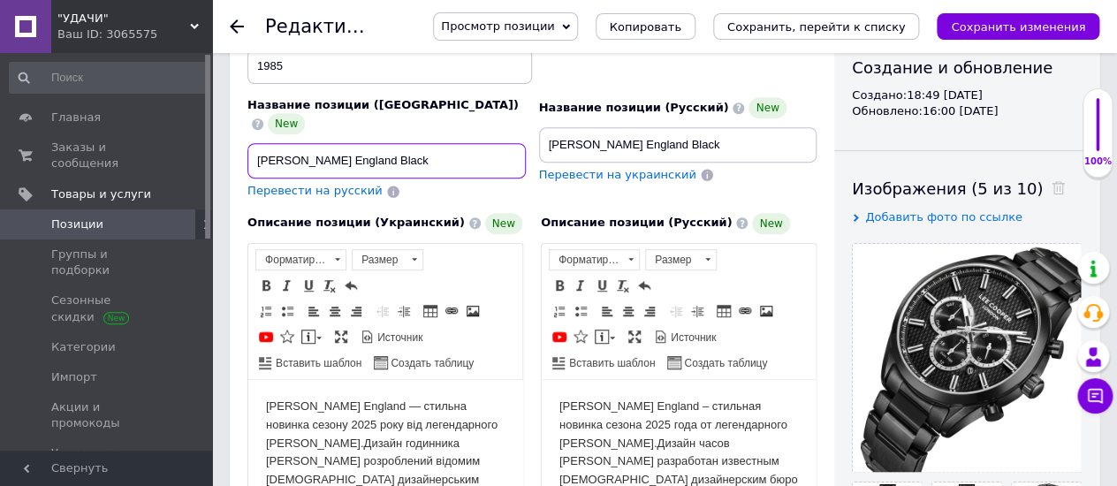
click at [256, 143] on input "[PERSON_NAME] England Black" at bounding box center [386, 160] width 278 height 35
paste input "Чоловічий водостійкий годинник"
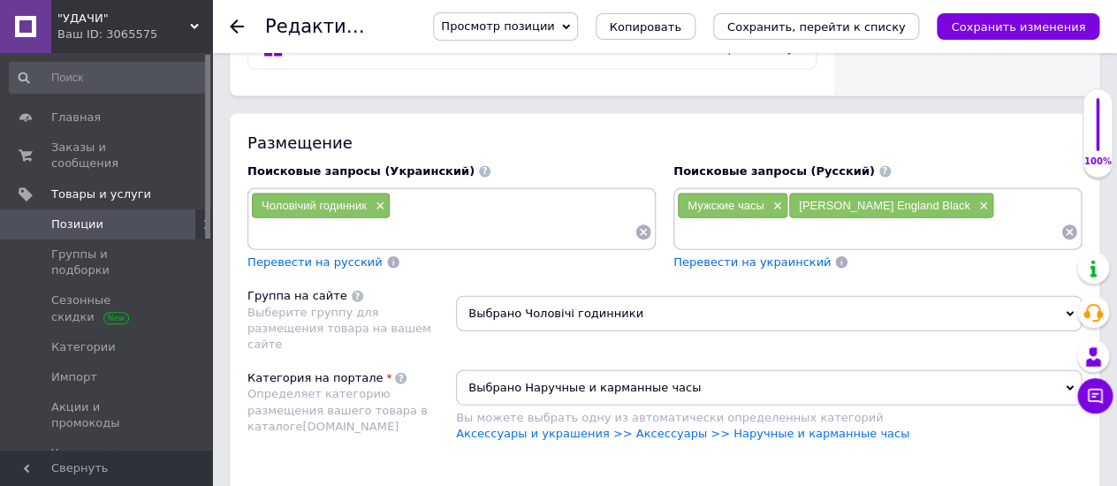
scroll to position [1276, 0]
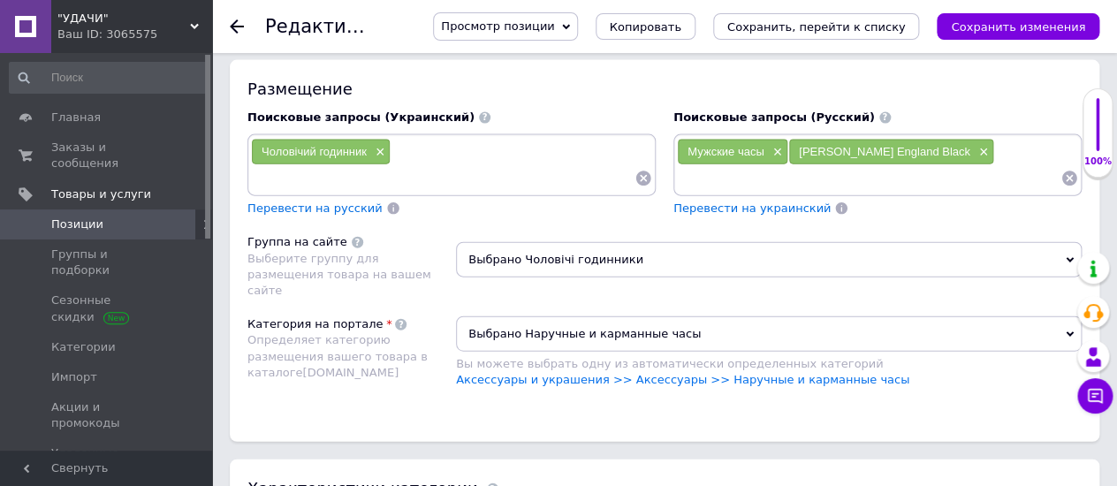
type input "Чоловічий водостійкий годинник [PERSON_NAME] England Black"
click at [405, 139] on div "Чоловічий годинник ×" at bounding box center [451, 165] width 401 height 53
click at [291, 165] on input at bounding box center [442, 178] width 383 height 27
paste input "Чоловічий водостійкий годинник"
type input "Чоловічий водостійкий годинник"
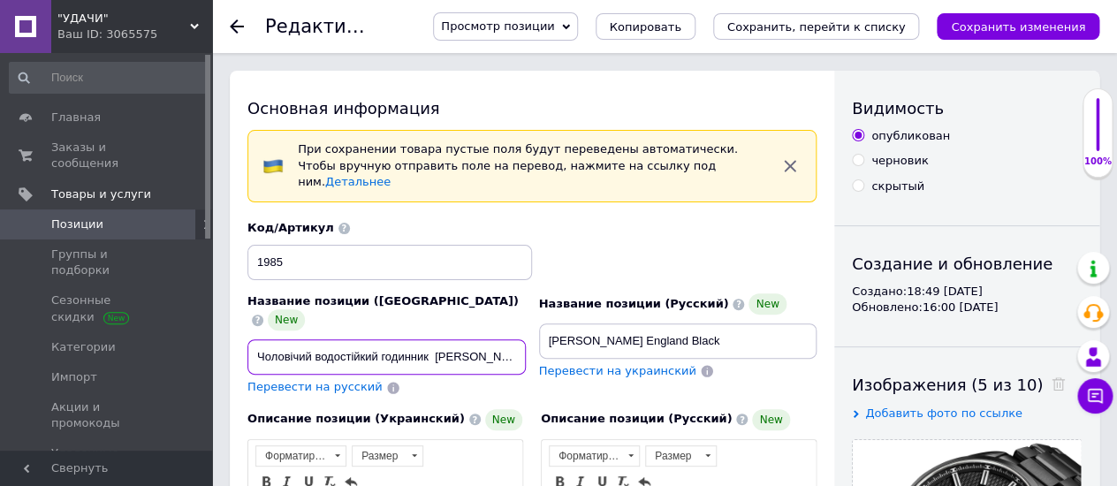
scroll to position [0, 57]
drag, startPoint x: 251, startPoint y: 323, endPoint x: 440, endPoint y: 318, distance: 189.1
click at [548, 330] on div "Название позиции (Украинский) New Чоловічий водостійкий годинник [PERSON_NAME] …" at bounding box center [532, 307] width 582 height 189
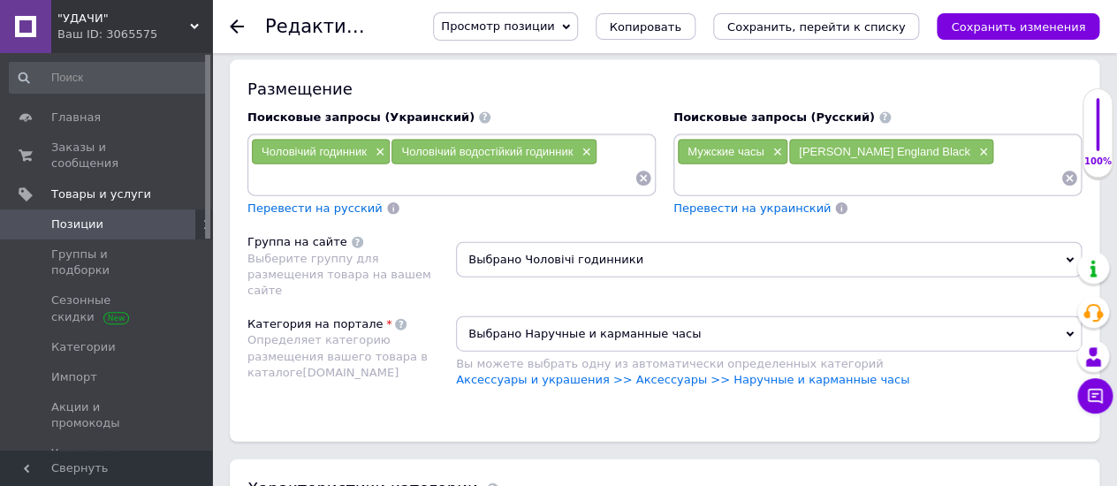
scroll to position [0, 0]
click at [262, 165] on input at bounding box center [442, 178] width 383 height 27
paste input "Чоловічий водостійкий годинник [PERSON_NAME] England Black"
type input "Чоловічий водостійкий годинник [PERSON_NAME] England Black"
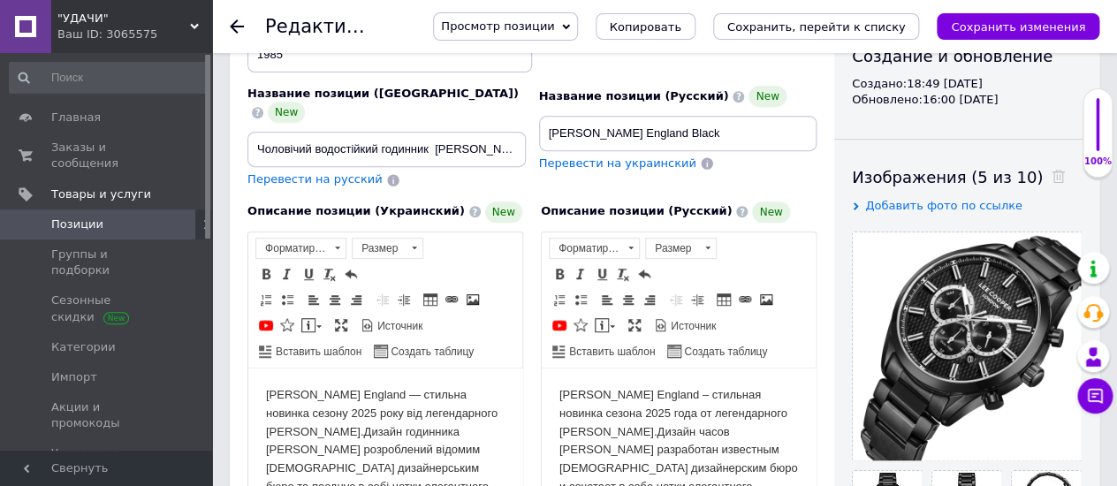
scroll to position [196, 0]
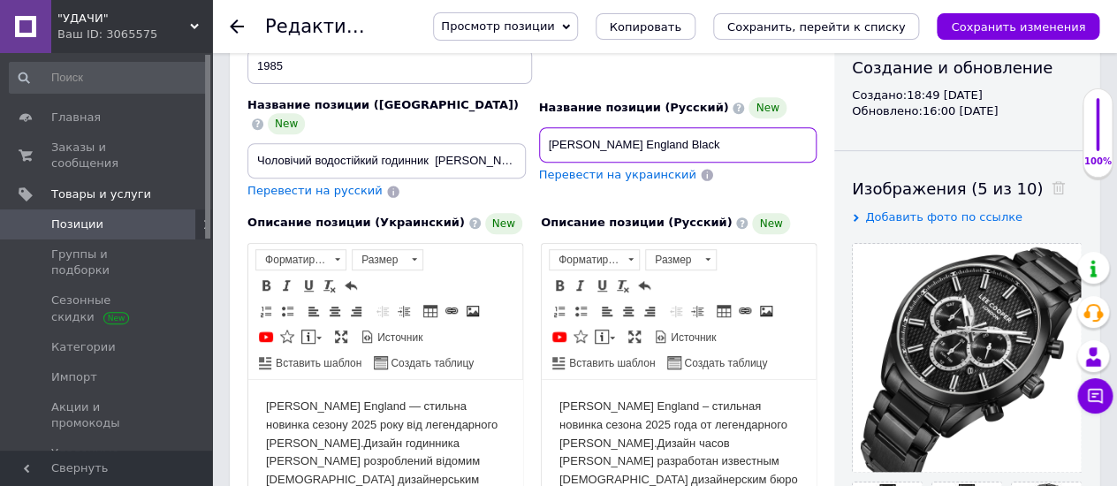
click at [542, 127] on input "[PERSON_NAME] England Black" at bounding box center [678, 144] width 278 height 35
drag, startPoint x: 539, startPoint y: 128, endPoint x: 727, endPoint y: 125, distance: 188.2
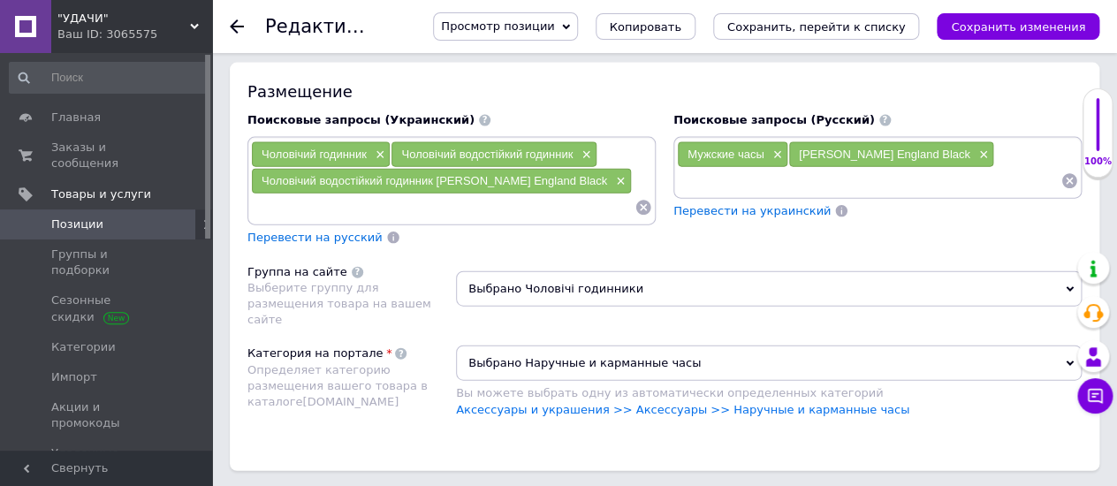
scroll to position [1178, 0]
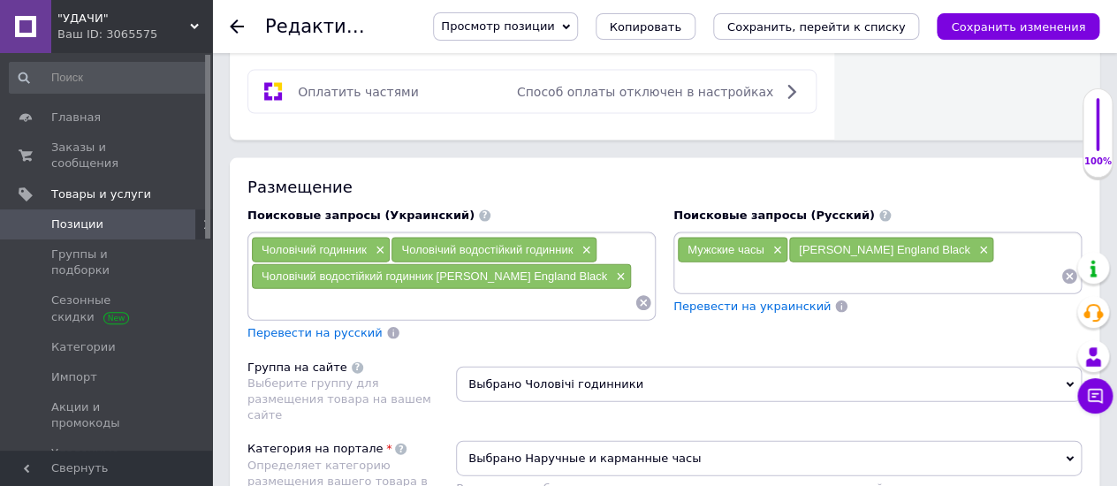
type input "Мужские водостойкие часы [PERSON_NAME] England Black"
click at [700, 263] on input at bounding box center [868, 276] width 383 height 27
paste input "Мужские водостойкие часы [PERSON_NAME] England Black"
type input "Мужские водостойкие часы [PERSON_NAME] England Black"
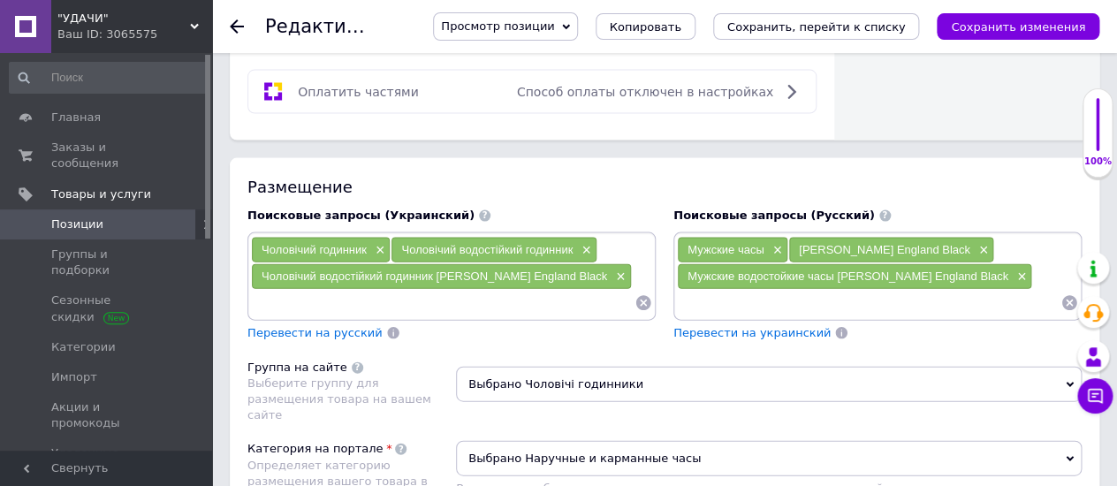
paste input "Мужские водостойкие часы [PERSON_NAME] England Black"
drag, startPoint x: 898, startPoint y: 273, endPoint x: 1014, endPoint y: 277, distance: 115.8
click at [1014, 290] on input "Мужские водостойкие часы [PERSON_NAME] England Black" at bounding box center [868, 303] width 383 height 27
click at [978, 290] on input "Мужские водостойкие часы [PERSON_NAME] England Black" at bounding box center [868, 303] width 383 height 27
type input "Мужские водостойкие часы [PERSON_NAME] черные"
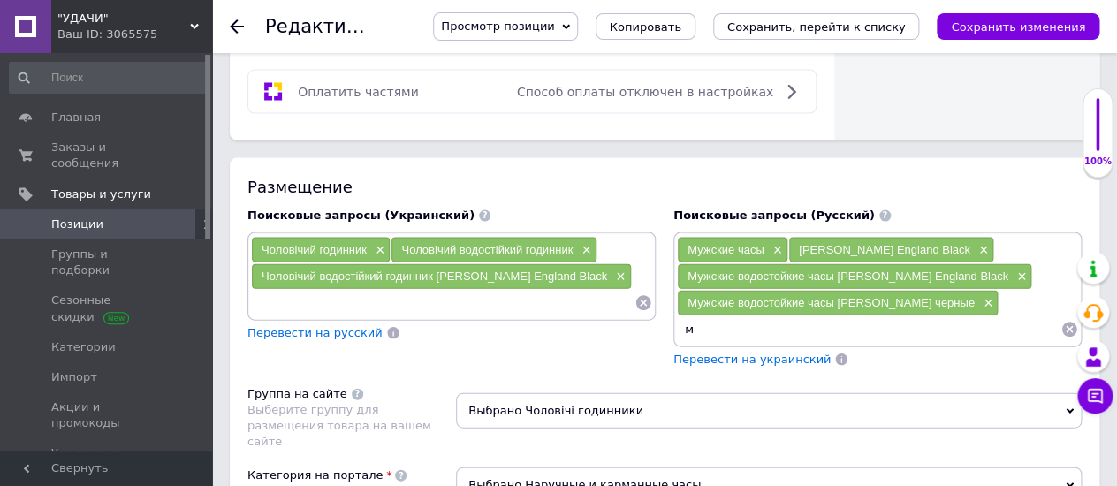
click at [694, 316] on input "м" at bounding box center [868, 329] width 383 height 27
type input "мужские часы с черным корпусом"
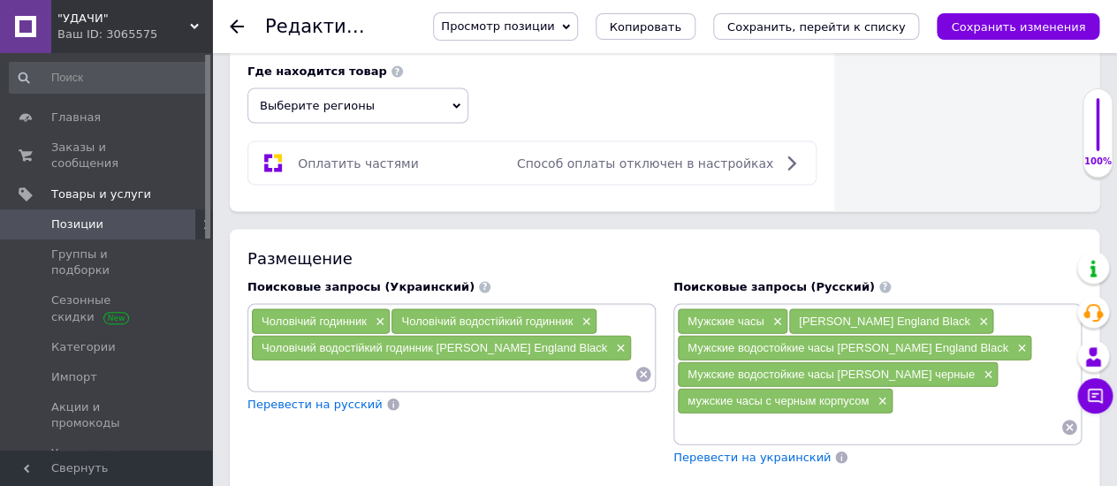
scroll to position [1079, 0]
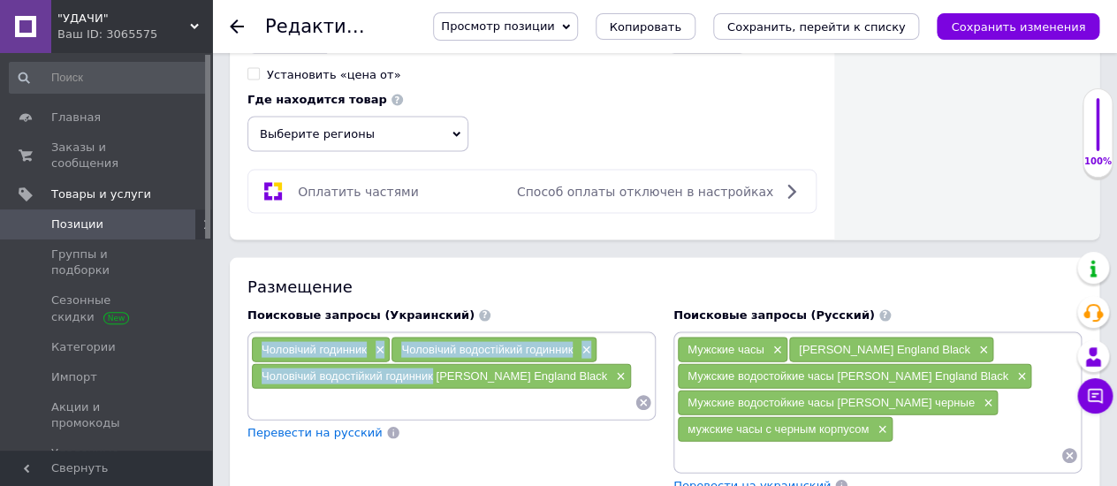
drag, startPoint x: 432, startPoint y: 345, endPoint x: 240, endPoint y: 343, distance: 191.7
click at [240, 343] on div "Поисковые запросы (Украинский) Чоловічий годинник × Чоловічий водостійкий годин…" at bounding box center [452, 400] width 426 height 205
click at [332, 389] on input at bounding box center [442, 402] width 383 height 27
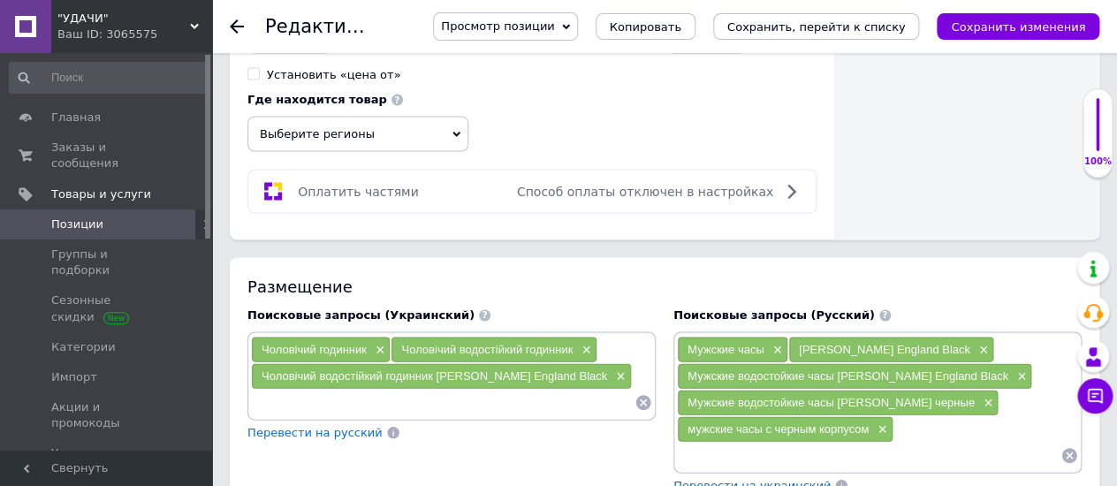
click at [428, 368] on span "Чоловічий водостійкий годинник [PERSON_NAME] England Black" at bounding box center [433, 374] width 345 height 13
click at [381, 389] on input at bounding box center [442, 402] width 383 height 27
drag, startPoint x: 431, startPoint y: 342, endPoint x: 262, endPoint y: 343, distance: 168.7
click at [262, 368] on span "Чоловічий водостійкий годинник [PERSON_NAME] England Black" at bounding box center [433, 374] width 345 height 13
copy span "Чоловічий водостійкий годинник"
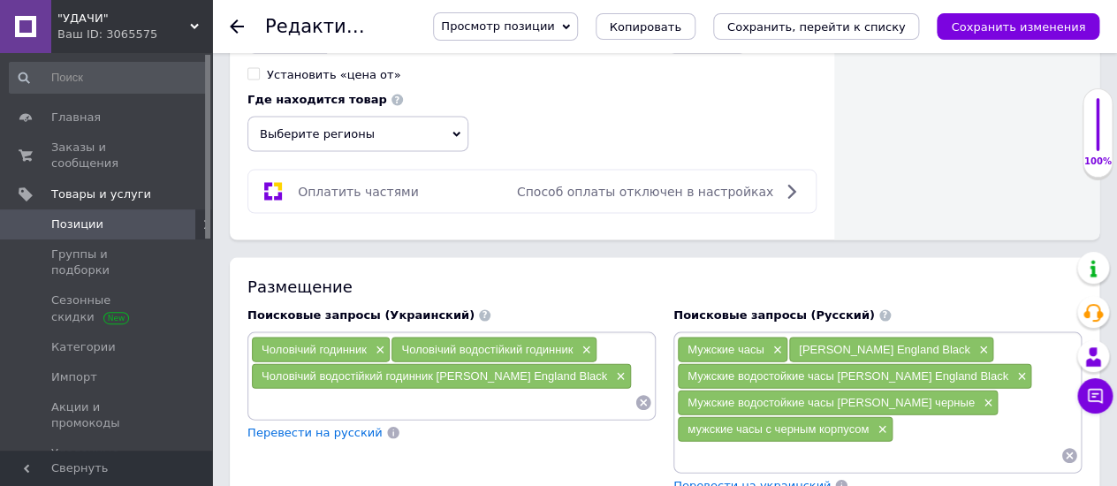
click at [288, 389] on input at bounding box center [442, 402] width 383 height 27
paste input "Чоловічий водостійкий годинник"
type input "Чоловічий водостійкий годинник чорний"
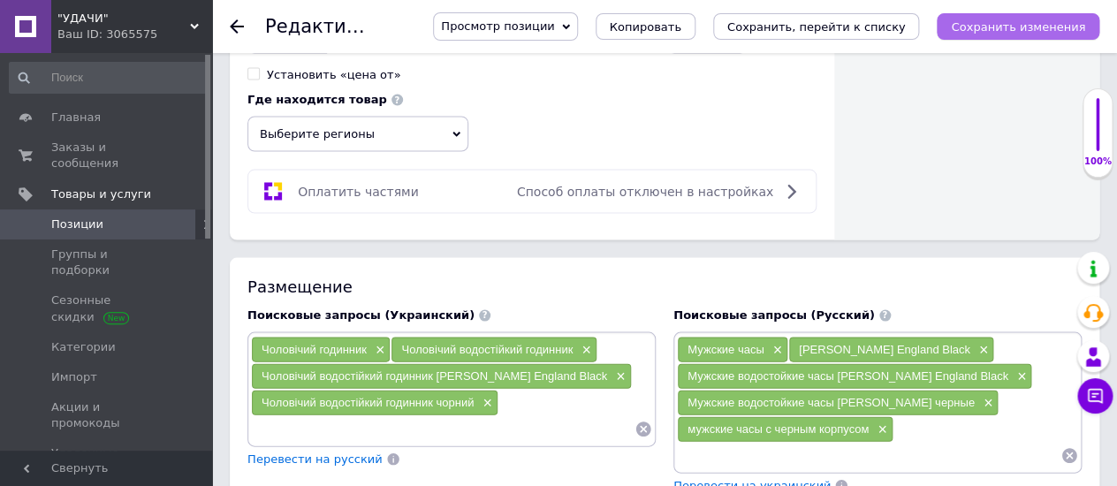
click at [1055, 20] on icon "Сохранить изменения" at bounding box center [1018, 26] width 134 height 13
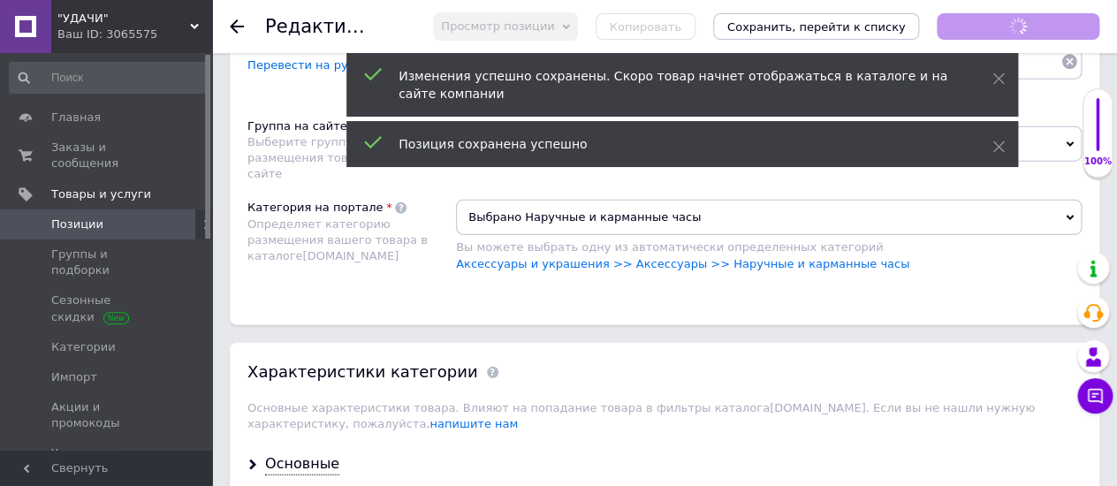
scroll to position [1668, 0]
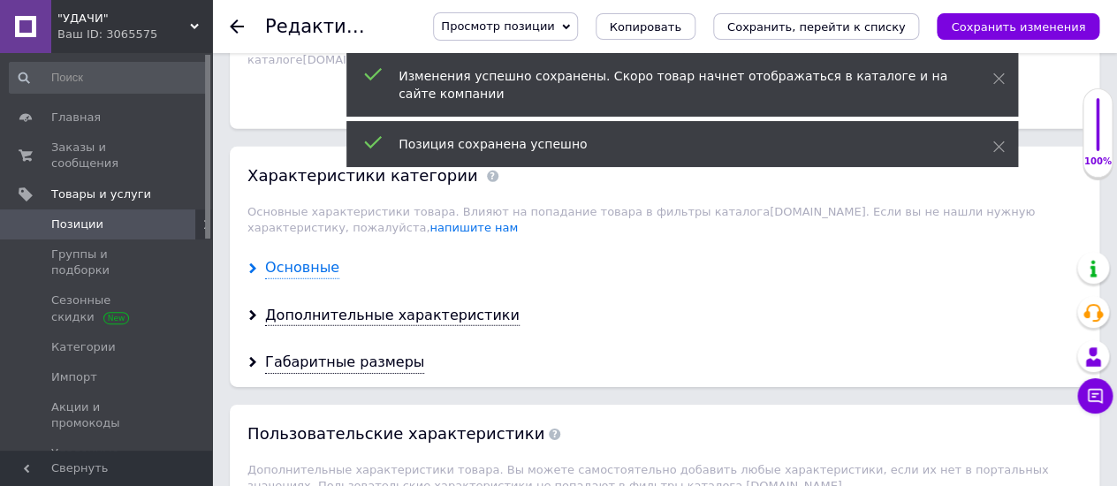
click at [295, 258] on div "Основные" at bounding box center [302, 268] width 74 height 20
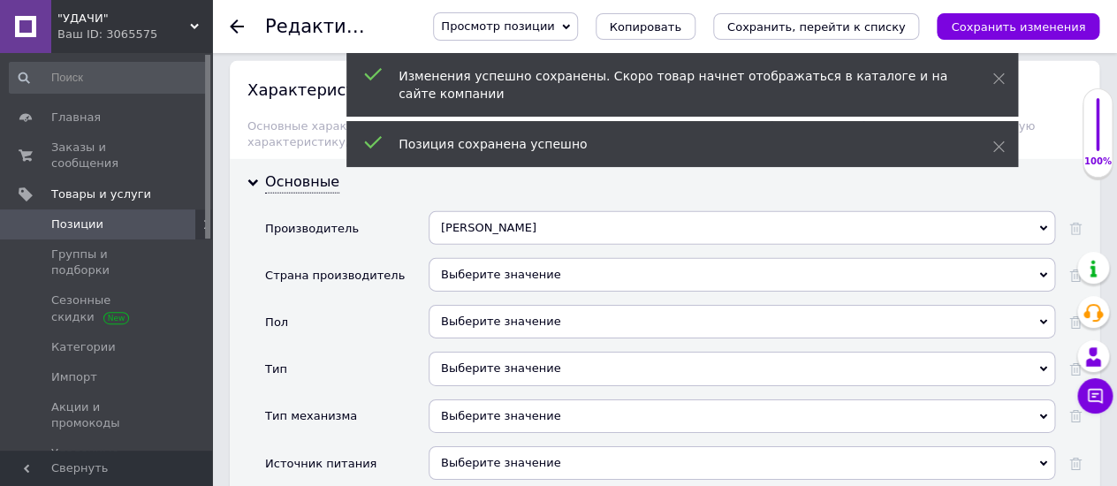
scroll to position [1767, 0]
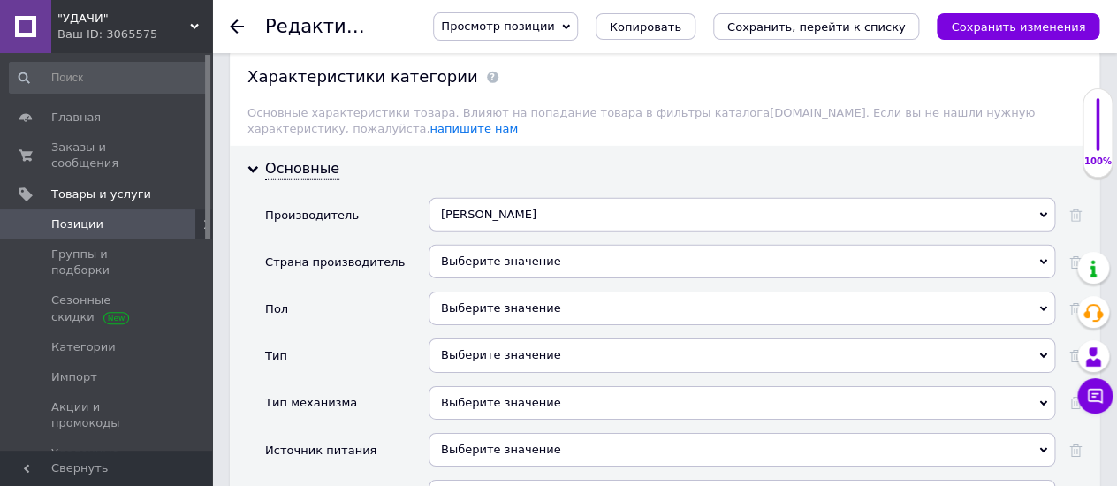
click at [475, 292] on div "Выберите значение" at bounding box center [741, 309] width 626 height 34
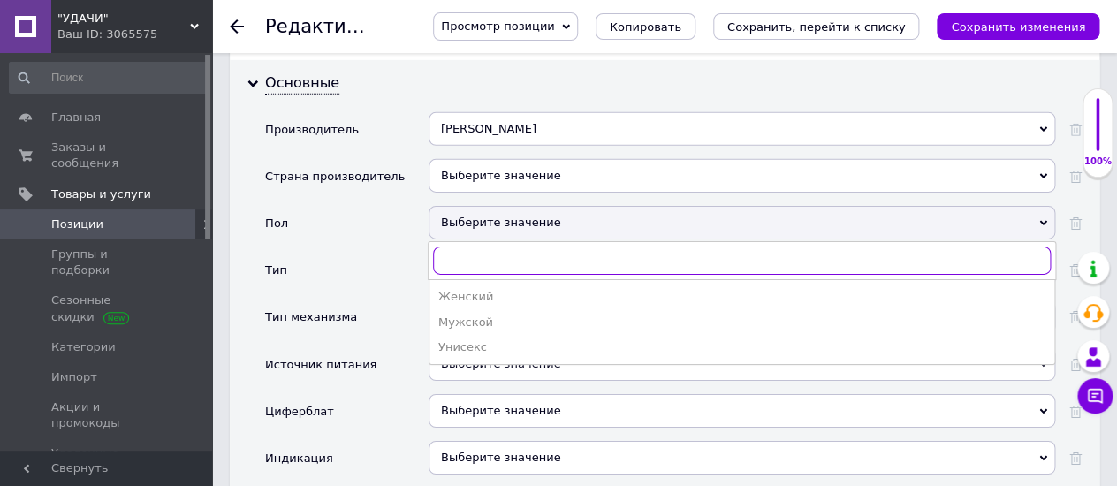
scroll to position [1865, 0]
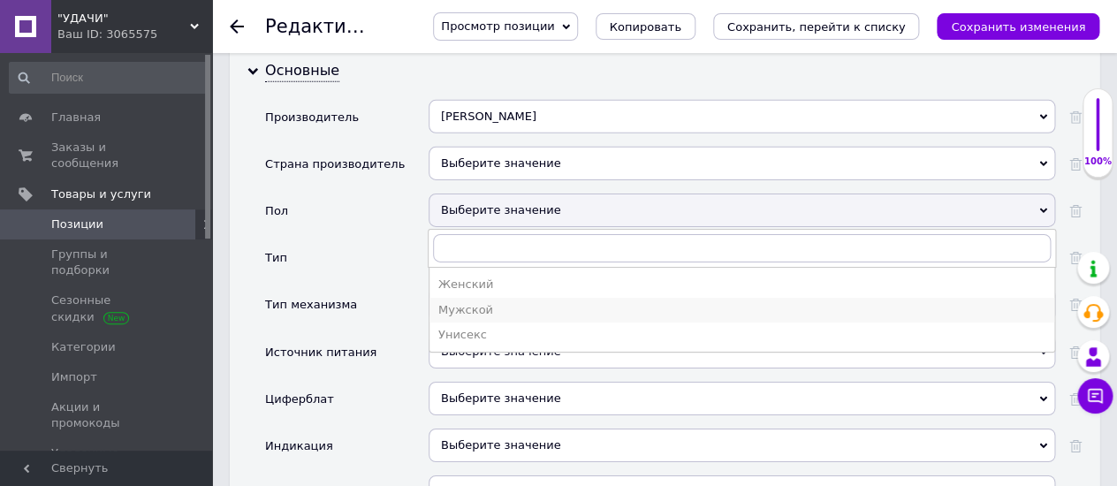
click at [468, 302] on div "Мужской" at bounding box center [741, 310] width 607 height 16
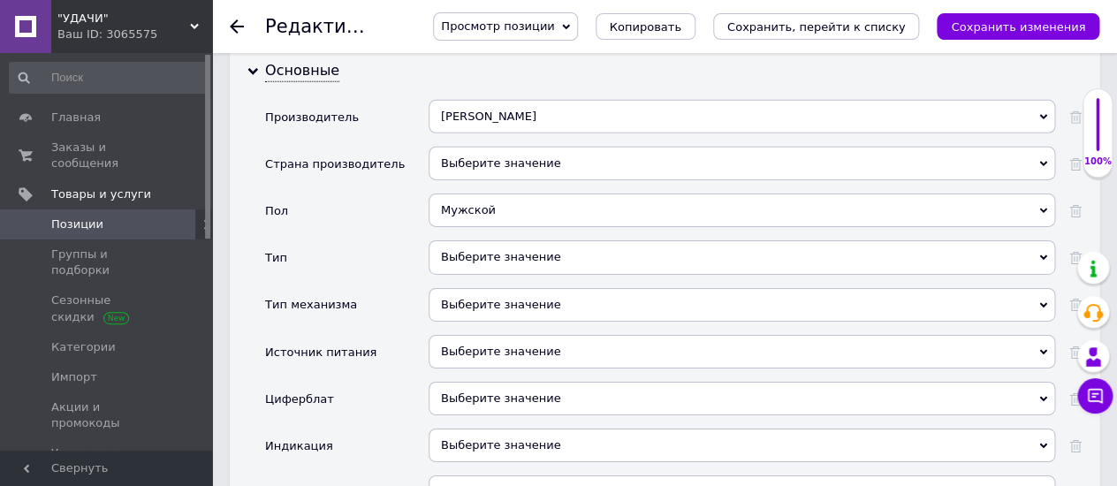
drag, startPoint x: 453, startPoint y: 208, endPoint x: 508, endPoint y: 182, distance: 60.5
click at [453, 240] on div "Выберите значение" at bounding box center [741, 257] width 626 height 34
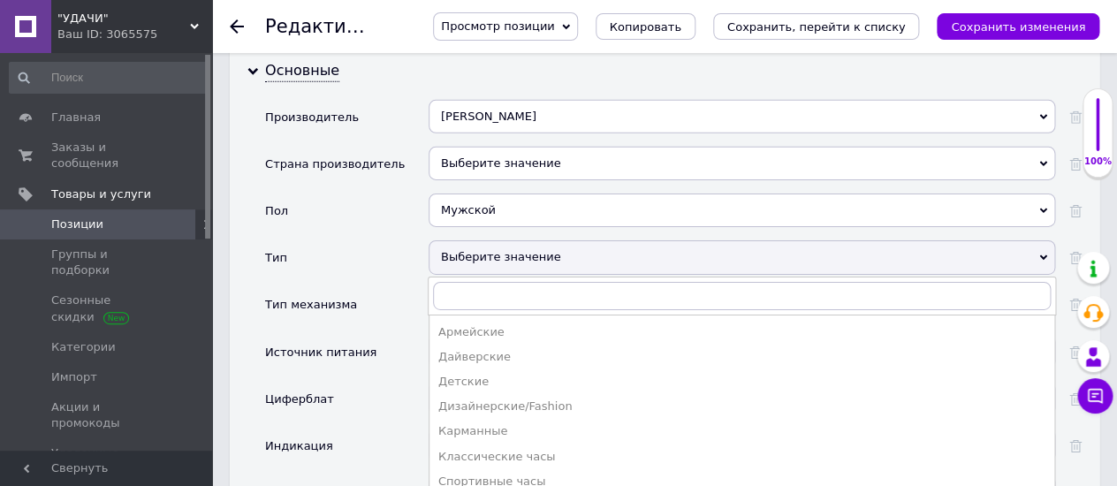
click at [368, 240] on div "Тип" at bounding box center [346, 263] width 163 height 47
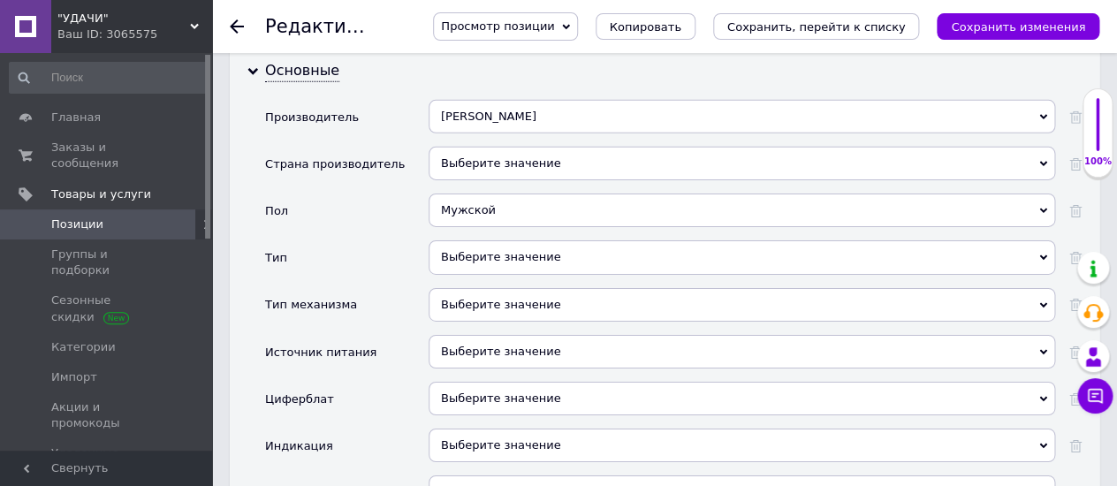
click at [457, 288] on div "Выберите значение" at bounding box center [741, 305] width 626 height 34
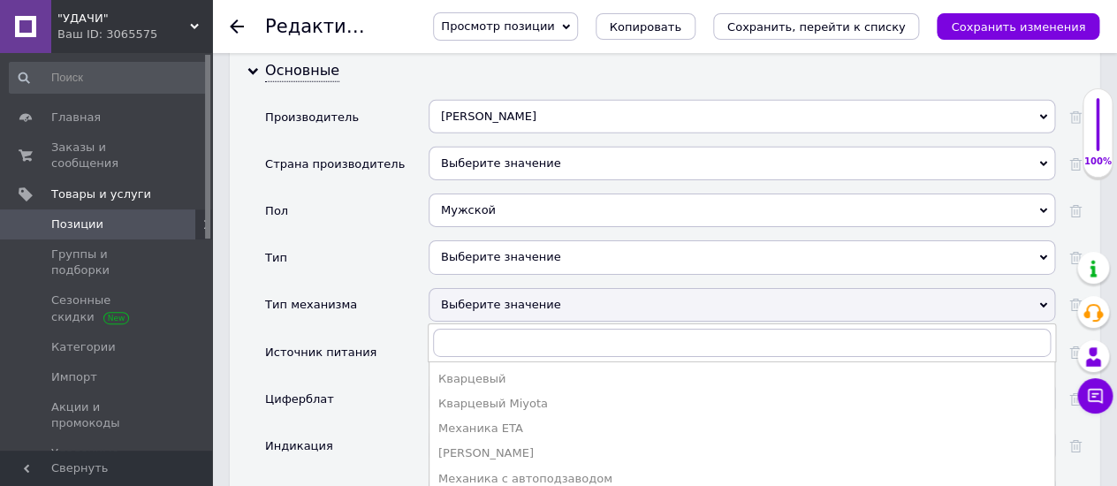
drag, startPoint x: 487, startPoint y: 356, endPoint x: 626, endPoint y: 338, distance: 140.7
click at [487, 396] on div "Кварцевый Miyota" at bounding box center [741, 404] width 607 height 16
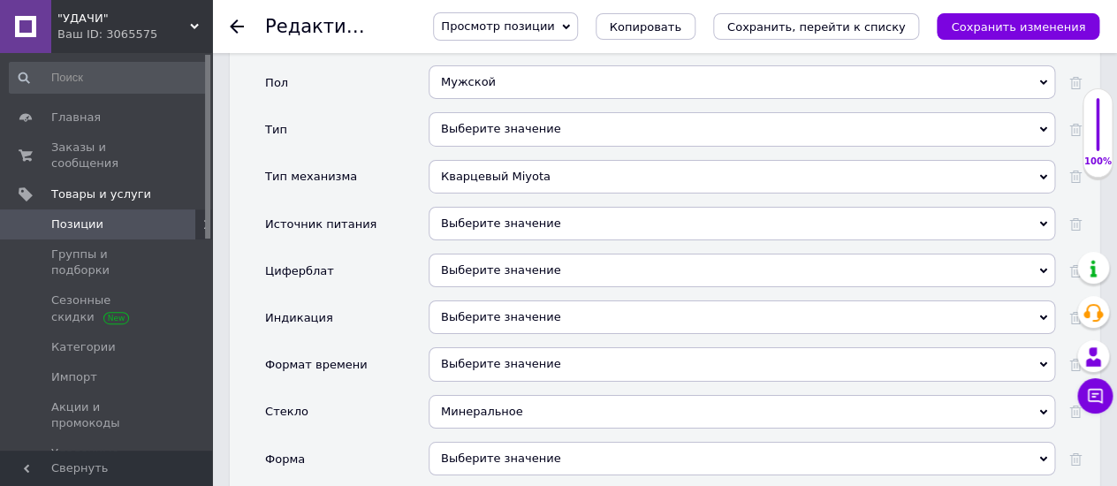
scroll to position [2061, 0]
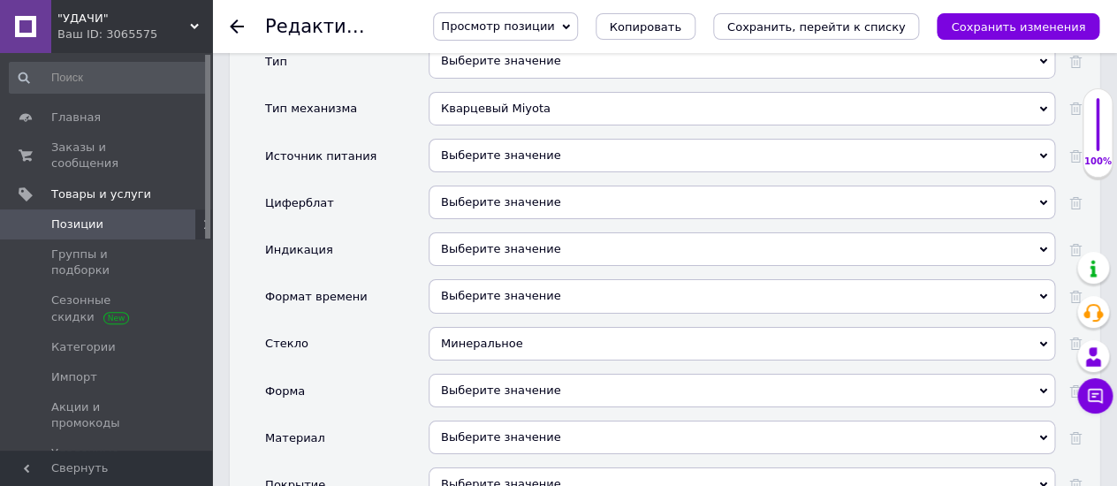
drag, startPoint x: 446, startPoint y: 341, endPoint x: 555, endPoint y: 312, distance: 112.5
click at [449, 374] on div "Выберите значение" at bounding box center [741, 391] width 626 height 34
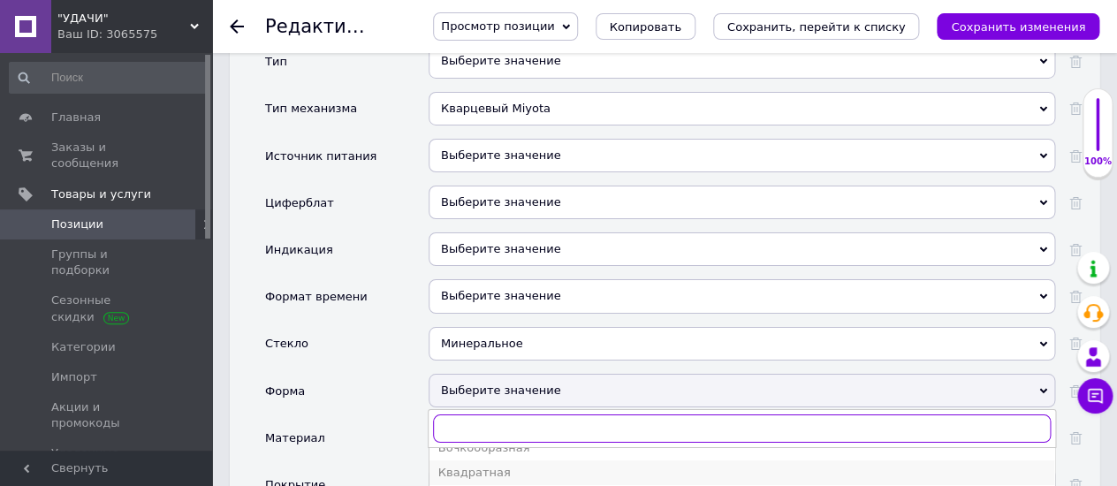
scroll to position [19, 0]
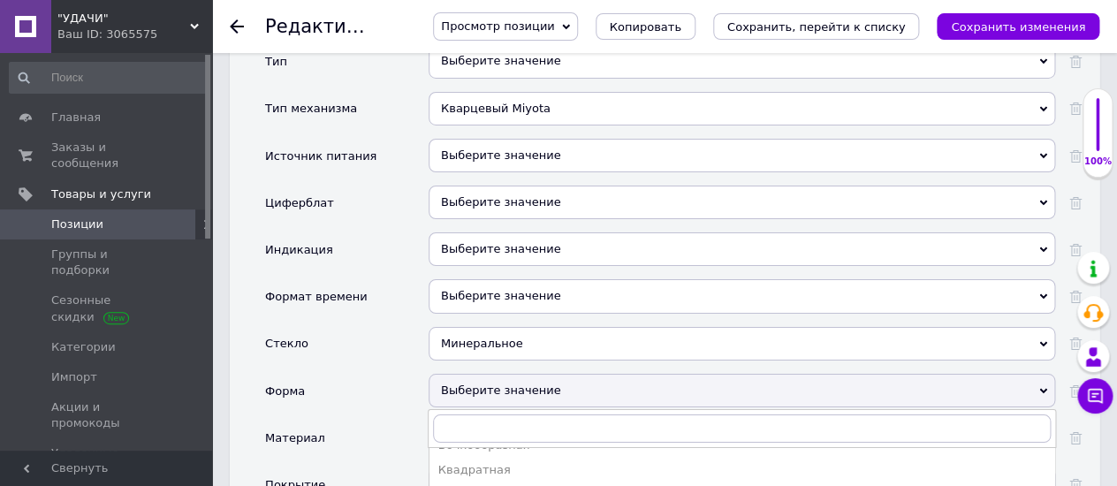
click at [463, 485] on div "Круглая" at bounding box center [741, 495] width 607 height 16
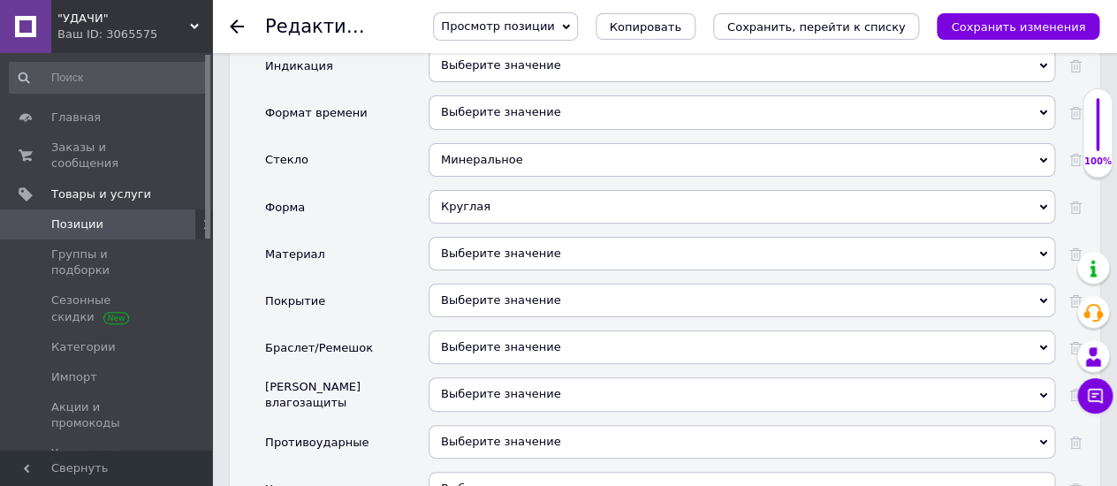
scroll to position [2257, 0]
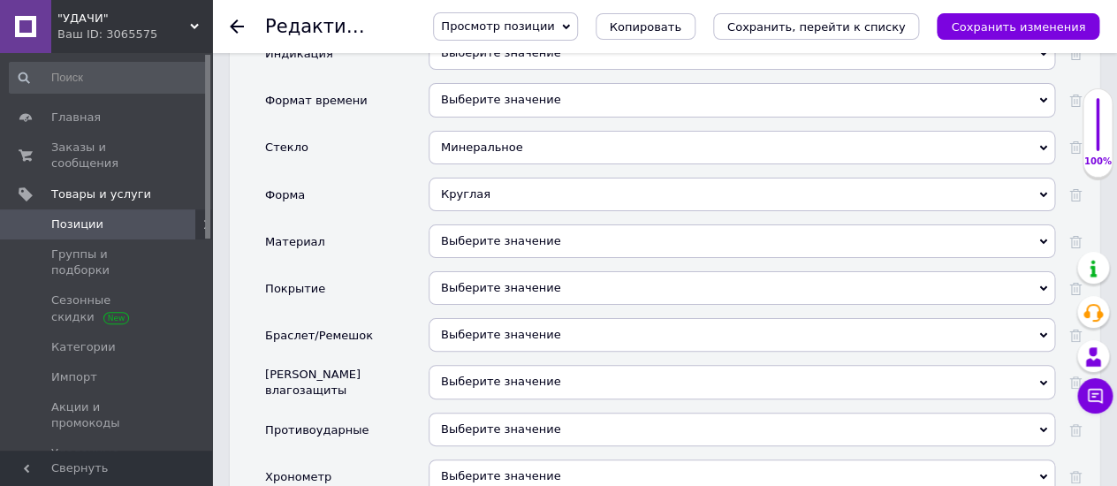
click at [485, 318] on div "Выберите значение" at bounding box center [741, 335] width 626 height 34
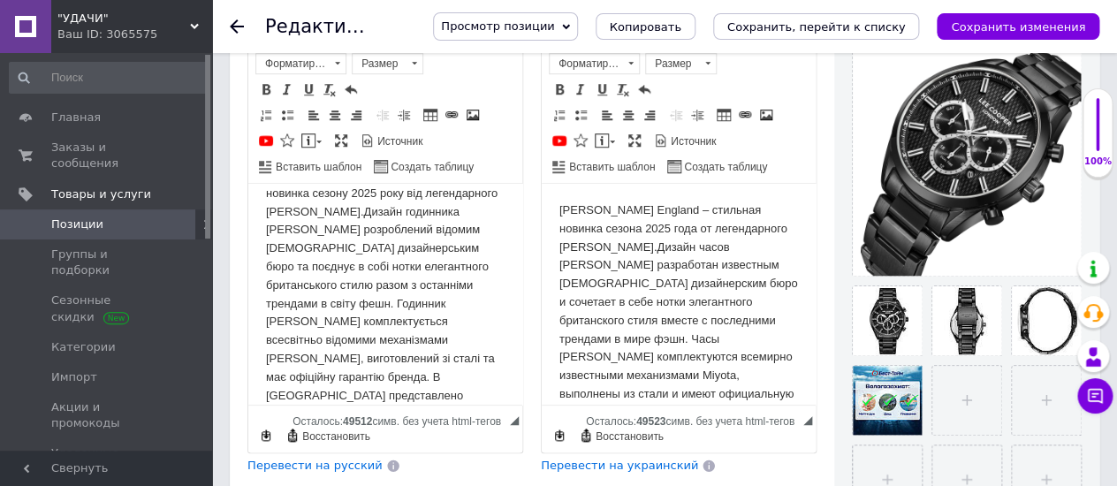
scroll to position [71, 0]
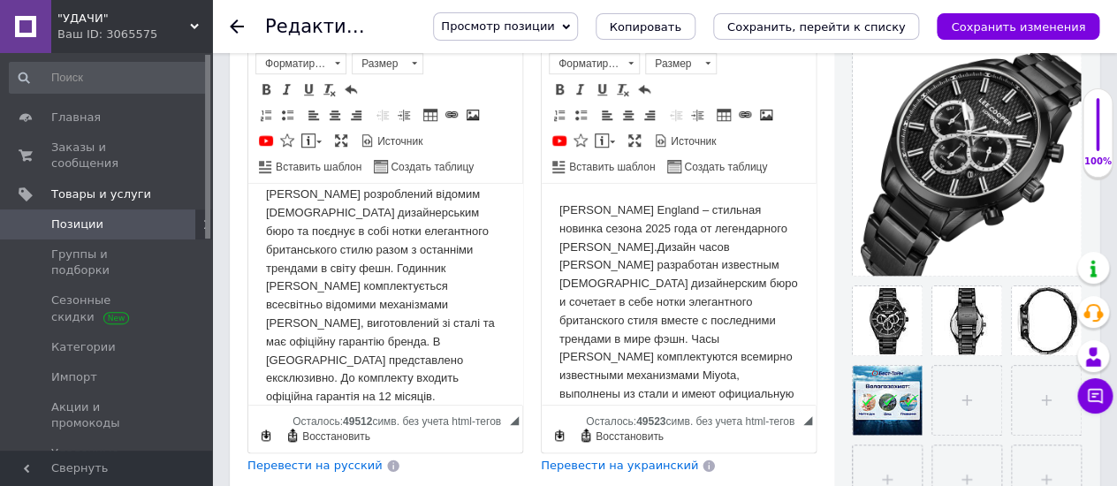
type input "ст"
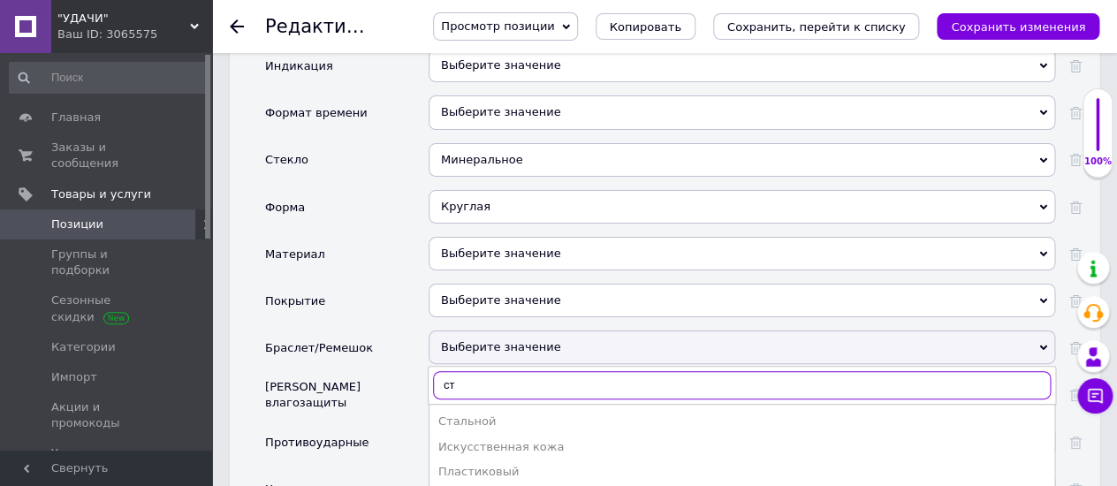
scroll to position [2257, 0]
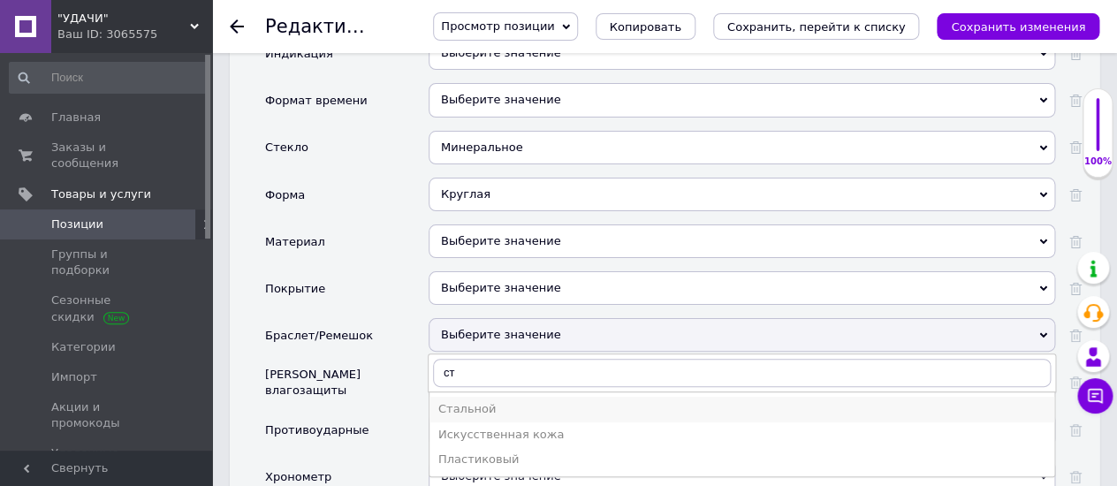
click at [455, 401] on div "Стальной" at bounding box center [741, 409] width 607 height 16
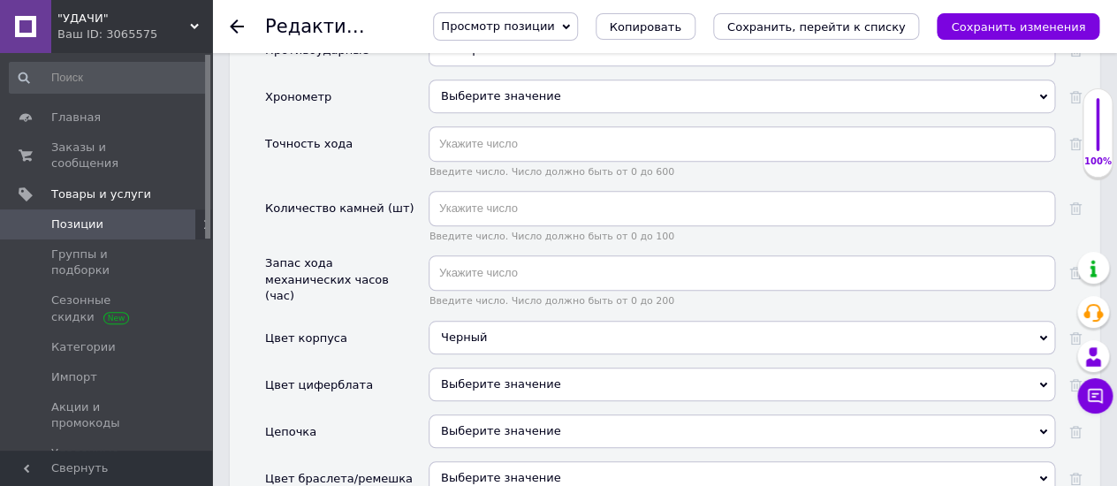
scroll to position [2650, 0]
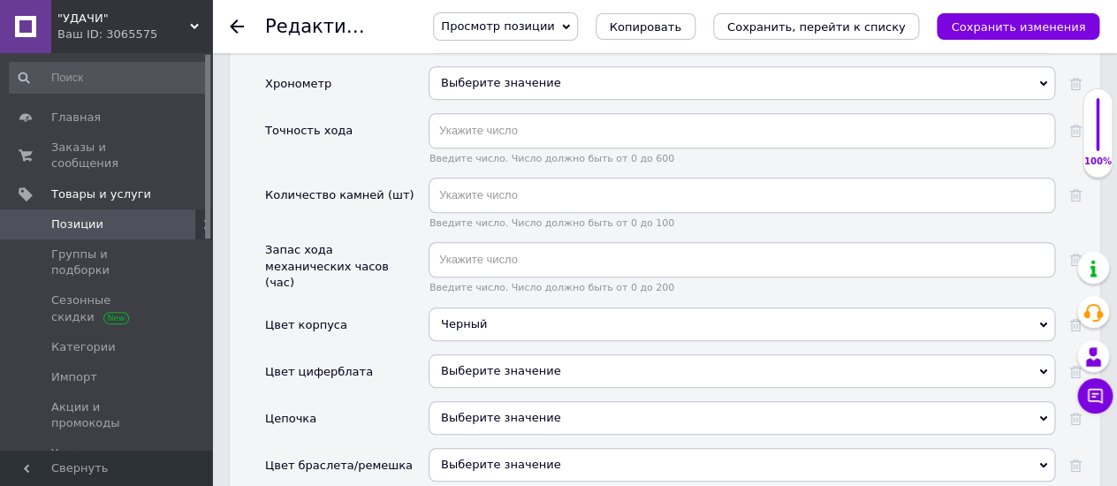
click at [456, 448] on div "Выберите значение" at bounding box center [741, 465] width 626 height 34
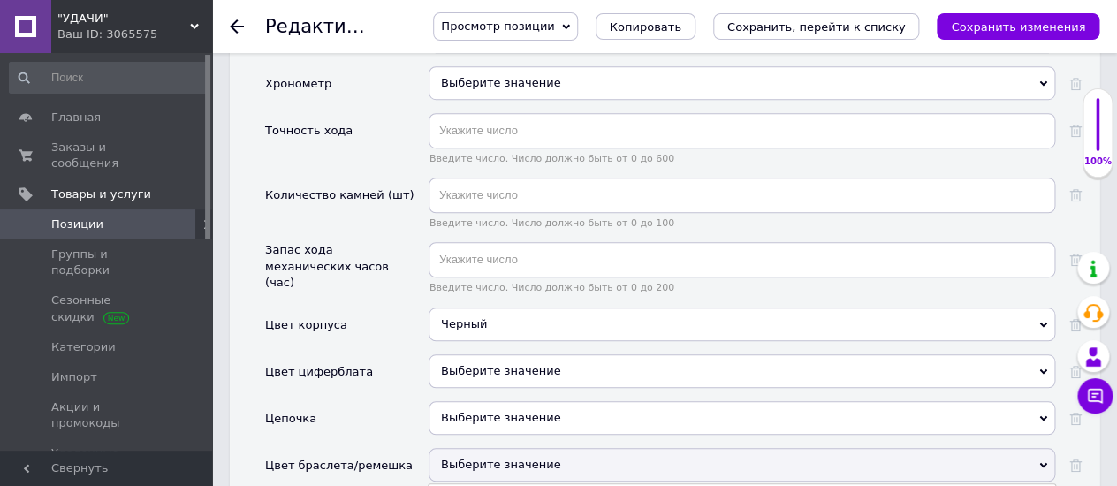
type input "че"
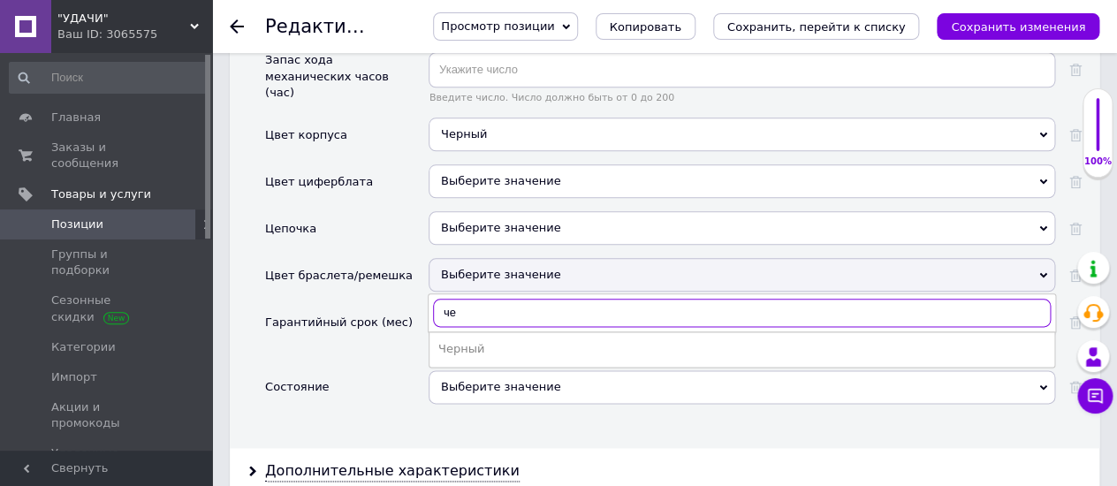
scroll to position [2846, 0]
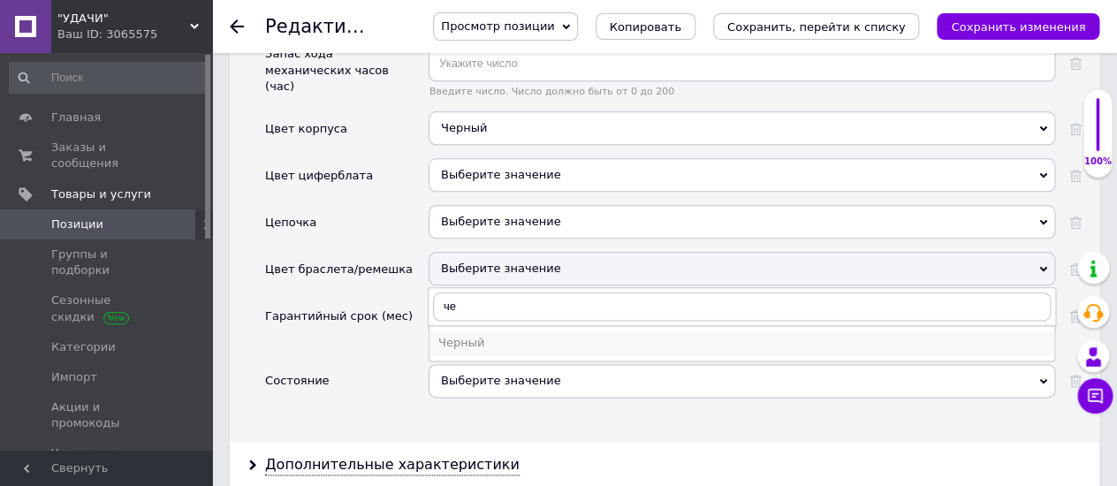
click at [461, 335] on div "Черный" at bounding box center [741, 343] width 607 height 16
click at [452, 338] on span "Введите число. Число должно быть от 0 до 120" at bounding box center [741, 343] width 626 height 11
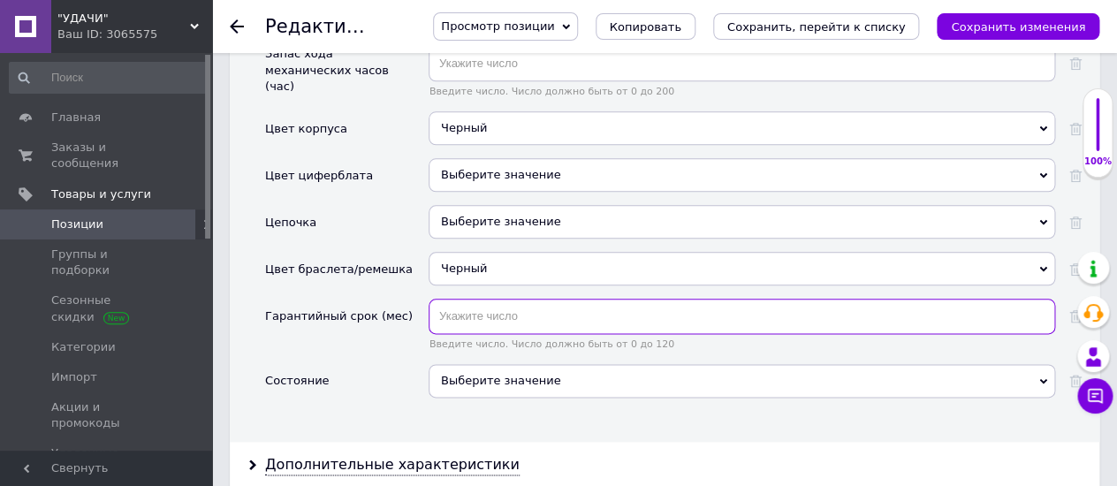
click at [450, 299] on input "text" at bounding box center [741, 316] width 626 height 35
type input "12"
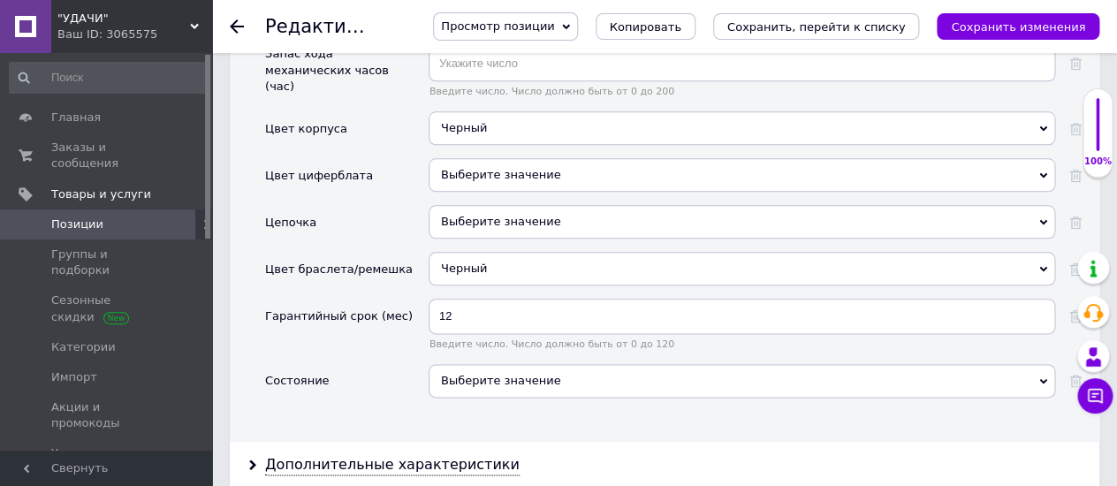
click at [456, 364] on div "Выберите значение" at bounding box center [741, 381] width 626 height 34
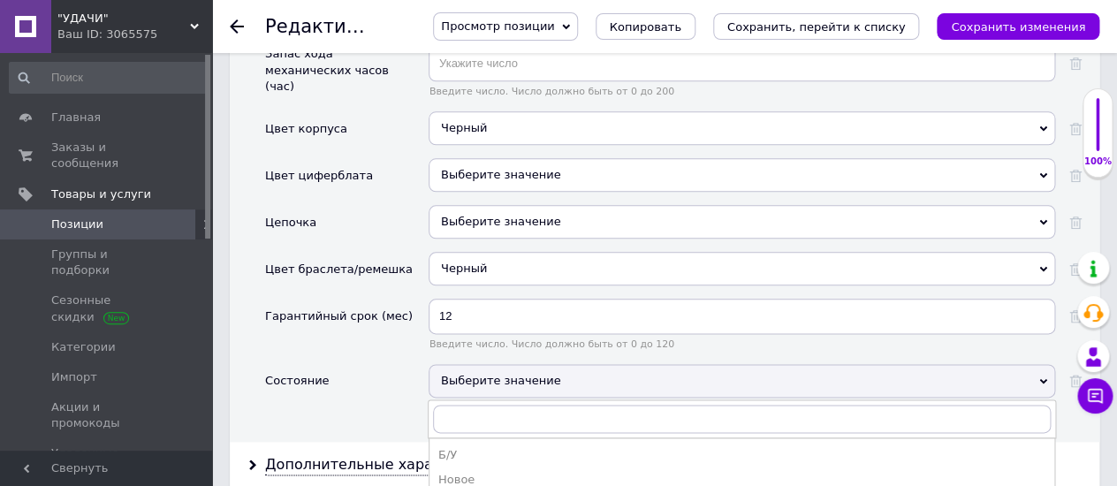
click at [451, 472] on div "Новое" at bounding box center [741, 480] width 607 height 16
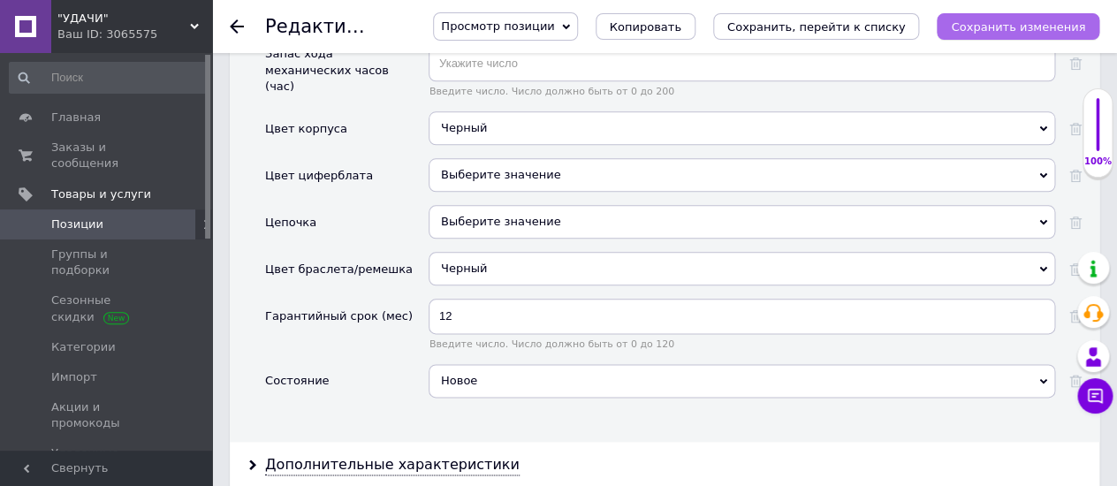
click at [1003, 27] on icon "Сохранить изменения" at bounding box center [1018, 26] width 134 height 13
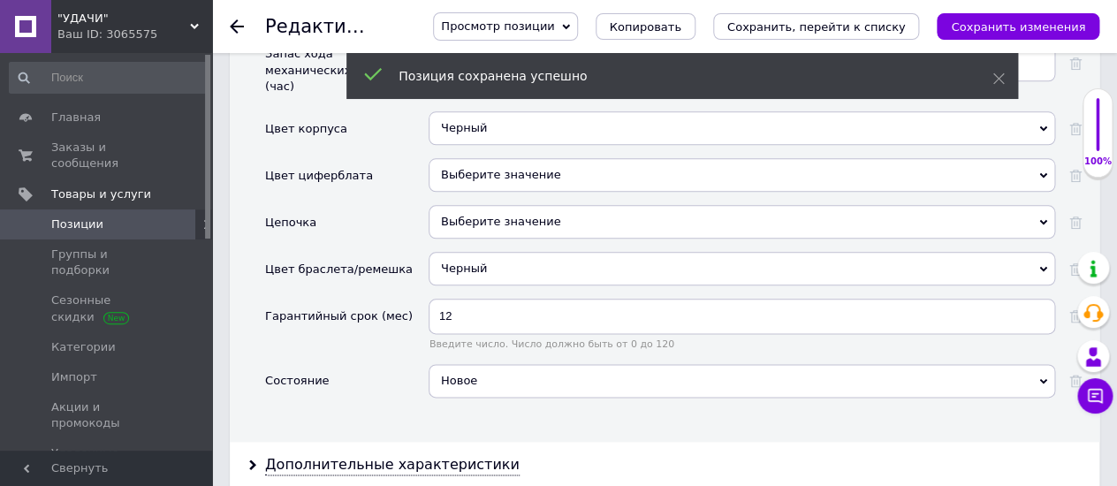
drag, startPoint x: 231, startPoint y: 18, endPoint x: 239, endPoint y: 23, distance: 10.3
click at [231, 18] on div at bounding box center [247, 26] width 35 height 53
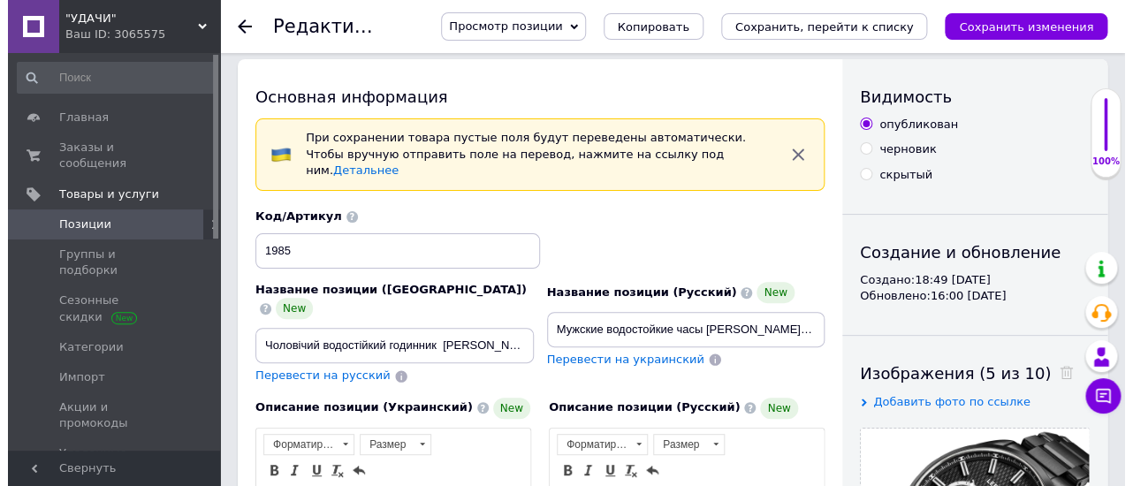
scroll to position [0, 0]
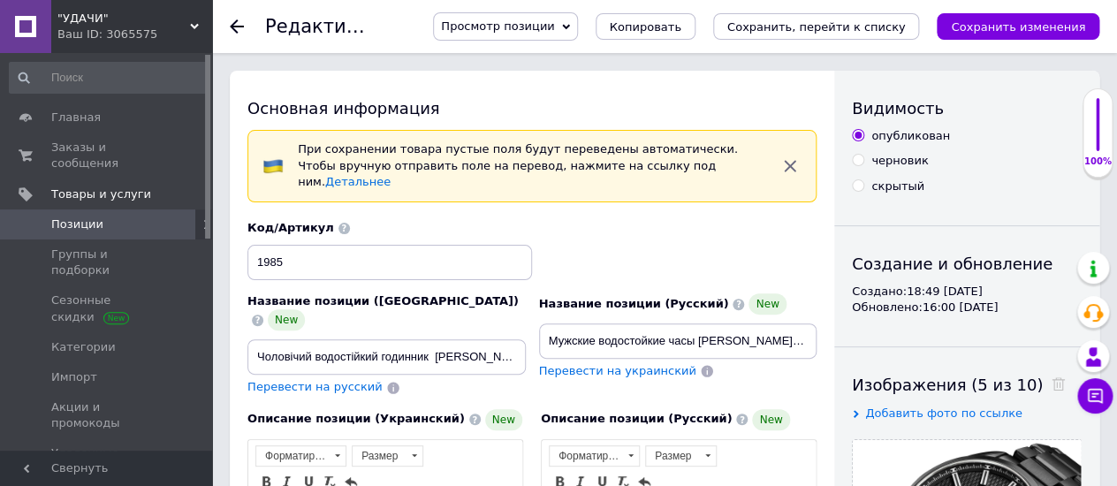
drag, startPoint x: 231, startPoint y: 22, endPoint x: 222, endPoint y: 2, distance: 22.5
click at [231, 21] on icon at bounding box center [237, 26] width 14 height 14
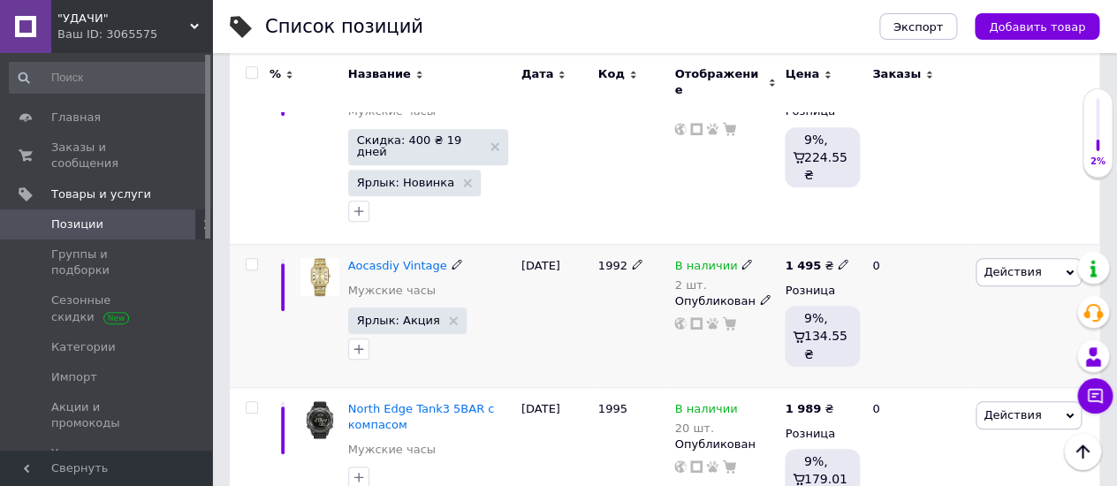
scroll to position [2650, 0]
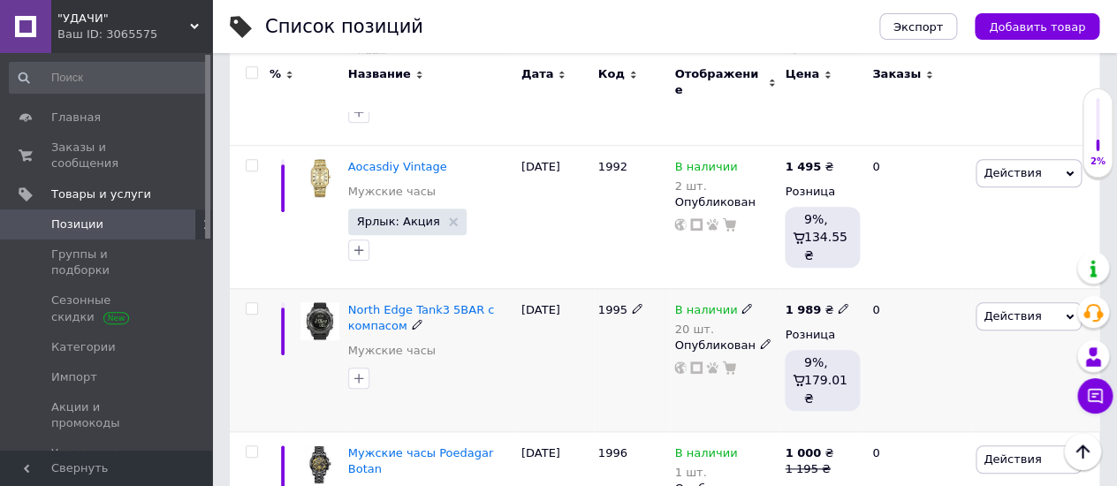
click at [741, 301] on span at bounding box center [746, 307] width 11 height 12
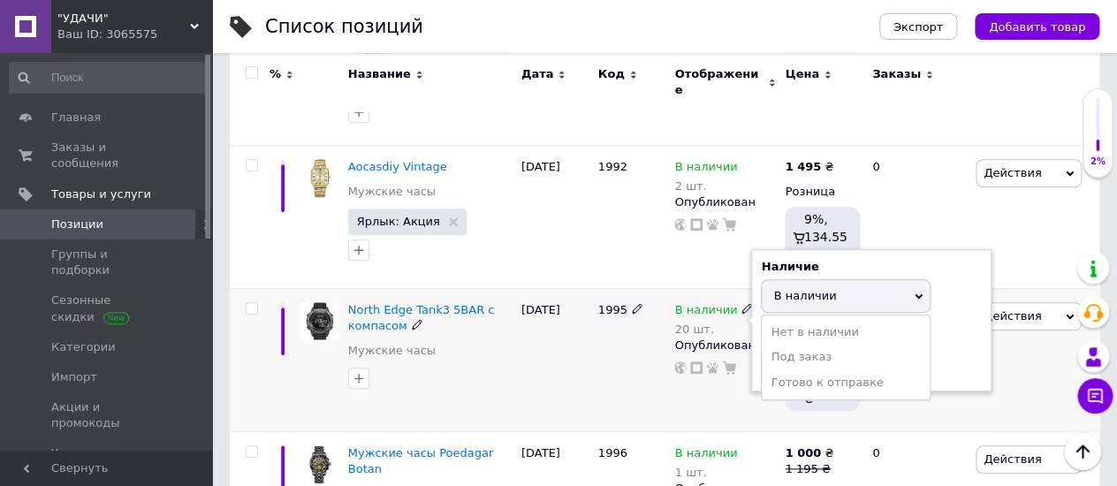
click at [784, 289] on span "В наличии" at bounding box center [804, 295] width 63 height 13
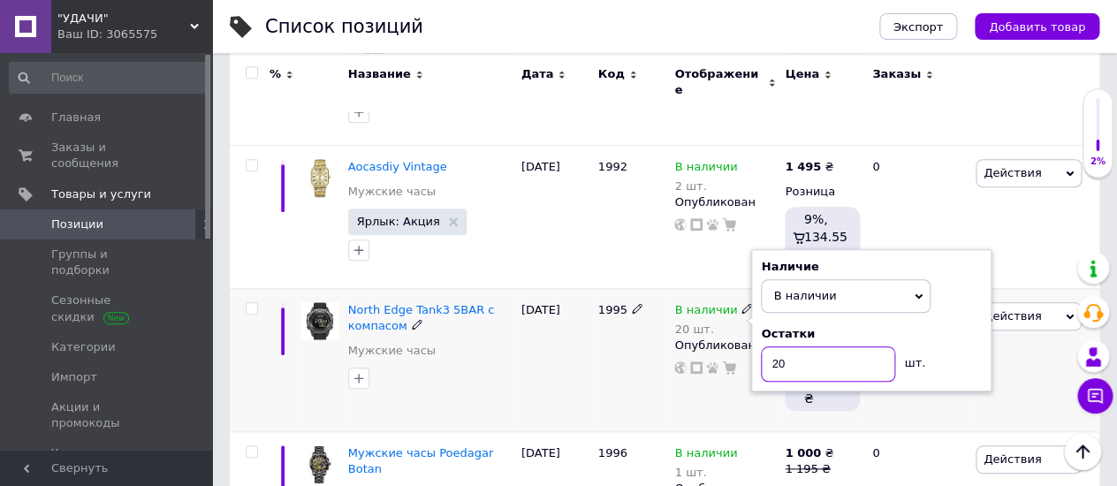
drag, startPoint x: 788, startPoint y: 227, endPoint x: 766, endPoint y: 223, distance: 22.4
click at [766, 346] on input "20" at bounding box center [828, 363] width 134 height 35
type input "15"
click at [595, 288] on div "1995" at bounding box center [632, 359] width 77 height 143
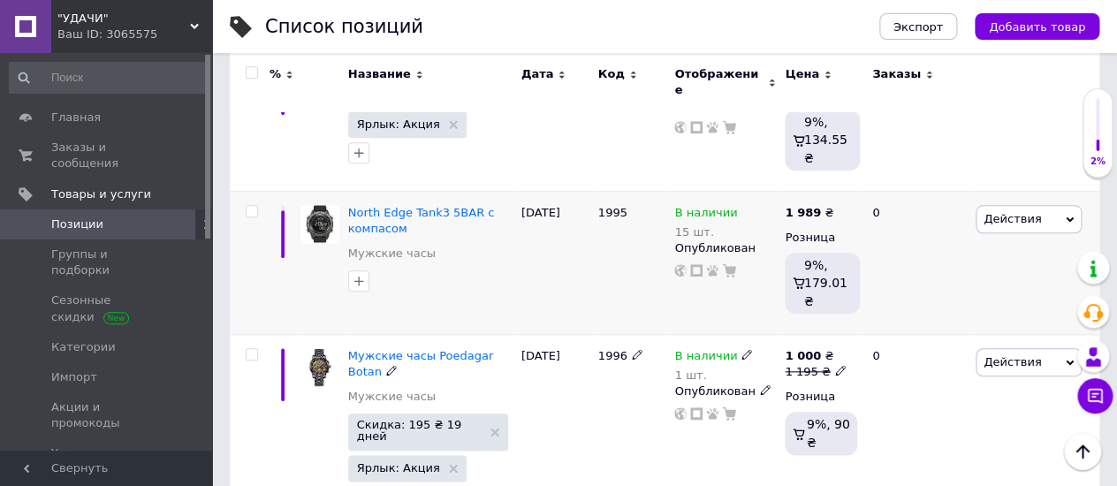
scroll to position [2846, 0]
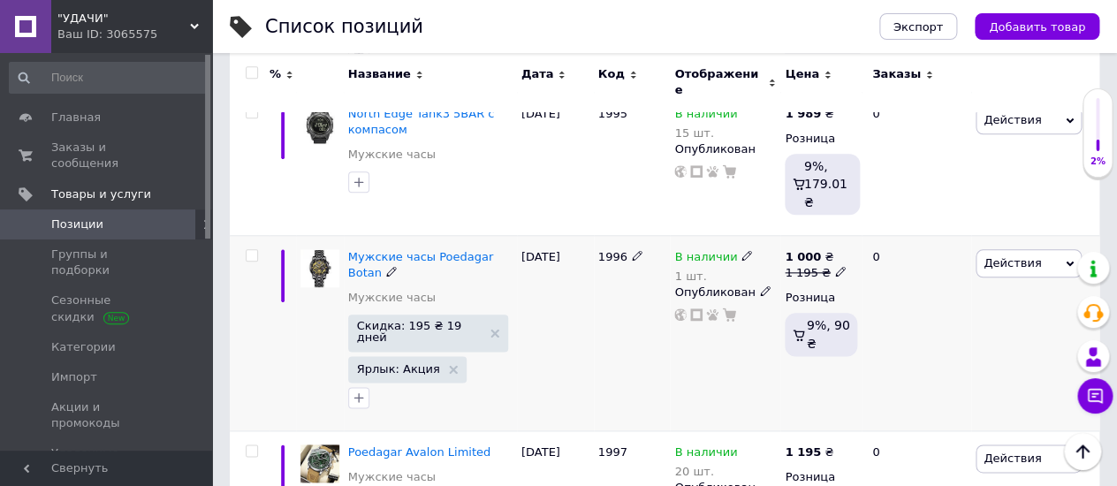
click at [741, 251] on use at bounding box center [746, 256] width 10 height 10
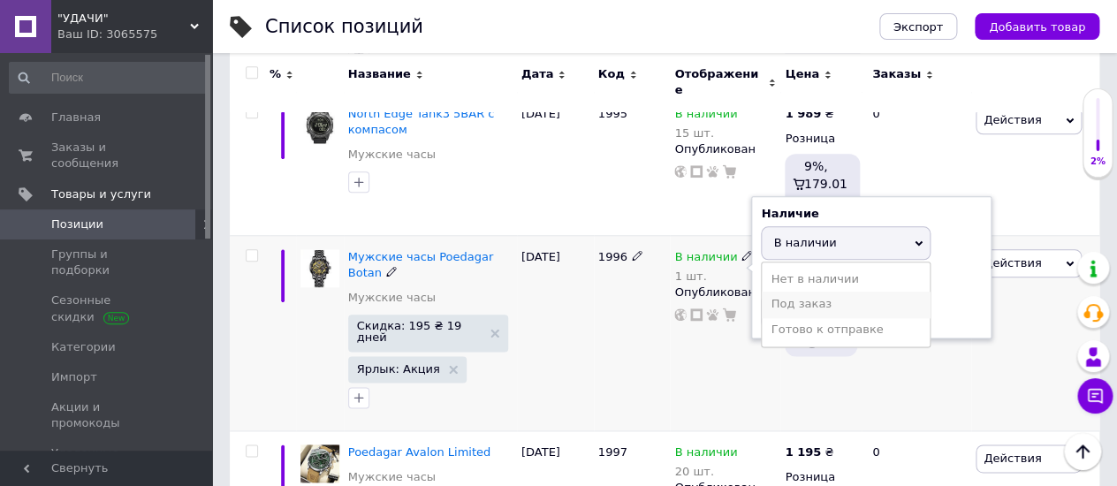
click at [796, 292] on li "Под заказ" at bounding box center [845, 304] width 168 height 25
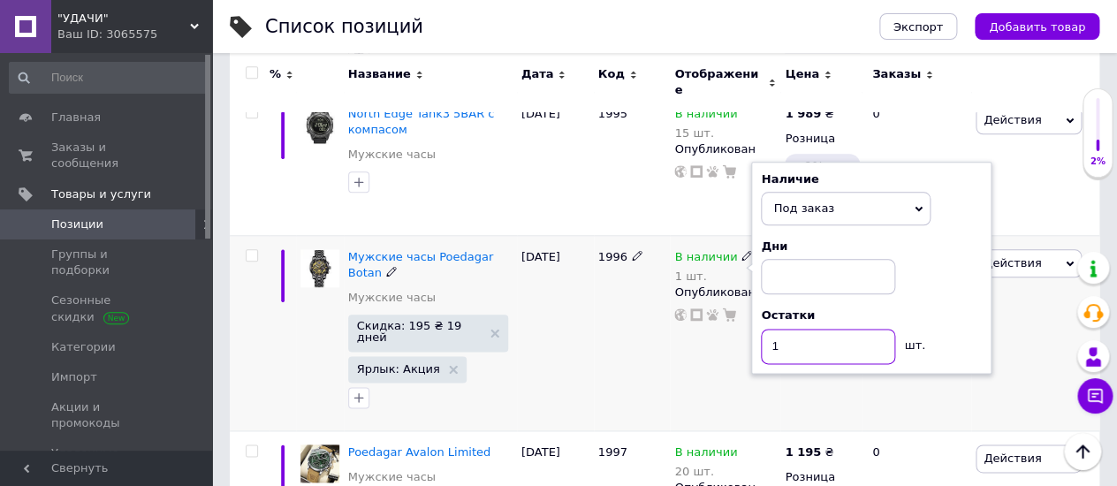
click at [777, 329] on input "1" at bounding box center [828, 346] width 134 height 35
click at [778, 259] on input at bounding box center [828, 276] width 134 height 35
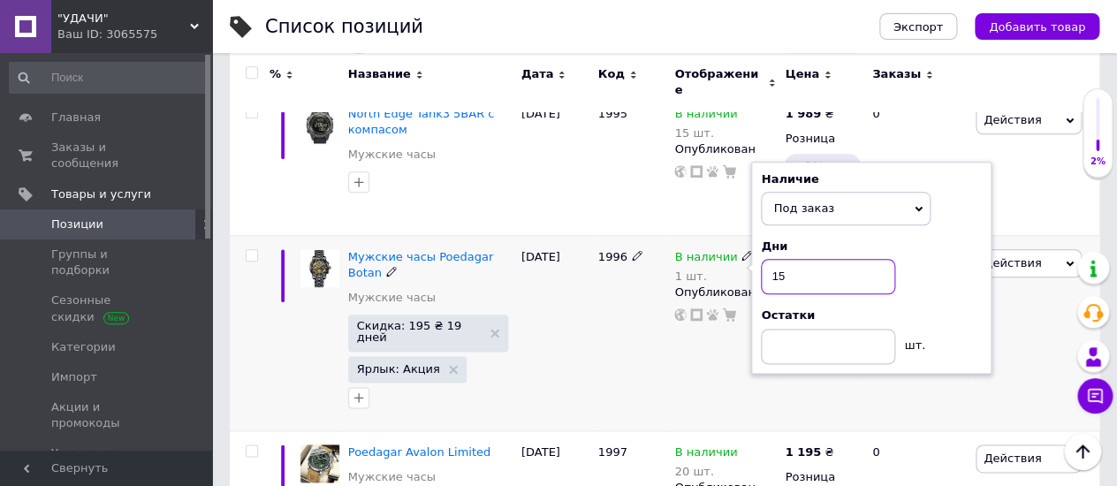
type input "15"
drag, startPoint x: 612, startPoint y: 174, endPoint x: 625, endPoint y: 175, distance: 12.4
click at [612, 235] on div "1996" at bounding box center [632, 332] width 77 height 195
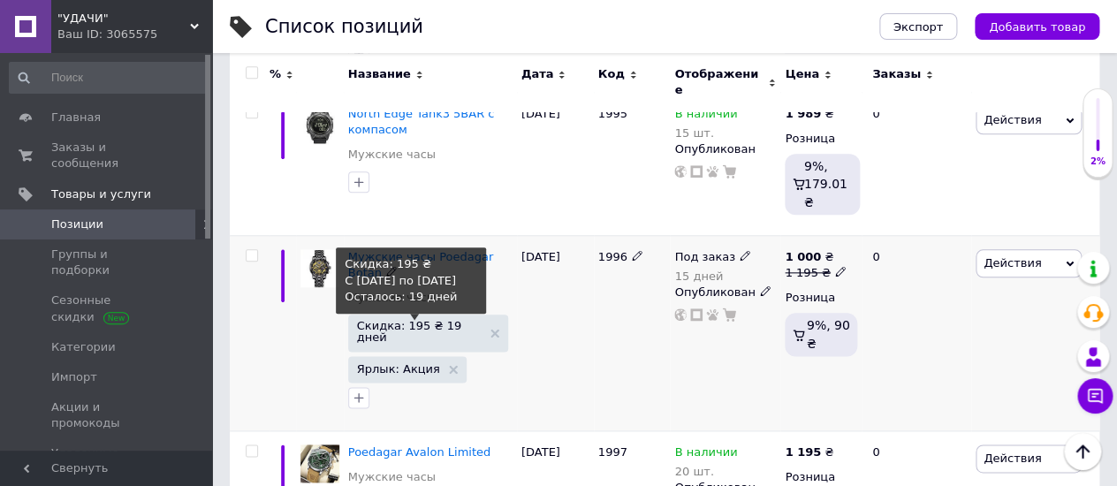
click at [485, 320] on span "Скидка: 195 ₴ 19 дней" at bounding box center [428, 331] width 142 height 23
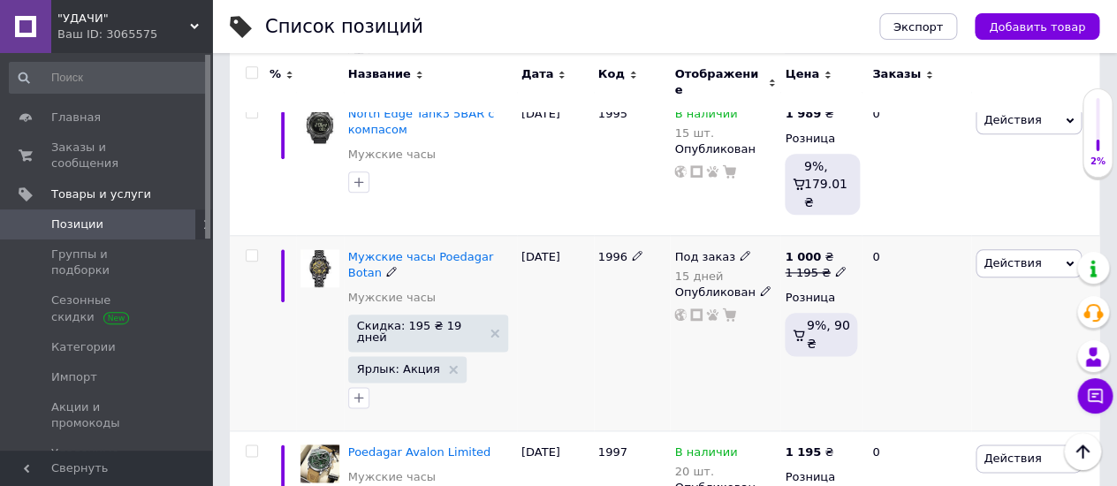
drag, startPoint x: 438, startPoint y: 217, endPoint x: 485, endPoint y: 223, distance: 47.1
click at [449, 365] on icon at bounding box center [453, 369] width 9 height 9
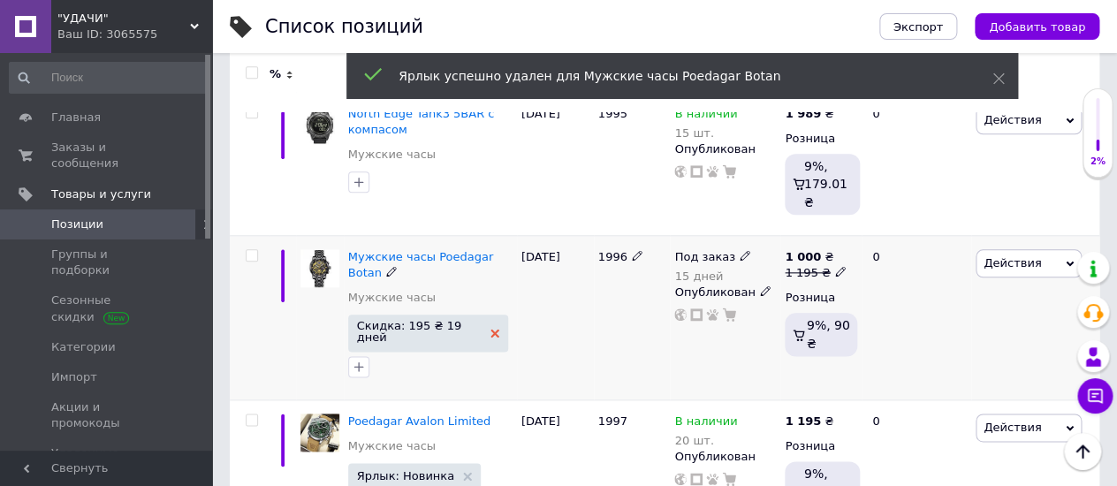
click at [490, 329] on icon at bounding box center [494, 333] width 9 height 9
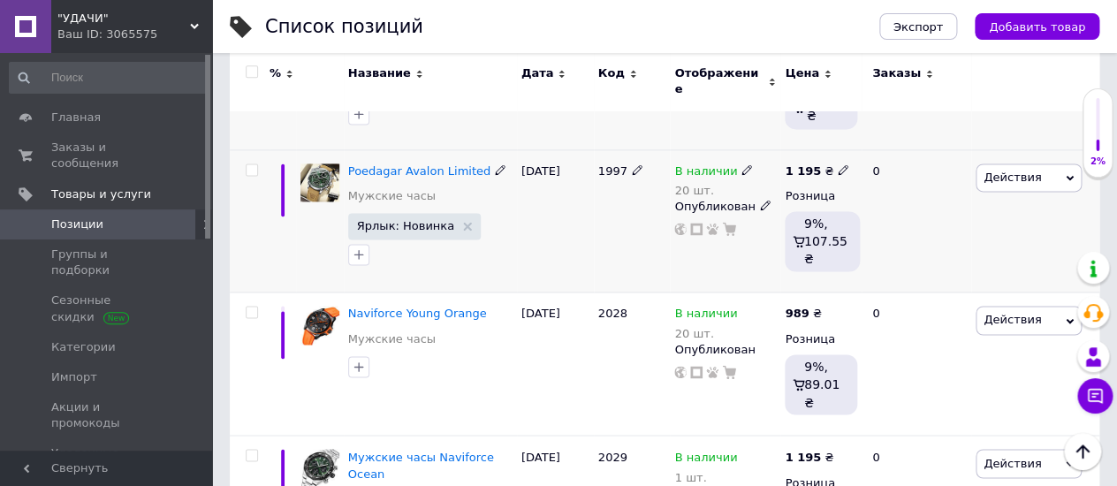
scroll to position [3063, 0]
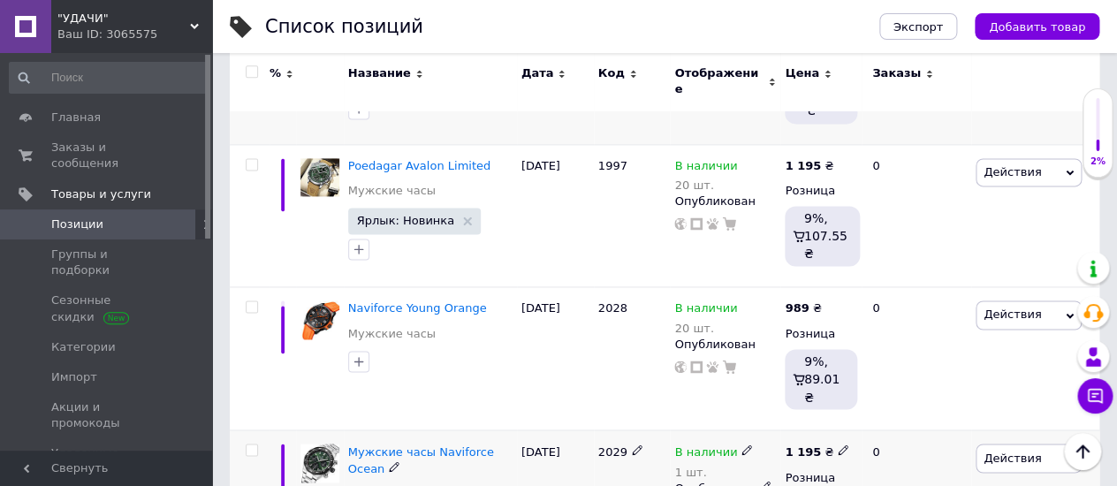
click at [741, 444] on icon at bounding box center [746, 449] width 11 height 11
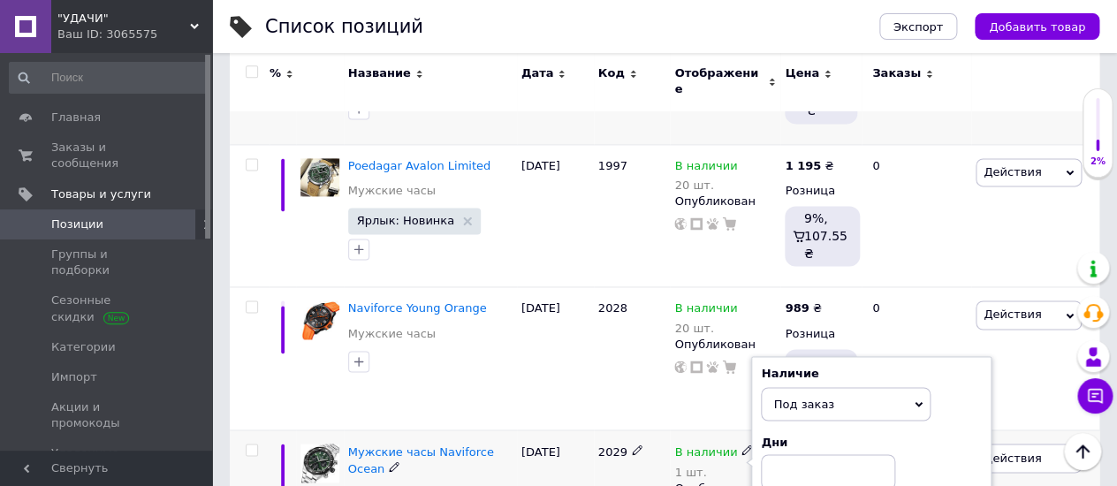
click at [776, 454] on input at bounding box center [828, 471] width 134 height 35
type input "15"
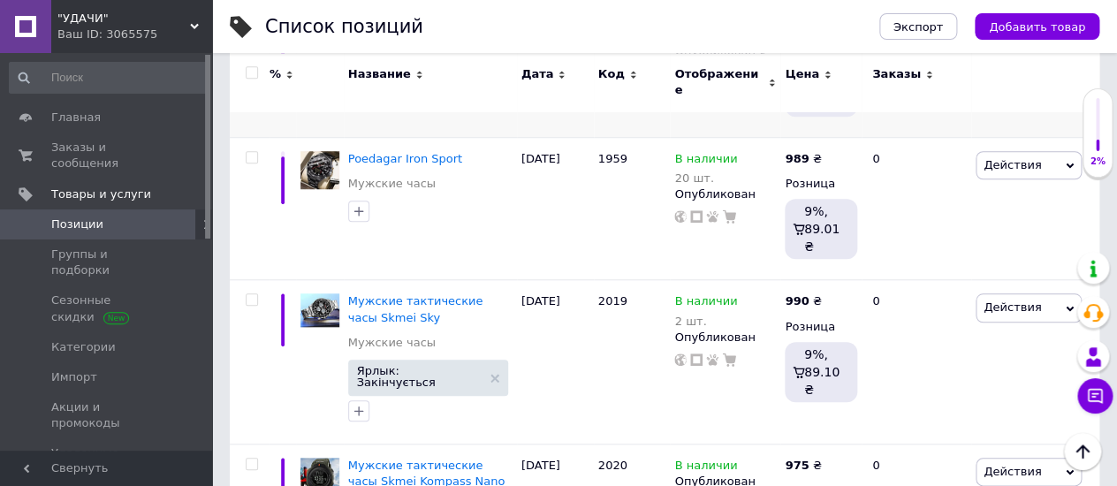
scroll to position [392, 0]
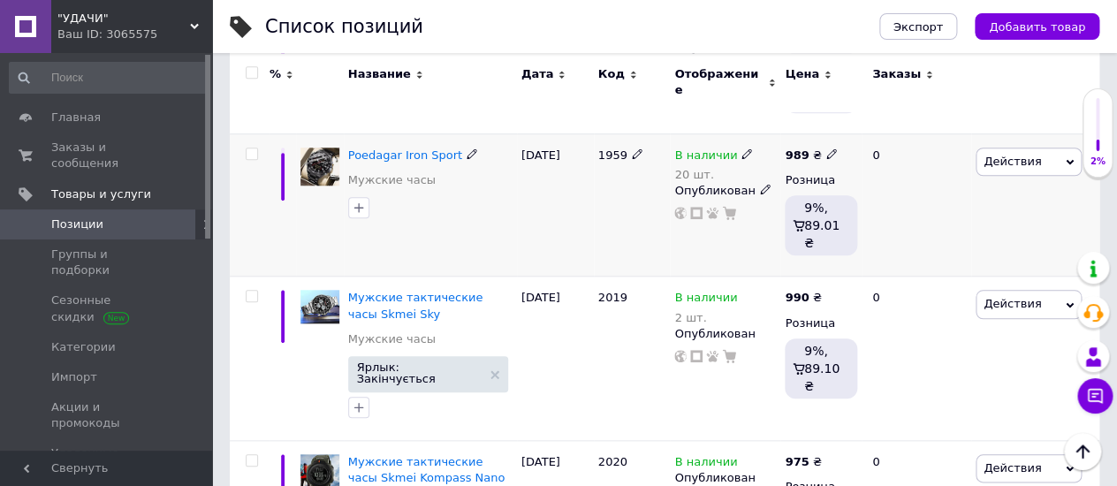
click at [826, 148] on icon at bounding box center [831, 153] width 11 height 11
type input "9"
type input "1195"
click at [534, 171] on div "[DATE]" at bounding box center [555, 204] width 77 height 143
click at [369, 148] on span "Poedagar Iron Sport" at bounding box center [405, 154] width 114 height 13
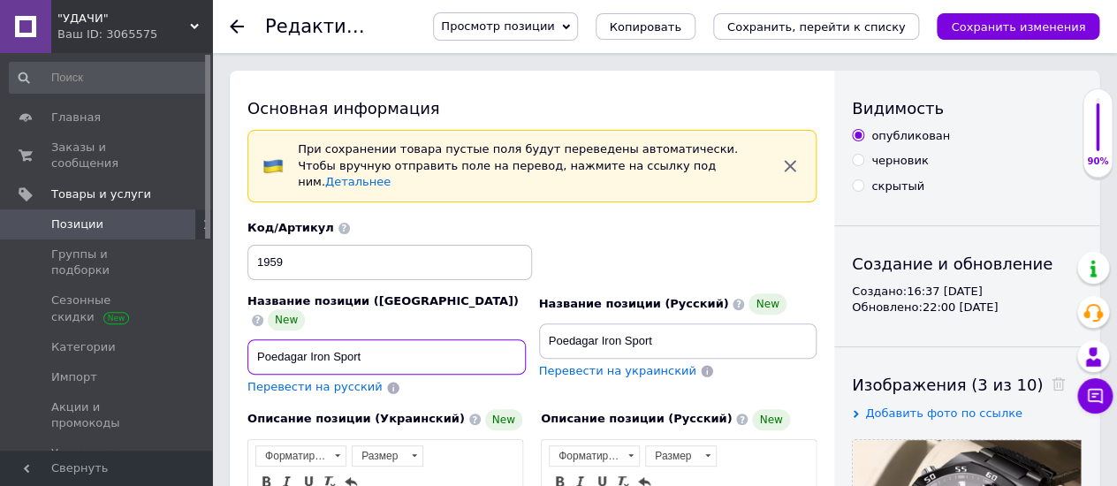
click at [254, 339] on input "Poedagar Iron Sport" at bounding box center [386, 356] width 278 height 35
paste input "Чоловічий тактичний годинник"
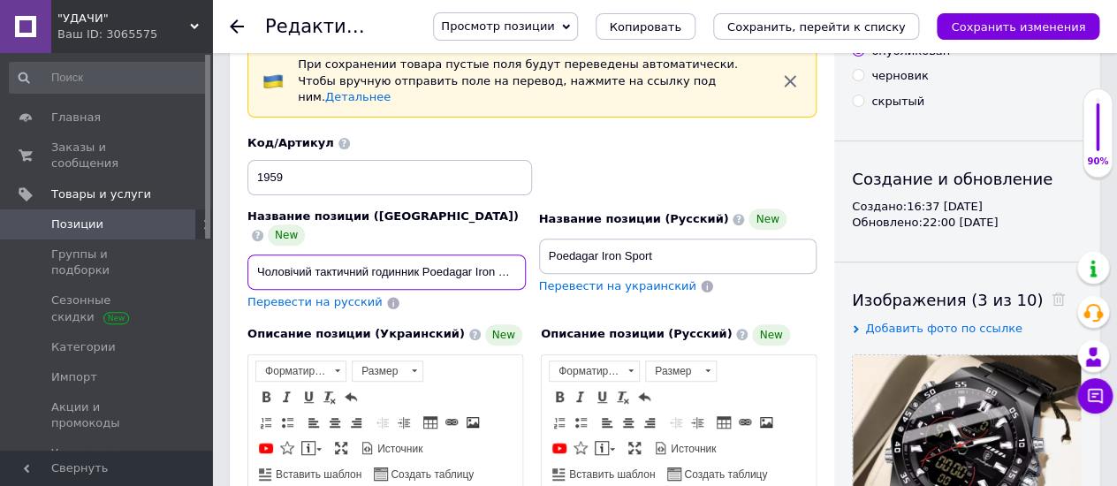
scroll to position [98, 0]
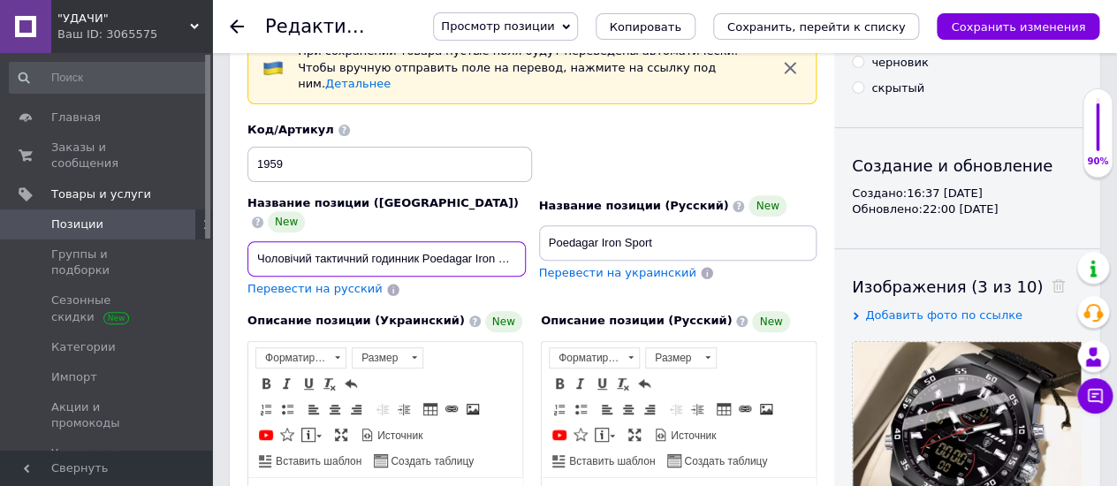
type input "Чоловічий тактичний годинник Poedagar Iron Sport"
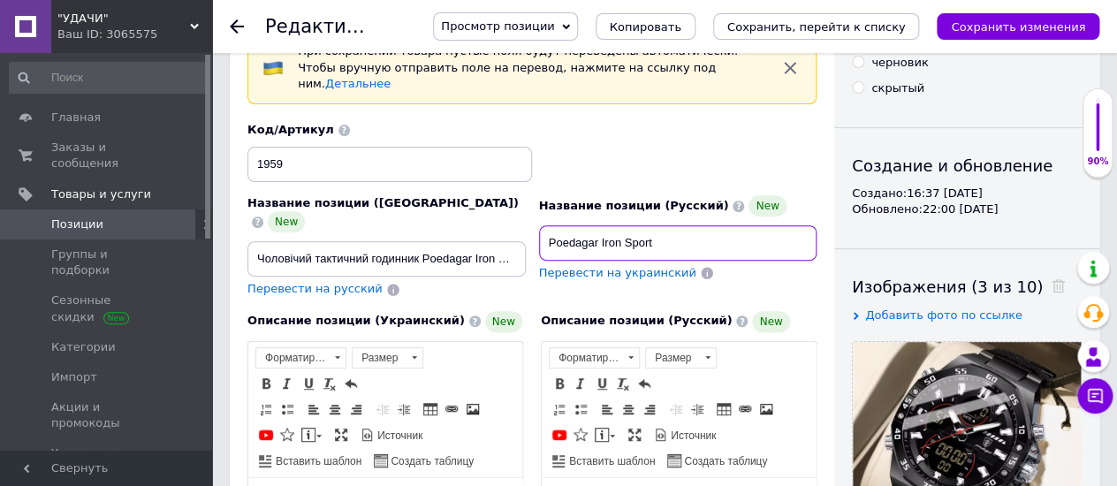
click at [542, 225] on input "Poedagar Iron Sport" at bounding box center [678, 242] width 278 height 35
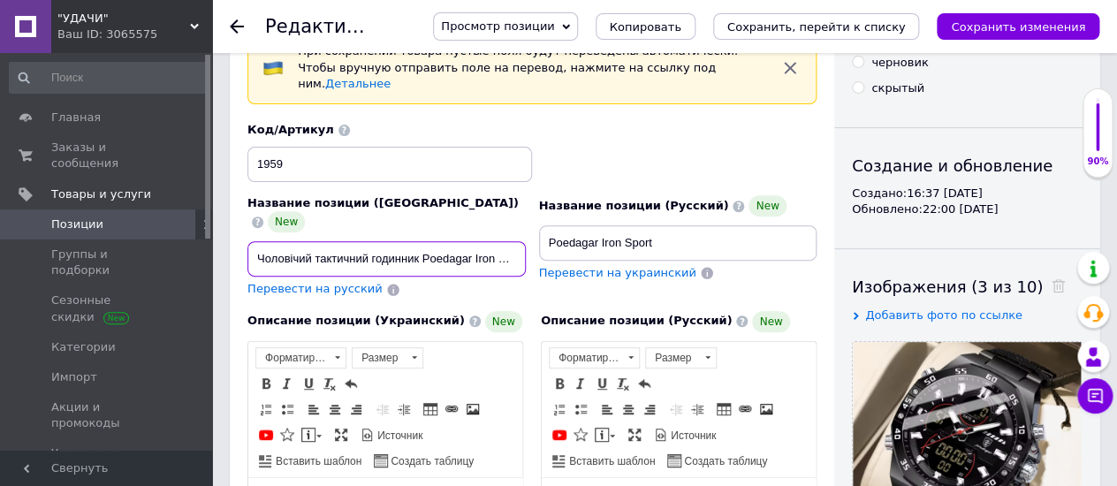
scroll to position [0, 11]
drag, startPoint x: 248, startPoint y: 221, endPoint x: 463, endPoint y: 231, distance: 214.9
click at [539, 220] on div "Название позиции (Украинский) New Чоловічий тактичний годинник Poedagar Iron Sp…" at bounding box center [532, 209] width 582 height 189
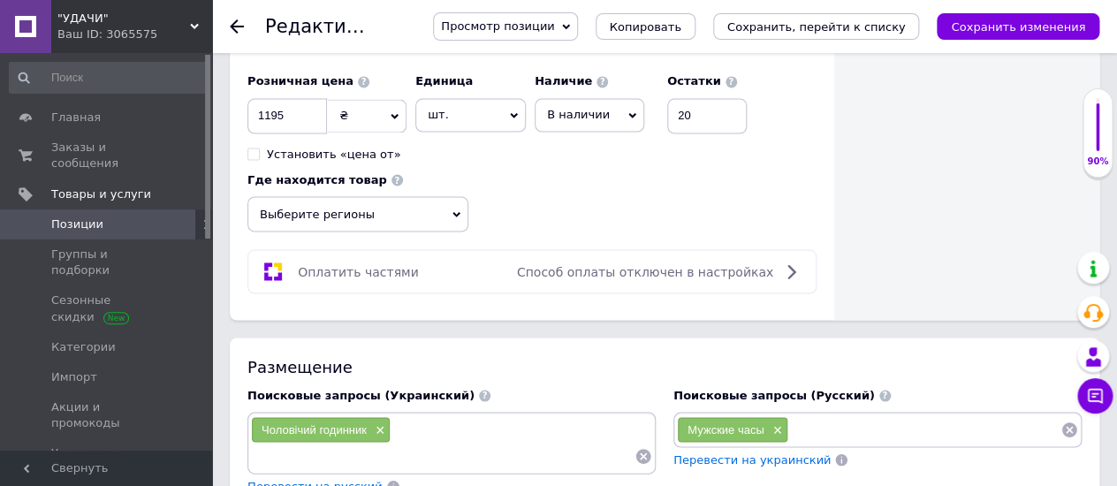
scroll to position [0, 0]
click at [256, 443] on input at bounding box center [442, 456] width 383 height 27
paste input "Чоловічий тактичний годинник Poedagar Iron Sport"
type input "Чоловічий тактичний годинник Poedagar Iron Sport"
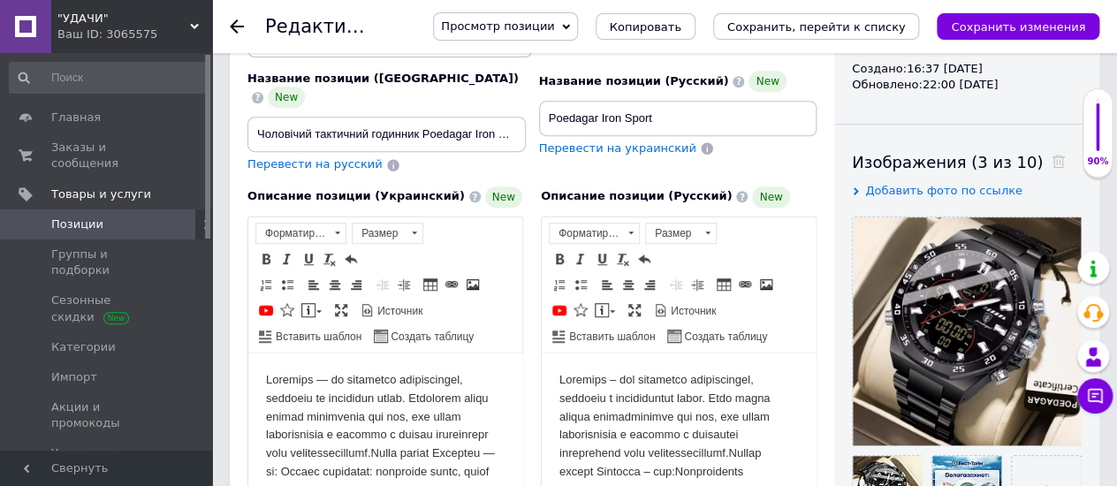
scroll to position [98, 0]
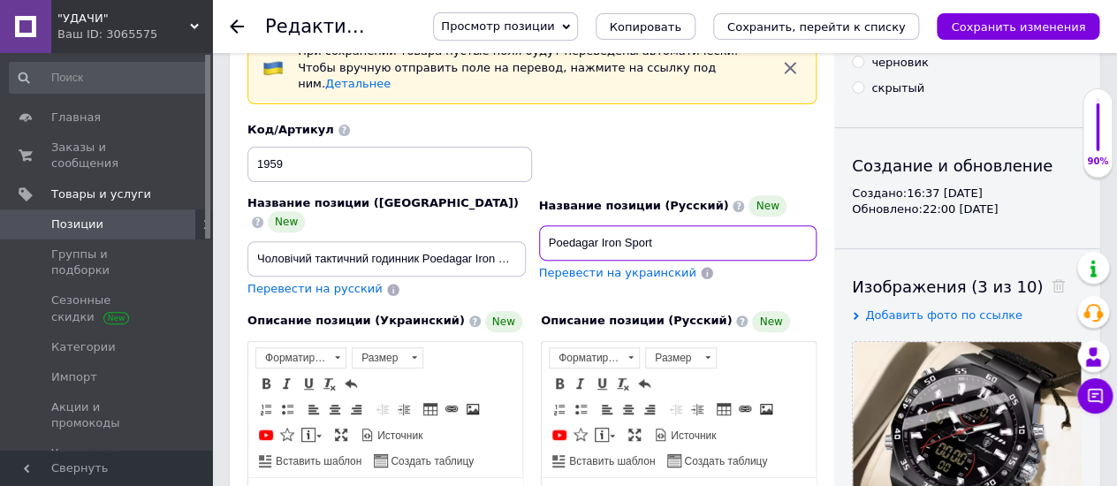
click at [543, 225] on input "Poedagar Iron Sport" at bounding box center [678, 242] width 278 height 35
drag, startPoint x: 542, startPoint y: 219, endPoint x: 782, endPoint y: 216, distance: 240.3
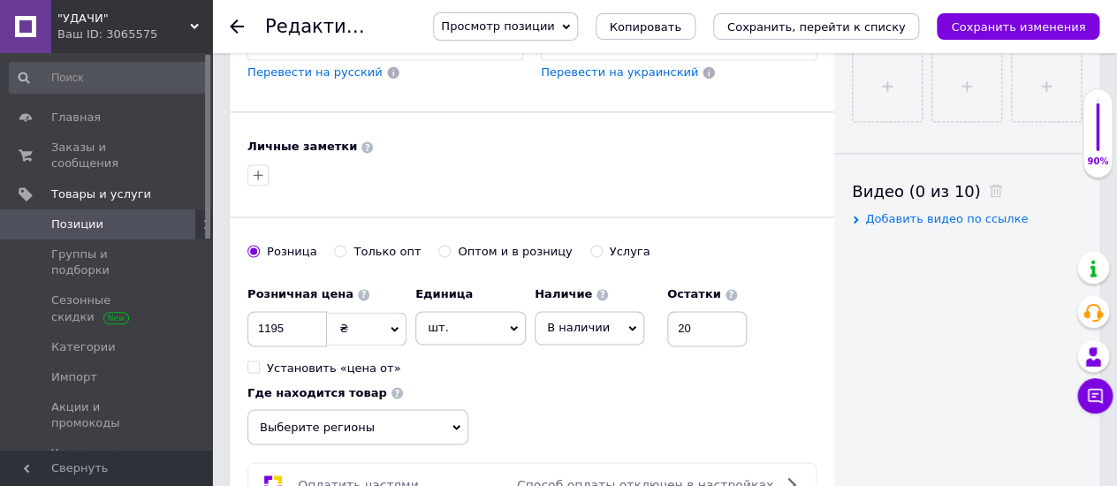
scroll to position [1079, 0]
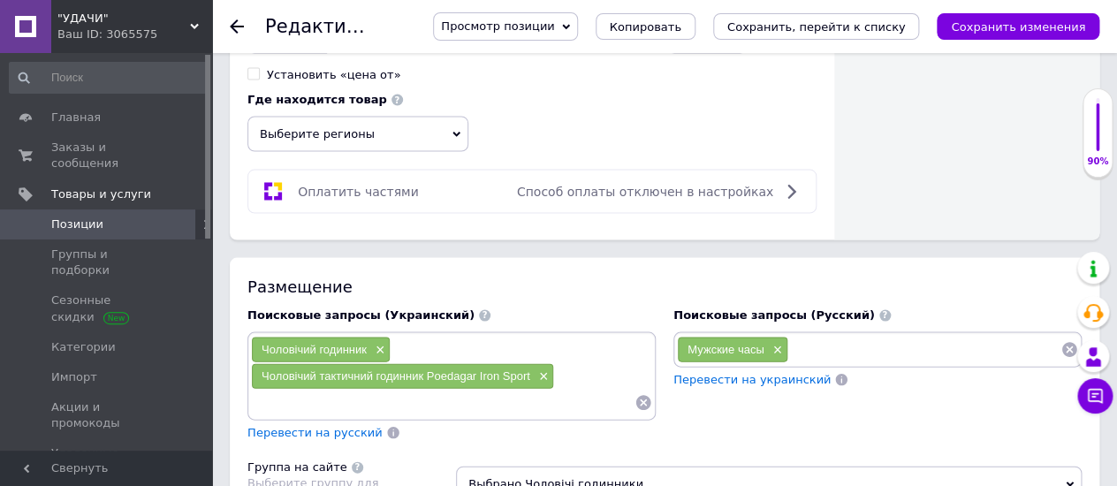
type input "Мужские тактические часы Poedagar Iron Sport"
click at [821, 336] on input at bounding box center [924, 349] width 272 height 27
paste input "Мужские тактические часы Poedagar Iron Sport"
type input "Мужские тактические часы Poedagar Iron Sport"
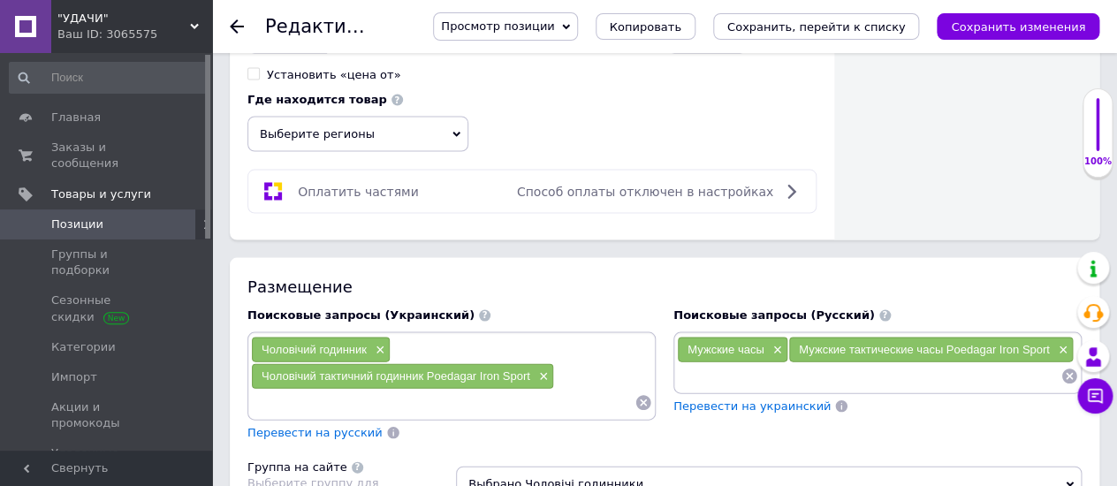
paste input "Мужские тактические часы Poedagar Iron Sport"
drag, startPoint x: 881, startPoint y: 345, endPoint x: 989, endPoint y: 344, distance: 108.7
click at [989, 362] on input "Мужские тактические часы Poedagar Iron Sport" at bounding box center [868, 375] width 383 height 27
type input "Мужские тактические часы Poedagar"
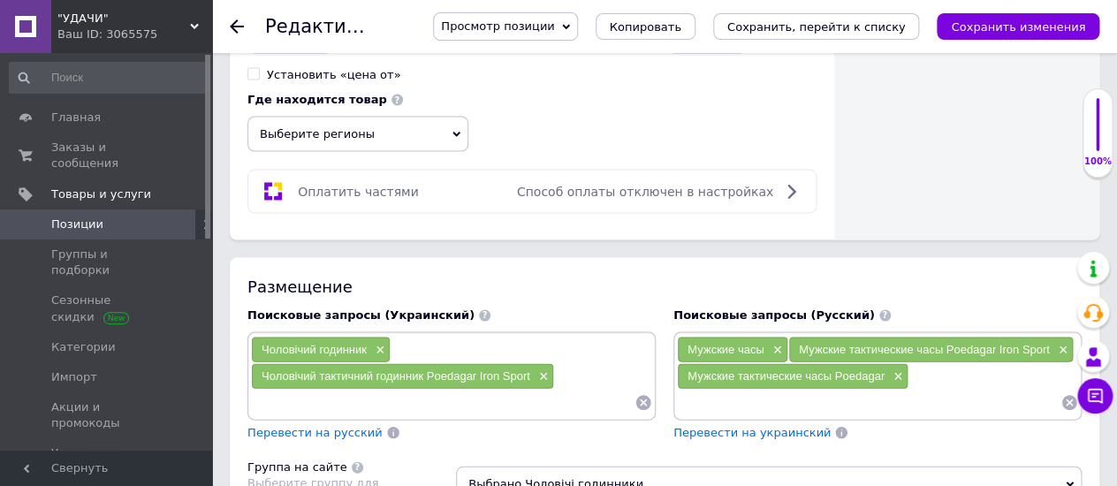
paste input "Мужские тактические часы Poedagar Iron Sport"
drag, startPoint x: 909, startPoint y: 368, endPoint x: 1004, endPoint y: 367, distance: 94.5
click at [1010, 389] on input "Мужские тактические часы Poedagar Iron Sport" at bounding box center [868, 402] width 383 height 27
type input "Мужские тактические часы Poedagar Iron"
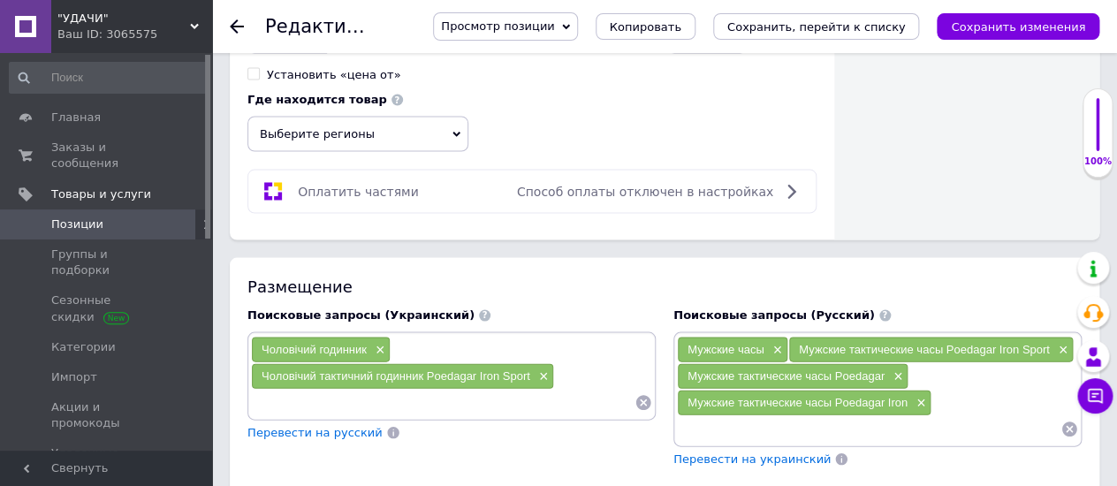
paste input "Мужские тактические часы Poedagar Iron Sport"
drag, startPoint x: 832, startPoint y: 393, endPoint x: 1020, endPoint y: 394, distance: 188.2
click at [1020, 415] on input "Мужские тактические часы Poedagar Iron Sport" at bounding box center [868, 428] width 383 height 27
type input "Мужские тактические часы"
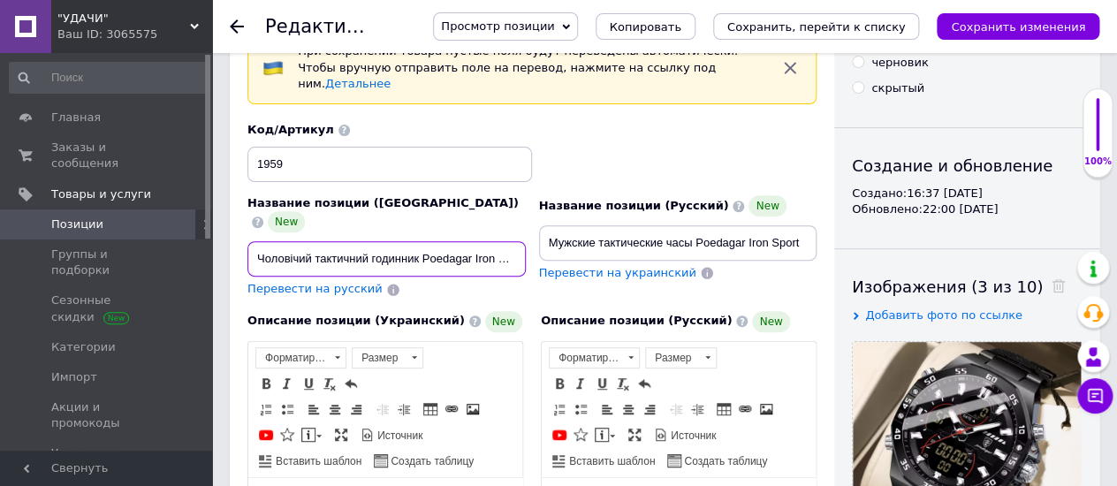
scroll to position [0, 11]
drag, startPoint x: 247, startPoint y: 222, endPoint x: 534, endPoint y: 223, distance: 286.2
click at [534, 223] on div "Название позиции (Украинский) New Чоловічий тактичний годинник Poedagar Iron Sp…" at bounding box center [532, 209] width 582 height 189
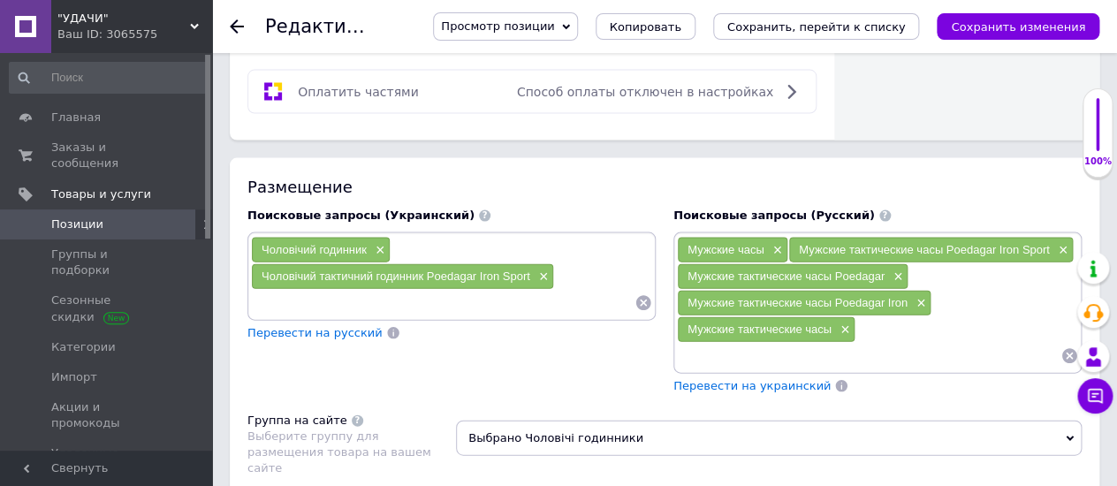
scroll to position [0, 0]
click at [271, 290] on input at bounding box center [442, 303] width 383 height 27
paste input "Чоловічий тактичний годинник Poedagar Iron Sport"
drag, startPoint x: 427, startPoint y: 268, endPoint x: 577, endPoint y: 269, distance: 150.2
click at [582, 290] on input "Чоловічий тактичний годинник Poedagar Iron Sport" at bounding box center [442, 303] width 383 height 27
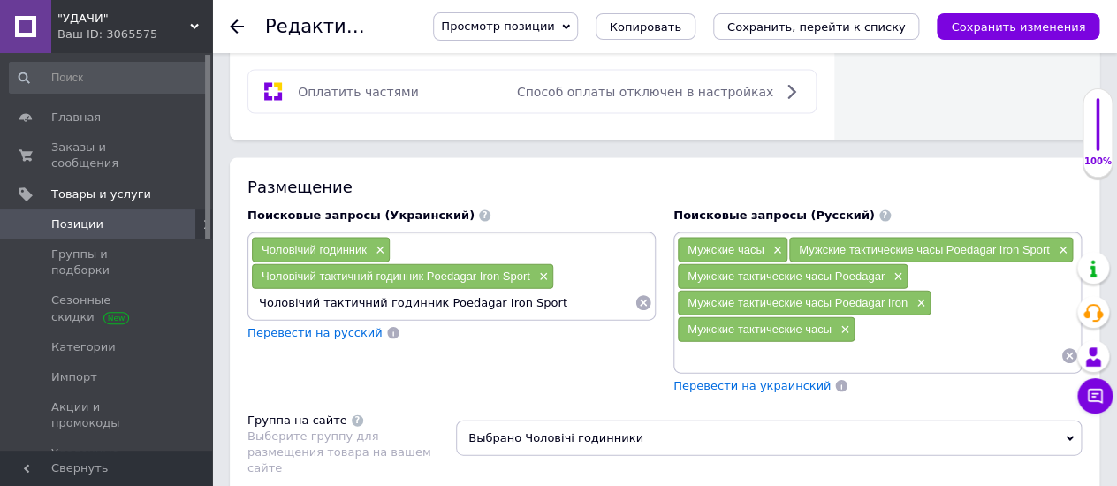
type input "Чоловічий тактичний годинник"
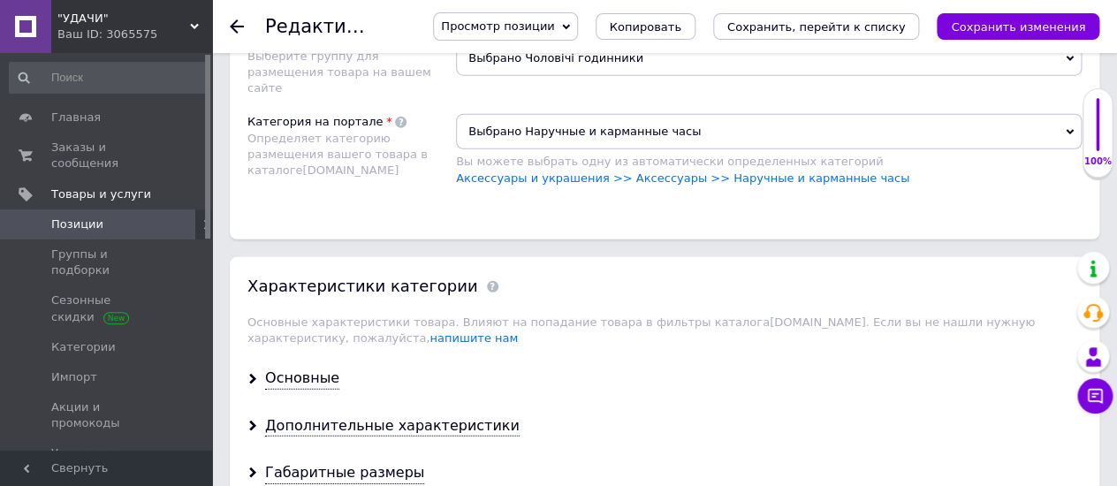
scroll to position [1570, 0]
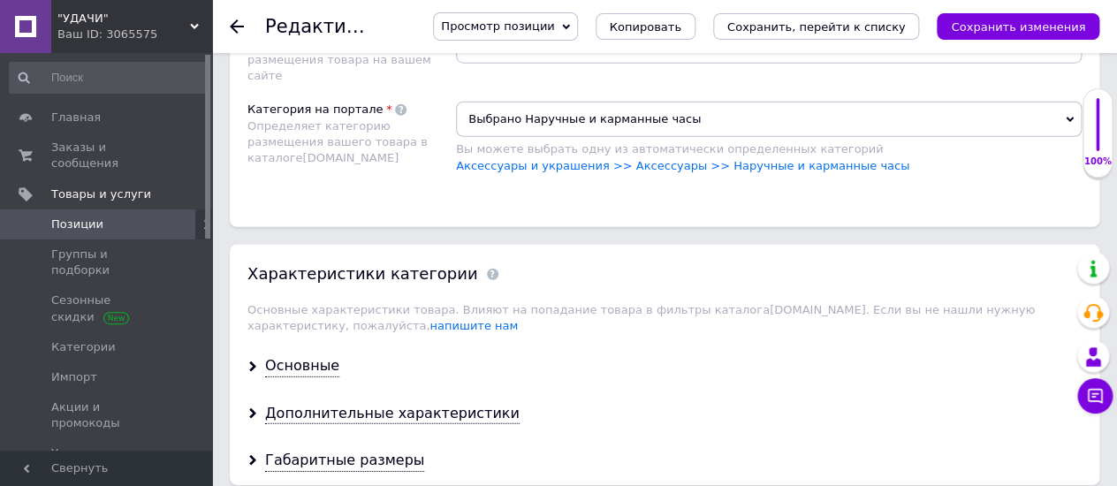
drag, startPoint x: 307, startPoint y: 317, endPoint x: 532, endPoint y: 297, distance: 226.2
click at [307, 356] on div "Основные" at bounding box center [302, 366] width 74 height 20
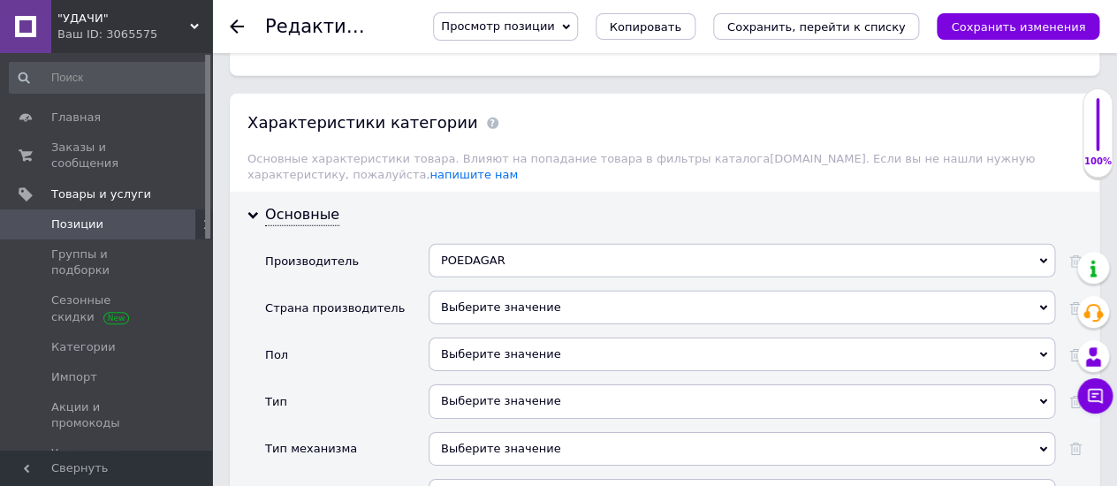
scroll to position [1767, 0]
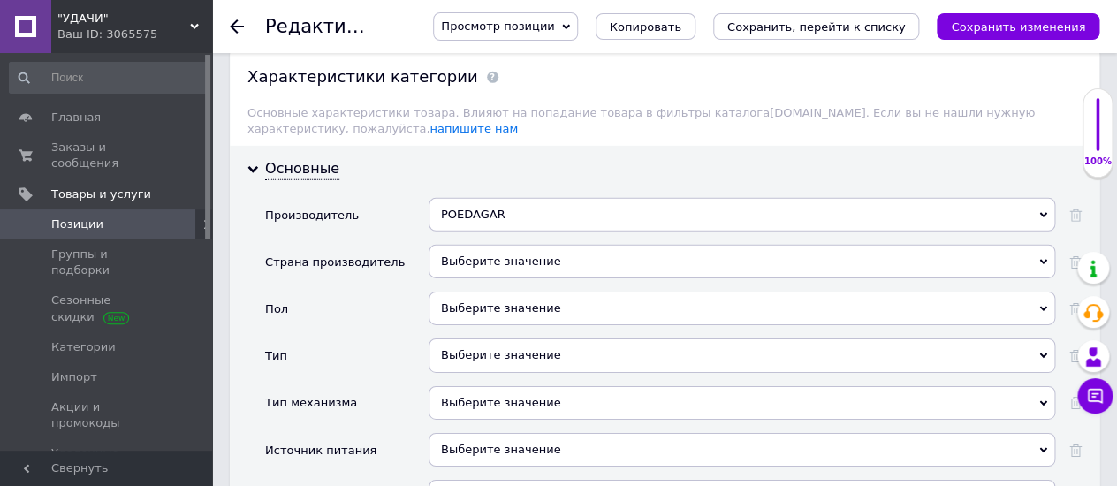
drag, startPoint x: 446, startPoint y: 257, endPoint x: 541, endPoint y: 269, distance: 95.3
click at [446, 292] on div "Выберите значение" at bounding box center [741, 309] width 626 height 34
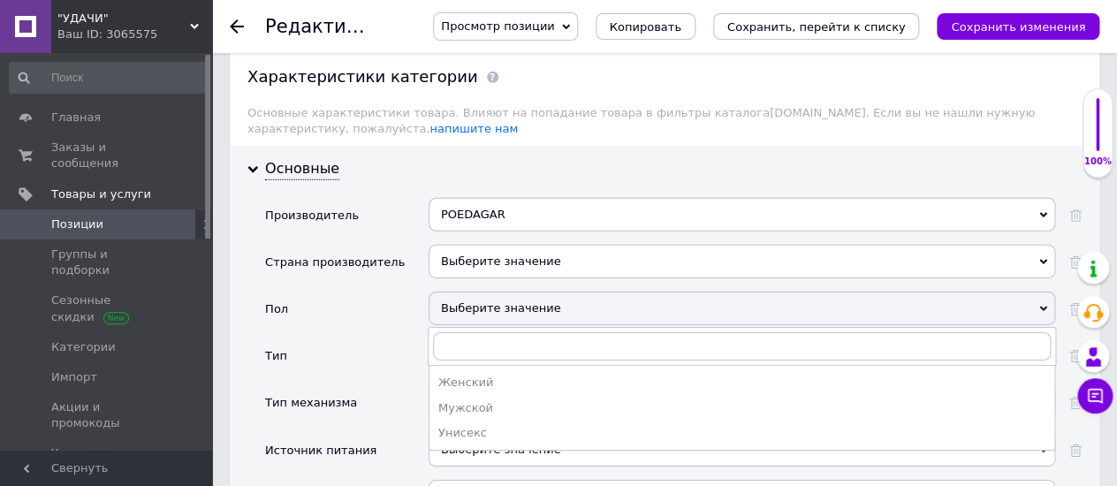
click at [451, 400] on div "Мужской" at bounding box center [741, 408] width 607 height 16
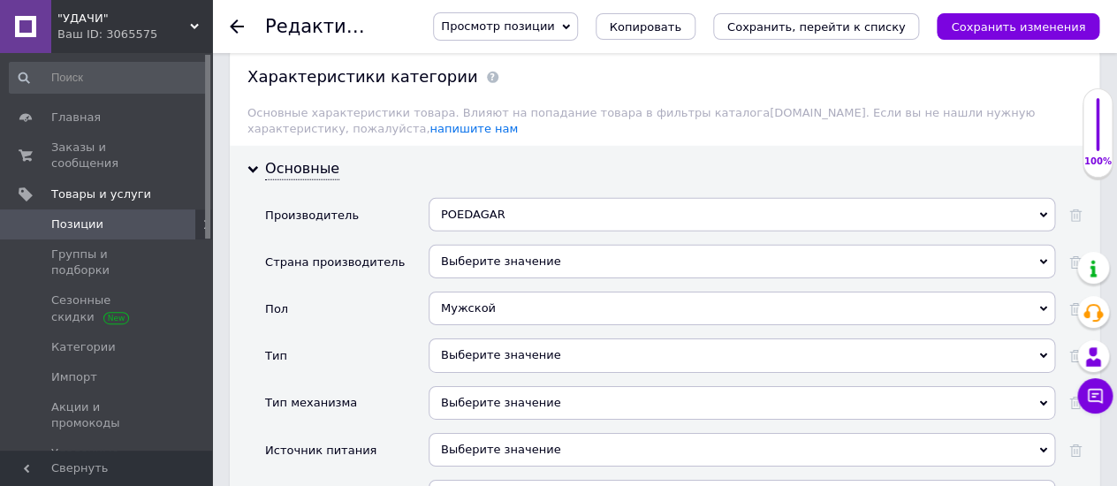
drag, startPoint x: 458, startPoint y: 311, endPoint x: 615, endPoint y: 309, distance: 157.3
click at [458, 338] on div "Выберите значение" at bounding box center [741, 355] width 626 height 34
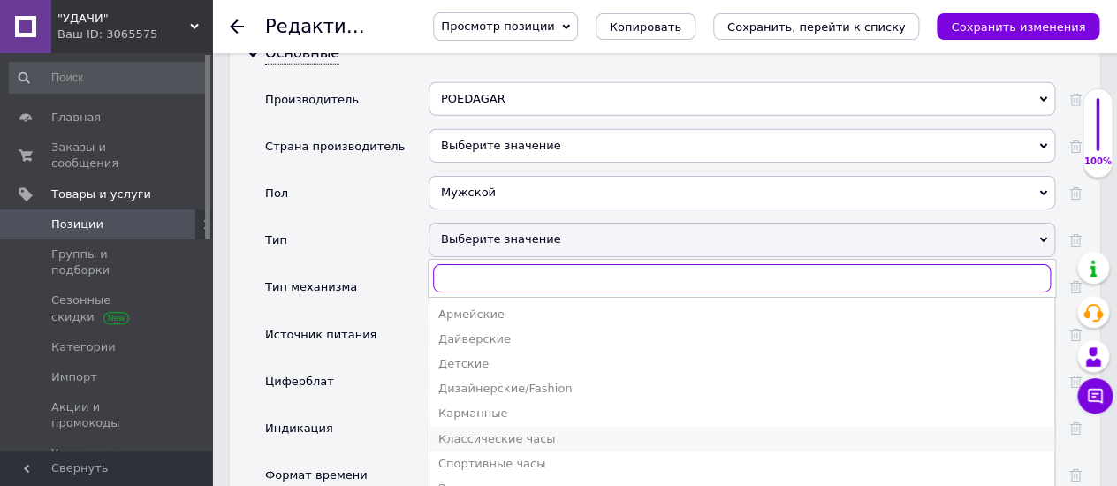
scroll to position [1963, 0]
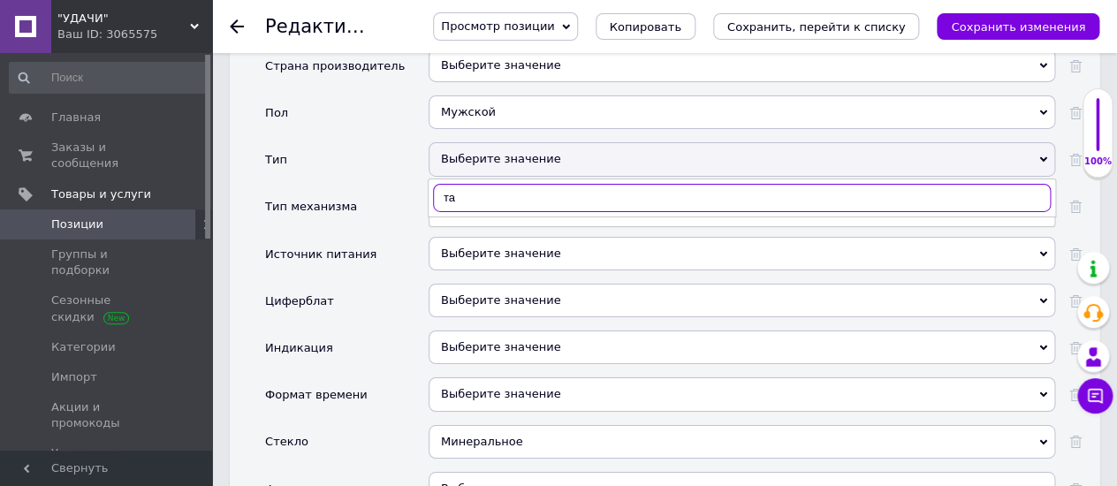
type input "т"
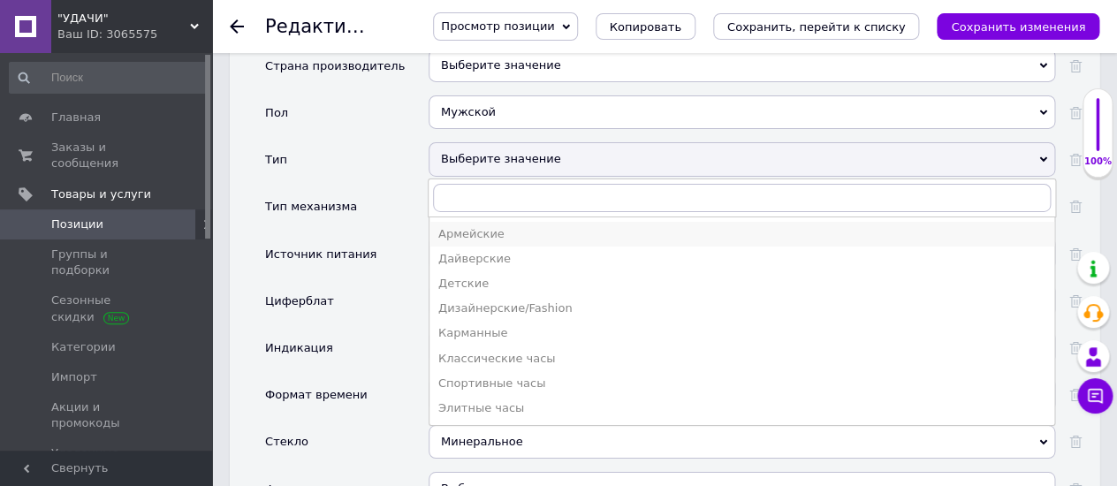
click at [454, 226] on div "Армейские" at bounding box center [741, 234] width 607 height 16
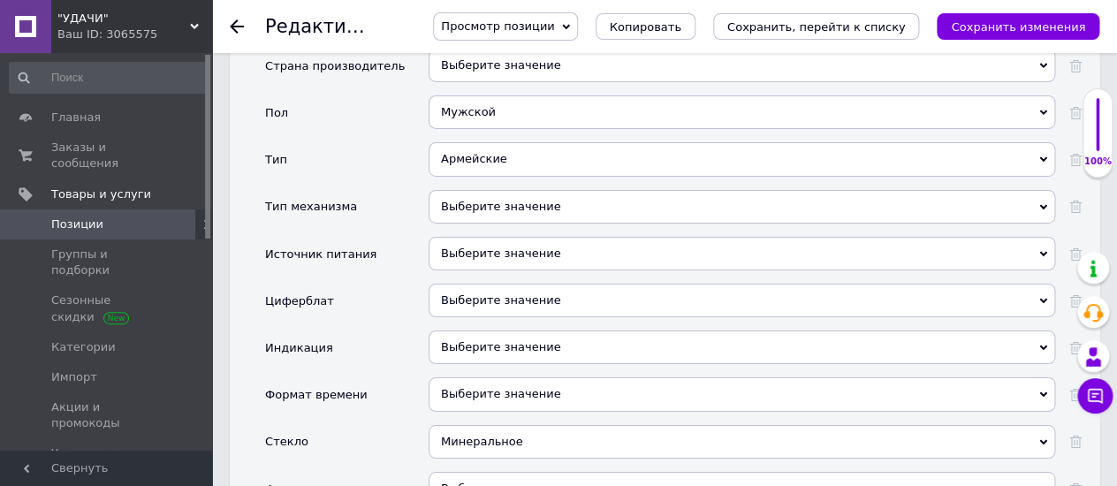
click at [458, 190] on div "Выберите значение" at bounding box center [741, 207] width 626 height 34
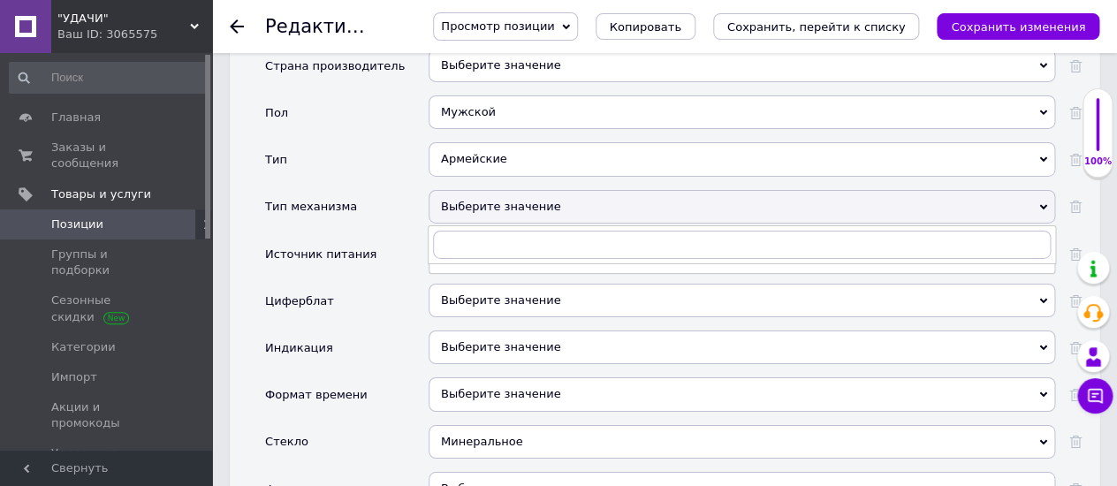
click at [458, 190] on div "Выберите значение" at bounding box center [741, 207] width 626 height 34
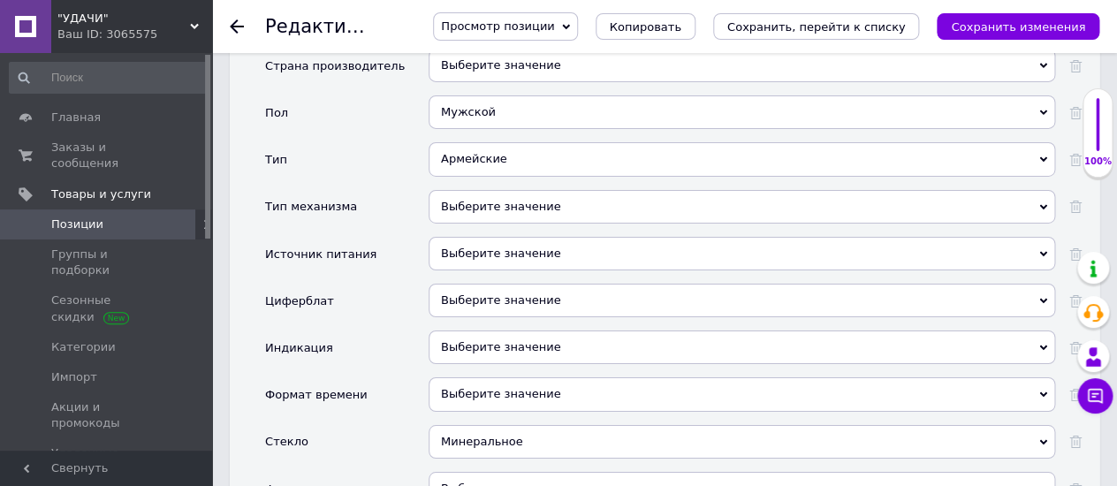
click at [454, 190] on div "Выберите значение" at bounding box center [741, 207] width 626 height 34
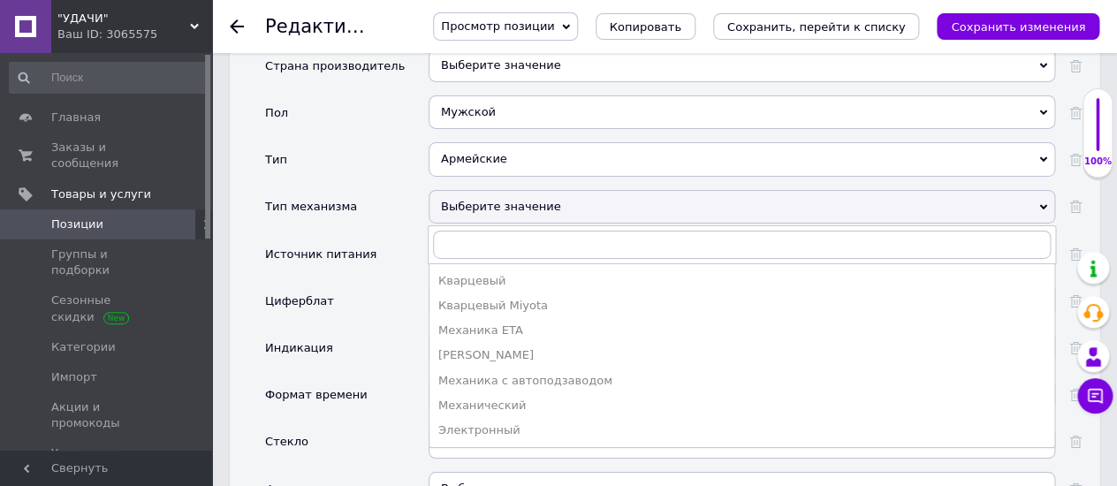
drag, startPoint x: 452, startPoint y: 235, endPoint x: 636, endPoint y: 227, distance: 183.9
click at [452, 273] on div "Кварцевый" at bounding box center [741, 281] width 607 height 16
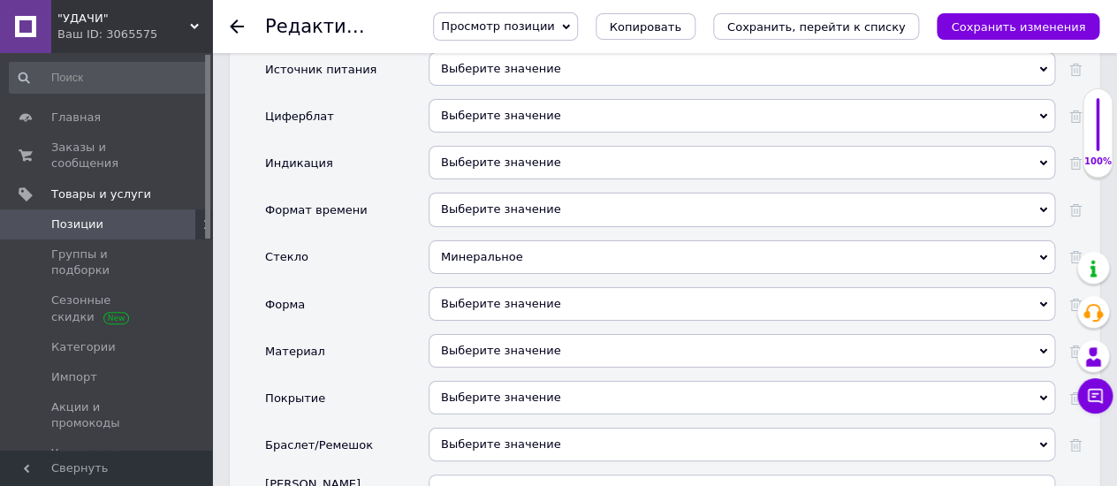
scroll to position [2159, 0]
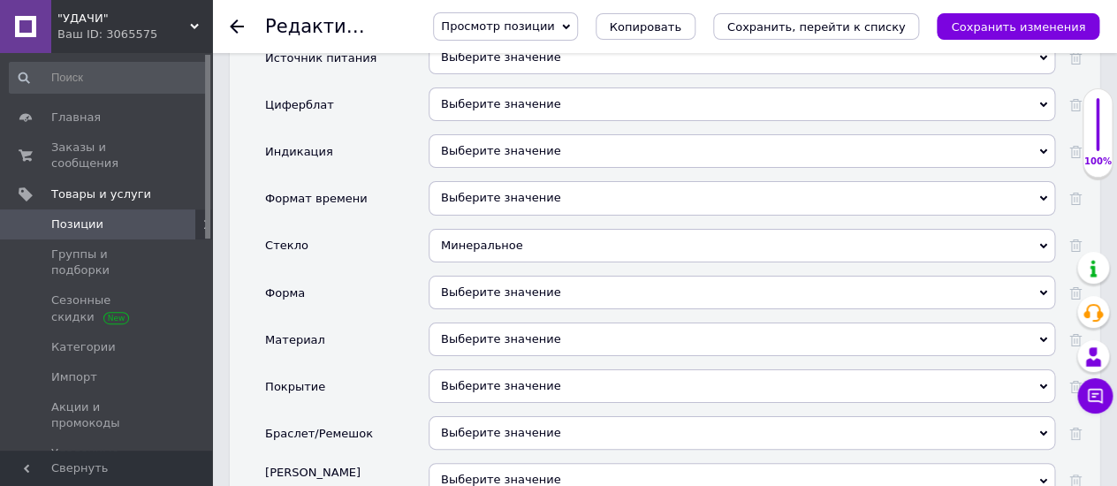
click at [480, 276] on div "Выберите значение" at bounding box center [741, 293] width 626 height 34
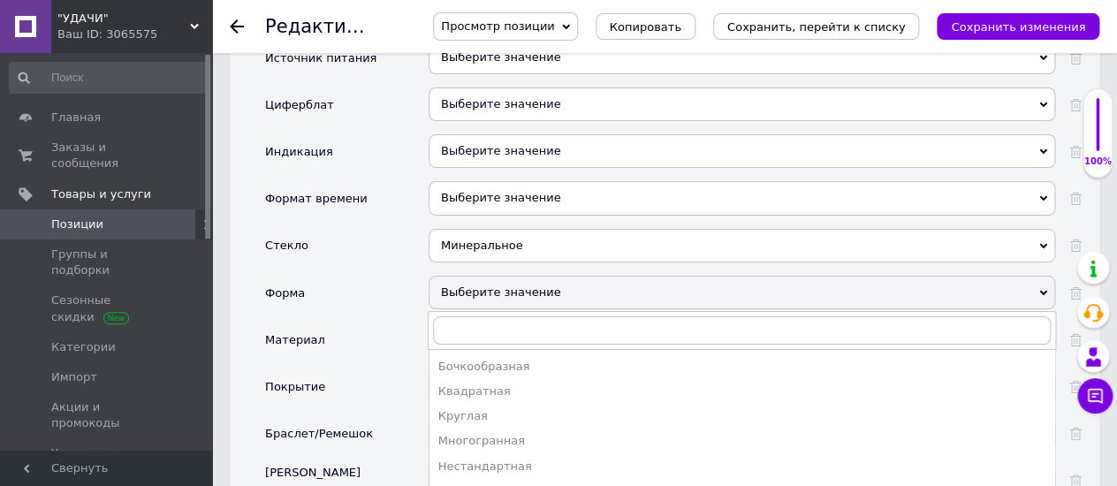
drag, startPoint x: 446, startPoint y: 363, endPoint x: 593, endPoint y: 322, distance: 152.2
click at [447, 404] on li "Круглая" at bounding box center [741, 416] width 625 height 25
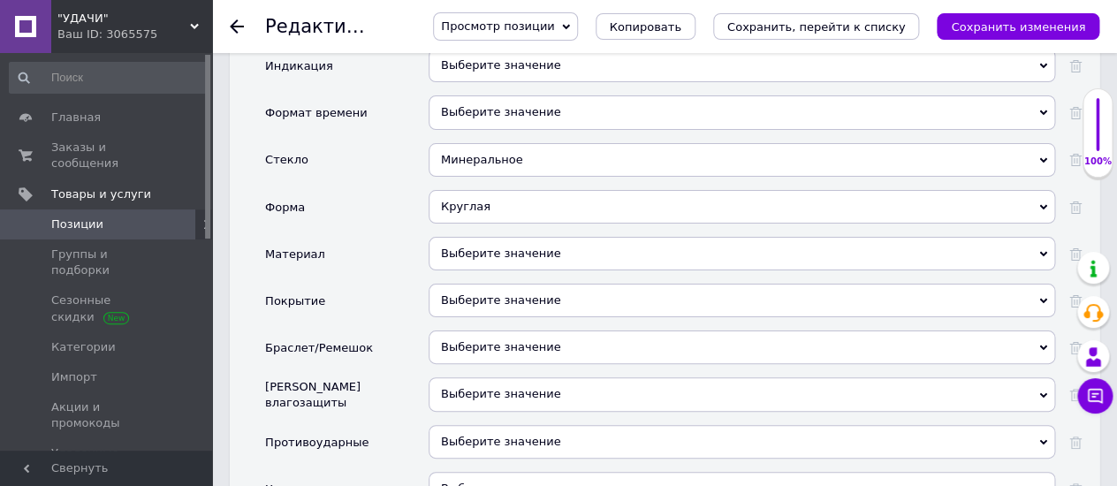
scroll to position [2257, 0]
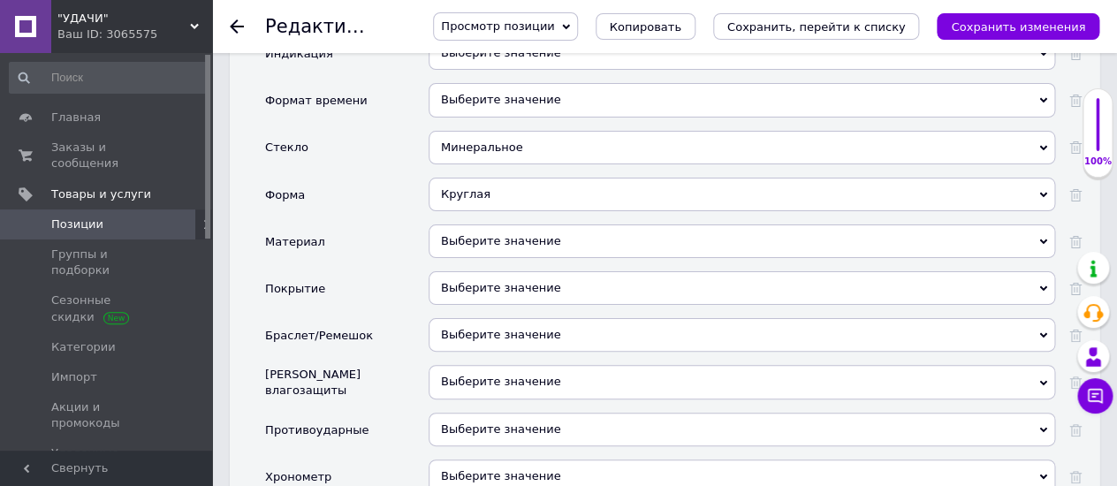
click at [451, 318] on div "Выберите значение" at bounding box center [741, 335] width 626 height 34
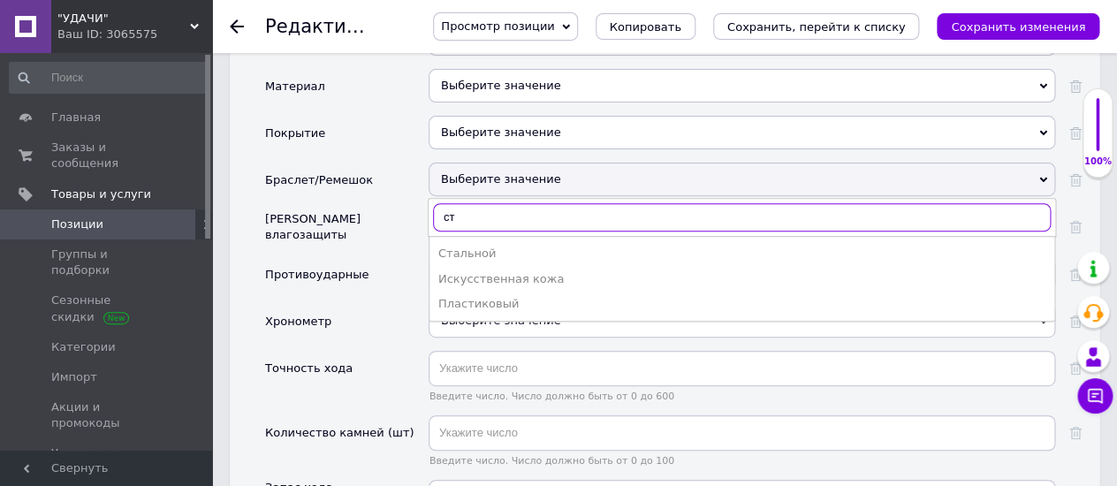
scroll to position [2454, 0]
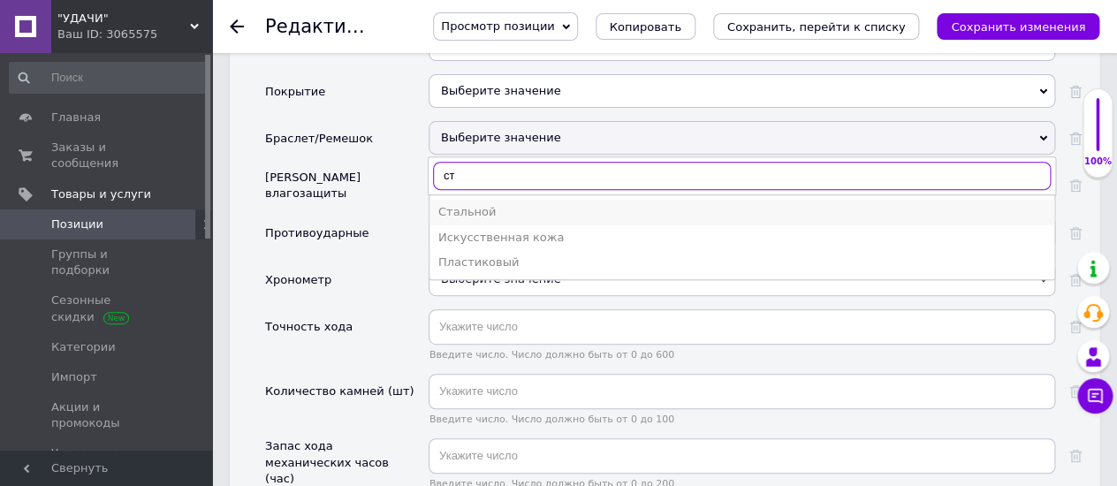
type input "ст"
click at [445, 204] on div "Стальной" at bounding box center [741, 212] width 607 height 16
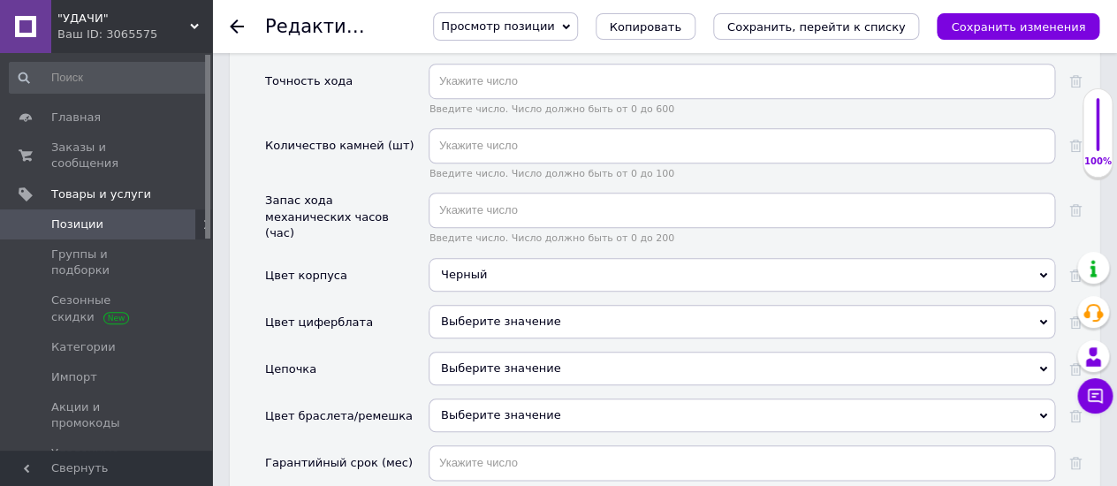
scroll to position [2747, 0]
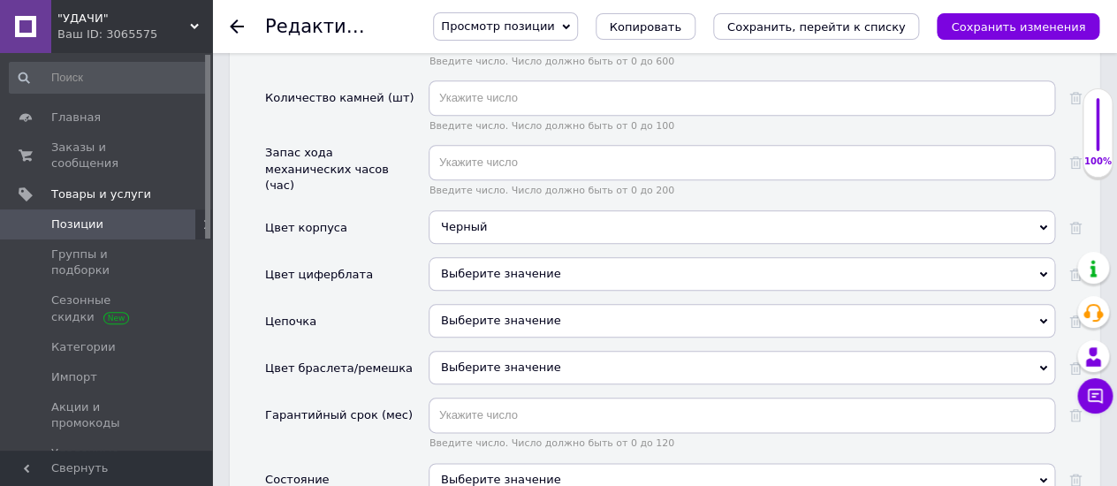
click at [481, 351] on div "Выберите значение" at bounding box center [741, 368] width 626 height 34
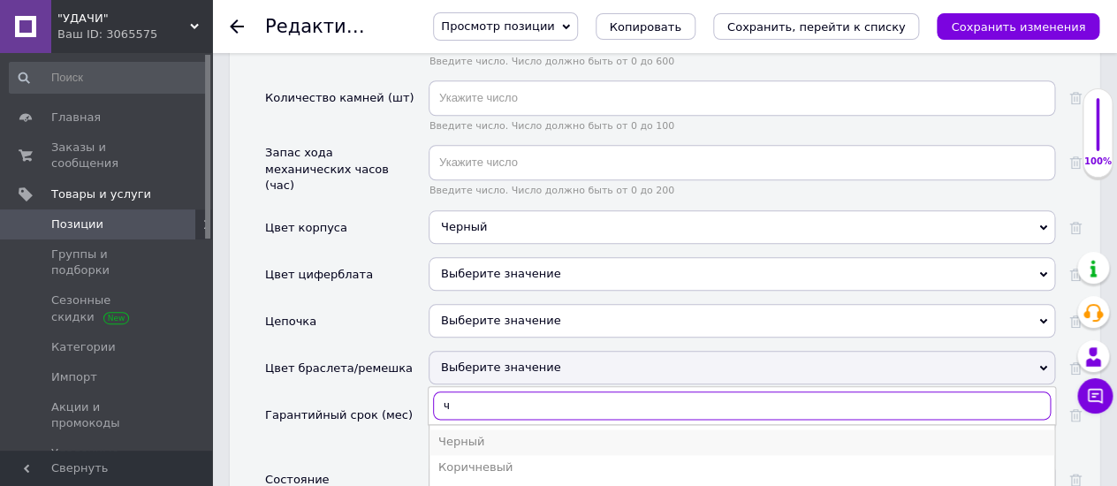
type input "ч"
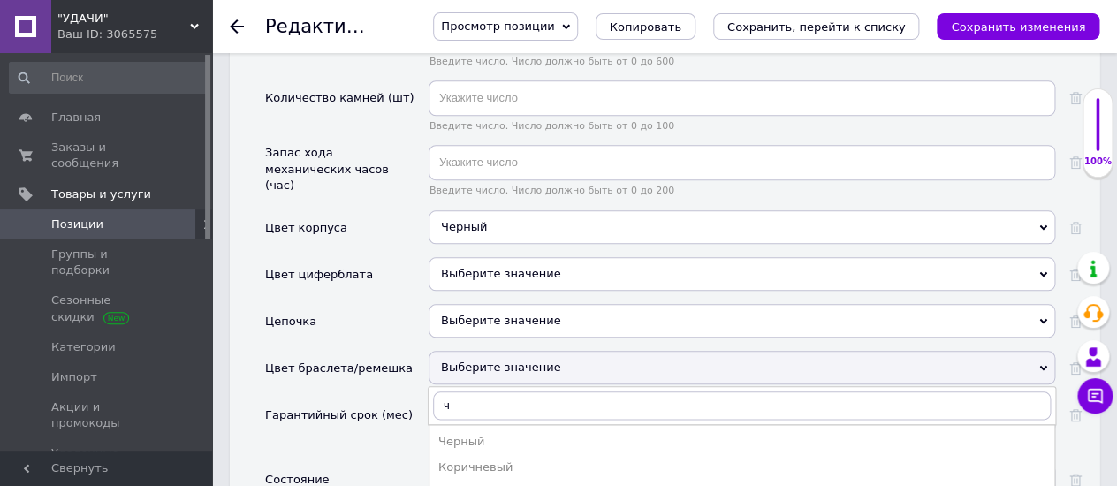
drag, startPoint x: 449, startPoint y: 390, endPoint x: 594, endPoint y: 363, distance: 147.4
click at [449, 434] on div "Черный" at bounding box center [741, 442] width 607 height 16
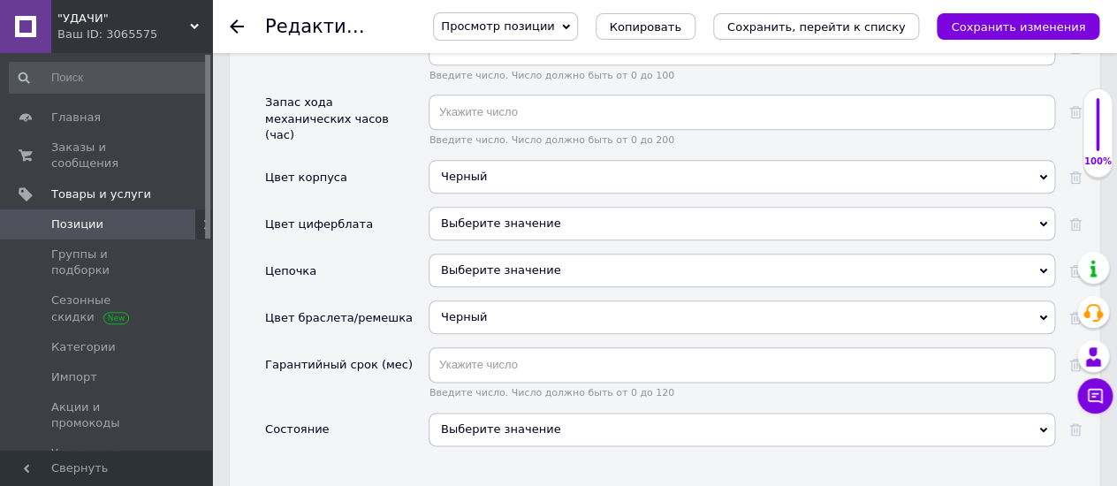
scroll to position [2846, 0]
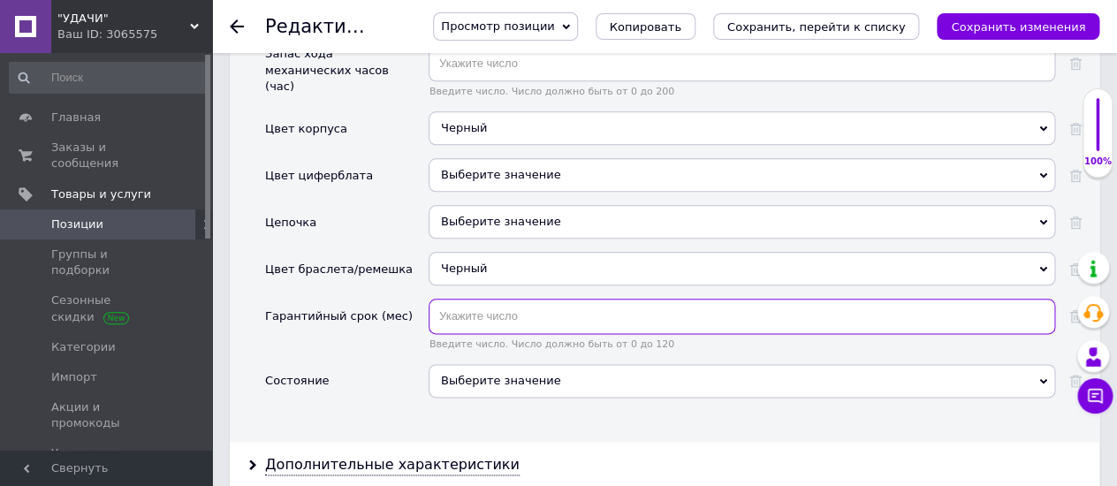
click at [438, 299] on input "text" at bounding box center [741, 316] width 626 height 35
type input "12"
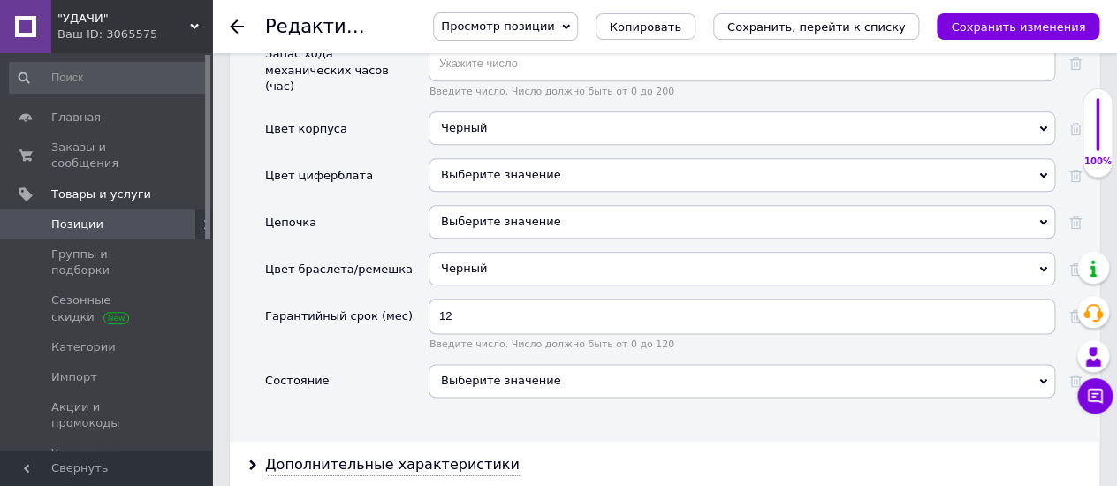
click at [455, 364] on div "Выберите значение" at bounding box center [741, 381] width 626 height 34
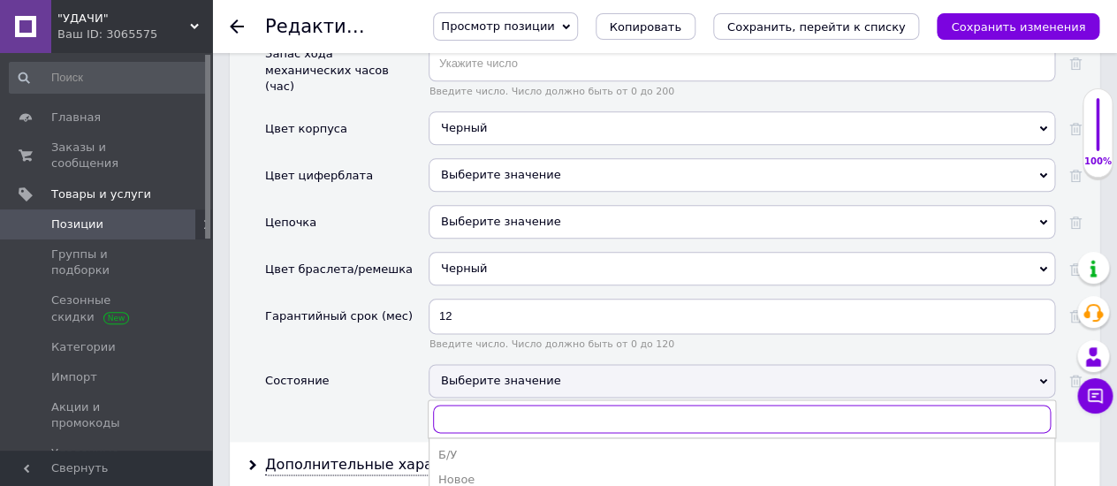
scroll to position [2943, 0]
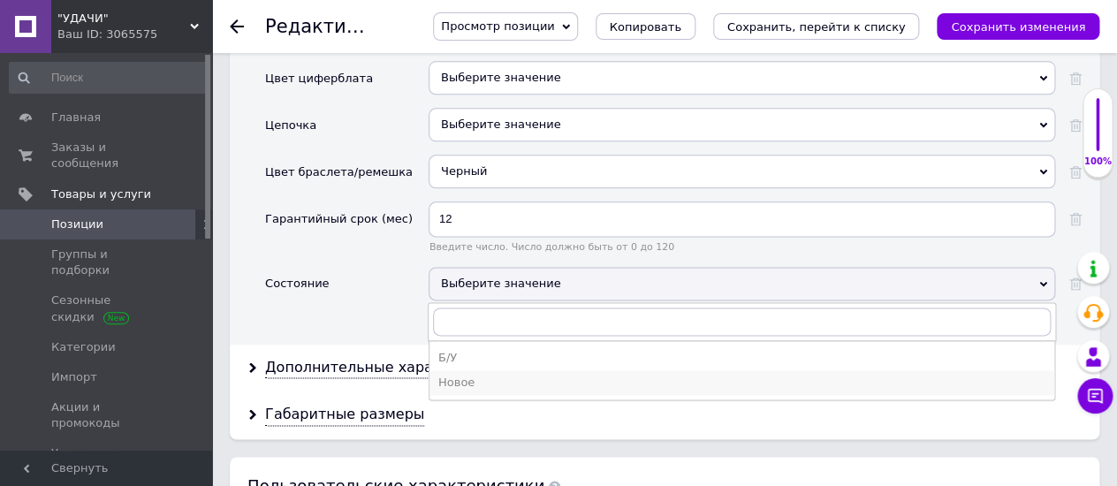
click at [453, 375] on div "Новое" at bounding box center [741, 383] width 607 height 16
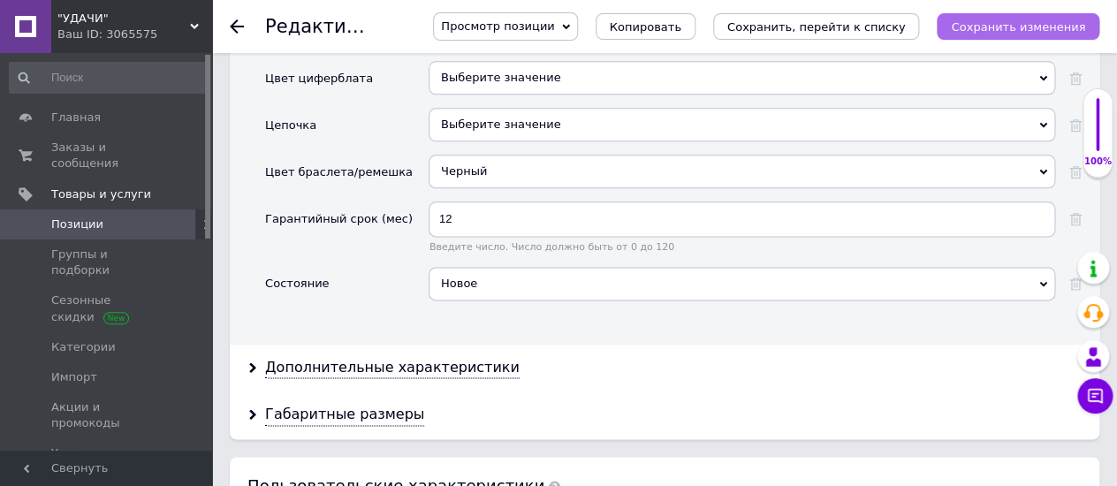
click at [977, 18] on button "Сохранить изменения" at bounding box center [1017, 26] width 163 height 27
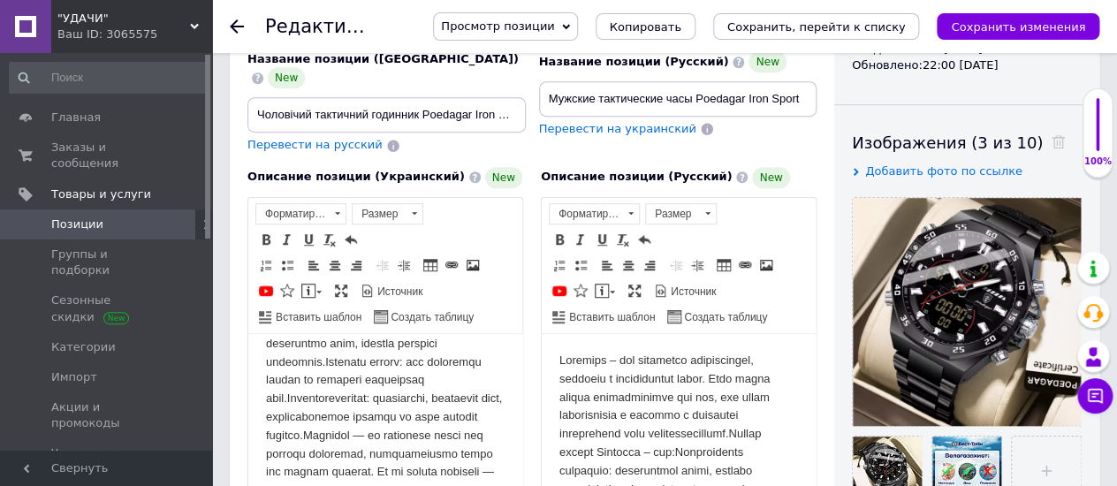
scroll to position [294, 0]
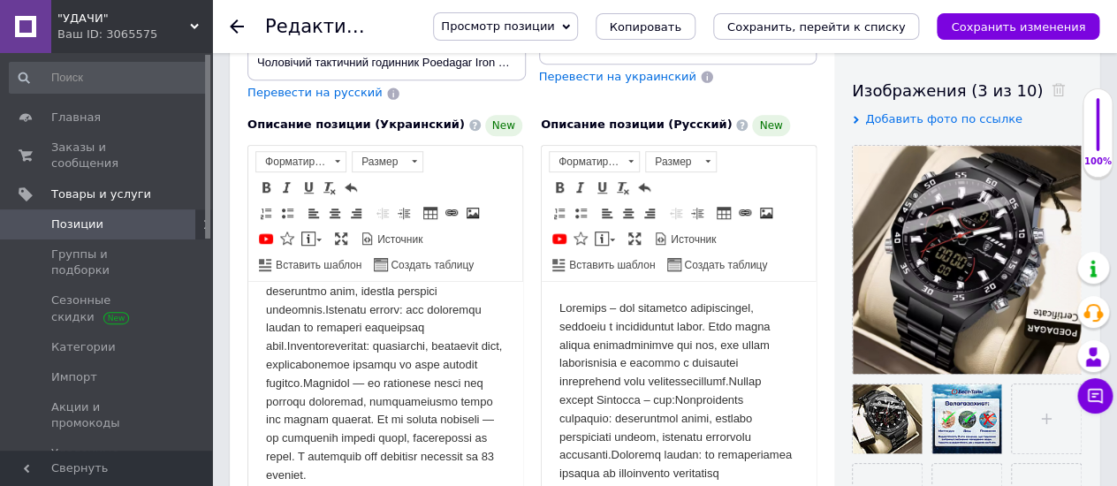
click at [231, 21] on icon at bounding box center [237, 26] width 14 height 14
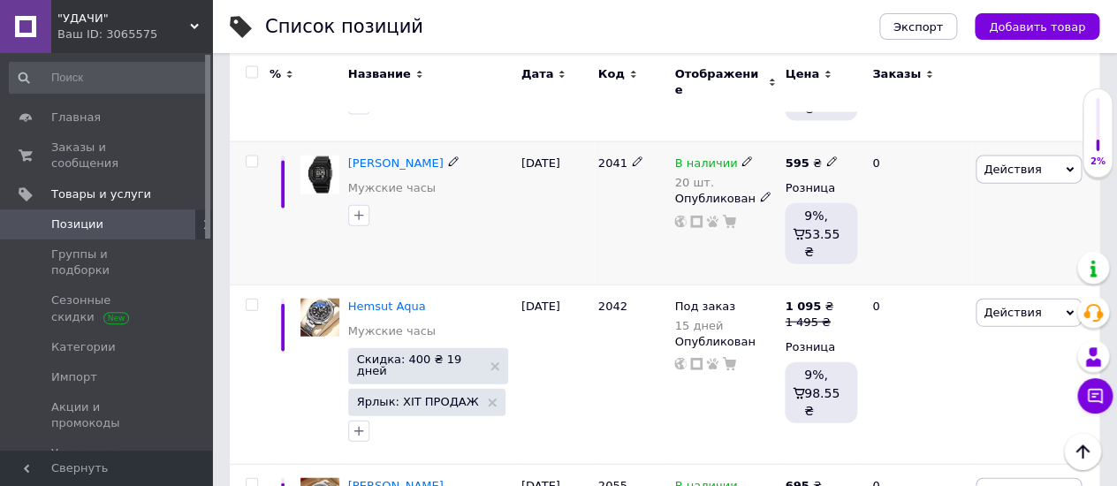
scroll to position [1276, 0]
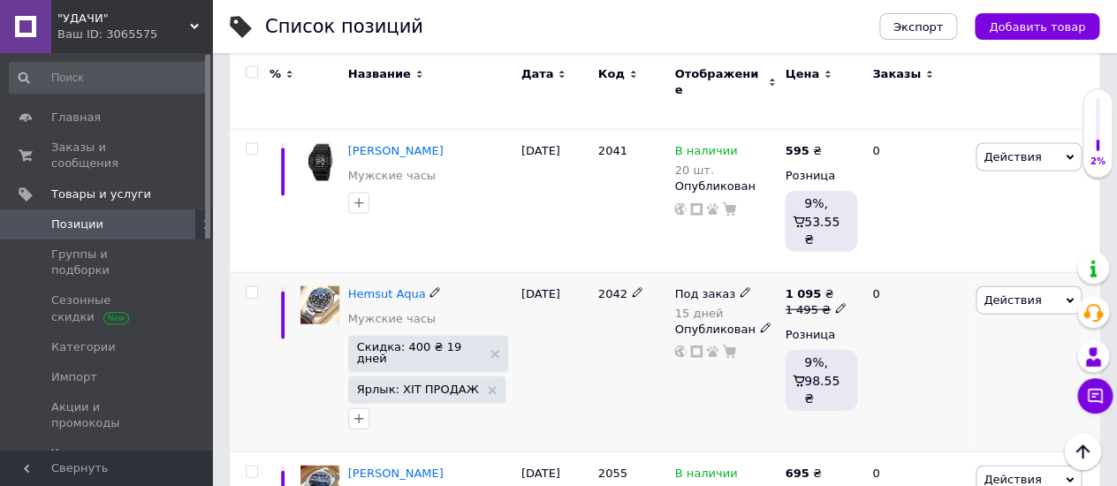
click at [739, 288] on use at bounding box center [744, 293] width 10 height 10
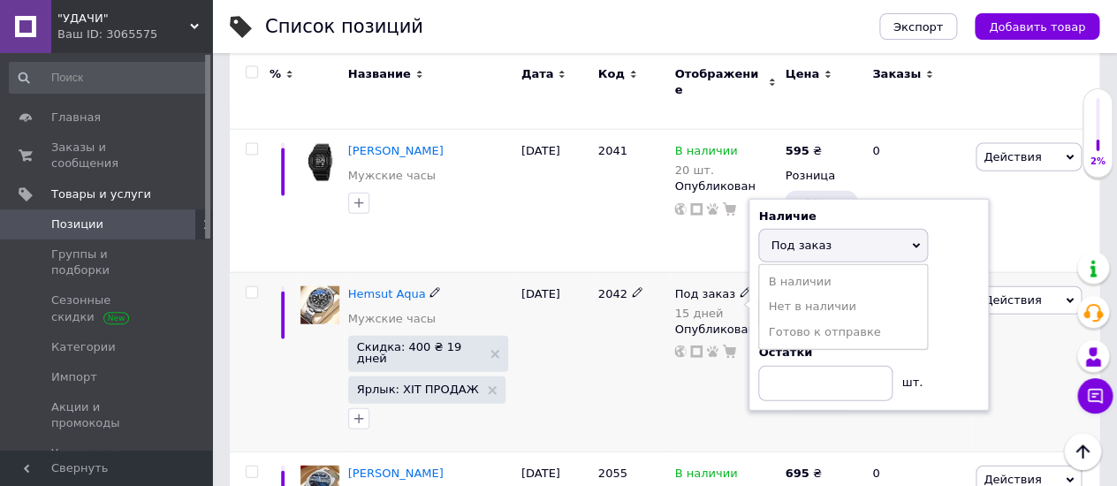
click at [739, 287] on icon at bounding box center [744, 292] width 11 height 11
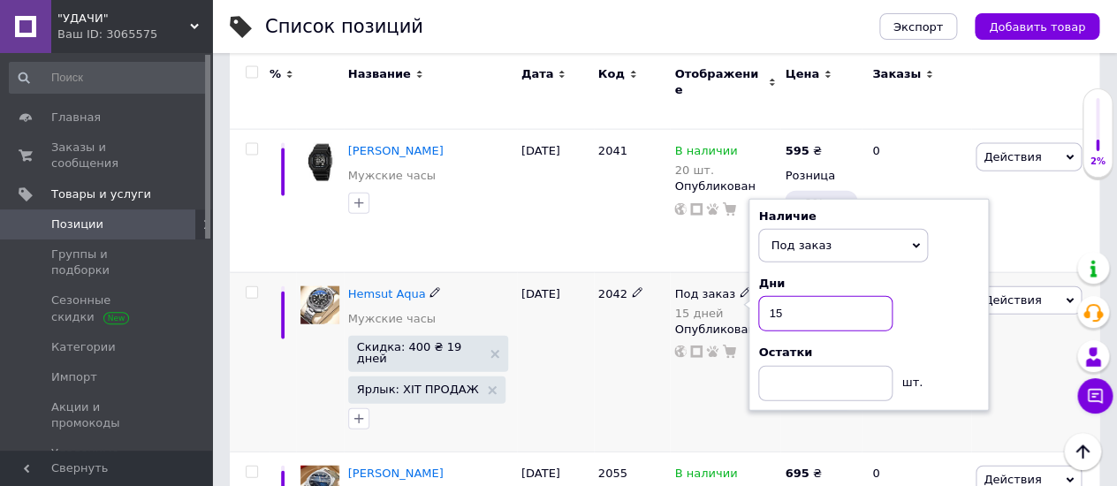
drag, startPoint x: 788, startPoint y: 227, endPoint x: 763, endPoint y: 227, distance: 24.7
click at [763, 296] on input "15" at bounding box center [825, 313] width 134 height 35
type input "10"
click at [556, 280] on div "[DATE]" at bounding box center [555, 361] width 77 height 179
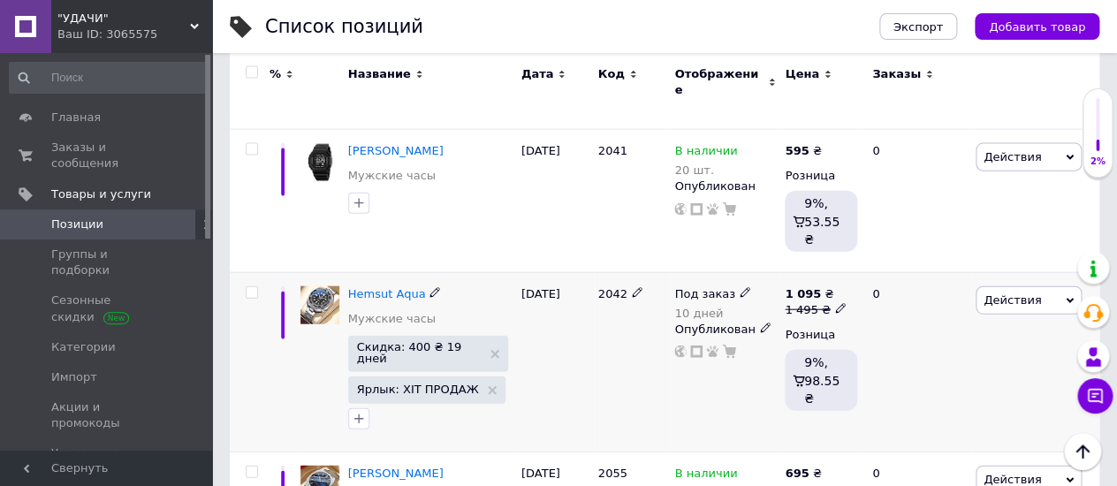
click at [483, 336] on span "Скидка: 400 ₴ 19 дней" at bounding box center [428, 354] width 160 height 36
click at [488, 386] on use at bounding box center [492, 390] width 9 height 9
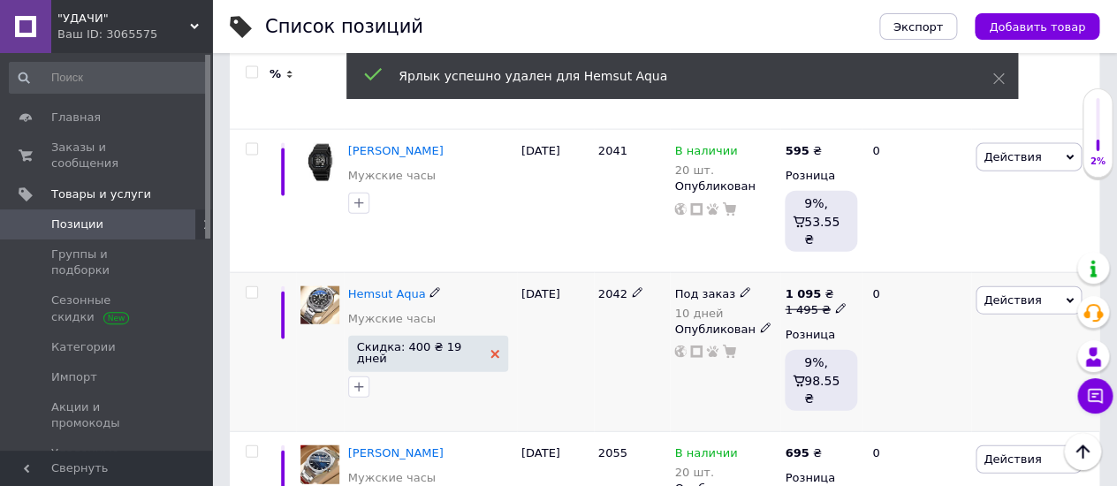
click at [490, 350] on use at bounding box center [494, 354] width 9 height 9
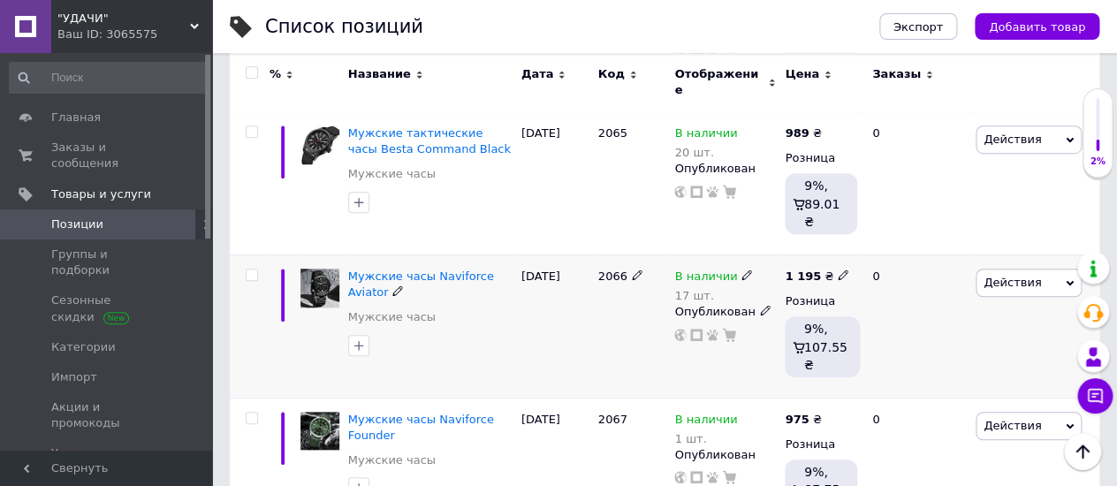
scroll to position [2724, 0]
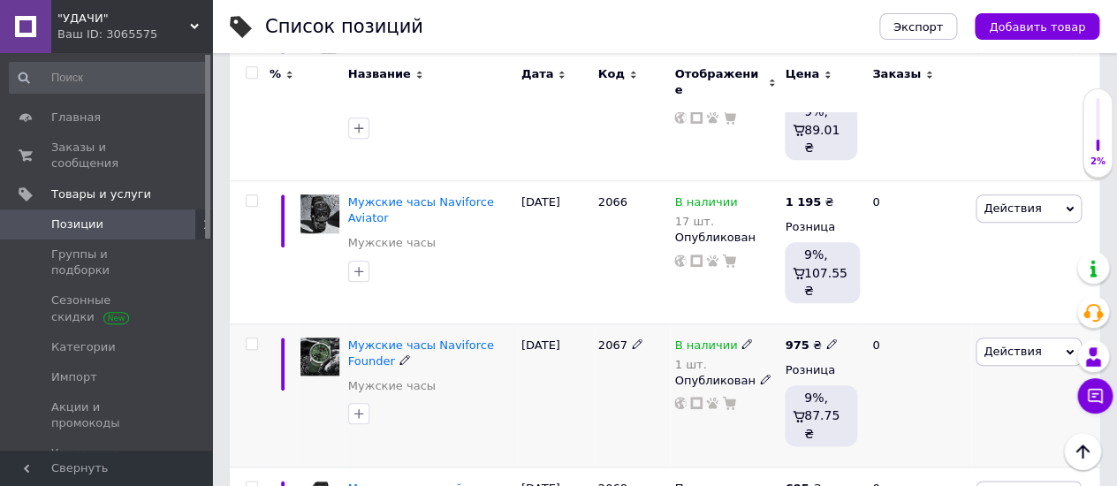
click at [741, 339] on use at bounding box center [746, 344] width 10 height 10
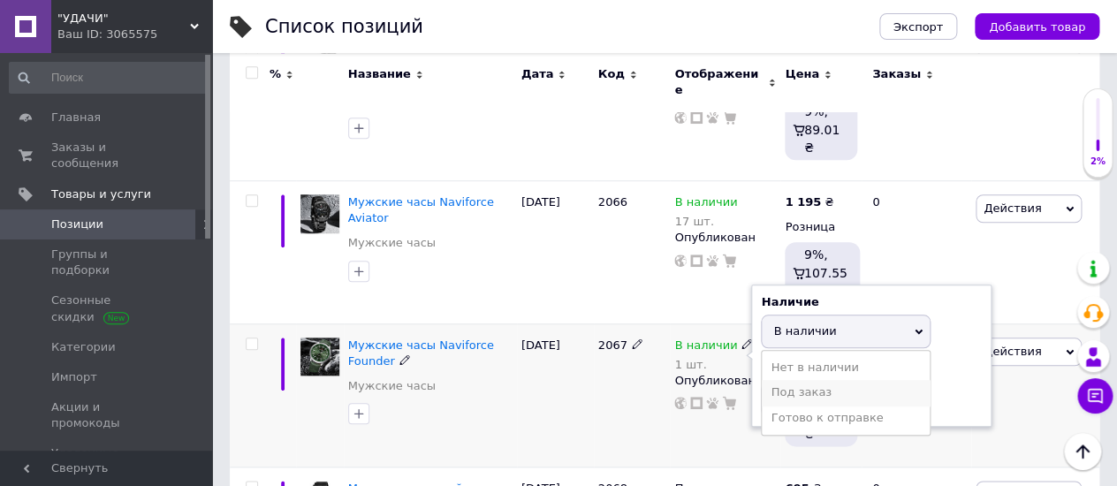
click at [784, 380] on li "Под заказ" at bounding box center [845, 392] width 168 height 25
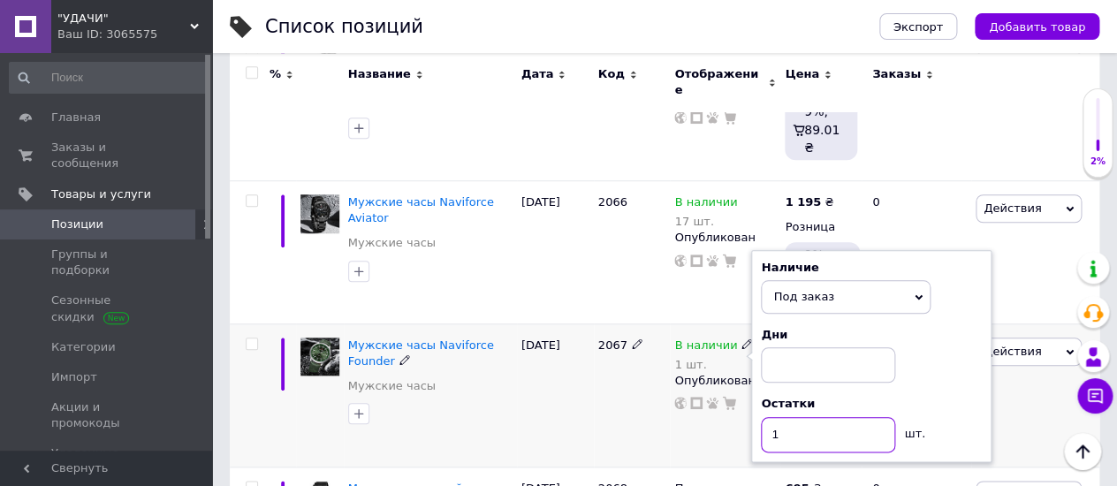
drag, startPoint x: 785, startPoint y: 236, endPoint x: 772, endPoint y: 239, distance: 13.5
click at [772, 417] on input "1" at bounding box center [828, 434] width 134 height 35
click at [784, 347] on input at bounding box center [828, 364] width 134 height 35
type input "15"
click at [533, 323] on div "[DATE]" at bounding box center [555, 394] width 77 height 143
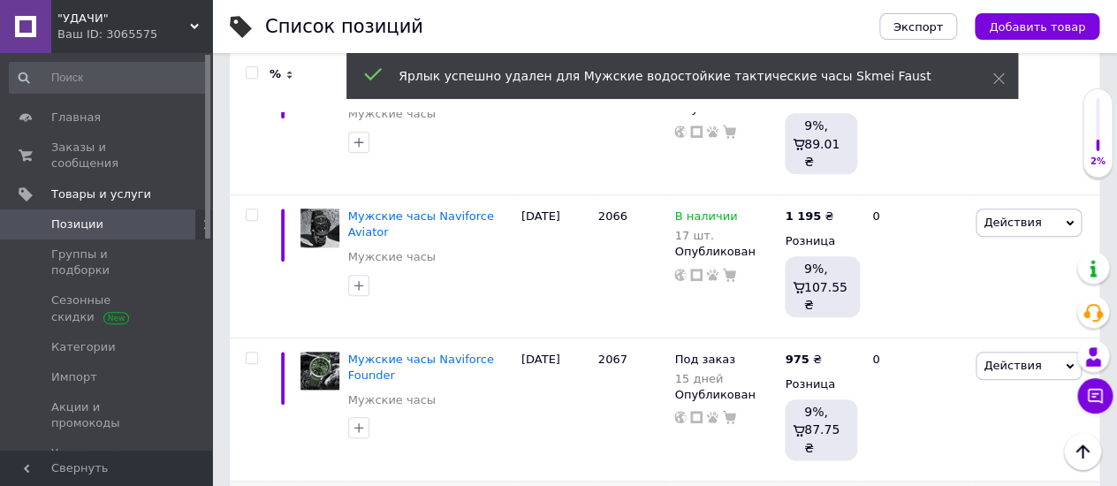
scroll to position [2695, 0]
